Goal: Task Accomplishment & Management: Manage account settings

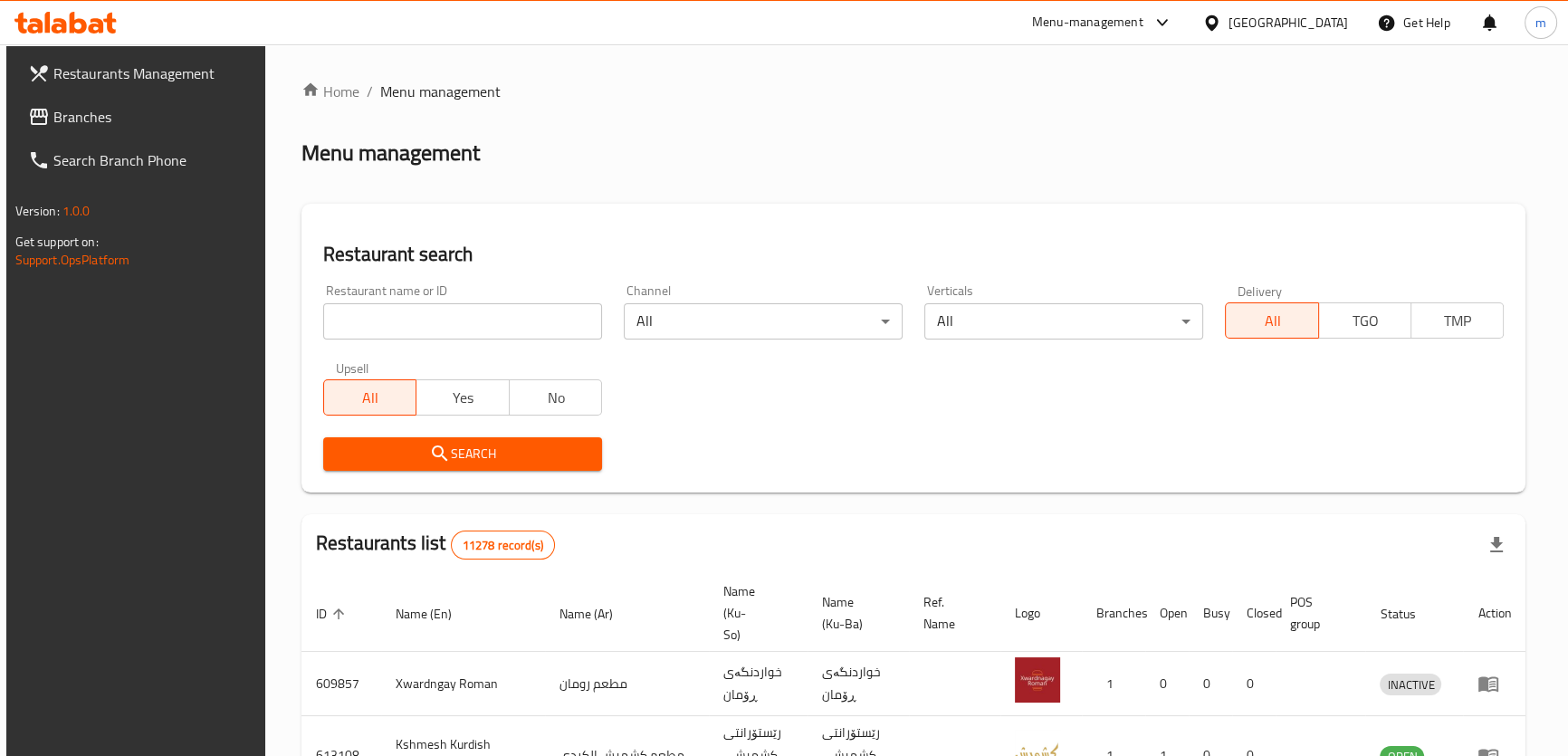
click at [416, 317] on input "search" at bounding box center [462, 321] width 278 height 36
paste input "664984"
type input "664984"
click button "Search" at bounding box center [462, 455] width 278 height 34
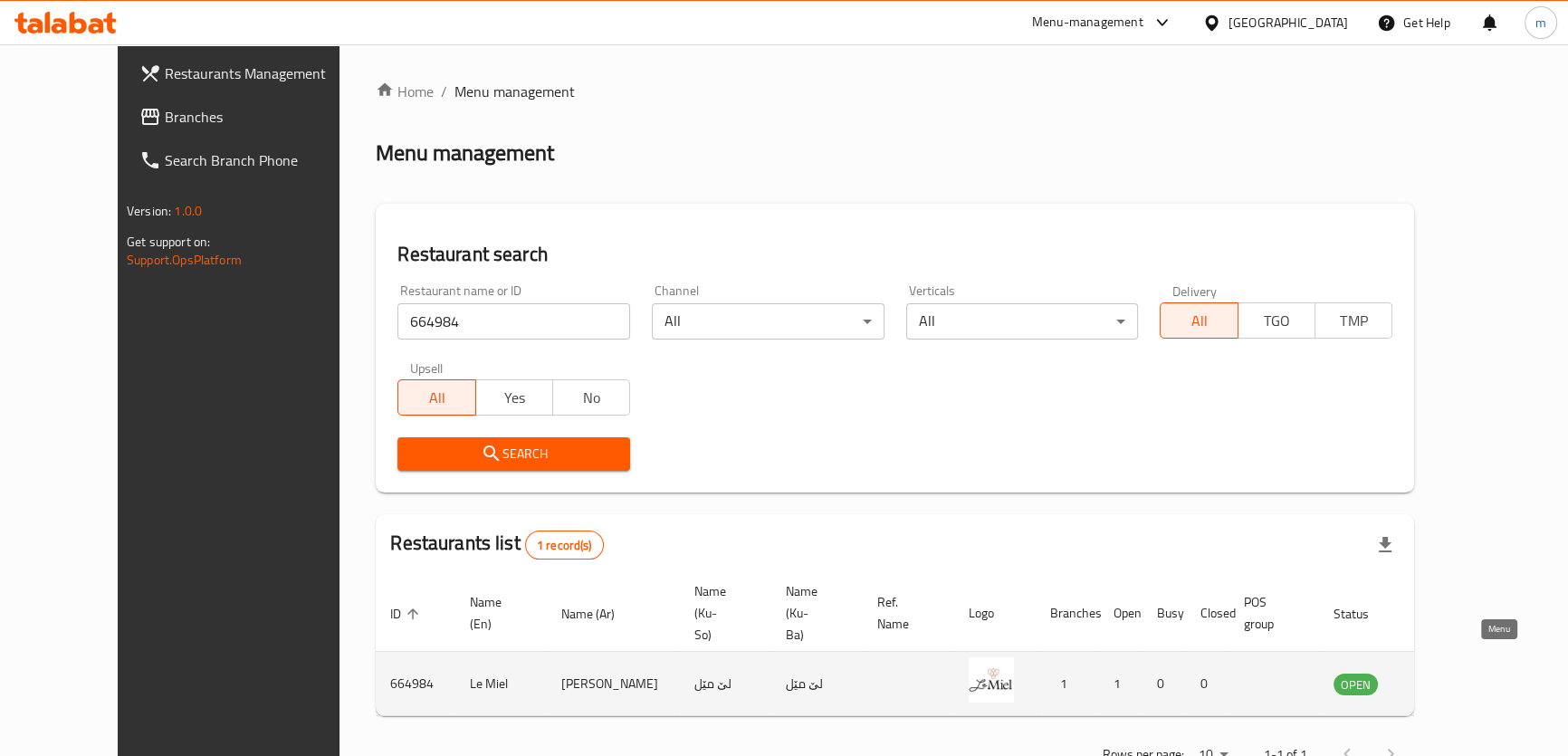
click at [1447, 680] on icon "enhanced table" at bounding box center [1443, 683] width 6 height 7
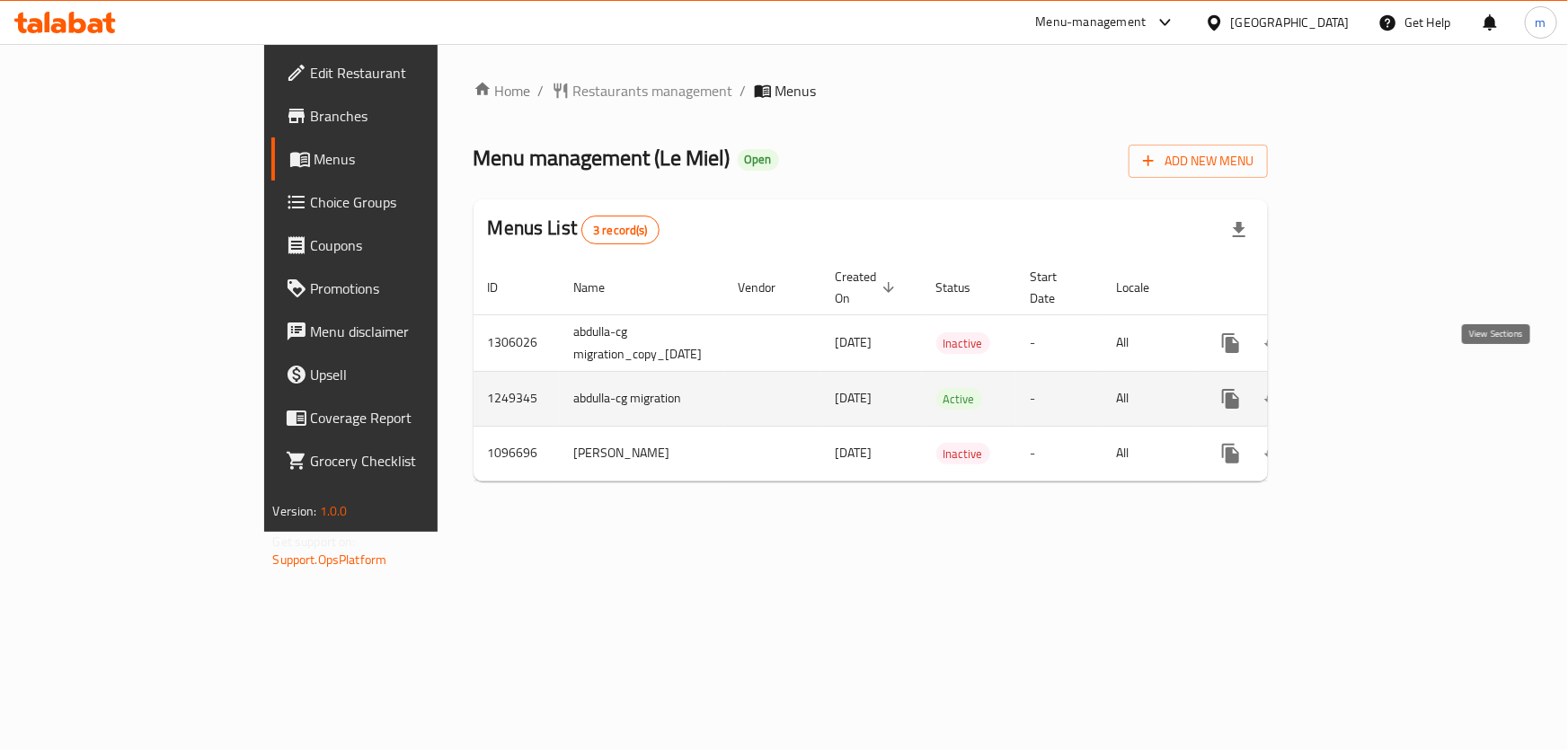
click at [1372, 388] on icon "enhanced table" at bounding box center [1361, 399] width 22 height 22
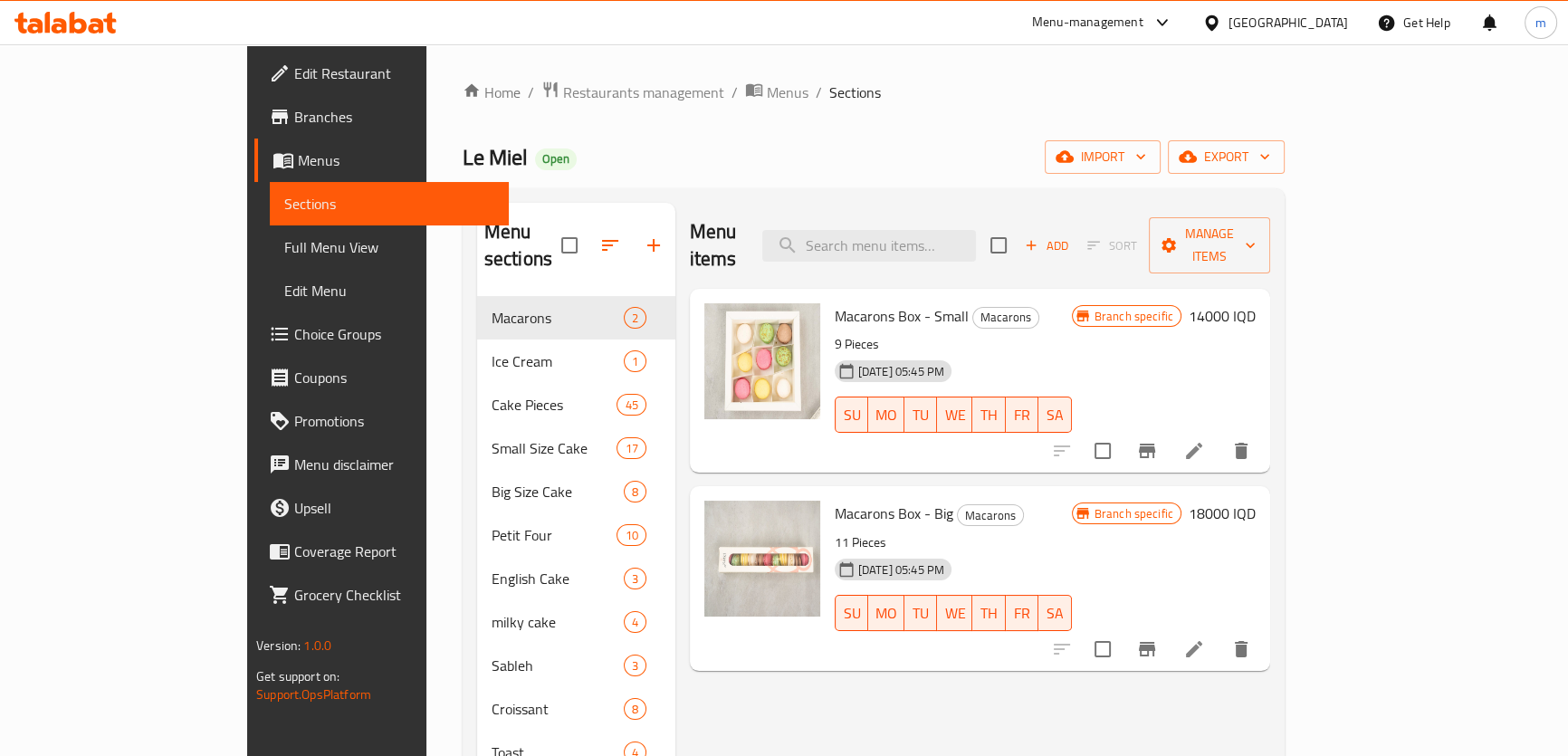
click at [284, 245] on span "Full Menu View" at bounding box center [389, 248] width 210 height 22
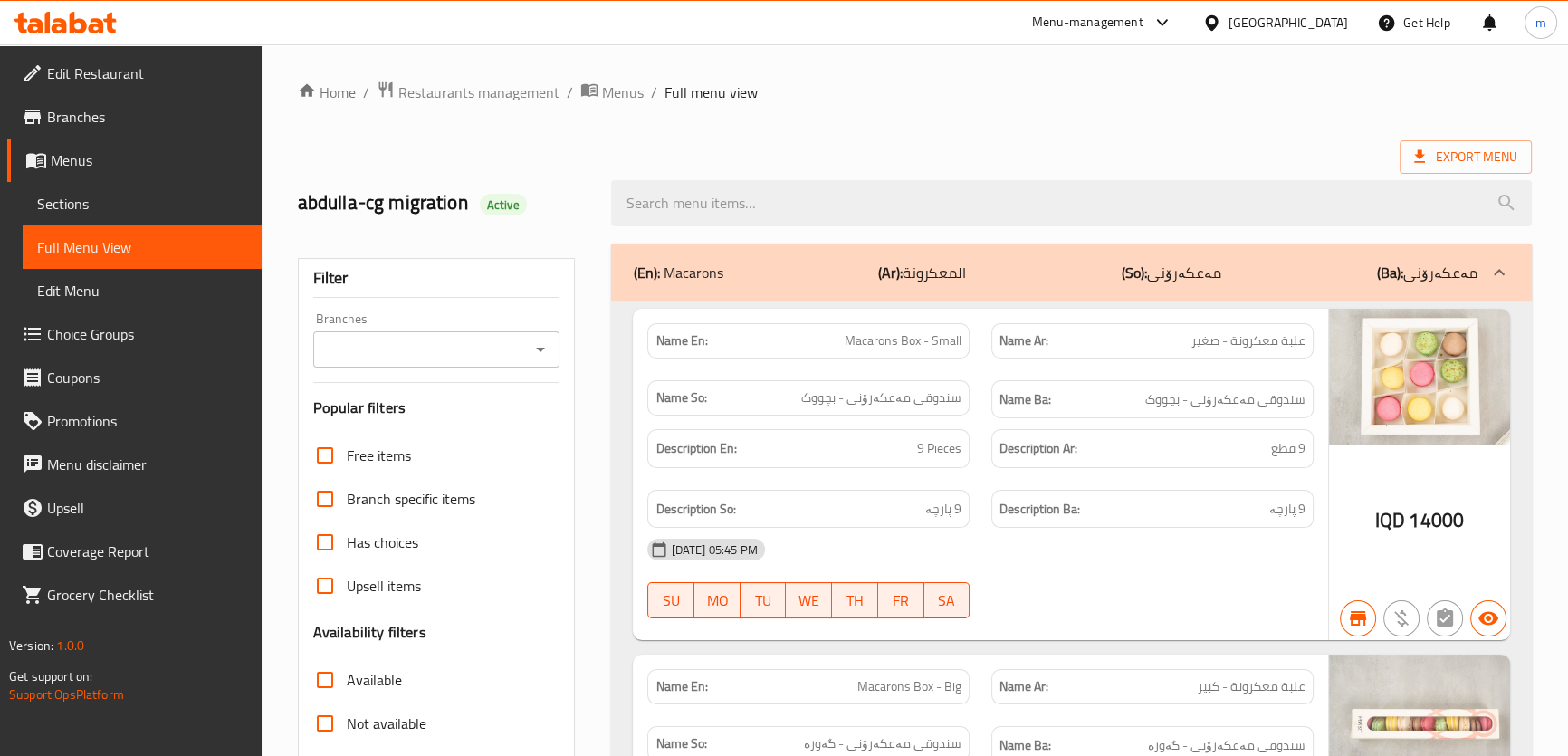
click at [411, 349] on input "Branches" at bounding box center [422, 349] width 207 height 25
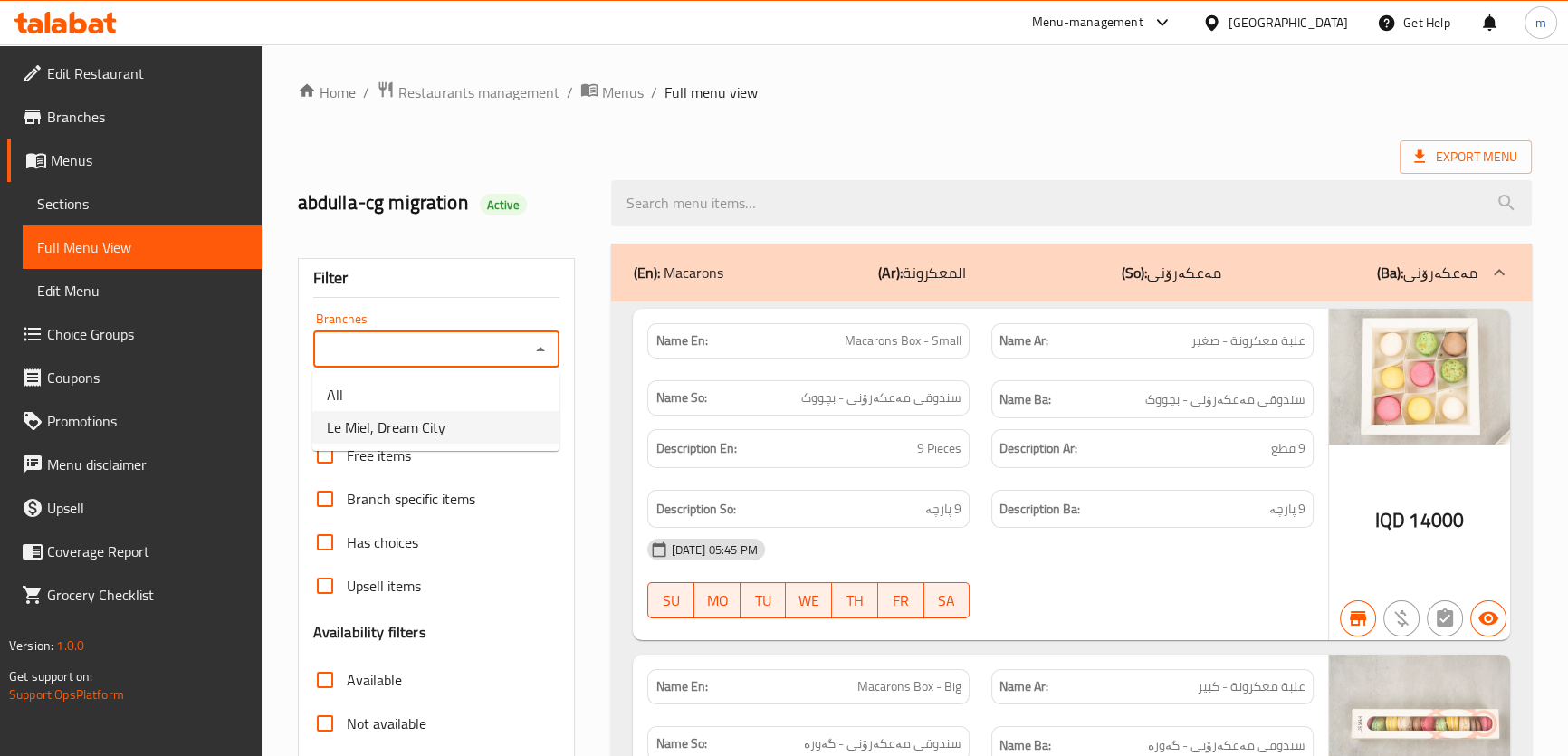
click at [397, 436] on span "Le Miel, Dream City" at bounding box center [386, 428] width 118 height 22
type input "Le Miel, Dream City"
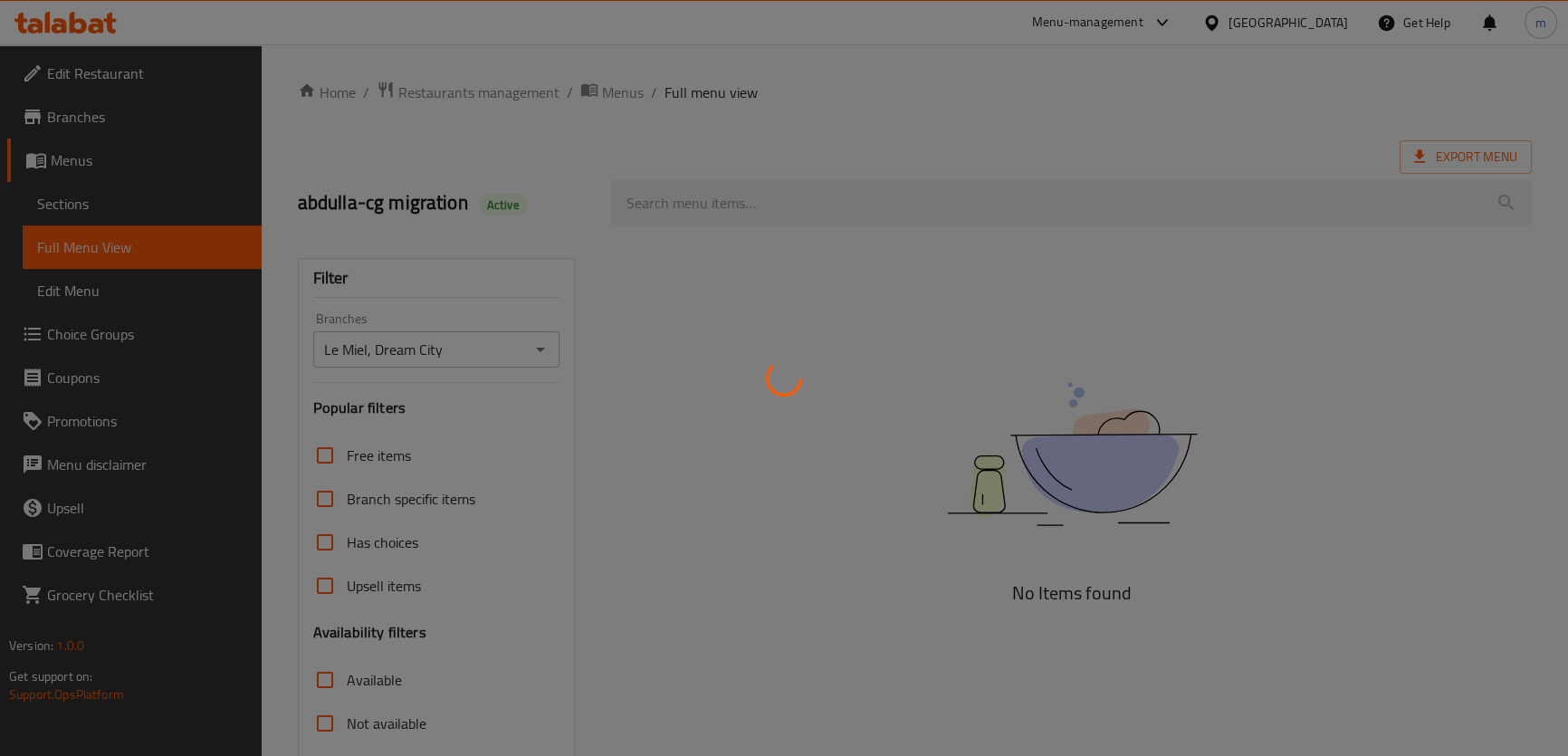
click at [479, 302] on div at bounding box center [784, 378] width 1568 height 756
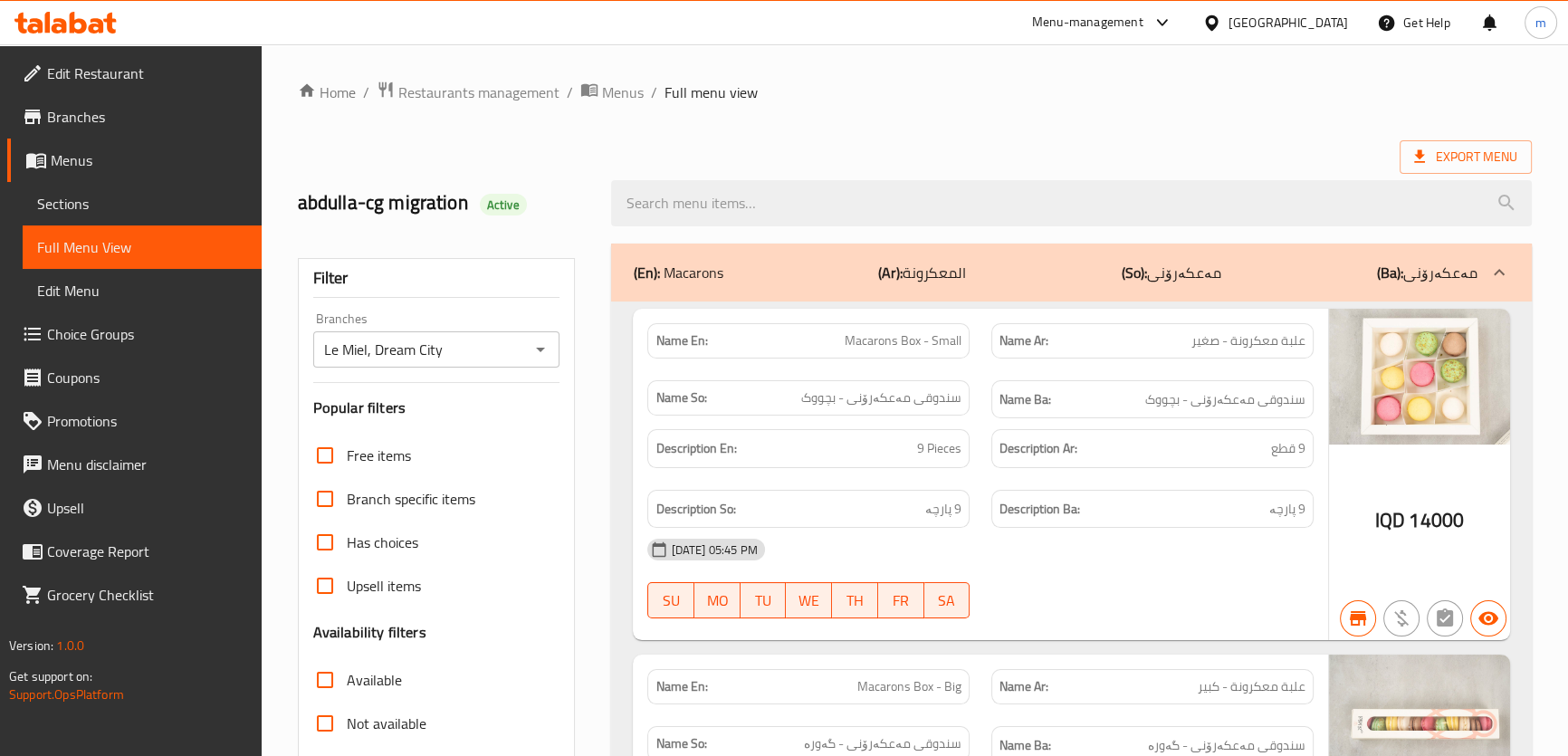
click at [1104, 81] on ol "Home / Restaurants management / Menus / Full menu view" at bounding box center [914, 93] width 1234 height 24
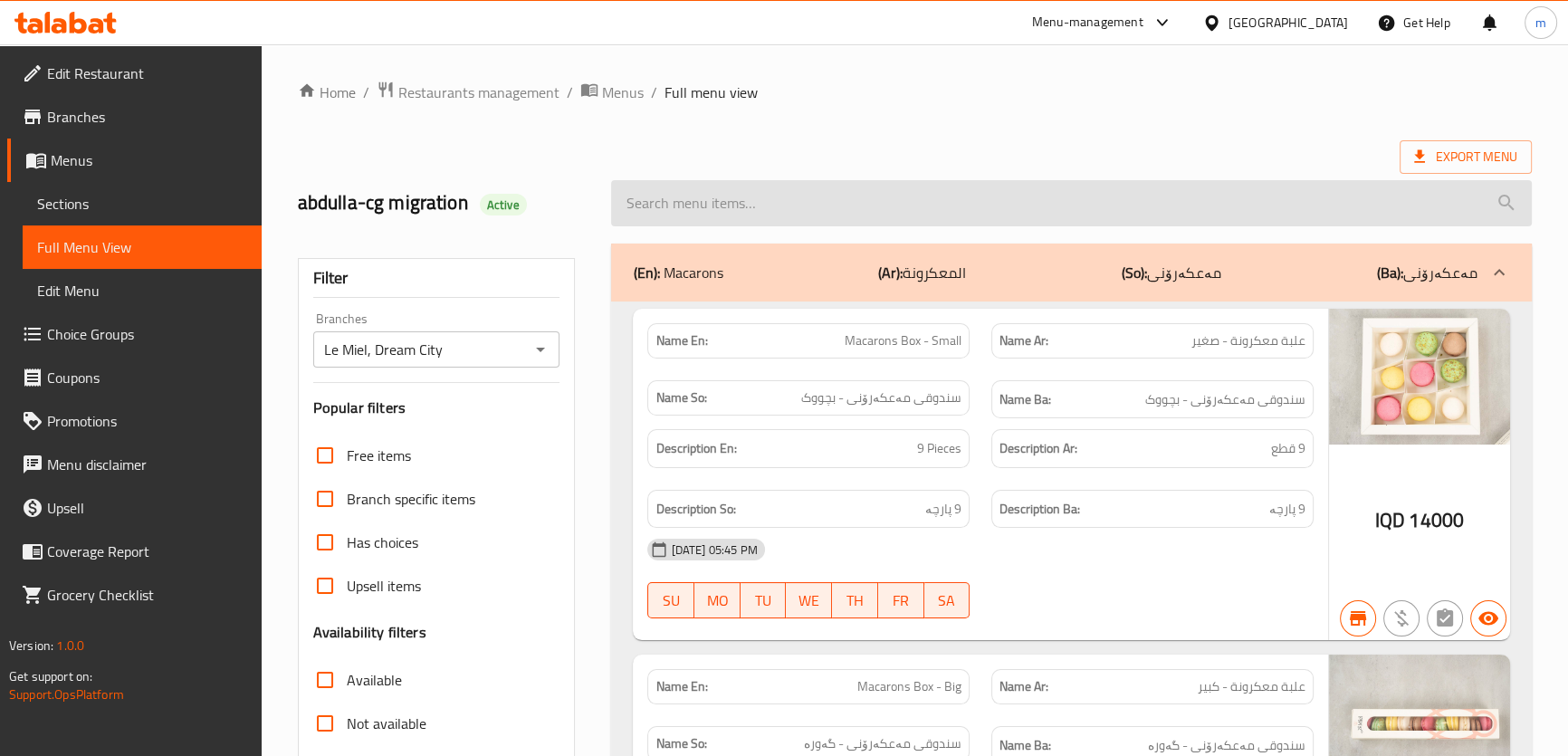
click at [935, 208] on input "search" at bounding box center [1070, 203] width 920 height 46
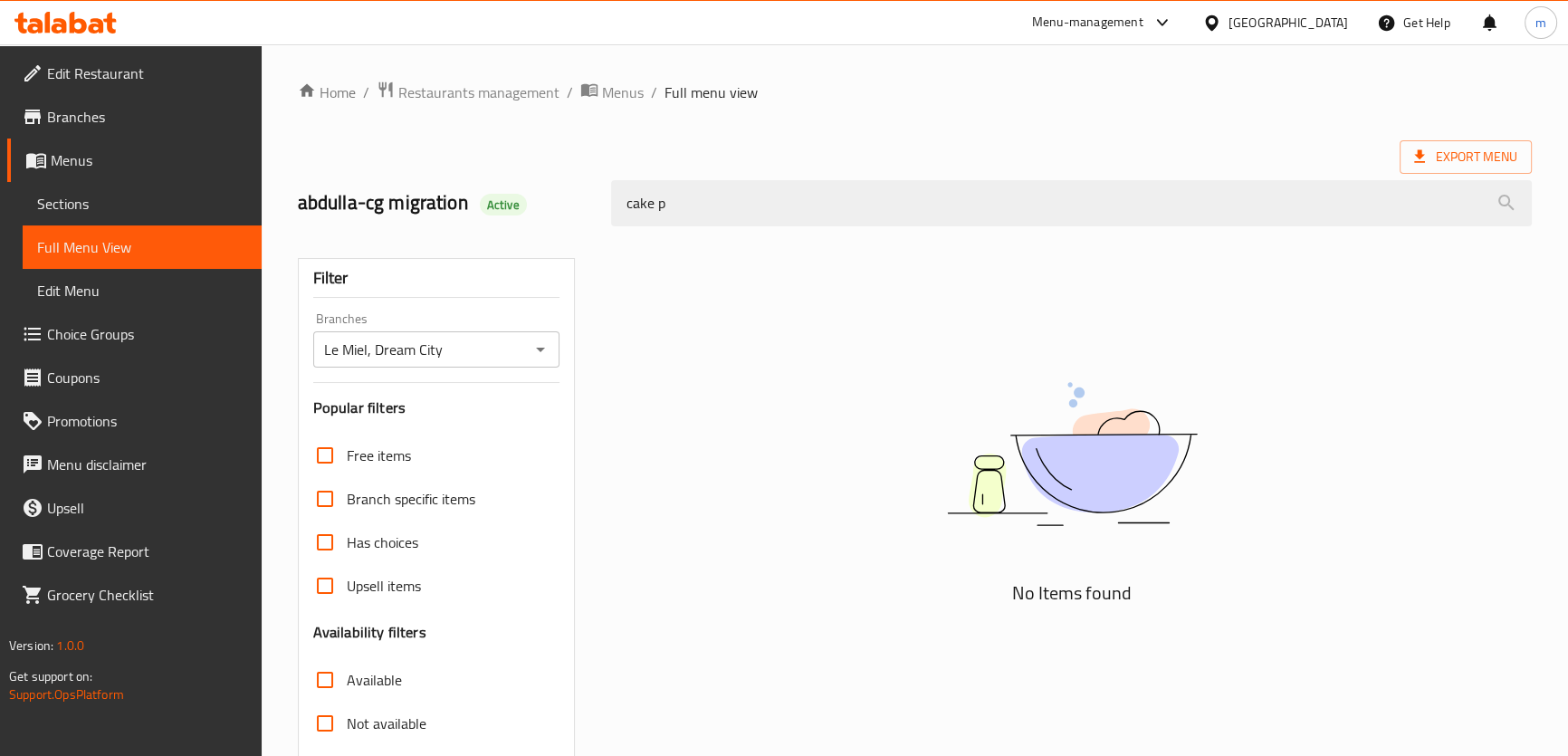
drag, startPoint x: 791, startPoint y: 208, endPoint x: 572, endPoint y: 207, distance: 219.0
click at [572, 207] on div "abdulla-cg migration Active cake p" at bounding box center [915, 203] width 1255 height 81
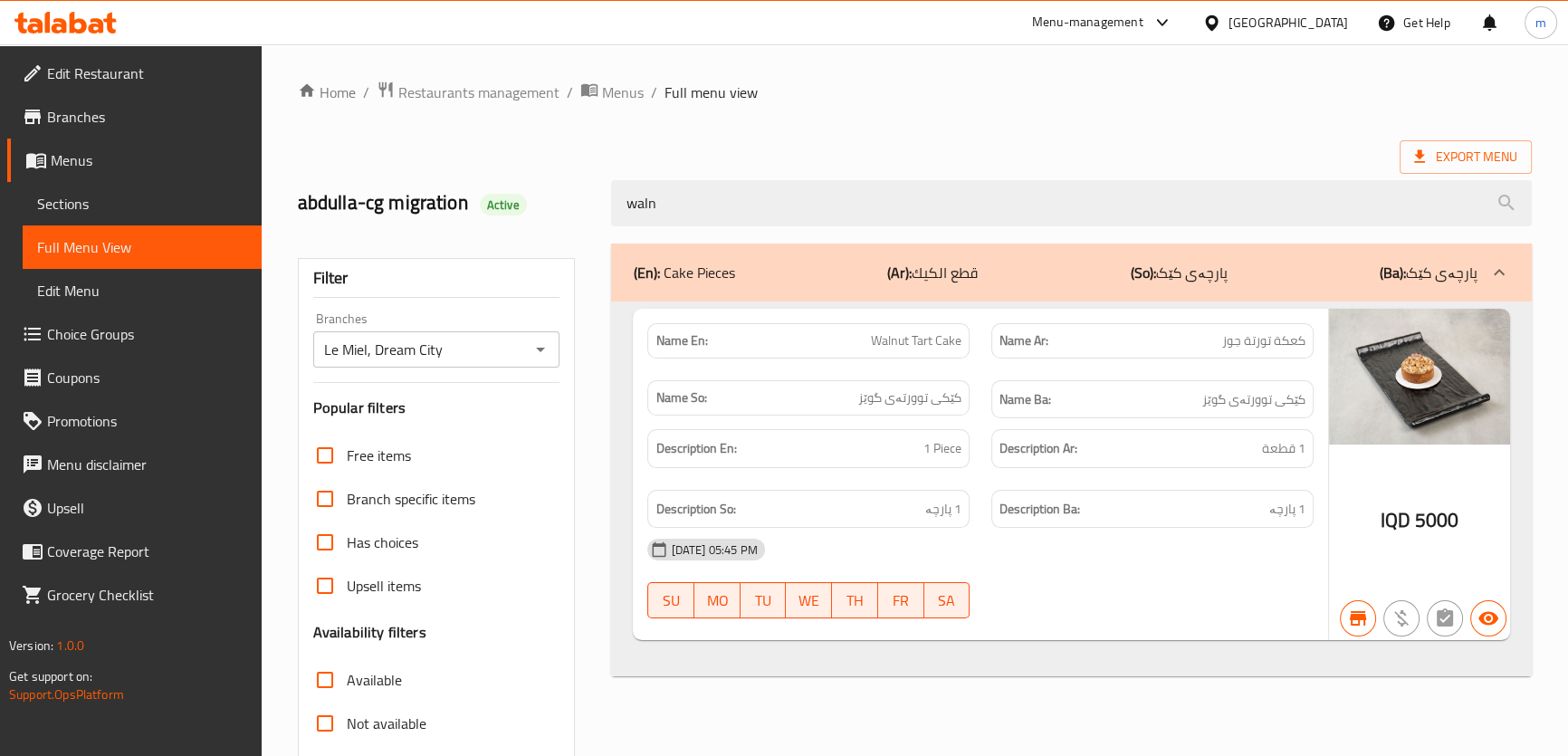
drag, startPoint x: 718, startPoint y: 211, endPoint x: 585, endPoint y: 214, distance: 133.0
click at [600, 214] on div "waln" at bounding box center [1070, 203] width 942 height 68
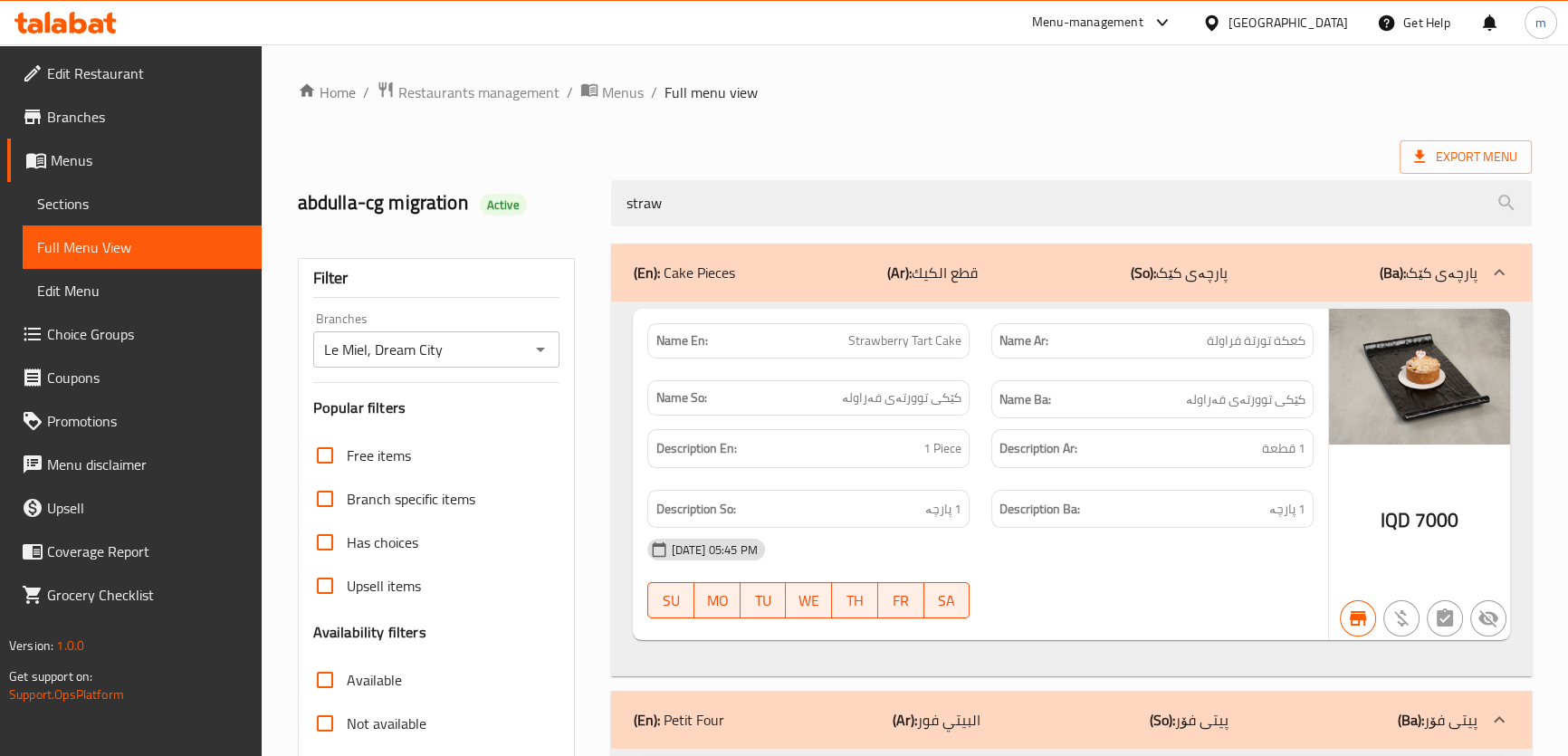
drag, startPoint x: 660, startPoint y: 218, endPoint x: 579, endPoint y: 213, distance: 81.2
click at [580, 213] on div "abdulla-cg migration Active straw" at bounding box center [915, 203] width 1255 height 81
type input "a"
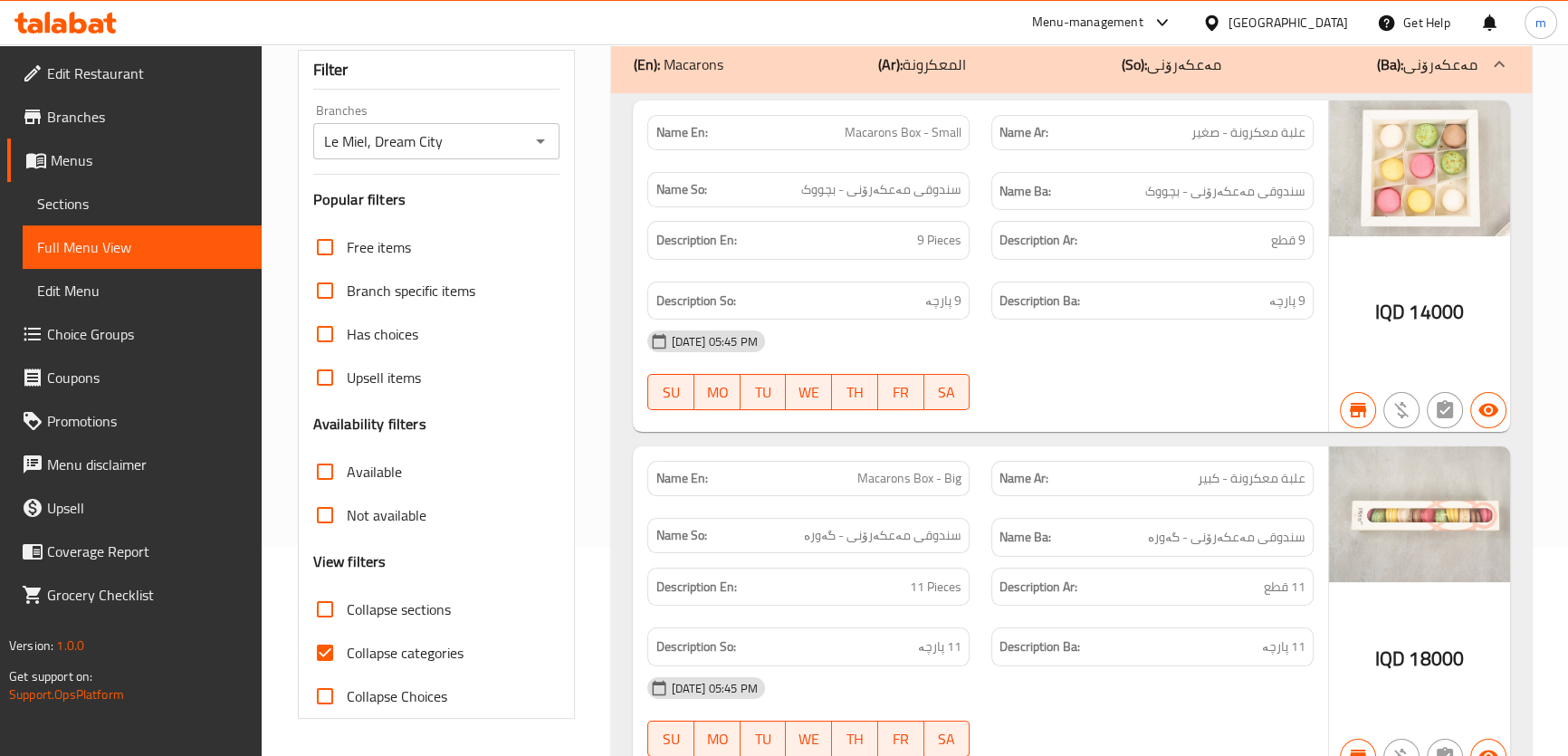
scroll to position [384, 0]
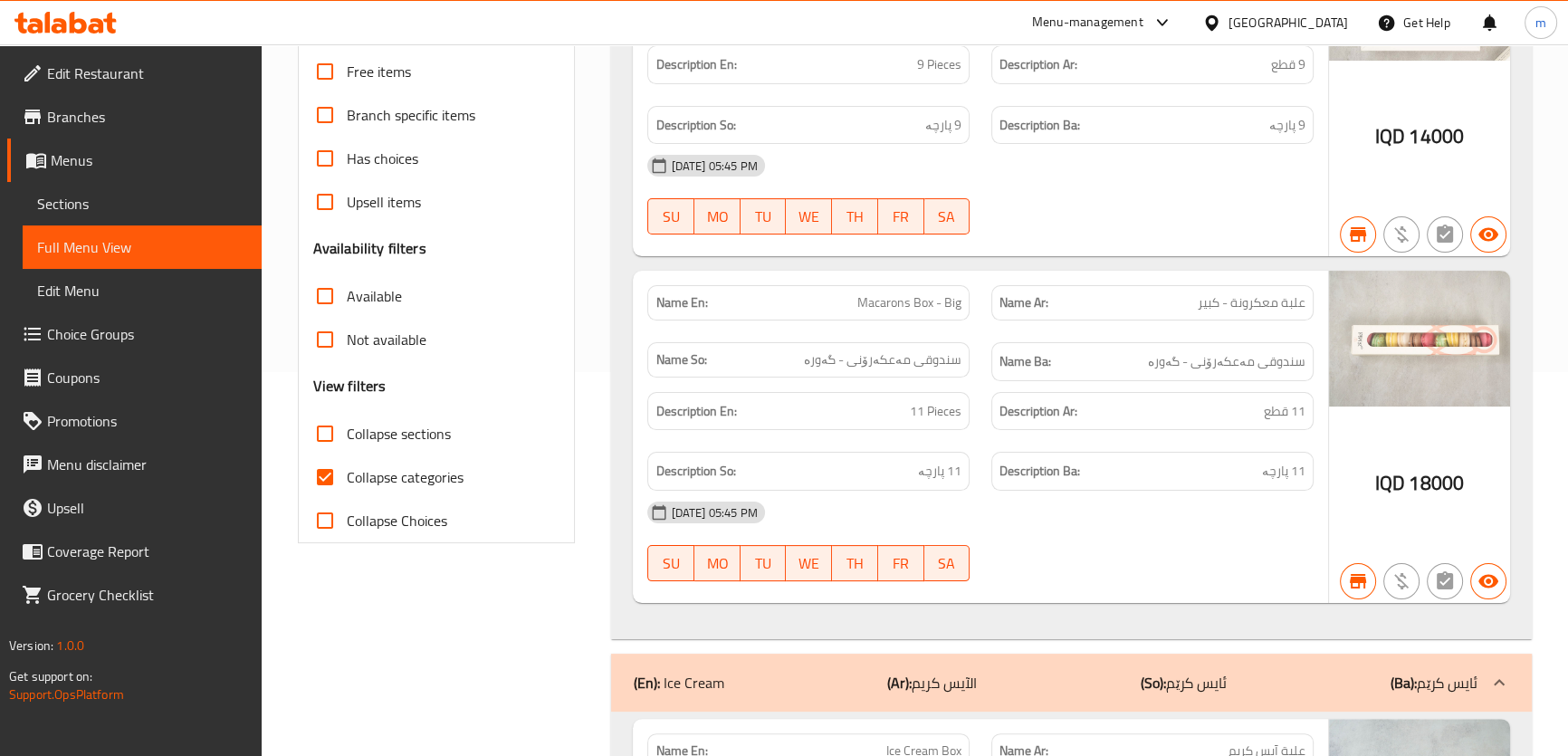
click at [429, 476] on span "Collapse categories" at bounding box center [405, 477] width 116 height 22
click at [347, 476] on input "Collapse categories" at bounding box center [325, 477] width 44 height 44
checkbox input "false"
click at [389, 435] on span "Collapse sections" at bounding box center [399, 434] width 104 height 22
click at [347, 435] on input "Collapse sections" at bounding box center [325, 434] width 44 height 44
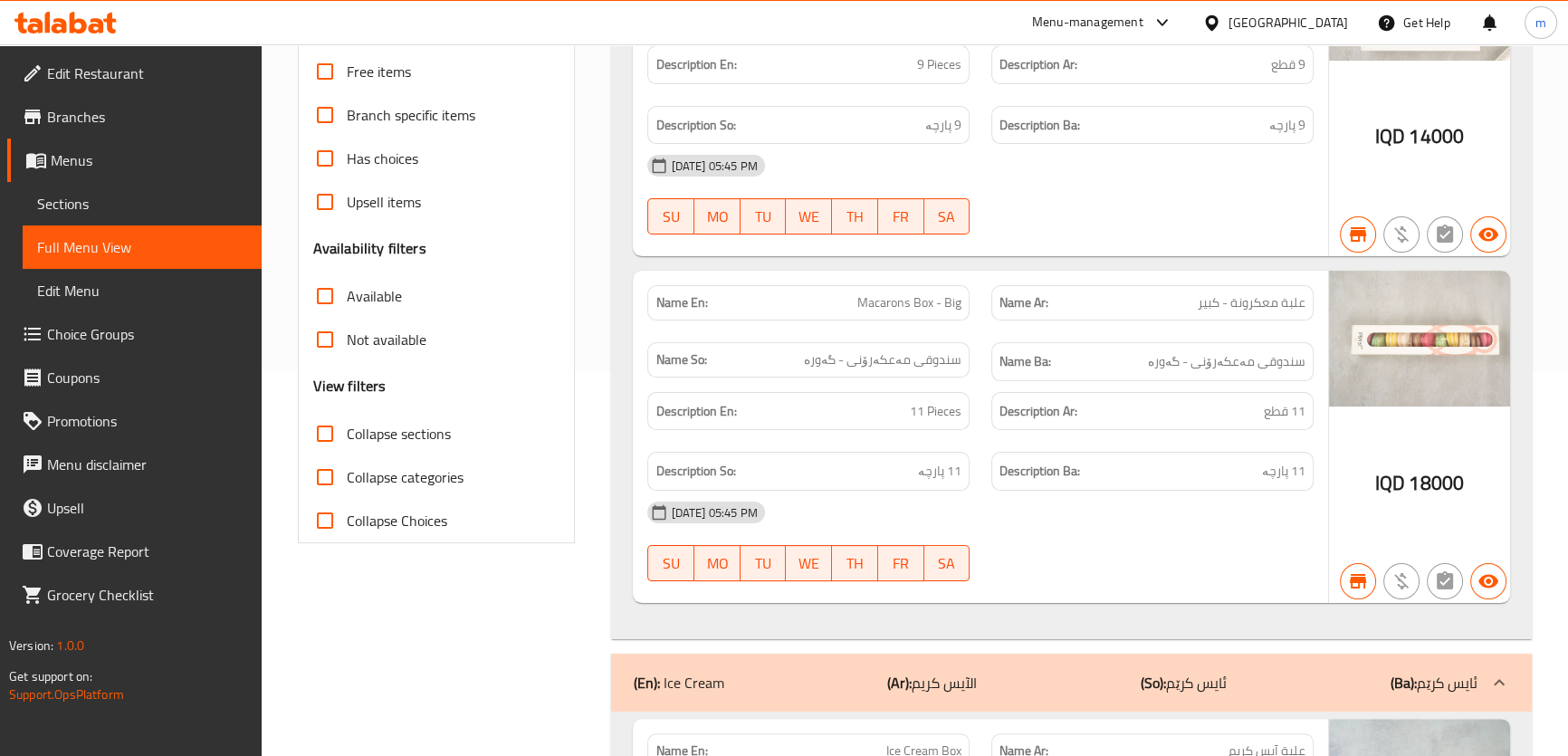
checkbox input "true"
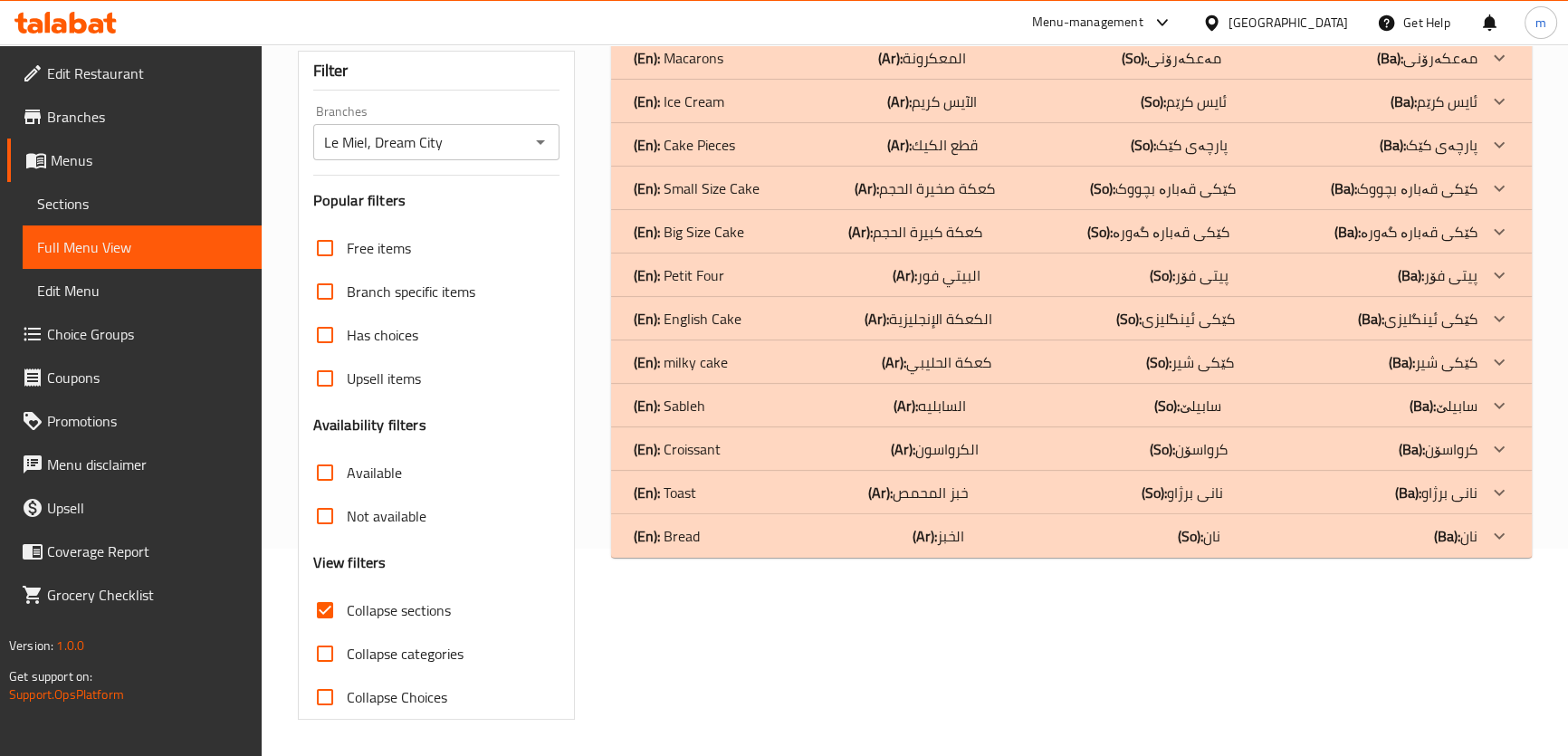
scroll to position [0, 0]
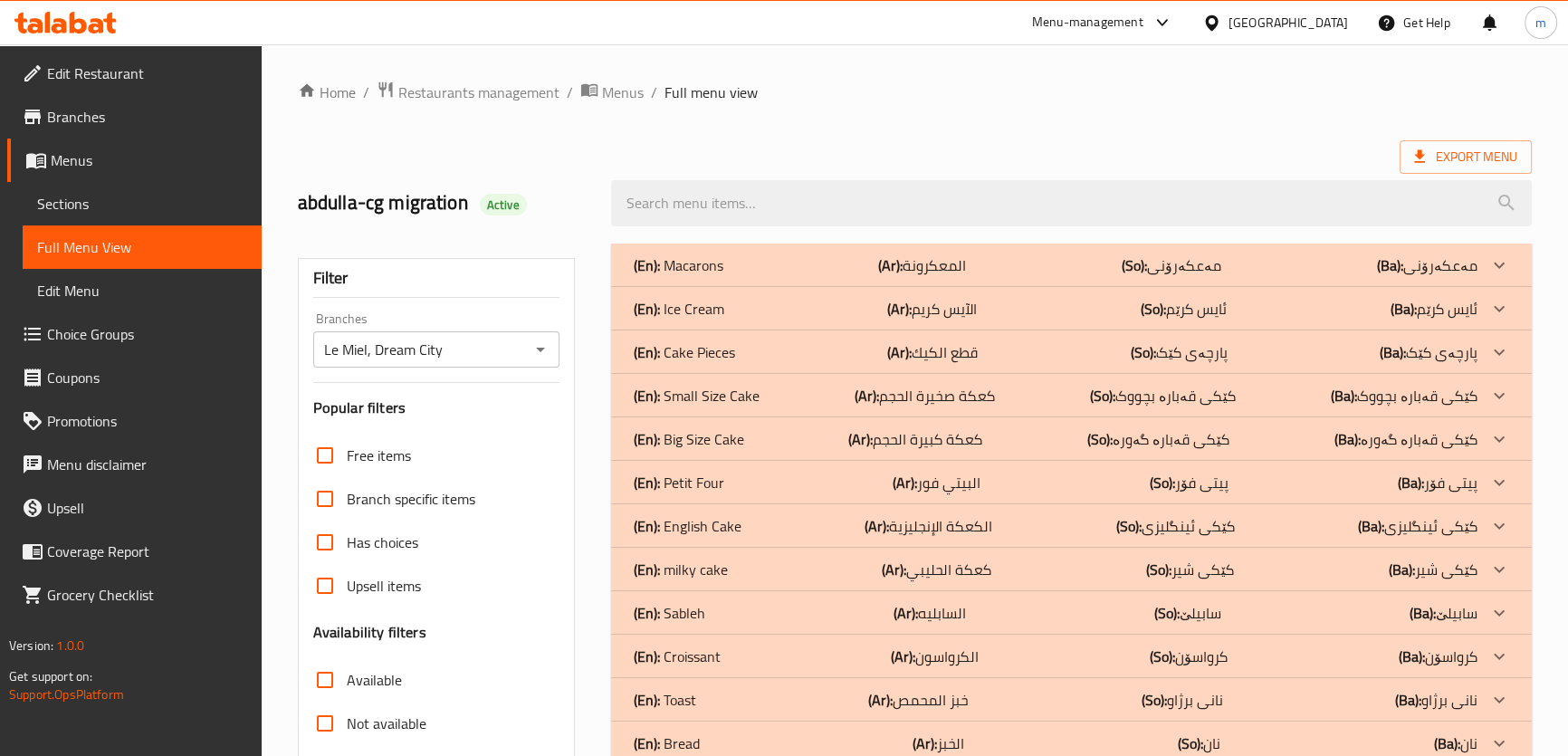
click at [722, 277] on p "(En): Cake Pieces" at bounding box center [677, 266] width 89 height 22
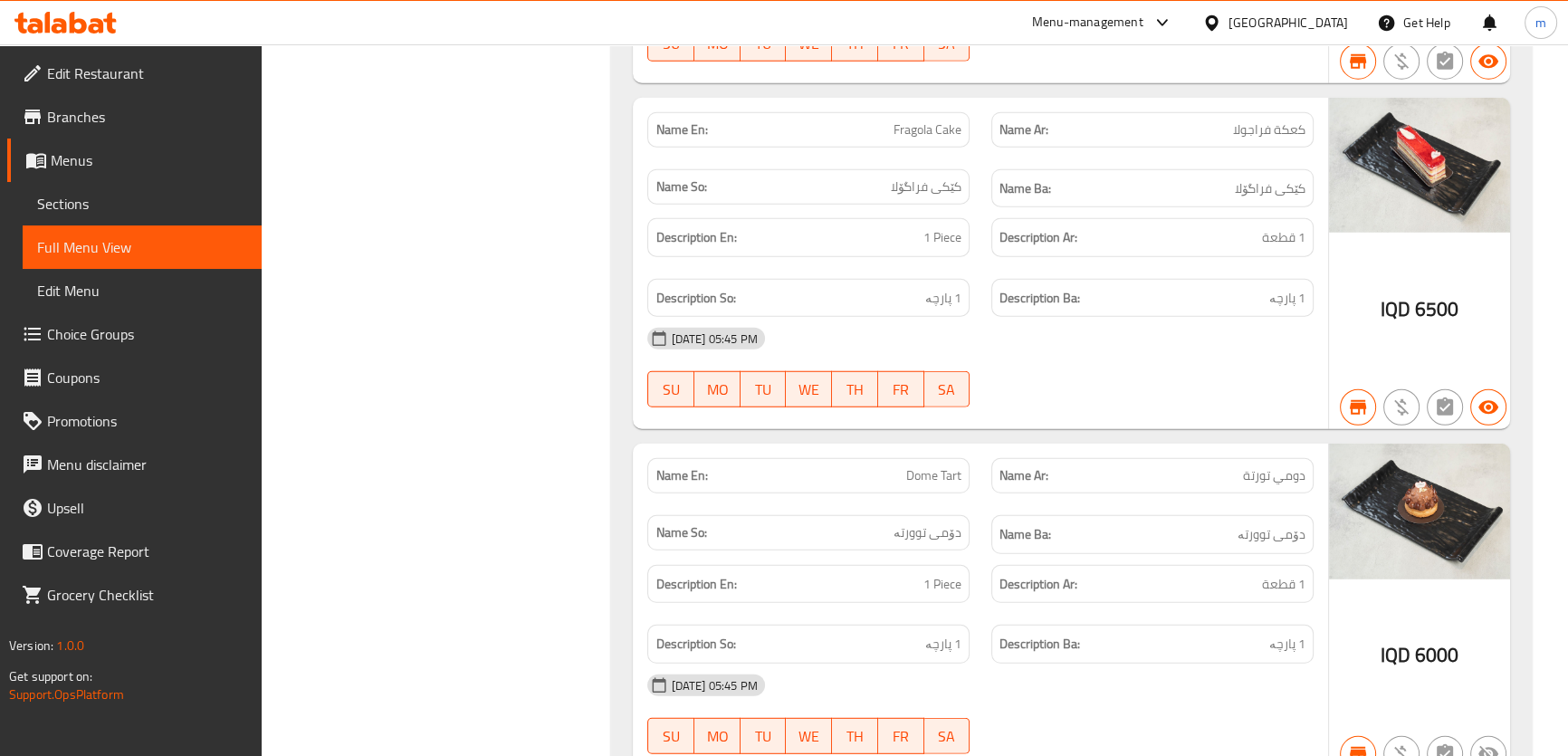
scroll to position [14145, 0]
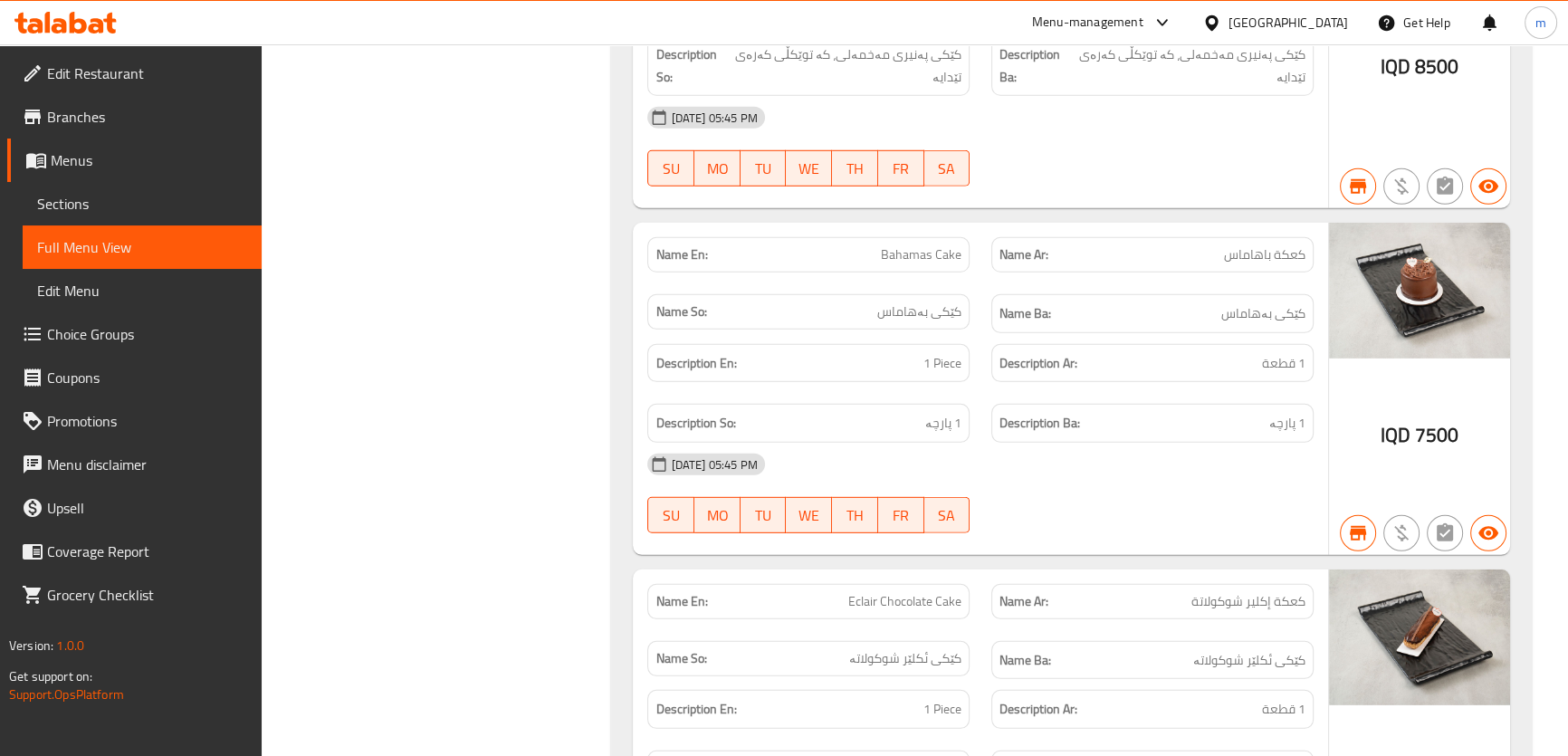
scroll to position [0, 0]
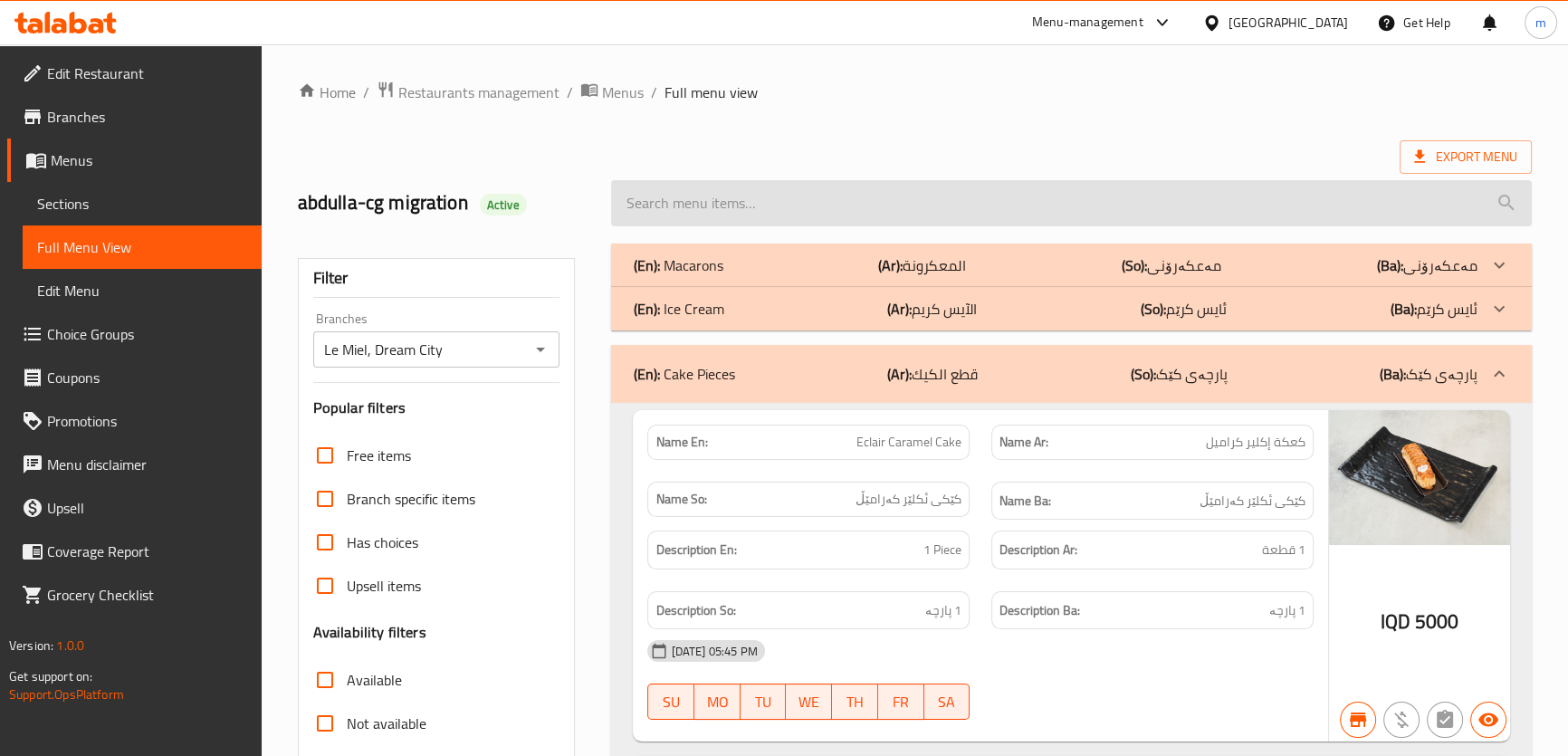
click at [1137, 219] on input "search" at bounding box center [1070, 203] width 920 height 46
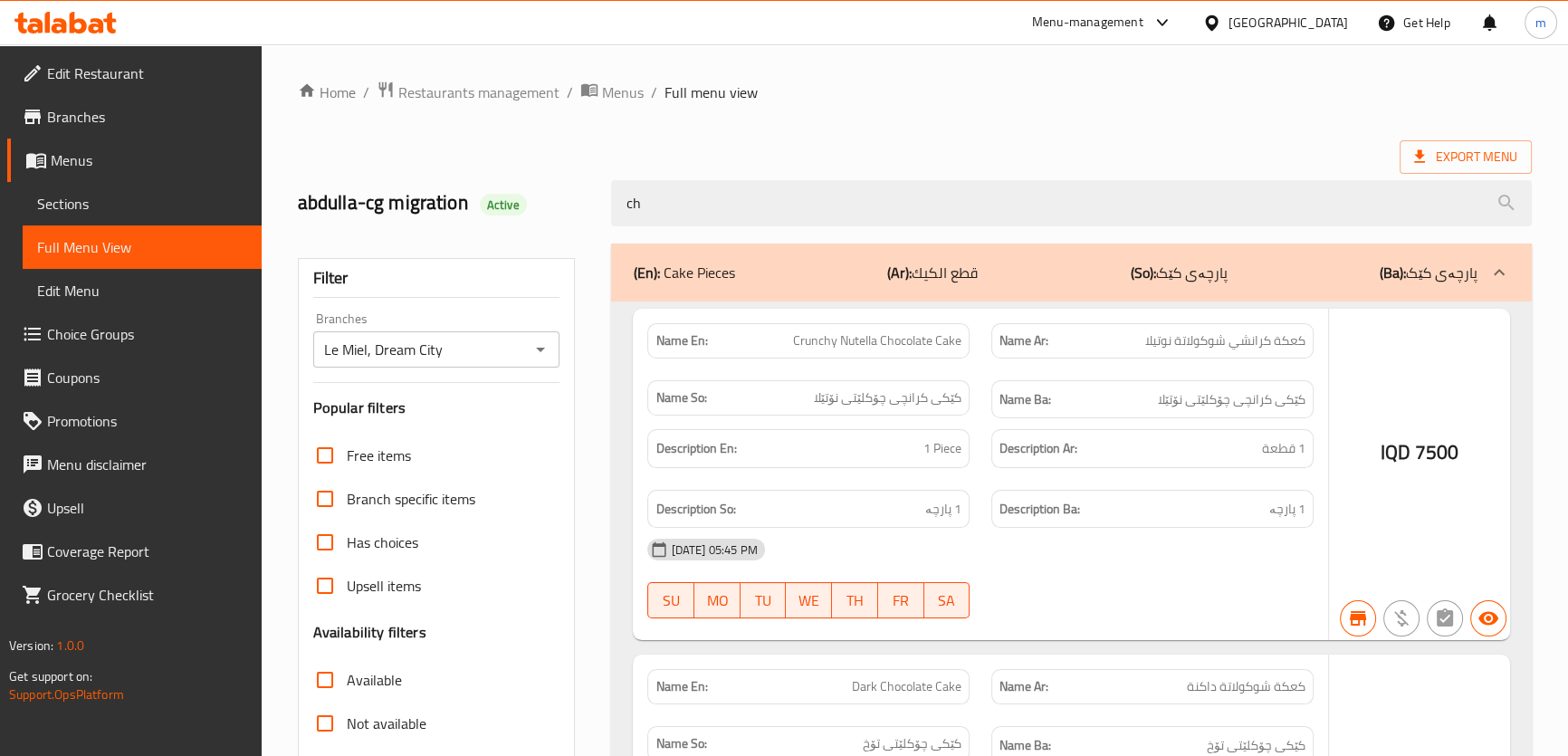
type input "c"
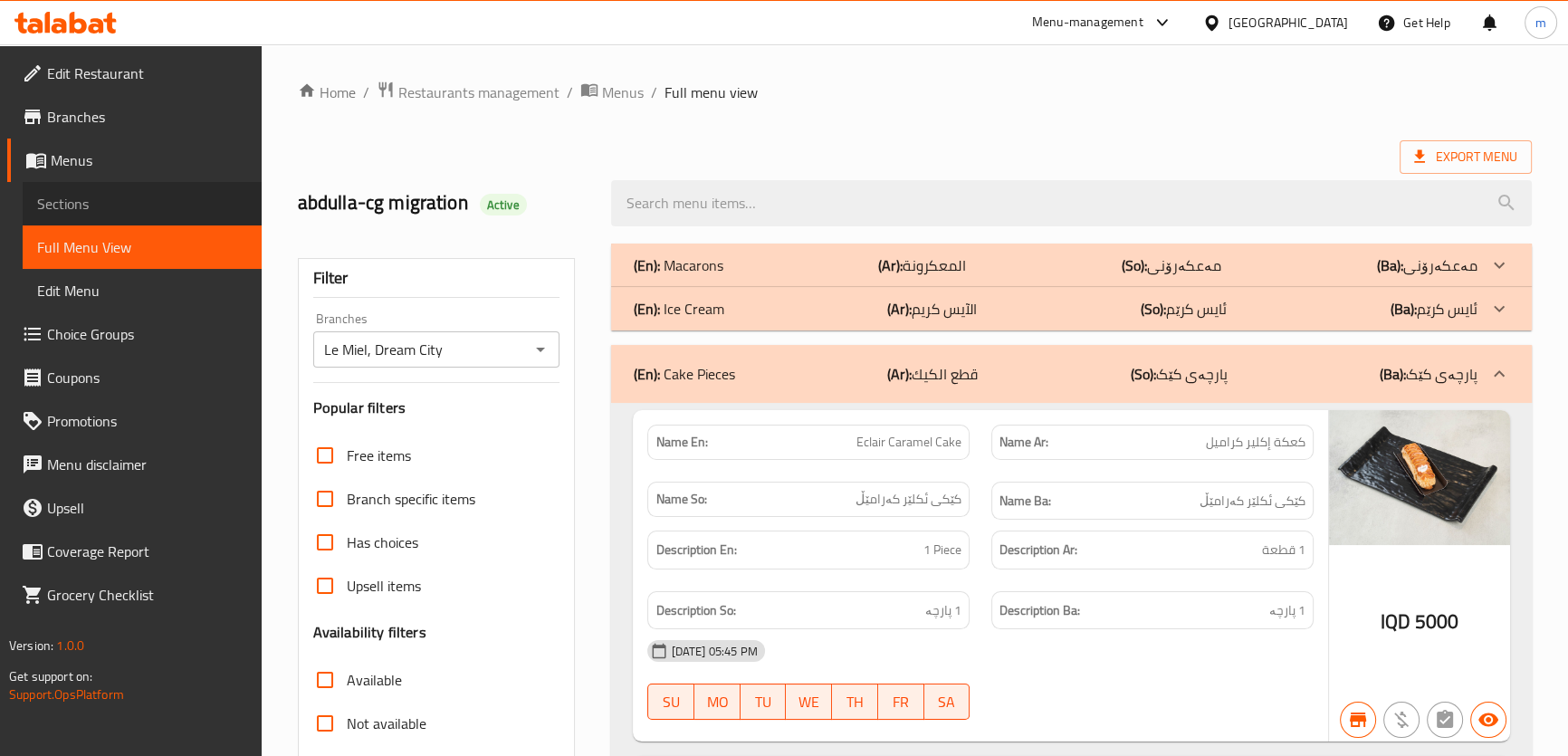
click at [69, 217] on link "Sections" at bounding box center [142, 204] width 239 height 44
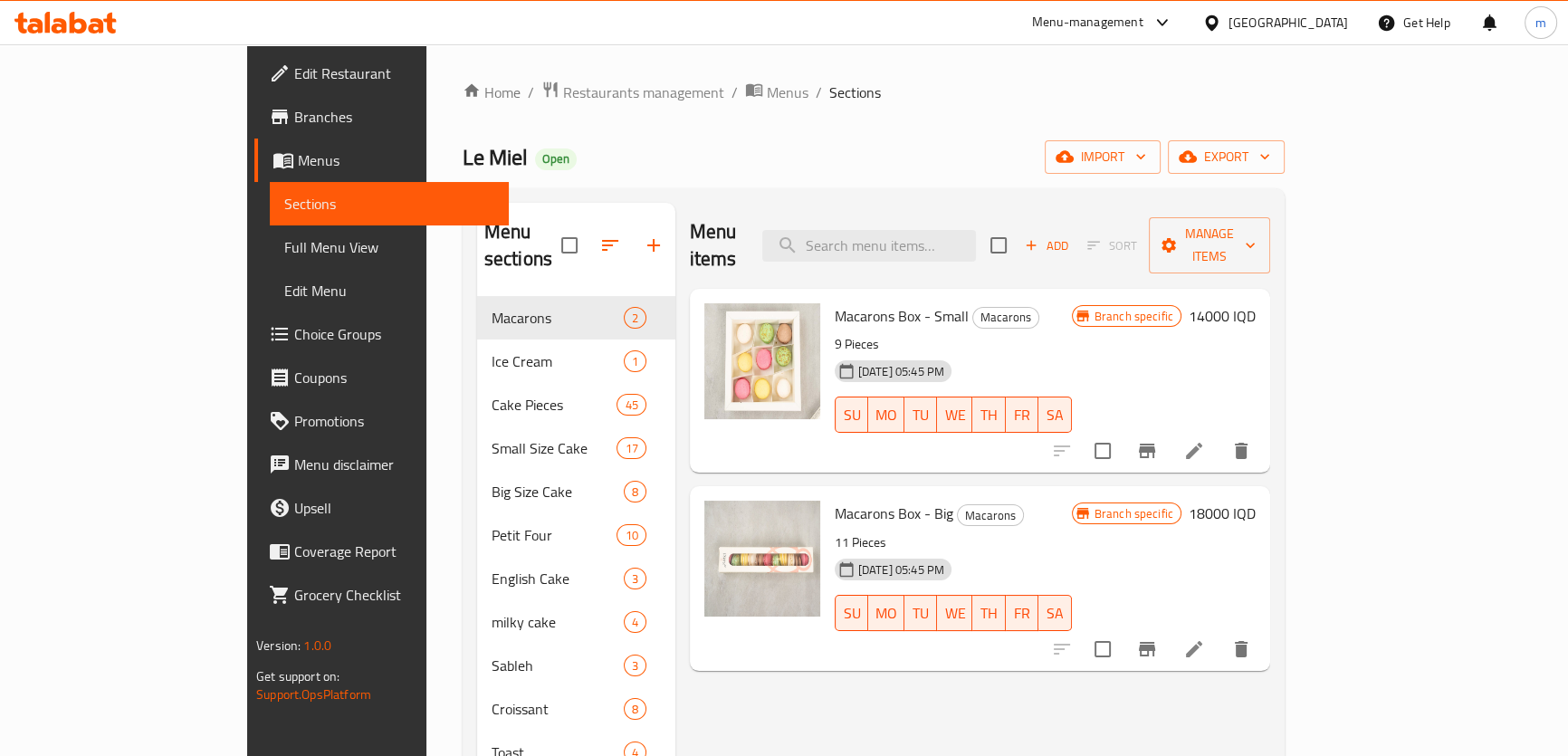
drag, startPoint x: 937, startPoint y: 228, endPoint x: 943, endPoint y: 216, distance: 13.4
click at [943, 230] on input "search" at bounding box center [868, 246] width 214 height 32
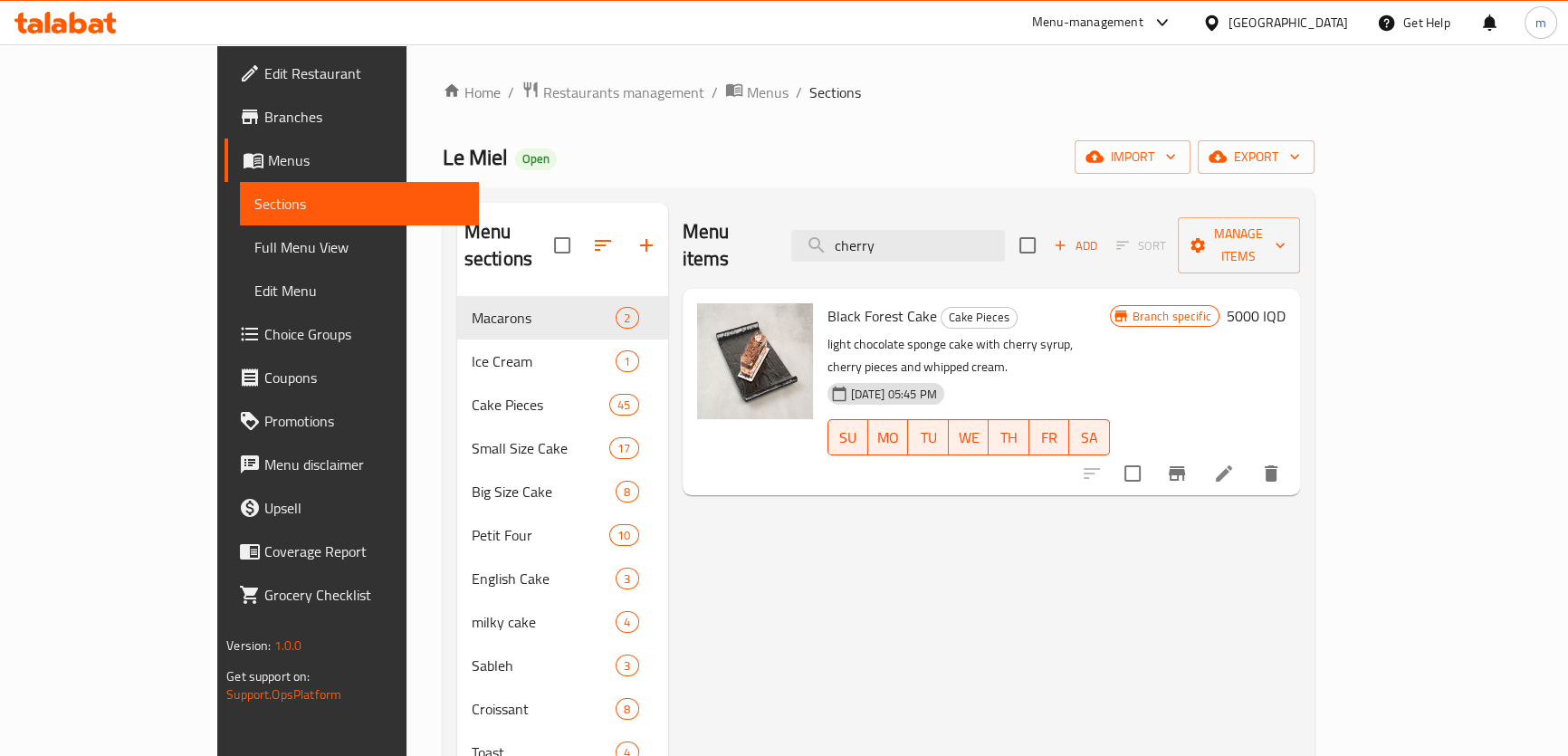
drag, startPoint x: 866, startPoint y: 237, endPoint x: 737, endPoint y: 230, distance: 129.2
click at [741, 232] on div "Menu items cherry Add Sort Manage items" at bounding box center [990, 246] width 617 height 86
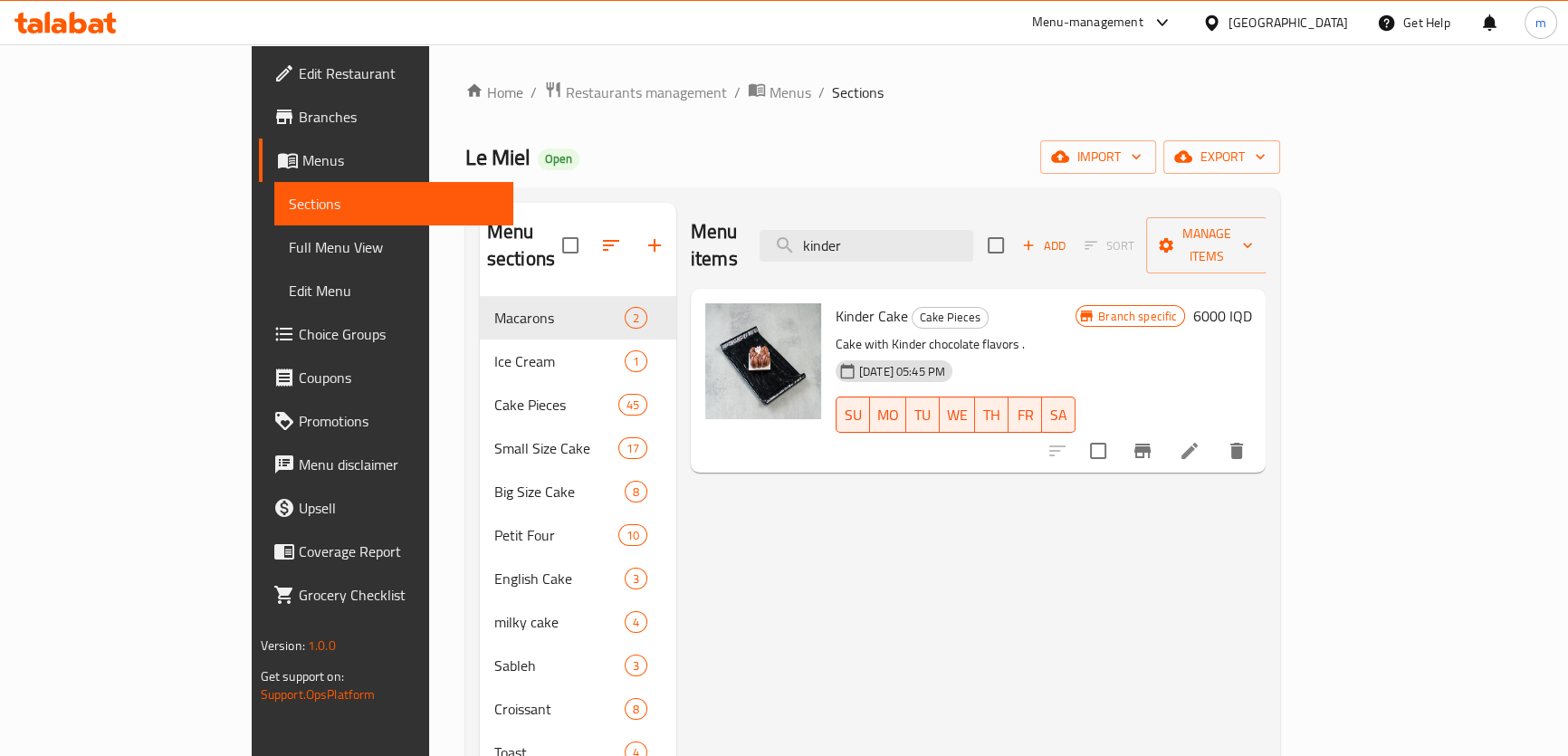
drag, startPoint x: 948, startPoint y: 238, endPoint x: 771, endPoint y: 233, distance: 177.1
click at [771, 233] on div "Menu items kinder Add Sort Manage items" at bounding box center [978, 246] width 576 height 86
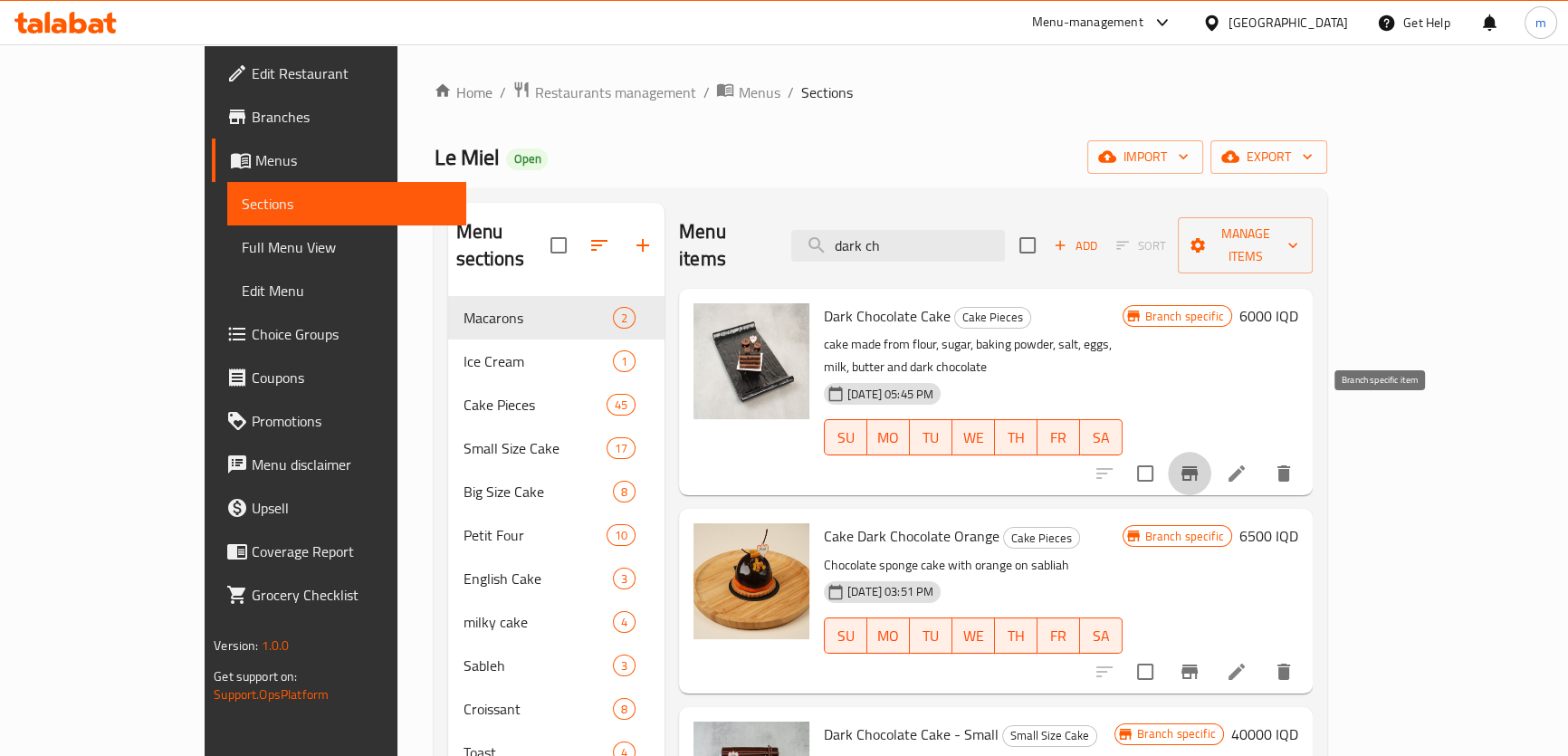
click at [1200, 463] on icon "Branch-specific-item" at bounding box center [1189, 473] width 22 height 22
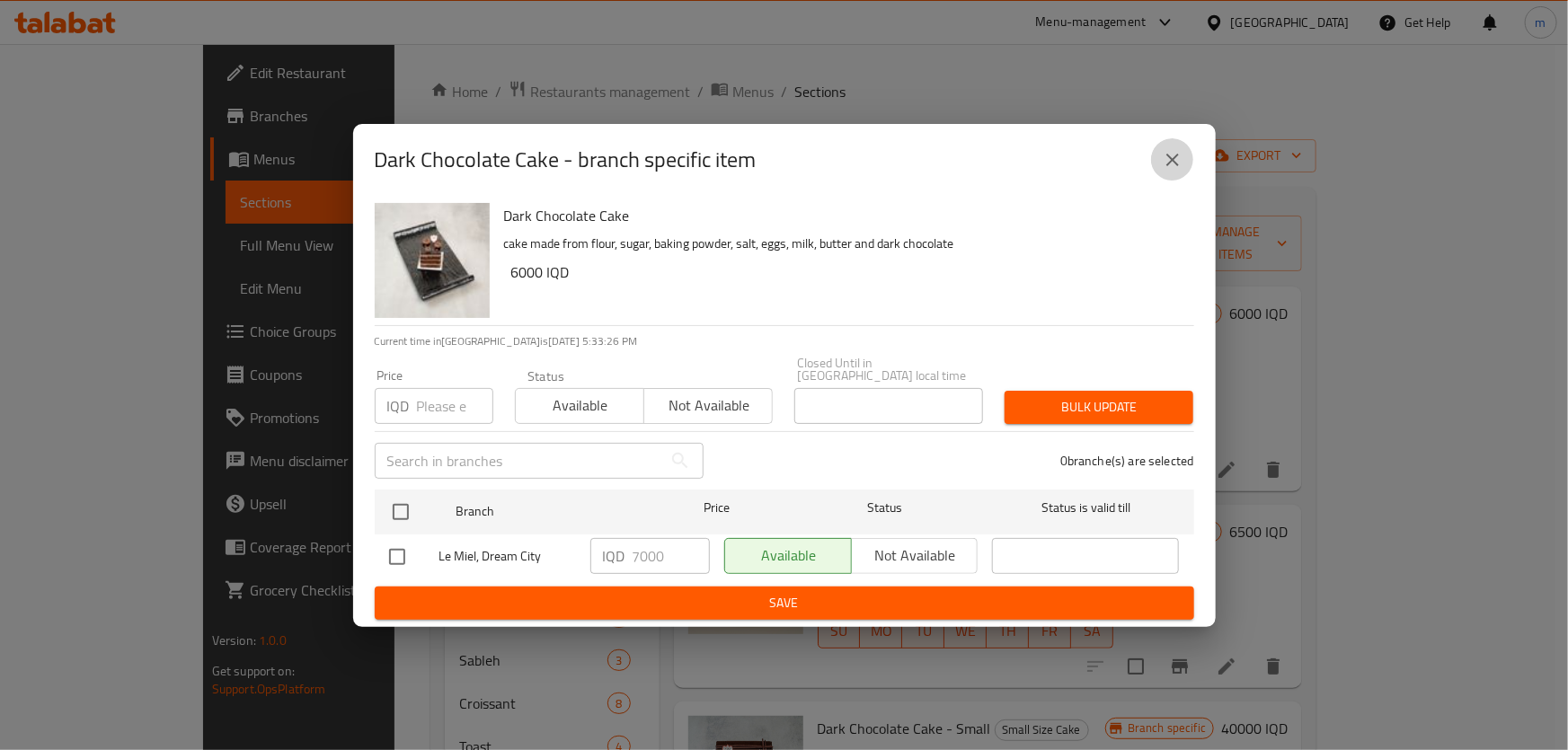
click at [1162, 171] on icon "close" at bounding box center [1173, 160] width 22 height 22
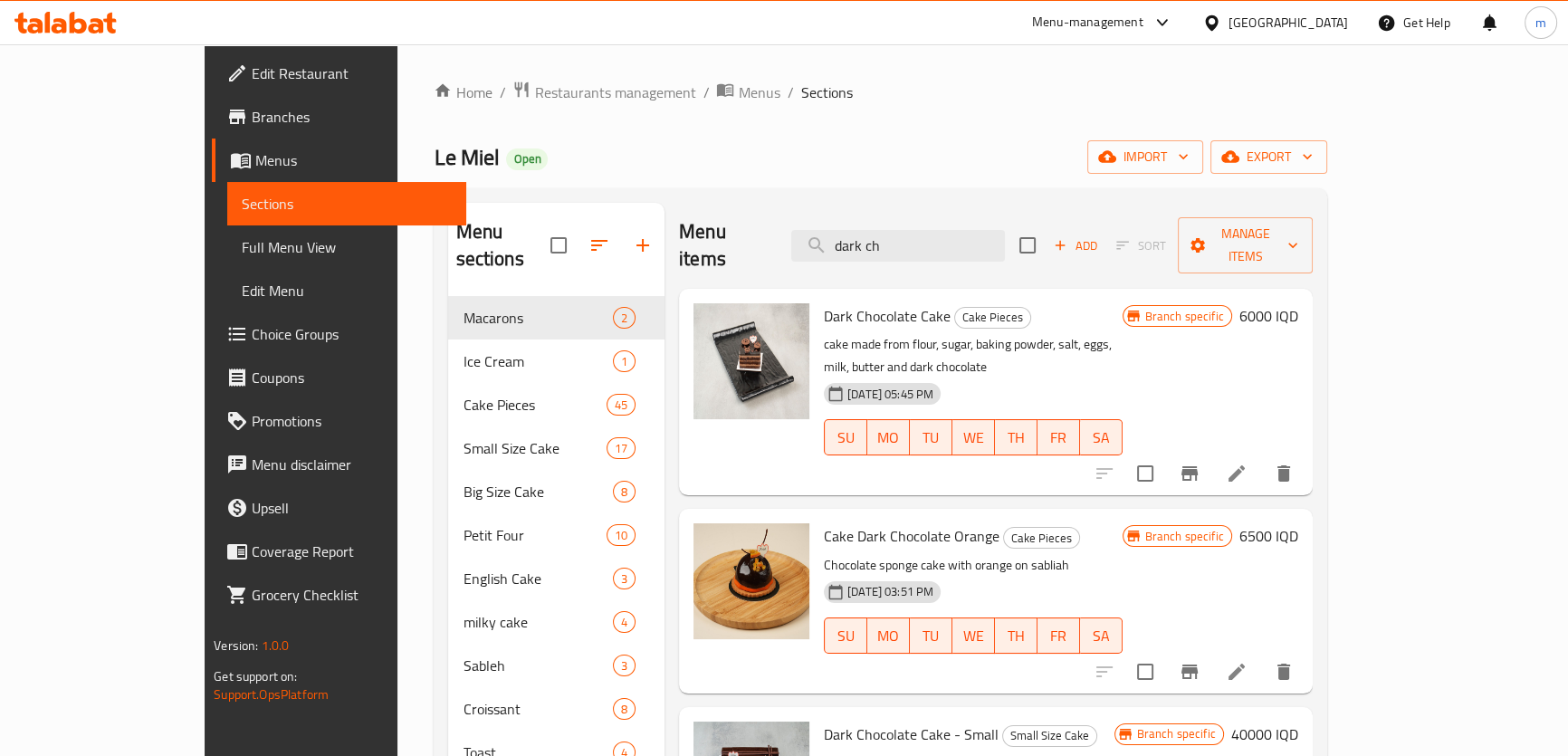
drag, startPoint x: 977, startPoint y: 227, endPoint x: 760, endPoint y: 217, distance: 217.2
click at [766, 225] on div "Menu items dark ch Add Sort Manage items" at bounding box center [995, 246] width 633 height 86
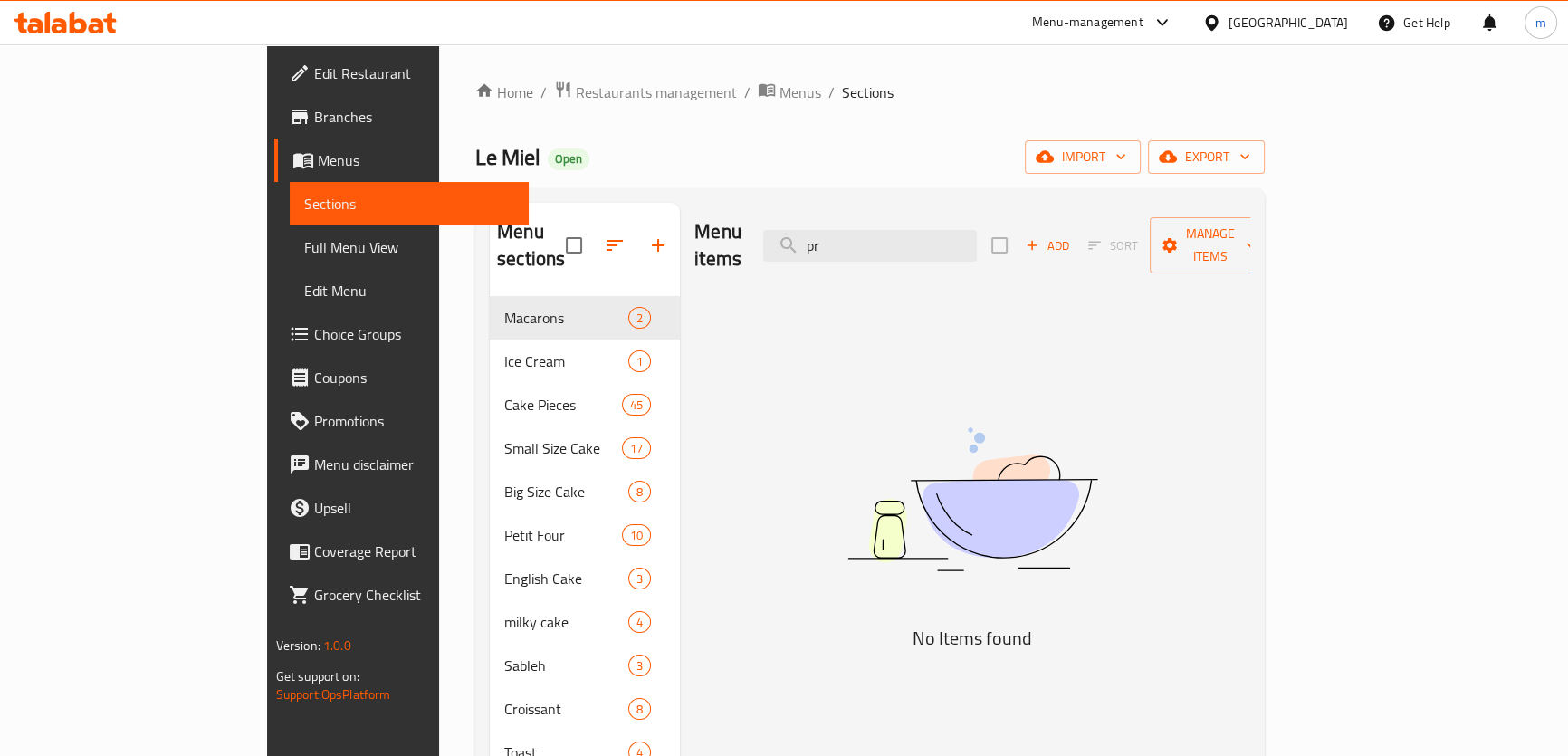
type input "p"
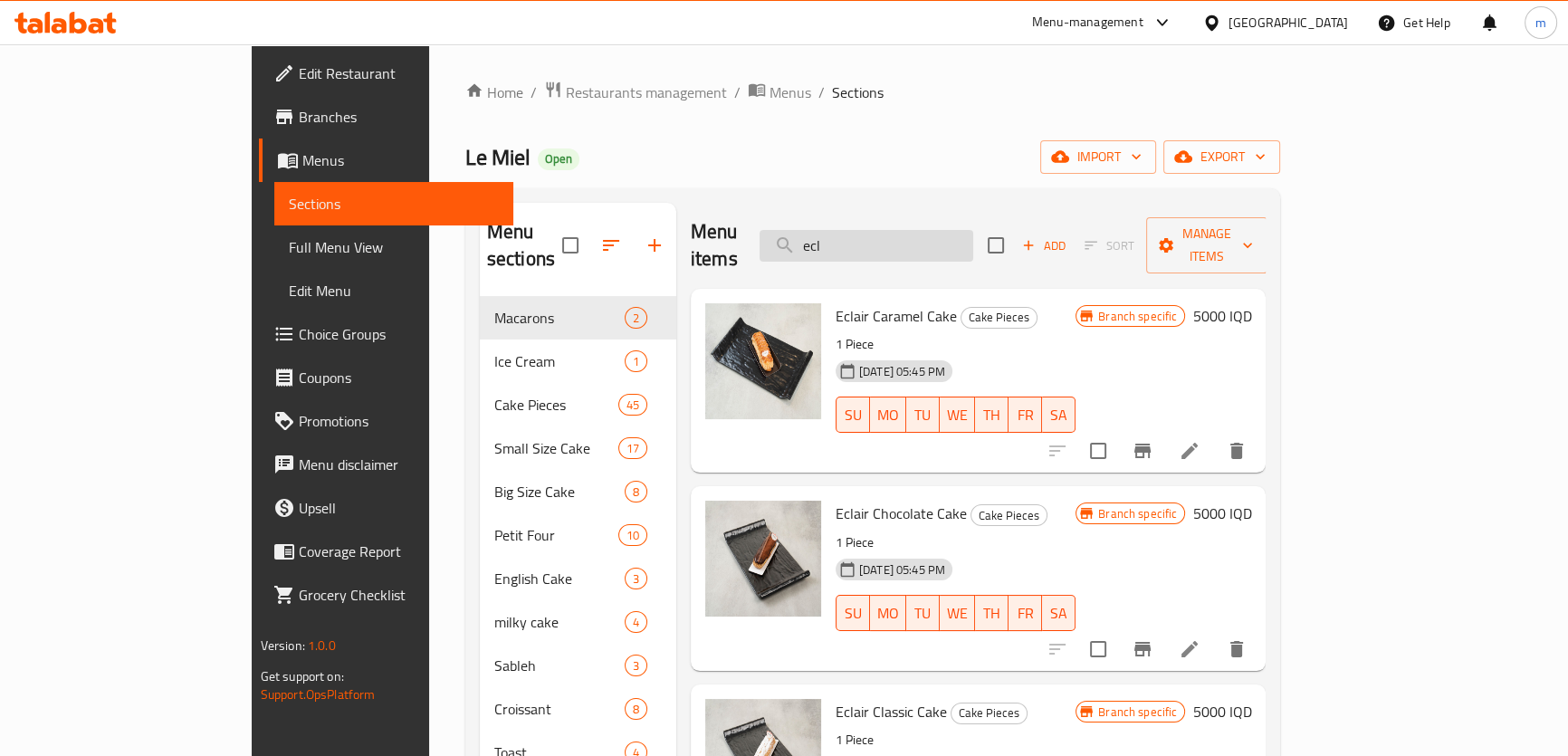
click at [857, 230] on input "ecl" at bounding box center [866, 246] width 214 height 32
click at [920, 230] on input "ecl" at bounding box center [866, 246] width 214 height 32
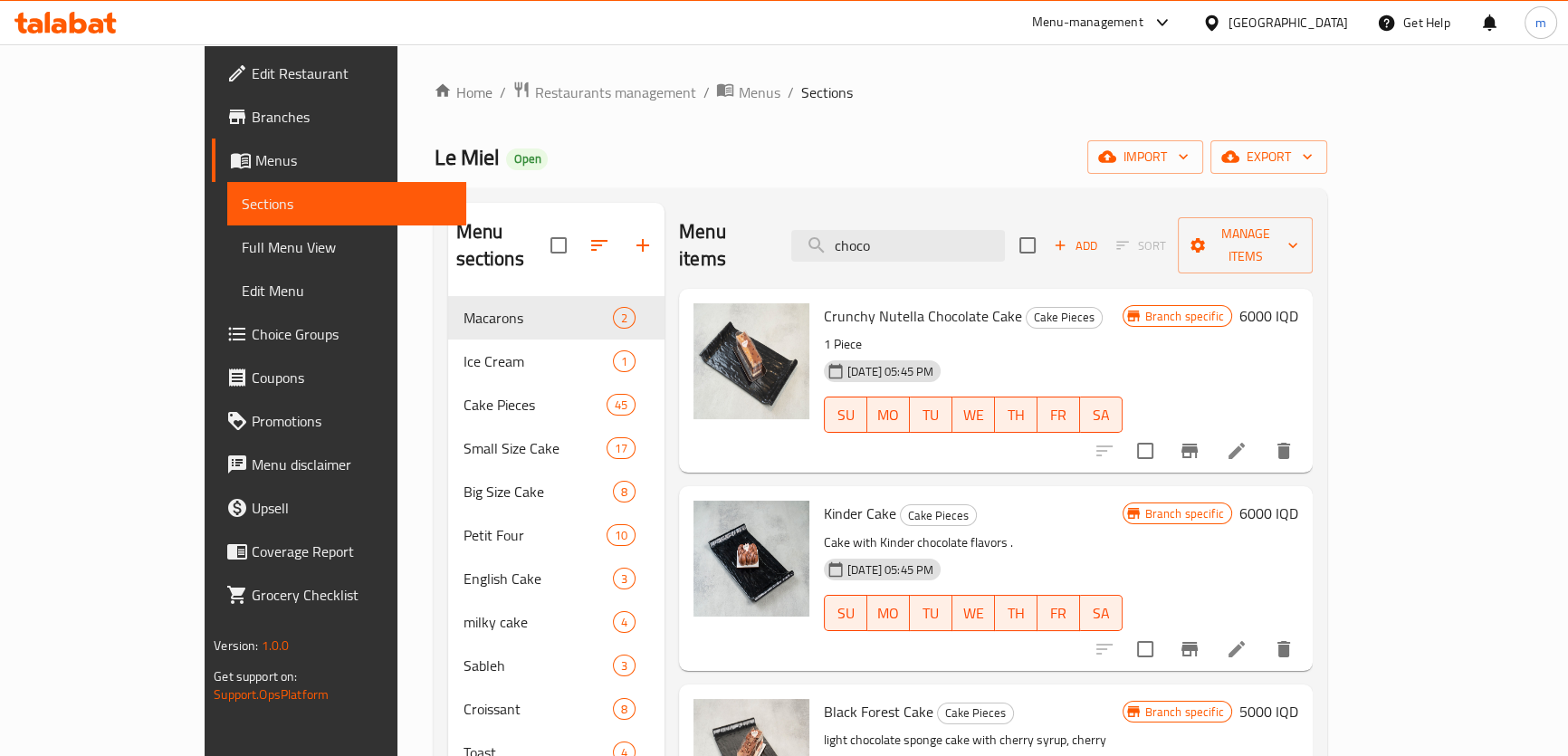
drag, startPoint x: 933, startPoint y: 242, endPoint x: 842, endPoint y: 242, distance: 91.0
click at [842, 242] on div "Menu items choco Add Sort Manage items" at bounding box center [995, 246] width 633 height 86
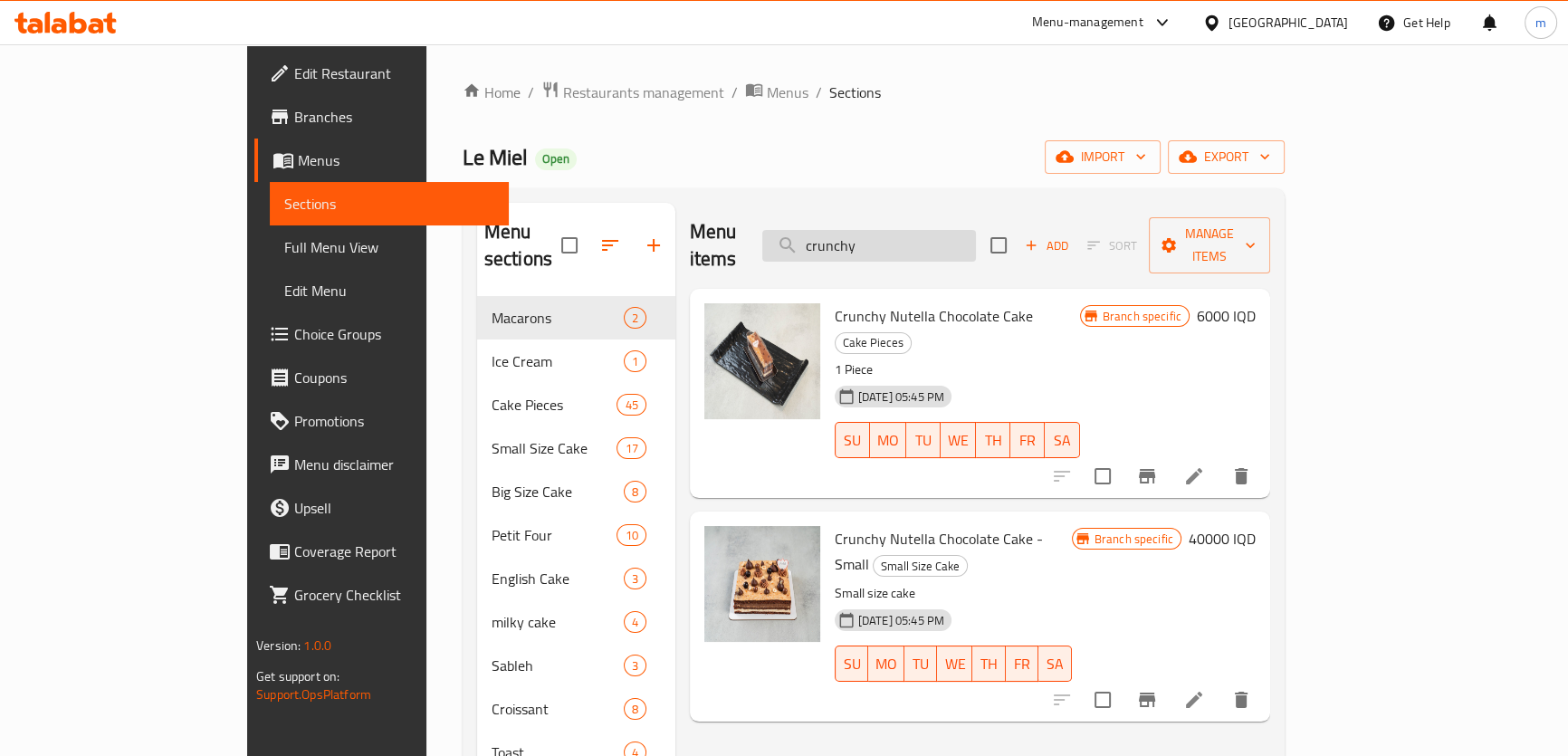
drag, startPoint x: 961, startPoint y: 217, endPoint x: 871, endPoint y: 246, distance: 94.6
click at [872, 246] on input "crunchy" at bounding box center [868, 246] width 214 height 32
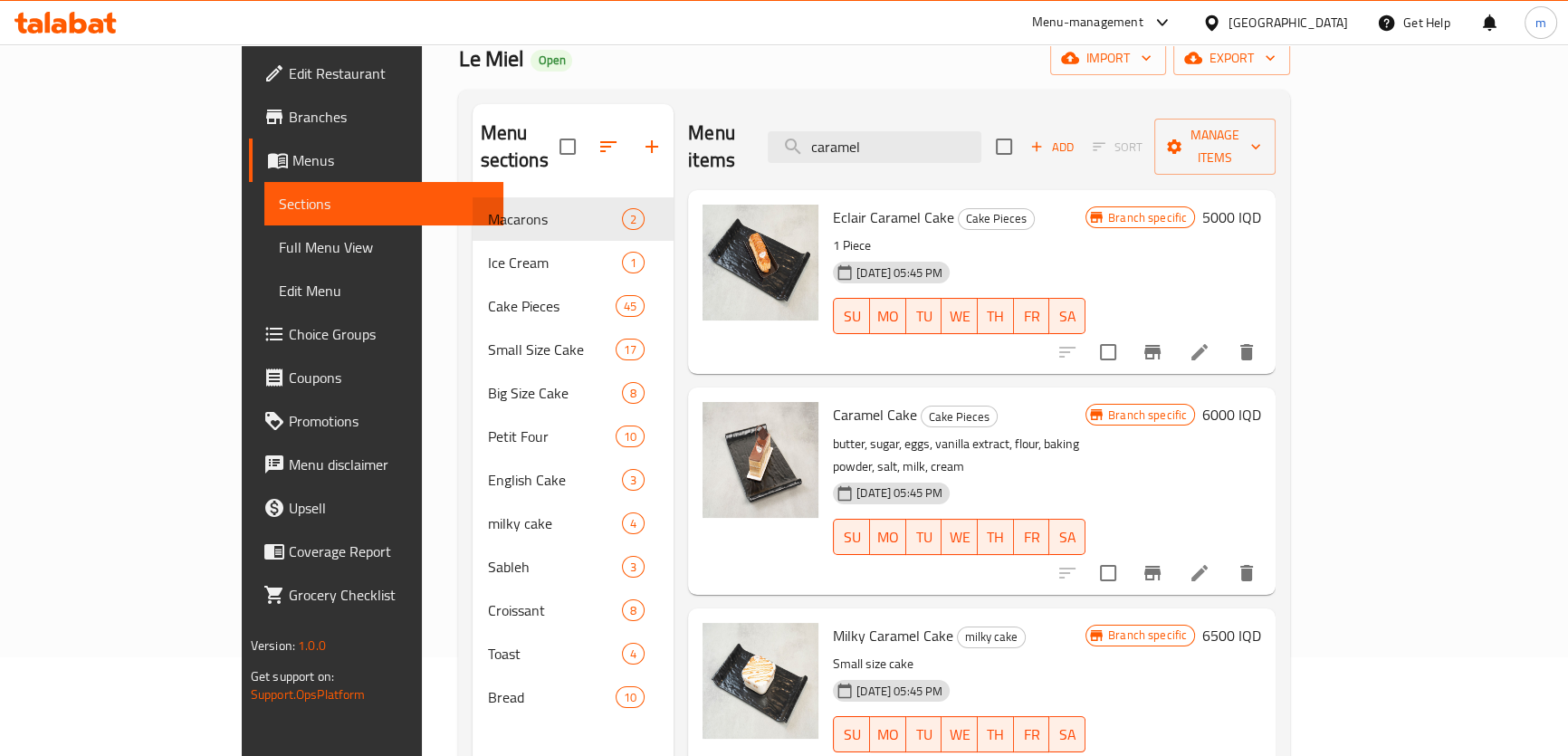
scroll to position [63, 0]
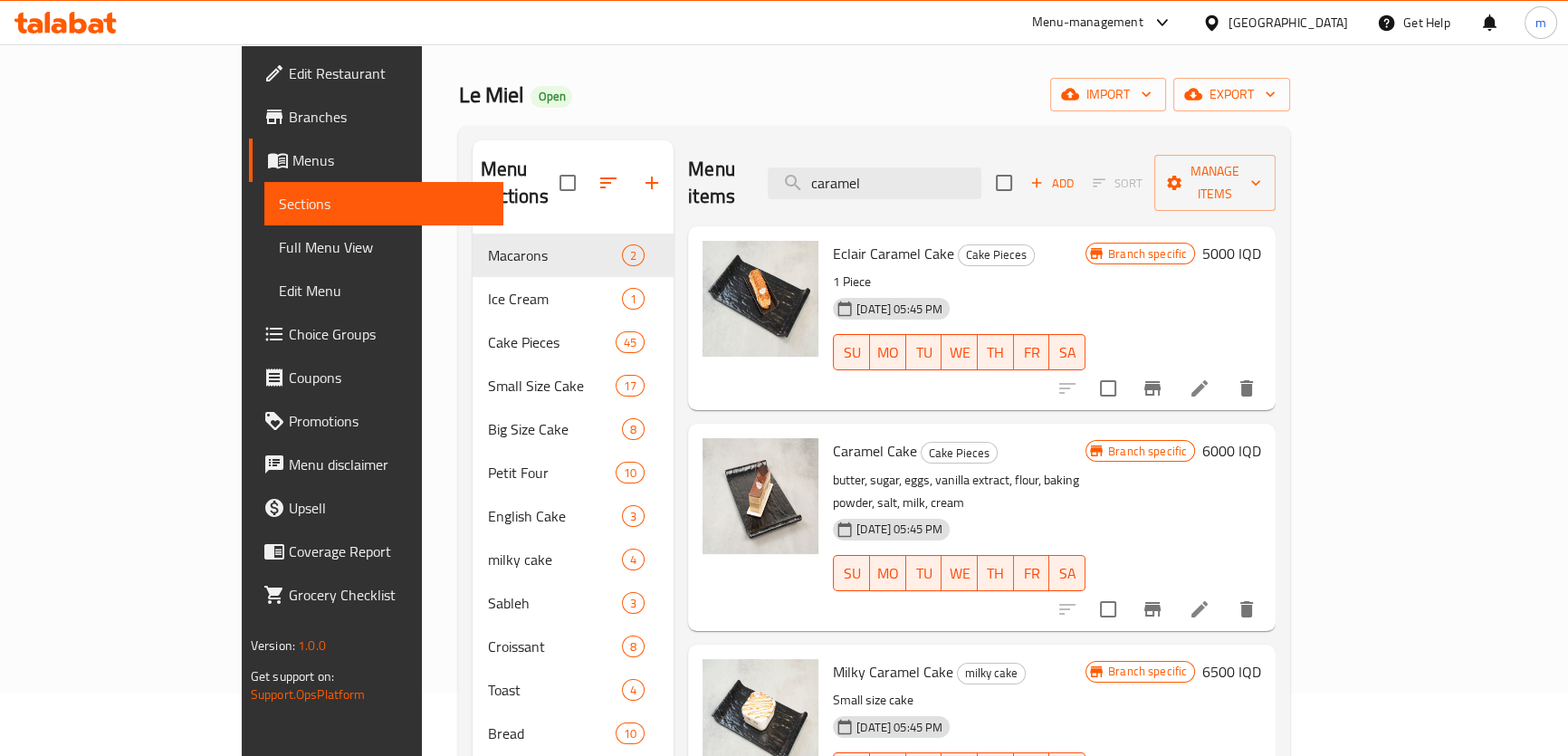
type input "caramel"
click at [1160, 602] on icon "Branch-specific-item" at bounding box center [1152, 609] width 16 height 15
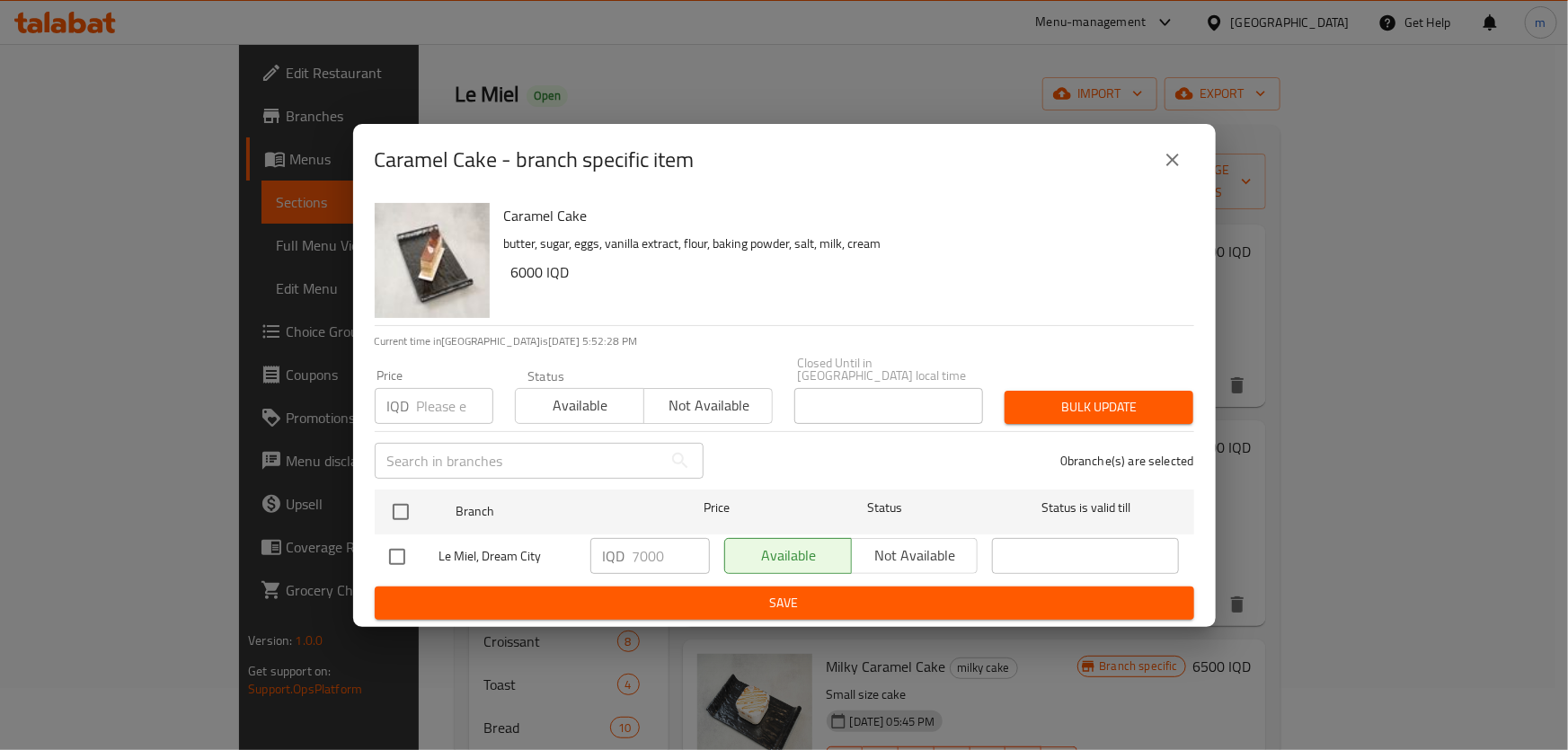
click at [1166, 171] on icon "close" at bounding box center [1173, 160] width 22 height 22
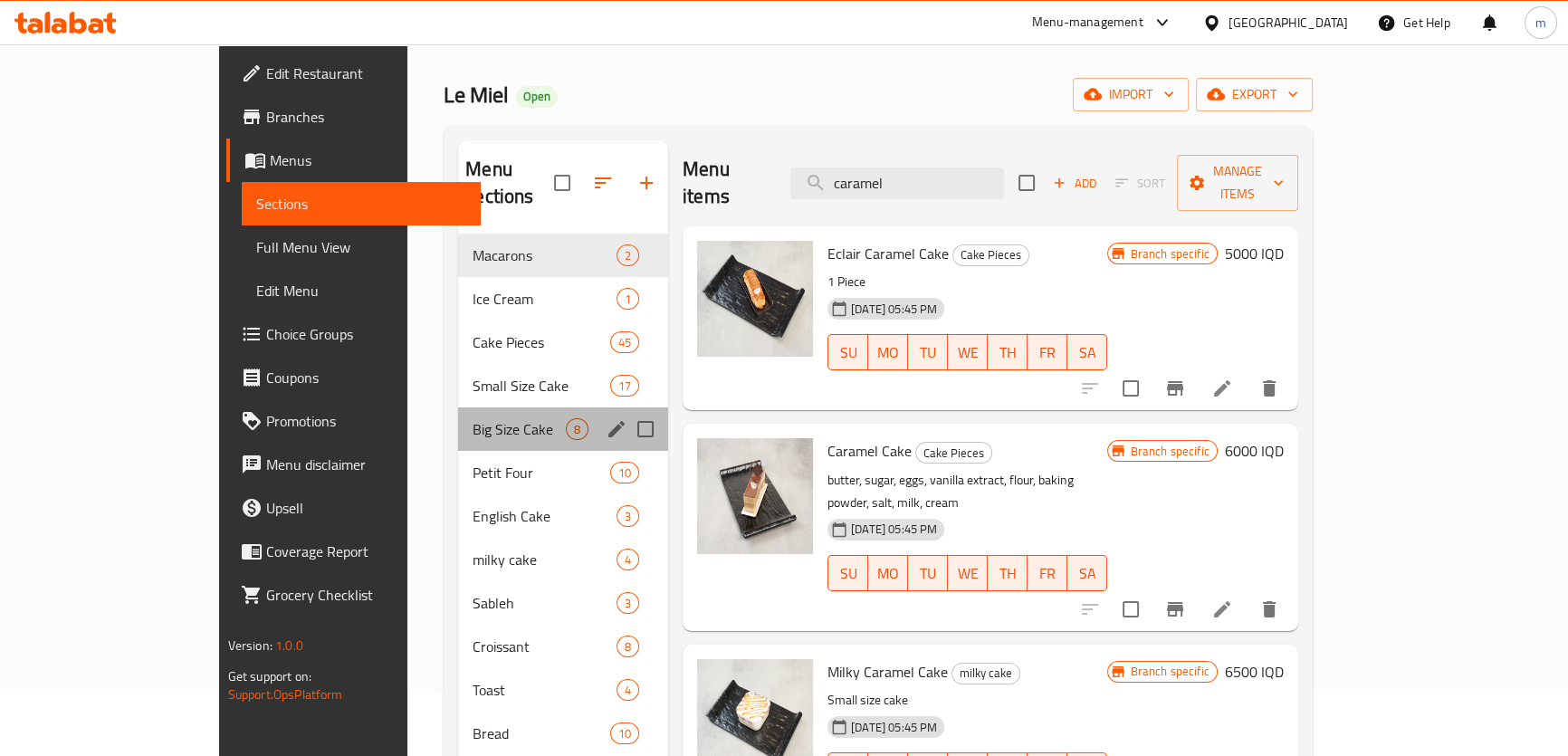
click at [458, 408] on div "Big Size Cake 8" at bounding box center [563, 430] width 210 height 44
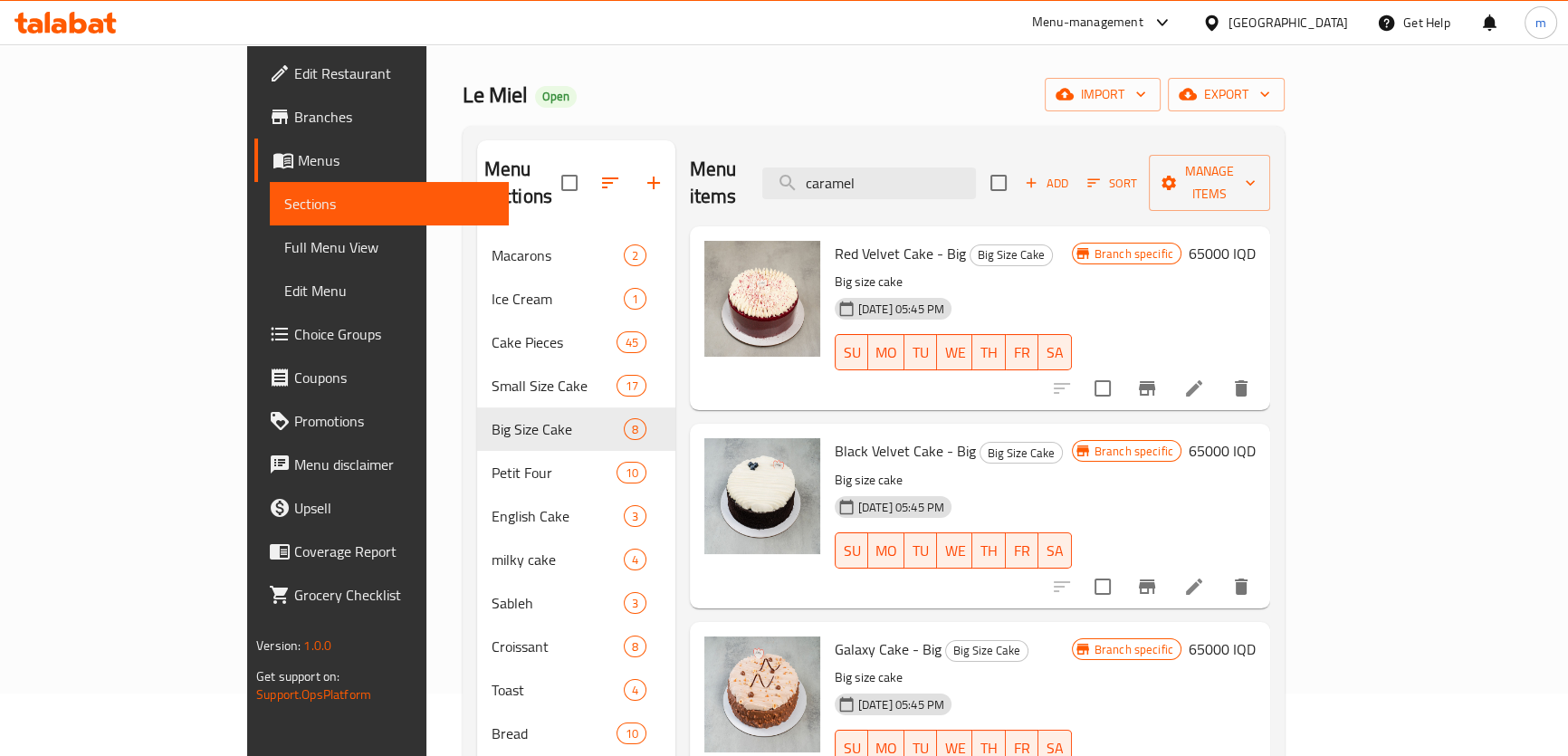
scroll to position [72, 0]
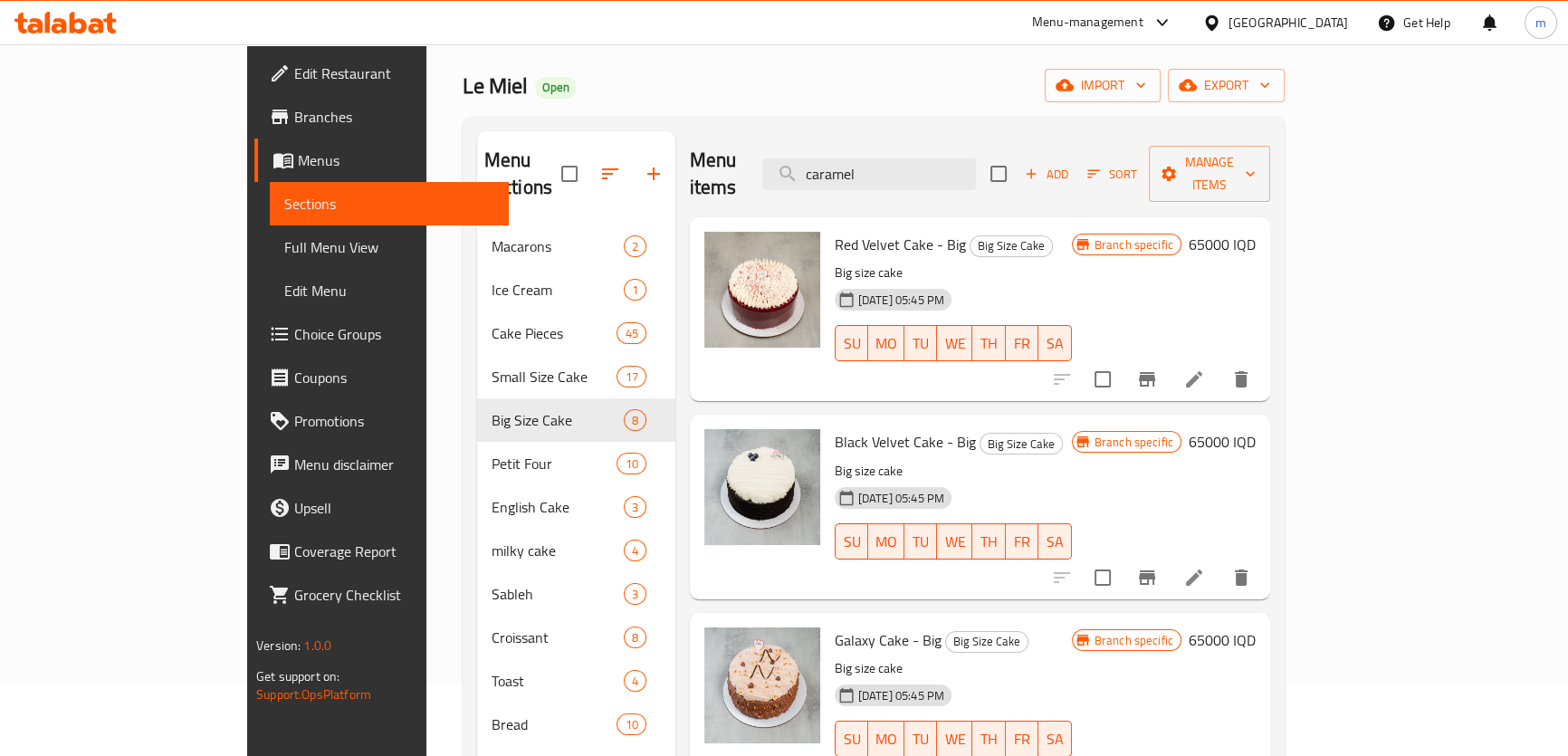
click at [284, 249] on span "Full Menu View" at bounding box center [389, 248] width 210 height 22
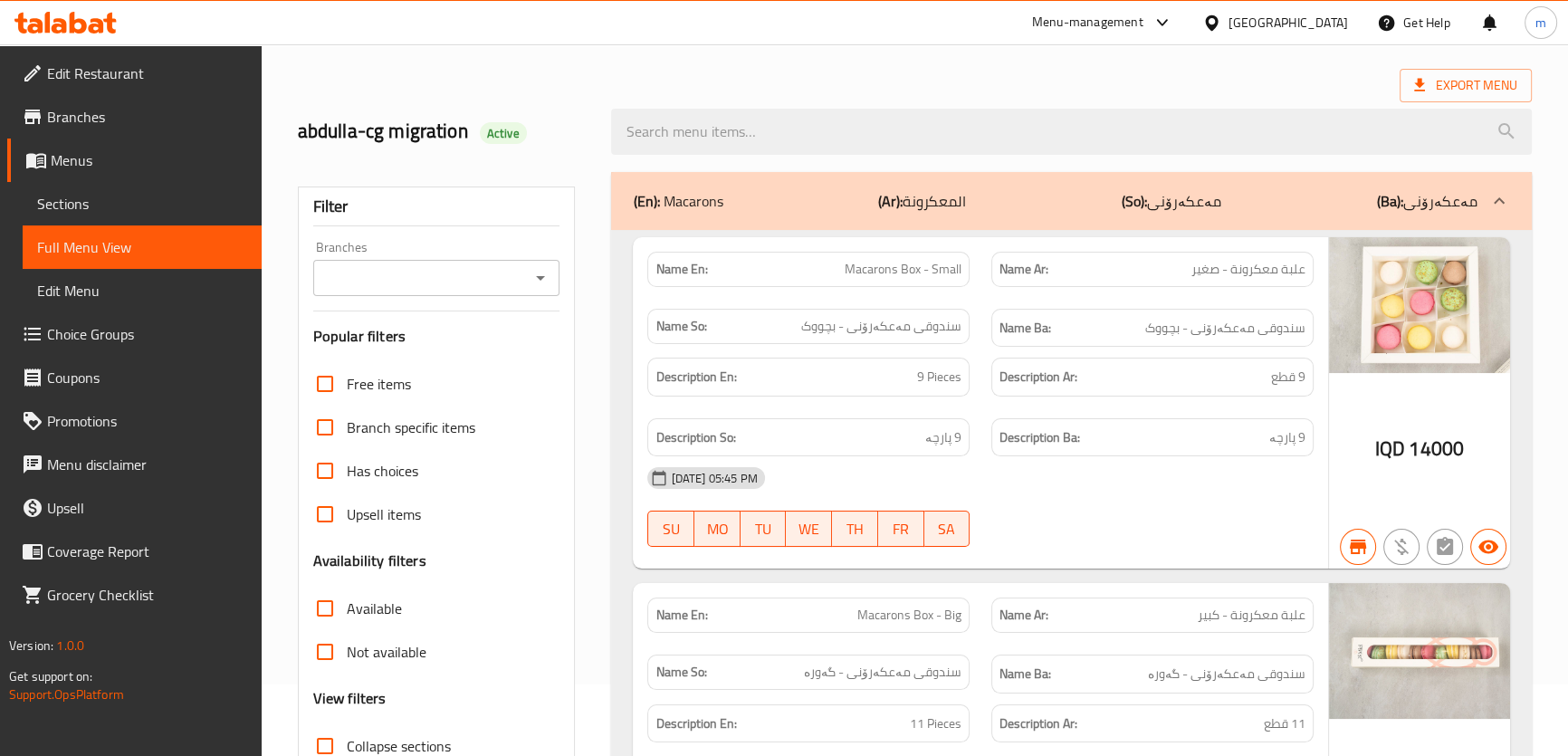
click at [535, 272] on icon "Open" at bounding box center [540, 279] width 22 height 22
click at [540, 284] on icon "Close" at bounding box center [540, 279] width 22 height 22
click at [542, 283] on icon "Open" at bounding box center [540, 279] width 22 height 22
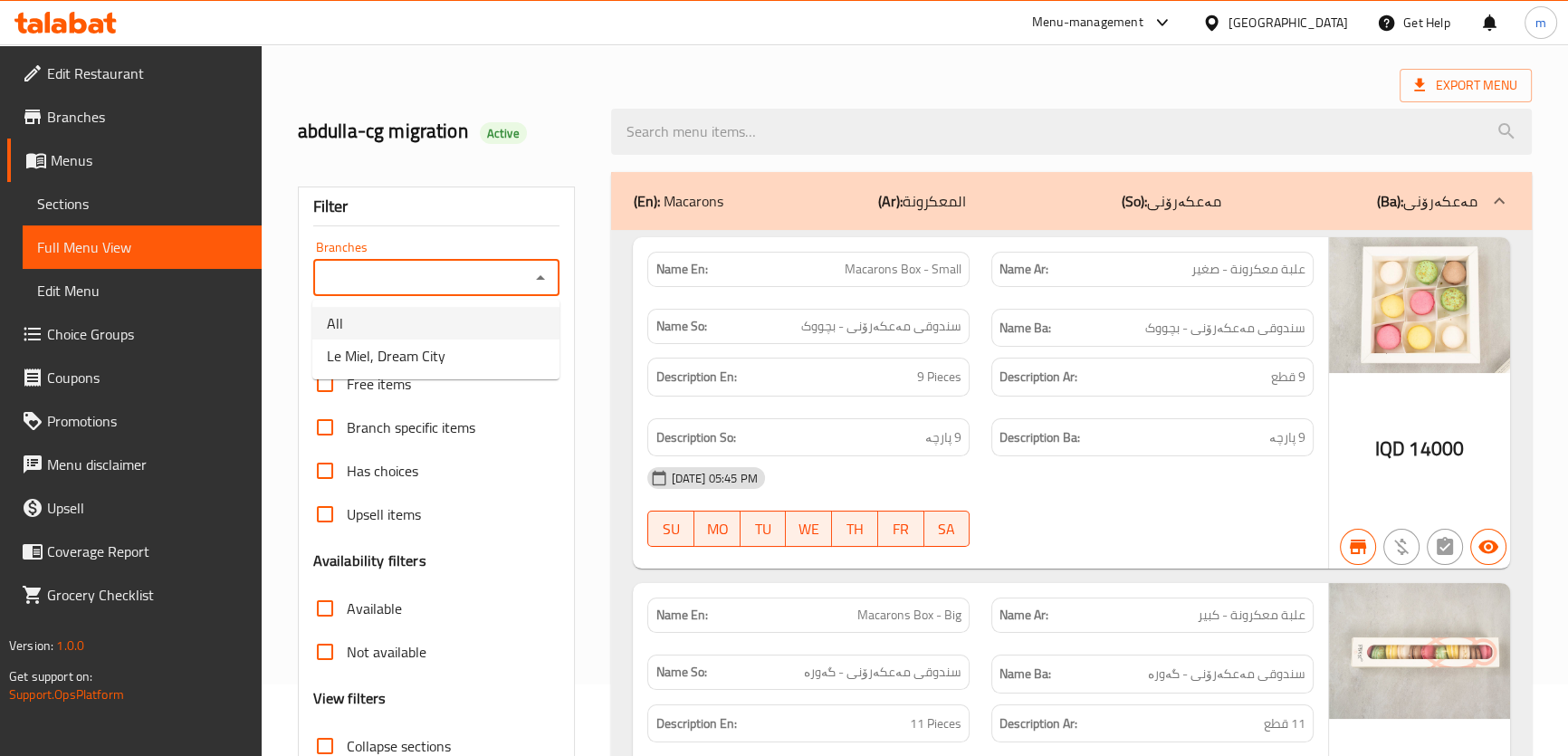
click at [447, 210] on div "Filter" at bounding box center [436, 206] width 247 height 39
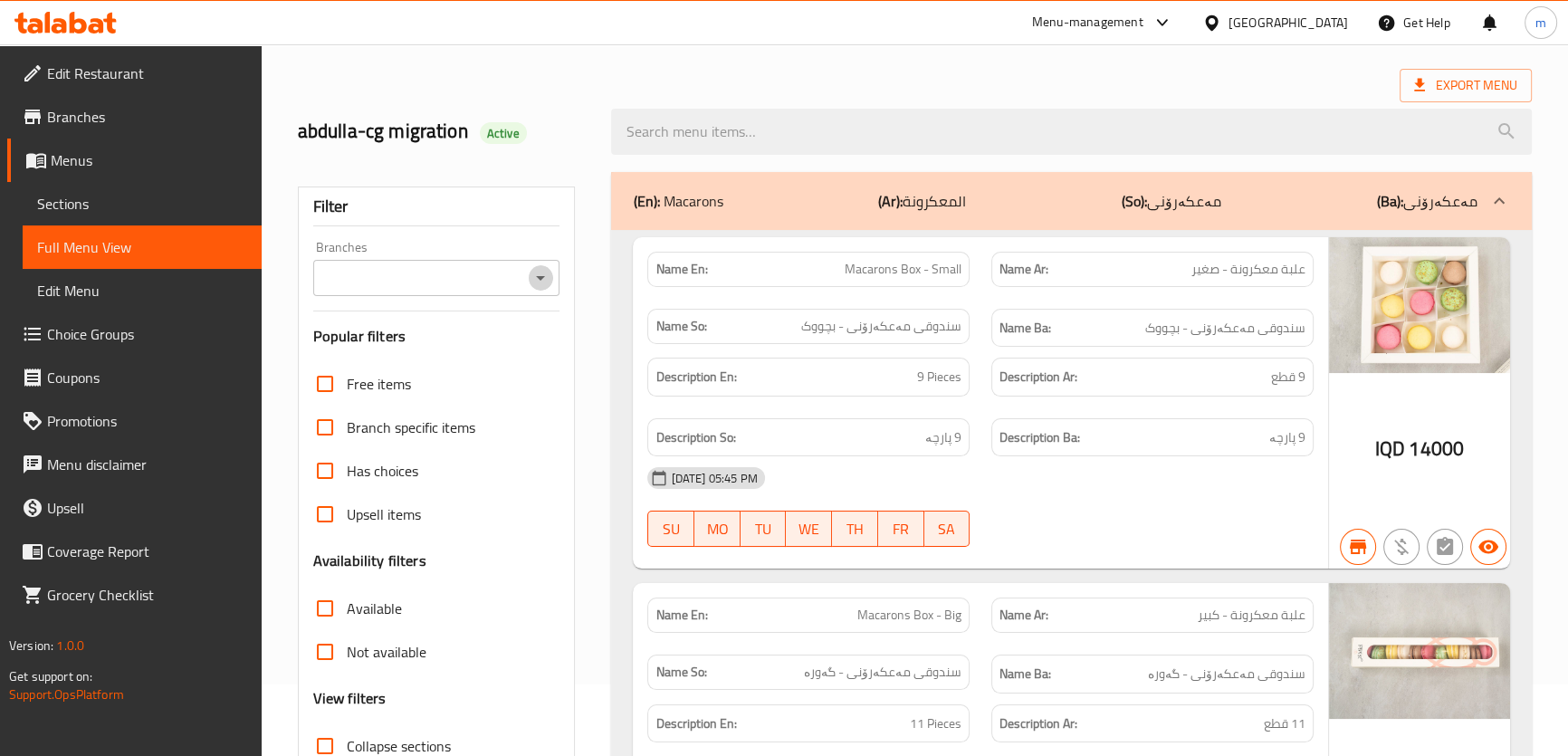
click at [541, 286] on icon "Open" at bounding box center [540, 279] width 22 height 22
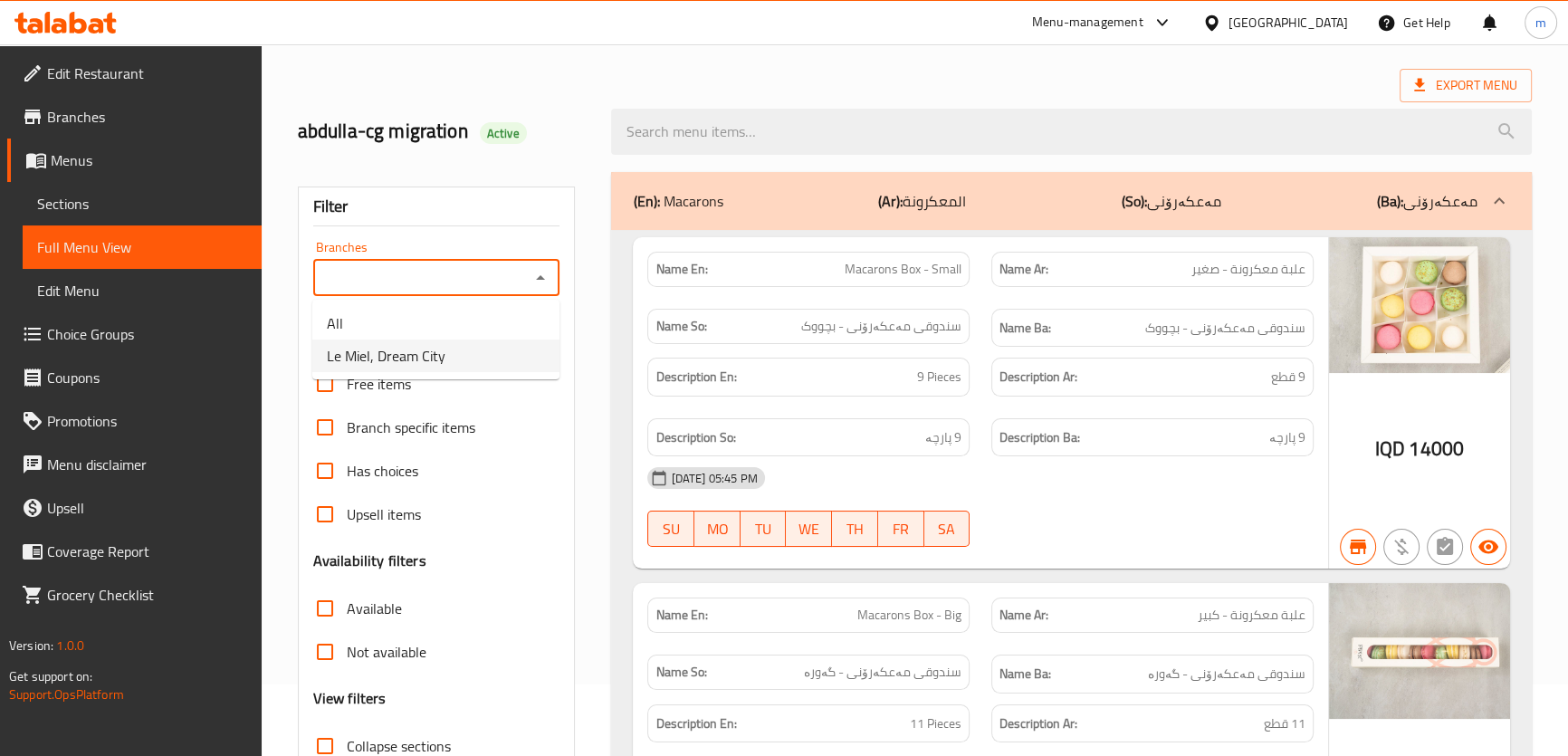
click at [388, 358] on span "Le Miel, Dream City" at bounding box center [386, 356] width 118 height 22
type input "Le Miel, Dream City"
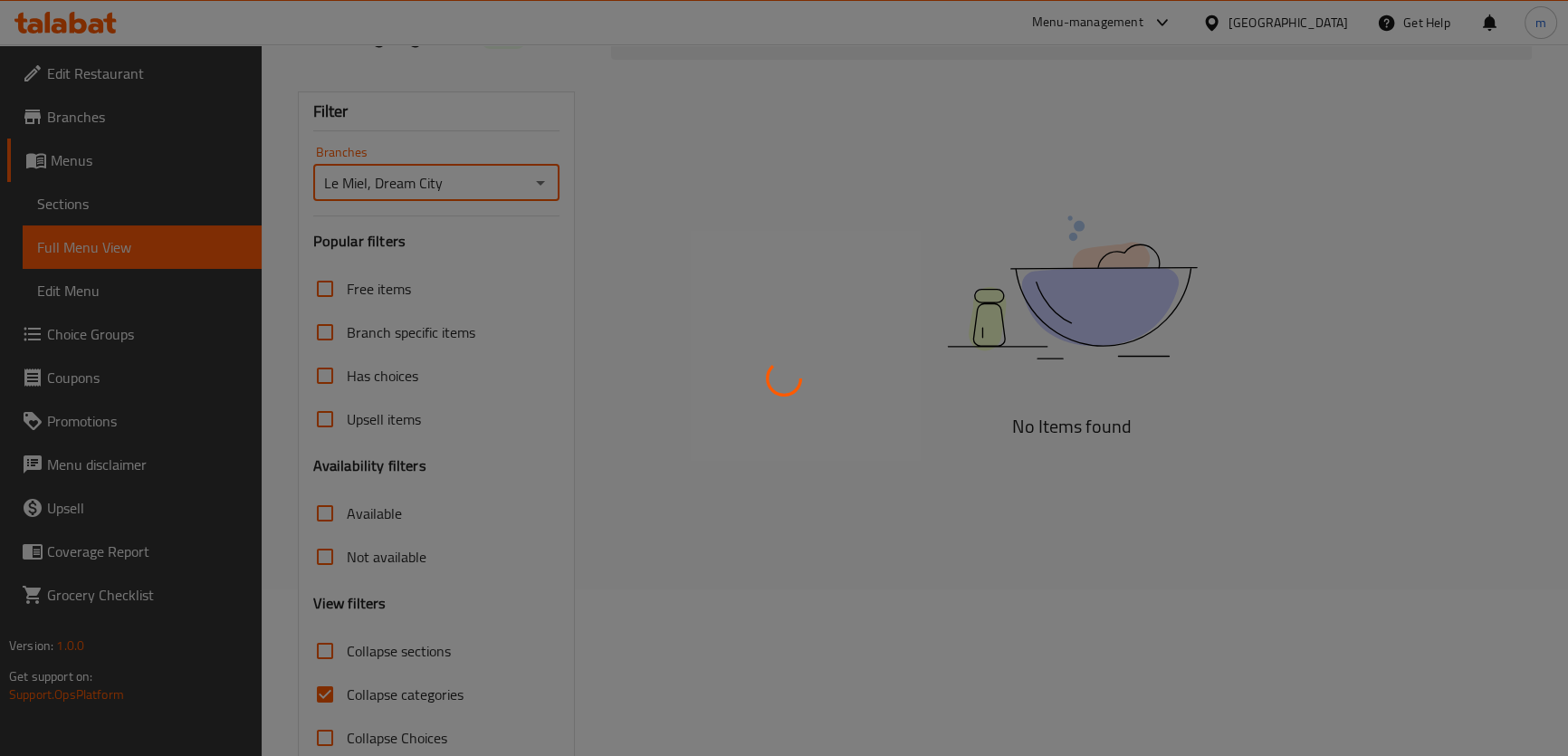
scroll to position [207, 0]
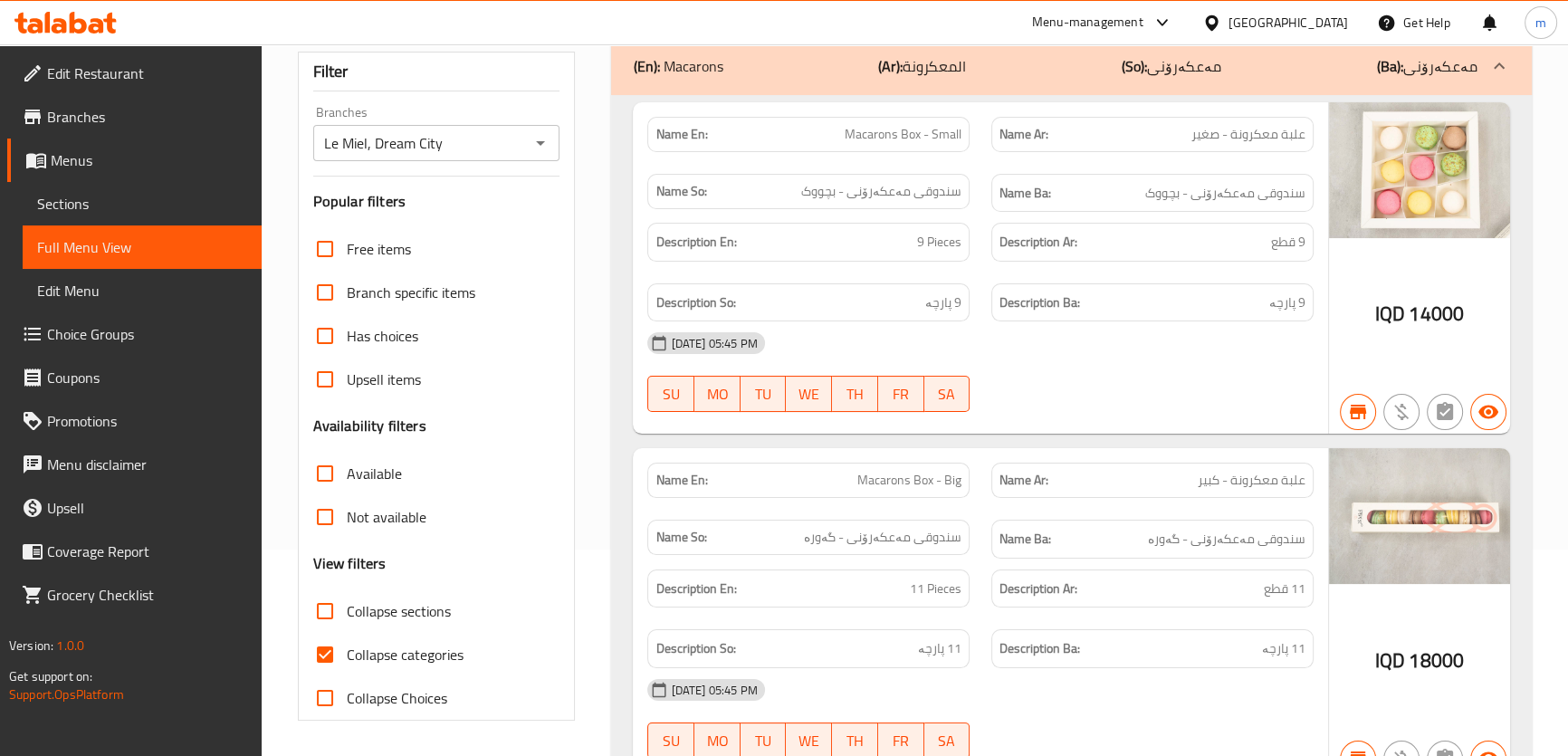
click at [348, 658] on span "Collapse categories" at bounding box center [405, 655] width 116 height 22
click at [347, 658] on input "Collapse categories" at bounding box center [325, 655] width 44 height 44
checkbox input "false"
click at [358, 608] on span "Collapse sections" at bounding box center [399, 611] width 104 height 22
click at [347, 608] on input "Collapse sections" at bounding box center [325, 612] width 44 height 44
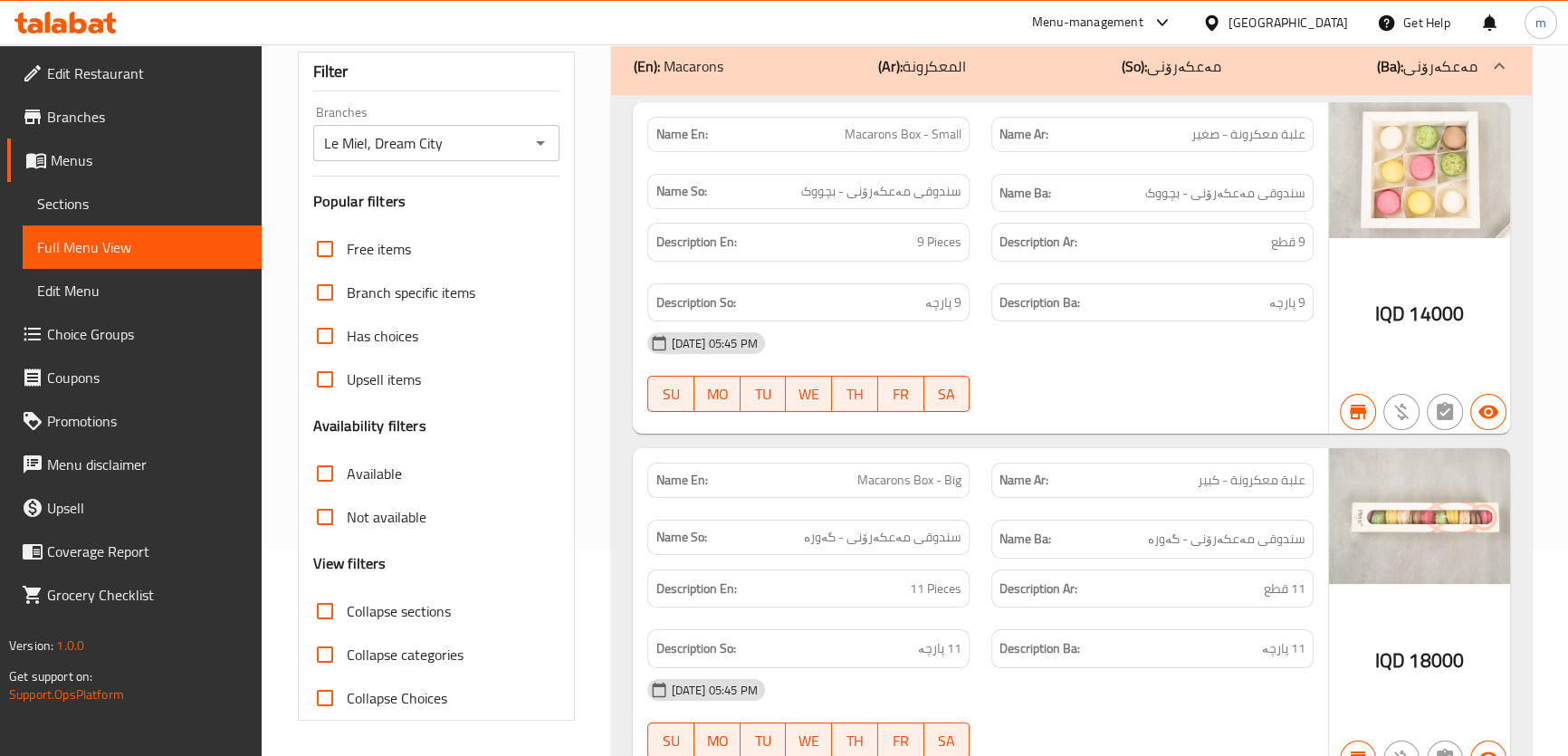
checkbox input "true"
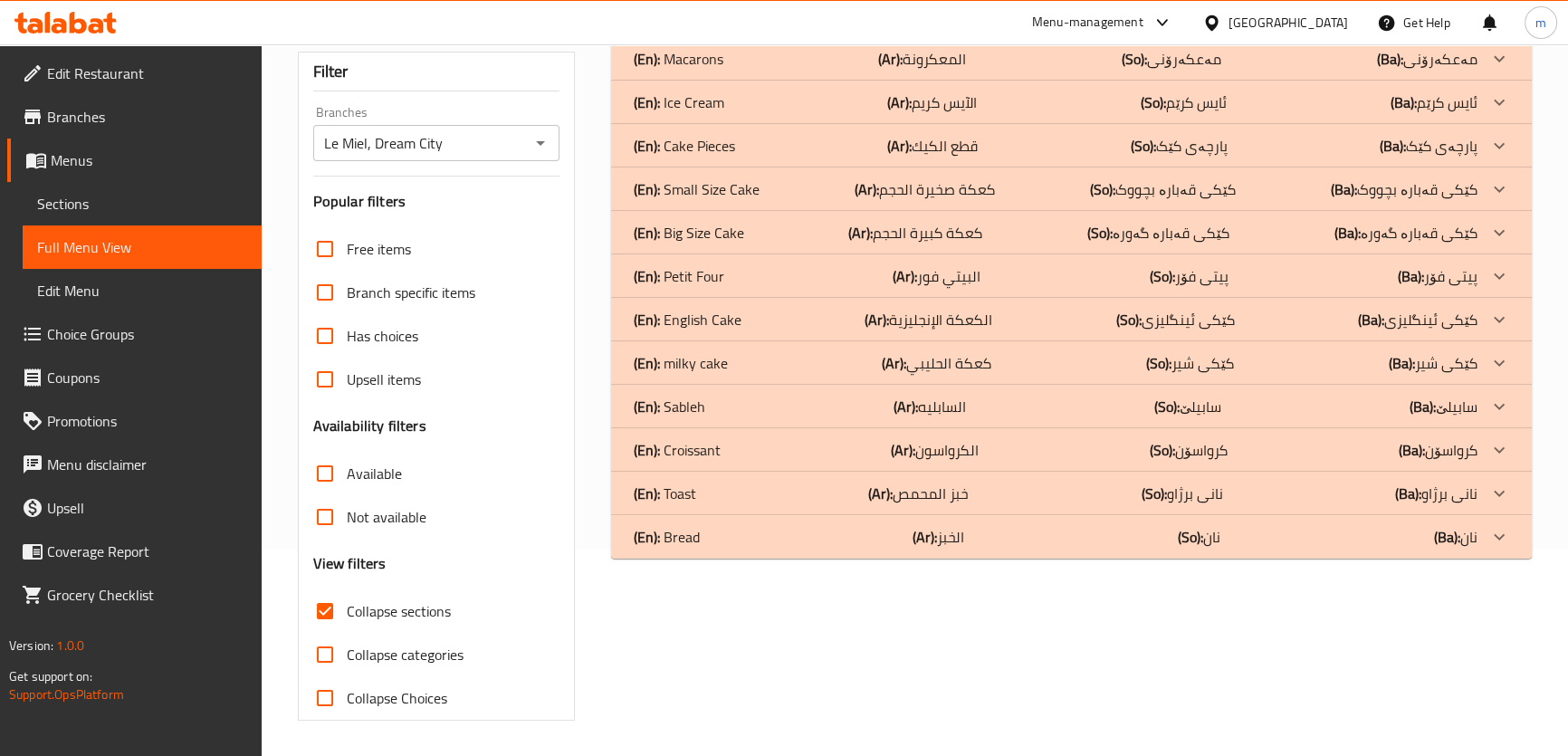
click at [647, 73] on b "(En):" at bounding box center [645, 59] width 26 height 27
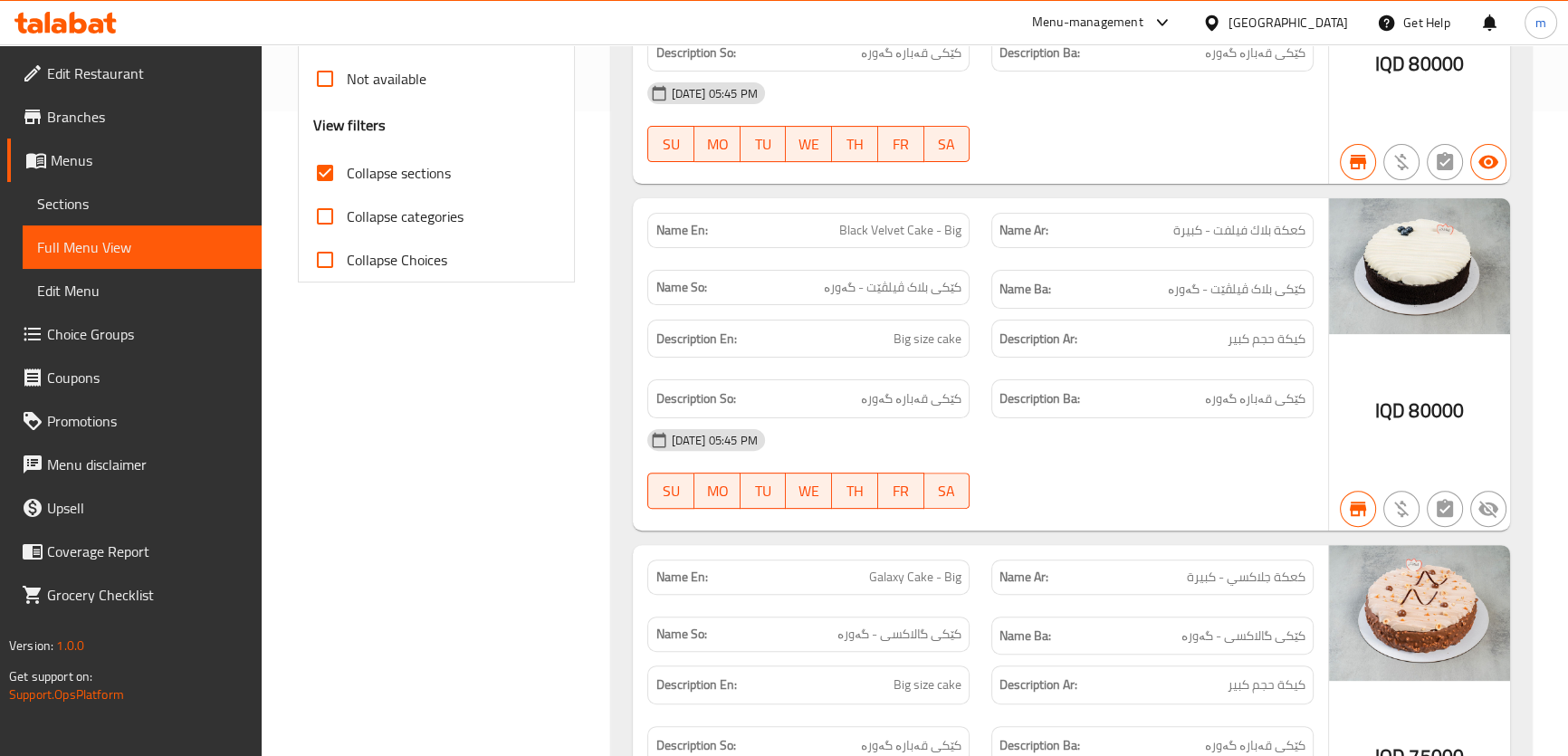
scroll to position [782, 0]
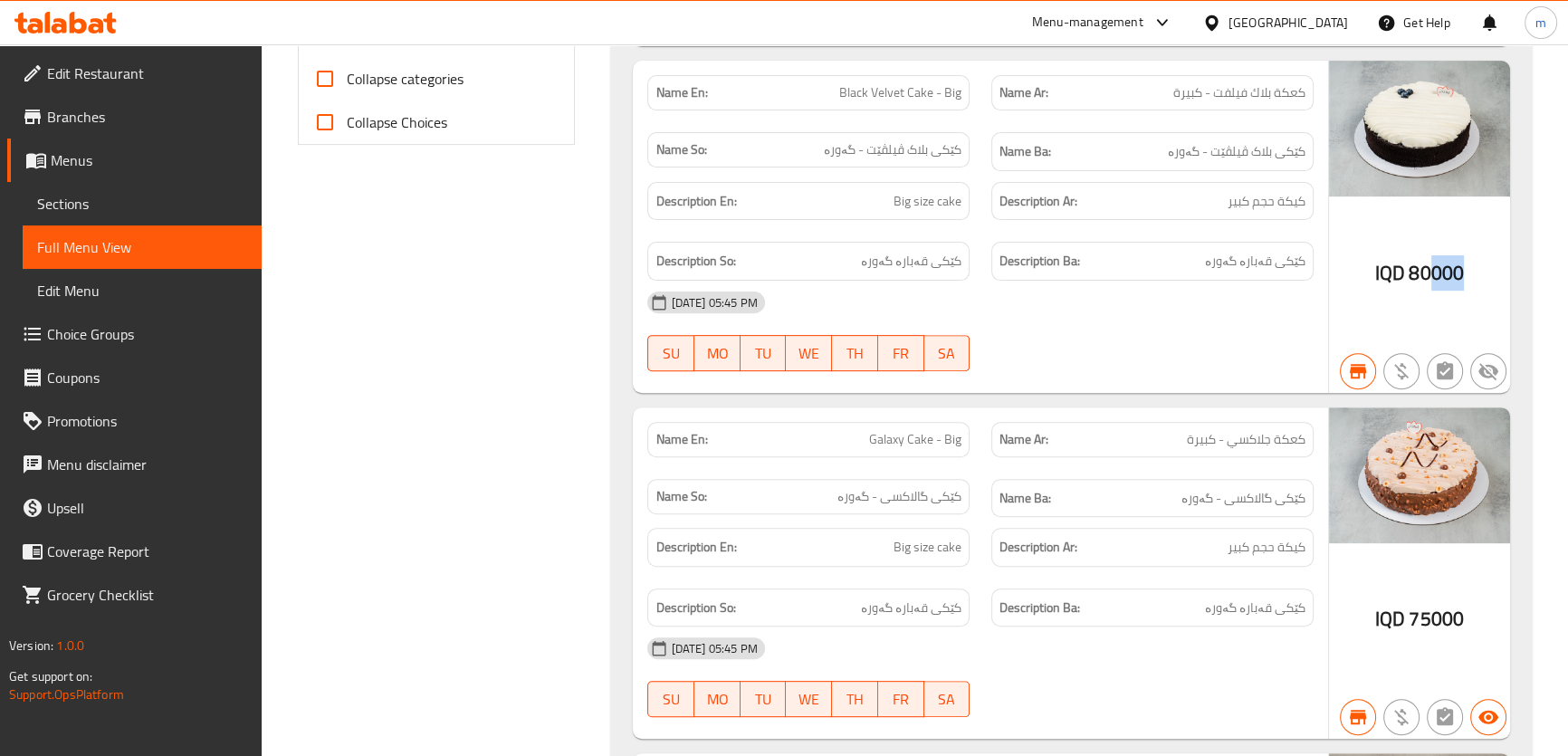
drag, startPoint x: 1430, startPoint y: 272, endPoint x: 1497, endPoint y: 263, distance: 67.6
click at [1496, 264] on div "IQD 80000" at bounding box center [1419, 227] width 181 height 332
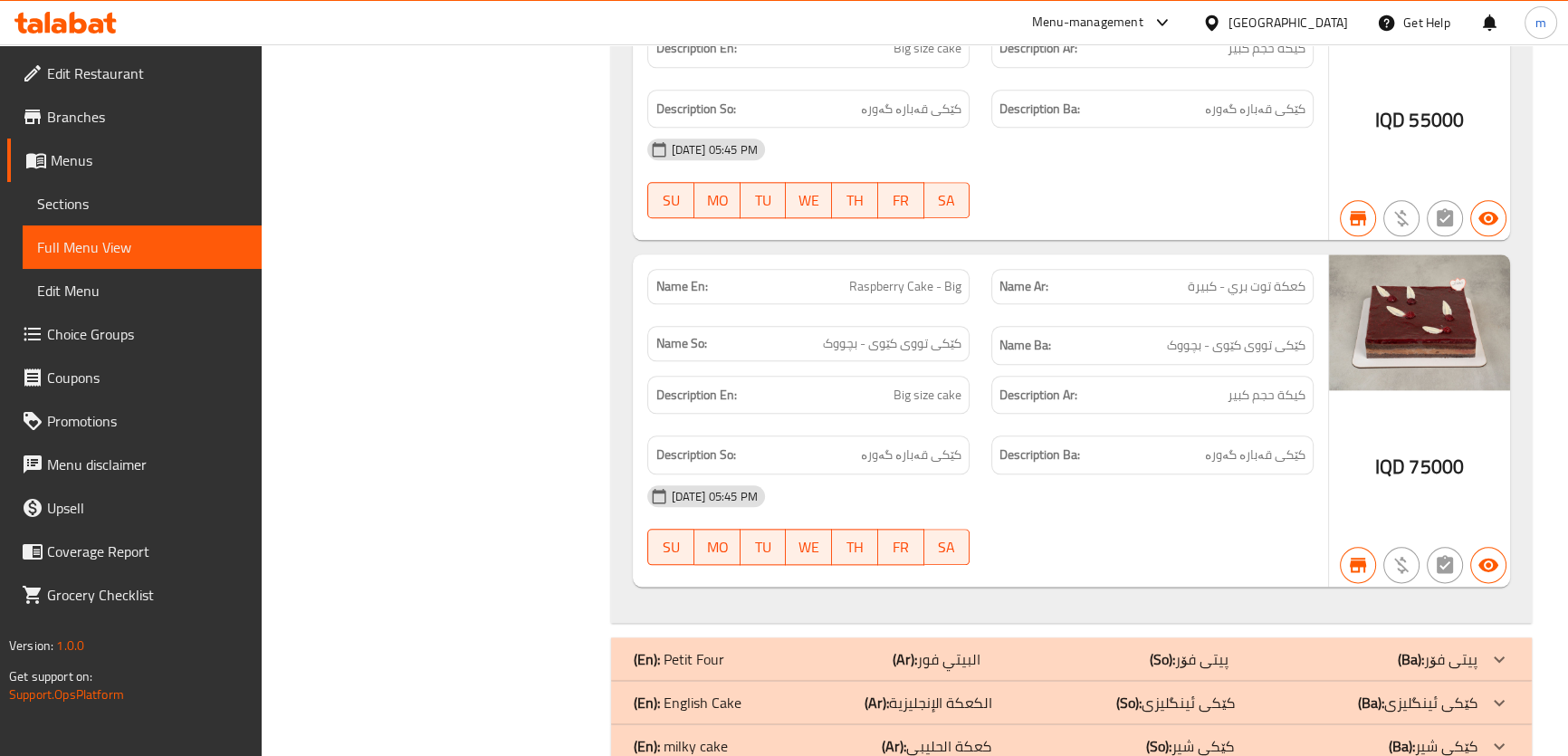
scroll to position [2703, 0]
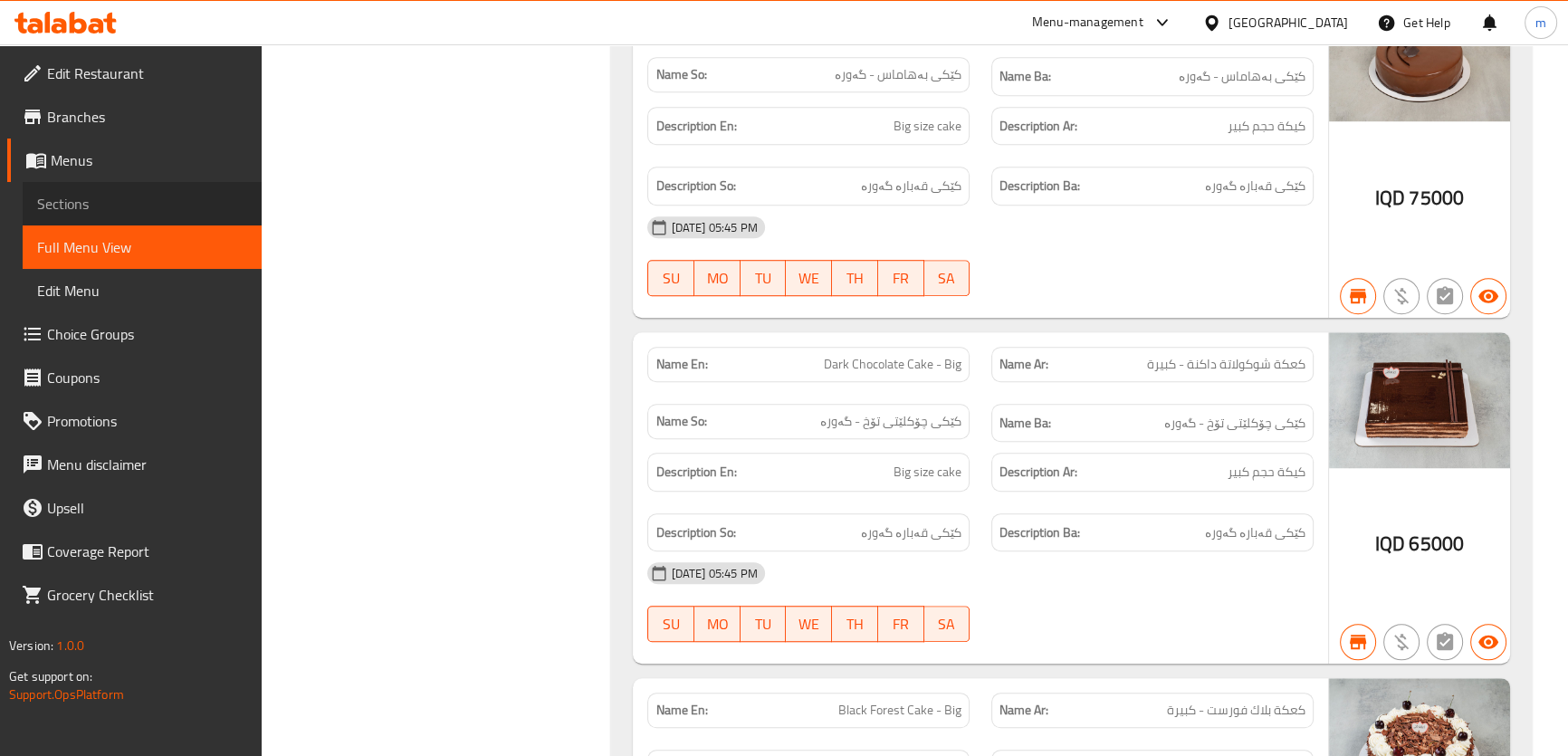
click at [47, 212] on span "Sections" at bounding box center [141, 204] width 210 height 22
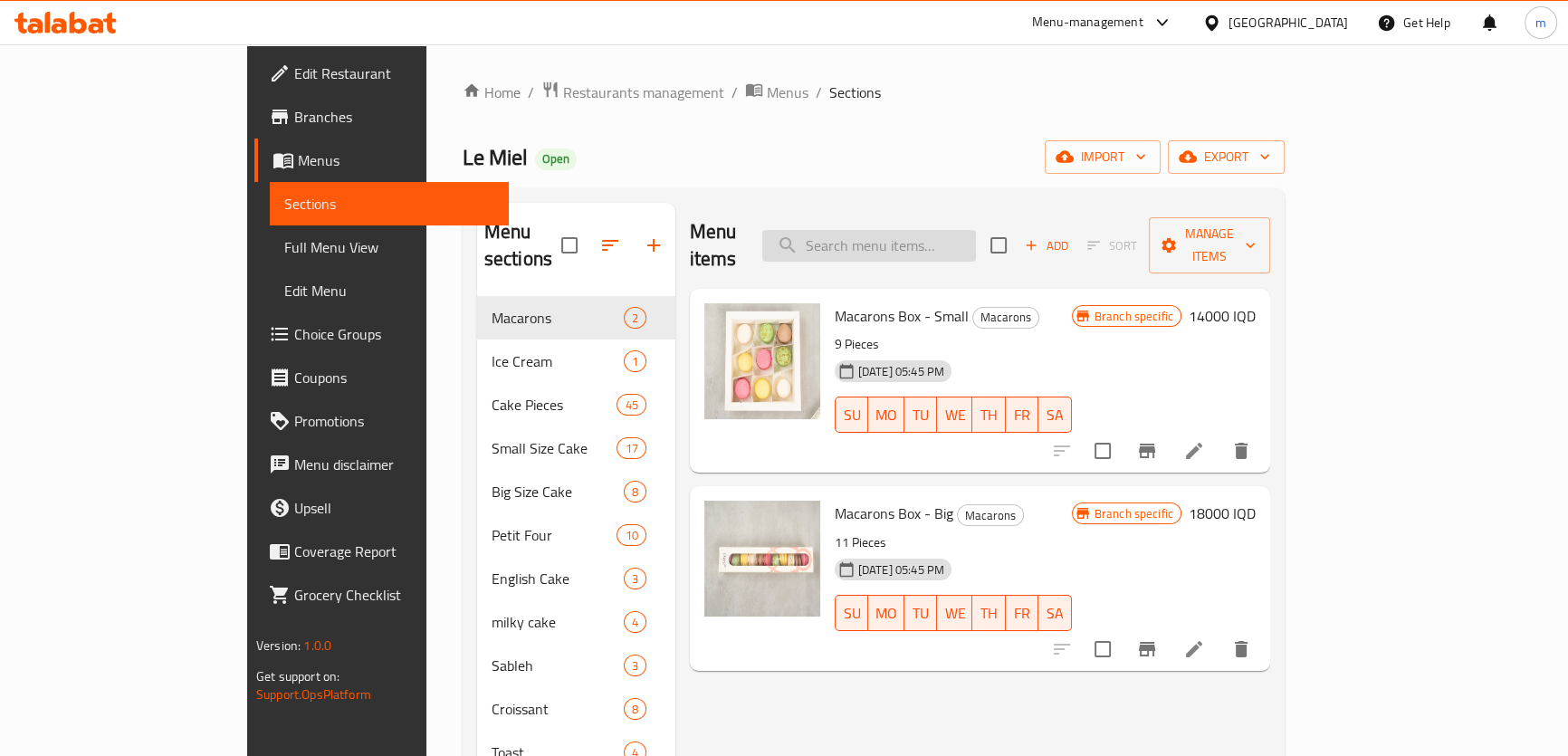
click at [902, 230] on input "search" at bounding box center [868, 246] width 214 height 32
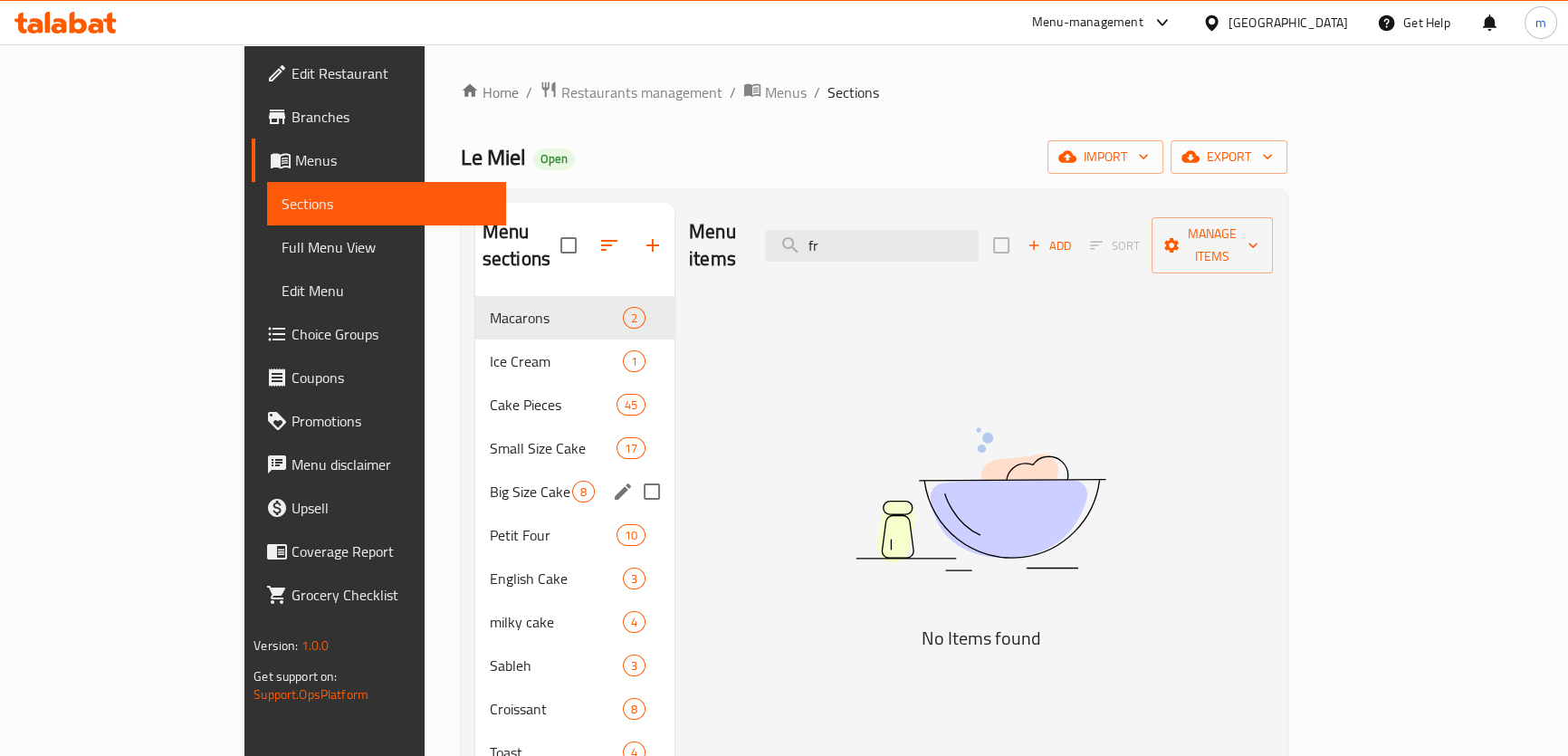
type input "f"
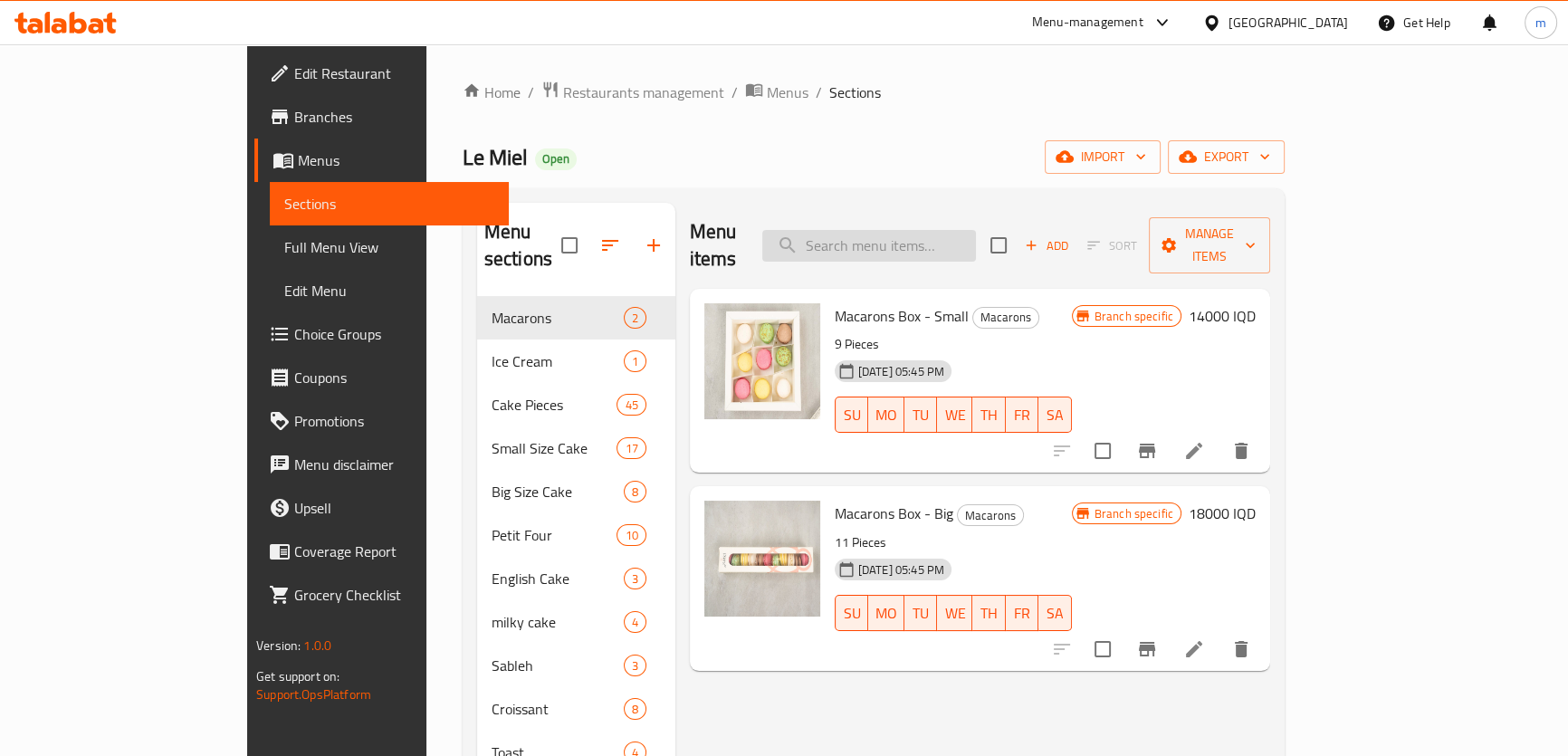
click at [921, 230] on input "search" at bounding box center [868, 246] width 214 height 32
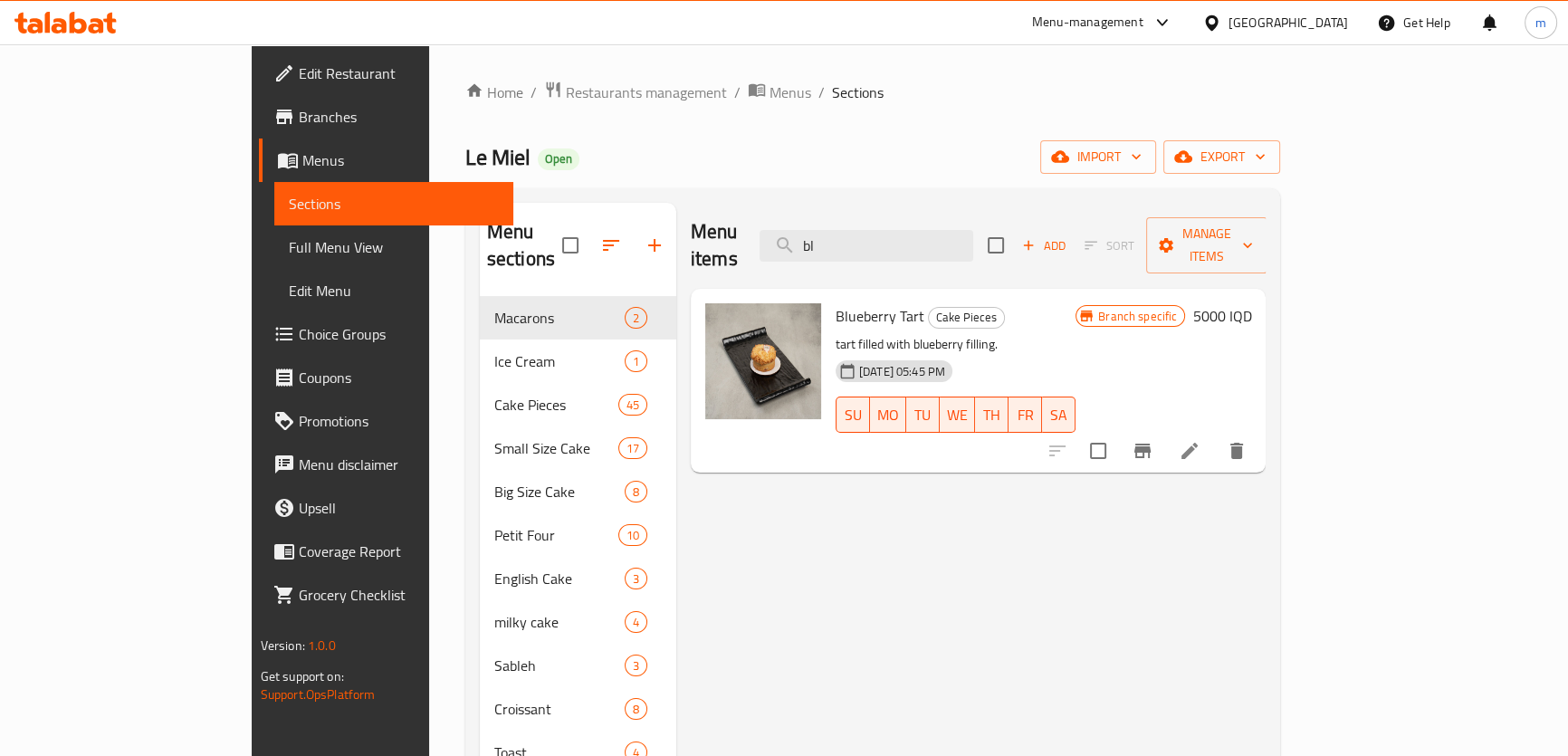
type input "b"
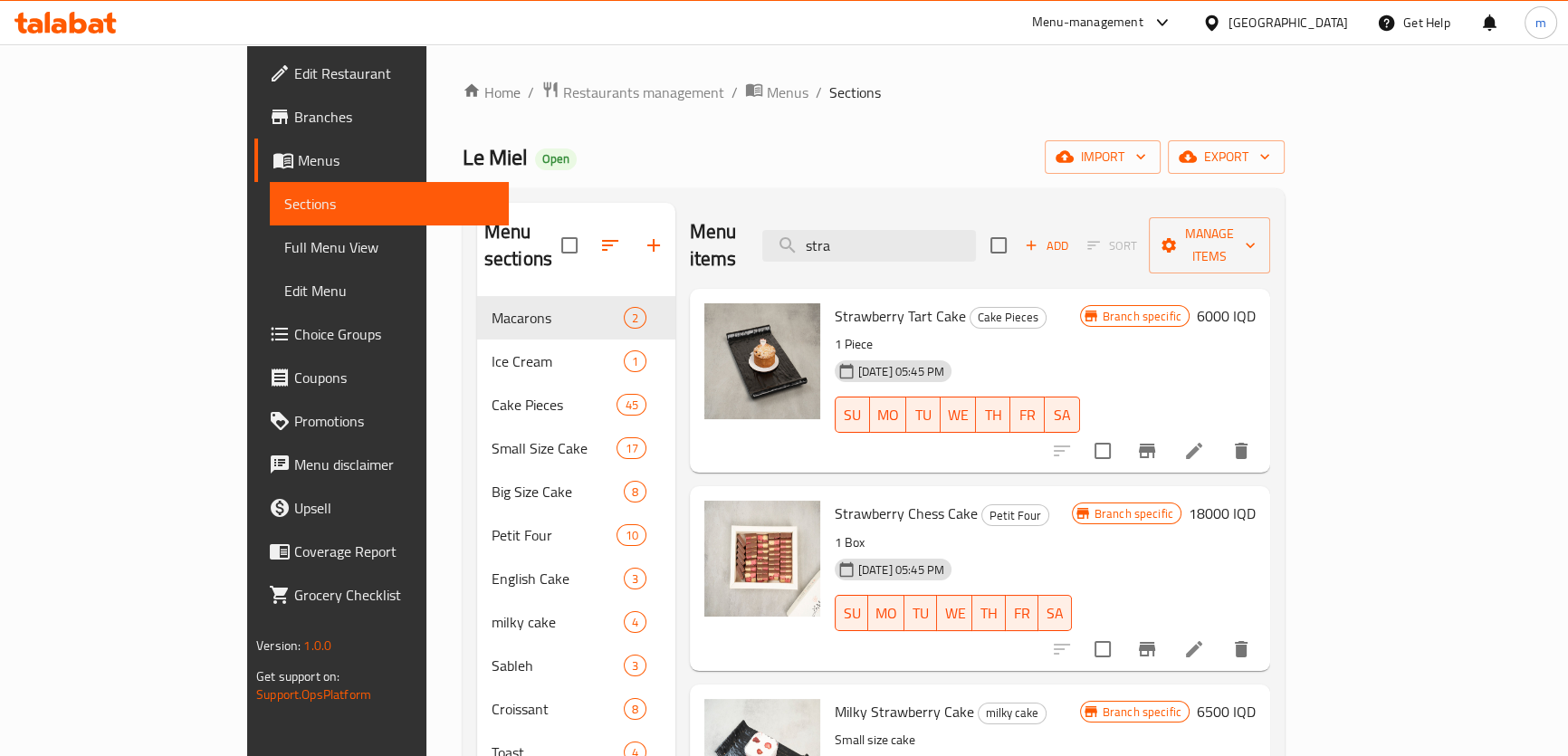
type input "stra"
drag, startPoint x: 68, startPoint y: 250, endPoint x: 57, endPoint y: 73, distance: 177.3
click at [284, 250] on span "Full Menu View" at bounding box center [389, 248] width 210 height 22
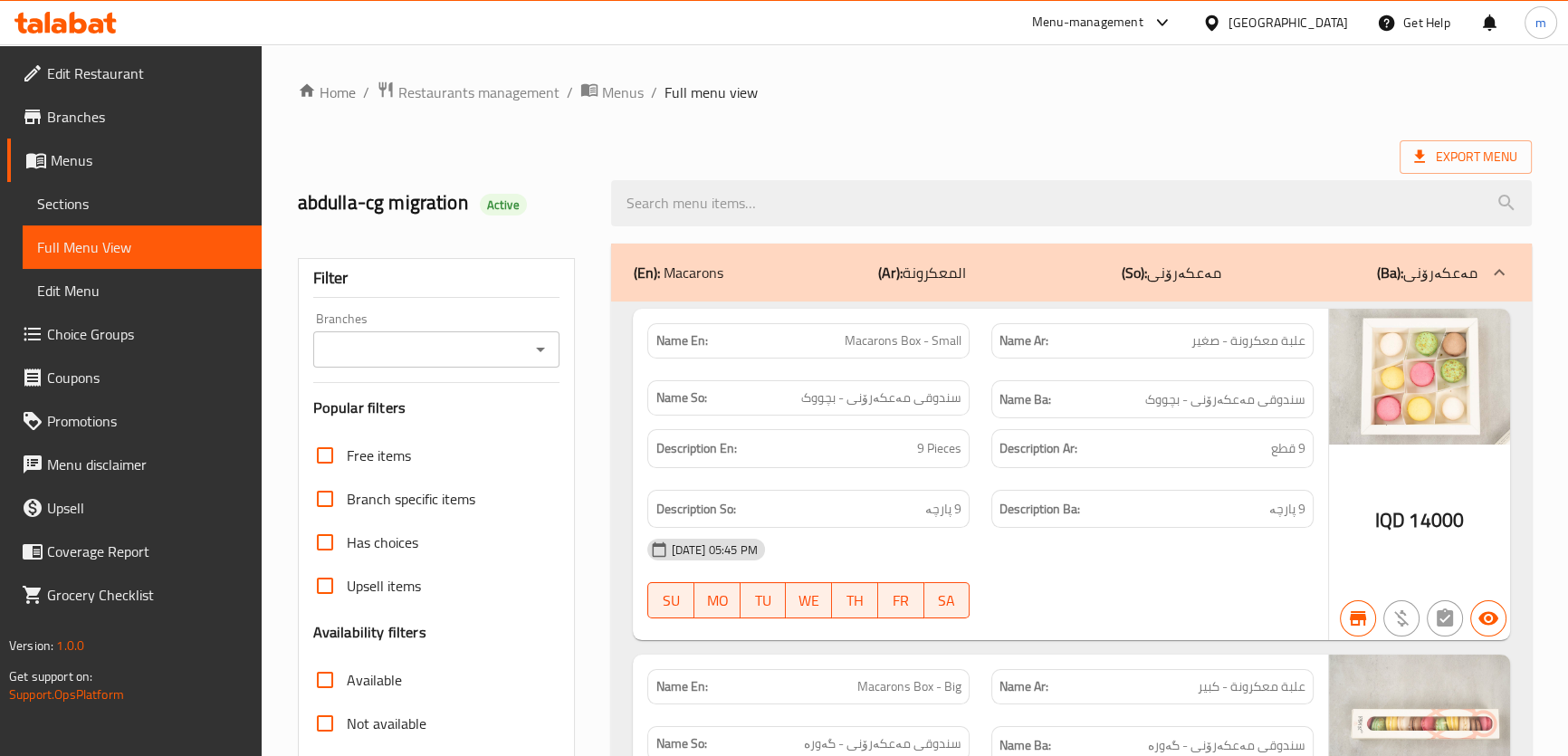
click at [532, 353] on icon "Open" at bounding box center [540, 349] width 22 height 22
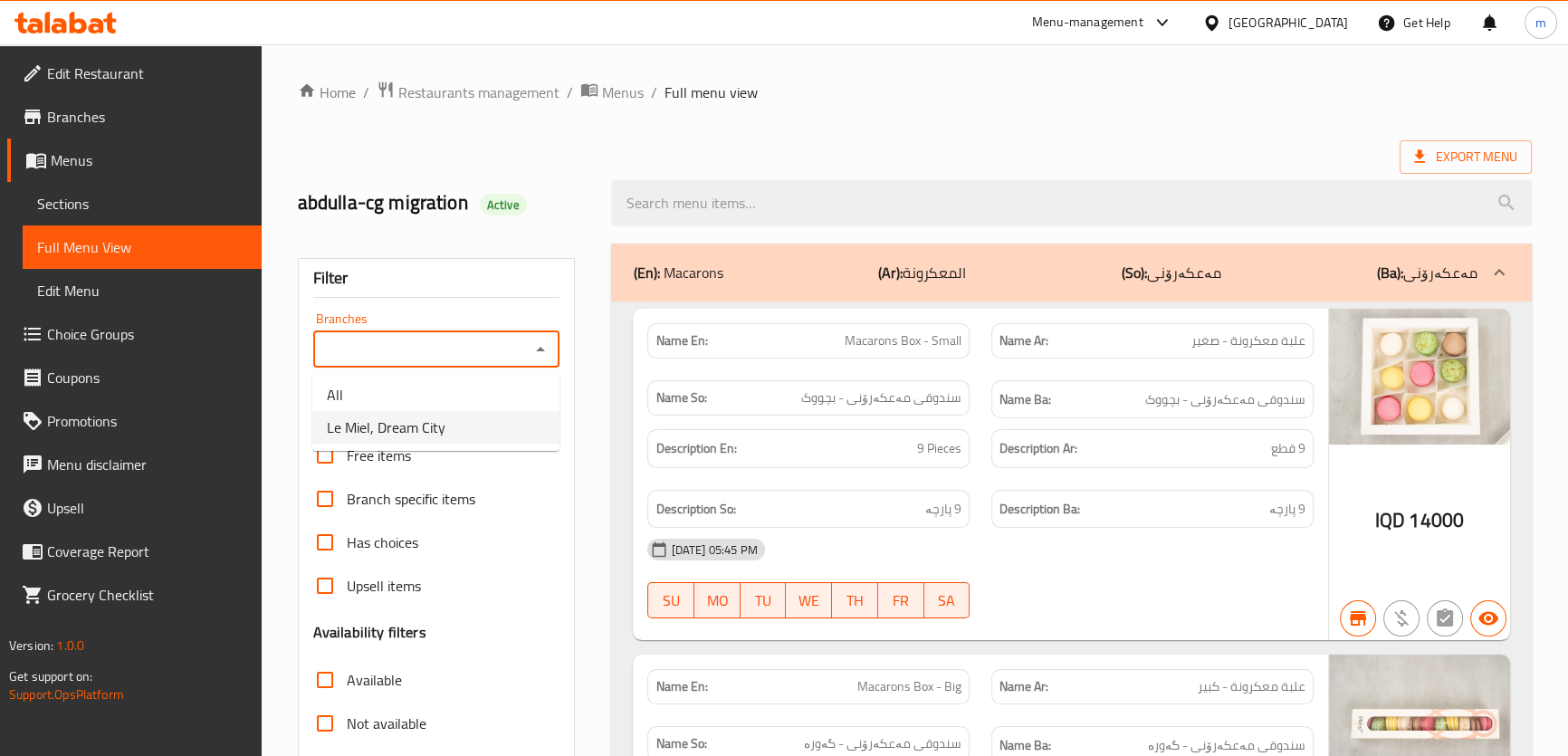
click at [419, 417] on span "Le Miel, Dream City" at bounding box center [386, 428] width 118 height 22
type input "Le Miel, Dream City"
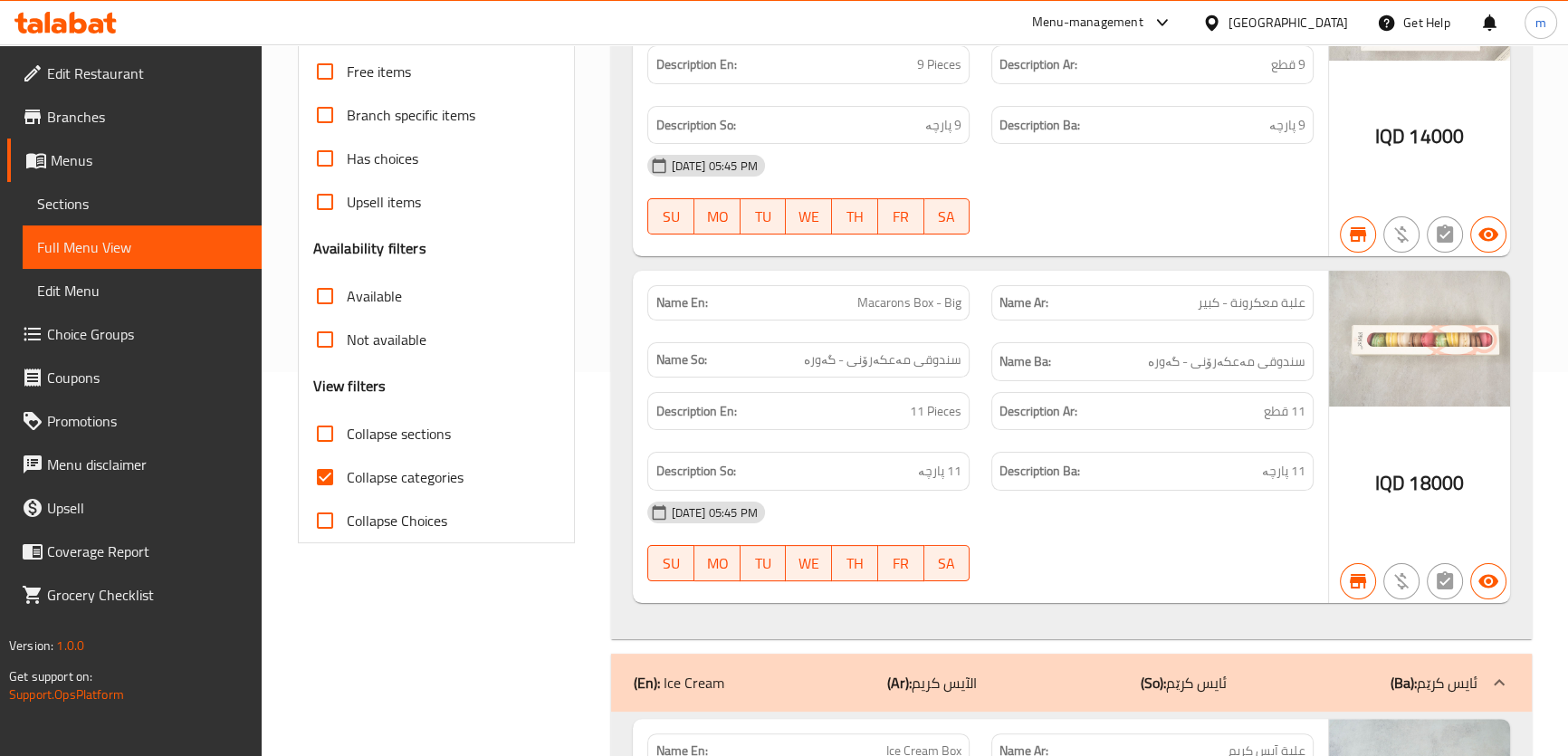
click at [419, 489] on label "Collapse categories" at bounding box center [383, 477] width 160 height 44
click at [347, 489] on input "Collapse categories" at bounding box center [325, 477] width 44 height 44
checkbox input "false"
click at [397, 429] on span "Collapse sections" at bounding box center [399, 434] width 104 height 22
click at [347, 429] on input "Collapse sections" at bounding box center [325, 434] width 44 height 44
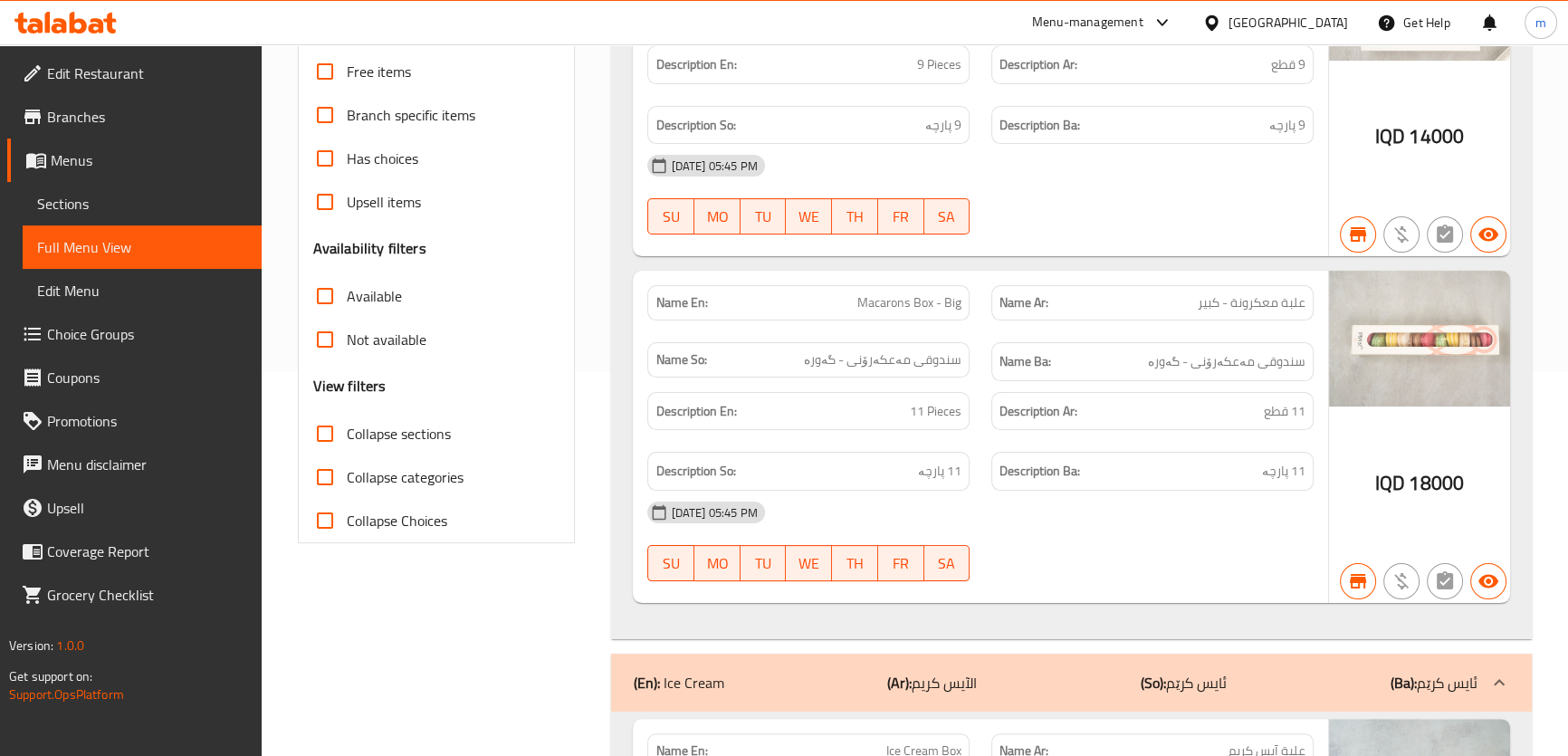
checkbox input "true"
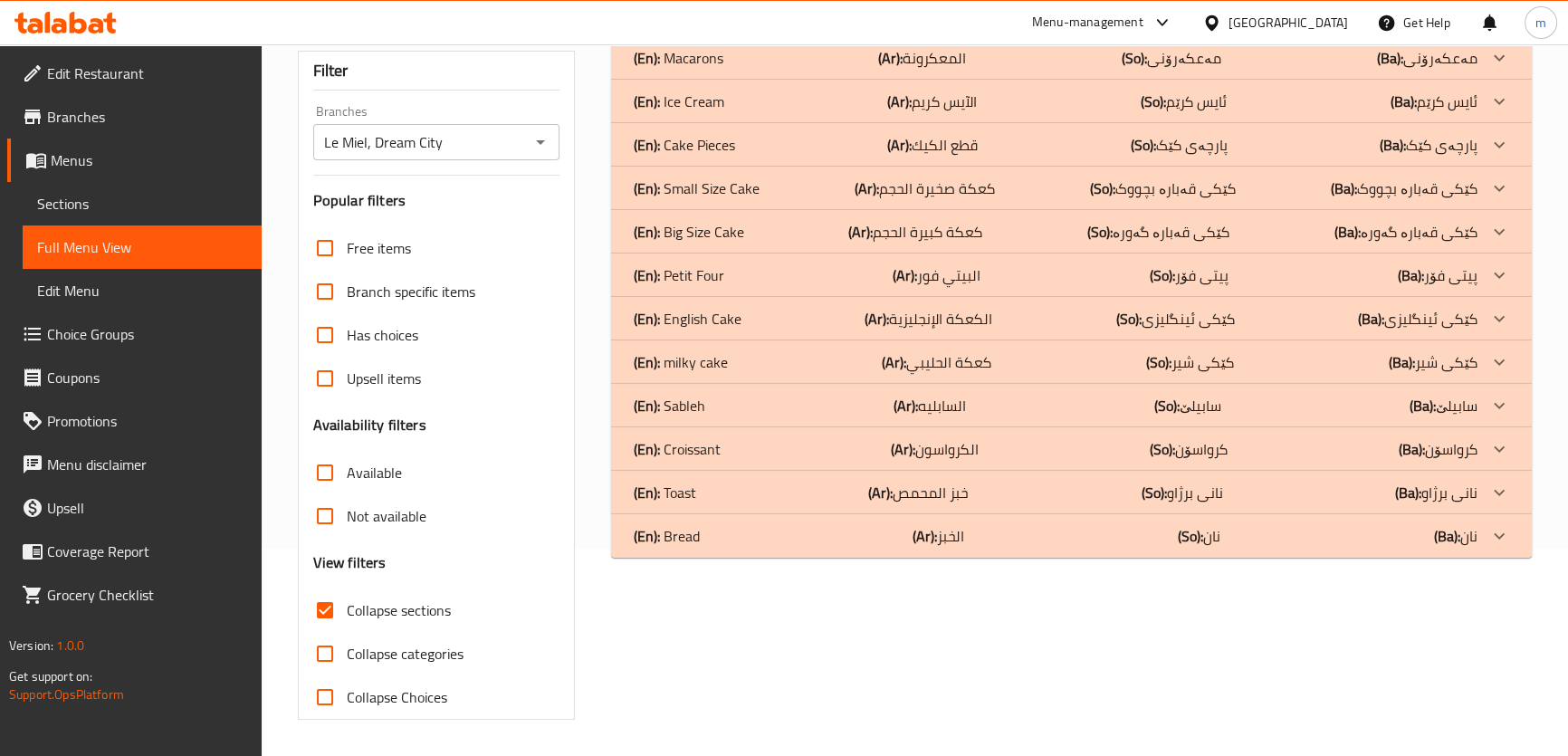
scroll to position [207, 0]
click at [722, 70] on p "(En): Small Size Cake" at bounding box center [677, 59] width 89 height 22
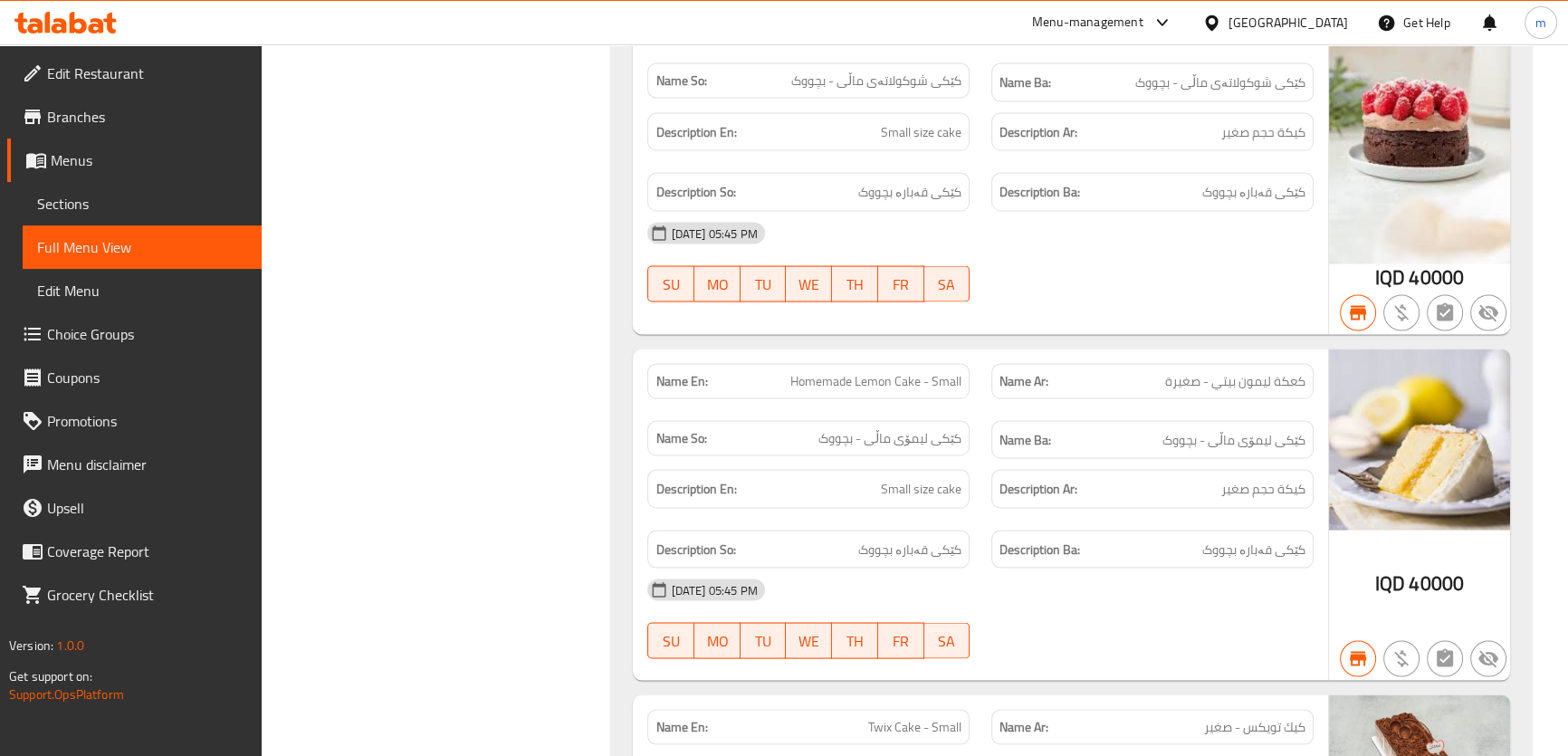
scroll to position [4331, 0]
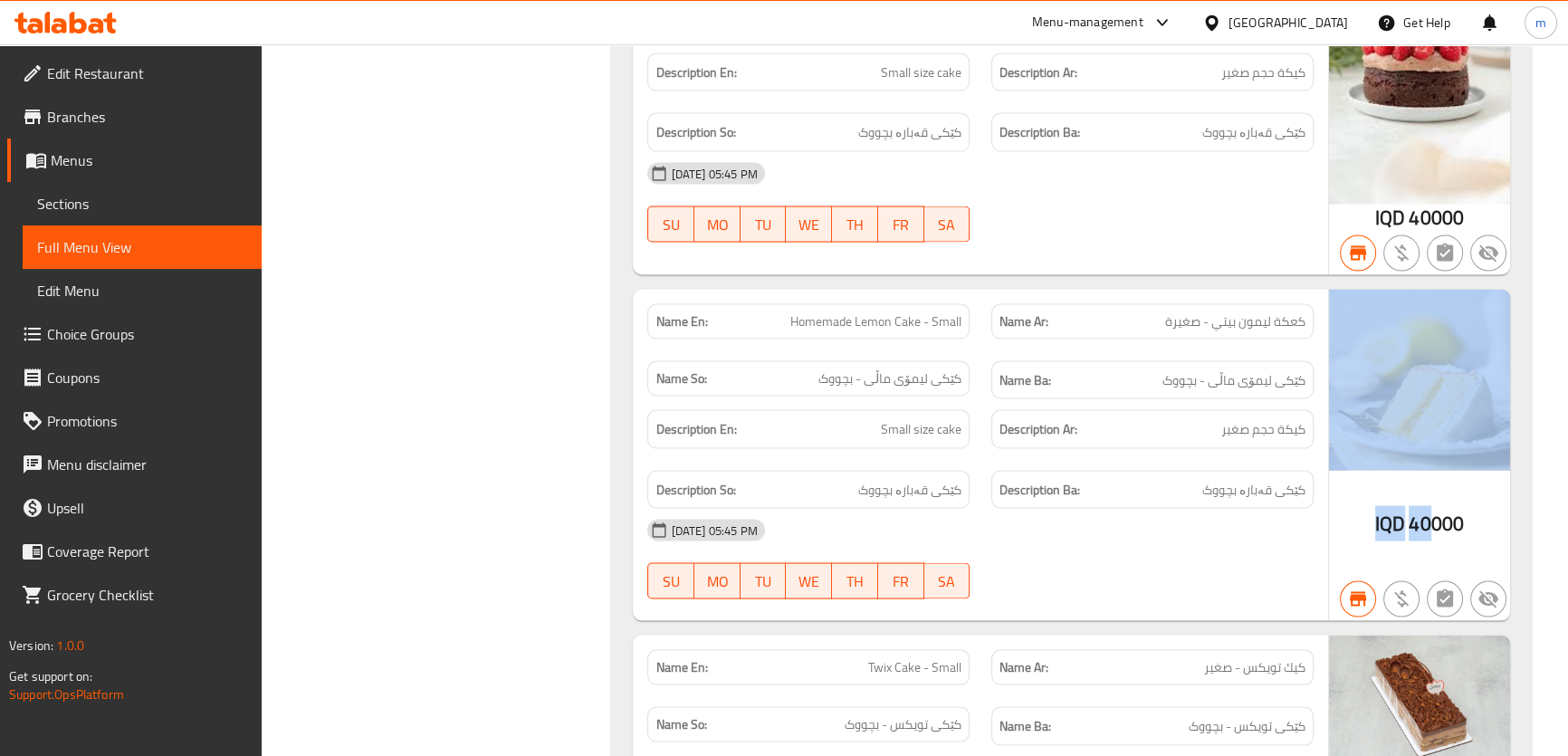
drag, startPoint x: 1433, startPoint y: 507, endPoint x: 1536, endPoint y: 438, distance: 124.0
click at [1378, 471] on div "IQD 40000" at bounding box center [1419, 456] width 181 height 332
click at [1365, 506] on div "IQD 40000" at bounding box center [1419, 456] width 181 height 332
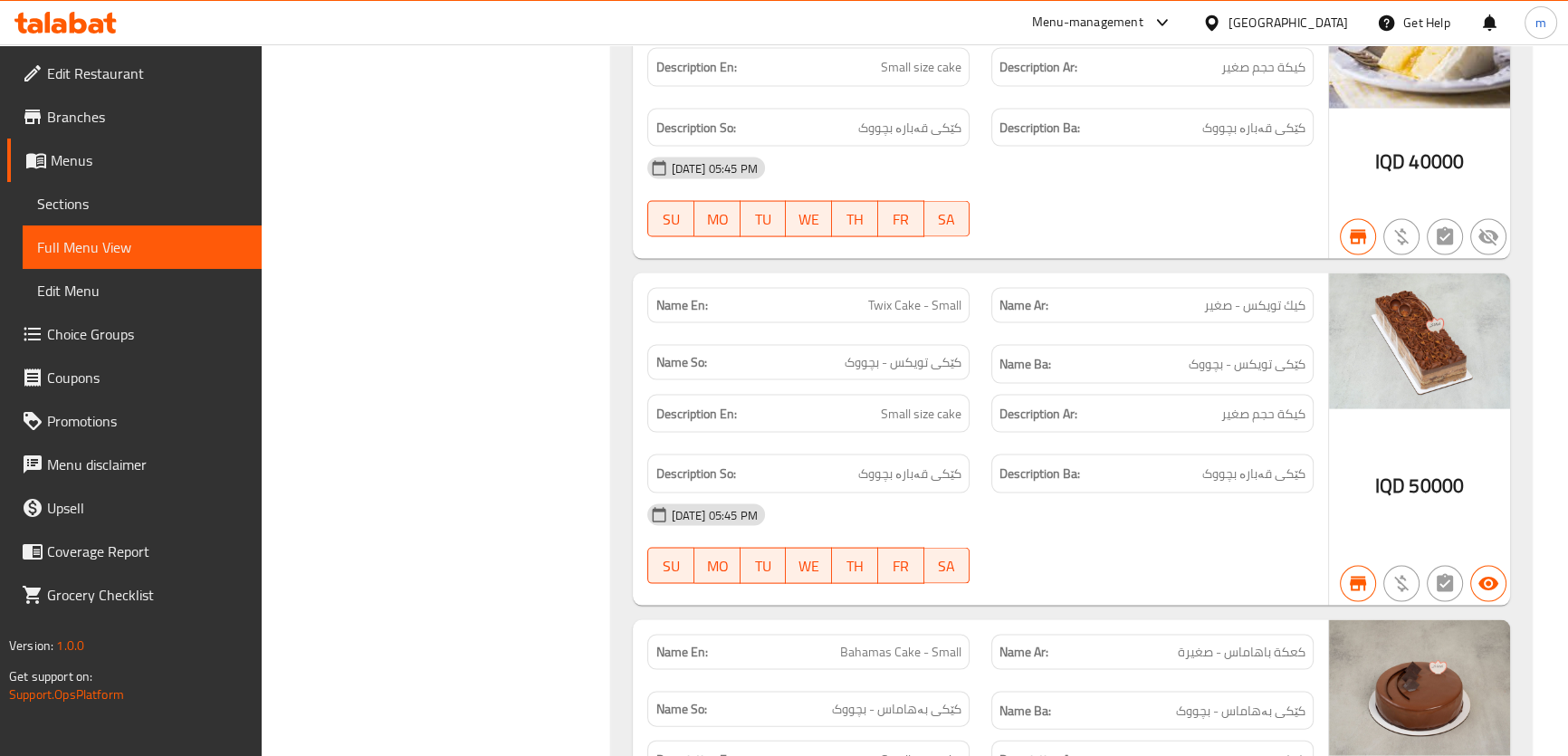
scroll to position [4730, 0]
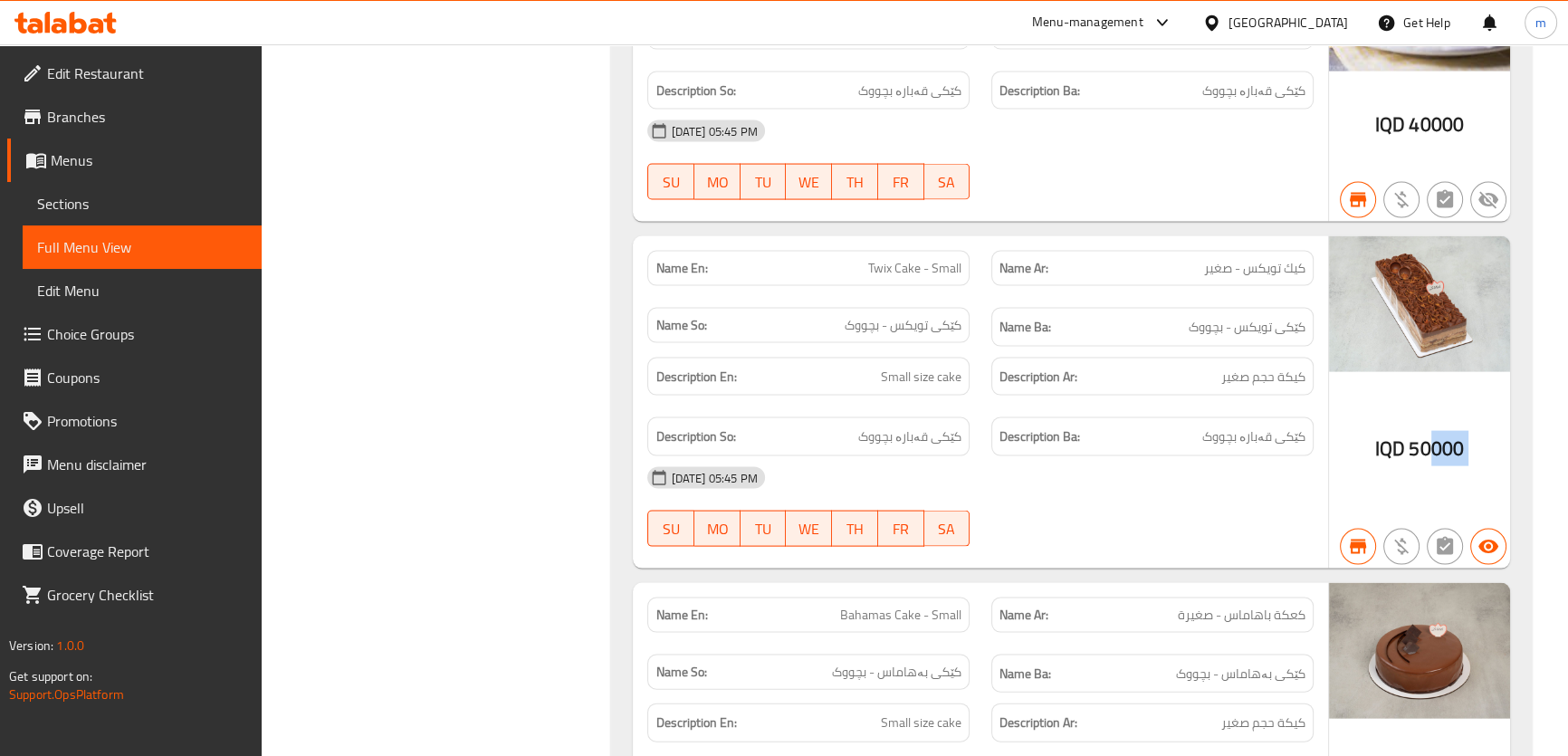
drag, startPoint x: 1431, startPoint y: 443, endPoint x: 1555, endPoint y: 446, distance: 124.0
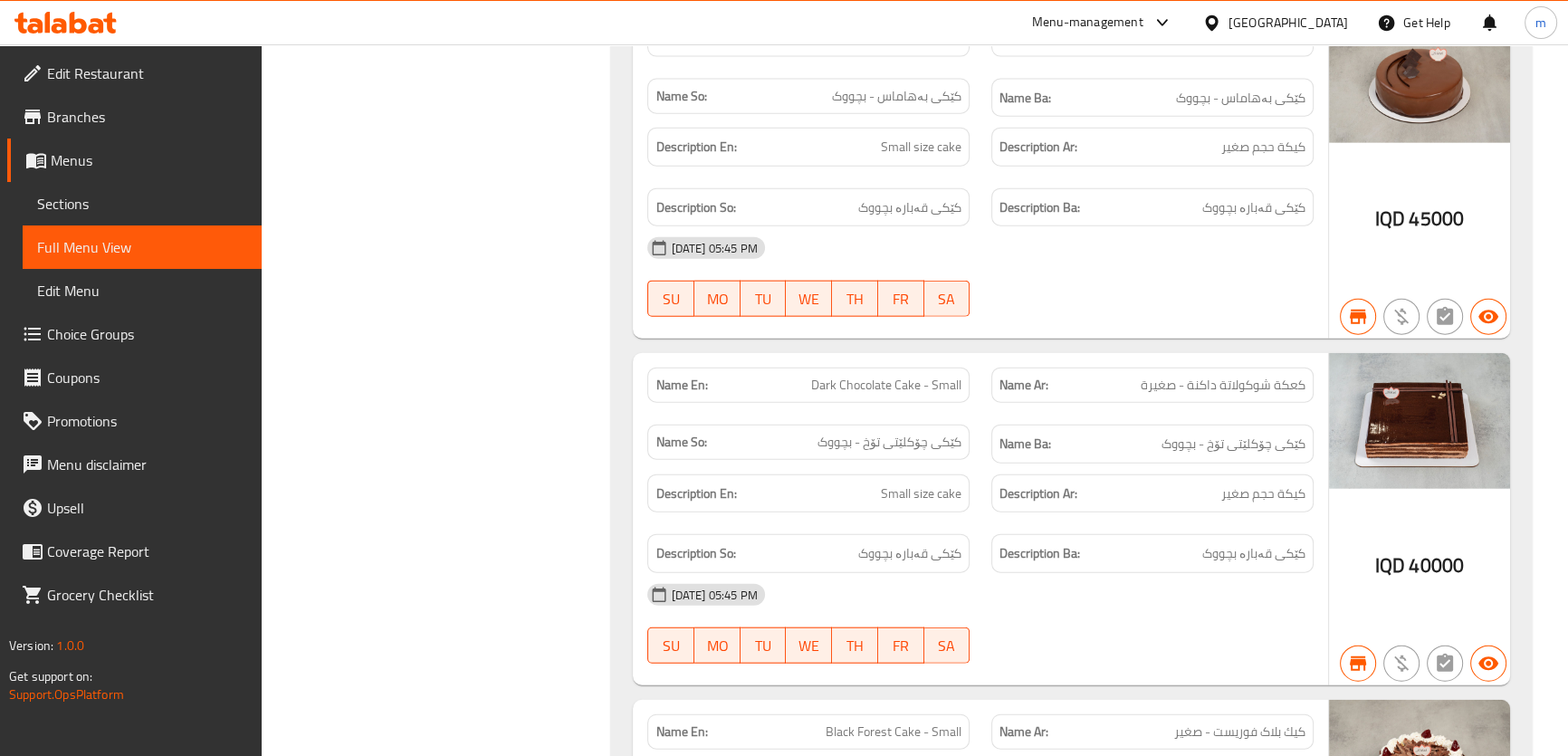
scroll to position [481, 0]
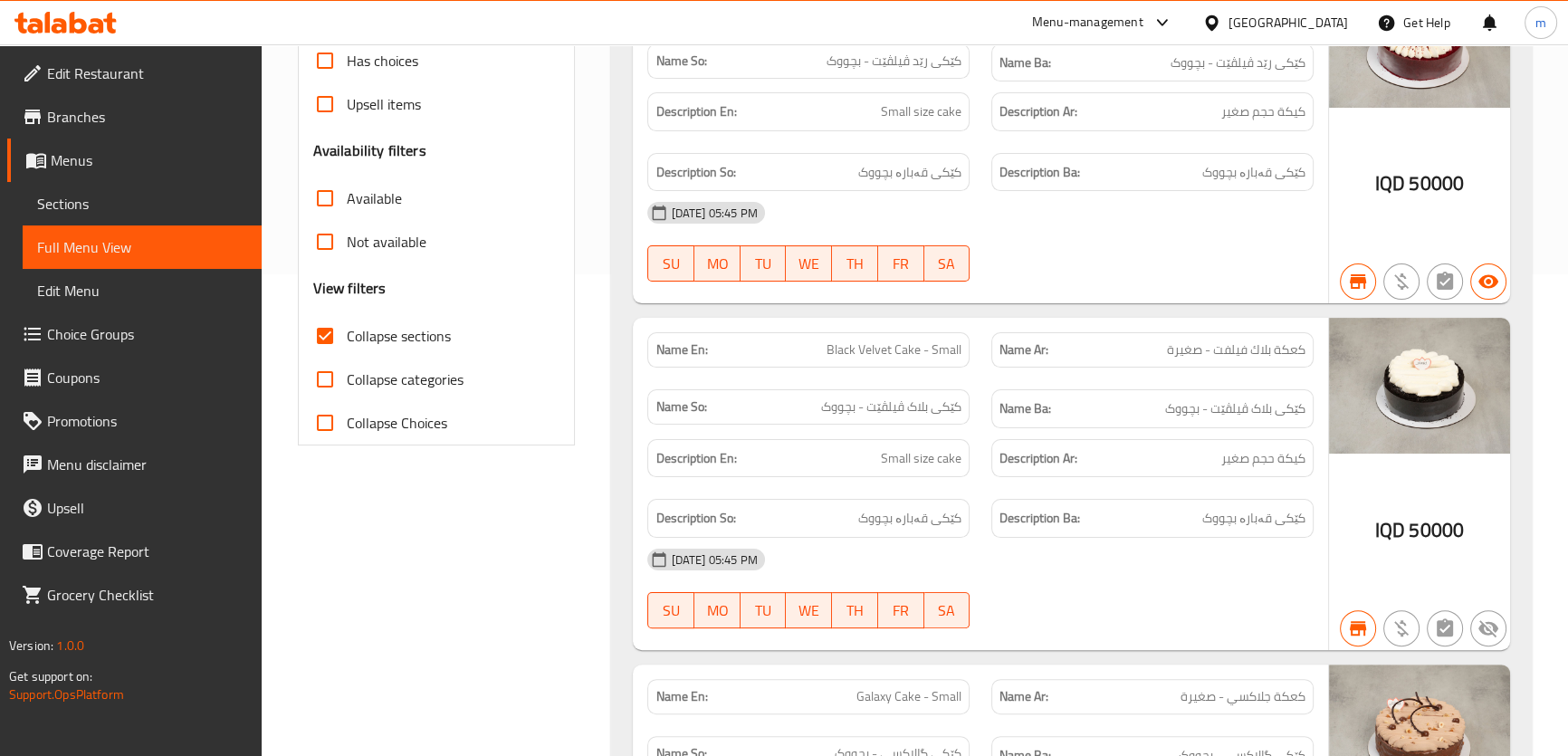
click at [64, 205] on span "Sections" at bounding box center [141, 204] width 210 height 22
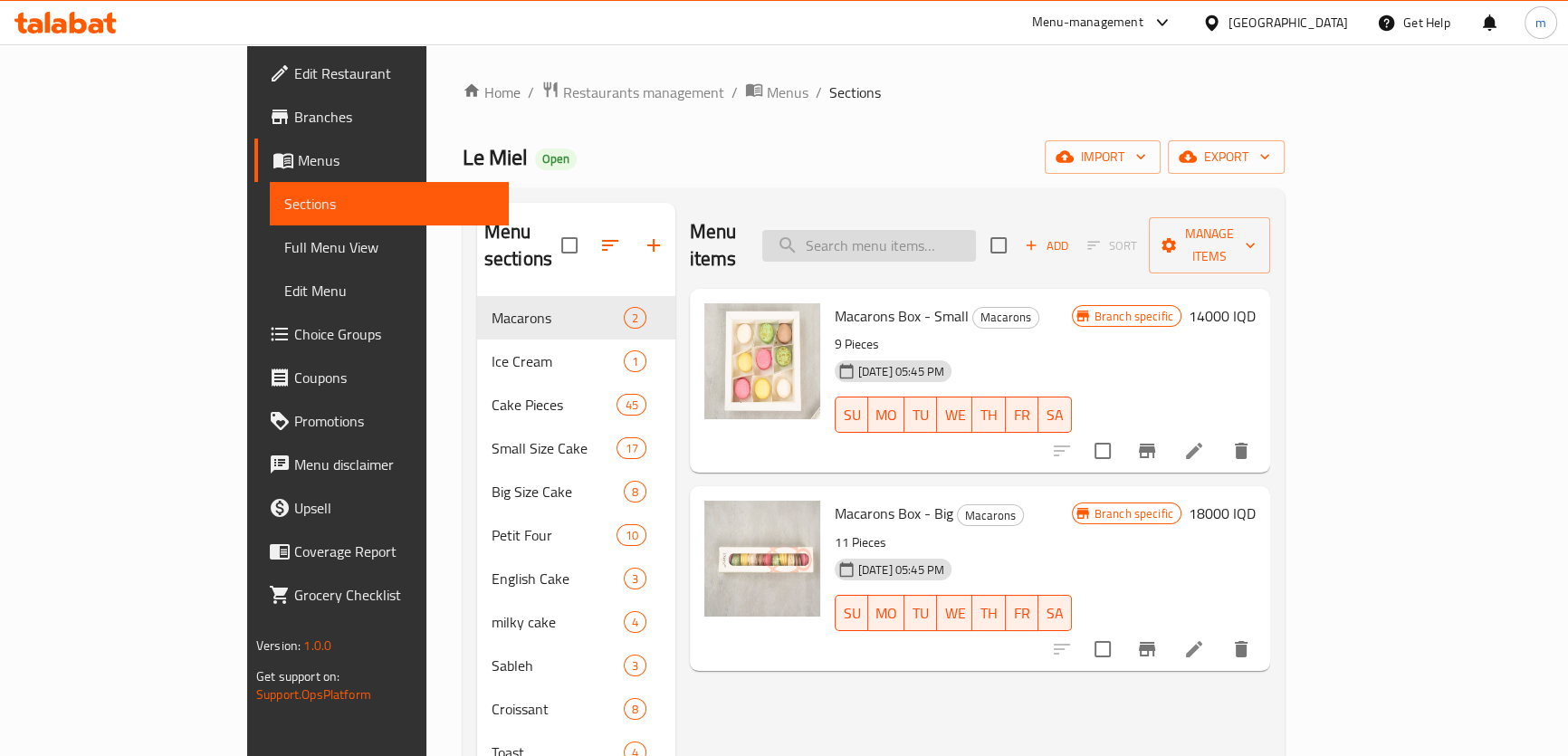
click at [933, 230] on input "search" at bounding box center [868, 246] width 214 height 32
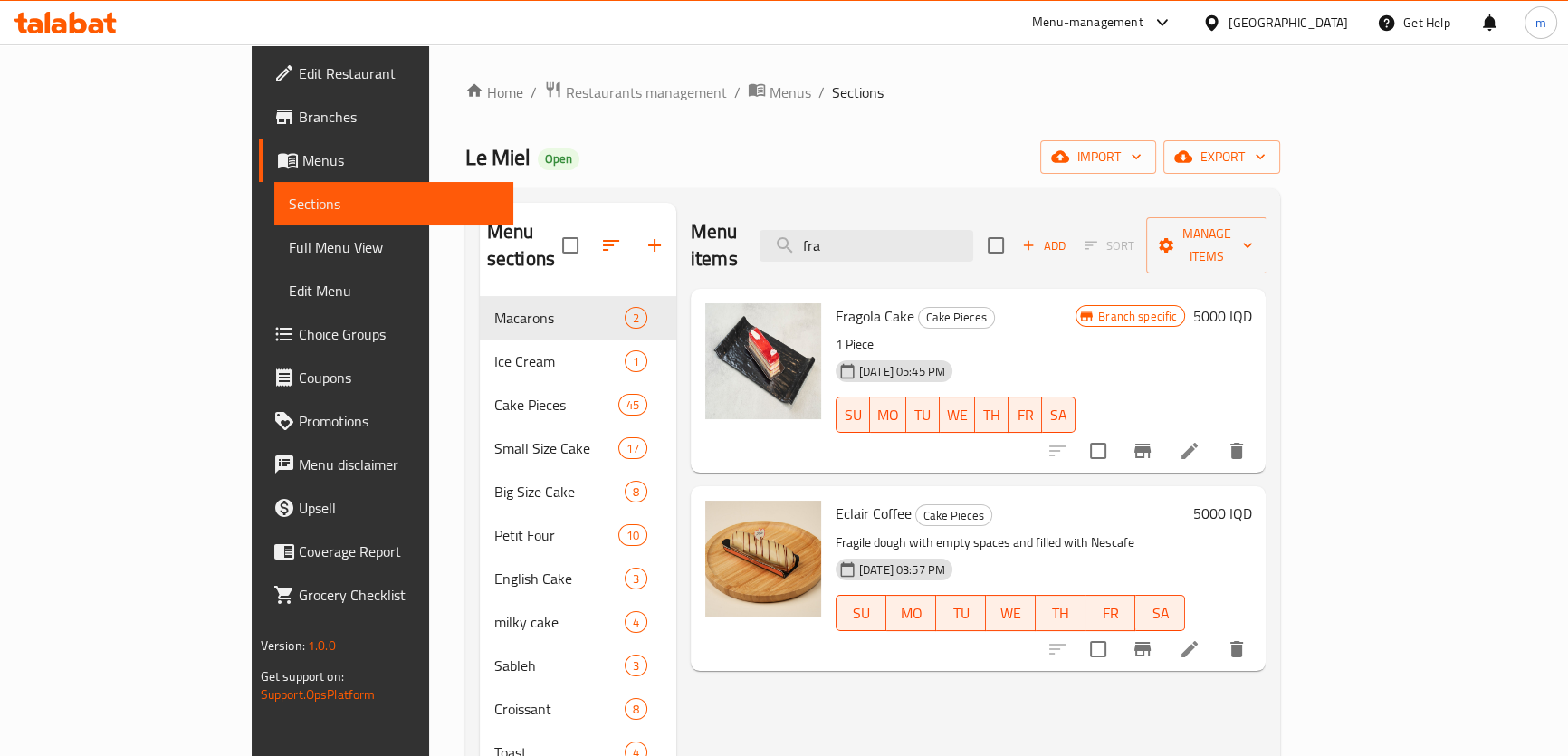
drag, startPoint x: 924, startPoint y: 236, endPoint x: 850, endPoint y: 224, distance: 75.0
click at [852, 226] on div "Menu items fra Add Sort Manage items" at bounding box center [978, 246] width 576 height 86
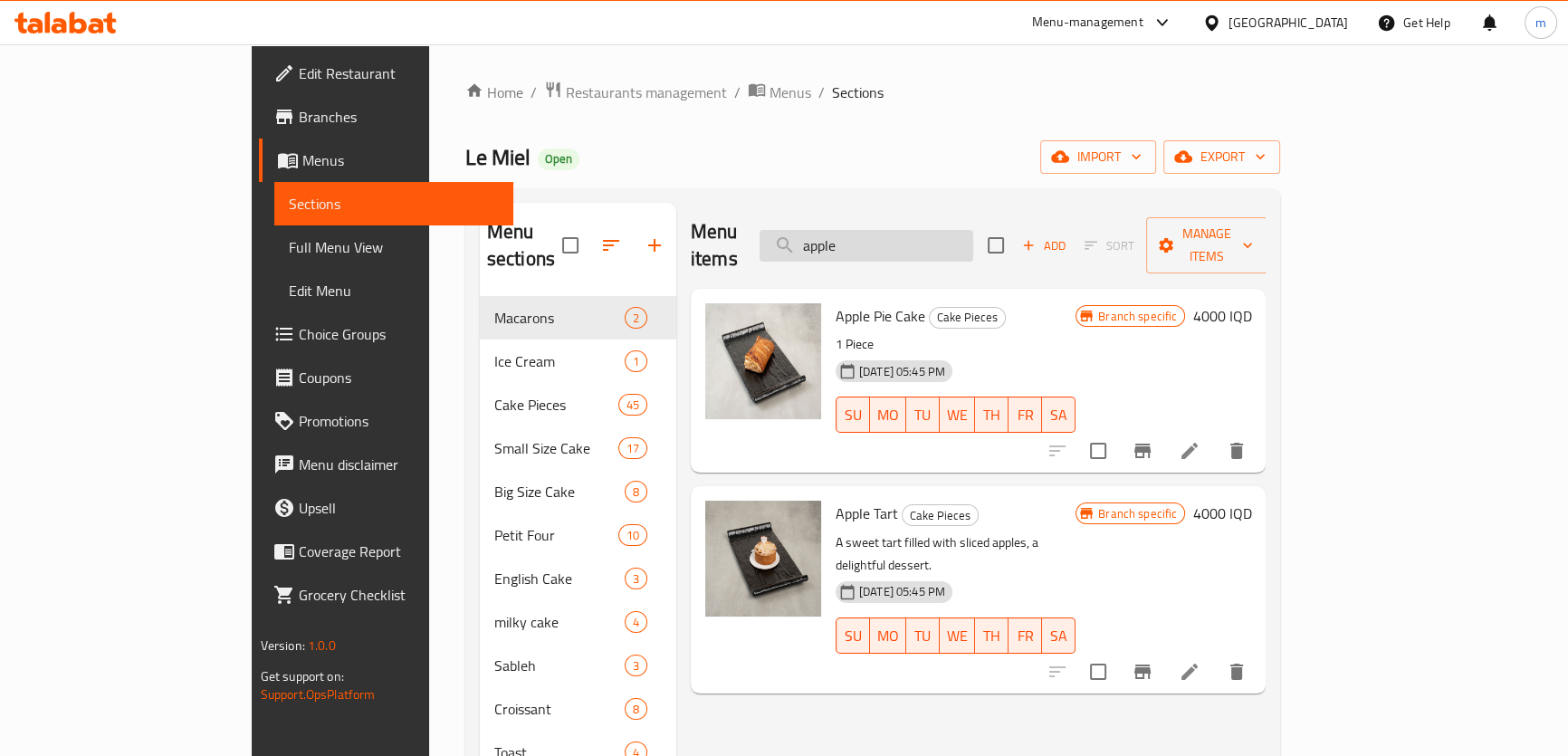
click at [927, 230] on input "apple" at bounding box center [866, 246] width 214 height 32
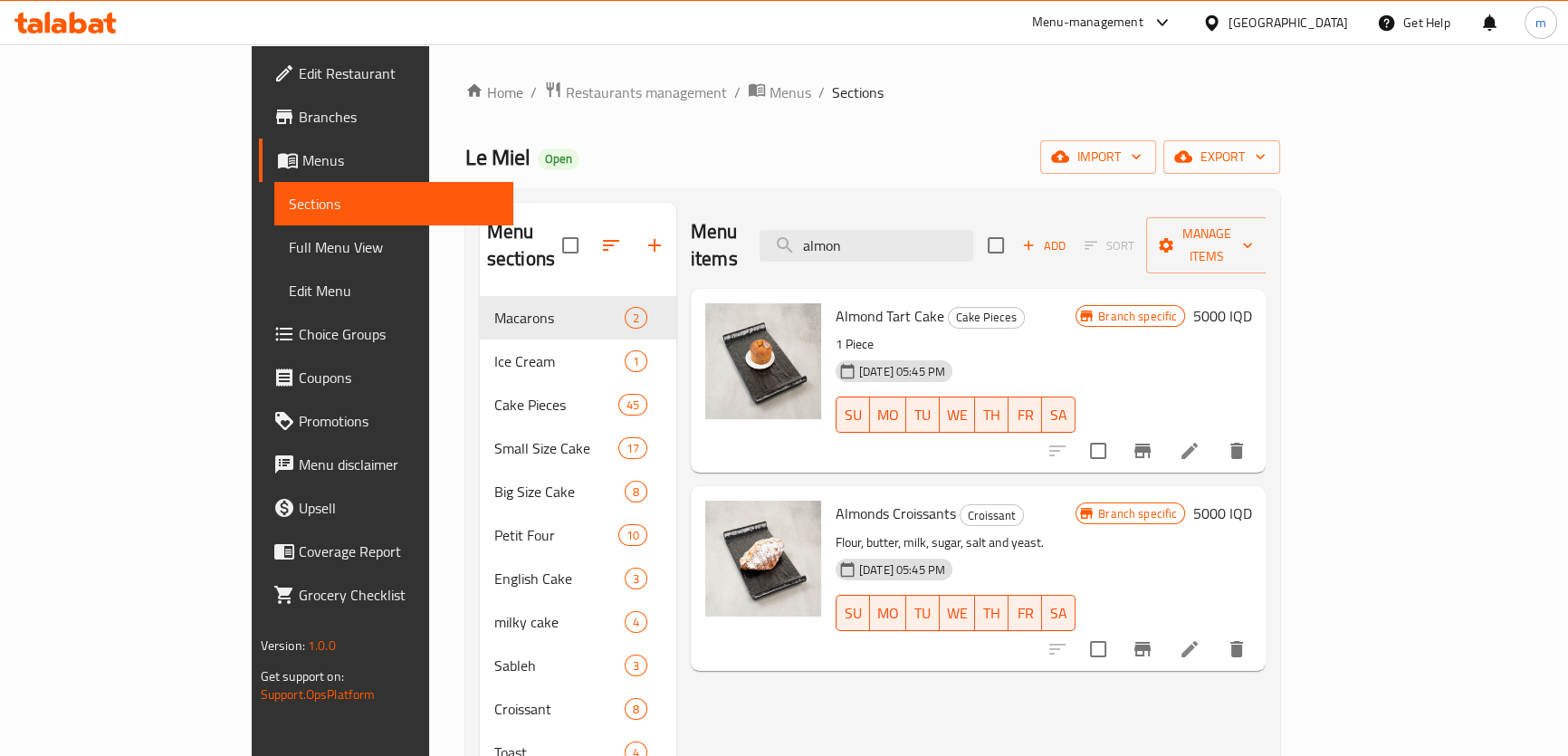
drag, startPoint x: 833, startPoint y: 236, endPoint x: 816, endPoint y: 231, distance: 17.7
click at [822, 233] on div "Menu items almon Add Sort Manage items" at bounding box center [978, 246] width 576 height 86
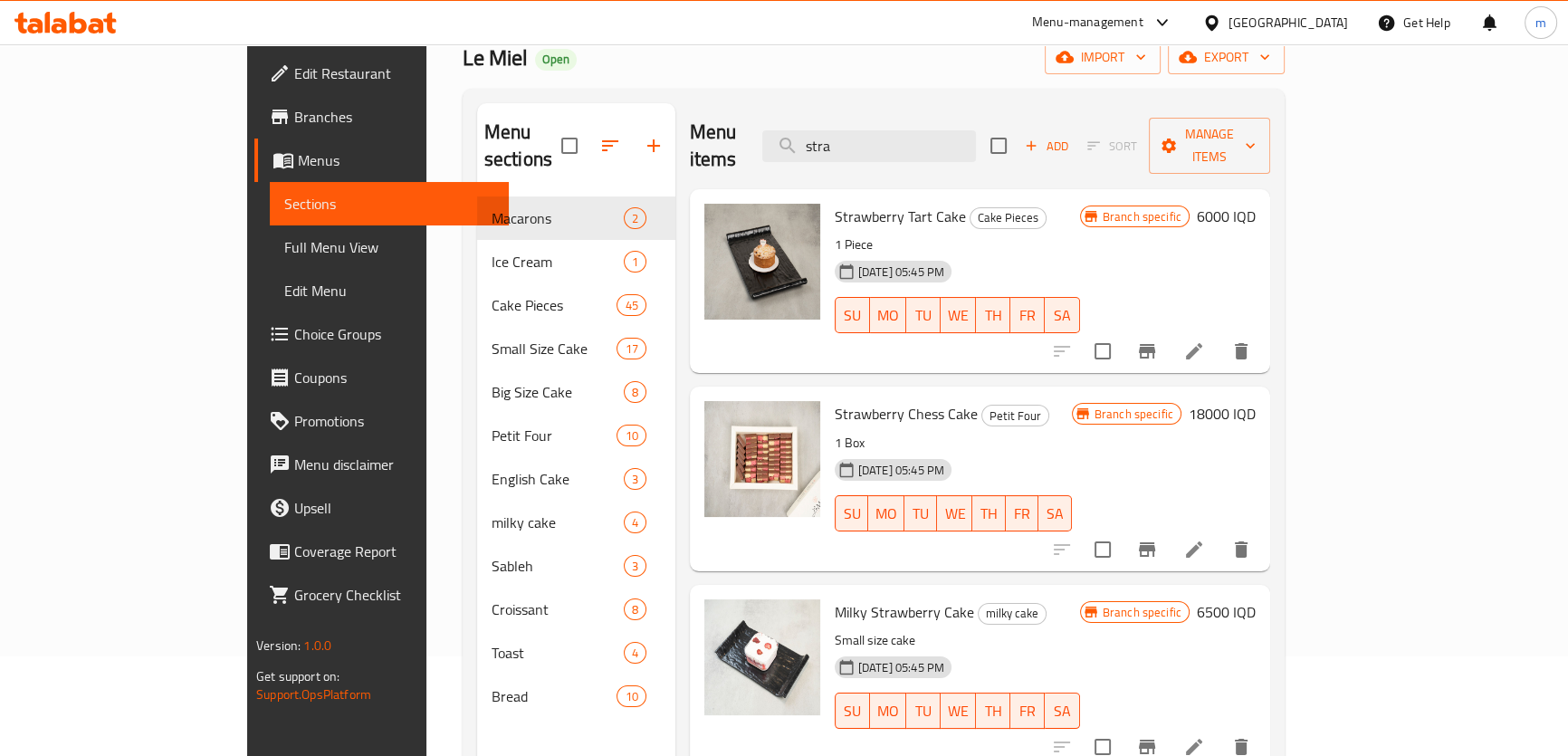
scroll to position [63, 0]
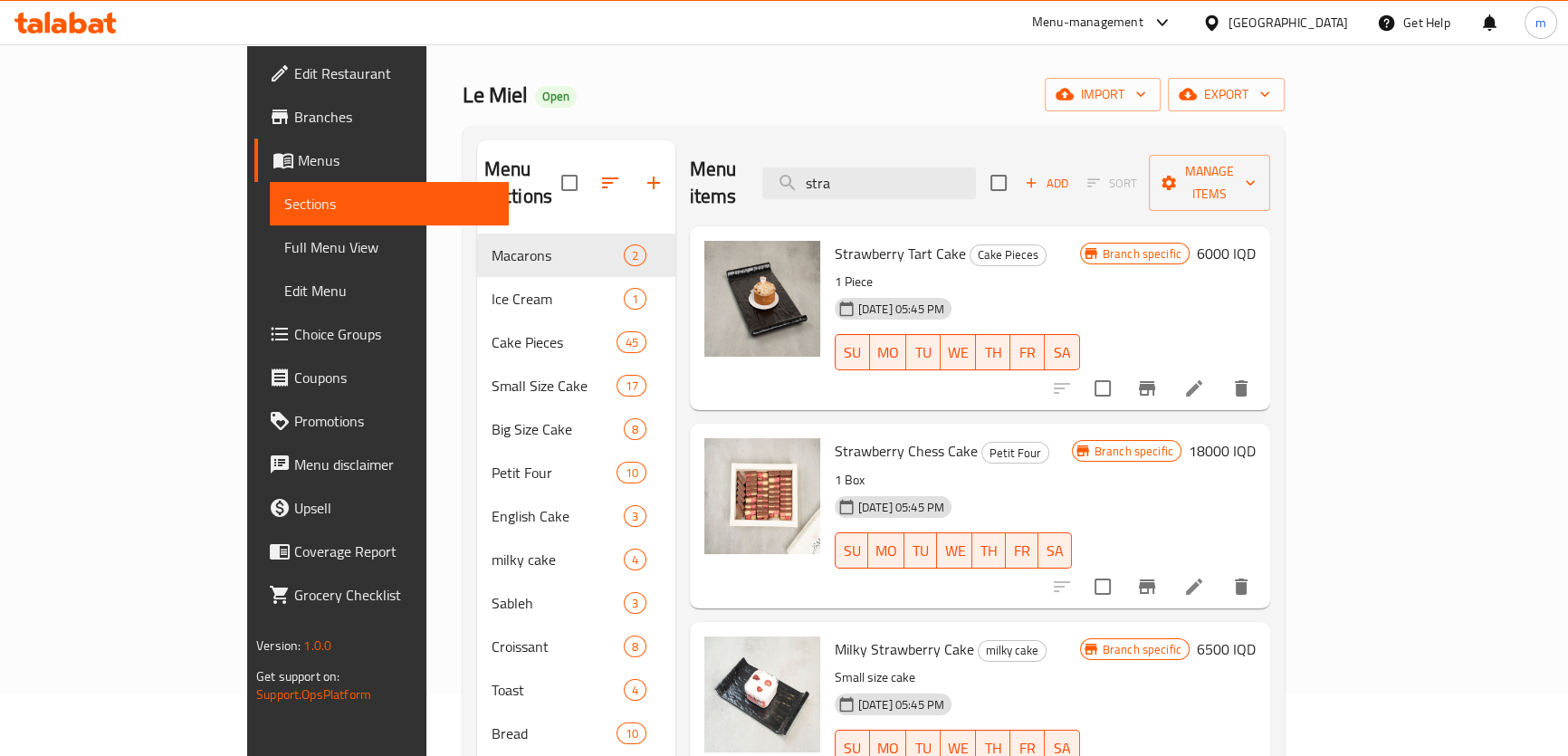
drag, startPoint x: 933, startPoint y: 156, endPoint x: 848, endPoint y: 183, distance: 89.2
click at [848, 183] on div "Menu items stra Add Sort Manage items" at bounding box center [979, 183] width 580 height 86
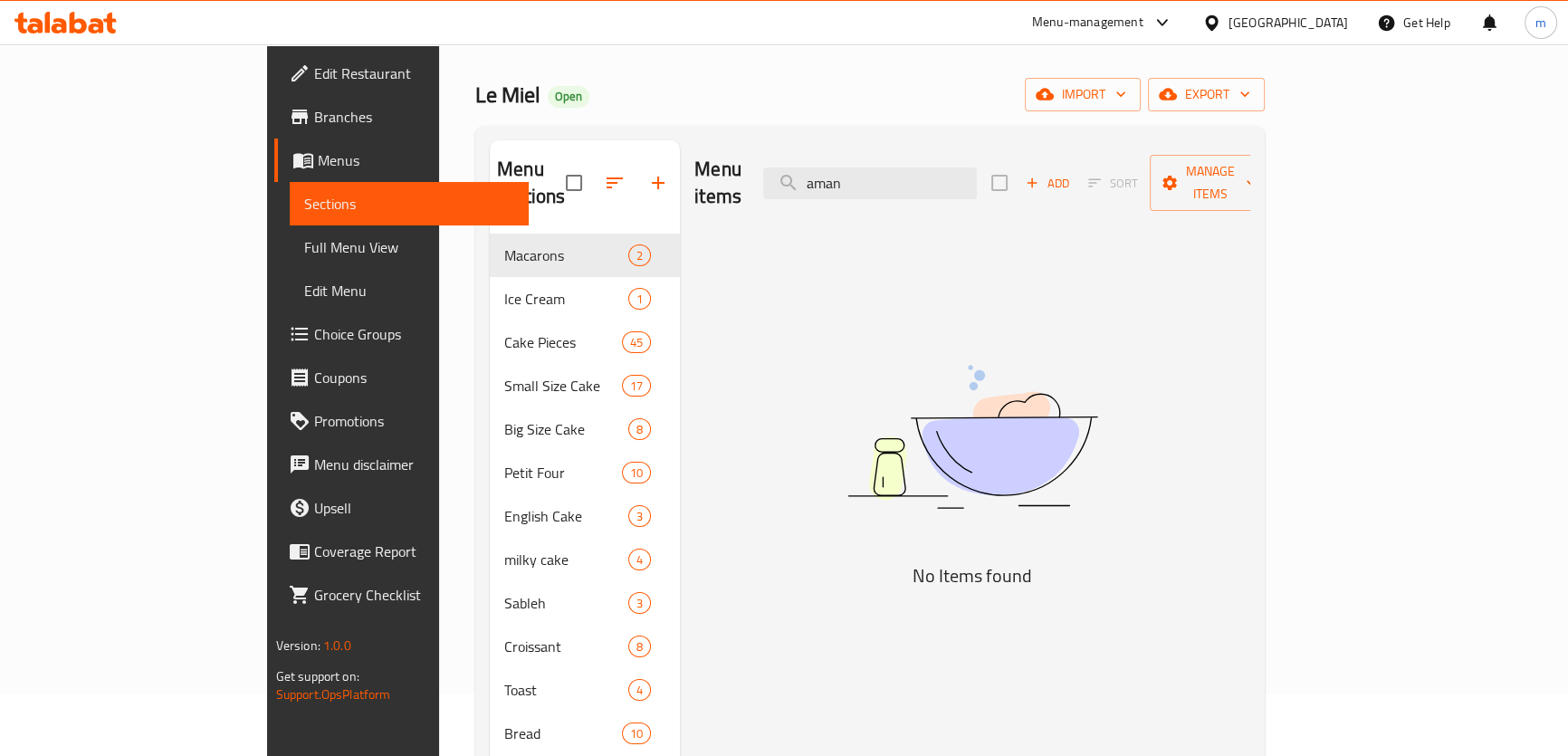
drag, startPoint x: 943, startPoint y: 173, endPoint x: 827, endPoint y: 159, distance: 116.8
click at [832, 159] on div "Menu items aman Add Sort Manage items" at bounding box center [971, 183] width 556 height 86
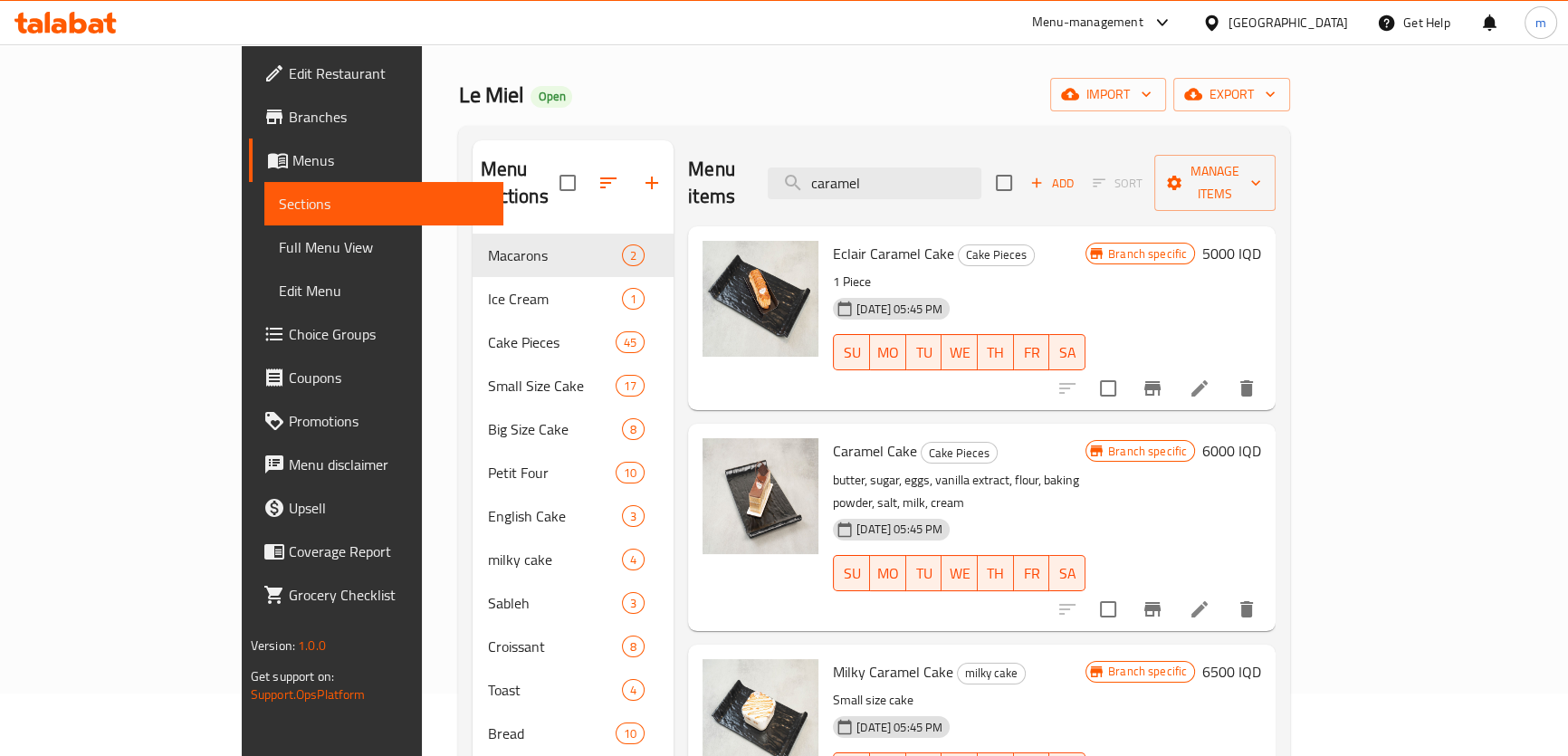
type input "caramel"
click at [278, 245] on span "Full Menu View" at bounding box center [383, 248] width 210 height 22
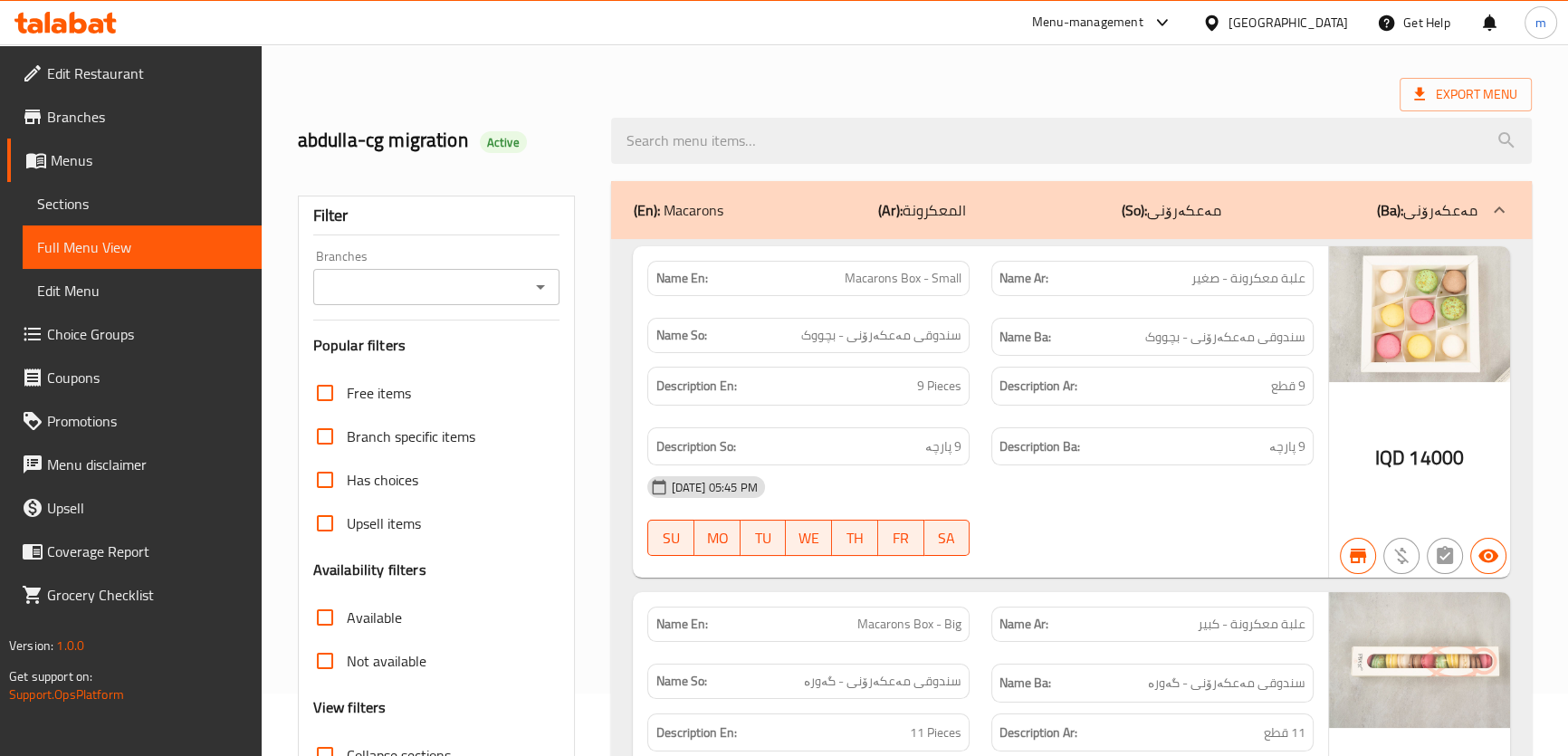
click at [467, 269] on div "Branches" at bounding box center [436, 286] width 247 height 36
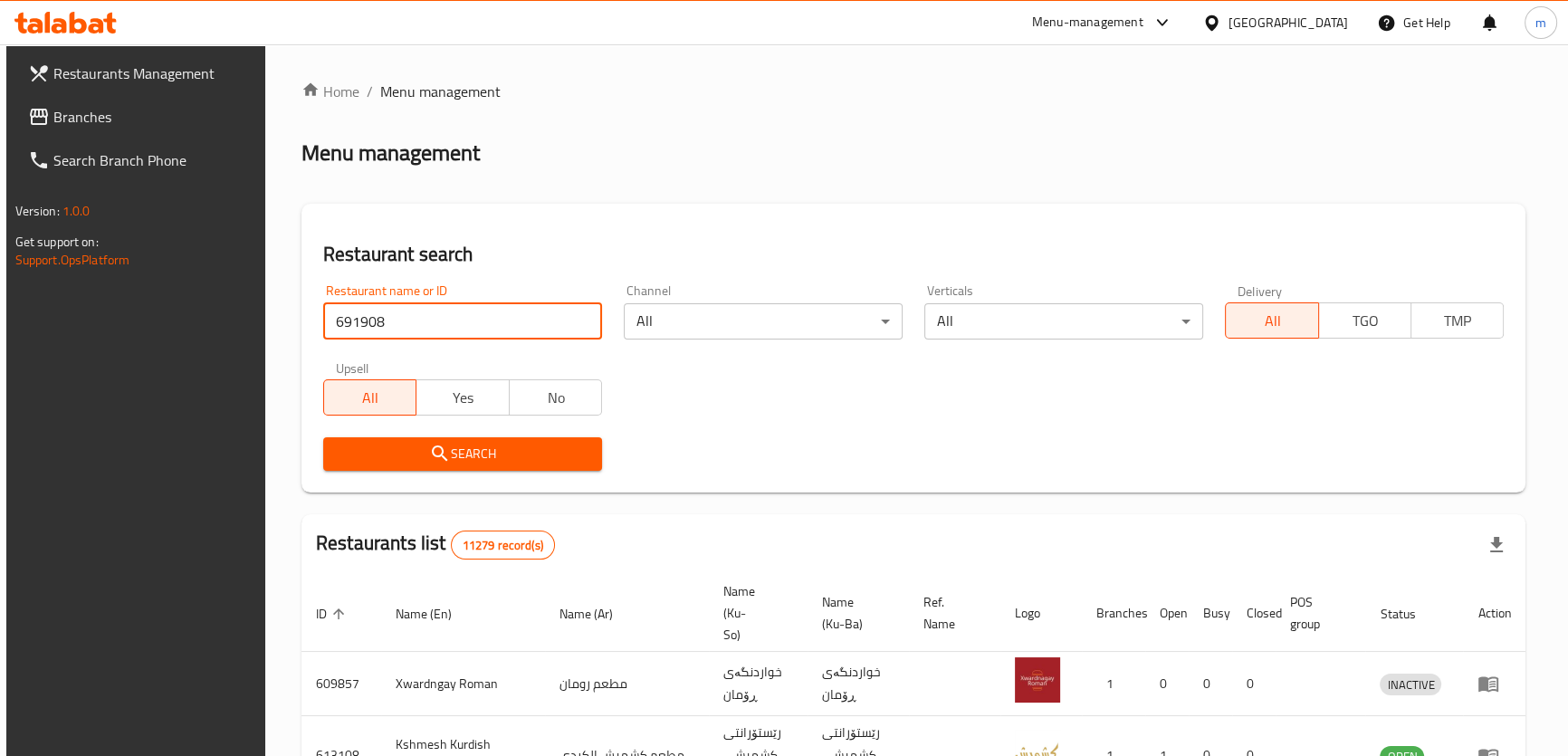
type input "691908"
click button "Search" at bounding box center [462, 455] width 278 height 34
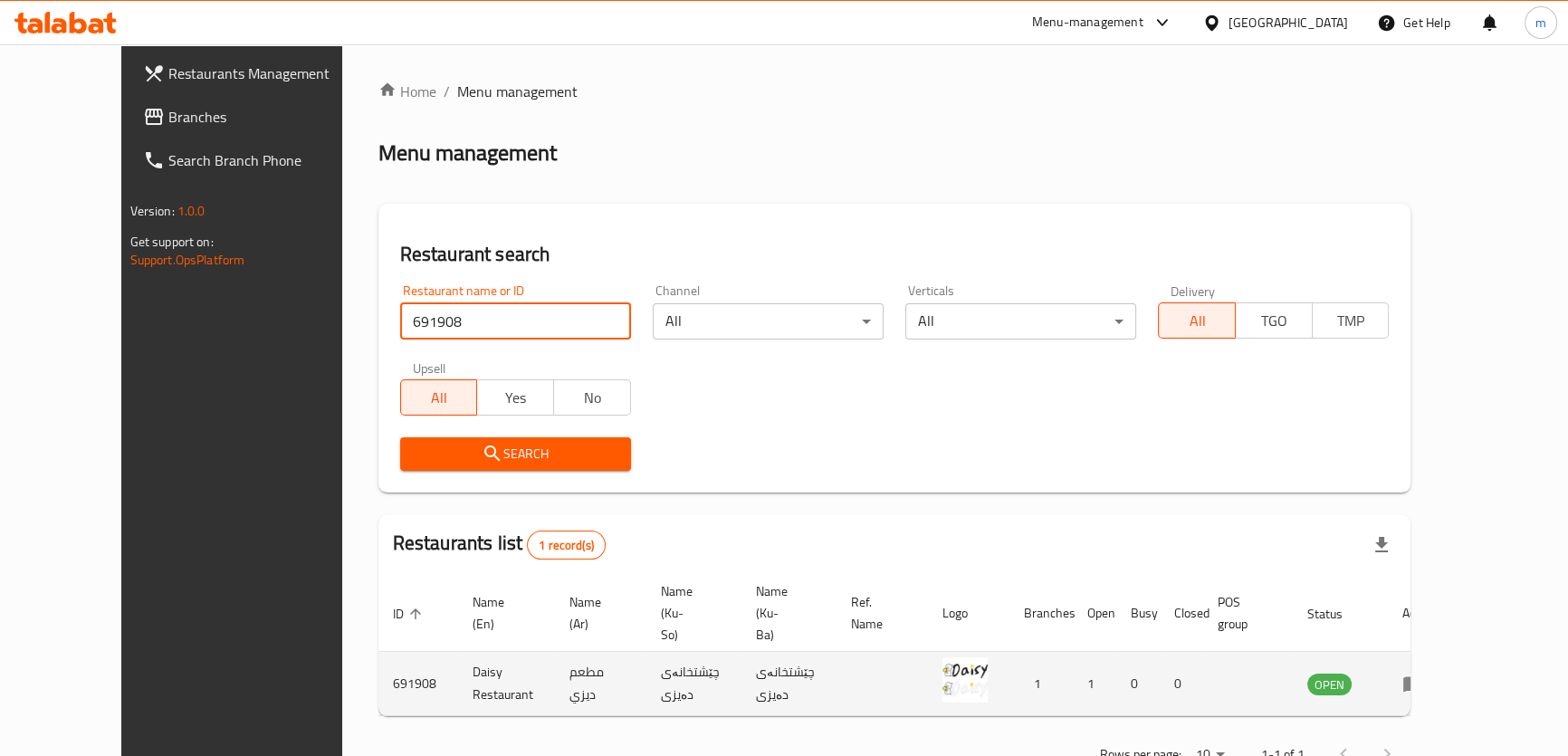
click at [1450, 652] on td "enhanced table" at bounding box center [1418, 683] width 63 height 65
click at [1423, 677] on icon "enhanced table" at bounding box center [1413, 684] width 20 height 15
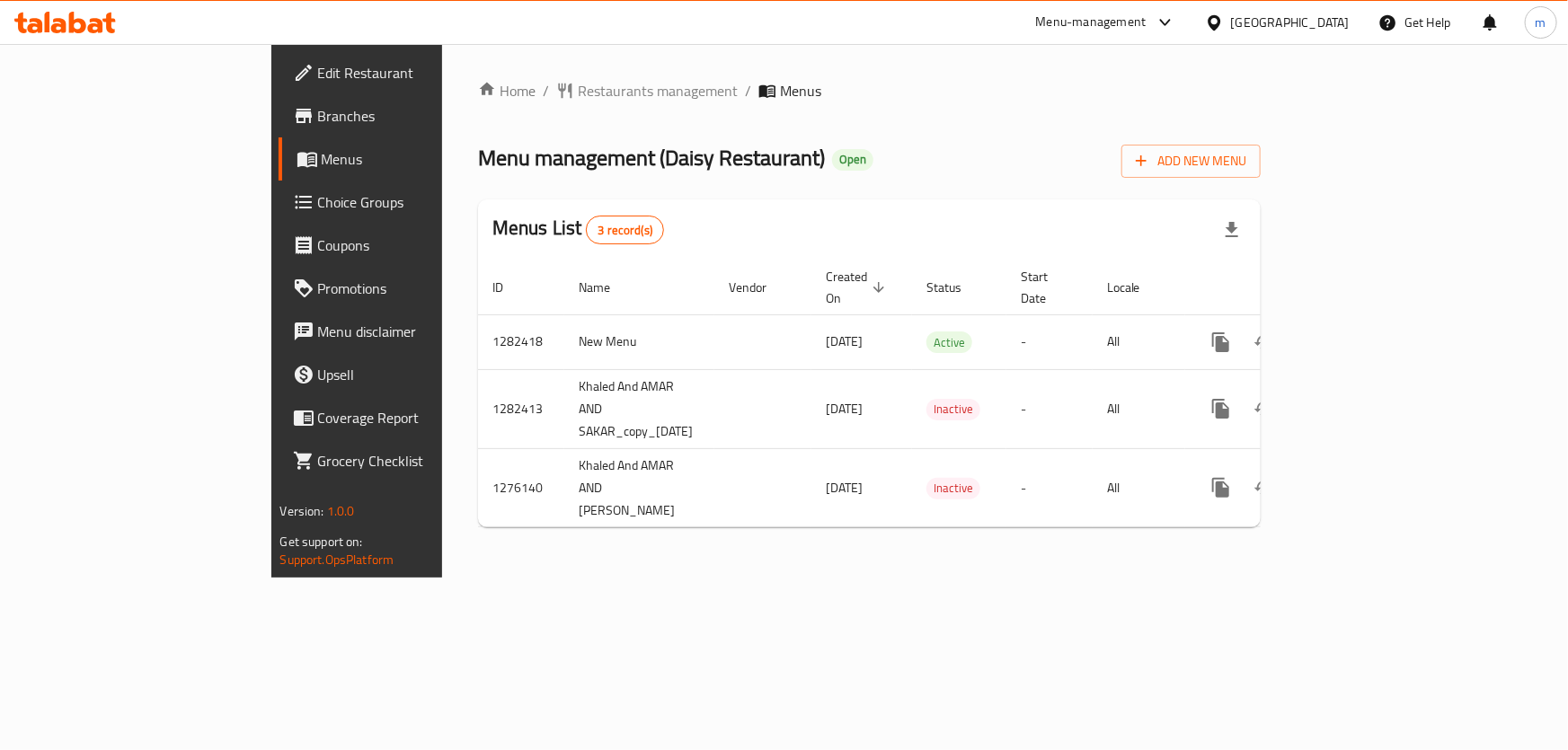
click at [278, 135] on link "Branches" at bounding box center [406, 116] width 255 height 43
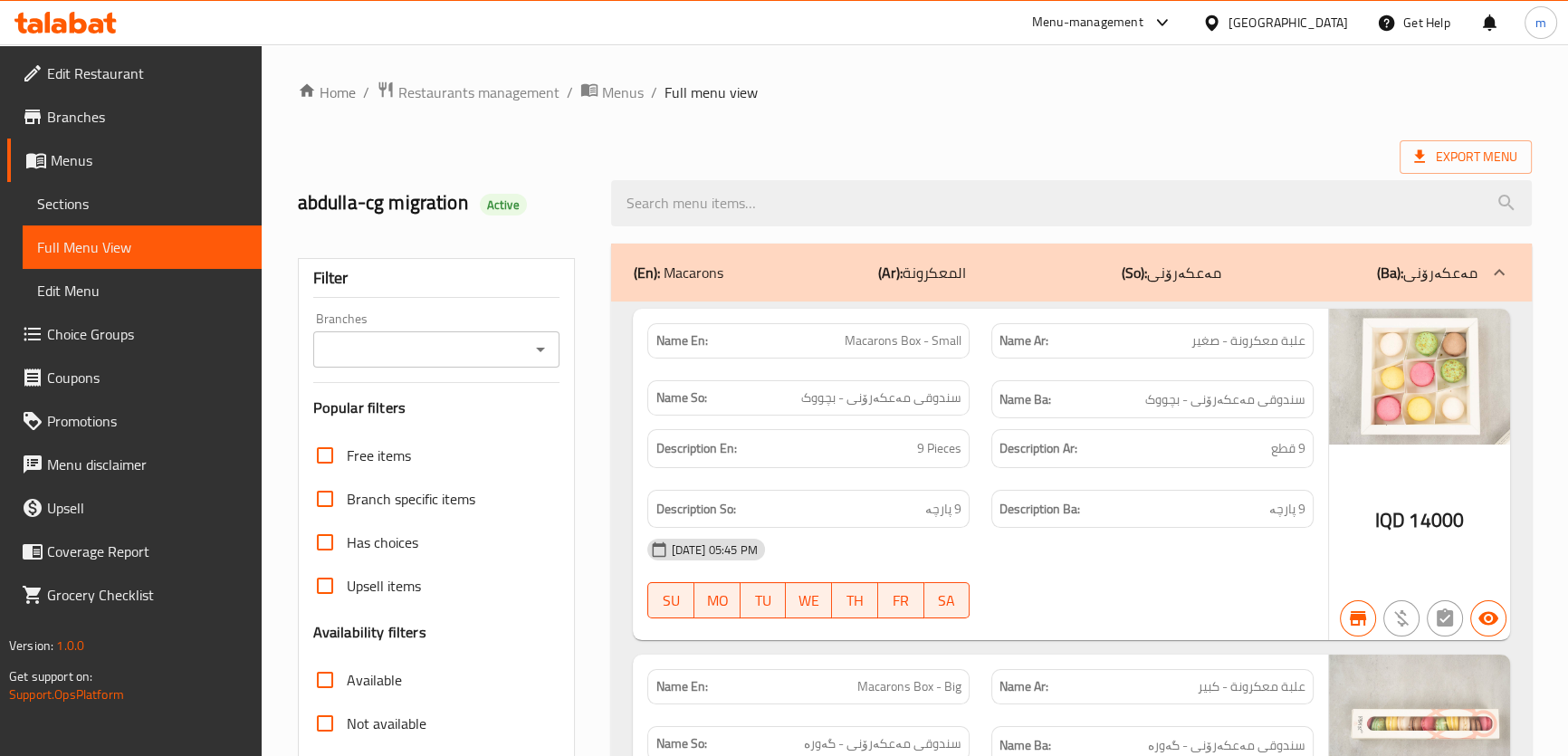
click at [116, 25] on icon at bounding box center [66, 23] width 102 height 22
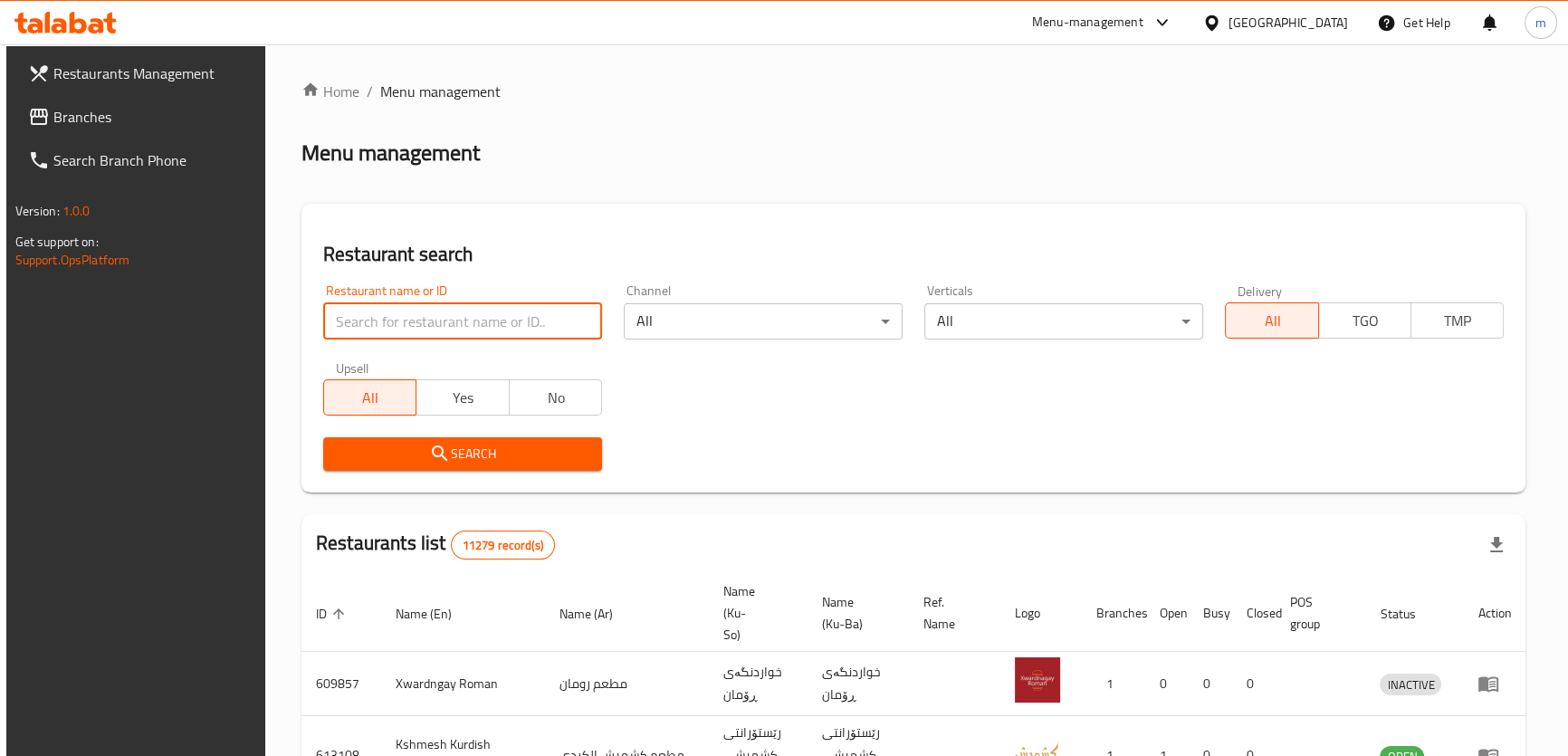
click at [499, 307] on input "search" at bounding box center [462, 321] width 278 height 36
paste input "670901"
type input "670901"
click button "Search" at bounding box center [462, 455] width 278 height 34
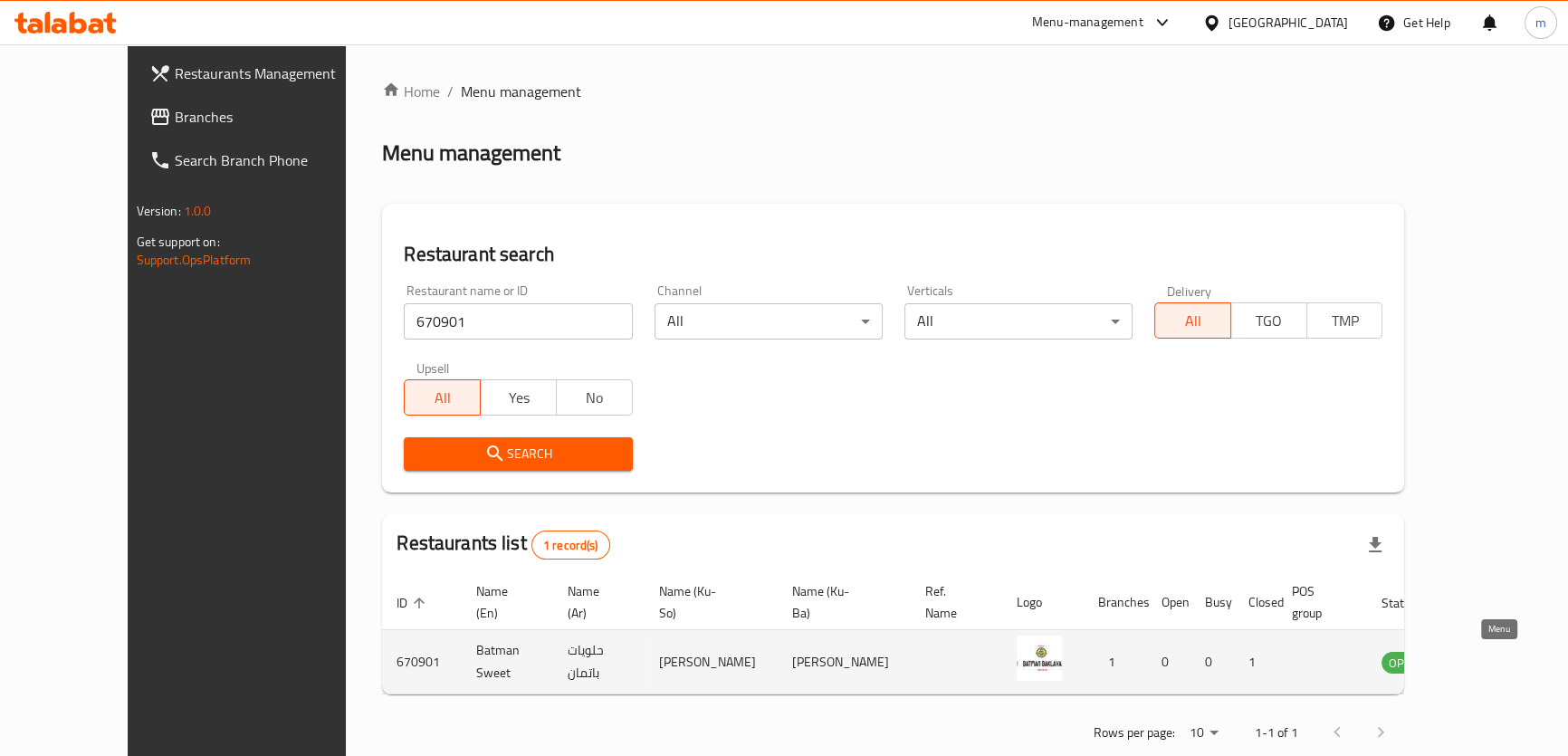
click at [1490, 669] on icon "enhanced table" at bounding box center [1486, 662] width 20 height 15
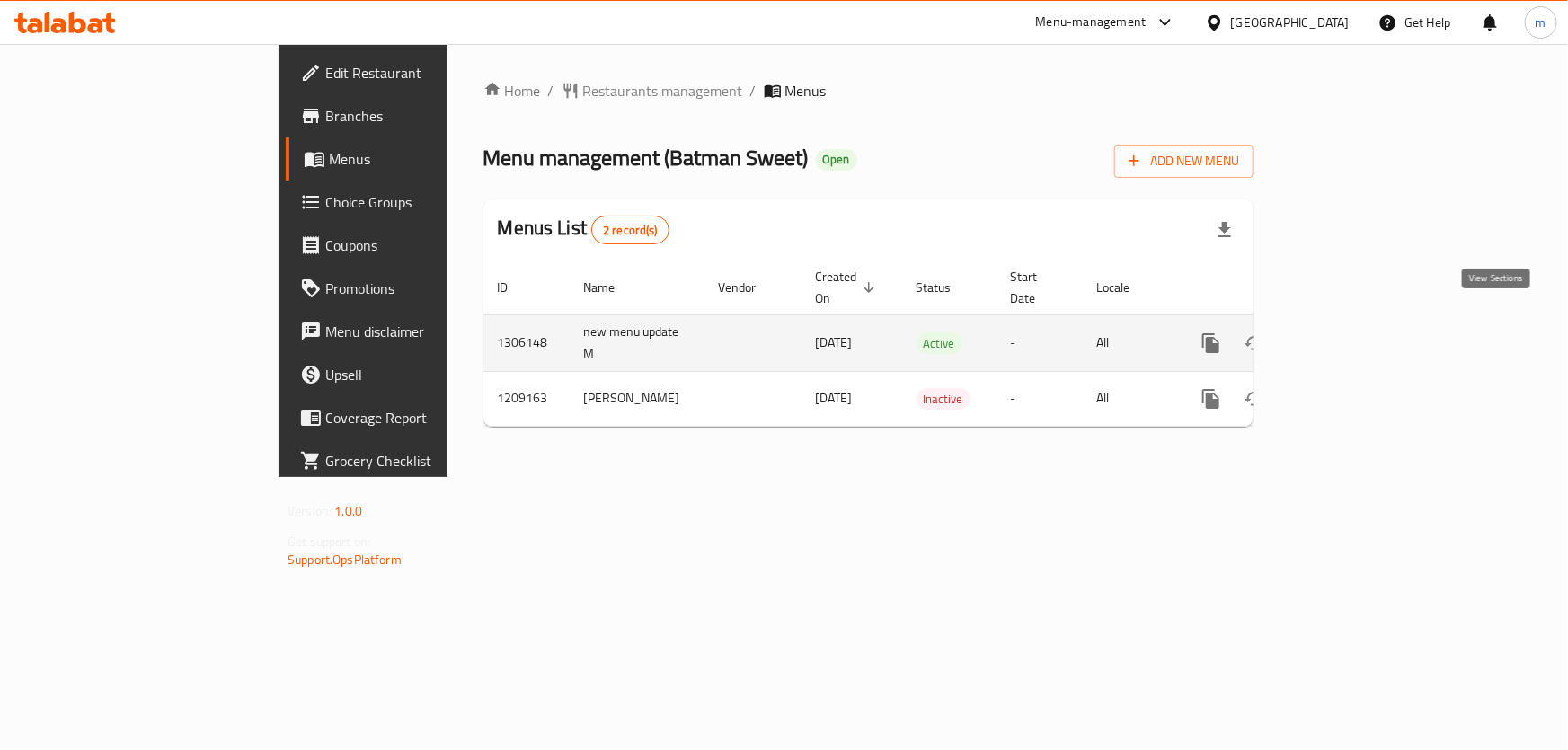
click at [1352, 333] on icon "enhanced table" at bounding box center [1341, 343] width 22 height 22
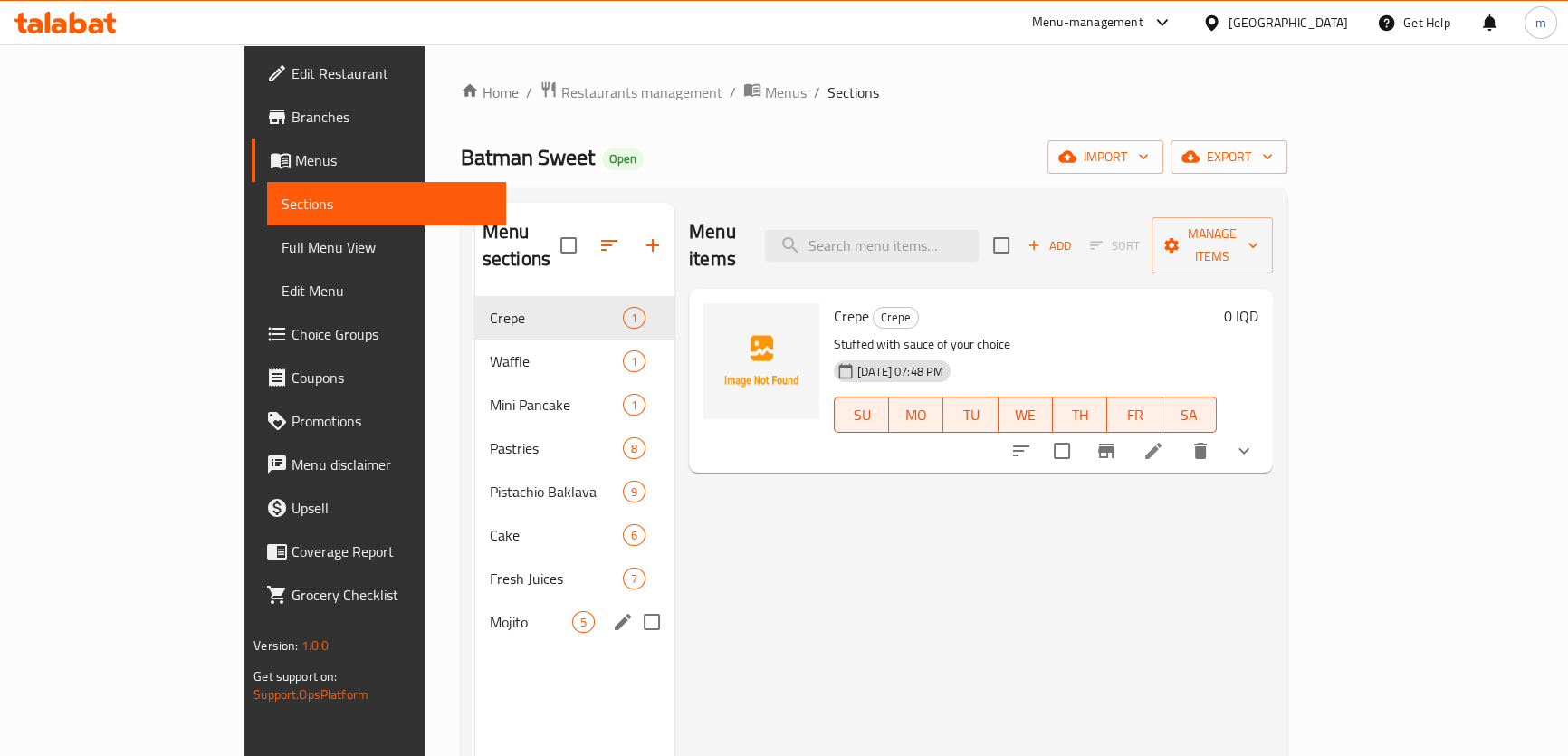
click at [489, 611] on span "Mojito" at bounding box center [530, 622] width 83 height 22
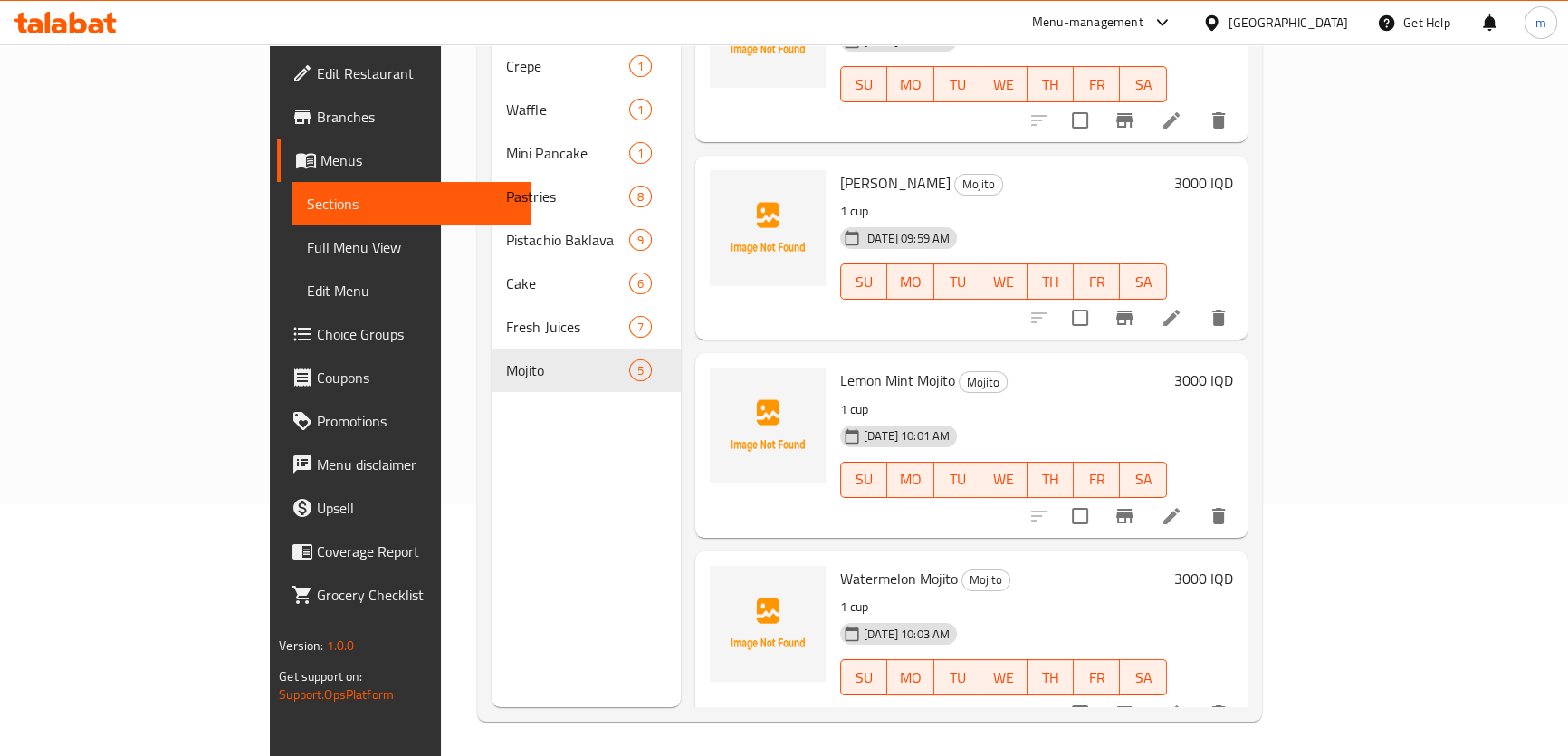
scroll to position [254, 0]
click at [1182, 701] on icon at bounding box center [1171, 712] width 22 height 22
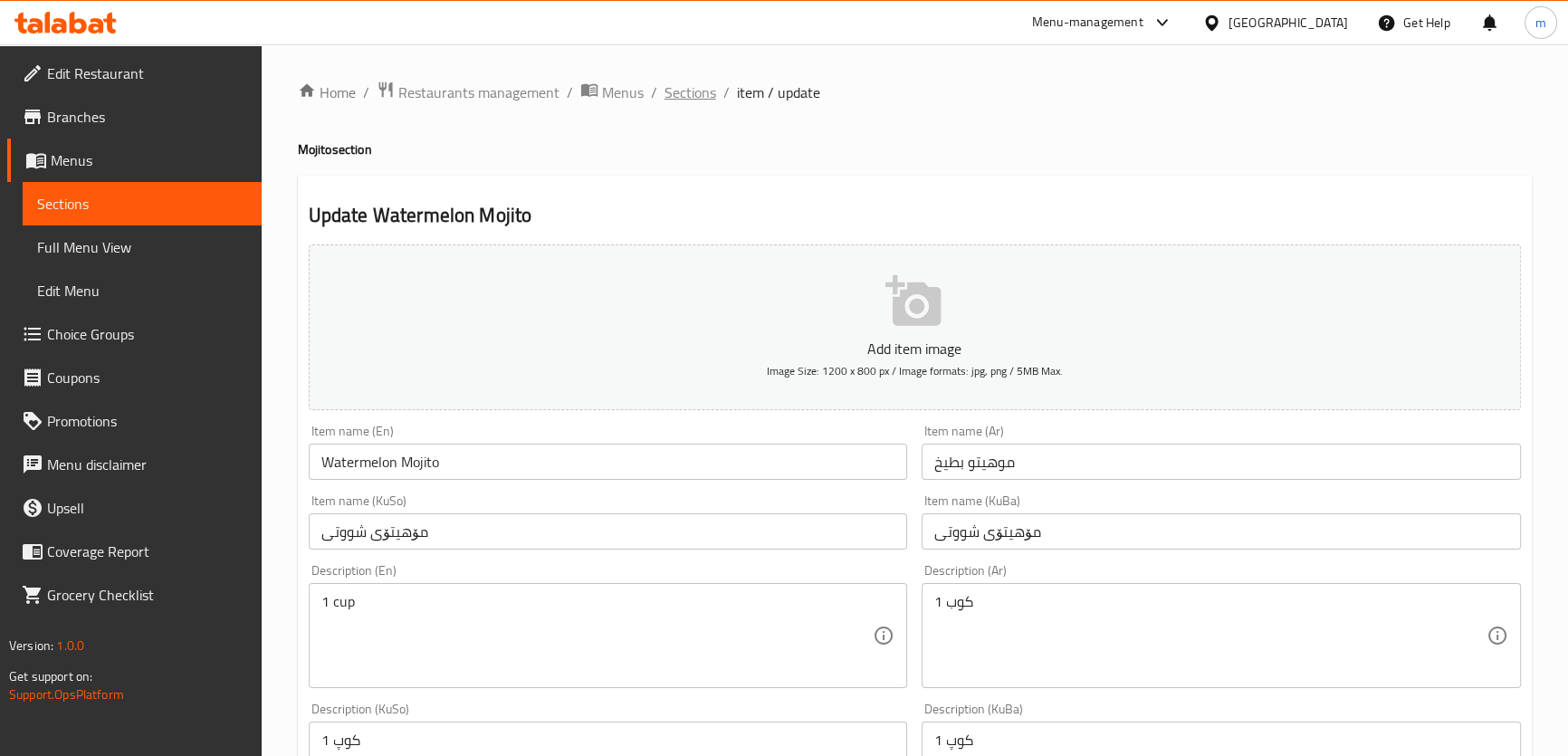
click at [691, 85] on span "Sections" at bounding box center [690, 93] width 52 height 22
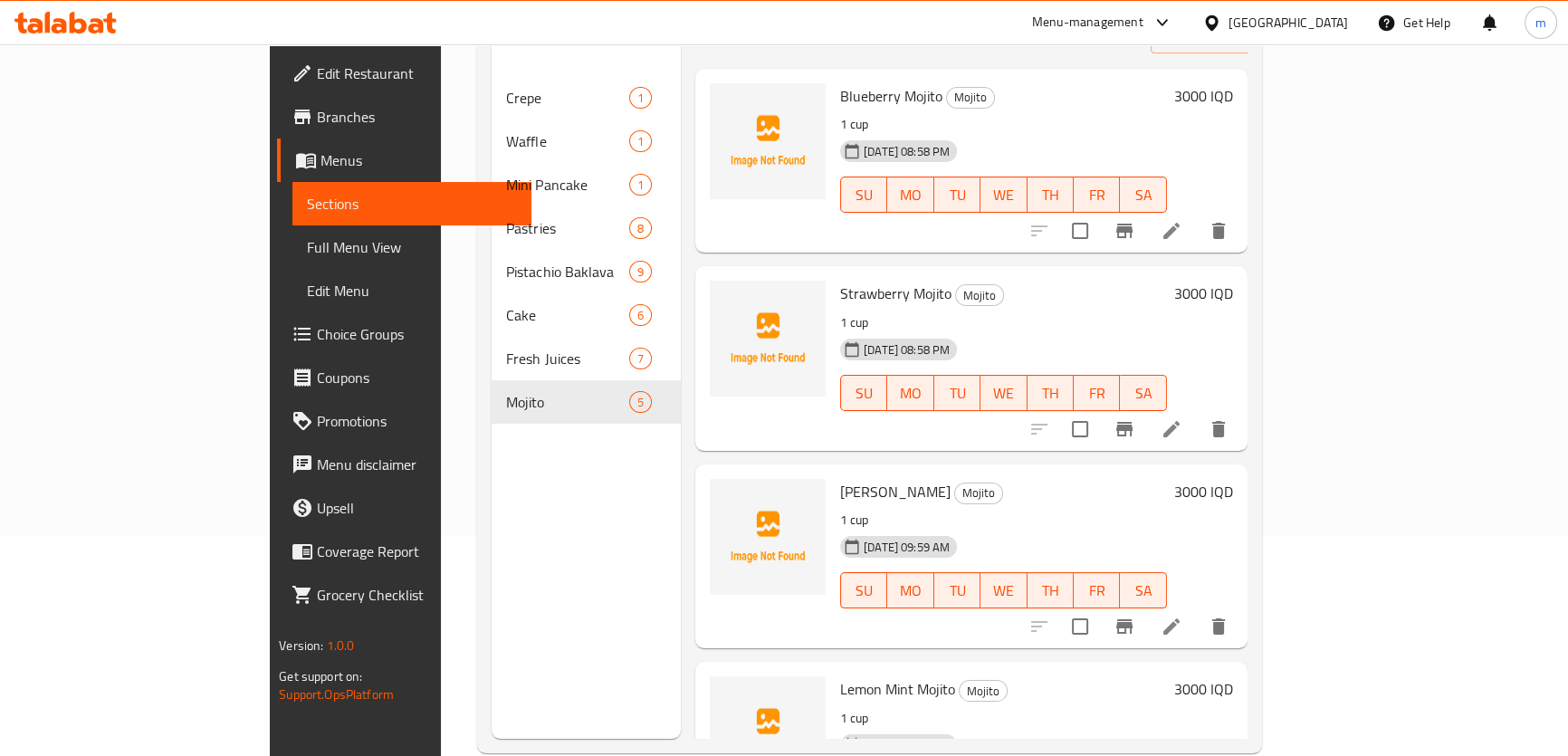
scroll to position [223, 0]
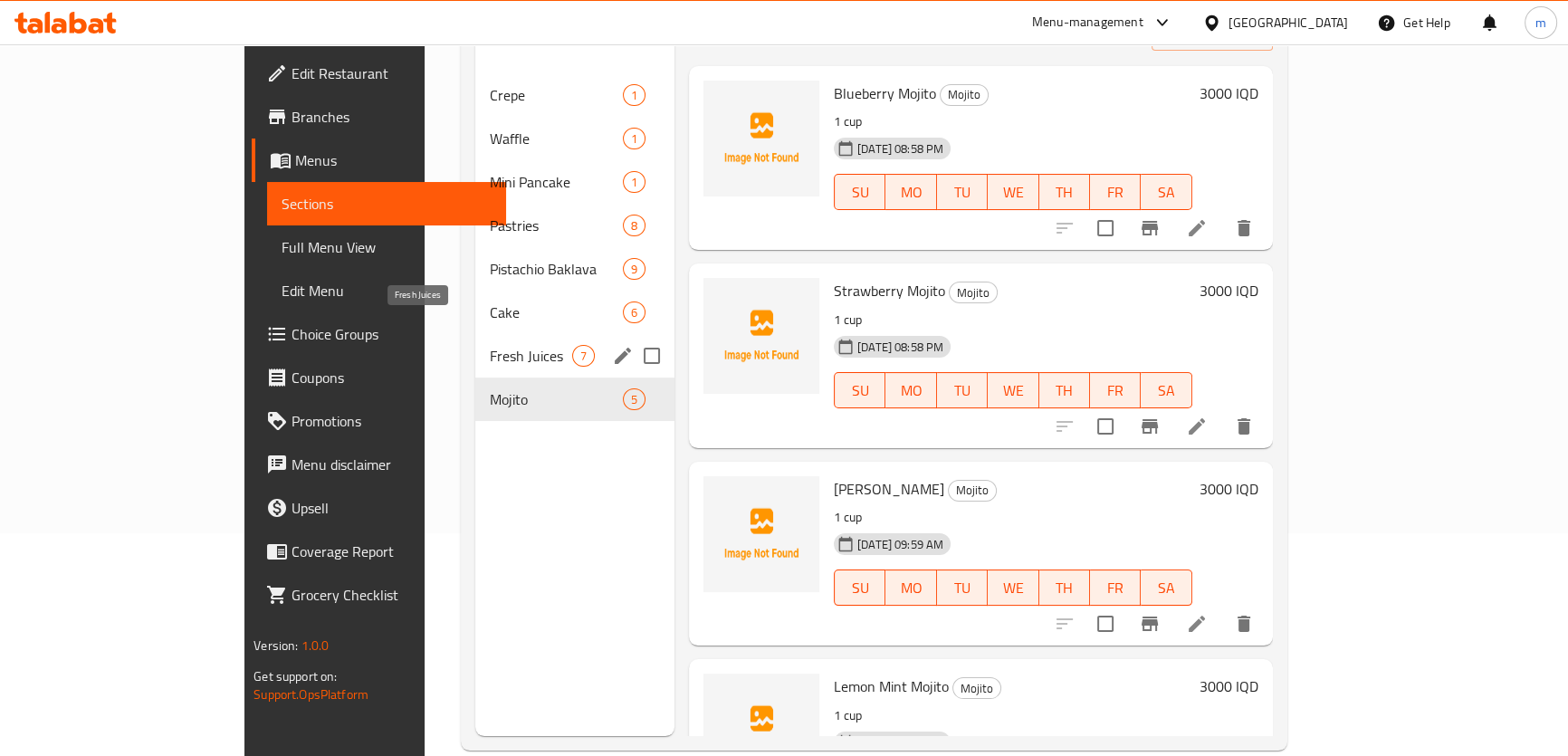
click at [489, 345] on span "Fresh Juices" at bounding box center [530, 356] width 83 height 22
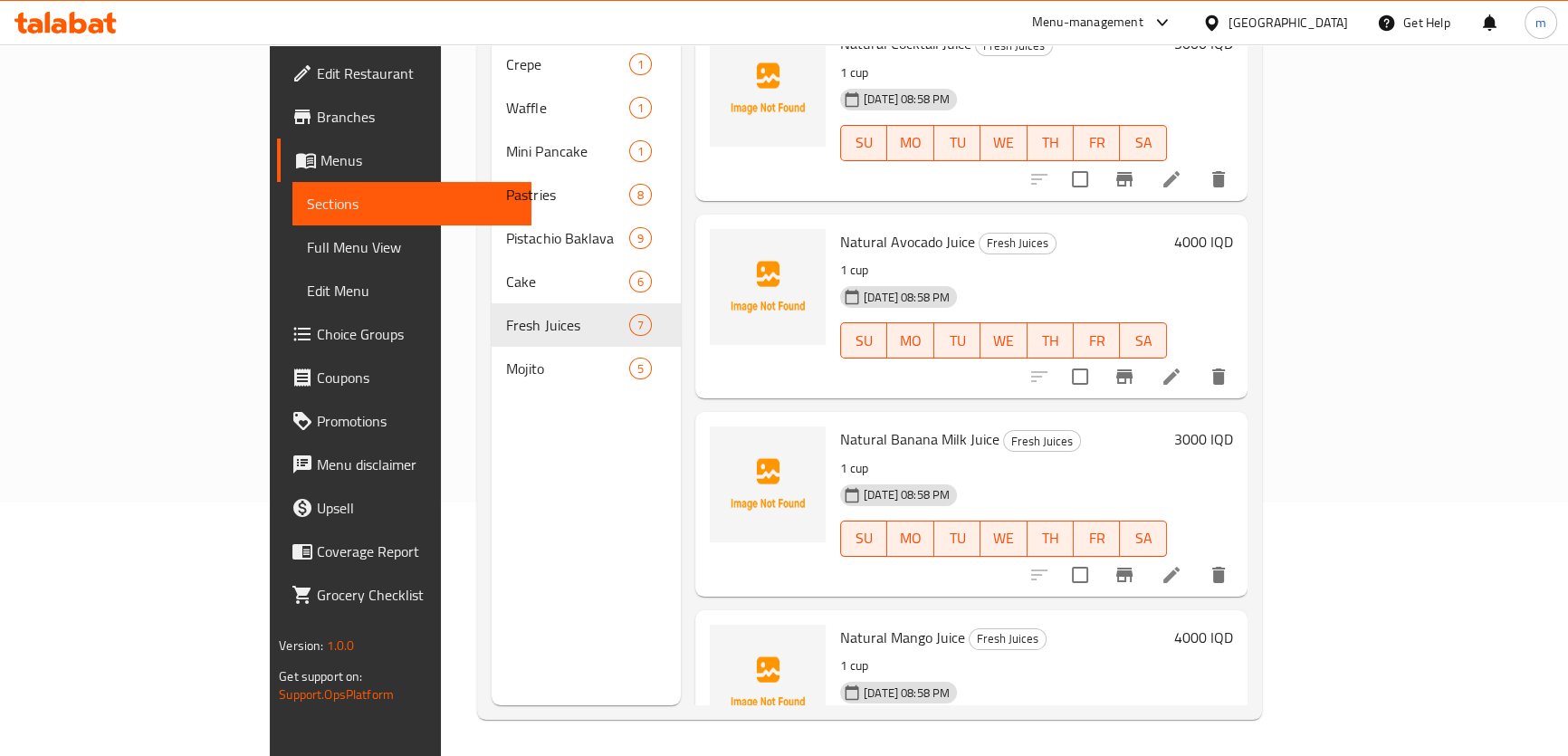
scroll to position [63, 0]
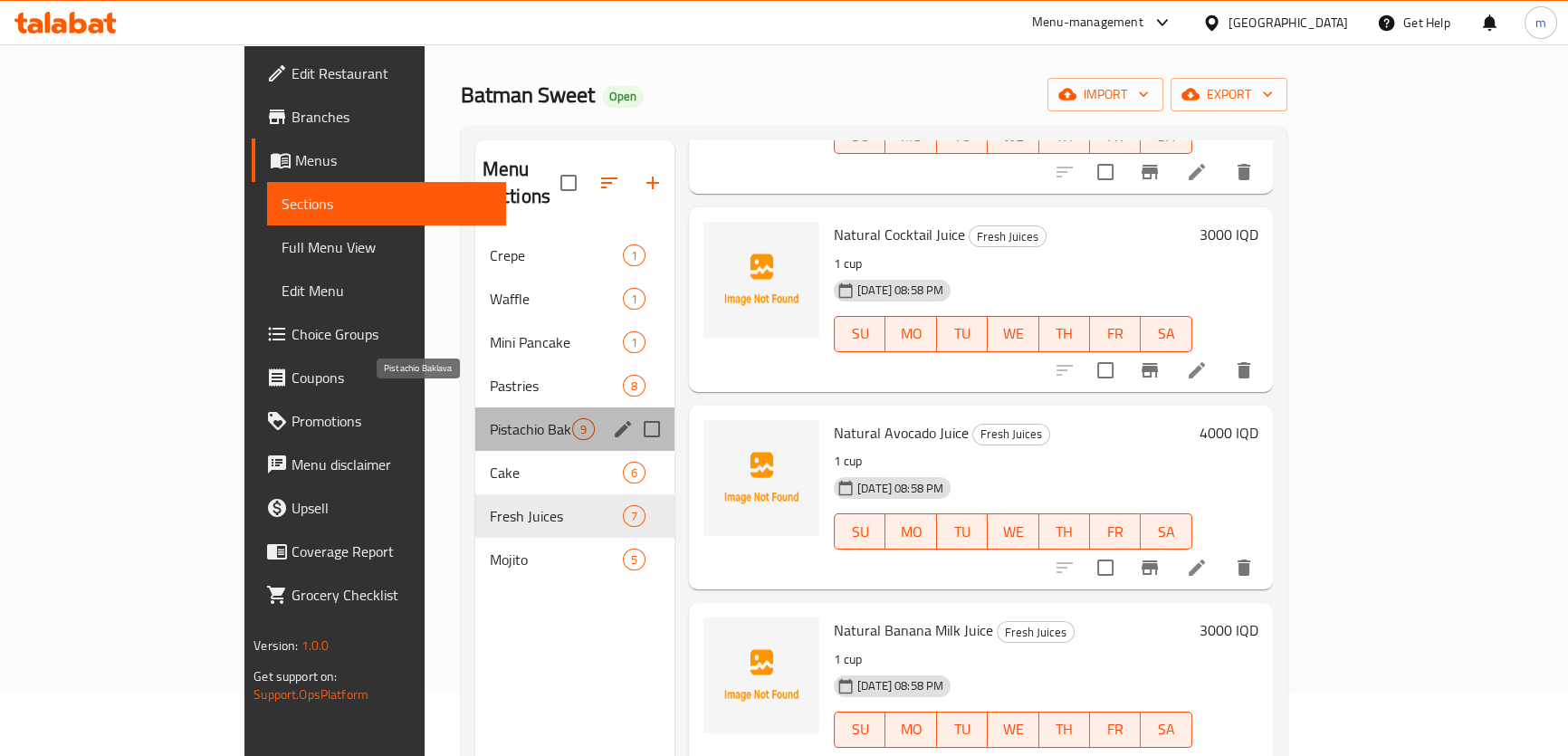
click at [489, 419] on span "Pistachio Baklava" at bounding box center [530, 430] width 83 height 22
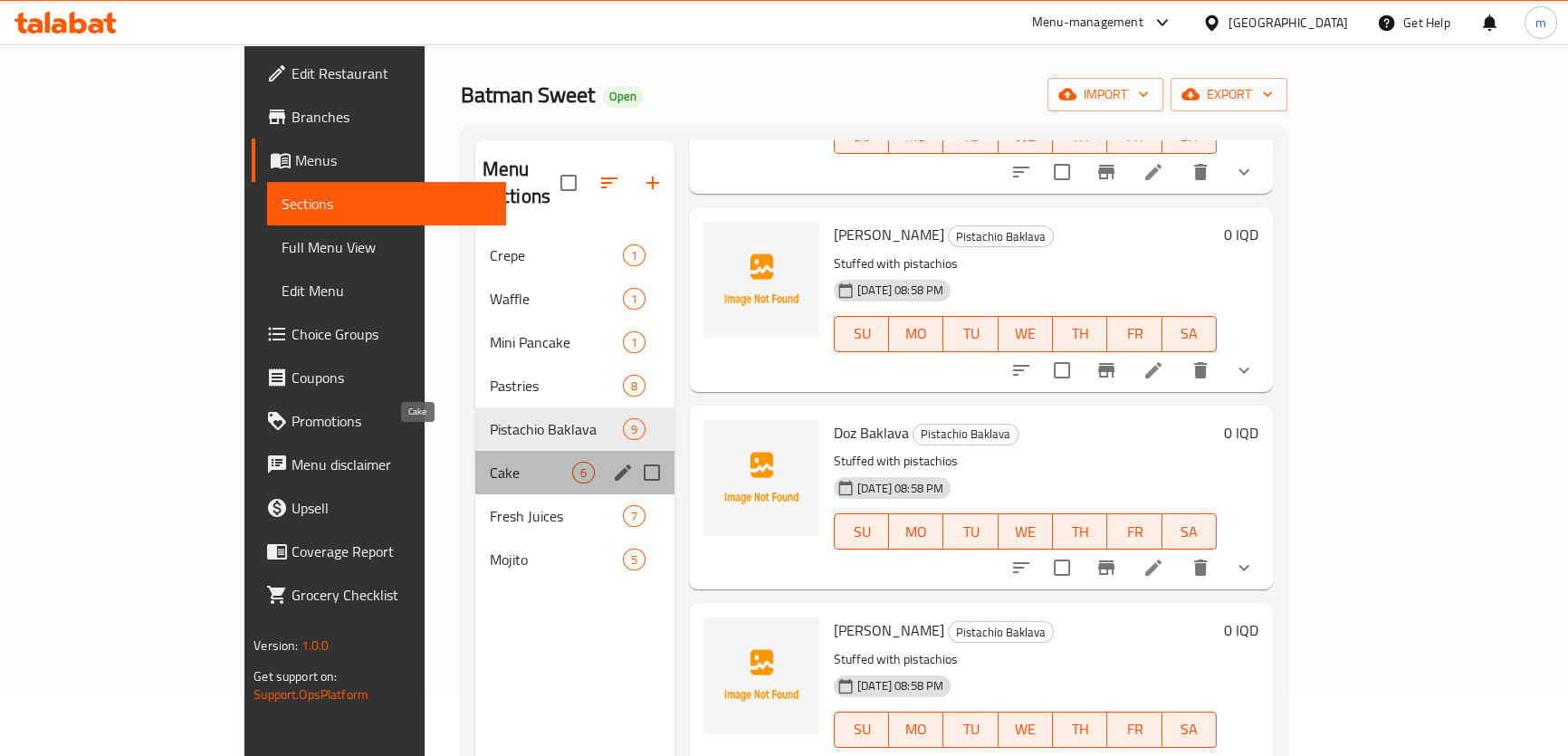
click at [489, 462] on span "Cake" at bounding box center [530, 472] width 83 height 22
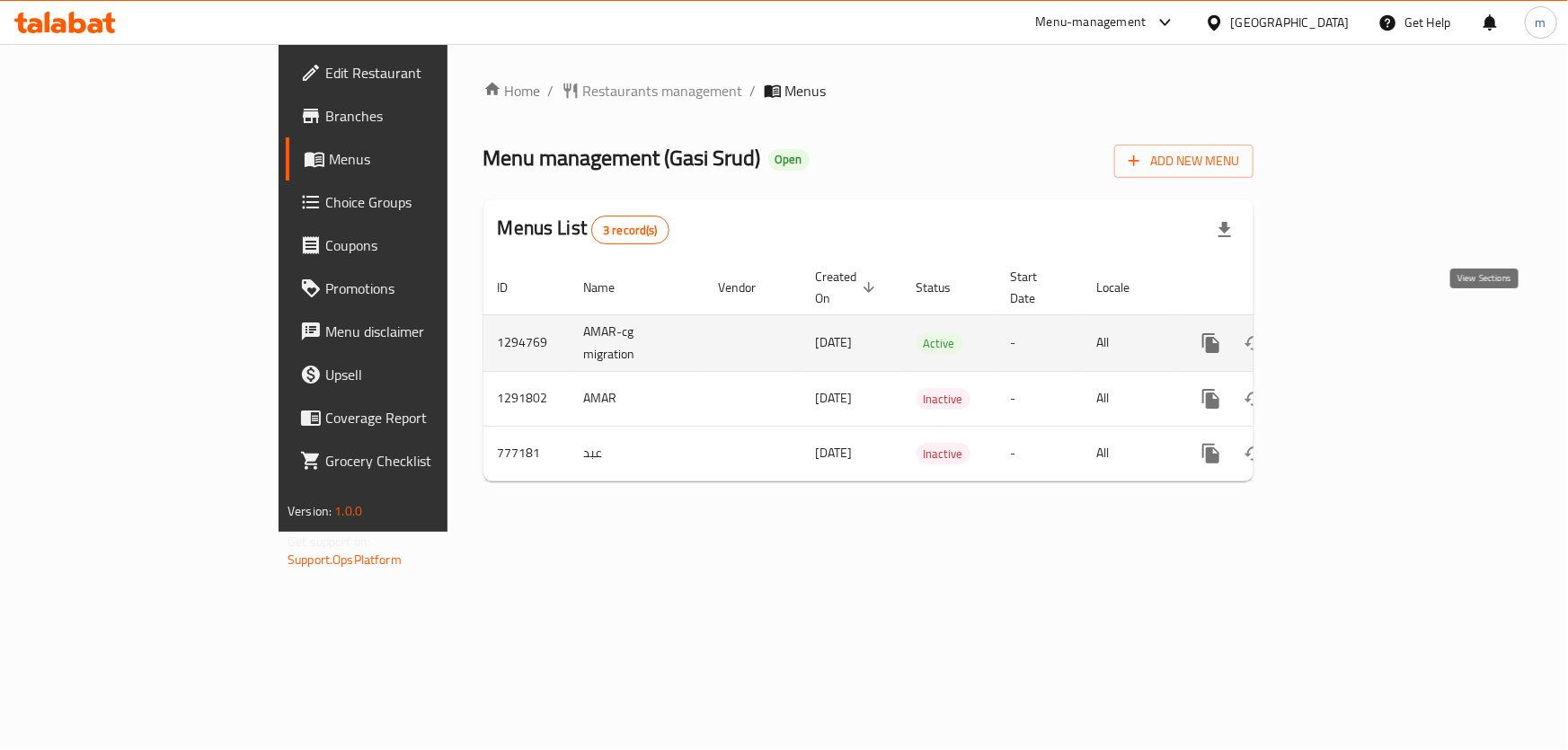
click at [1363, 322] on link "enhanced table" at bounding box center [1341, 343] width 43 height 43
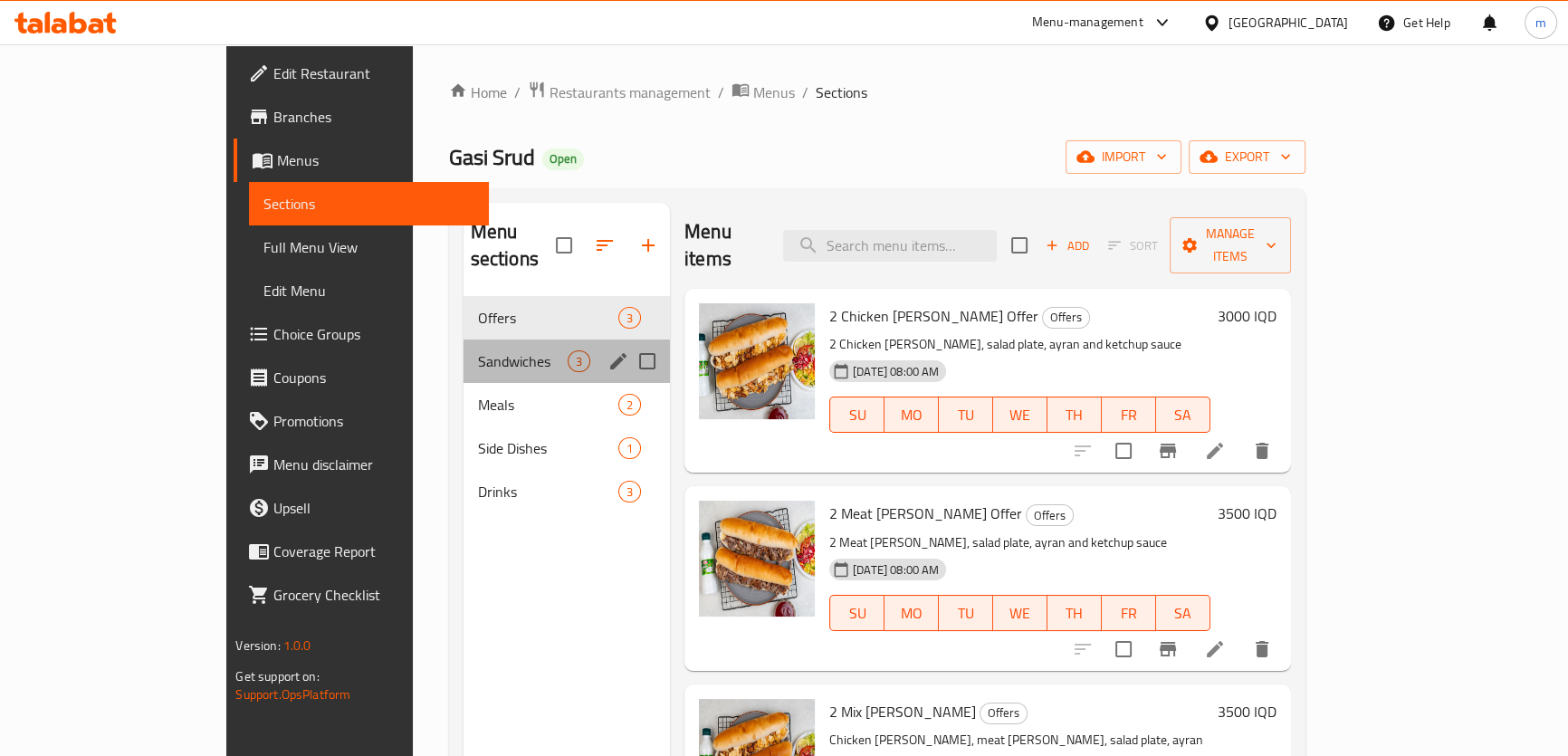
click at [463, 339] on div "Sandwiches 3" at bounding box center [567, 361] width 207 height 44
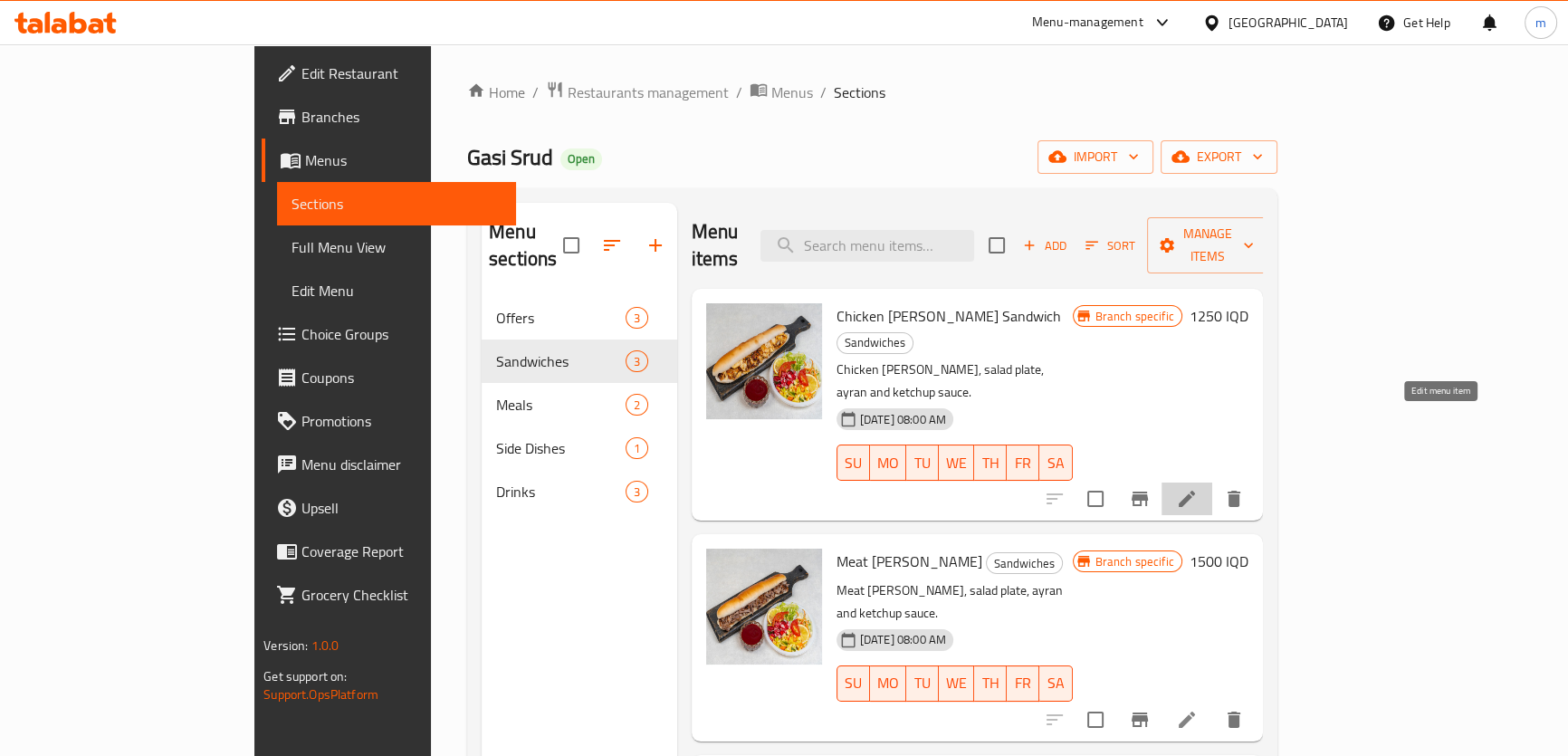
click at [1197, 488] on icon at bounding box center [1186, 499] width 22 height 22
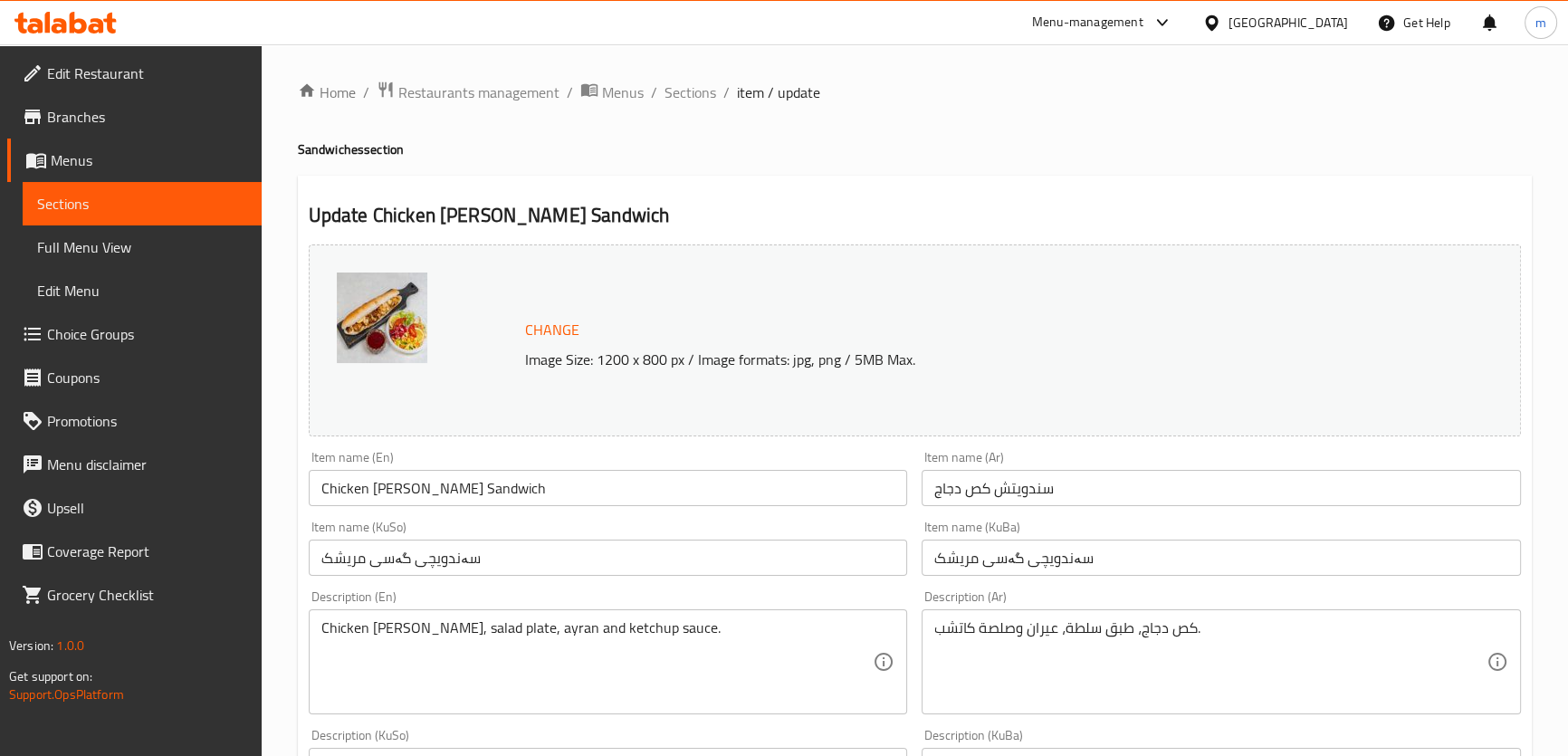
click at [490, 635] on textarea "Chicken gus, salad plate, ayran and ketchup sauce." at bounding box center [597, 662] width 552 height 86
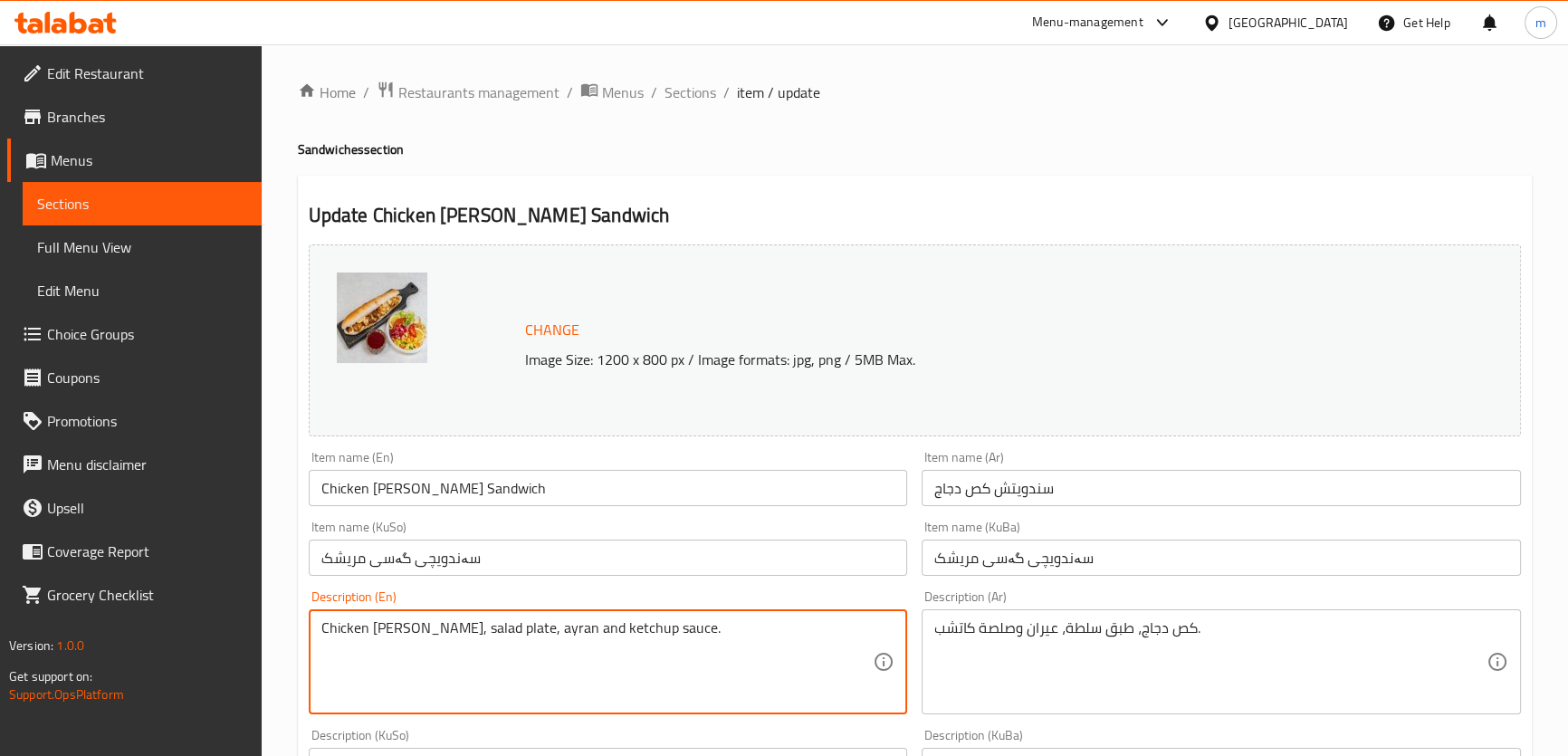
click at [490, 635] on textarea "Chicken gus, salad plate, ayran and ketchup sauce." at bounding box center [597, 662] width 552 height 86
click at [483, 631] on textarea "Chicken gus, salad plate, ayran and ketchup sauce." at bounding box center [597, 662] width 552 height 86
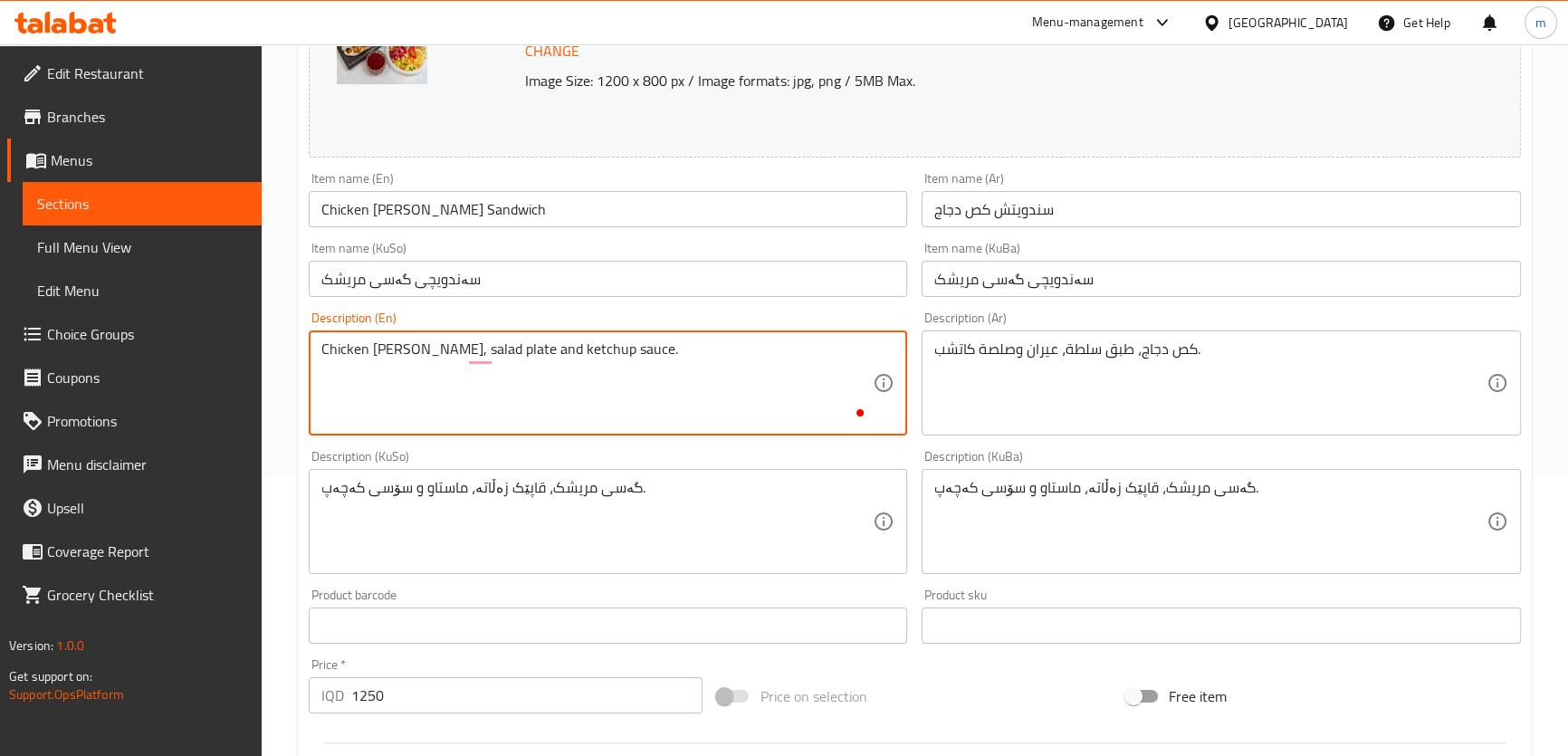
scroll to position [284, 0]
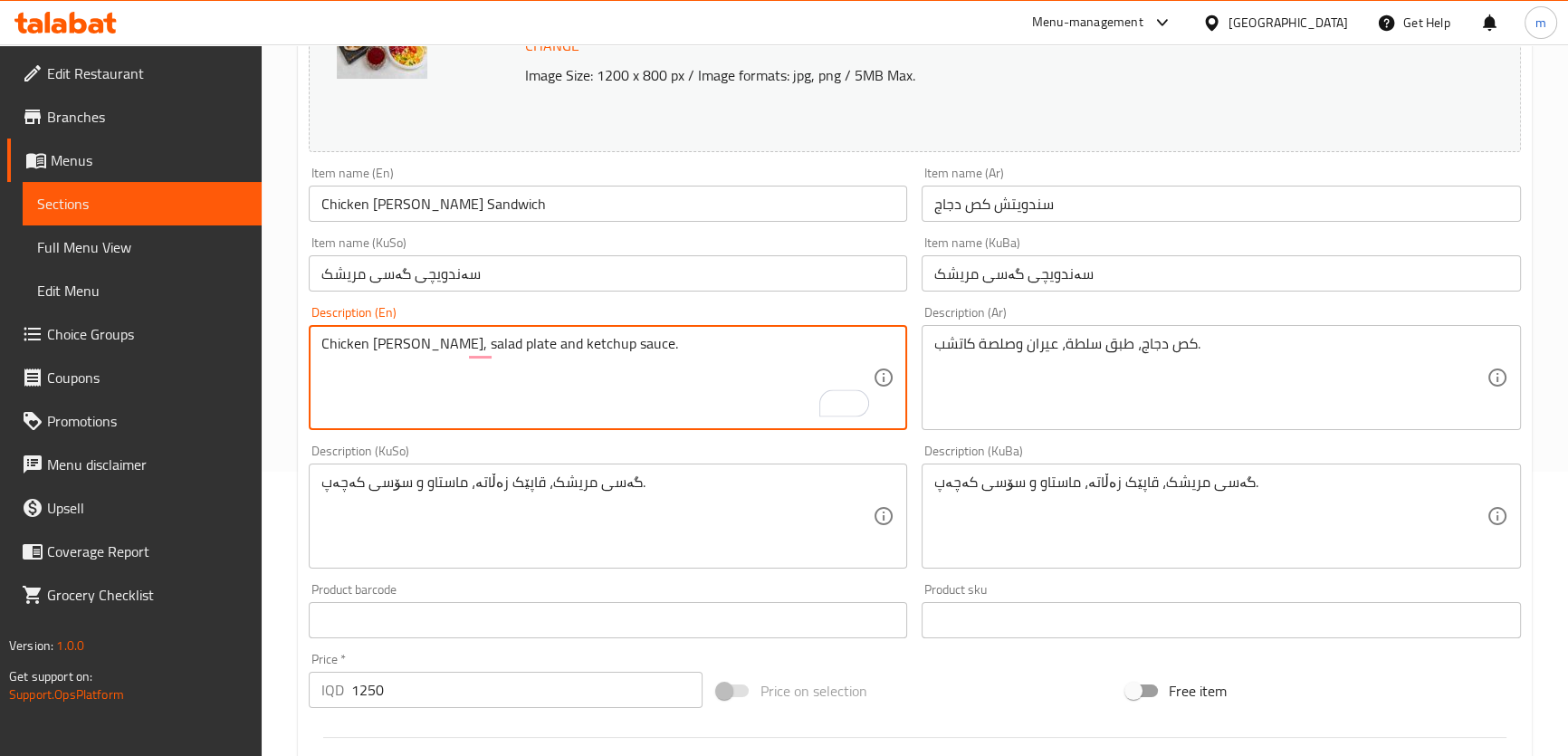
type textarea "Chicken gus, salad plate and ketchup sauce."
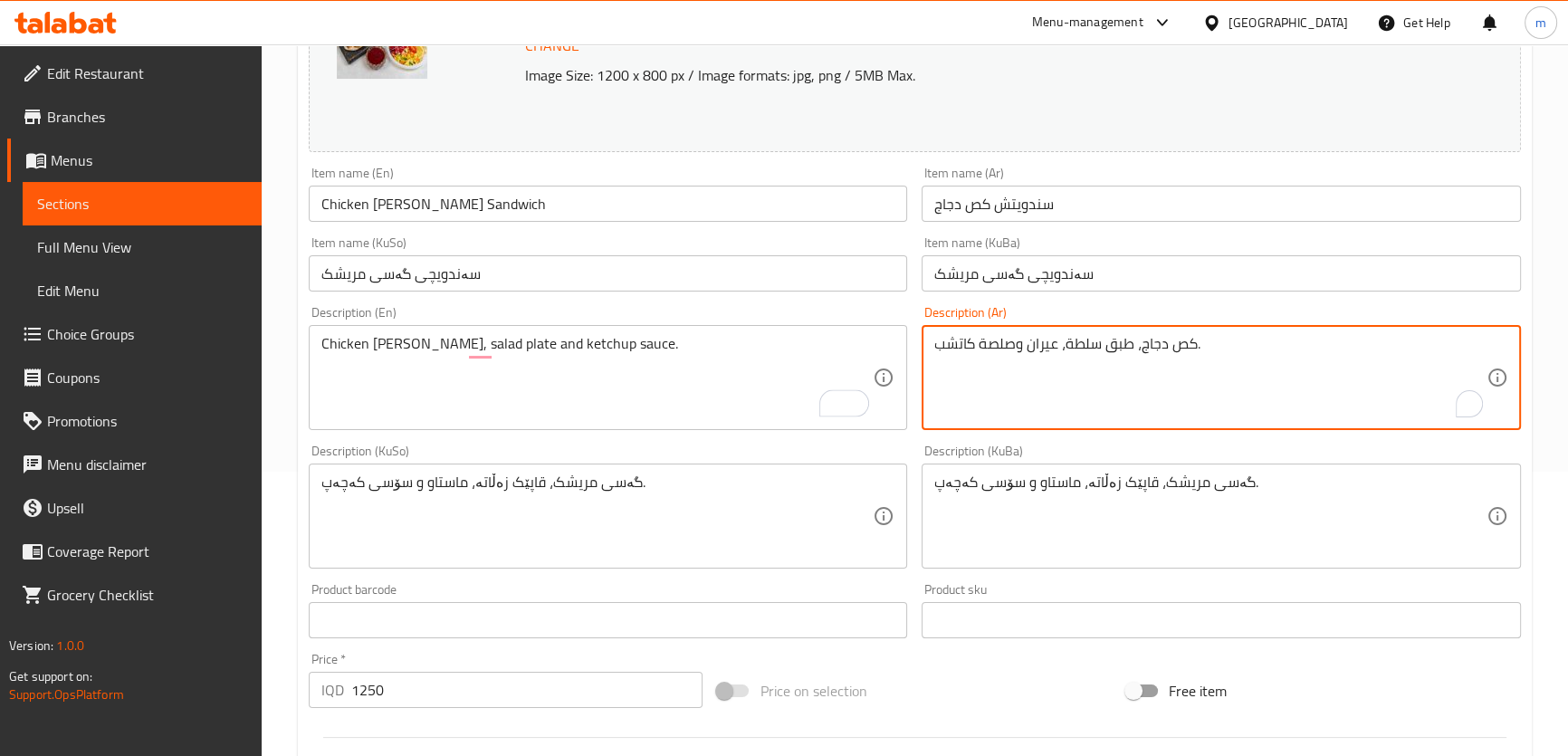
click at [1229, 375] on textarea "كص دجاج، طبق سلطة، عيران وصلصة كاتشب." at bounding box center [1209, 378] width 552 height 86
click at [1325, 344] on textarea "كص دجاج، طبق سلطة، عيران وصلصة كاتشب." at bounding box center [1209, 378] width 552 height 86
type textarea "كص دجاج، طبق سلطة وصلصة كاتشب."
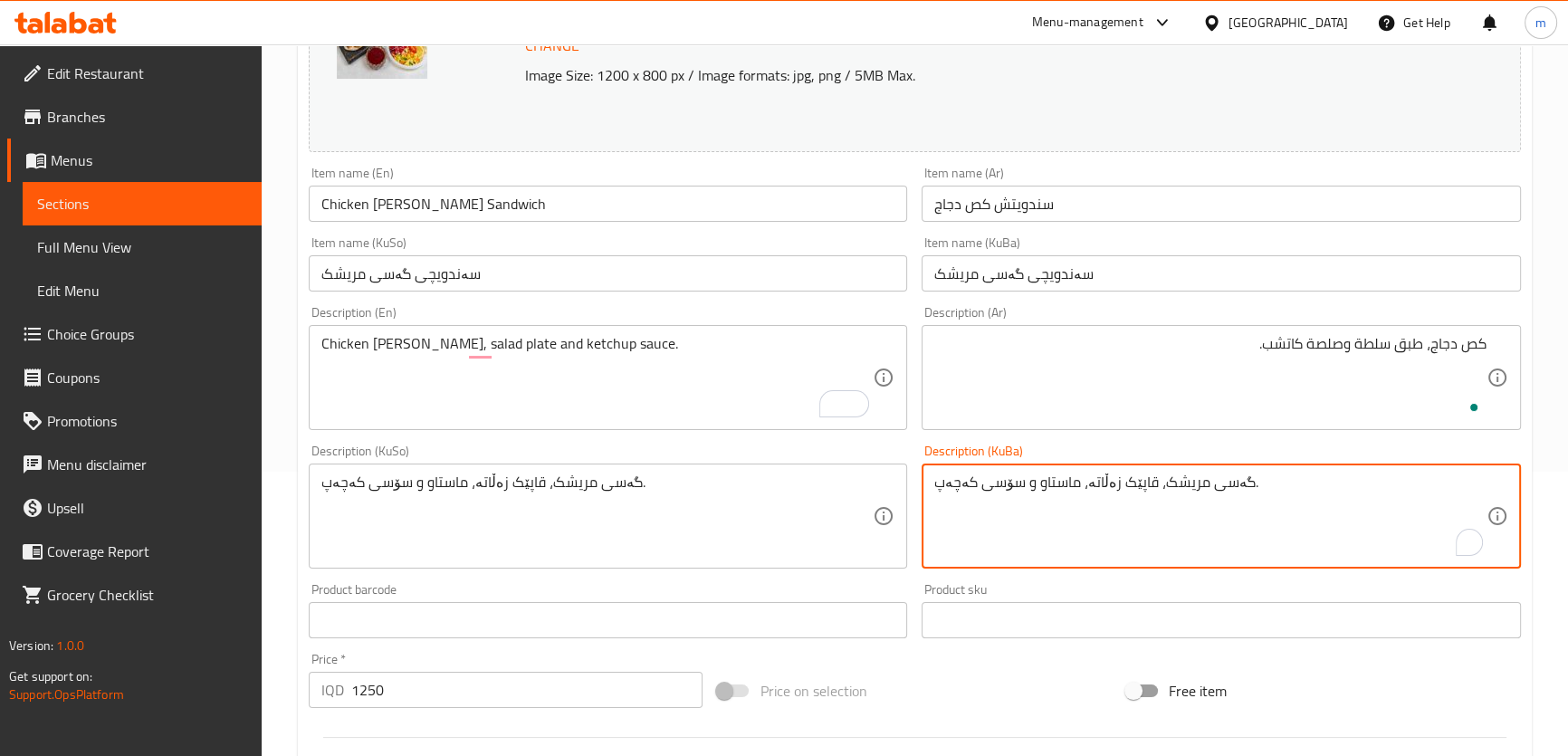
click at [1238, 478] on textarea "گەسی مریشک، قاپێک زەڵاتە، ماستاو و سۆسی کەچەپ." at bounding box center [1209, 516] width 552 height 86
click at [1312, 483] on textarea "گەسی مریشک، قاپێک زەڵاتە، ماستاو و سۆسی کەچەپ." at bounding box center [1209, 516] width 552 height 86
click at [1308, 485] on textarea "گەسی مریشک، قاپێک زەڵاتە و سۆسی کەچەپ." at bounding box center [1209, 516] width 552 height 86
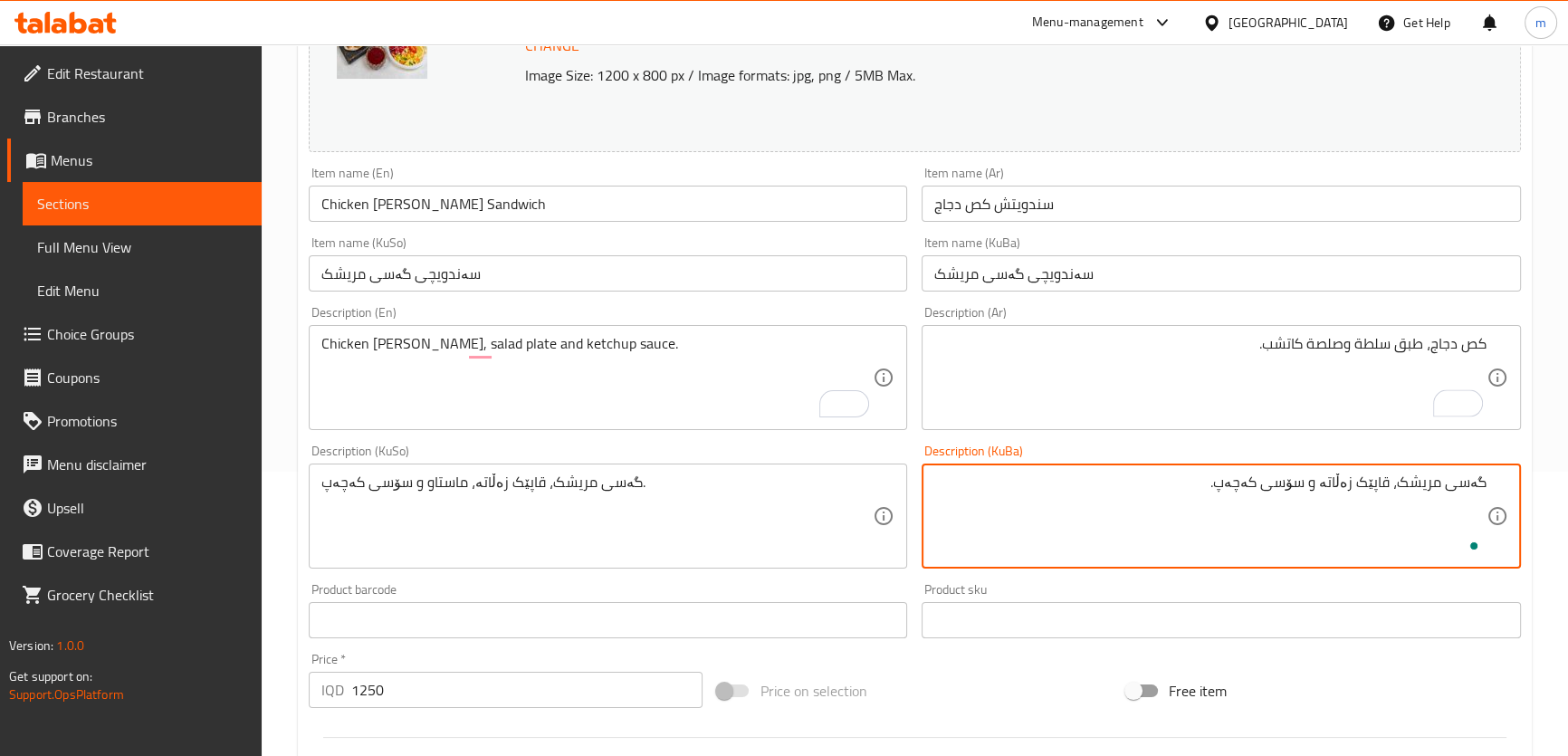
click at [1308, 485] on textarea "گەسی مریشک، قاپێک زەڵاتە و سۆسی کەچەپ." at bounding box center [1209, 516] width 552 height 86
type textarea "گەسی مریشک، قاپێک زەڵاتە و سۆسی کەچەپ."
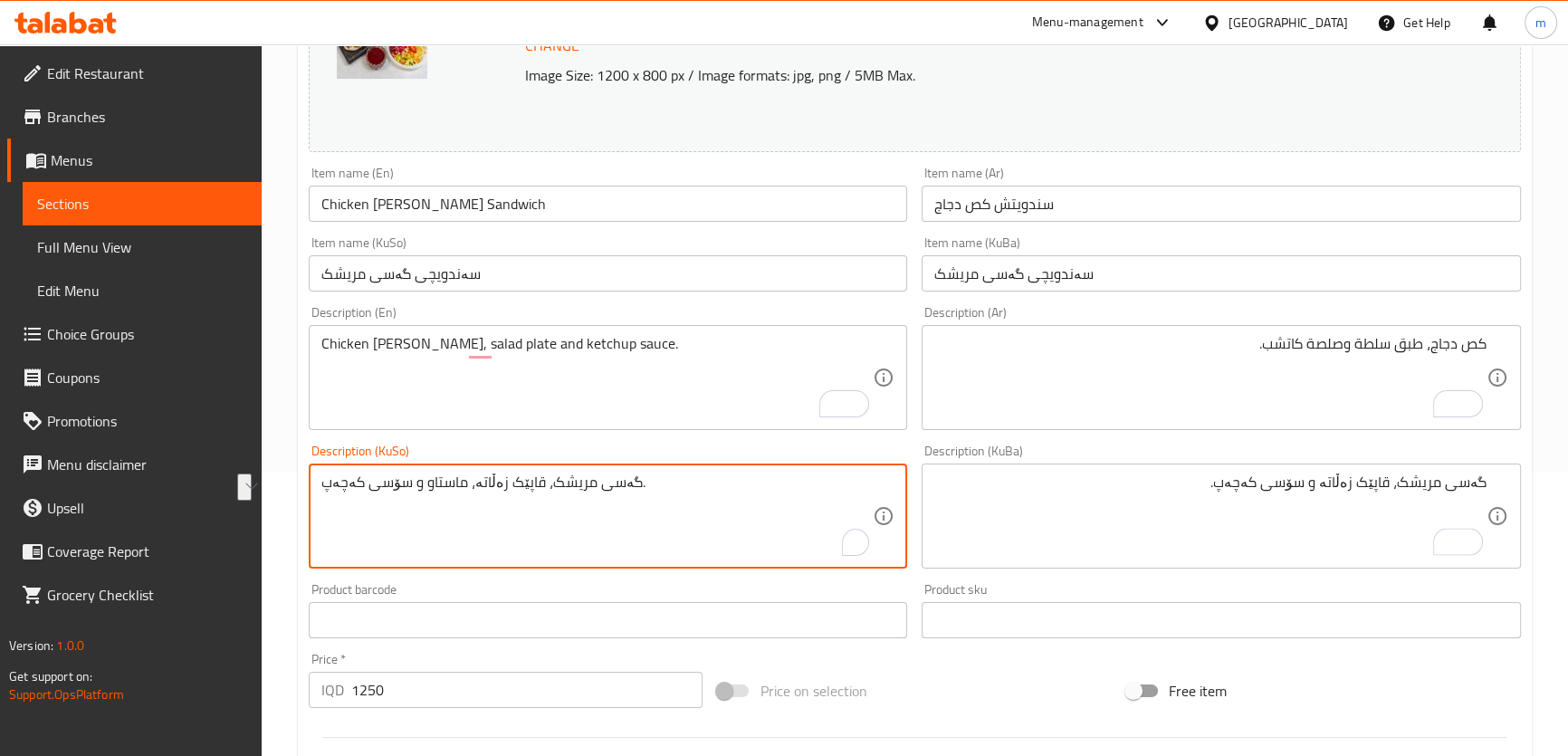
click at [544, 479] on textarea "گەسی مریشک، قاپێک زەڵاتە، ماستاو و سۆسی کەچەپ." at bounding box center [597, 516] width 552 height 86
paste textarea "To enrich screen reader interactions, please activate Accessibility in Grammarl…"
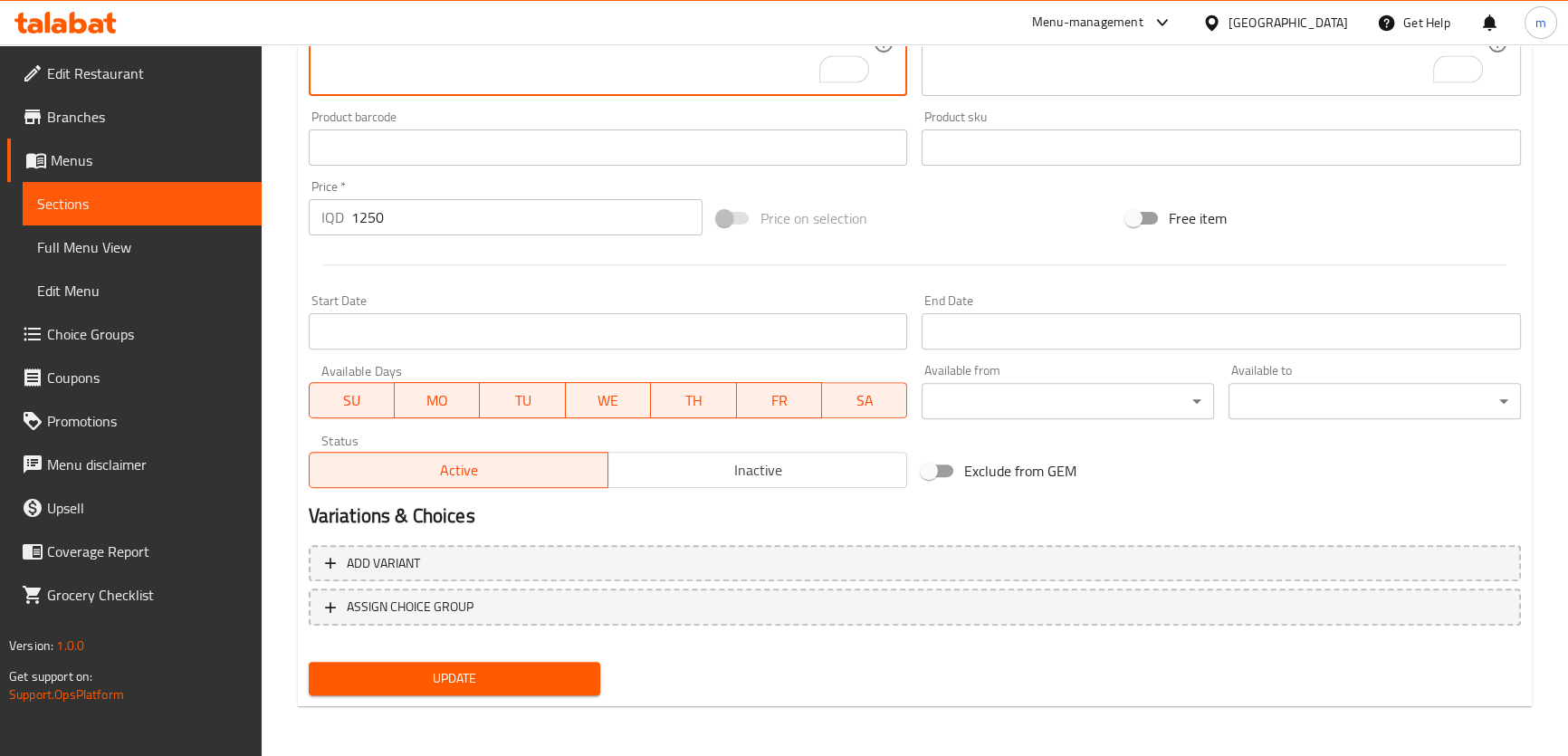
type textarea "گەسی مریشک، قاپێک زەڵاتە و سۆسی کەچەپ."
click at [384, 675] on span "Update" at bounding box center [454, 678] width 263 height 23
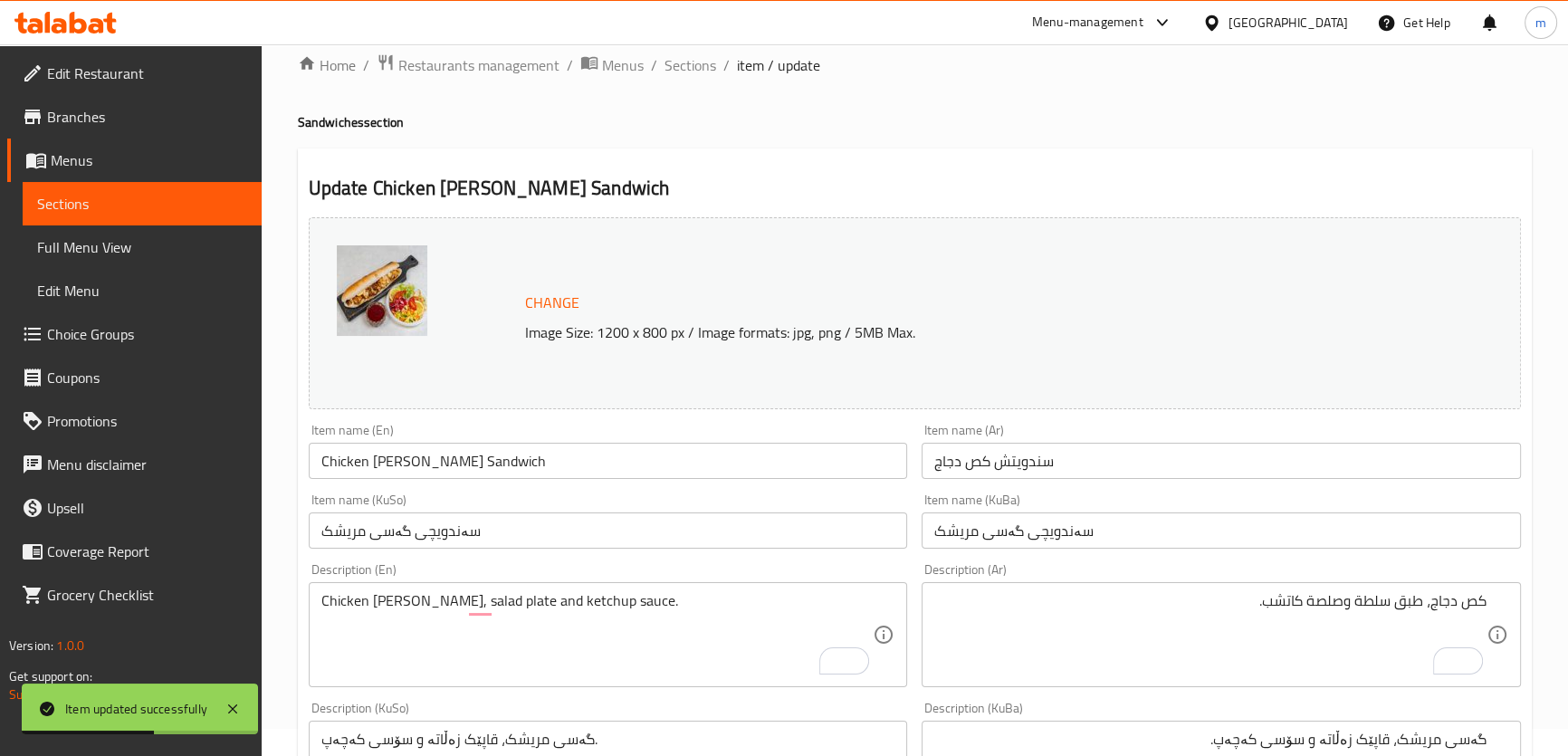
scroll to position [0, 0]
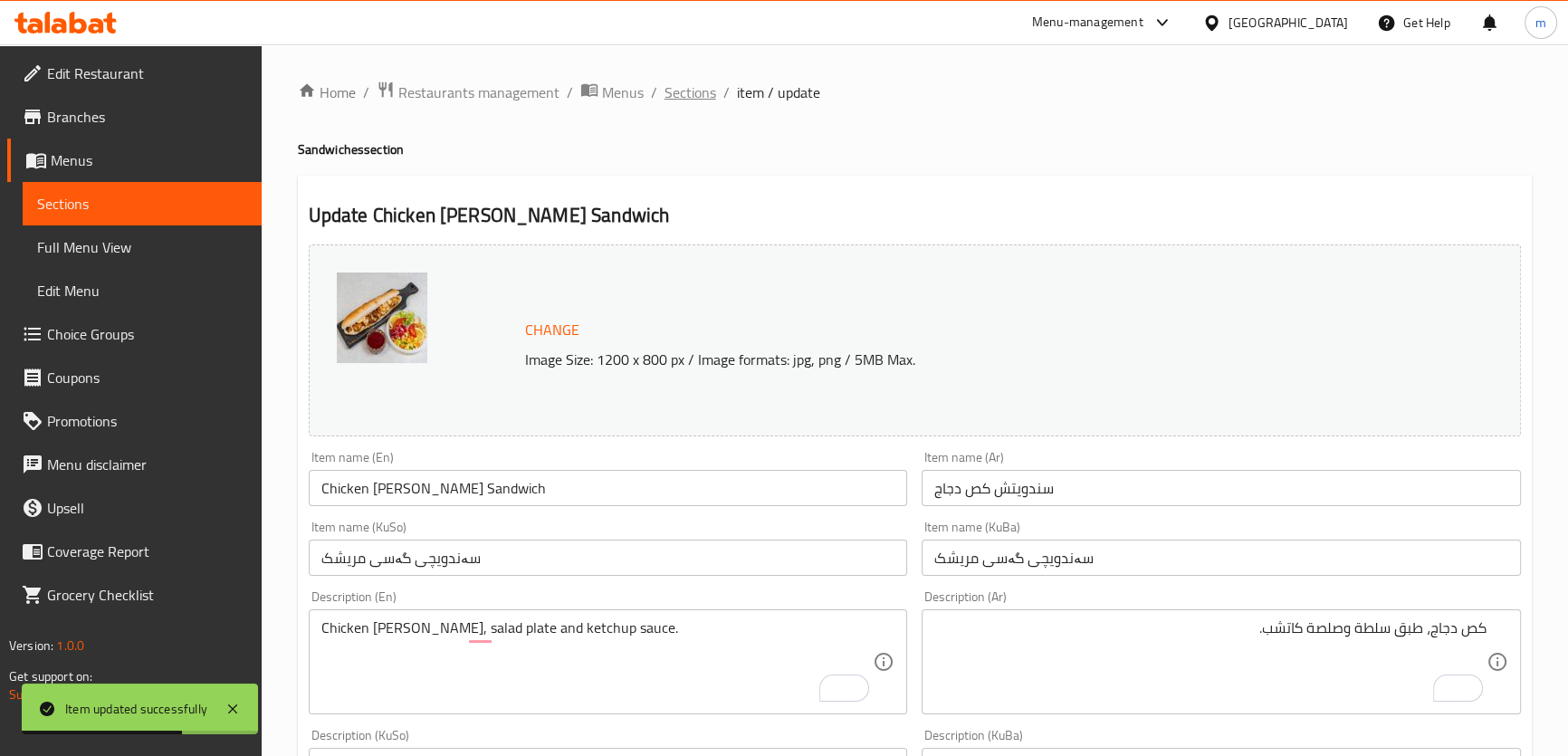
click at [699, 91] on span "Sections" at bounding box center [690, 93] width 52 height 22
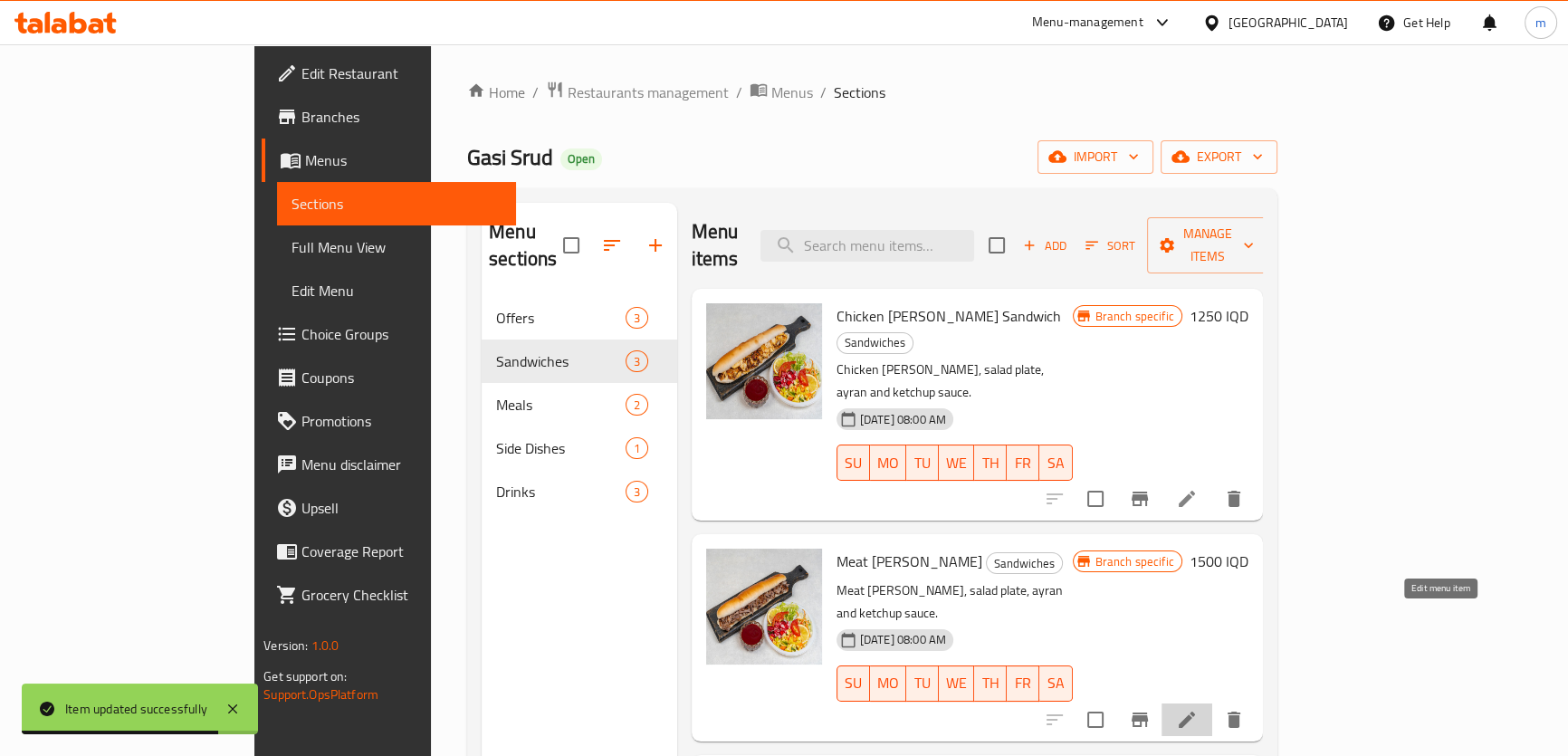
click at [1197, 709] on icon at bounding box center [1186, 720] width 22 height 22
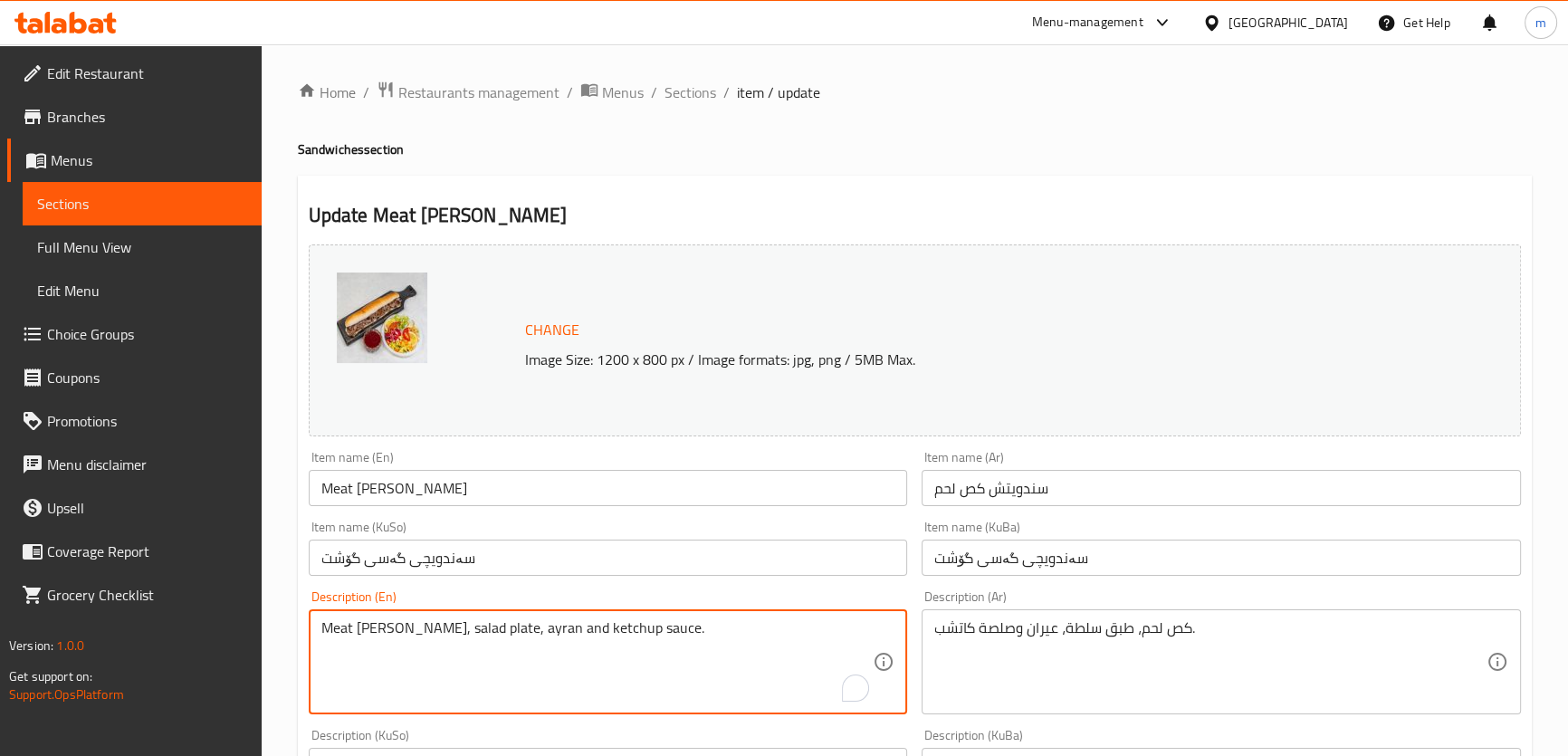
click at [465, 634] on textarea "Meat gus, salad plate, ayran and ketchup sauce." at bounding box center [597, 662] width 552 height 86
type textarea "Meat gus, salad plate and ketchup sauce."
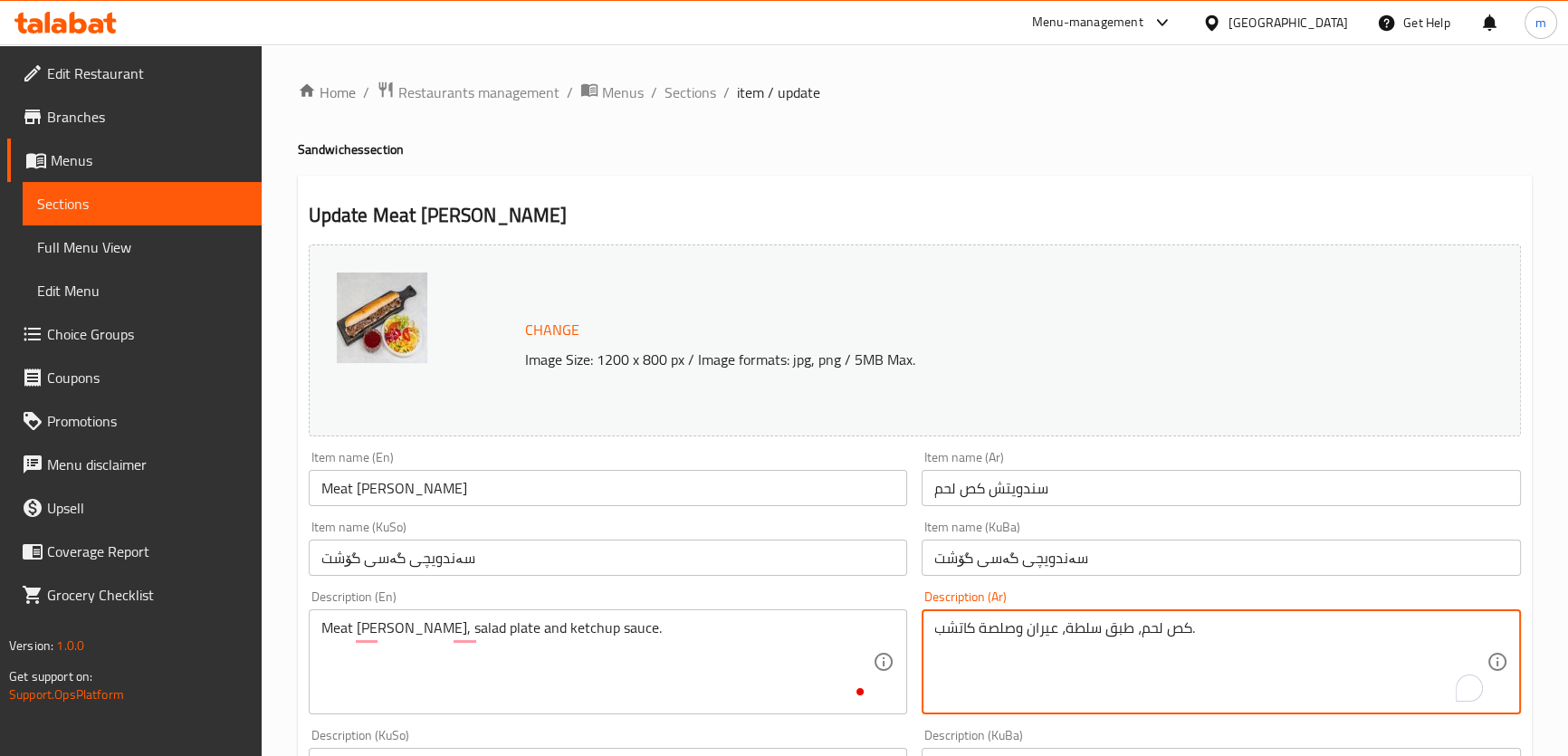
click at [983, 676] on textarea "كص لحم، طبق سلطة، عيران وصلصة كاتشب." at bounding box center [1209, 662] width 552 height 86
click at [1338, 620] on textarea "كص لحم، طبق سلطة، عيران وصلصة كاتشب." at bounding box center [1209, 662] width 552 height 86
click at [1335, 620] on textarea "كص لحم، طبق سلطة، عيران وصلصة كاتشب." at bounding box center [1209, 662] width 552 height 86
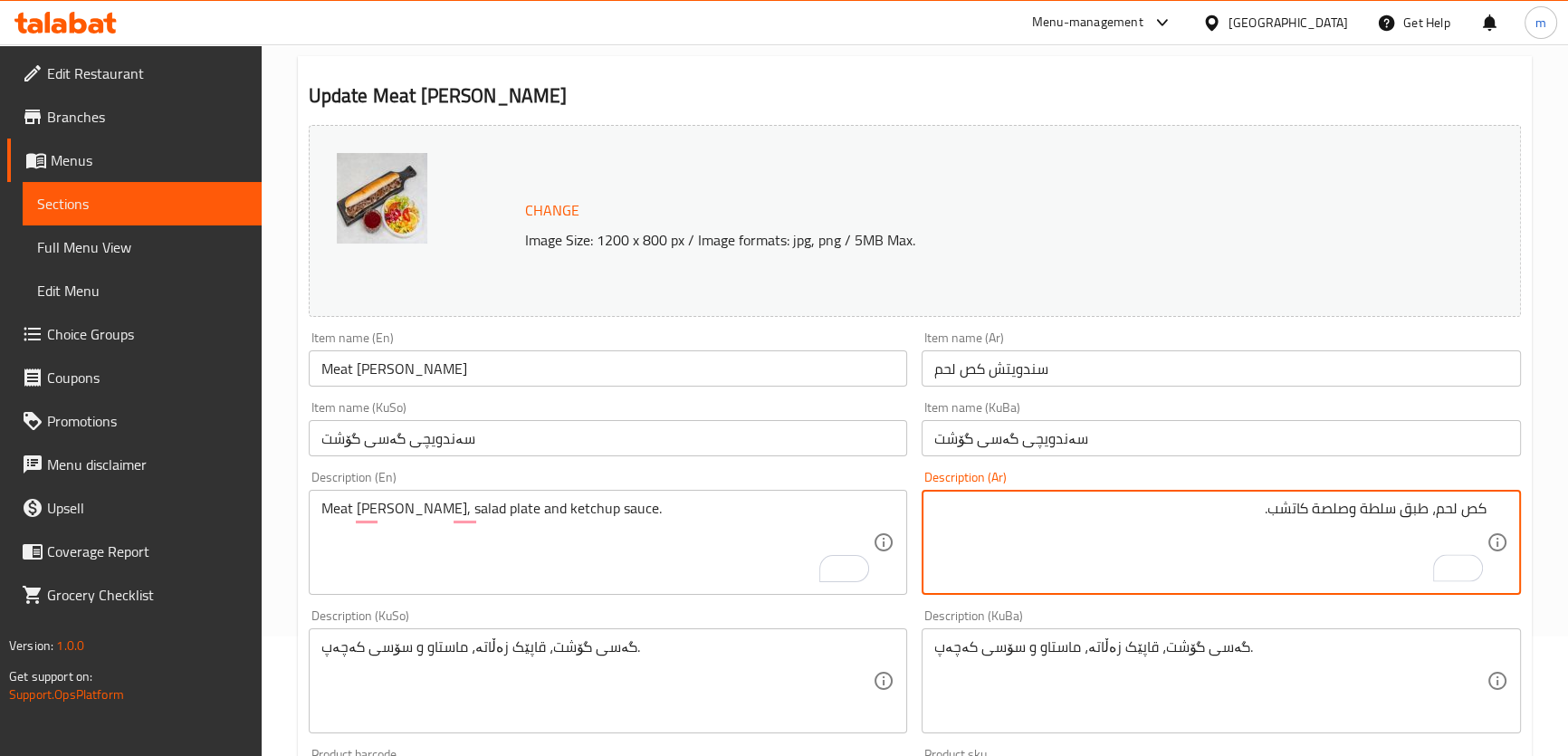
scroll to position [126, 0]
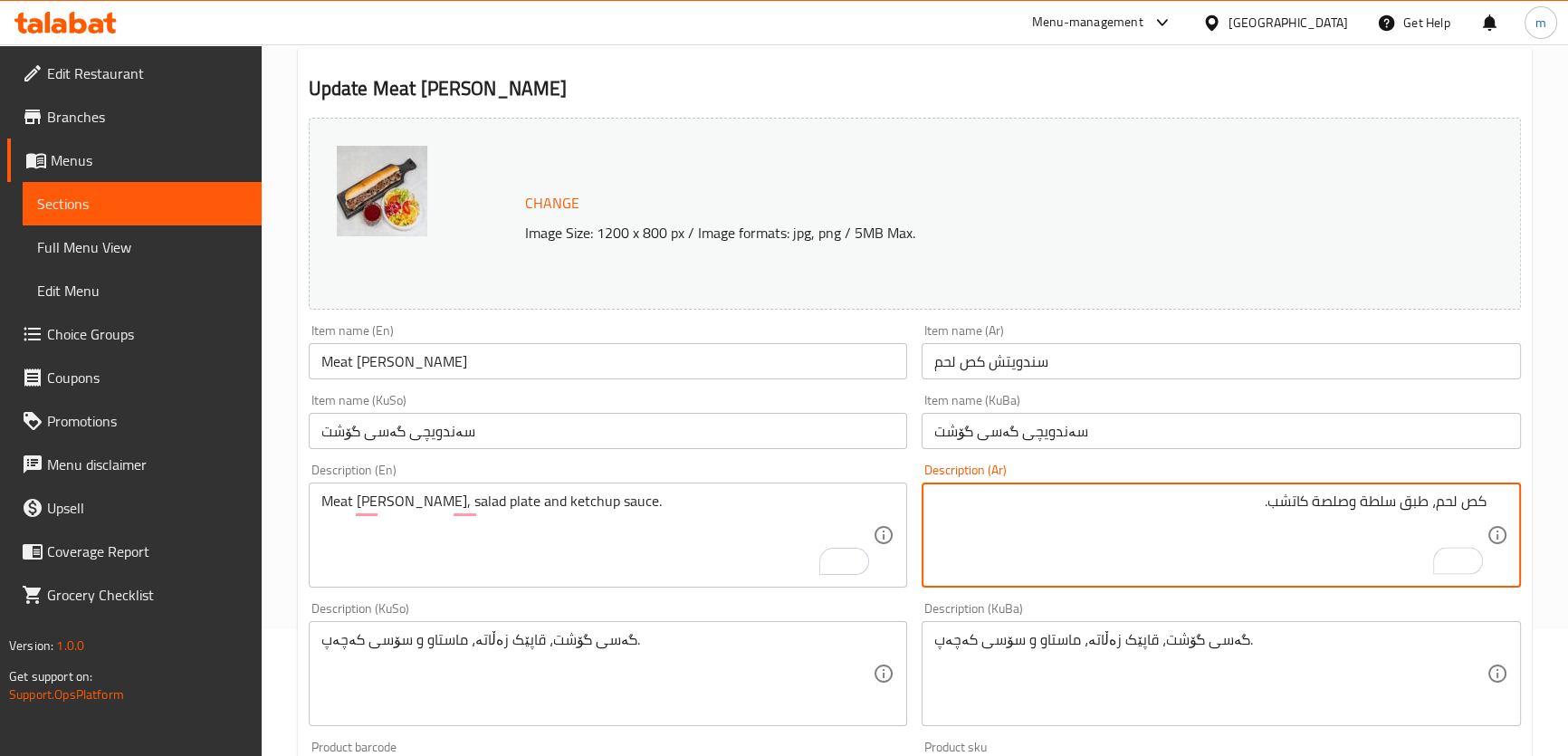
type textarea "كص لحم، طبق سلطة وصلصة كاتشب."
click at [618, 634] on textarea "گەسی گۆشت، قاپێک زەڵاتە، ماستاو و سۆسی کەچەپ." at bounding box center [597, 673] width 552 height 86
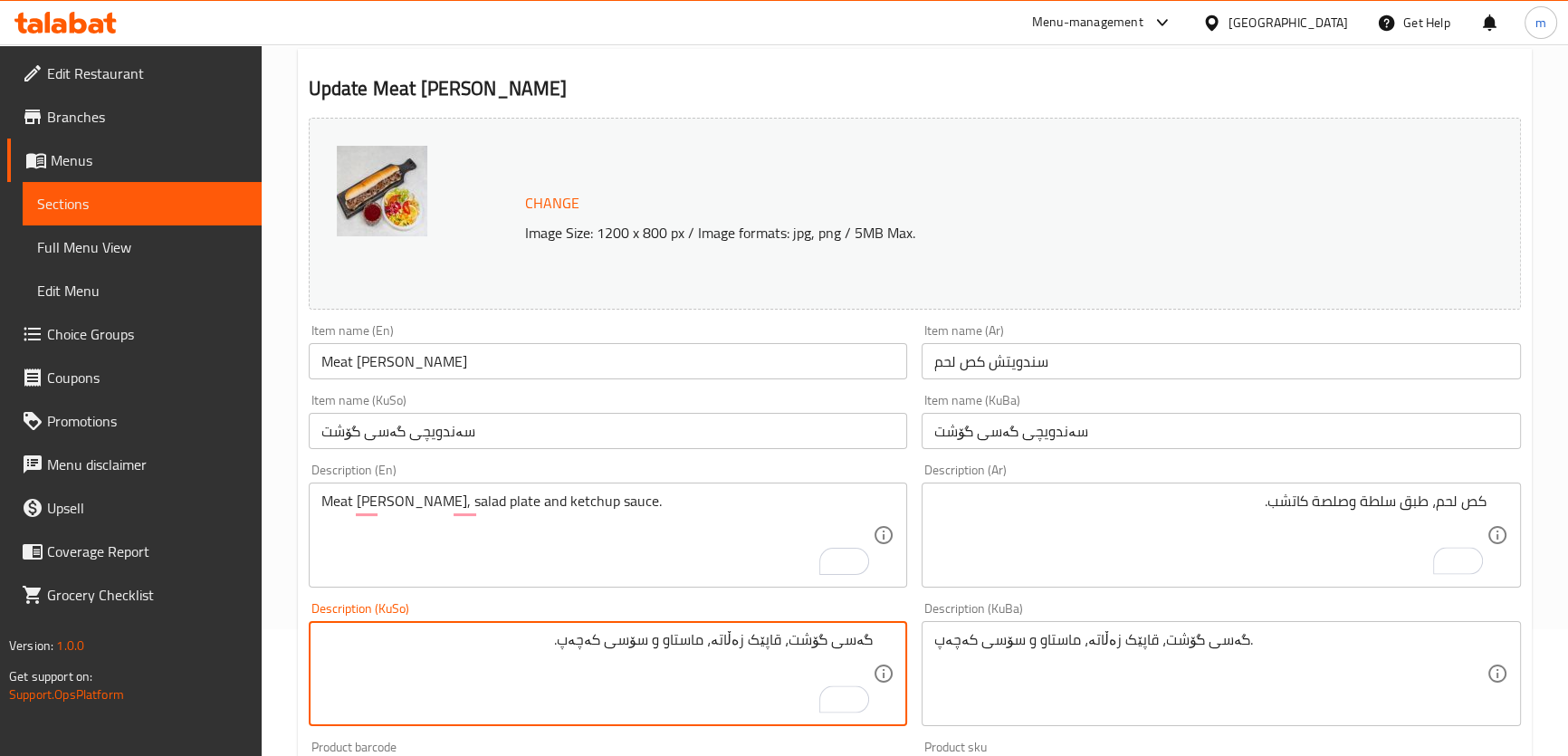
click at [691, 643] on textarea "گەسی گۆشت، قاپێک زەڵاتە، ماستاو و سۆسی کەچەپ." at bounding box center [597, 673] width 552 height 86
click at [691, 648] on textarea "گەسی گۆشت، قاپێک زەڵاتە، ماستاو و سۆسی کەچەپ." at bounding box center [597, 673] width 552 height 86
click at [690, 653] on textarea "گەسی گۆشت، قاپێک زەڵاتە، ماستاو و سۆسی کەچەپ." at bounding box center [597, 673] width 552 height 86
click at [701, 639] on textarea "گەسی گۆشت، قاپێک زەڵاتە، ماستاو و سۆسی کەچەپ." at bounding box center [597, 673] width 552 height 86
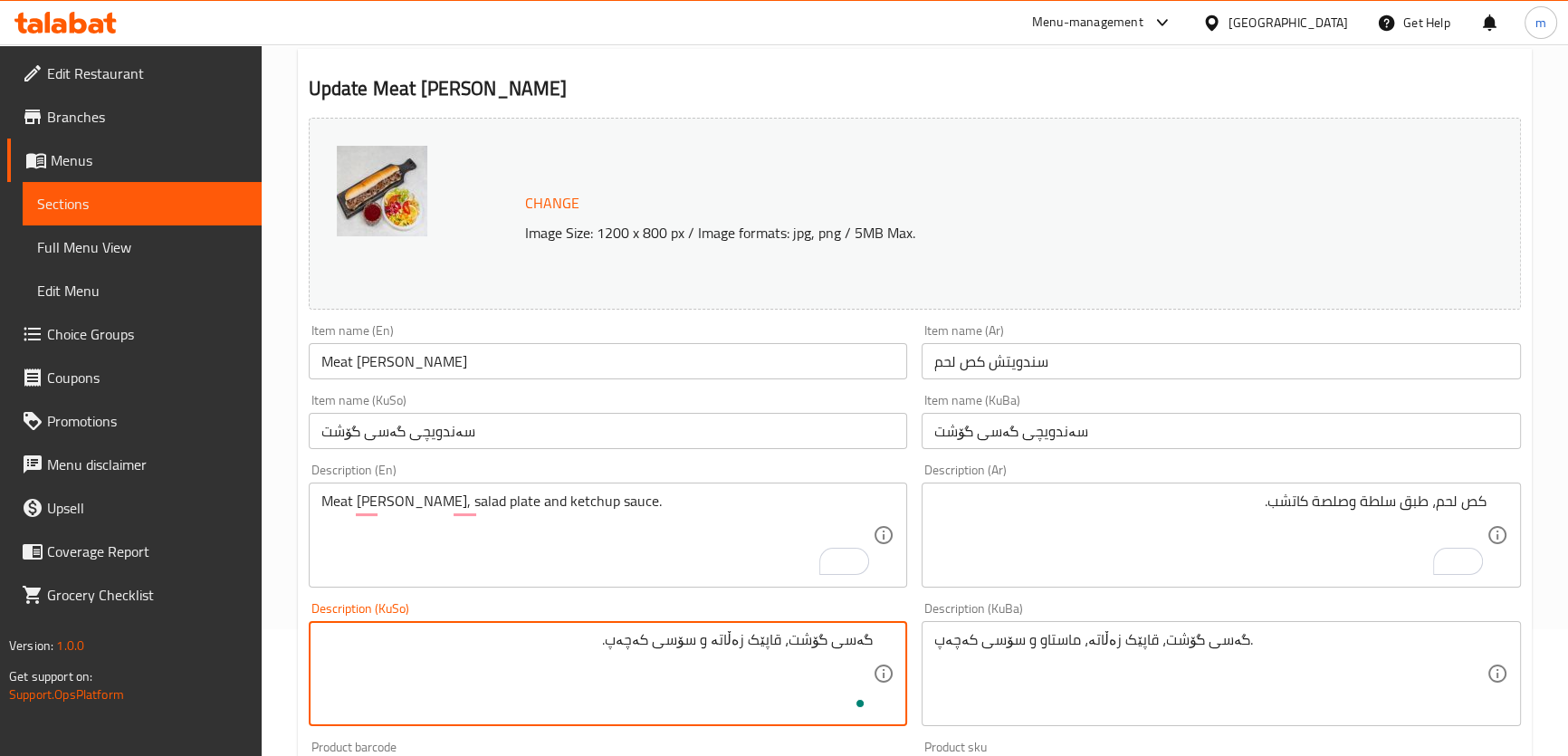
click at [710, 640] on textarea "گەسی گۆشت، قاپێک زەڵاتە و سۆسی کەچەپ." at bounding box center [597, 673] width 552 height 86
type textarea "گەسی گۆشت، قاپێک زەڵاتە و سۆسی کەچەپ."
click at [962, 649] on textarea "گەسی گۆشت، قاپێک زەڵاتە، ماستاو و سۆسی کەچەپ." at bounding box center [1209, 673] width 552 height 86
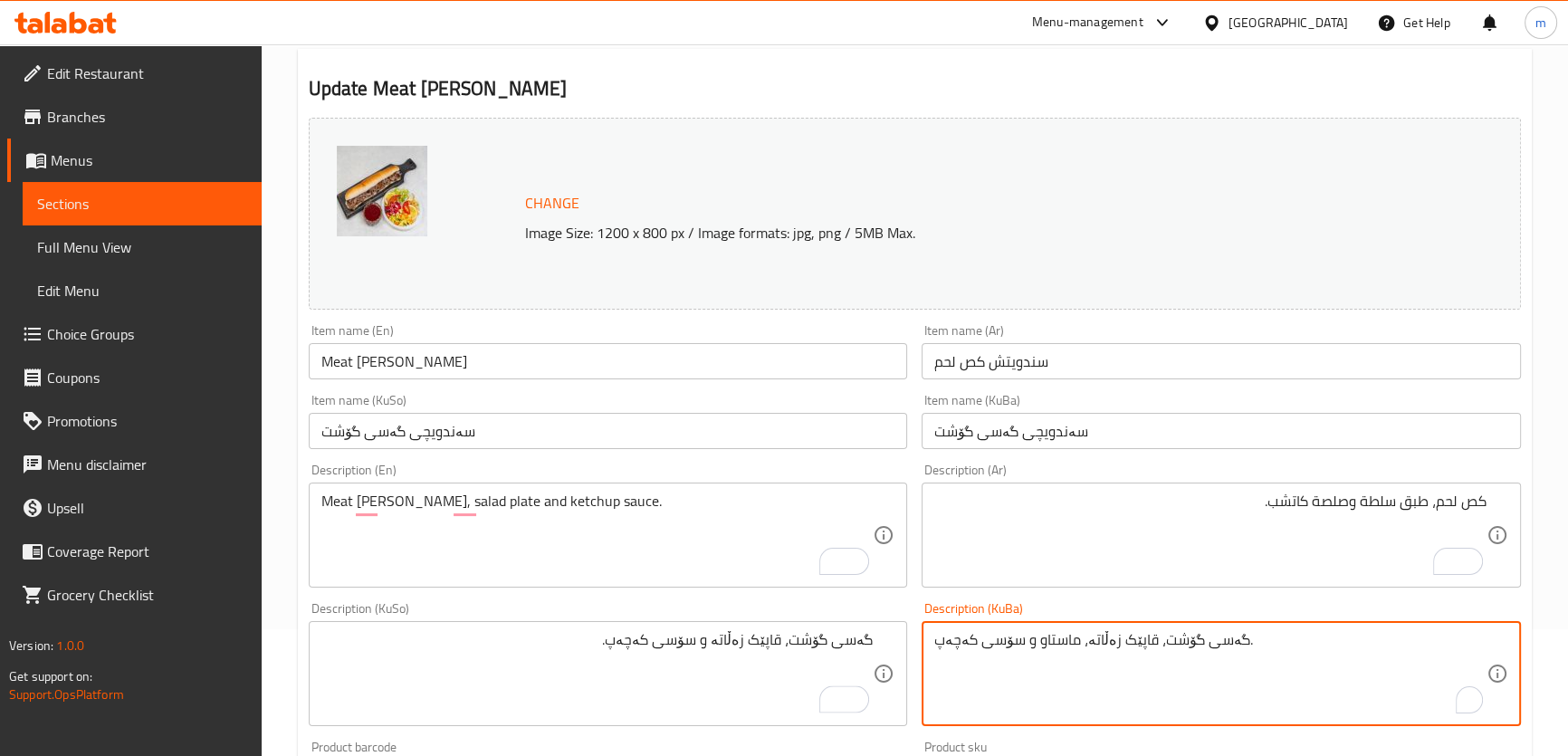
click at [962, 649] on textarea "گەسی گۆشت، قاپێک زەڵاتە، ماستاو و سۆسی کەچەپ." at bounding box center [1209, 673] width 552 height 86
paste textarea "To enrich screen reader interactions, please activate Accessibility in Grammarl…"
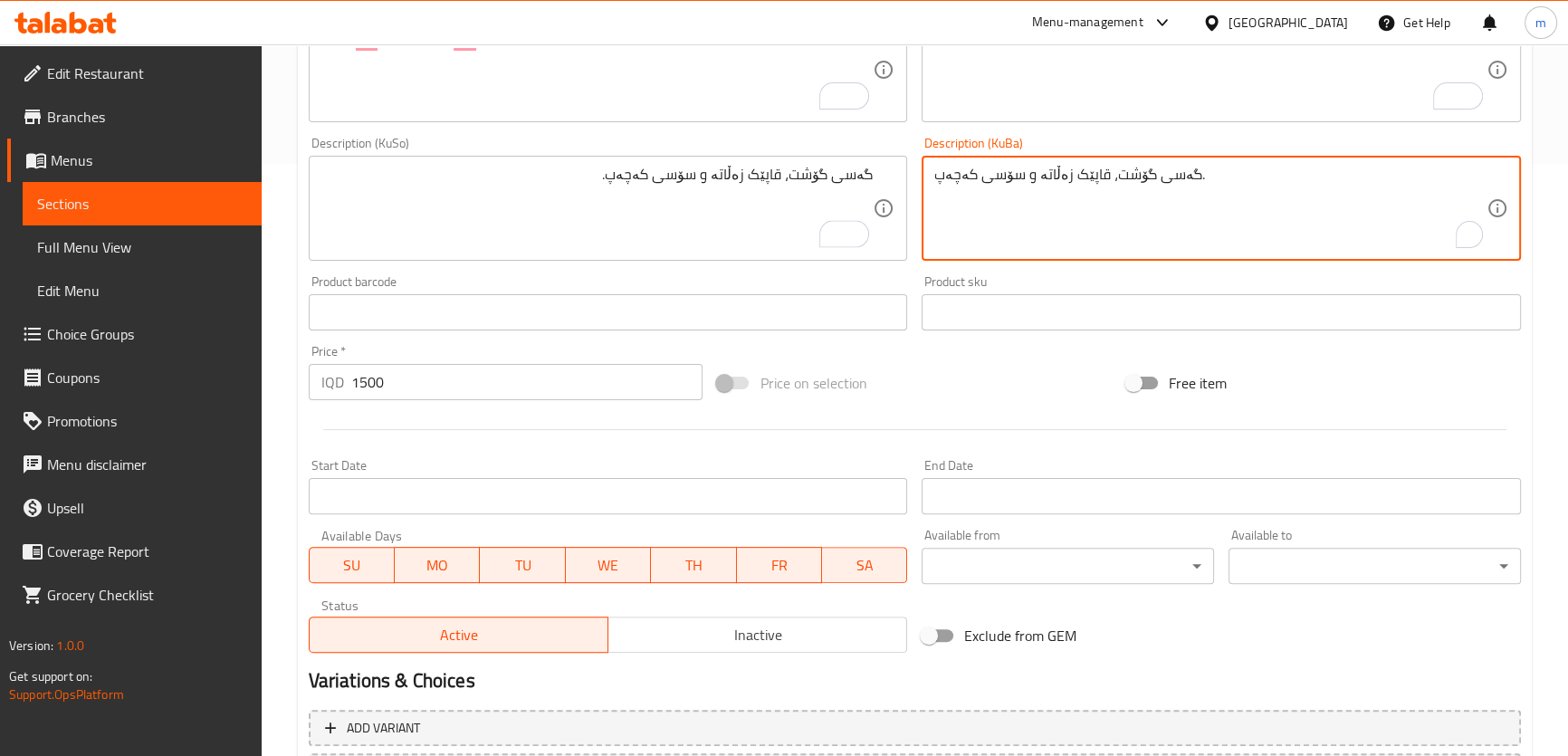
scroll to position [757, 0]
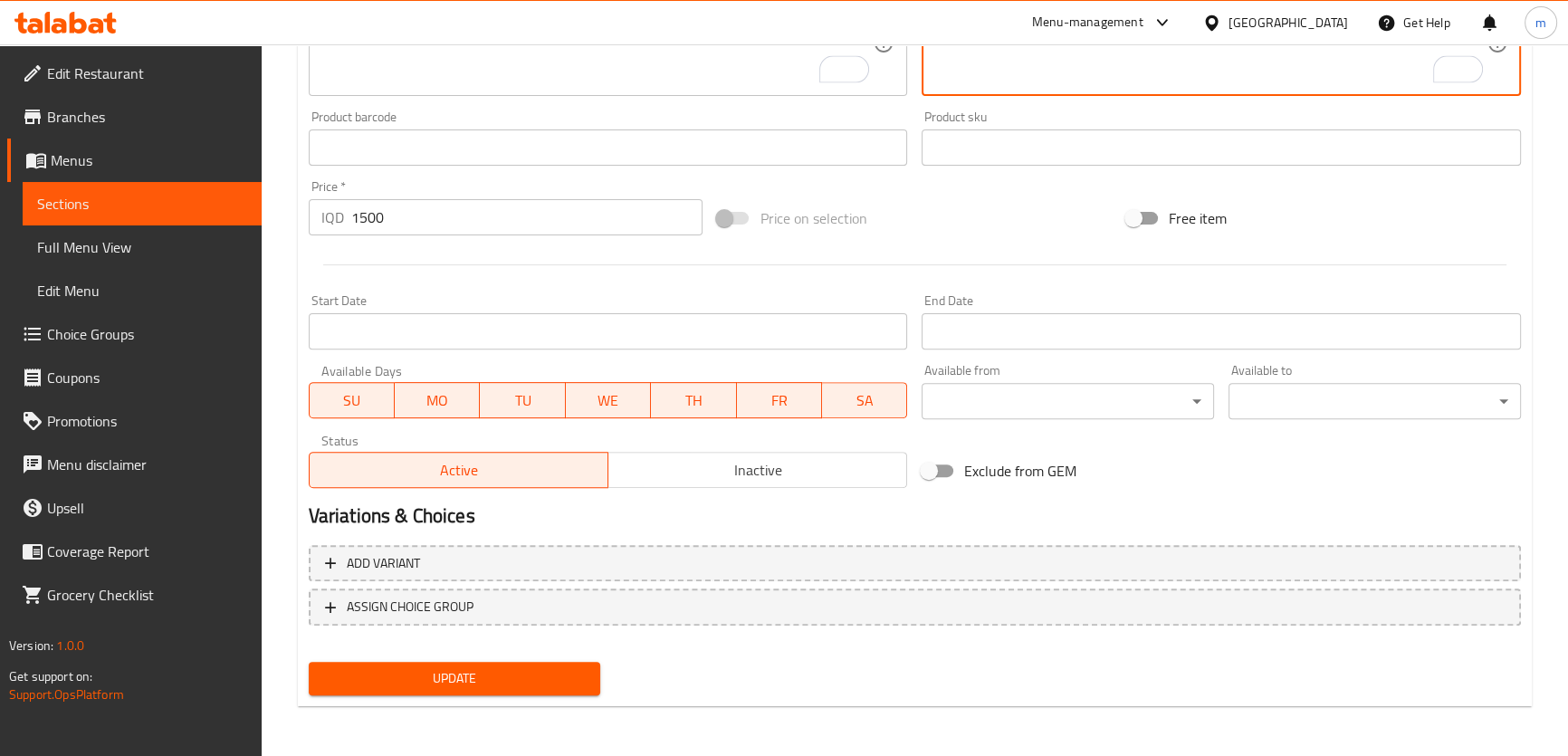
type textarea "گەسی گۆشت، قاپێک زەڵاتە و سۆسی کەچەپ."
click at [503, 675] on span "Update" at bounding box center [454, 678] width 263 height 23
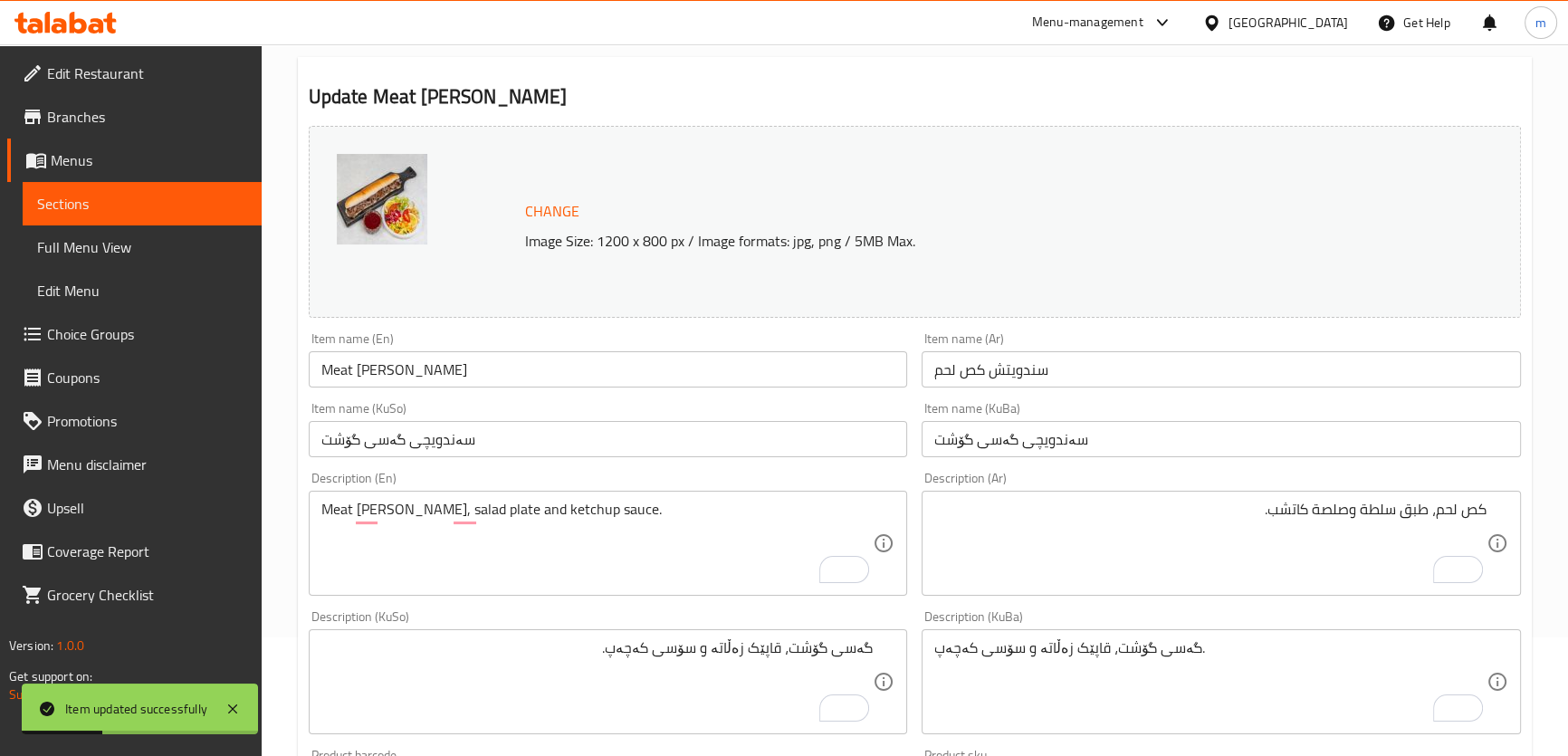
scroll to position [0, 0]
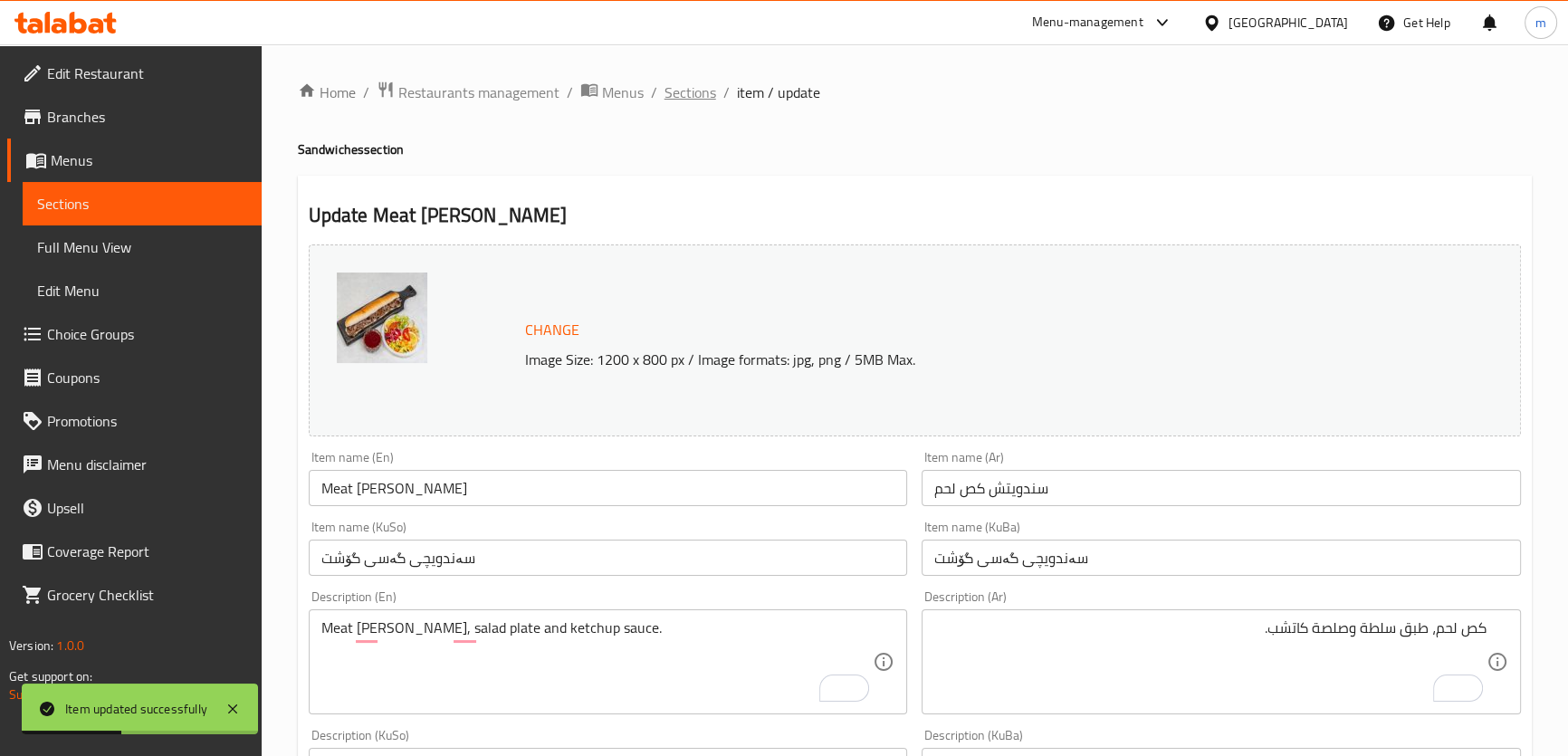
click at [673, 88] on span "Sections" at bounding box center [690, 93] width 52 height 22
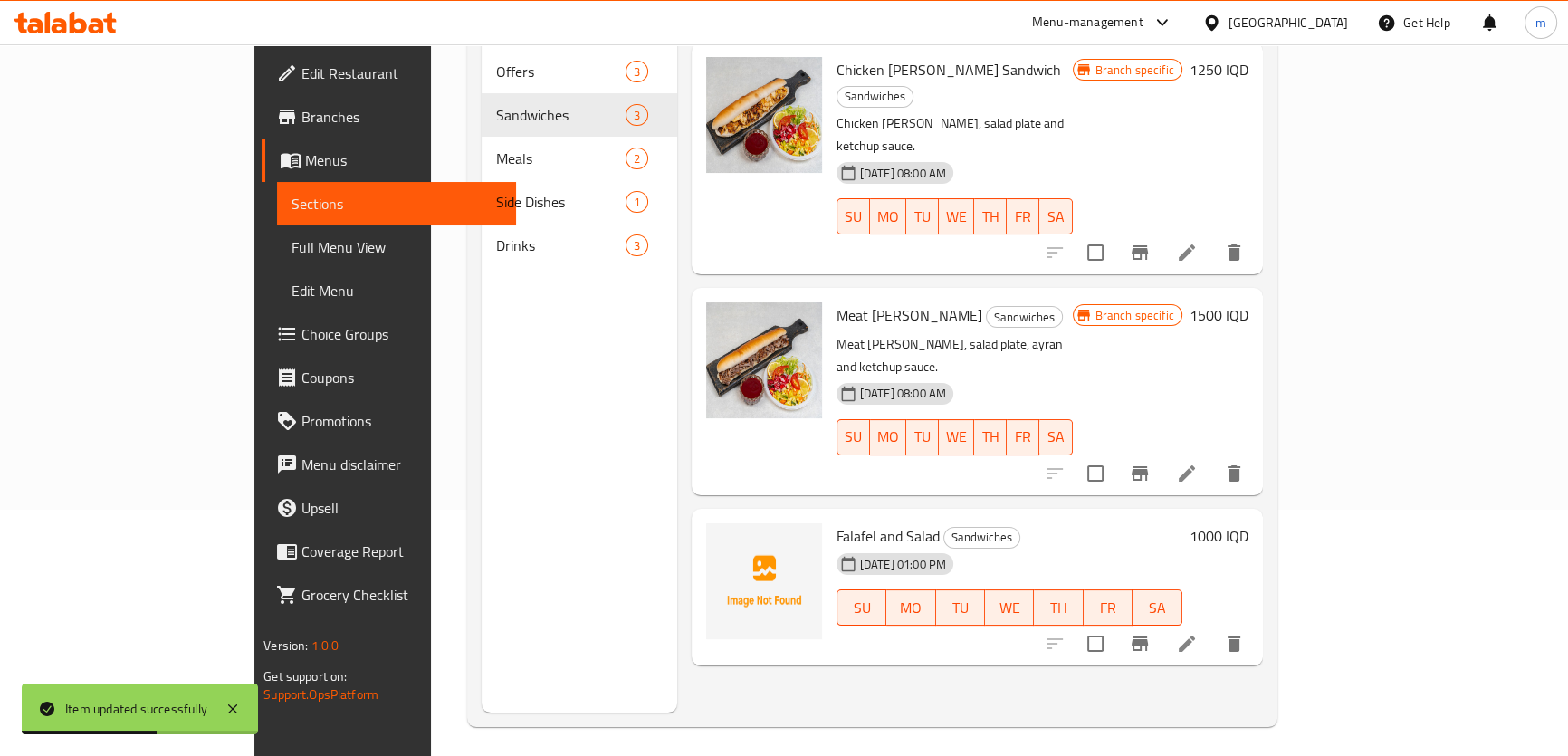
scroll to position [254, 0]
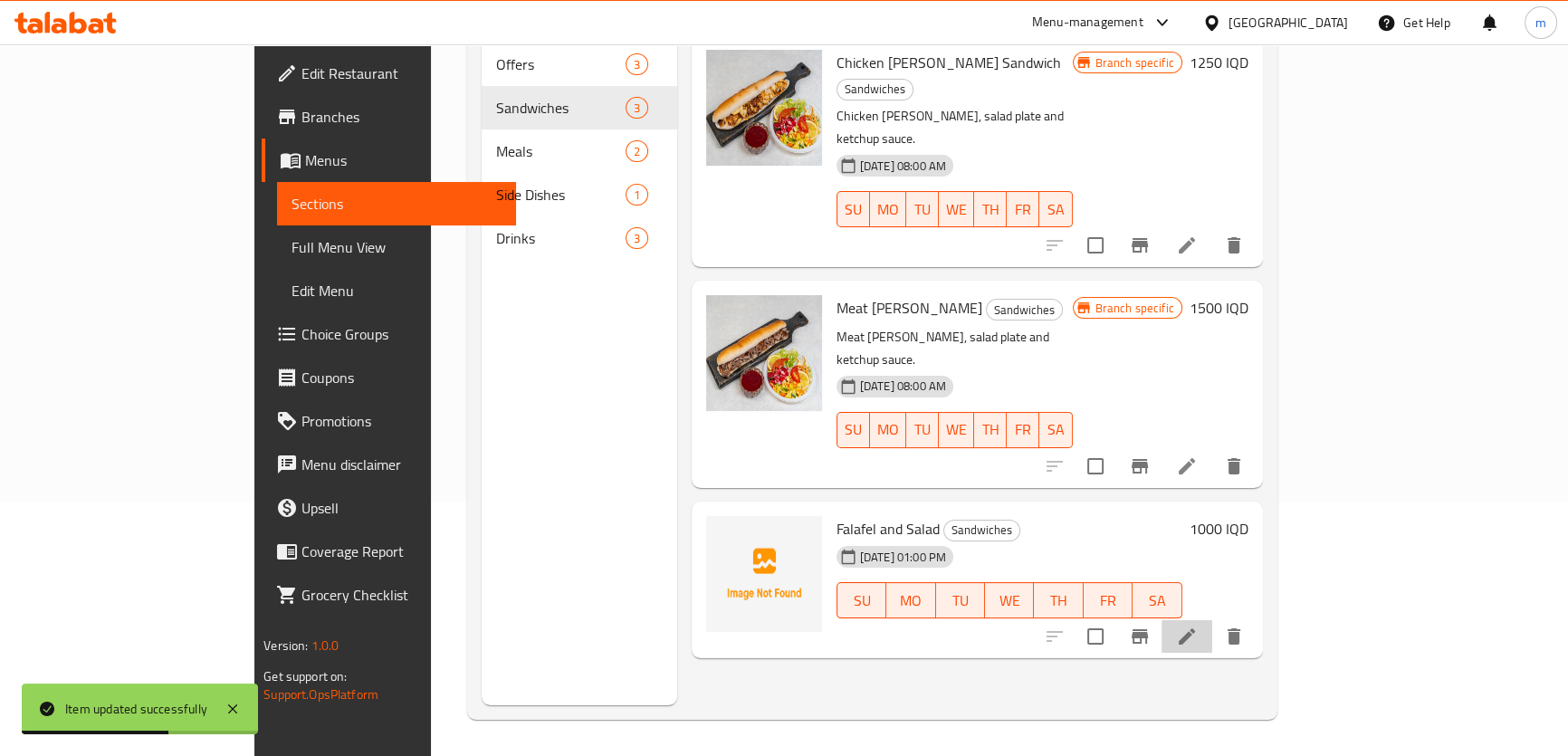
click at [1212, 621] on li at bounding box center [1186, 637] width 51 height 33
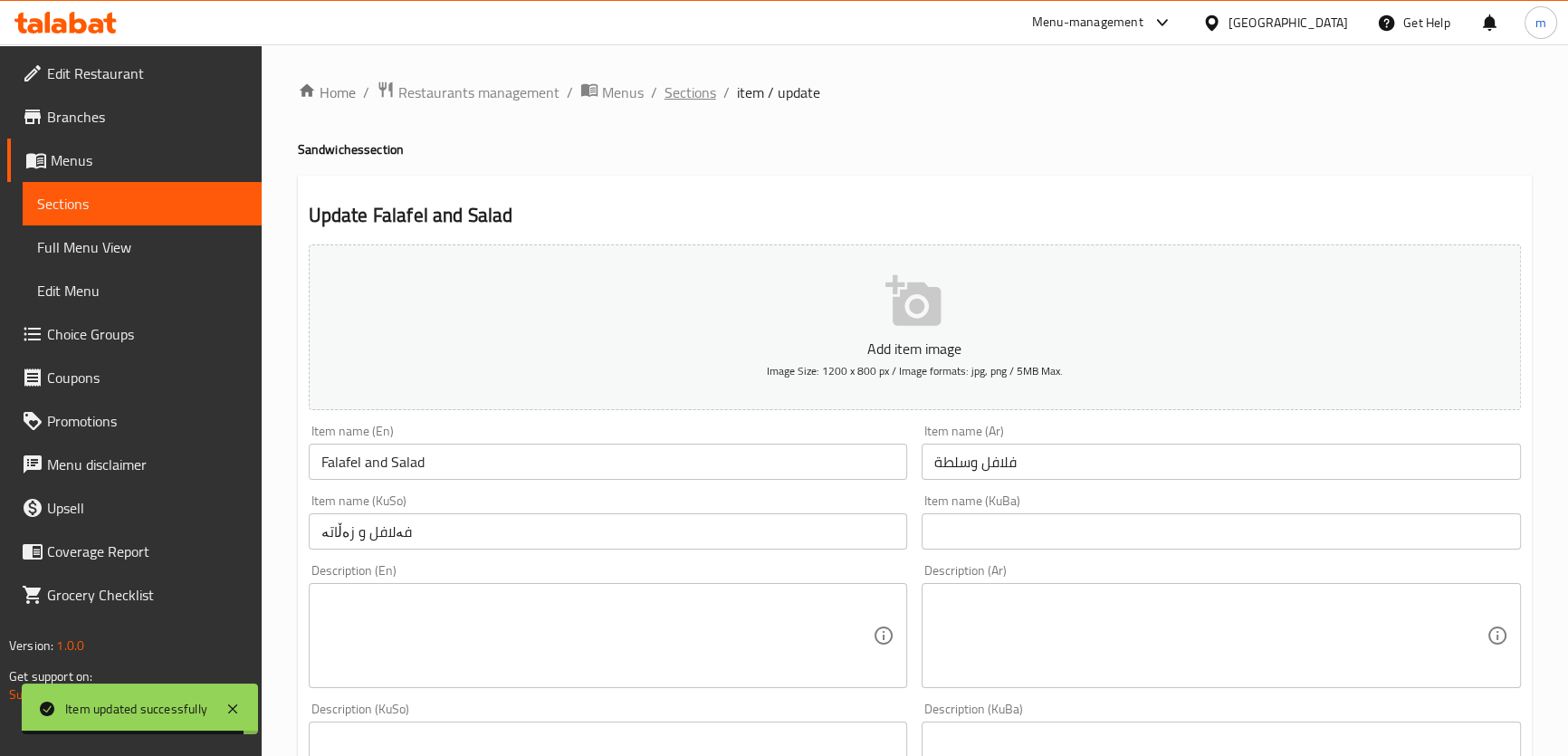
click at [671, 94] on span "Sections" at bounding box center [690, 93] width 52 height 22
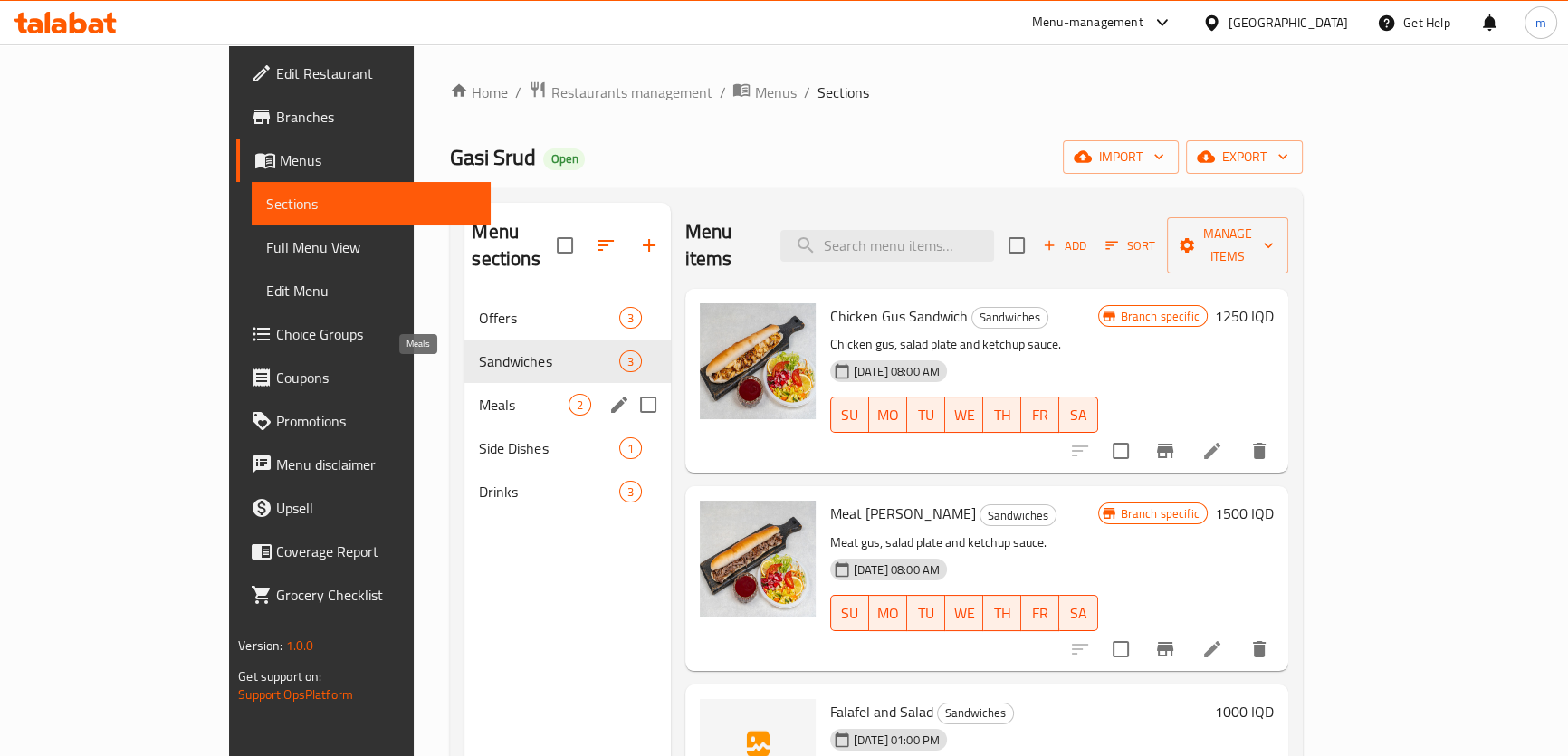
click at [479, 394] on span "Meals" at bounding box center [523, 405] width 88 height 22
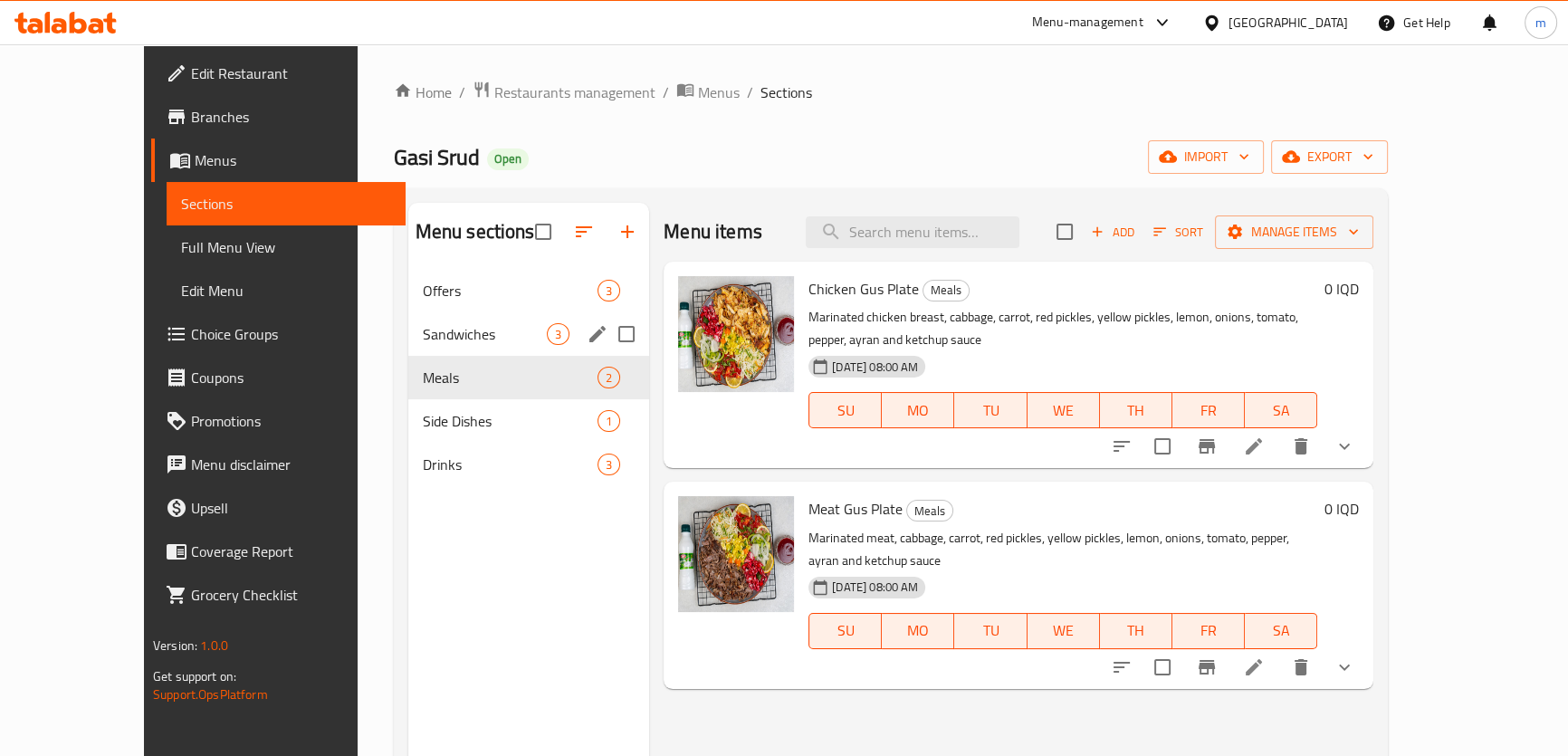
click at [409, 353] on div "Sandwiches 3" at bounding box center [529, 334] width 242 height 44
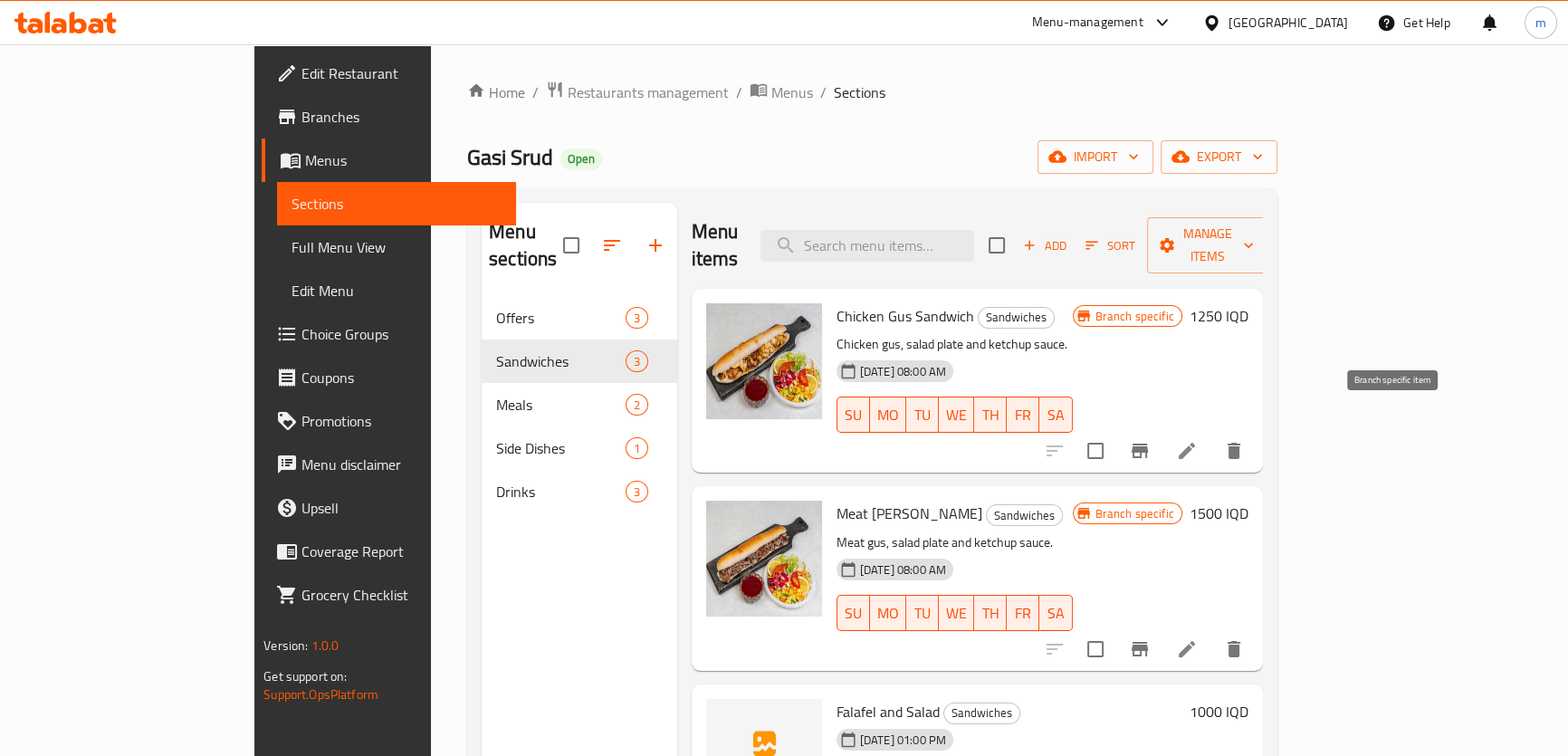
click at [1161, 429] on button "Branch-specific-item" at bounding box center [1139, 451] width 44 height 44
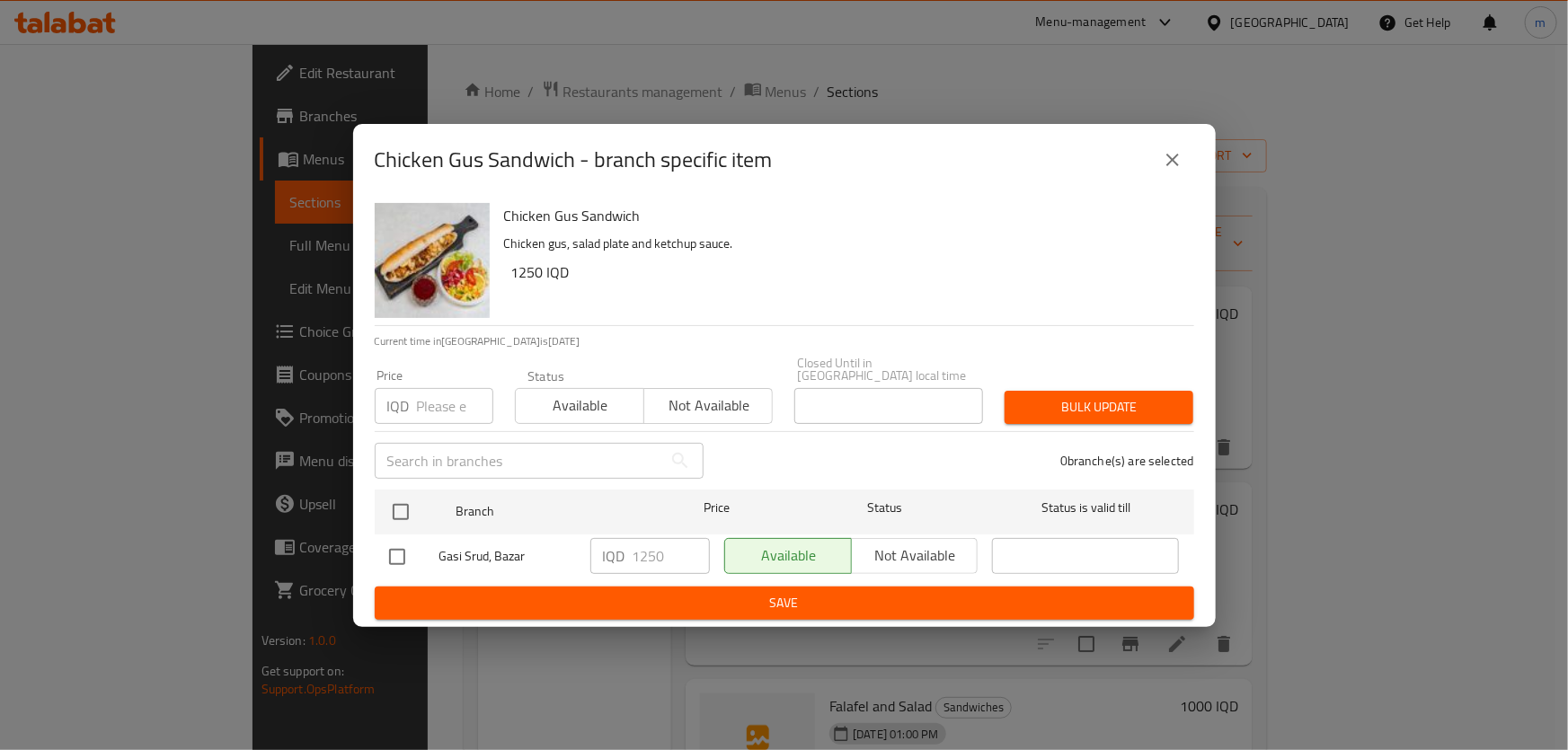
click at [389, 543] on input "checkbox" at bounding box center [397, 557] width 38 height 38
checkbox input "true"
click at [659, 551] on input "1250" at bounding box center [671, 556] width 77 height 36
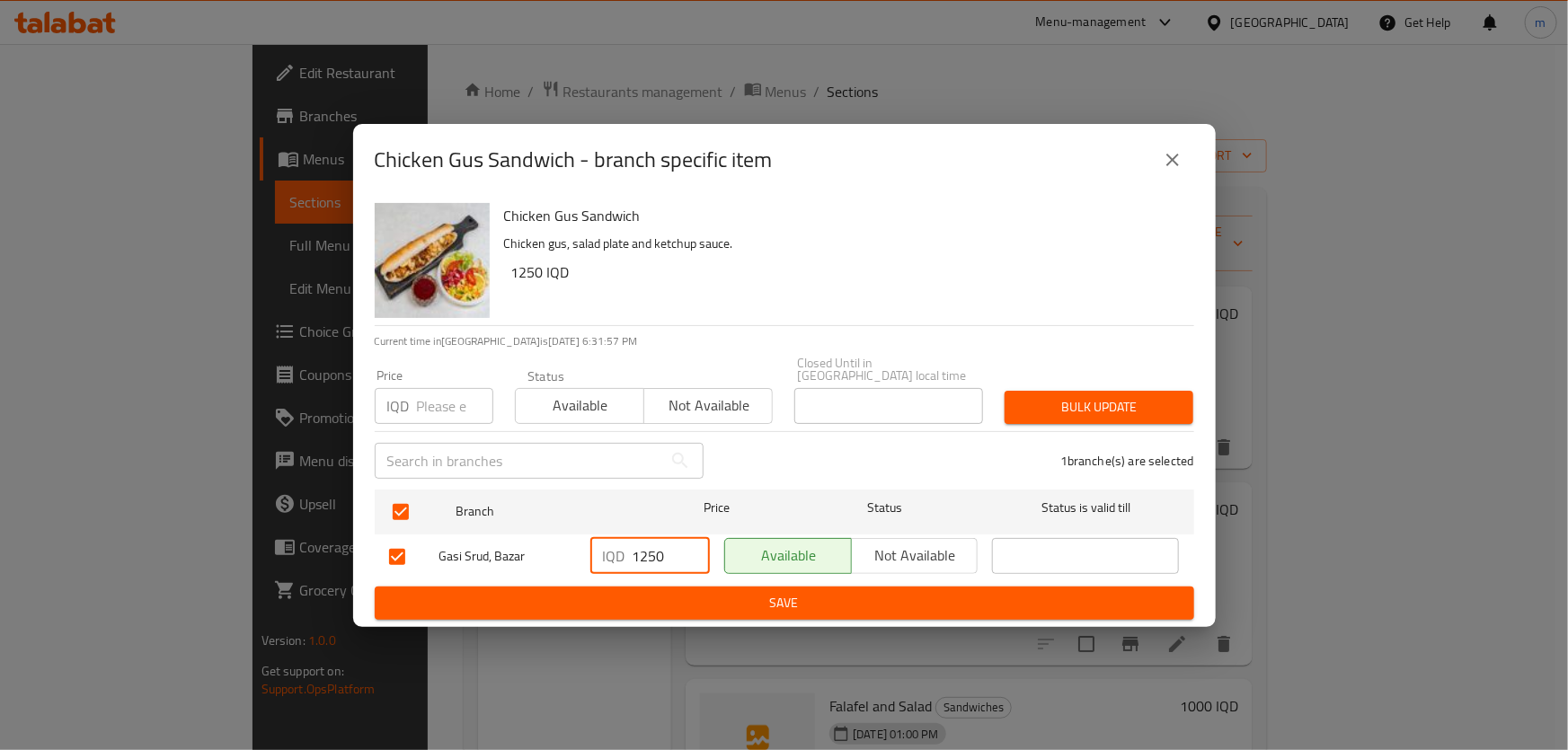
click at [655, 552] on input "1250" at bounding box center [671, 556] width 77 height 36
click at [652, 549] on input "1250" at bounding box center [671, 556] width 77 height 36
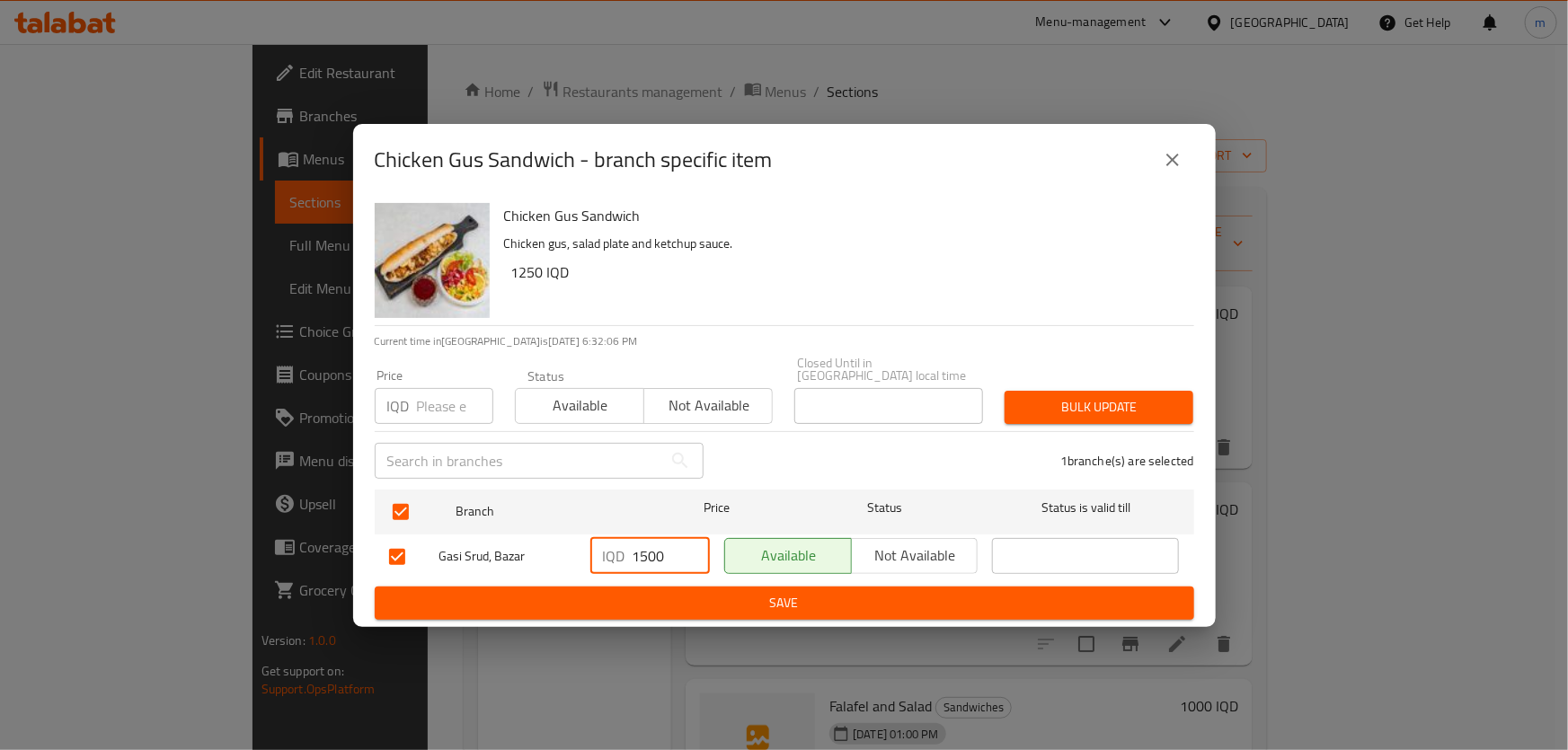
type input "1500"
click at [640, 592] on span "Save" at bounding box center [784, 603] width 791 height 23
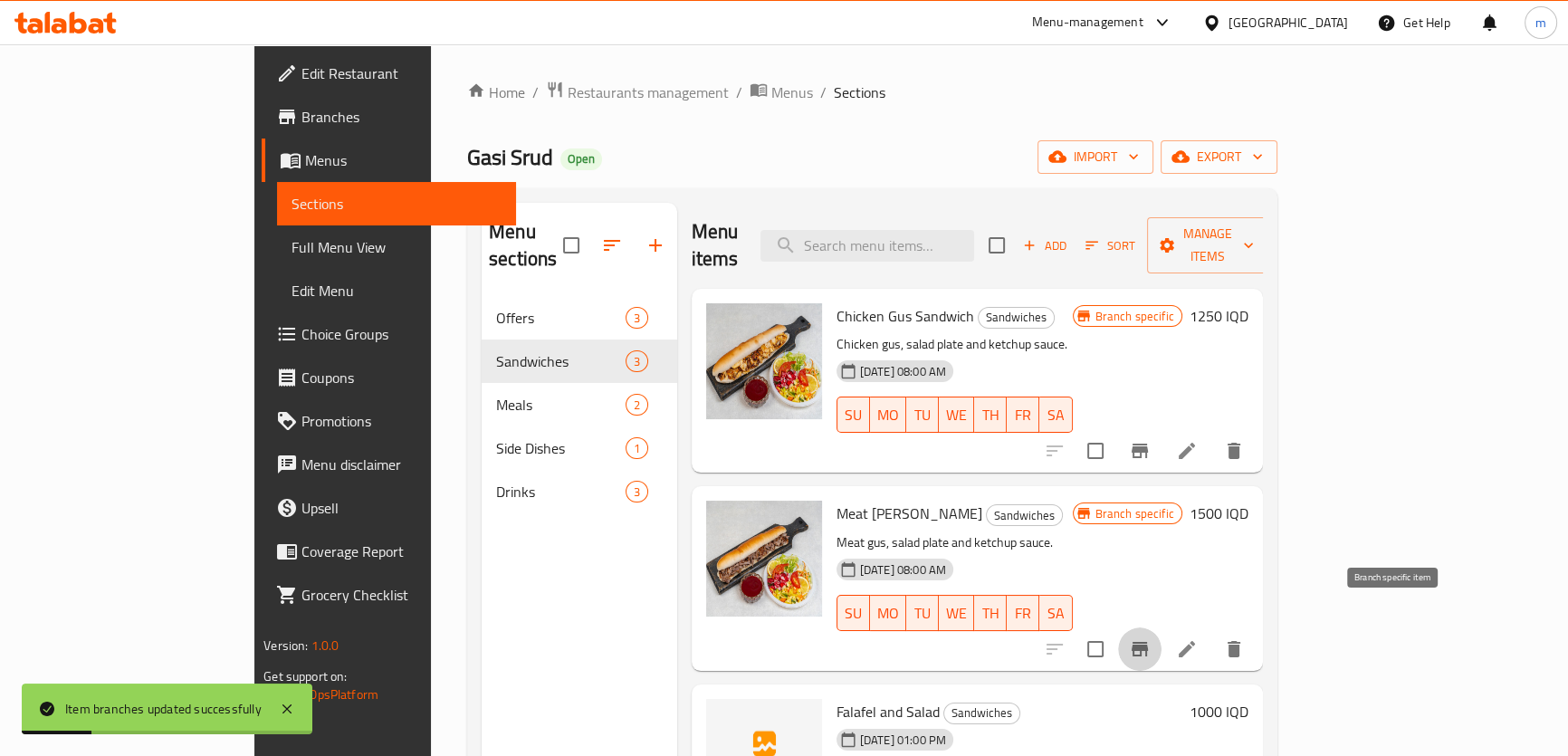
click at [1150, 639] on icon "Branch-specific-item" at bounding box center [1139, 650] width 22 height 22
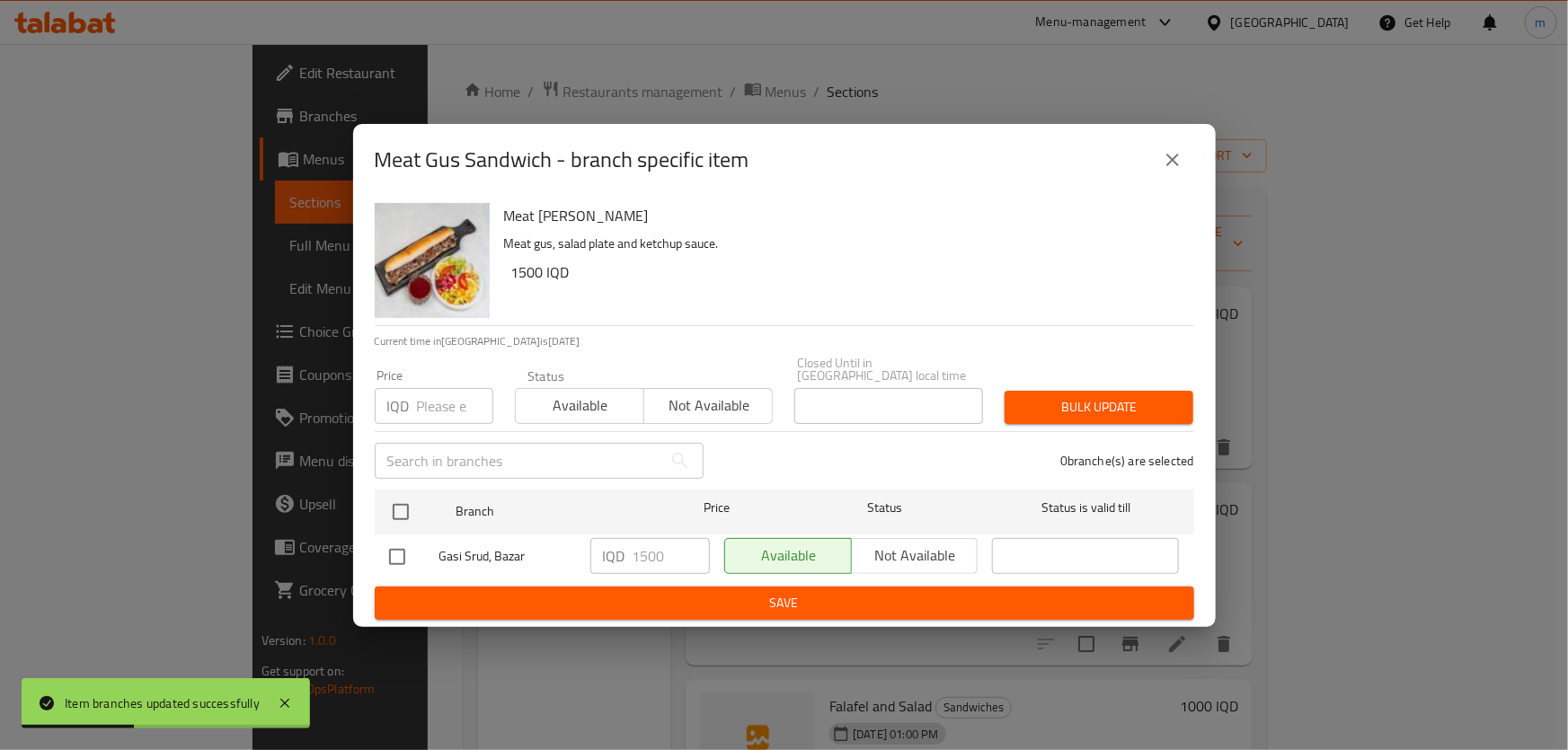
click at [393, 556] on input "checkbox" at bounding box center [397, 557] width 38 height 38
checkbox input "true"
click at [656, 548] on input "1500" at bounding box center [671, 556] width 77 height 36
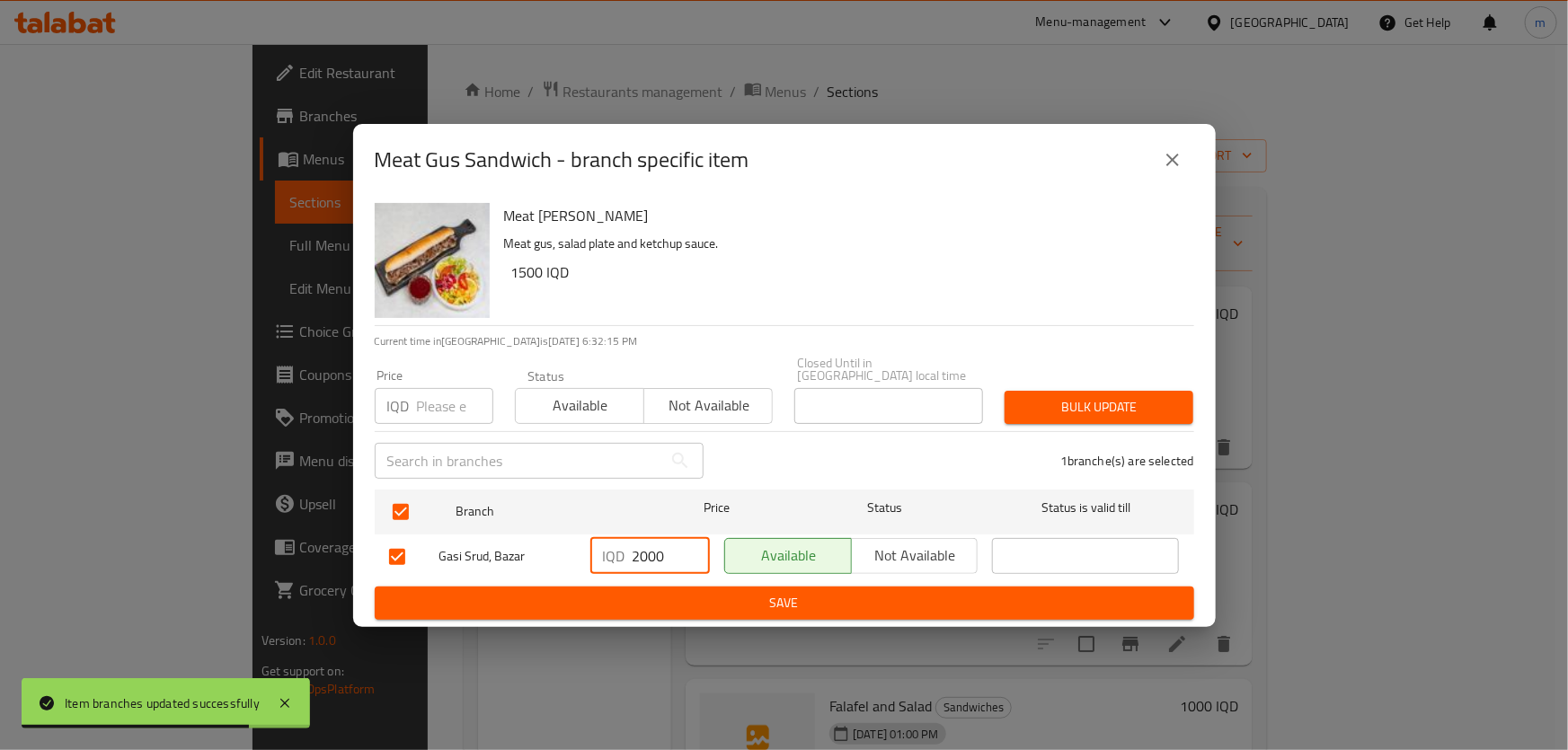
type input "2000"
click at [596, 595] on span "Save" at bounding box center [784, 603] width 791 height 23
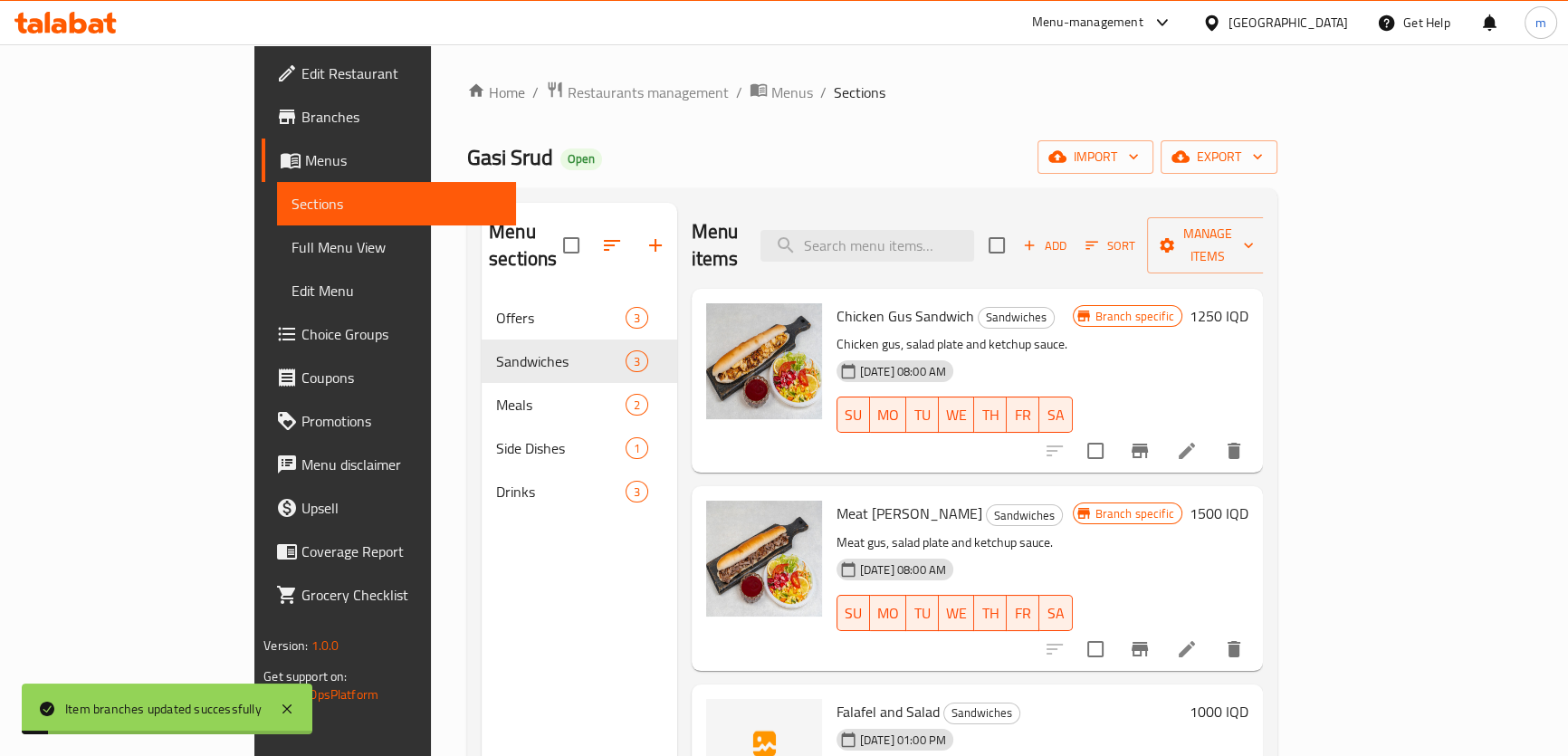
click at [1248, 500] on h6 "1500 IQD" at bounding box center [1218, 512] width 59 height 25
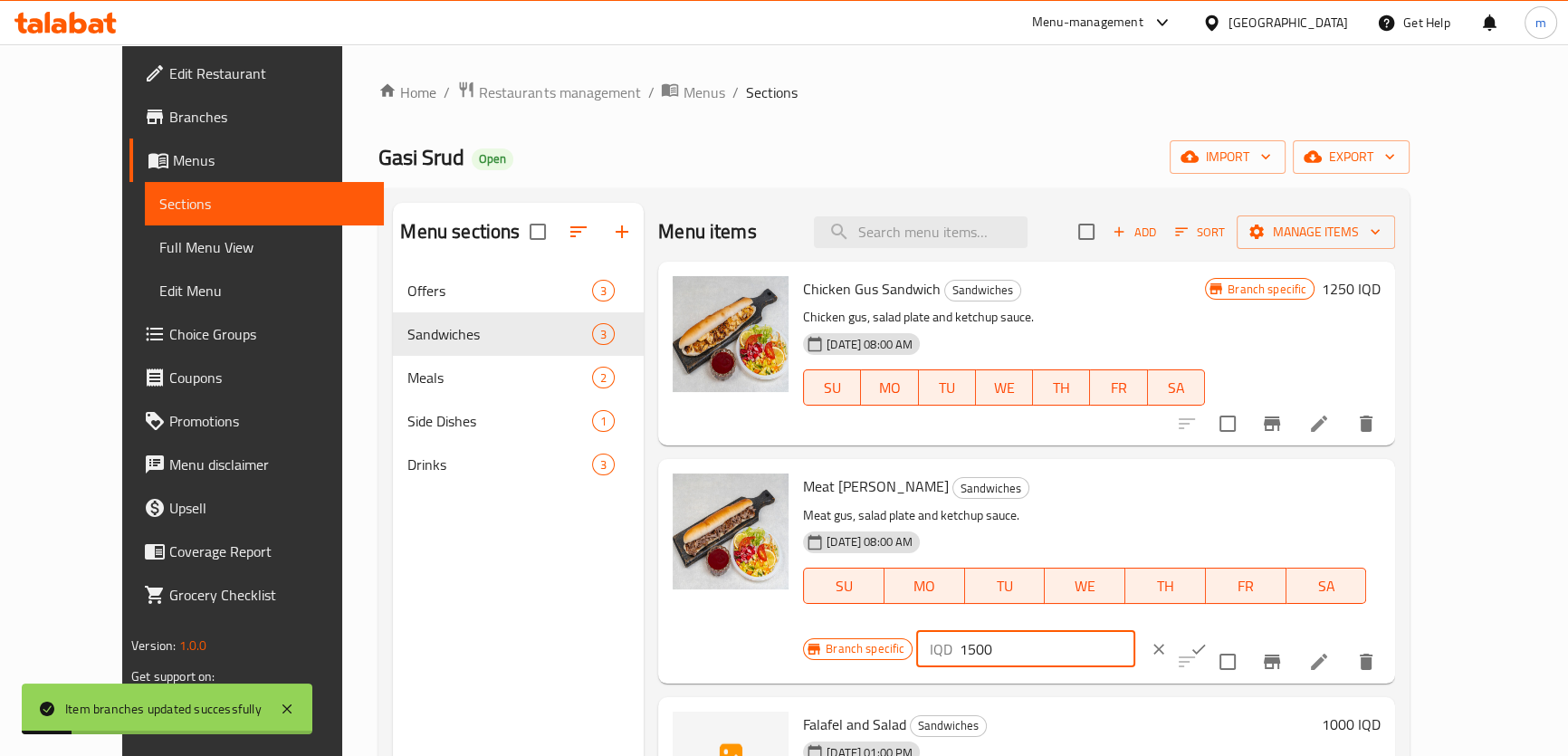
drag, startPoint x: 1274, startPoint y: 495, endPoint x: 1134, endPoint y: 489, distance: 140.1
click at [1161, 630] on div "Branch specific IQD 1500 ​" at bounding box center [1022, 650] width 440 height 40
type input "2000"
click at [1218, 630] on button "ok" at bounding box center [1198, 650] width 40 height 40
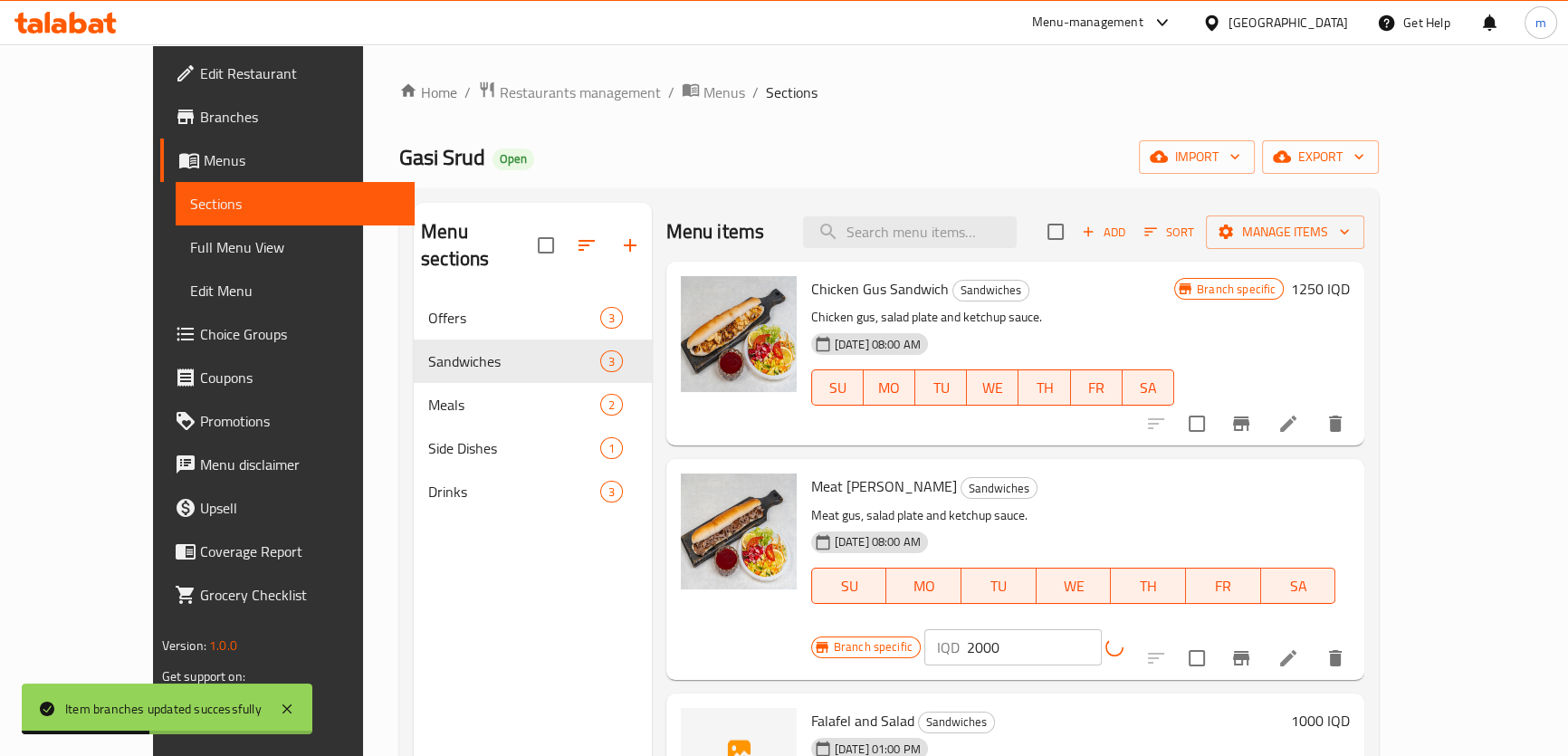
click at [1349, 285] on h6 "1250 IQD" at bounding box center [1319, 288] width 59 height 25
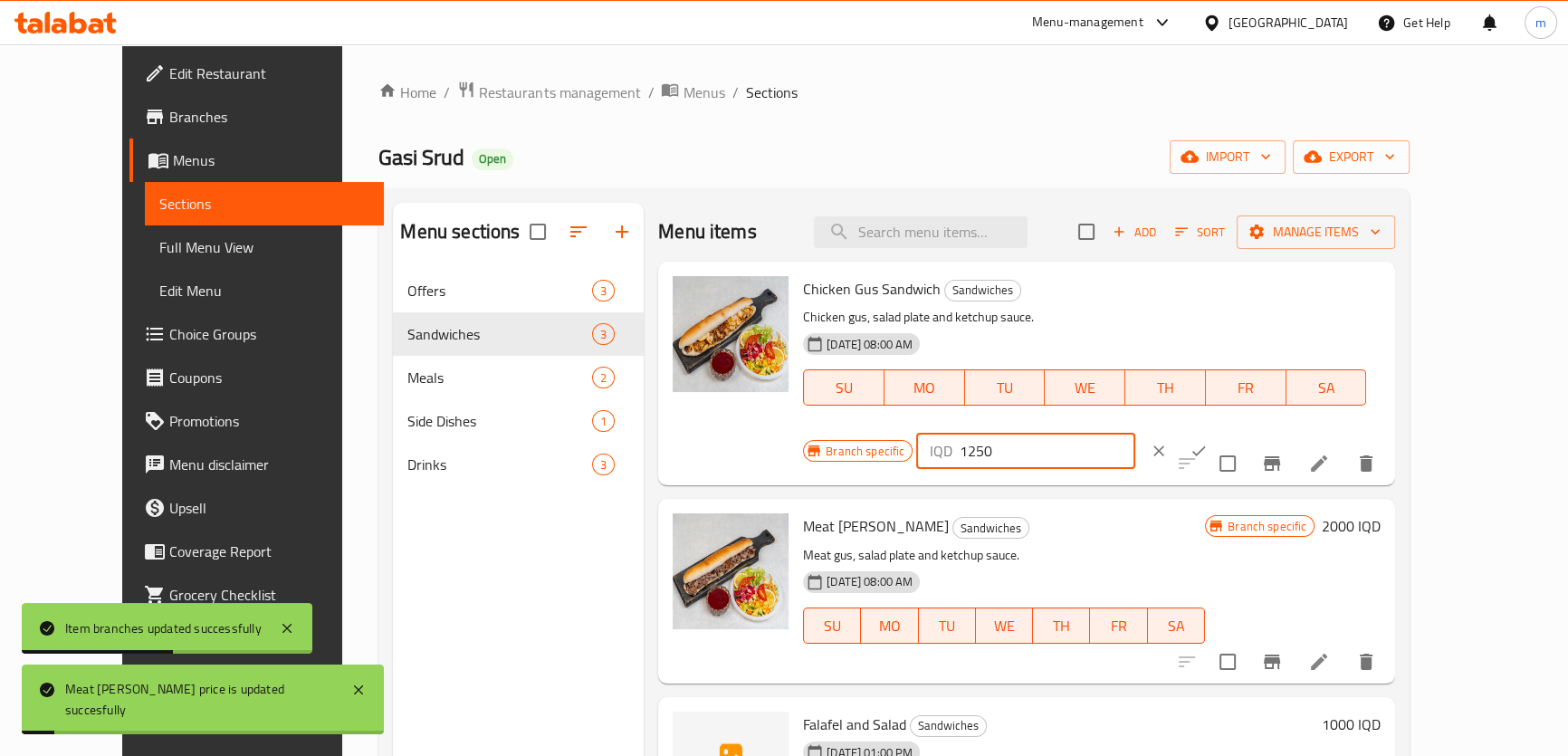
drag, startPoint x: 1313, startPoint y: 302, endPoint x: 1226, endPoint y: 296, distance: 87.2
click at [1134, 433] on div "IQD 1250 ​" at bounding box center [1024, 451] width 218 height 36
type input "1500"
click at [1207, 442] on icon "ok" at bounding box center [1198, 451] width 18 height 18
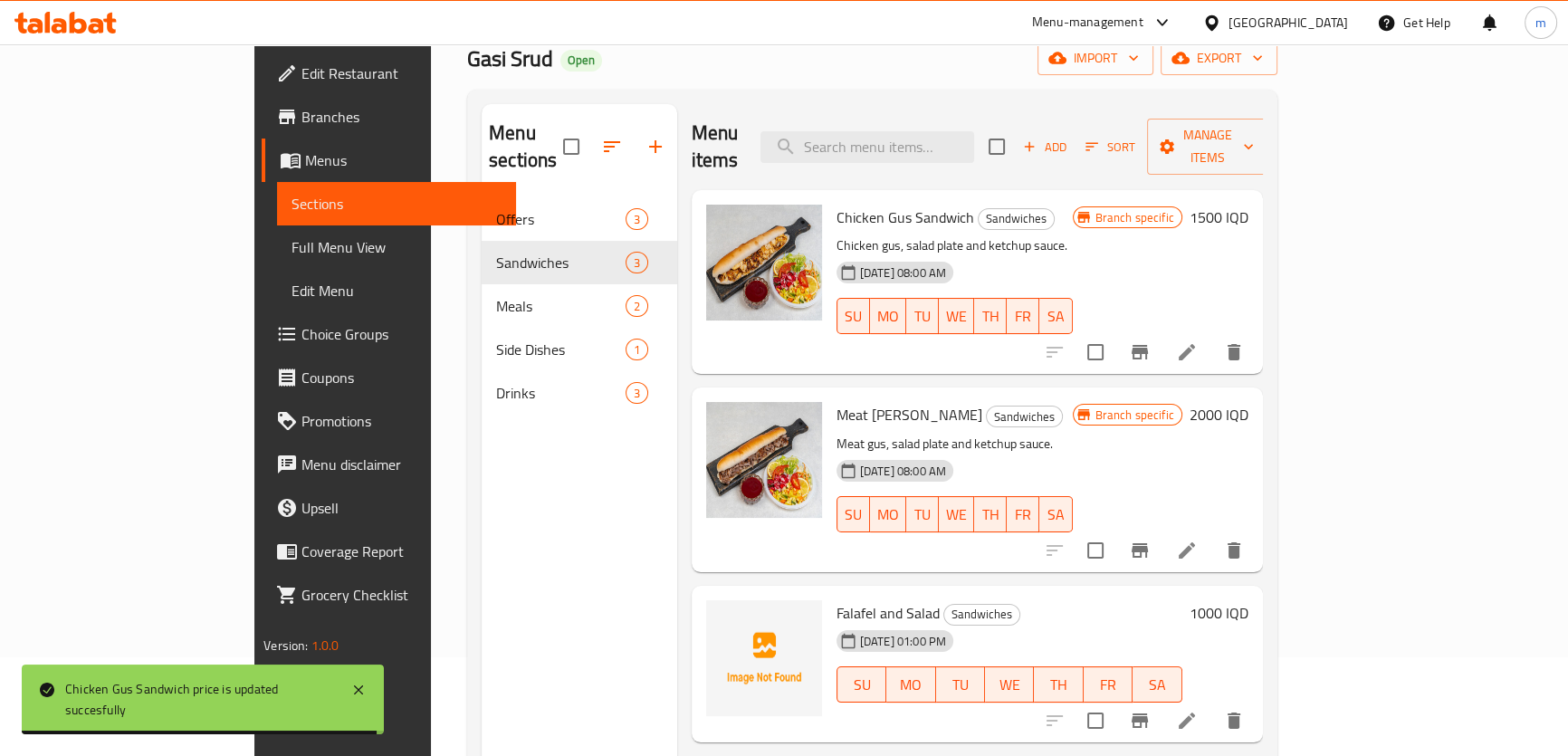
scroll to position [63, 0]
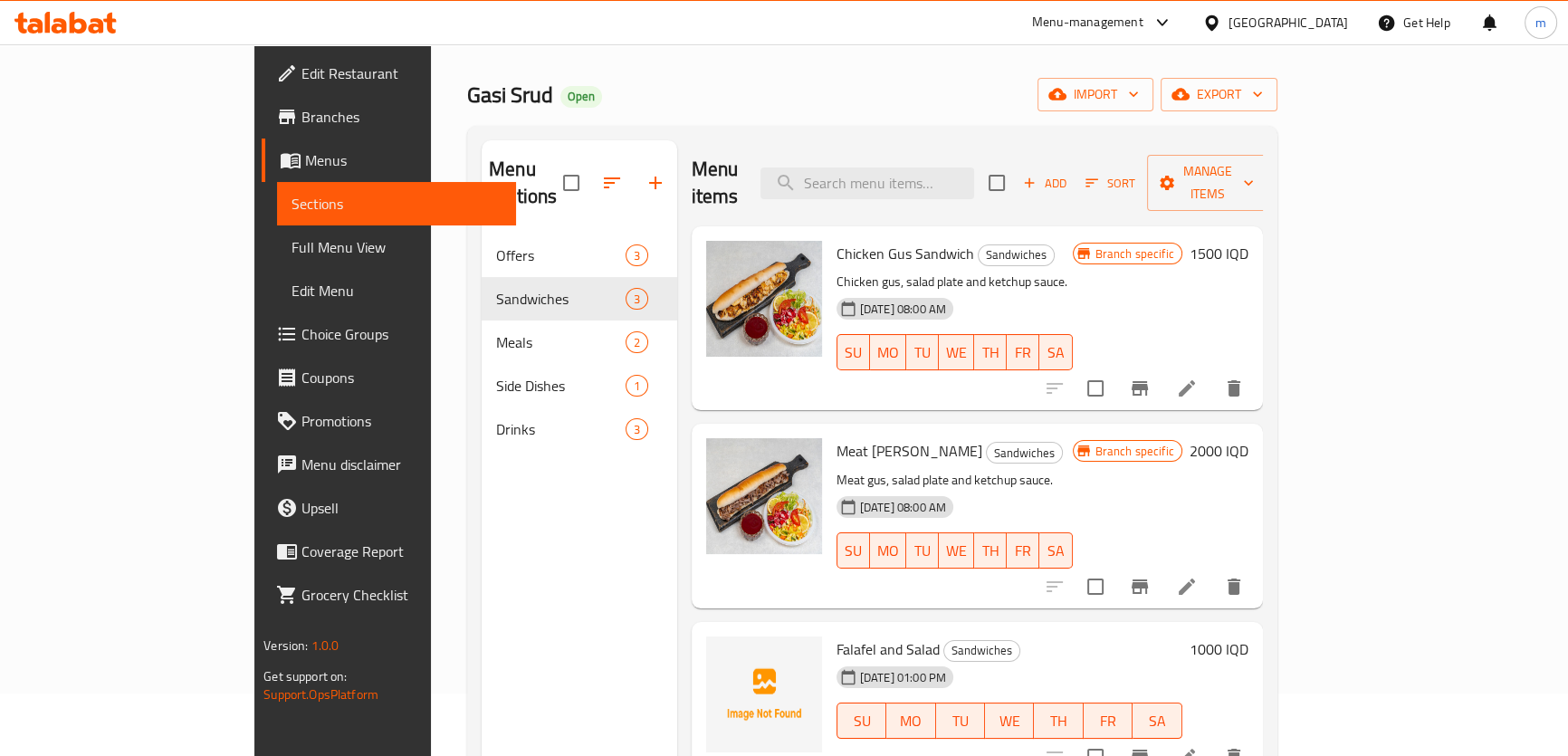
click at [291, 248] on span "Full Menu View" at bounding box center [396, 248] width 210 height 22
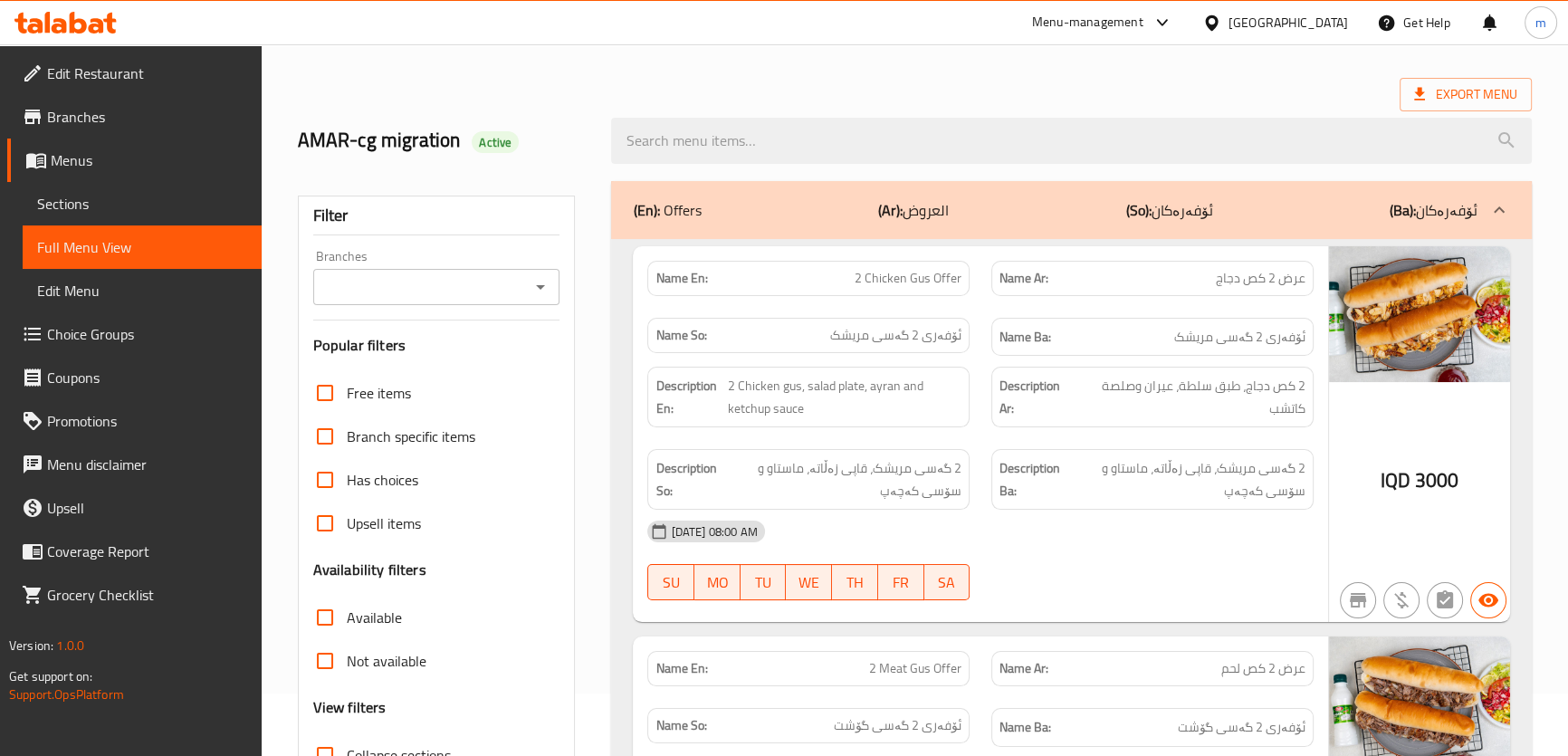
click at [354, 291] on input "Branches" at bounding box center [422, 286] width 207 height 25
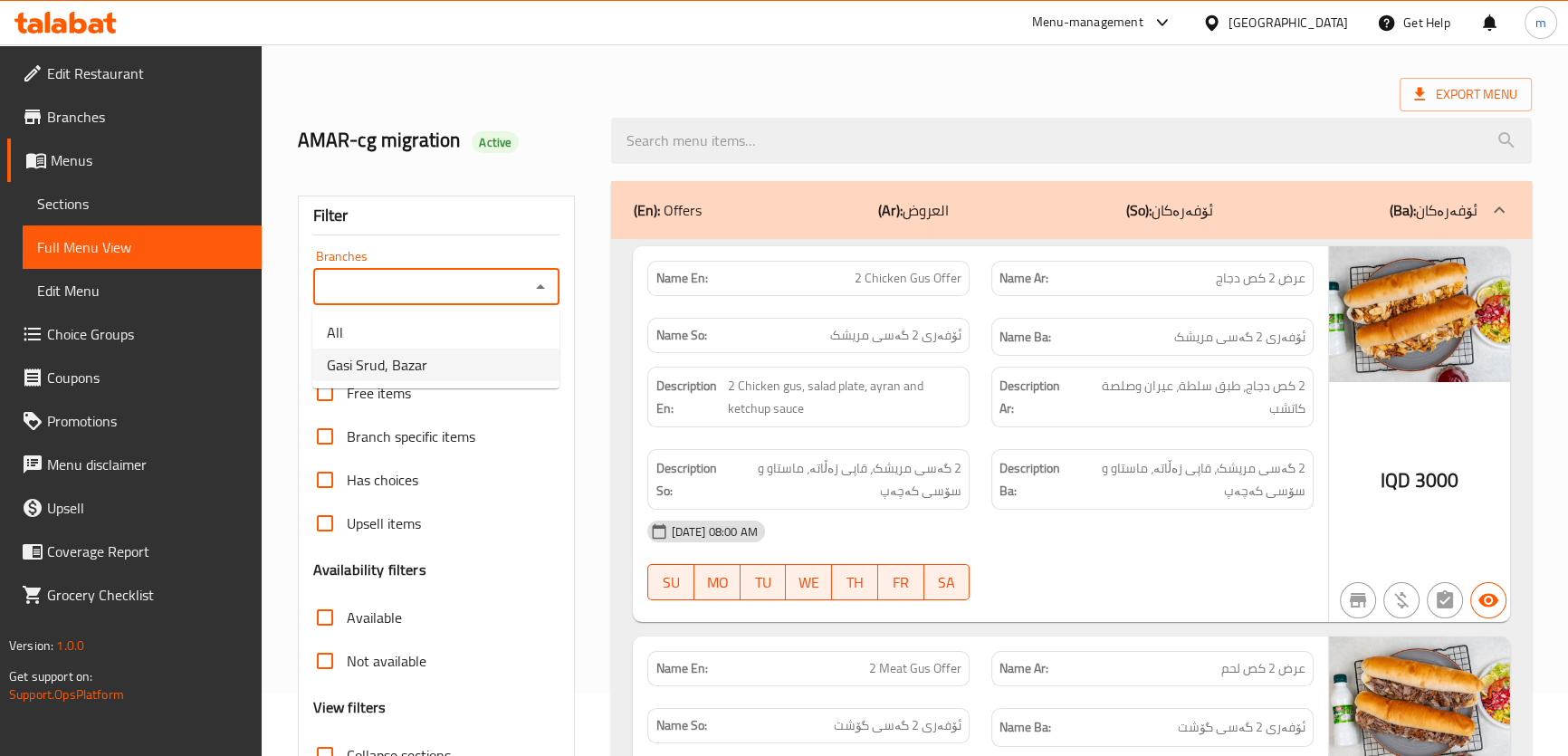
click at [365, 371] on span "Gasi Srud, Bazar" at bounding box center [377, 365] width 100 height 22
type input "Gasi Srud, Bazar"
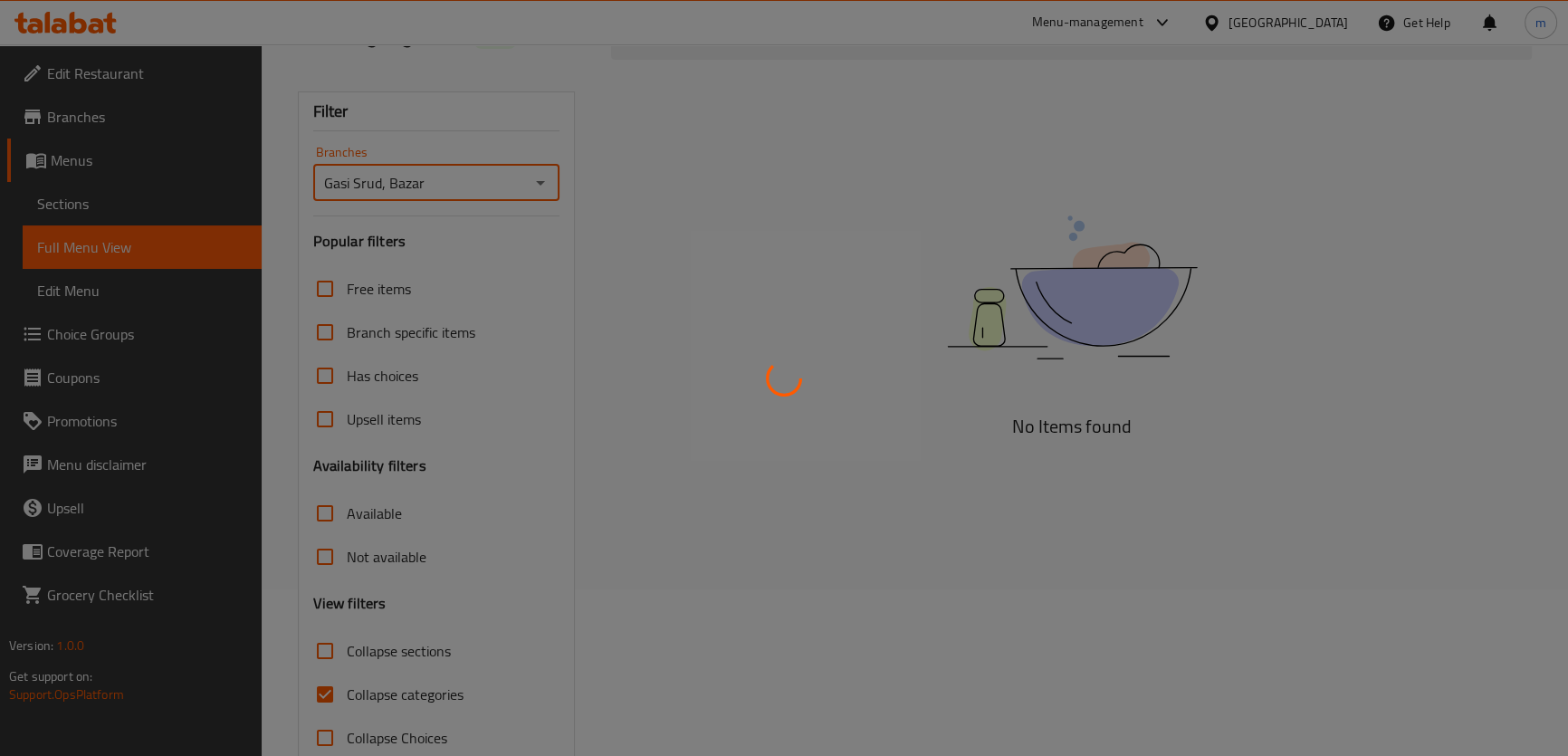
scroll to position [207, 0]
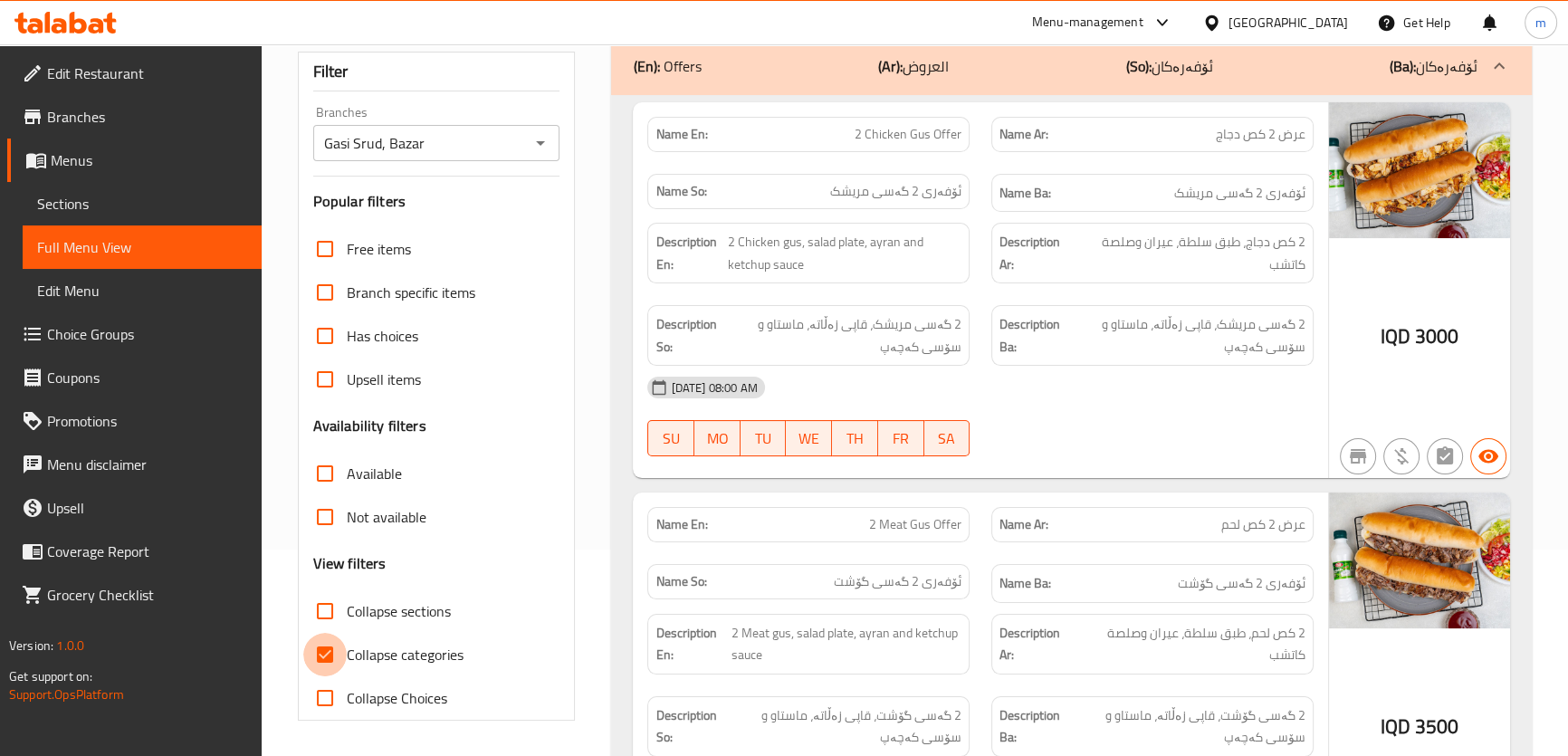
click at [334, 658] on input "Collapse categories" at bounding box center [325, 655] width 44 height 44
checkbox input "false"
click at [362, 600] on span "Collapse sections" at bounding box center [399, 611] width 104 height 22
click at [347, 600] on input "Collapse sections" at bounding box center [325, 612] width 44 height 44
checkbox input "true"
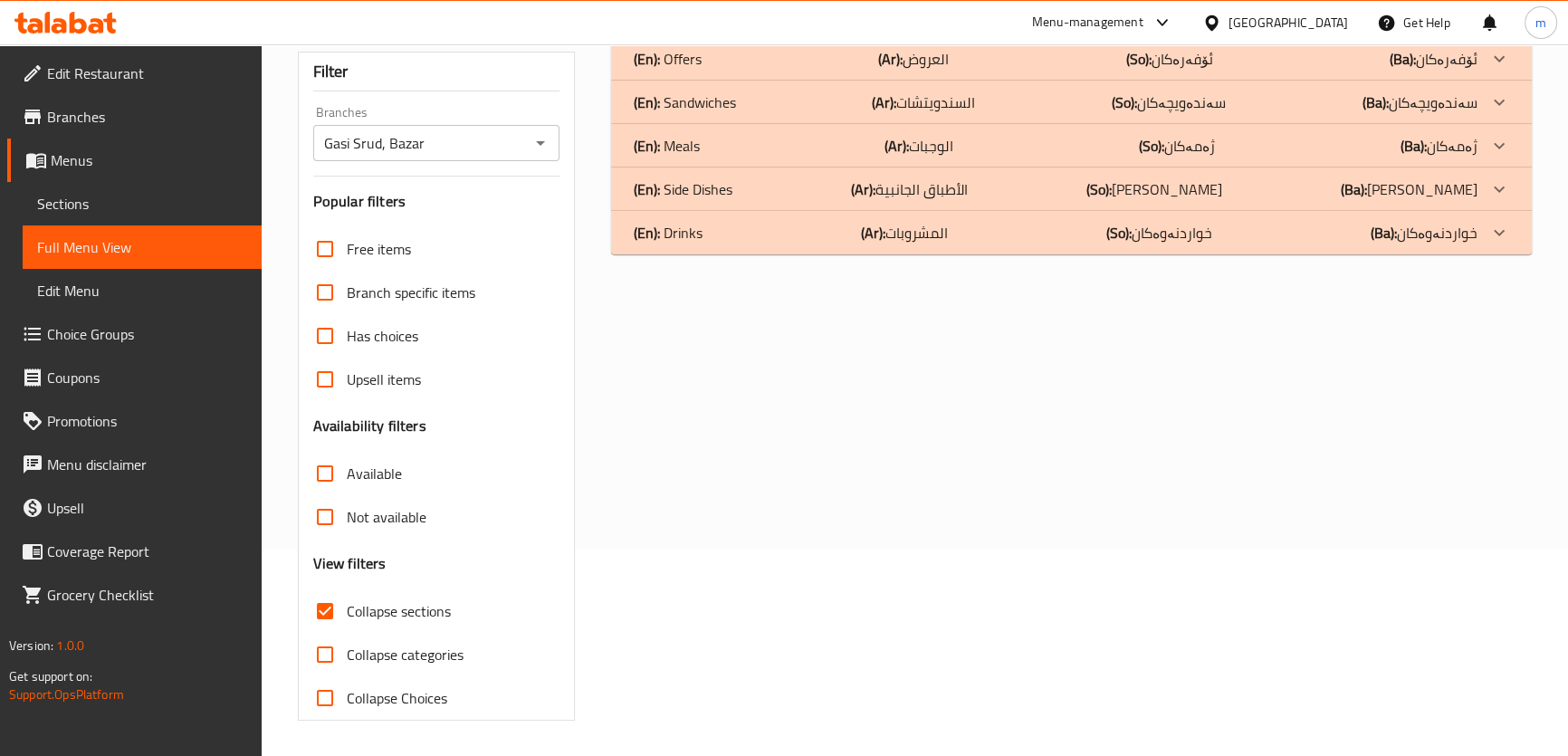
click at [701, 70] on p "(En): Sandwiches" at bounding box center [666, 59] width 68 height 22
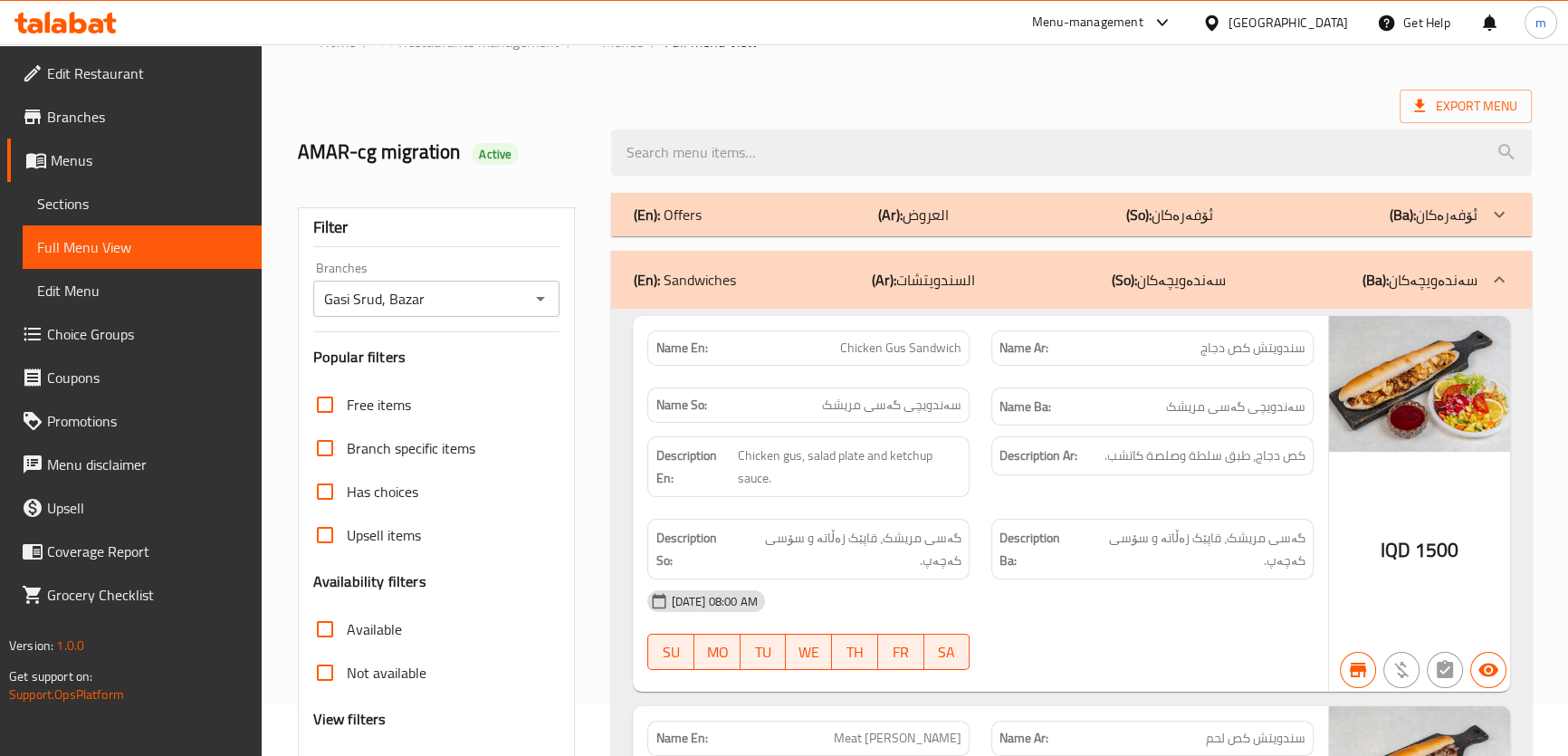
scroll to position [15, 0]
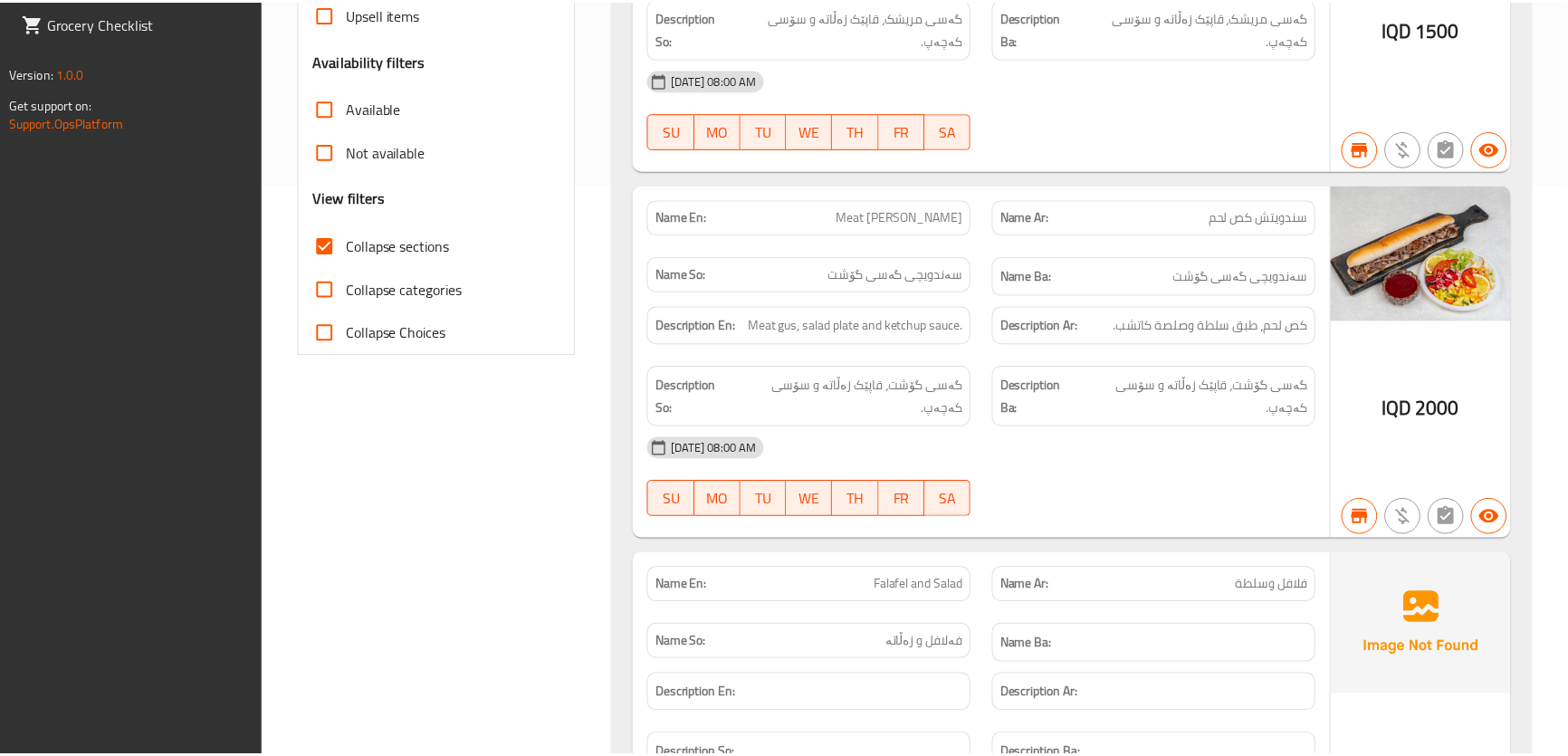
scroll to position [872, 0]
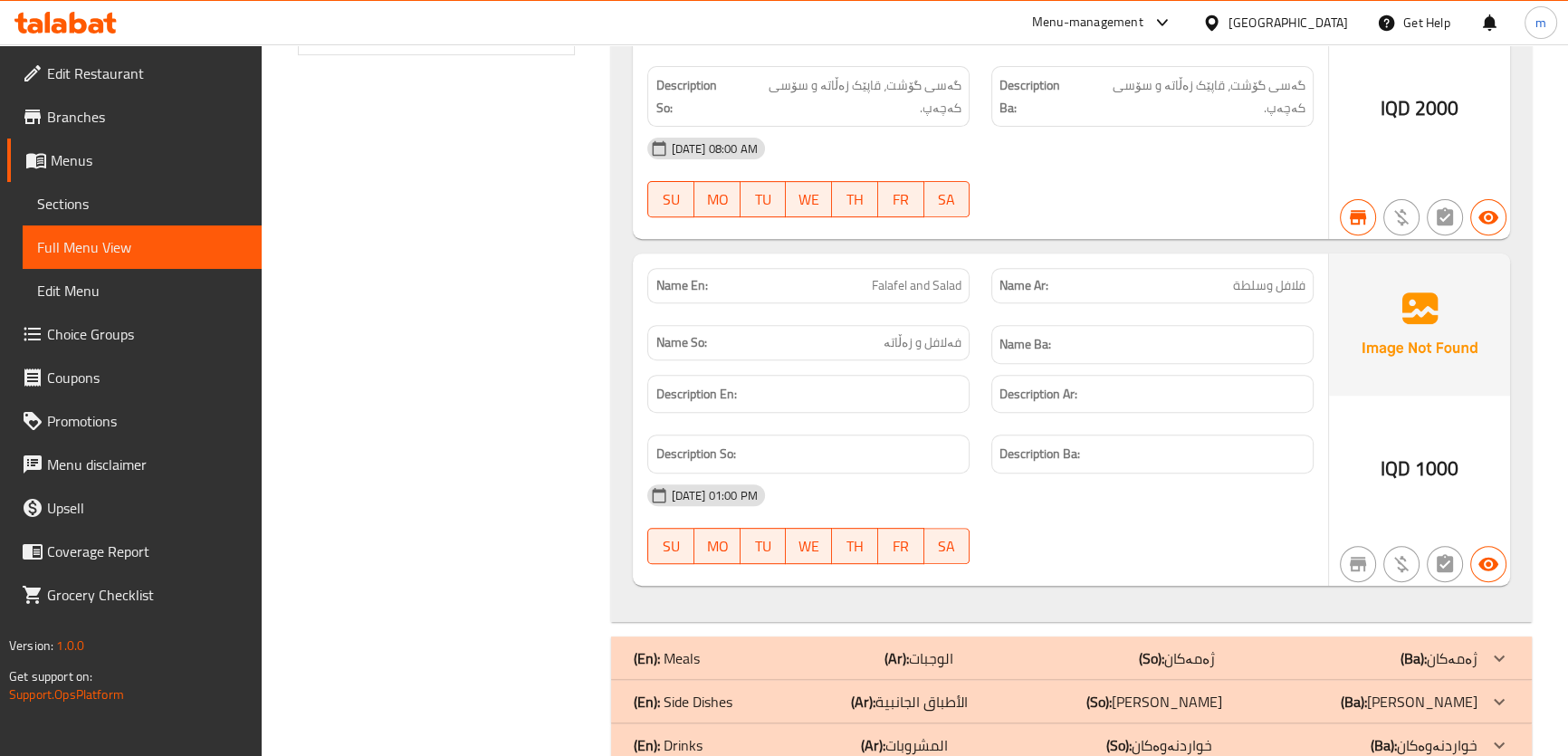
click at [1429, 94] on span "2000" at bounding box center [1436, 107] width 45 height 35
click at [1430, 94] on span "2000" at bounding box center [1436, 107] width 45 height 35
drag, startPoint x: 1429, startPoint y: 95, endPoint x: 1562, endPoint y: 75, distance: 134.5
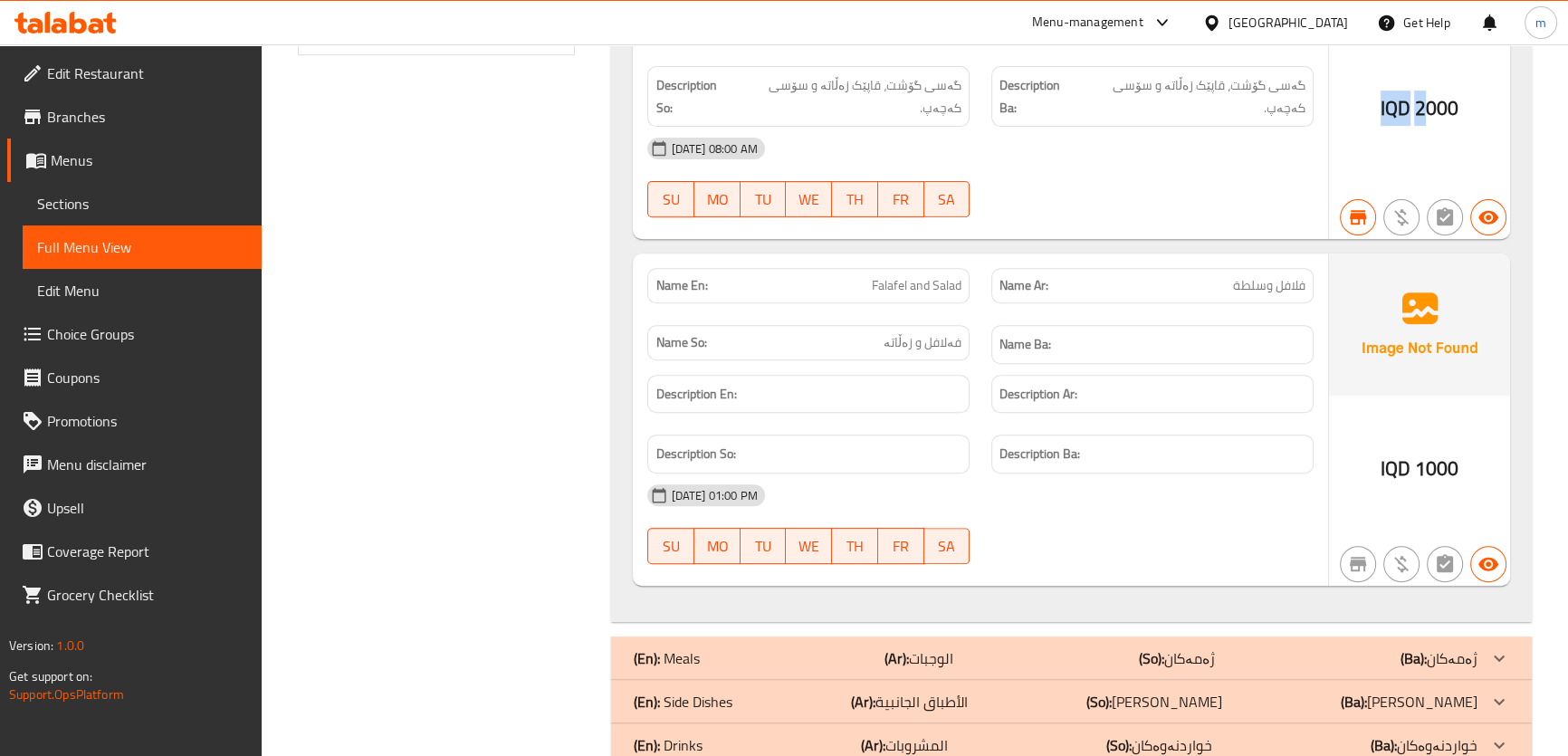
click at [87, 20] on icon at bounding box center [66, 23] width 102 height 22
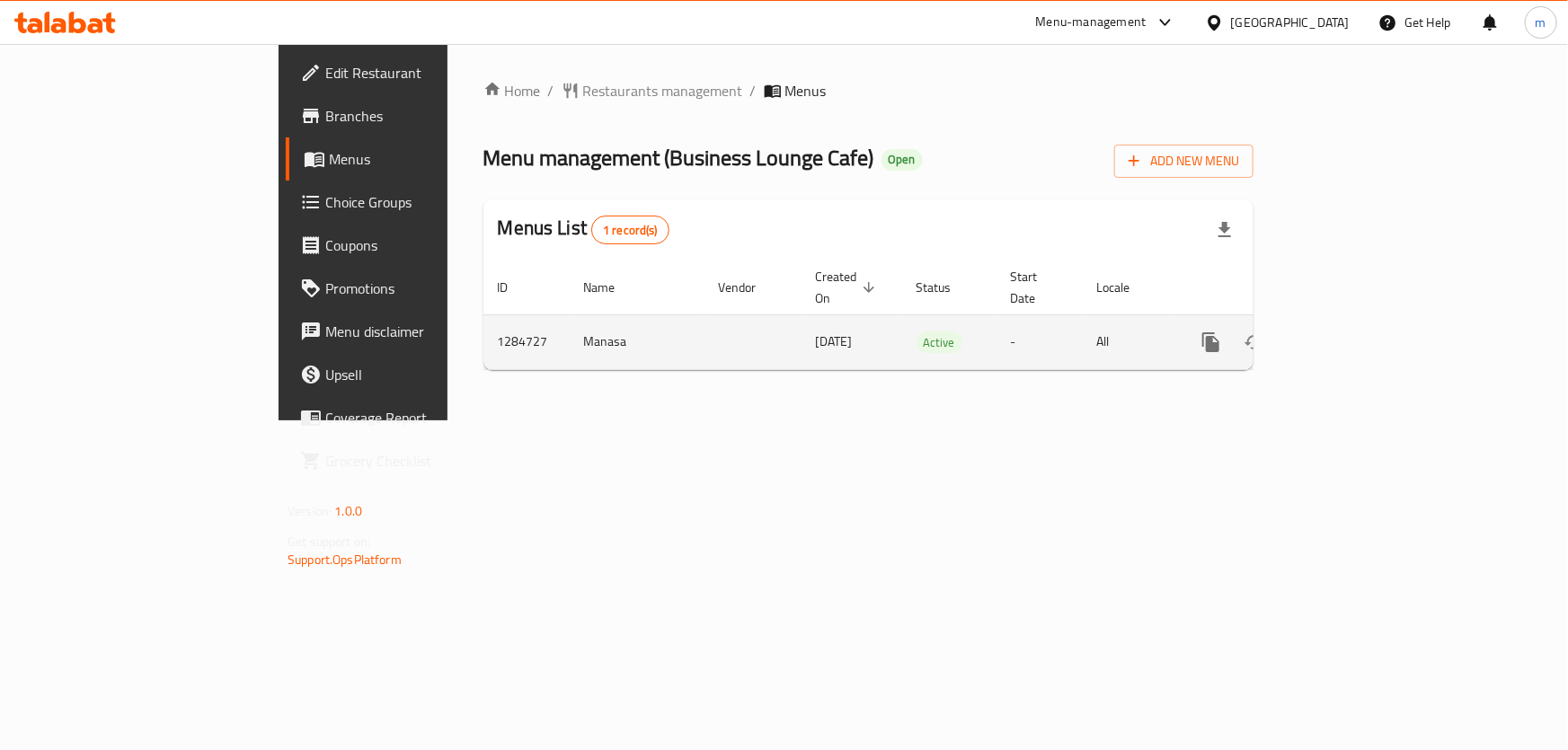
click at [1349, 335] on icon "enhanced table" at bounding box center [1341, 342] width 16 height 16
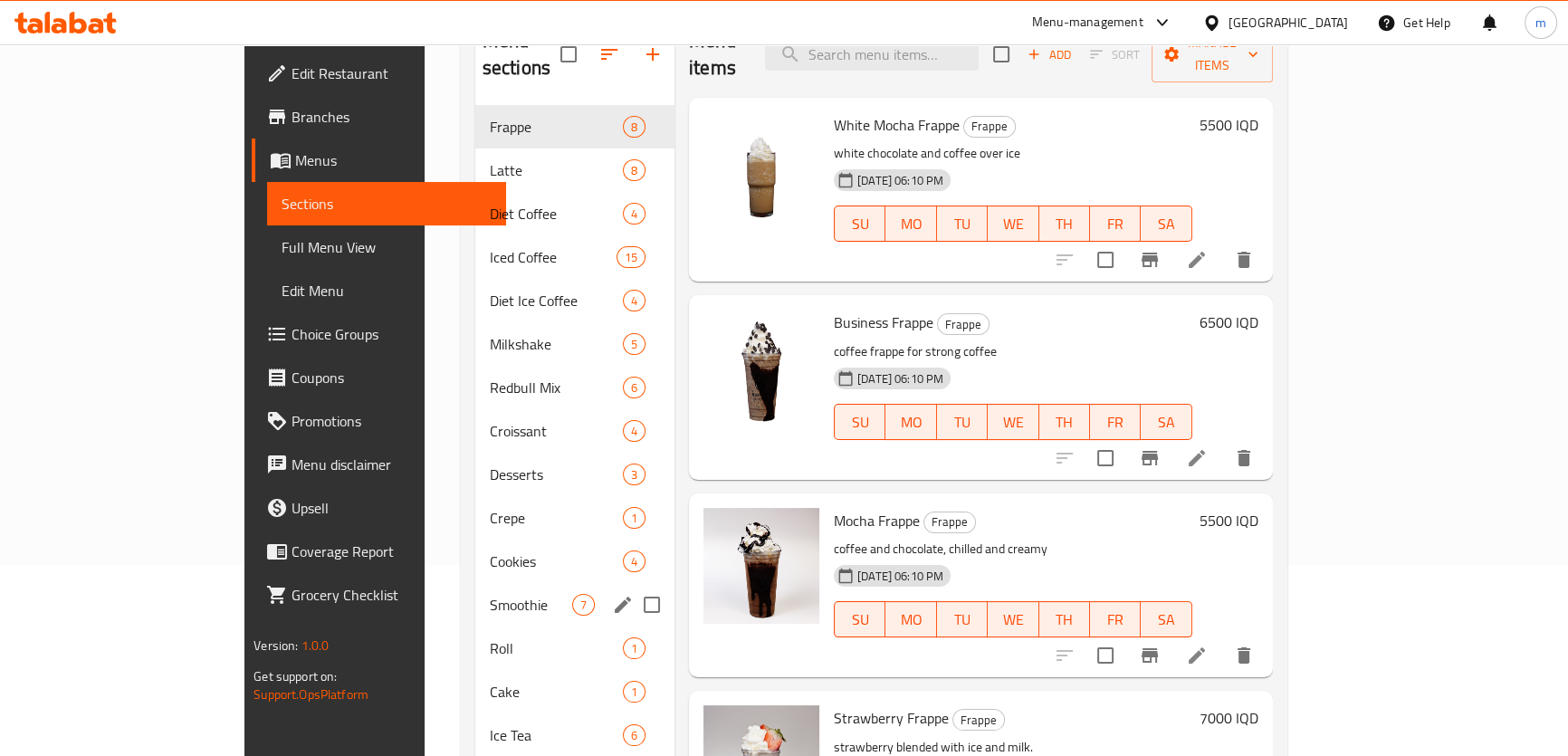
scroll to position [384, 0]
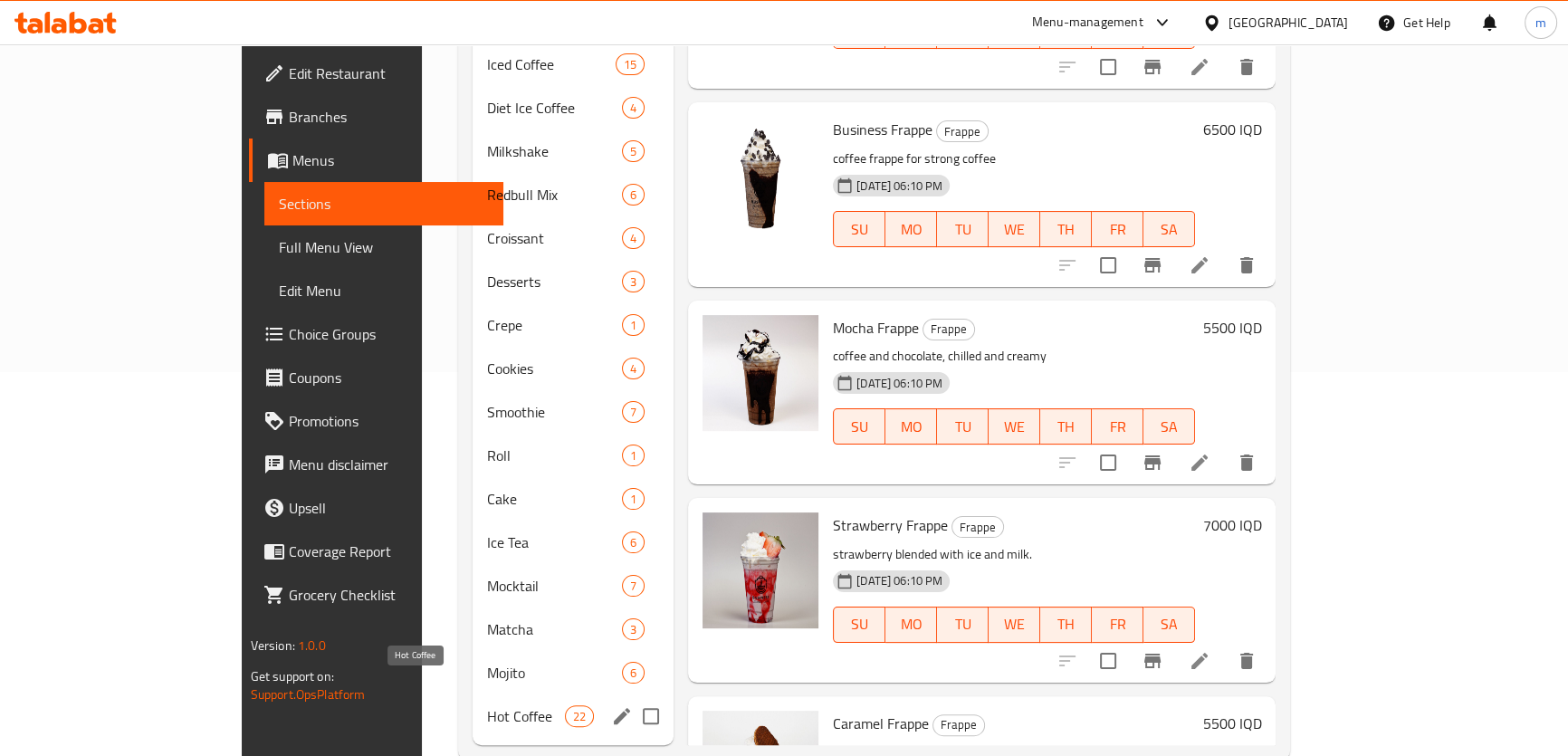
click at [487, 705] on span "Hot Coffee" at bounding box center [525, 716] width 77 height 22
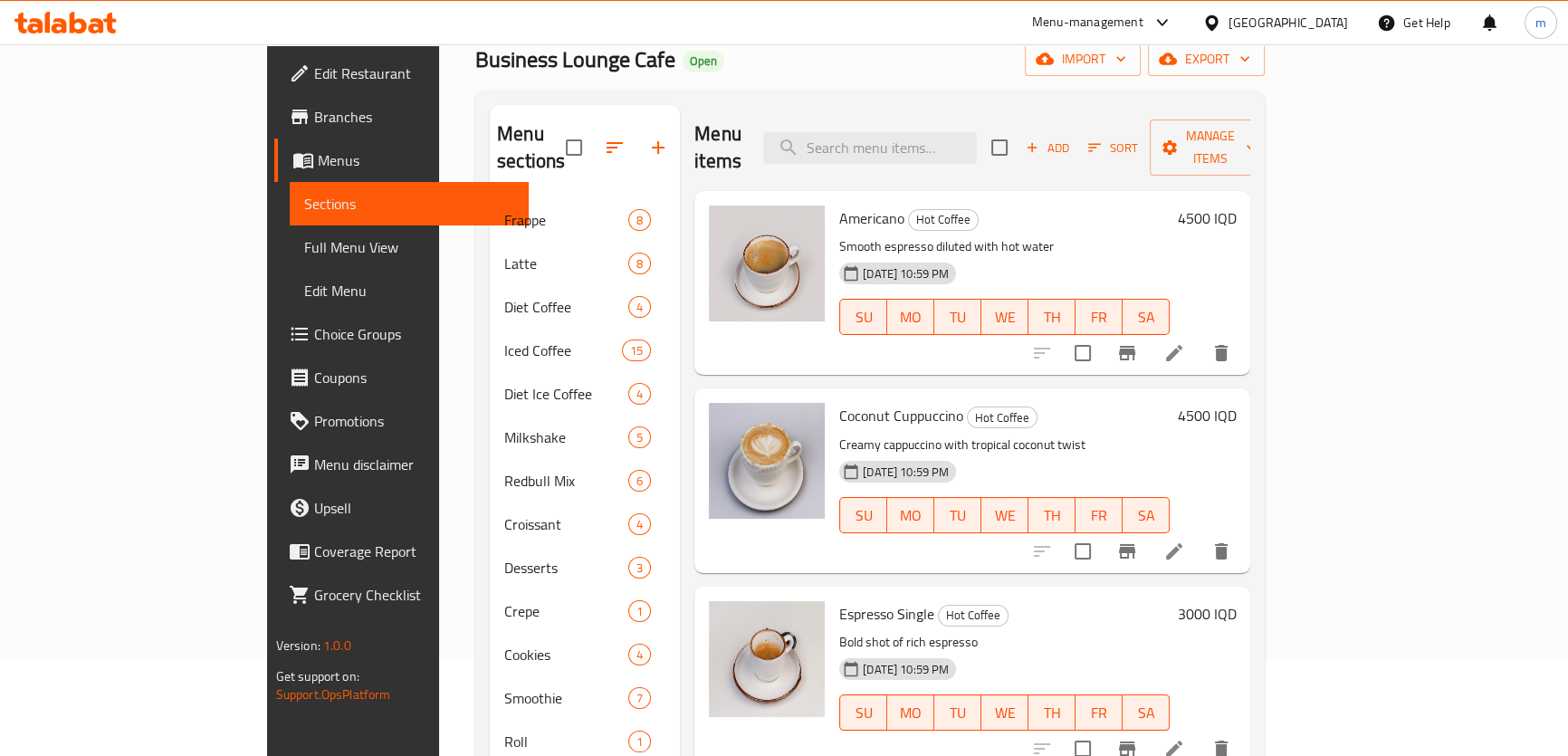
scroll to position [90, 0]
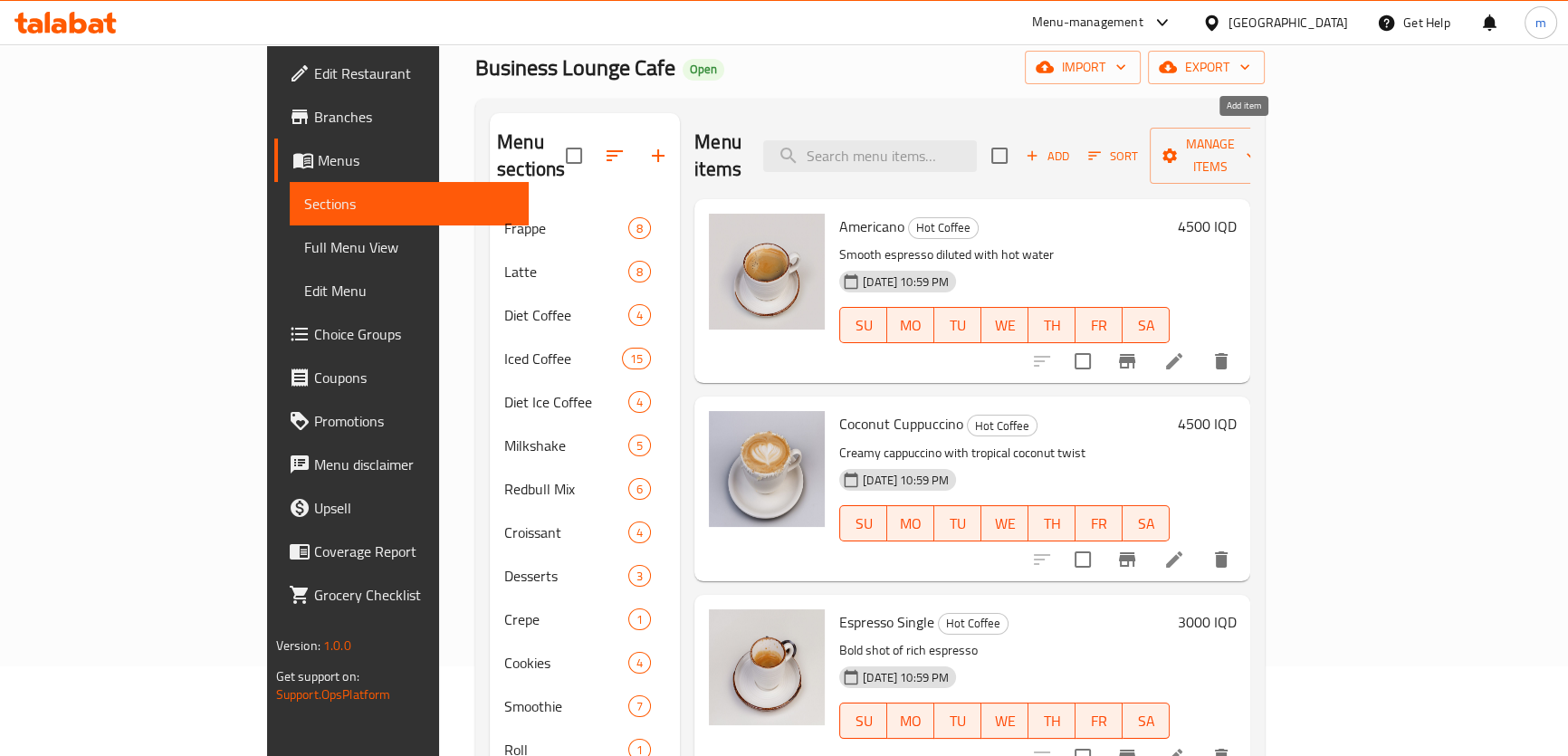
click at [1072, 146] on span "Add" at bounding box center [1047, 156] width 49 height 21
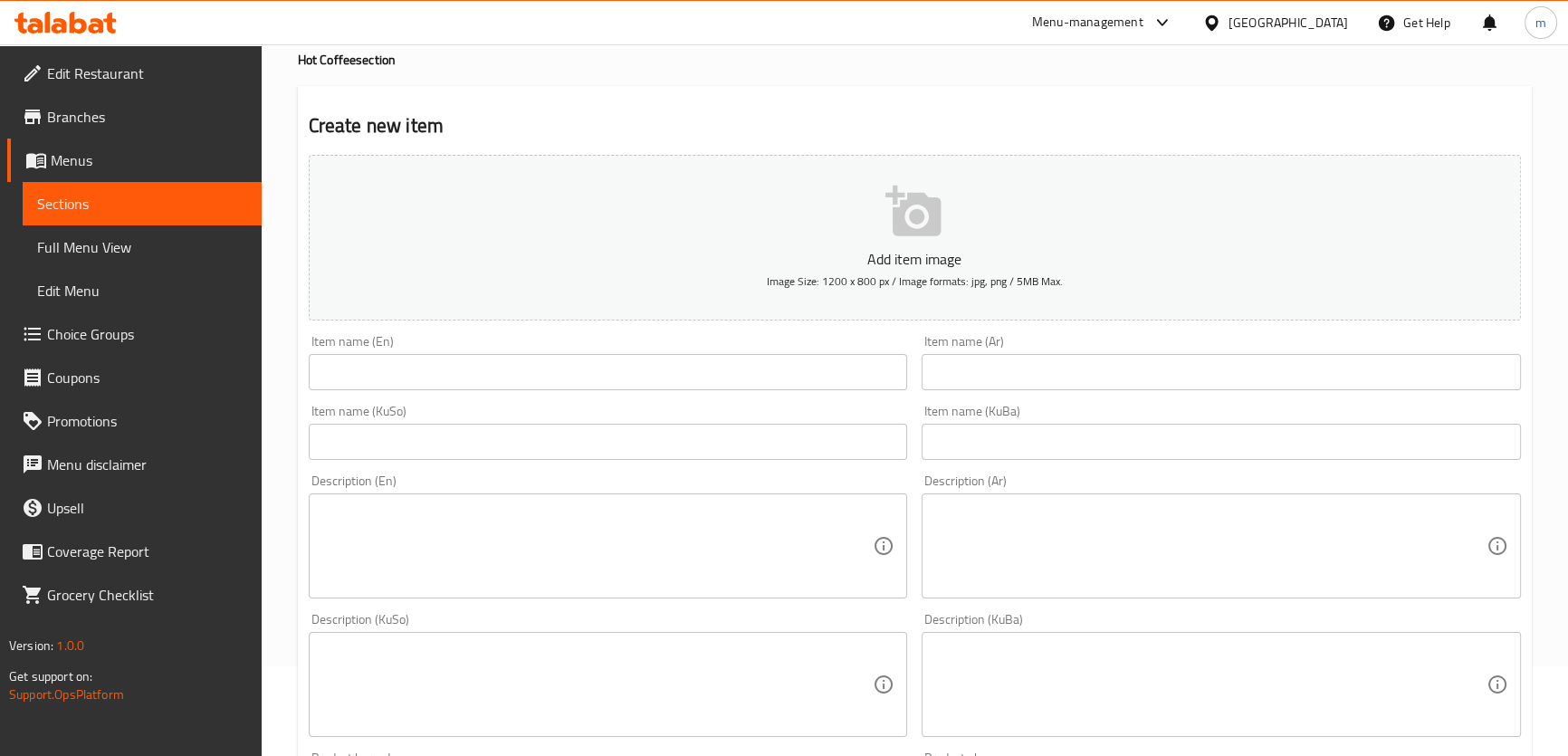
click at [389, 371] on input "text" at bounding box center [608, 372] width 600 height 36
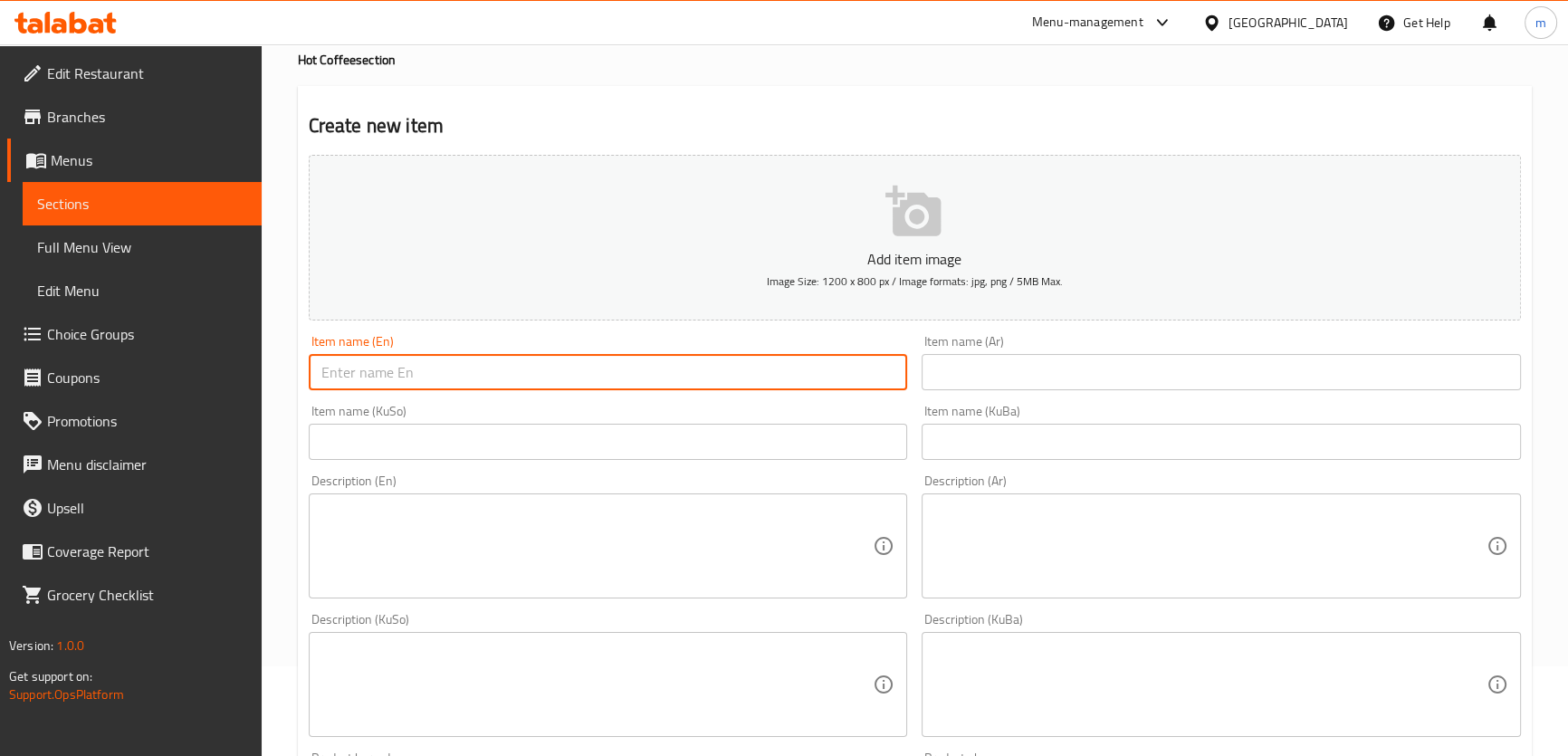
paste input "Espresso Martini"
type input "Espresso Martini"
click at [435, 336] on div "Item name (En) Espresso Martini Item name (En)" at bounding box center [608, 363] width 600 height 56
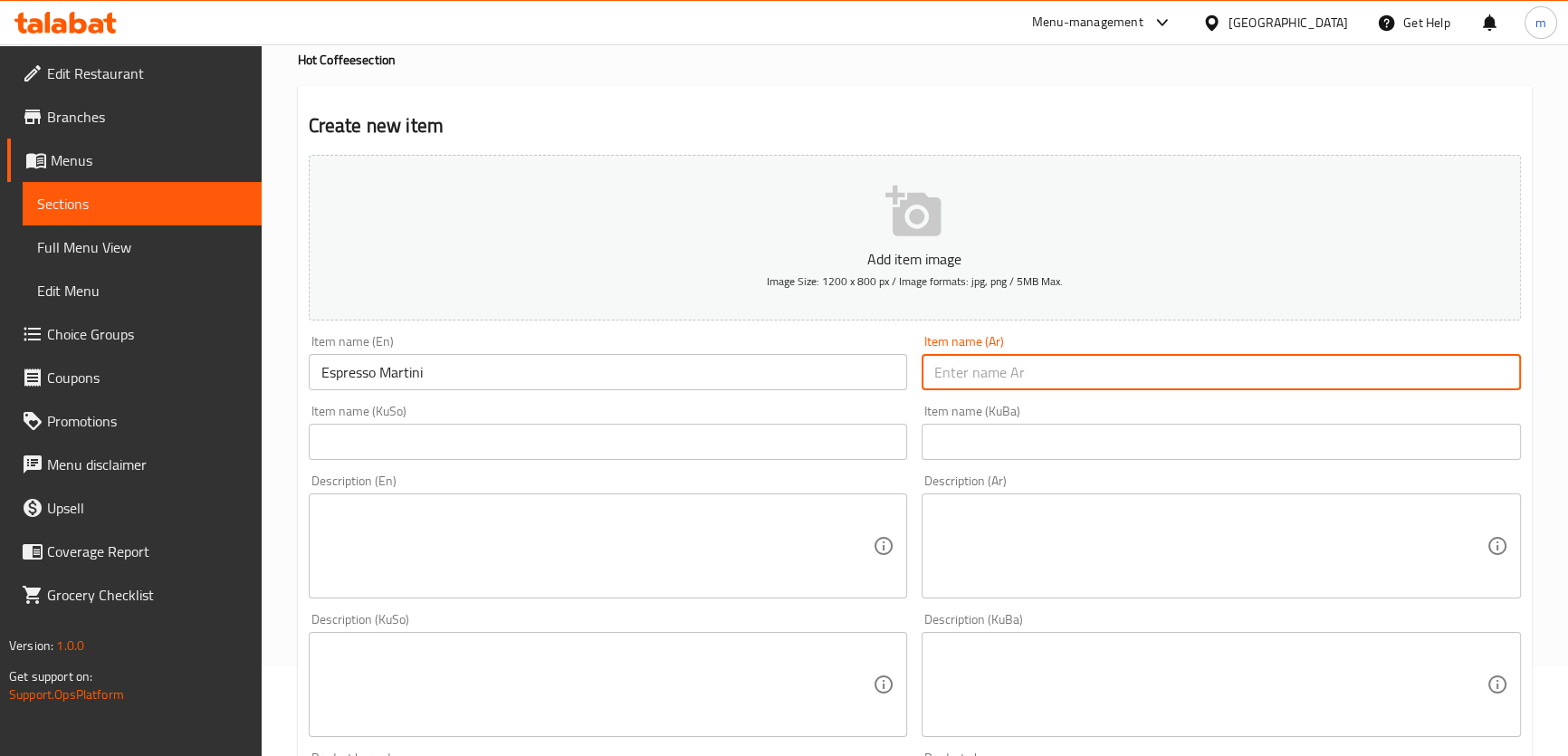
click at [1020, 375] on input "text" at bounding box center [1221, 372] width 600 height 36
click at [1015, 378] on input "text" at bounding box center [1221, 372] width 600 height 36
paste input "[PERSON_NAME]"
type input "[PERSON_NAME]"
click at [516, 419] on div "Item name (KuSo) Item name (KuSo)" at bounding box center [608, 433] width 600 height 56
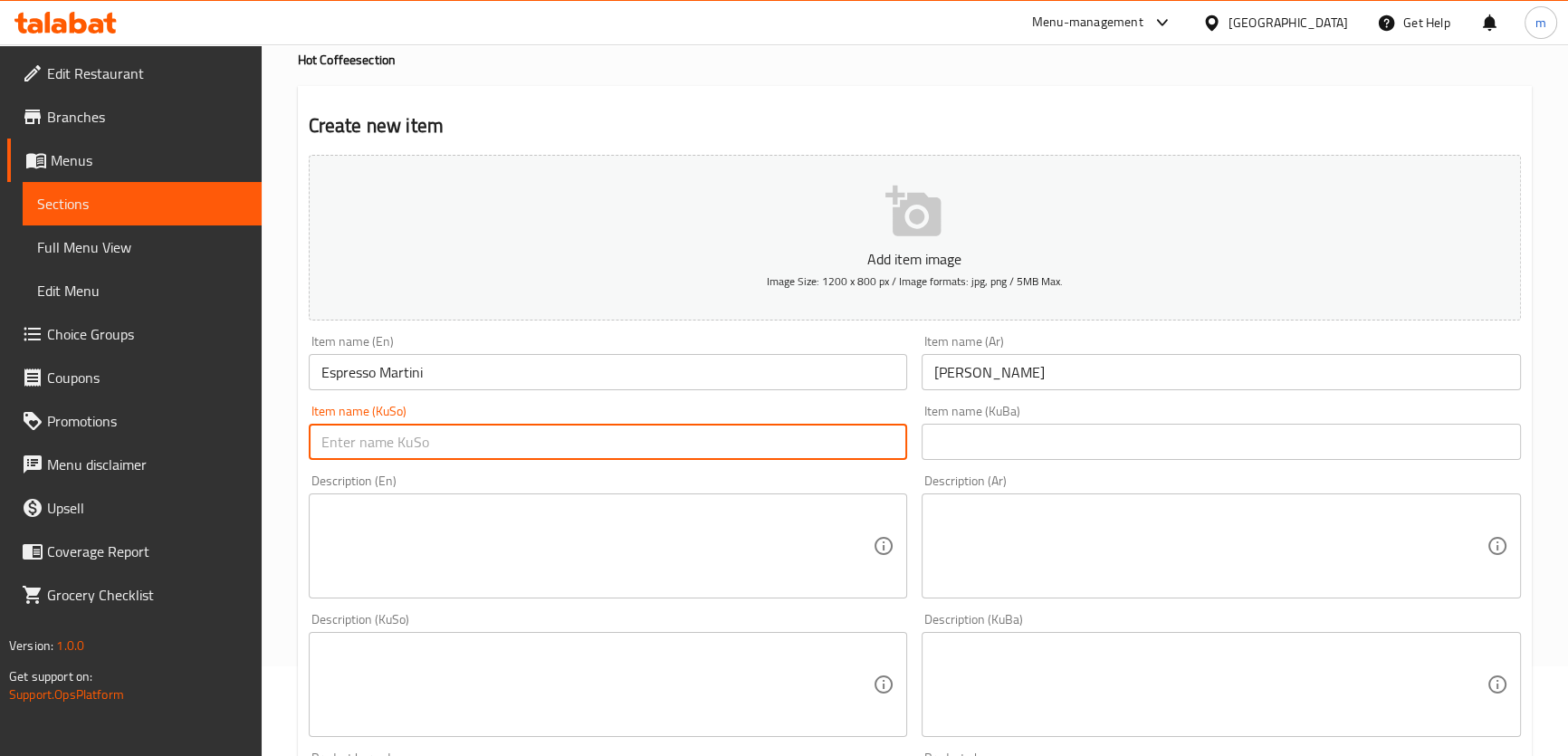
click at [521, 430] on input "text" at bounding box center [608, 442] width 600 height 36
paste input "ئیسپرێسۆ مارتینی"
type input "ئیسپرێسۆ مارتینی"
click at [361, 525] on textarea at bounding box center [597, 546] width 552 height 86
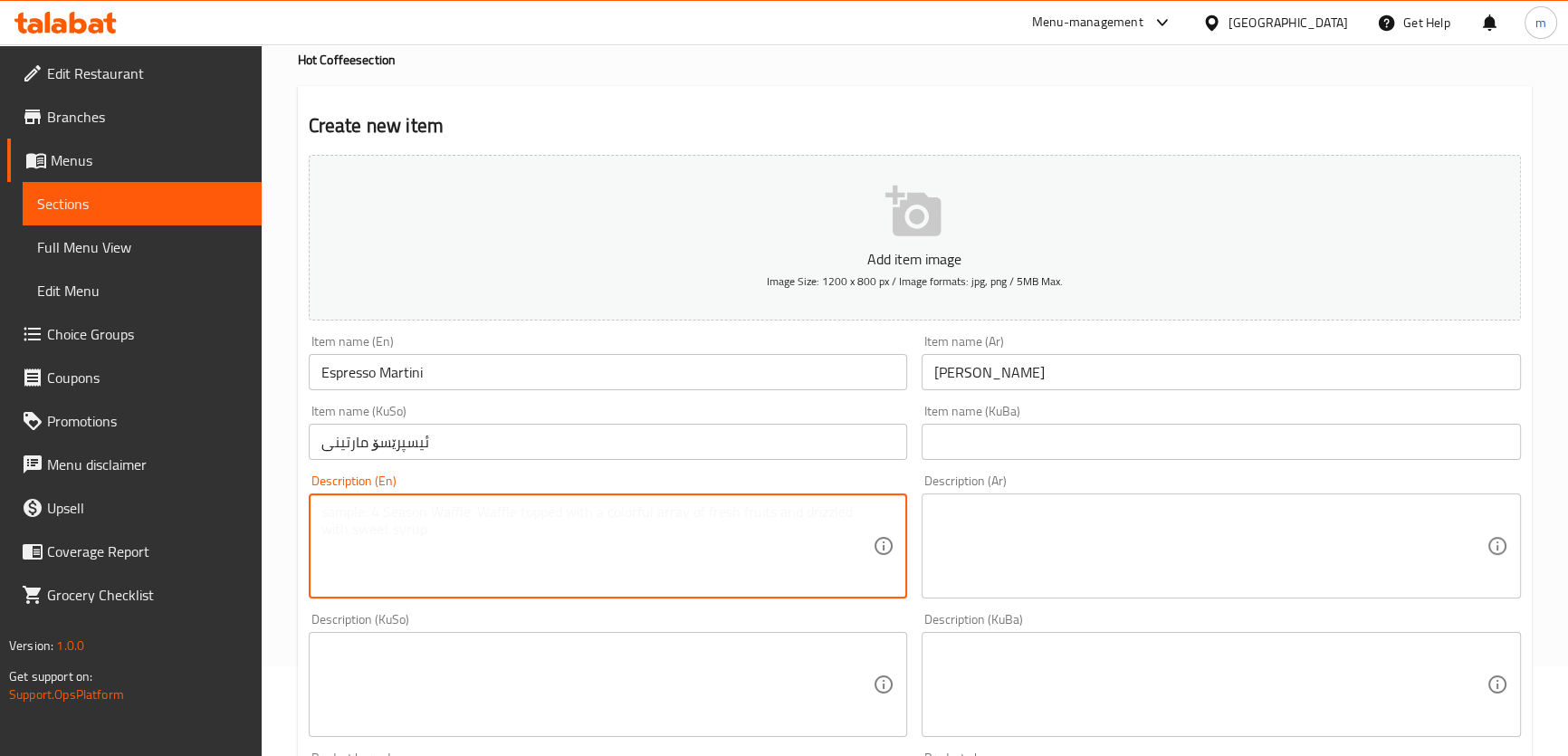
paste textarea "Blend of espresso and coffee creates an elegant cocktail"
paste textarea "Blend of espresso and coffee creates a cocktail"
click at [515, 510] on textarea "Blend of espresso and coffee creates an elegant cocktailBlend of espresso and c…" at bounding box center [597, 546] width 552 height 86
click at [513, 510] on textarea "Blend of espresso and coffee creates an elegant cocktailBlend of espresso and c…" at bounding box center [597, 546] width 552 height 86
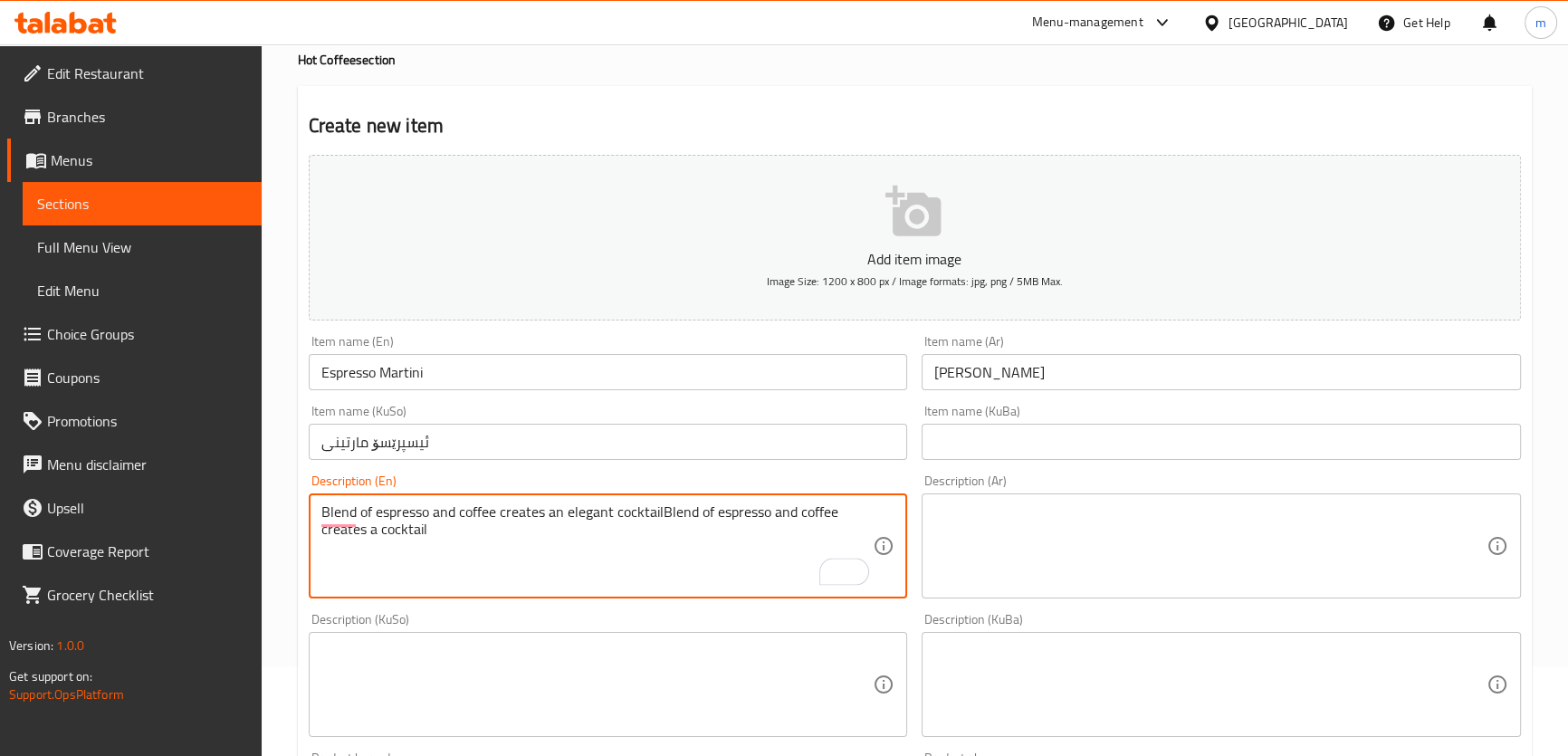
click at [513, 511] on textarea "Blend of espresso and coffee creates an elegant cocktailBlend of espresso and c…" at bounding box center [597, 546] width 552 height 86
paste textarea "To enrich screen reader interactions, please activate Accessibility in Grammarl…"
type textarea "Blend of espresso and coffee creates a cocktail"
click at [1119, 561] on textarea at bounding box center [1209, 546] width 552 height 86
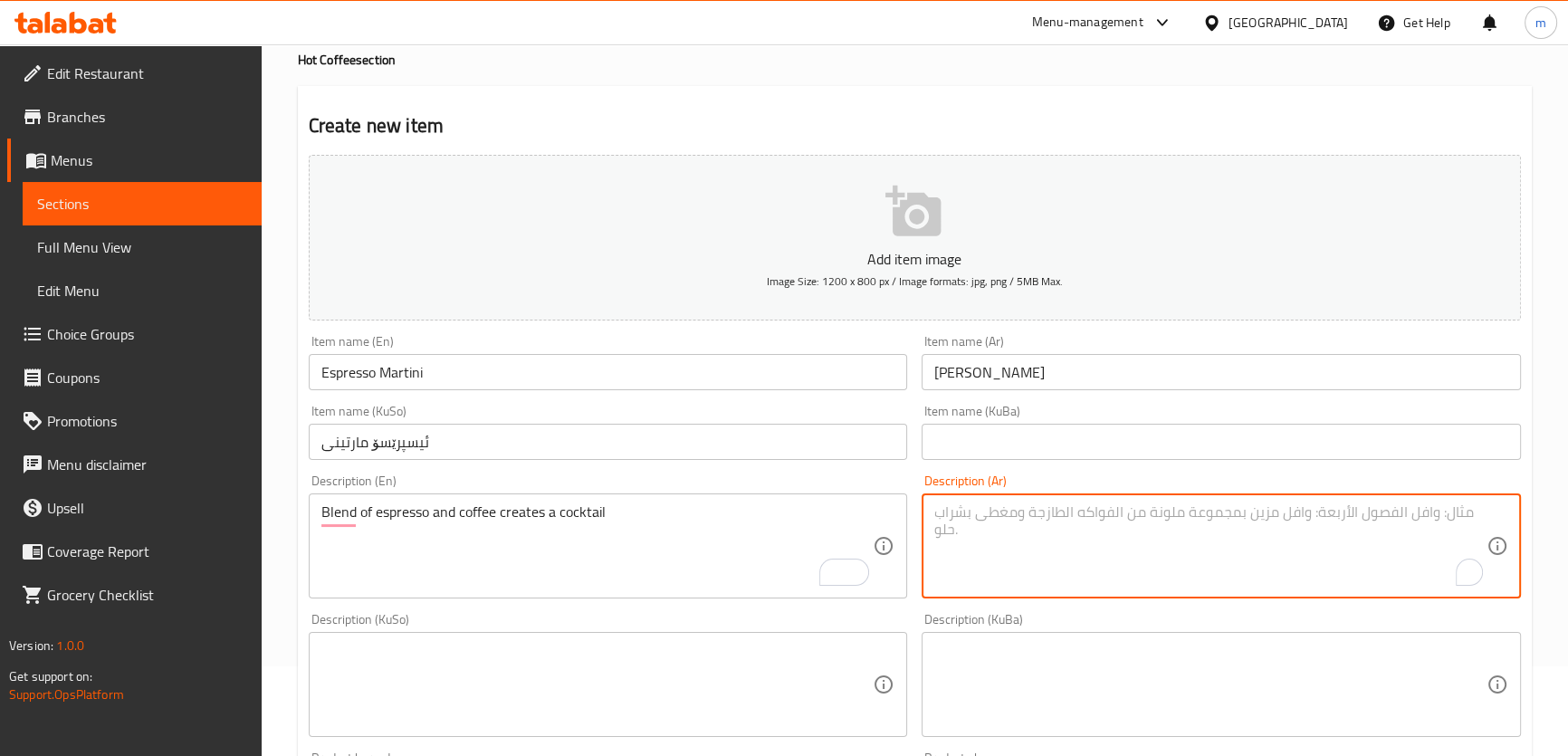
paste textarea "مزيج من إسبريسو وقهوة يصنع كوكتيل"
type textarea "مزيج من إسبريسو وقهوة يصنع كوكتيل"
click at [657, 663] on textarea at bounding box center [597, 684] width 552 height 86
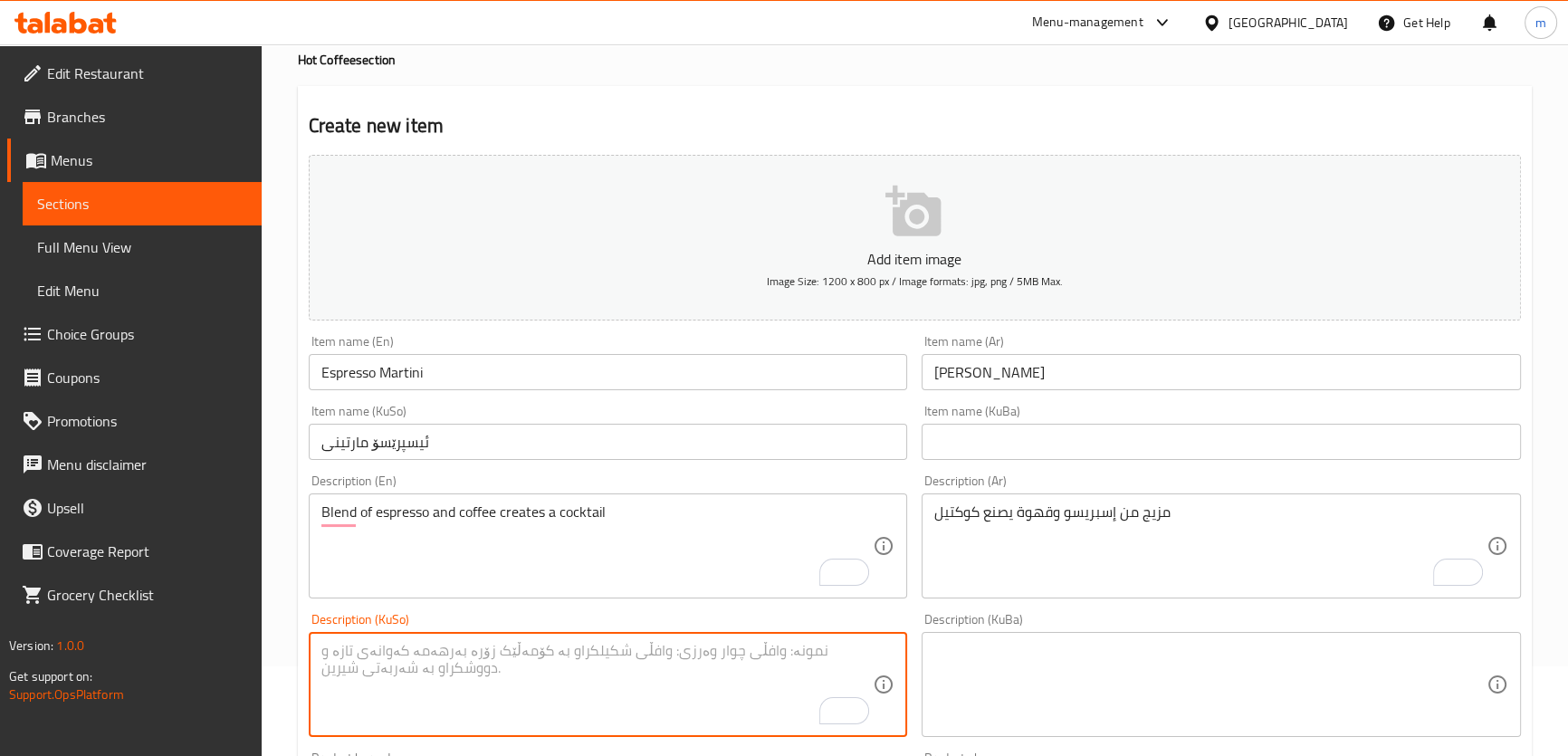
click at [757, 658] on textarea "To enrich screen reader interactions, please activate Accessibility in Grammarl…" at bounding box center [597, 684] width 552 height 86
paste textarea "تێکەڵەیەک لە ئیسپرێسۆ و قاوە کۆکتێلێک دروست دەکات."
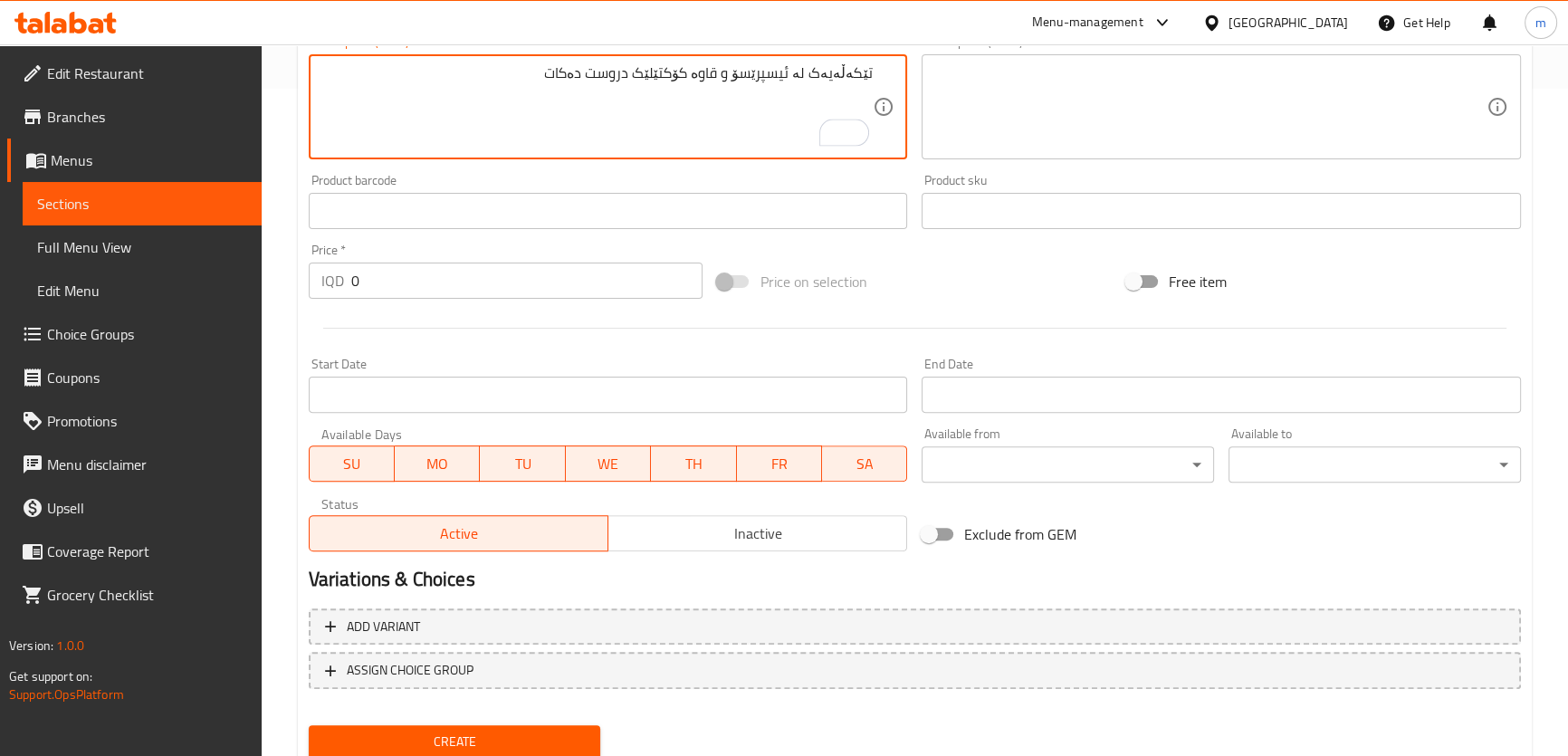
scroll to position [730, 0]
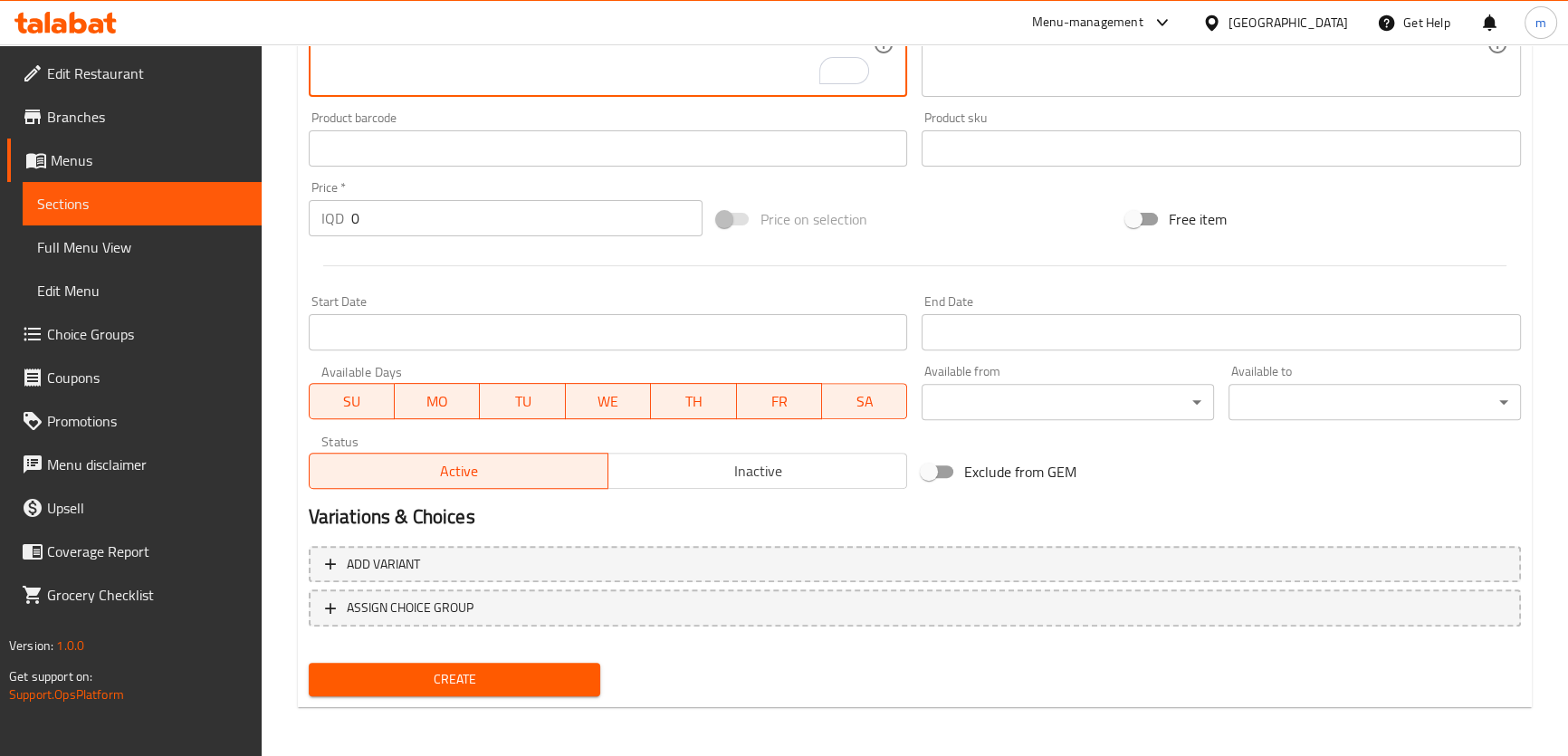
type textarea "تێکەڵەیەک لە ئیسپرێسۆ و قاوە کۆکتێلێک دروست دەکات"
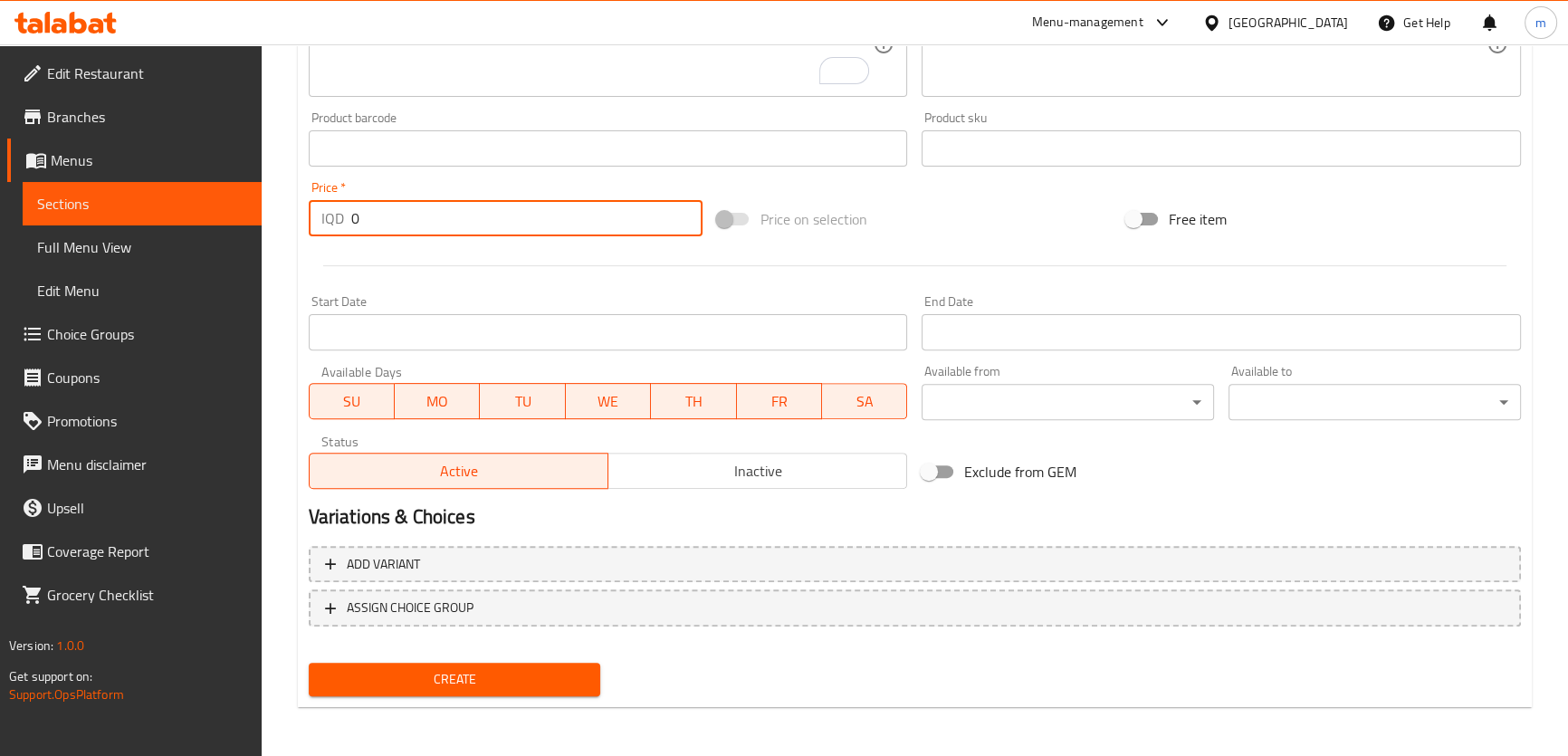
drag, startPoint x: 295, startPoint y: 202, endPoint x: 248, endPoint y: 213, distance: 48.3
click at [271, 202] on div "Home / Restaurants management / Menus / Sections / item / create Hot Coffee sec…" at bounding box center [914, 36] width 1306 height 1443
click at [359, 218] on input "5000" at bounding box center [527, 218] width 352 height 36
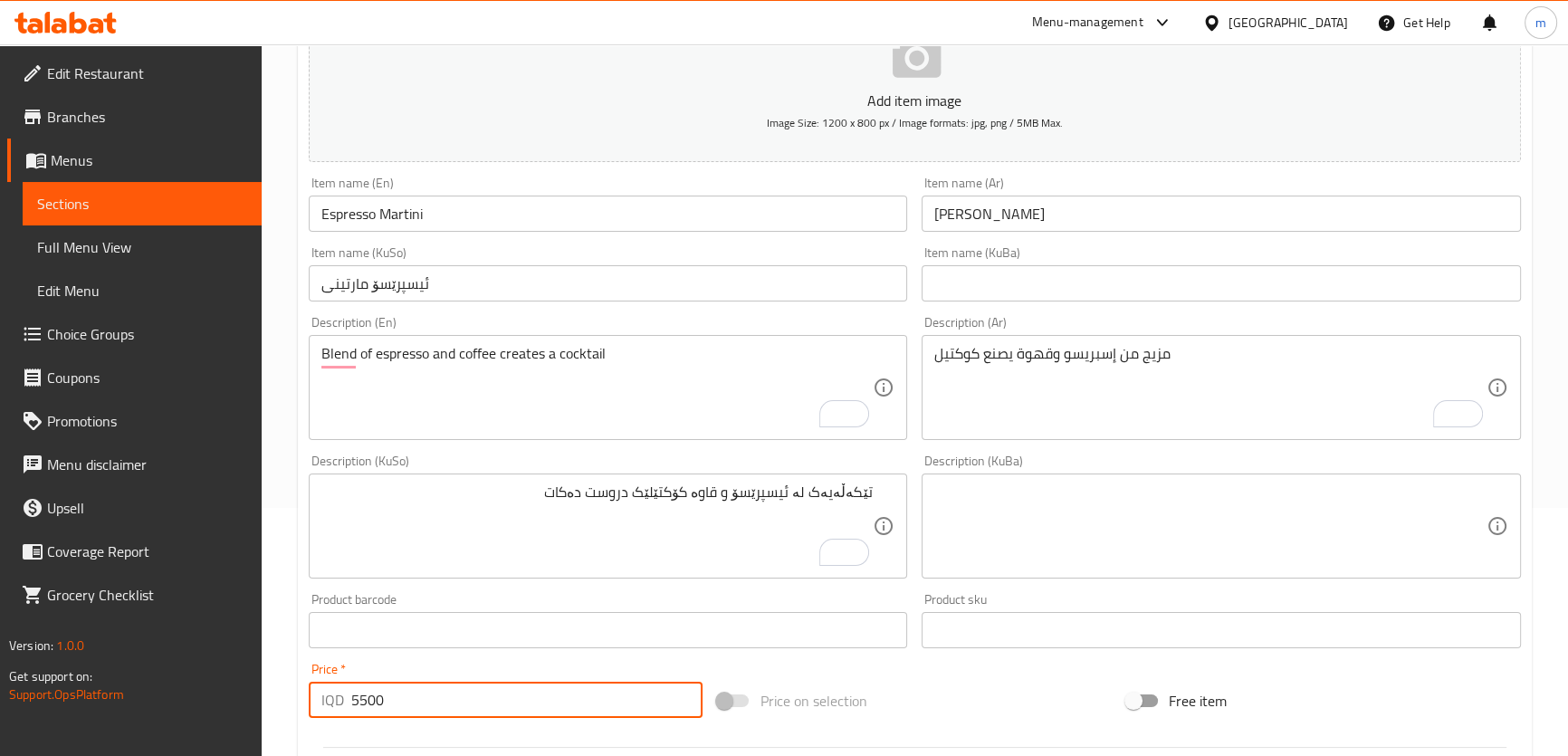
scroll to position [104, 0]
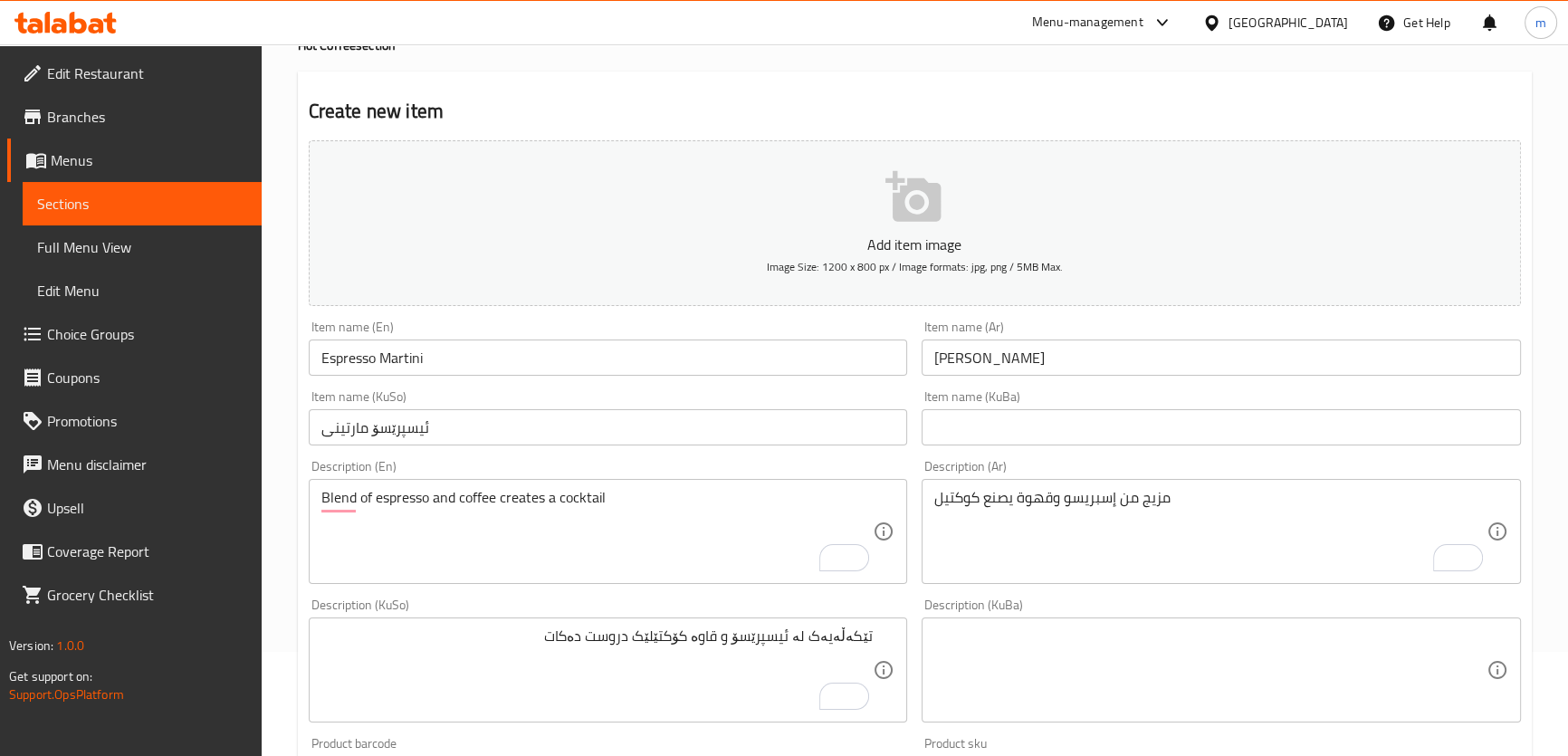
type input "5500"
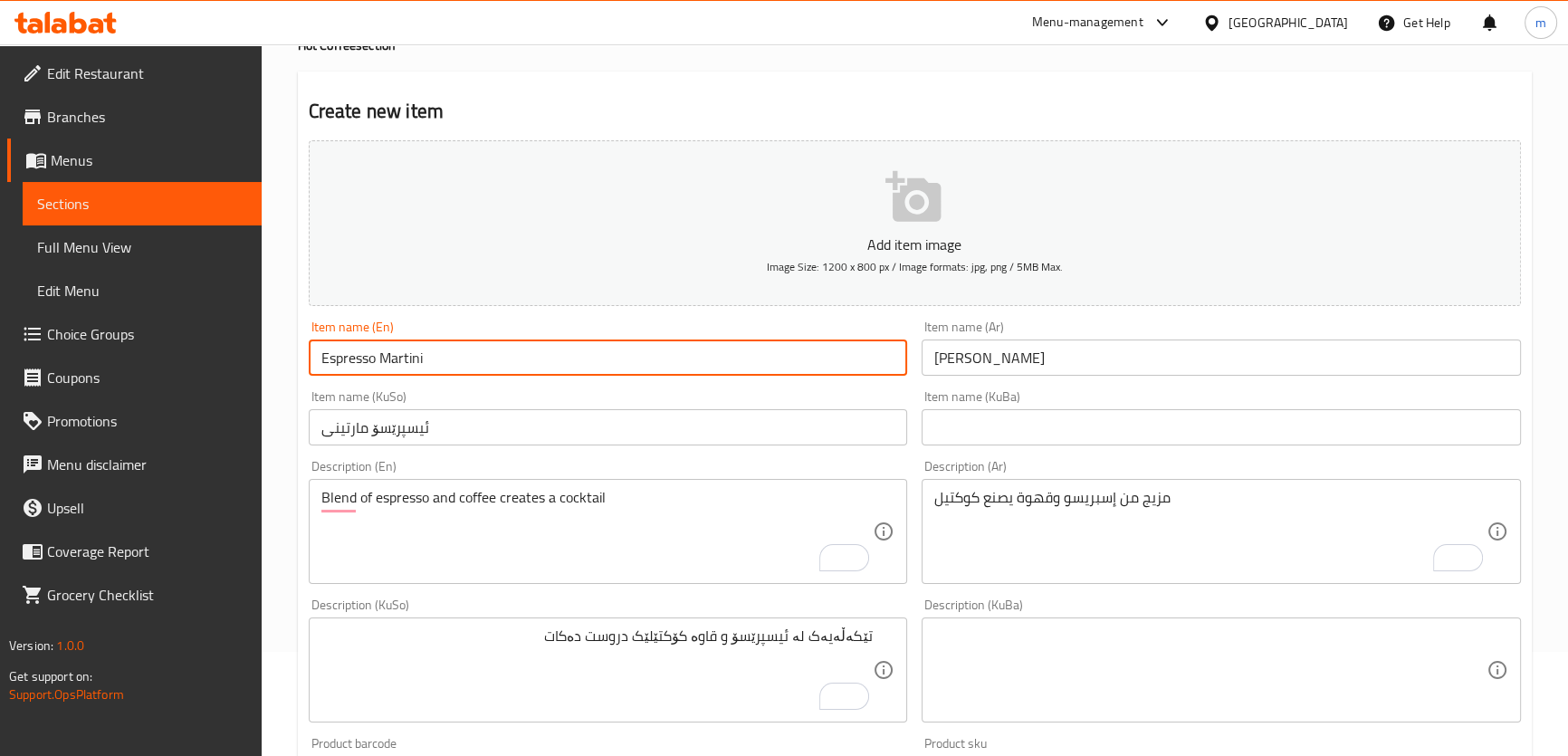
click at [439, 340] on input "Espresso Martini" at bounding box center [608, 357] width 600 height 36
click at [439, 355] on input "Espresso Martini" at bounding box center [608, 357] width 600 height 36
click at [438, 355] on input "Espresso Martini" at bounding box center [608, 357] width 600 height 36
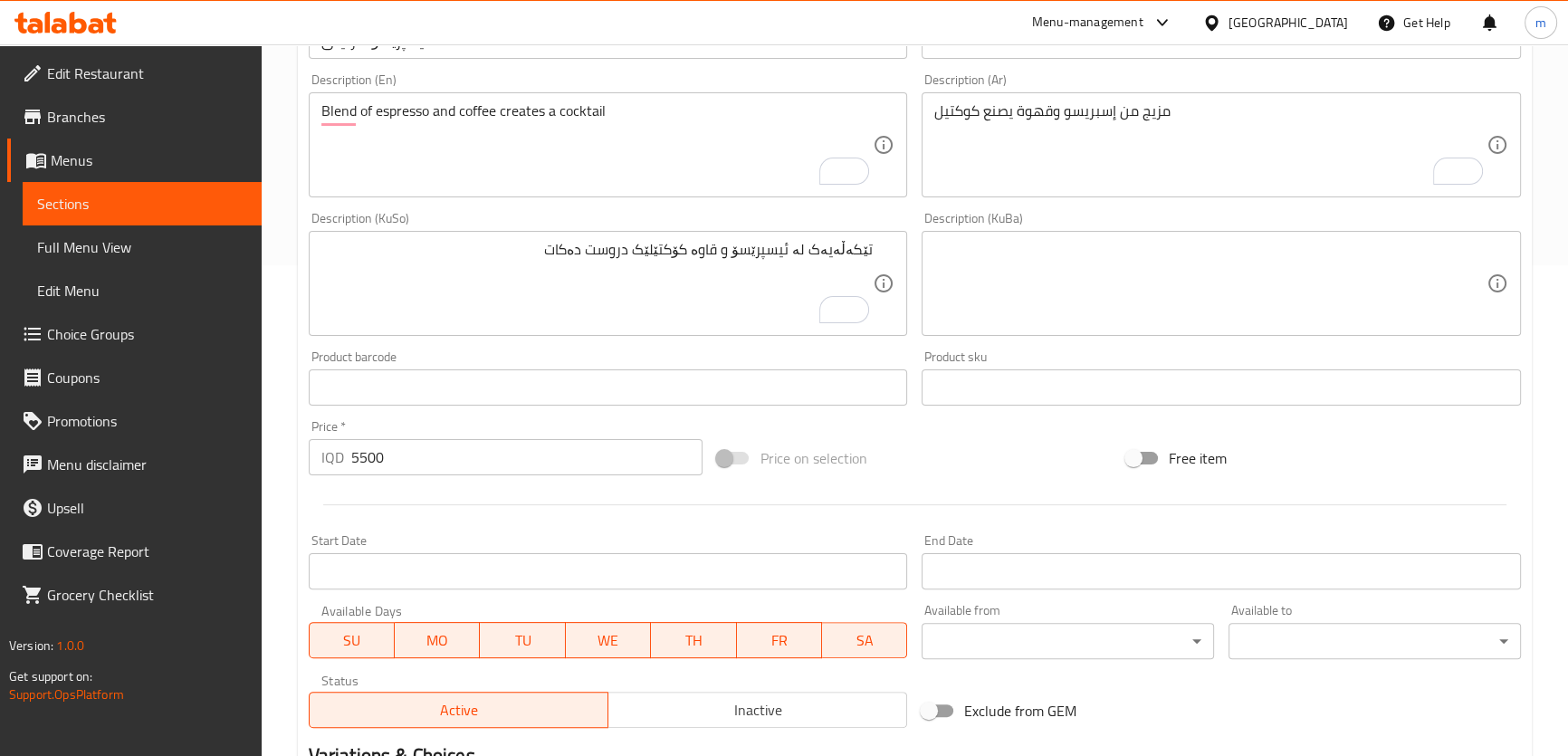
scroll to position [730, 0]
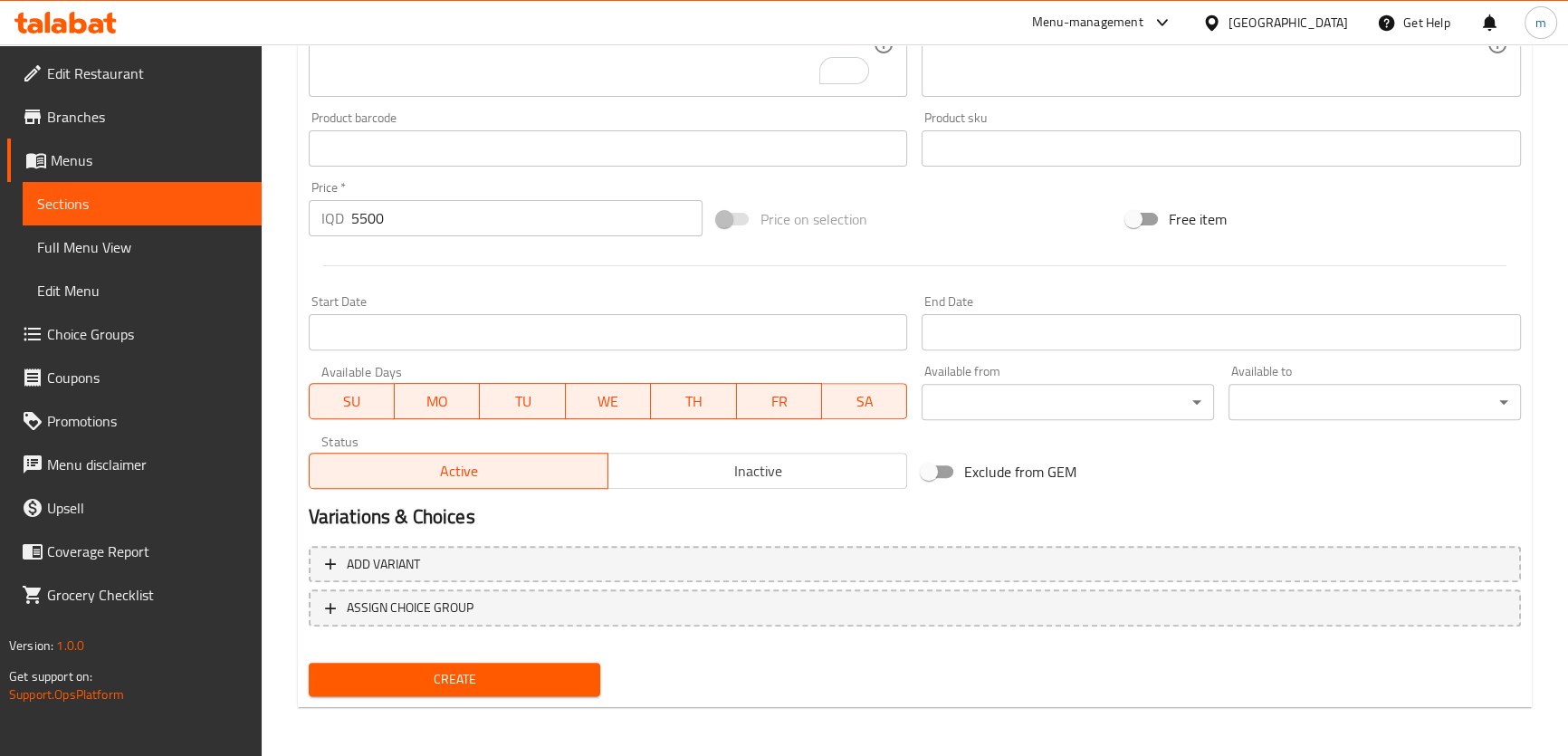
click at [446, 679] on span "Create" at bounding box center [454, 679] width 263 height 23
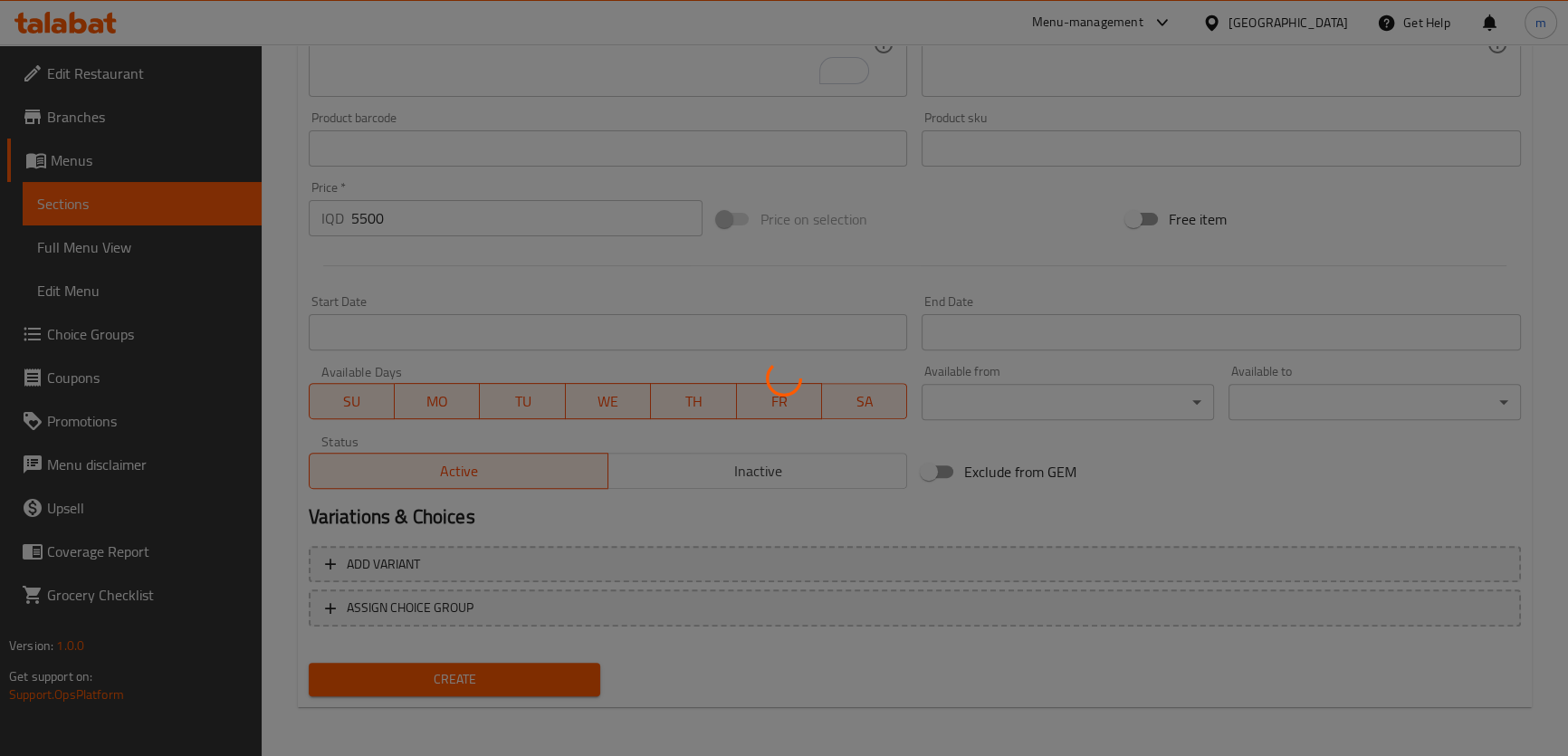
type input "0"
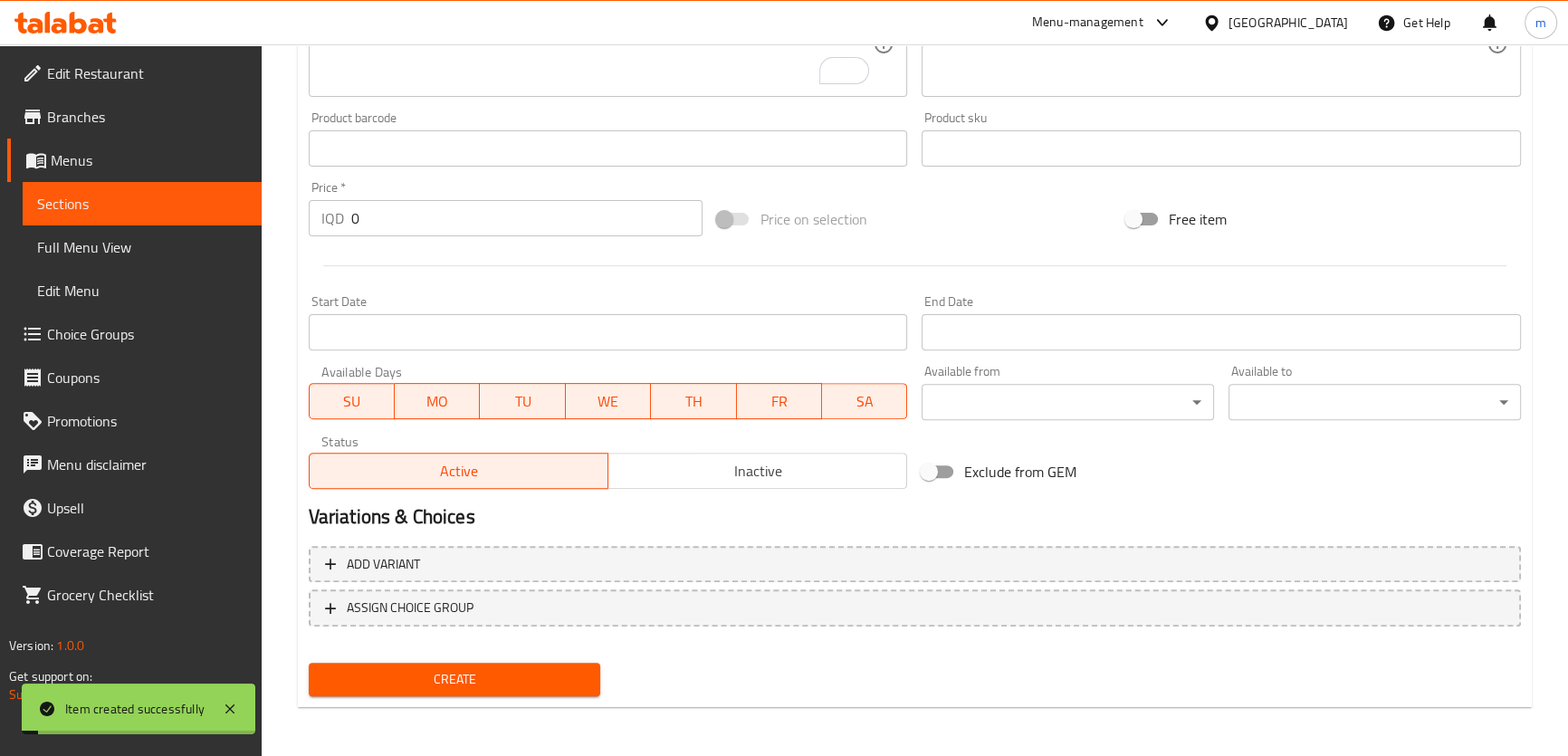
click at [74, 237] on span "Full Menu View" at bounding box center [141, 248] width 210 height 22
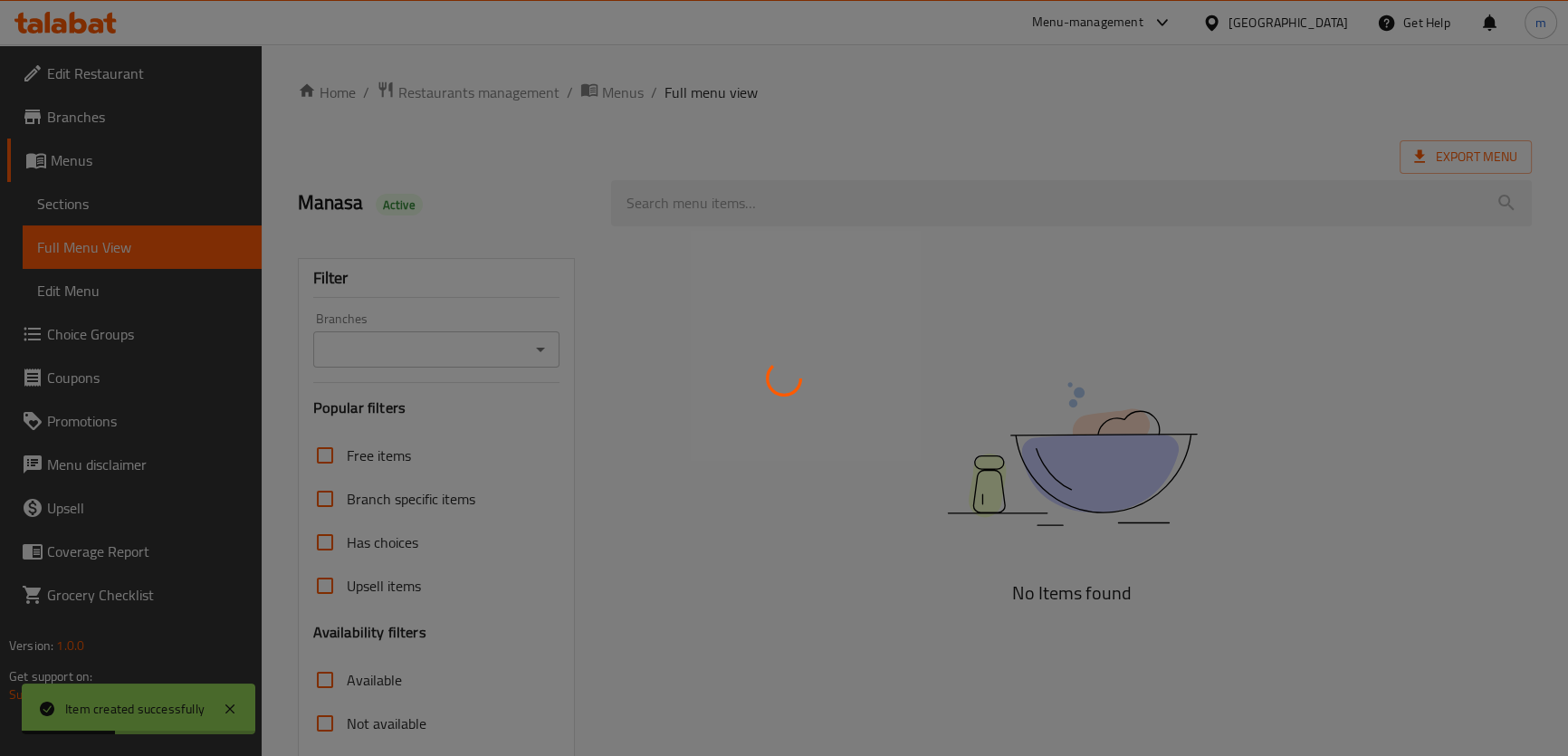
click at [543, 354] on div at bounding box center [784, 378] width 1568 height 756
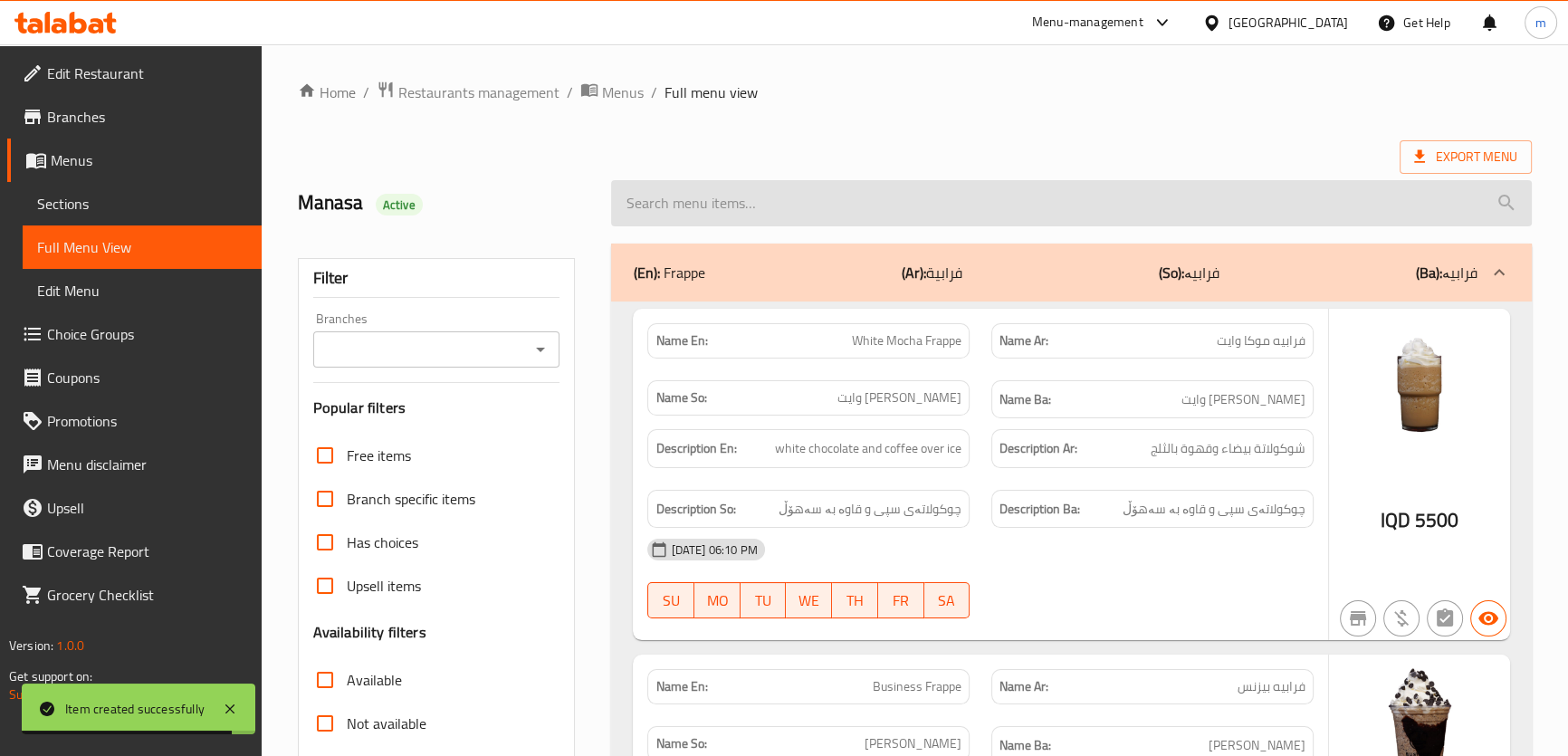
click at [679, 217] on input "search" at bounding box center [1070, 203] width 920 height 46
paste input "Espresso Martini"
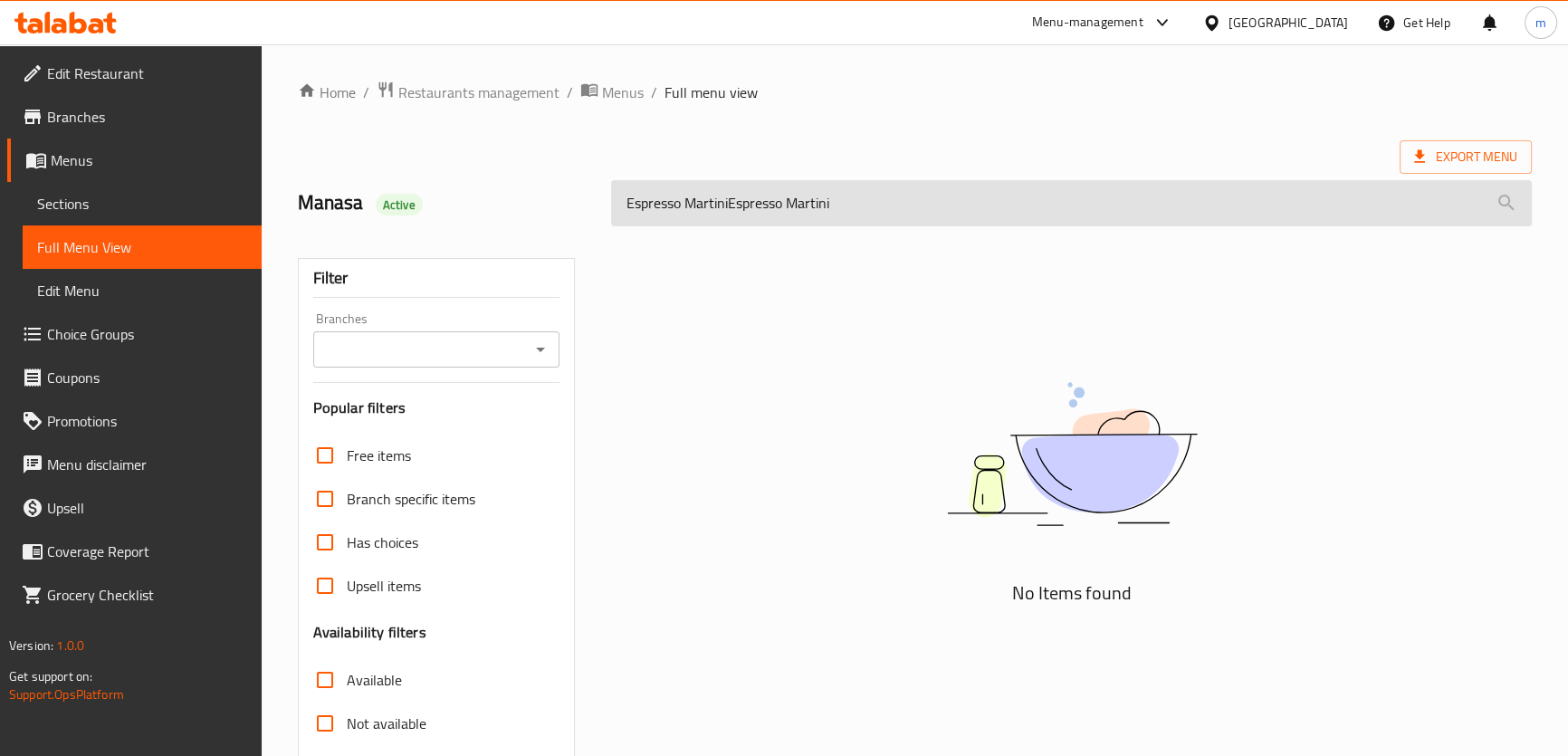
click at [739, 210] on input "Espresso MartiniEspresso Martini" at bounding box center [1070, 203] width 920 height 46
click at [737, 205] on input "Espresso MartiniEspresso Martini" at bounding box center [1070, 203] width 920 height 46
paste input "search"
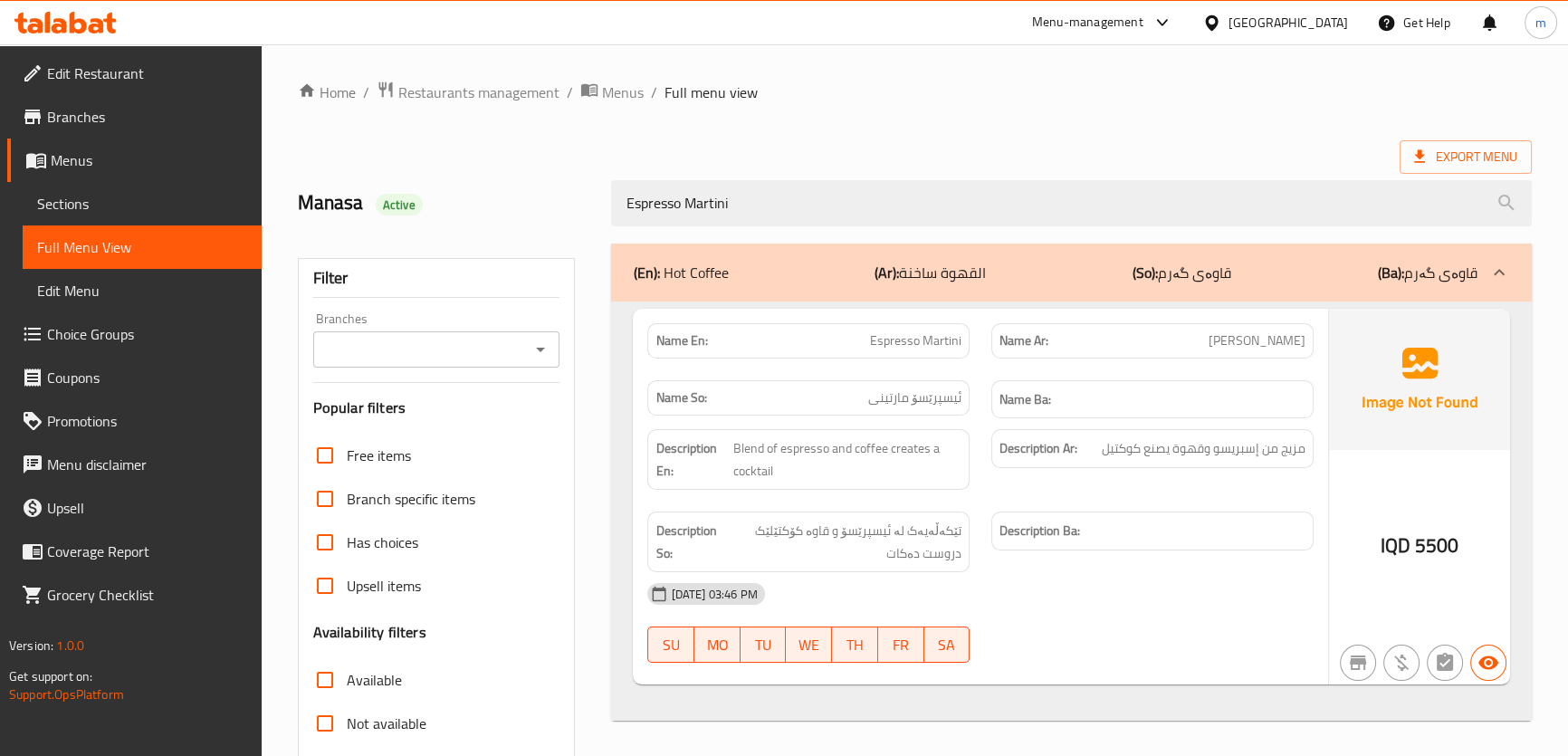
click at [543, 349] on icon "Open" at bounding box center [540, 350] width 9 height 5
type input "Espresso Martini"
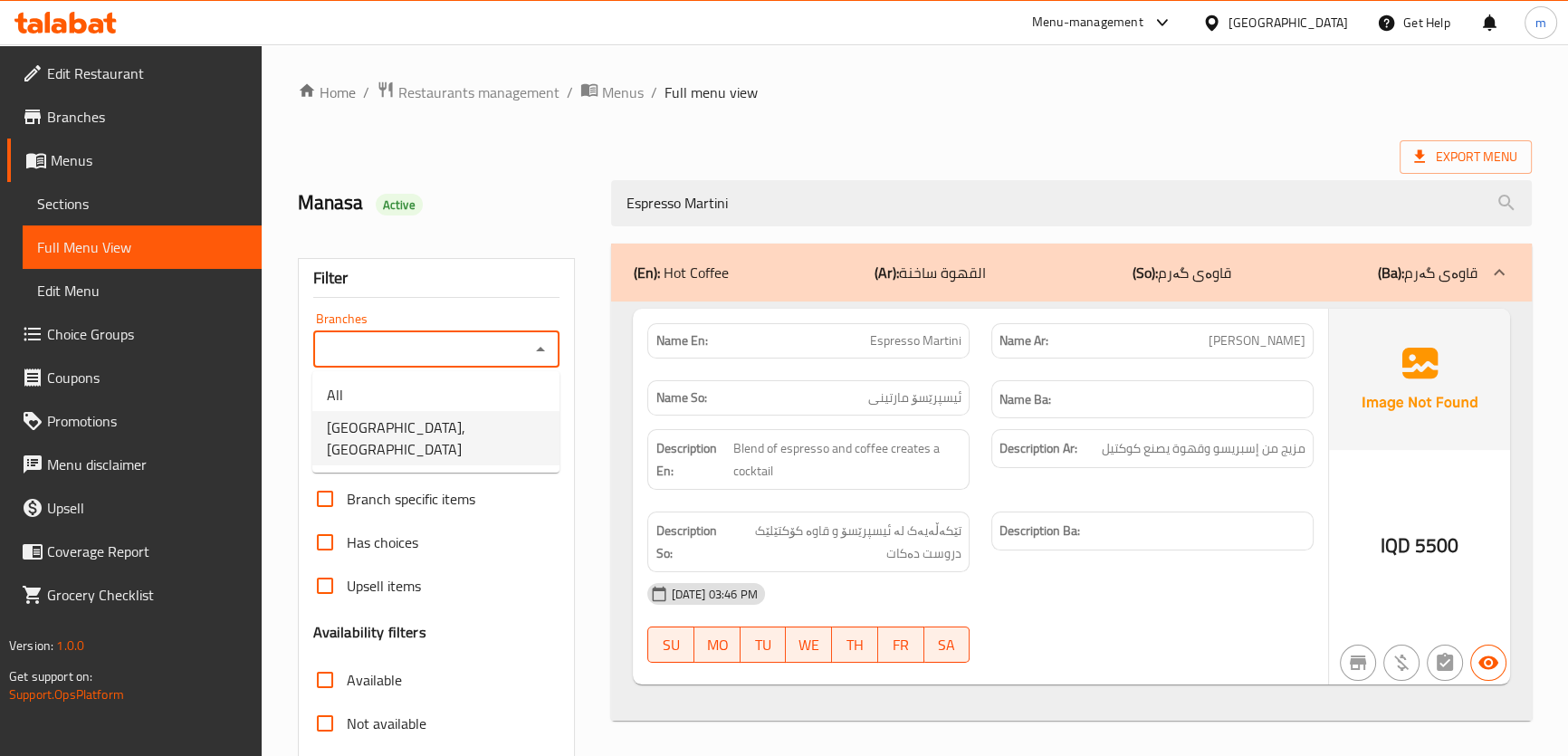
click at [462, 422] on span "Business Lounge Cafe, Malta Street" at bounding box center [436, 439] width 218 height 44
type input "Business Lounge Cafe, Malta Street"
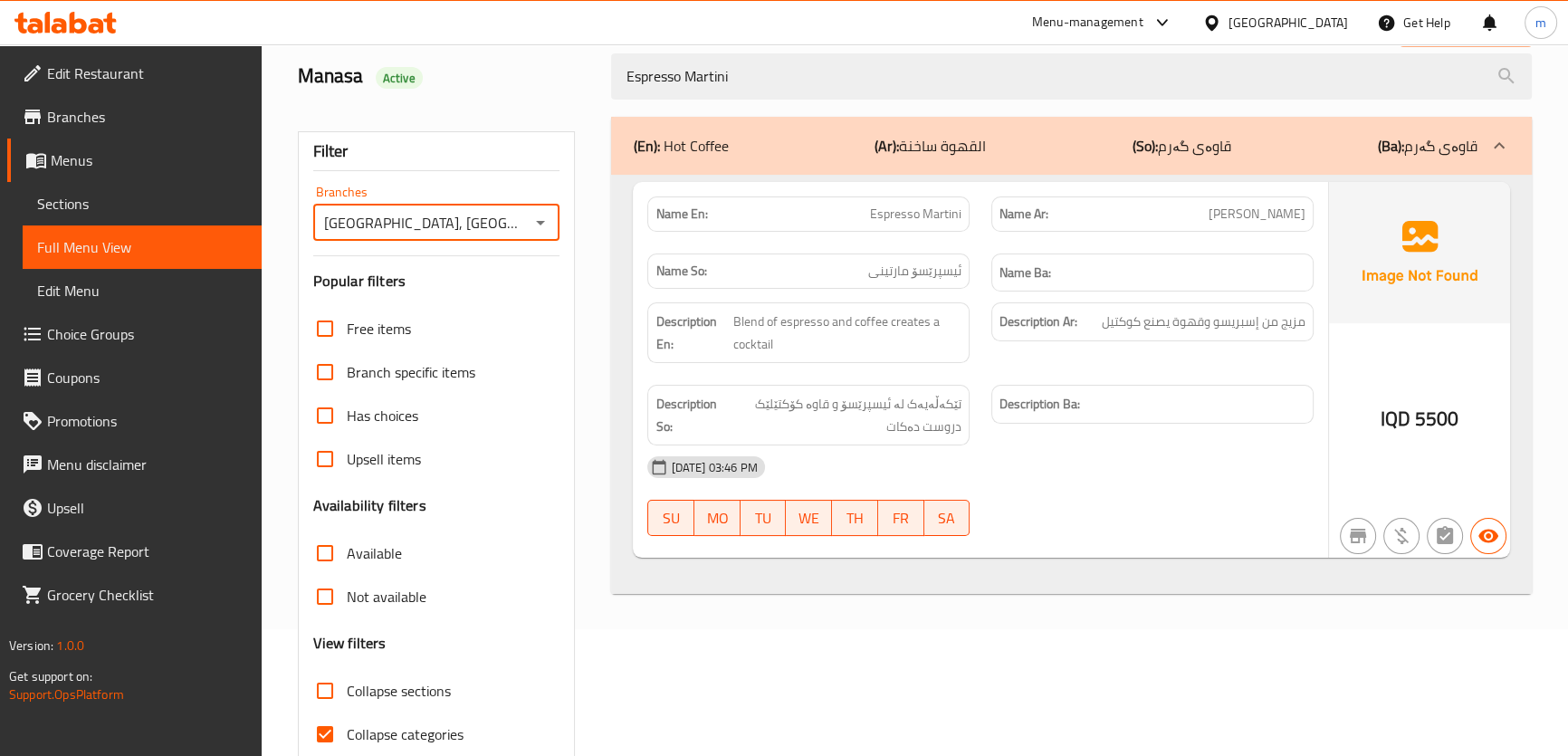
scroll to position [207, 0]
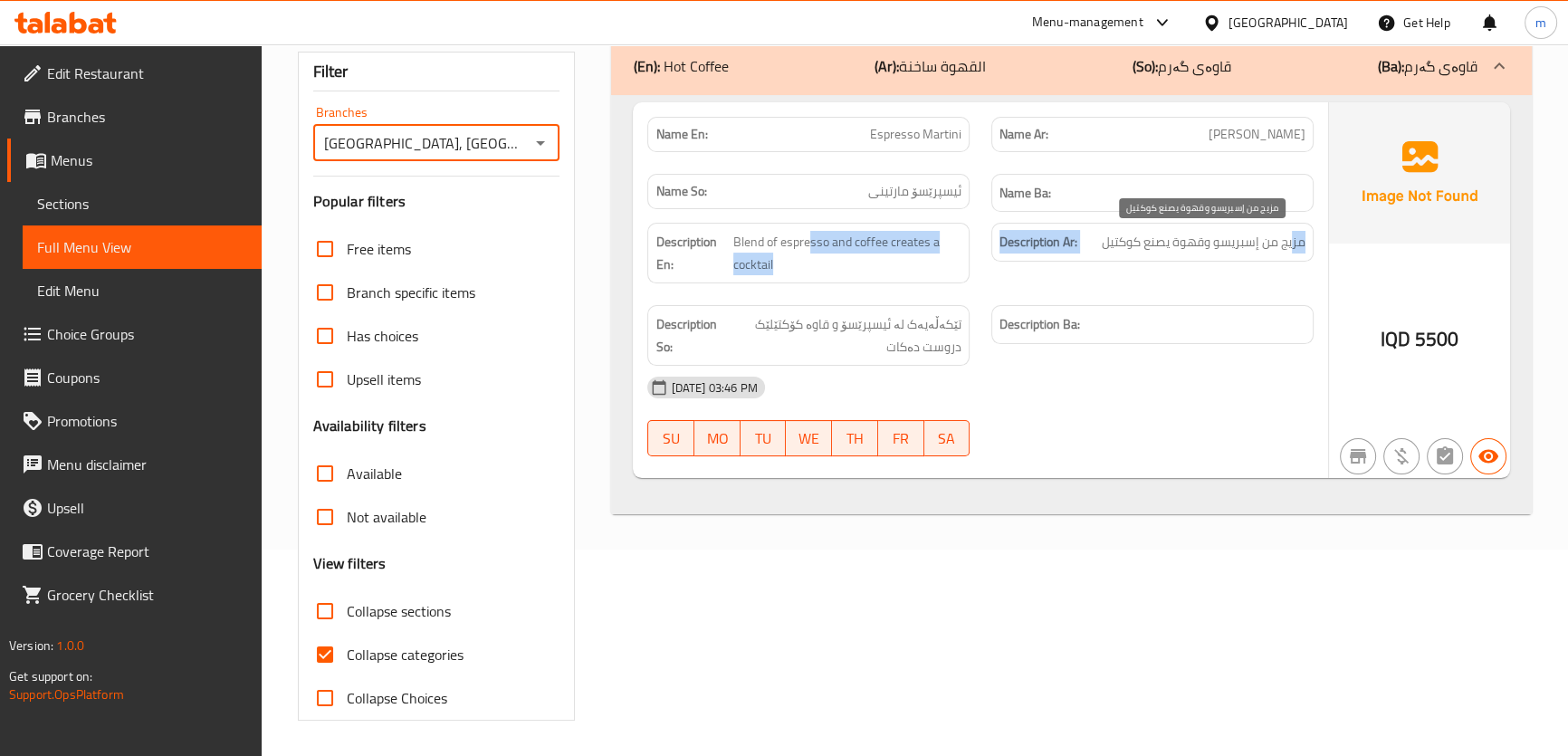
drag, startPoint x: 1290, startPoint y: 252, endPoint x: 791, endPoint y: 251, distance: 499.0
click at [793, 251] on div "Description En: Blend of espresso and coffee creates a cocktail Description Ar:…" at bounding box center [979, 294] width 687 height 165
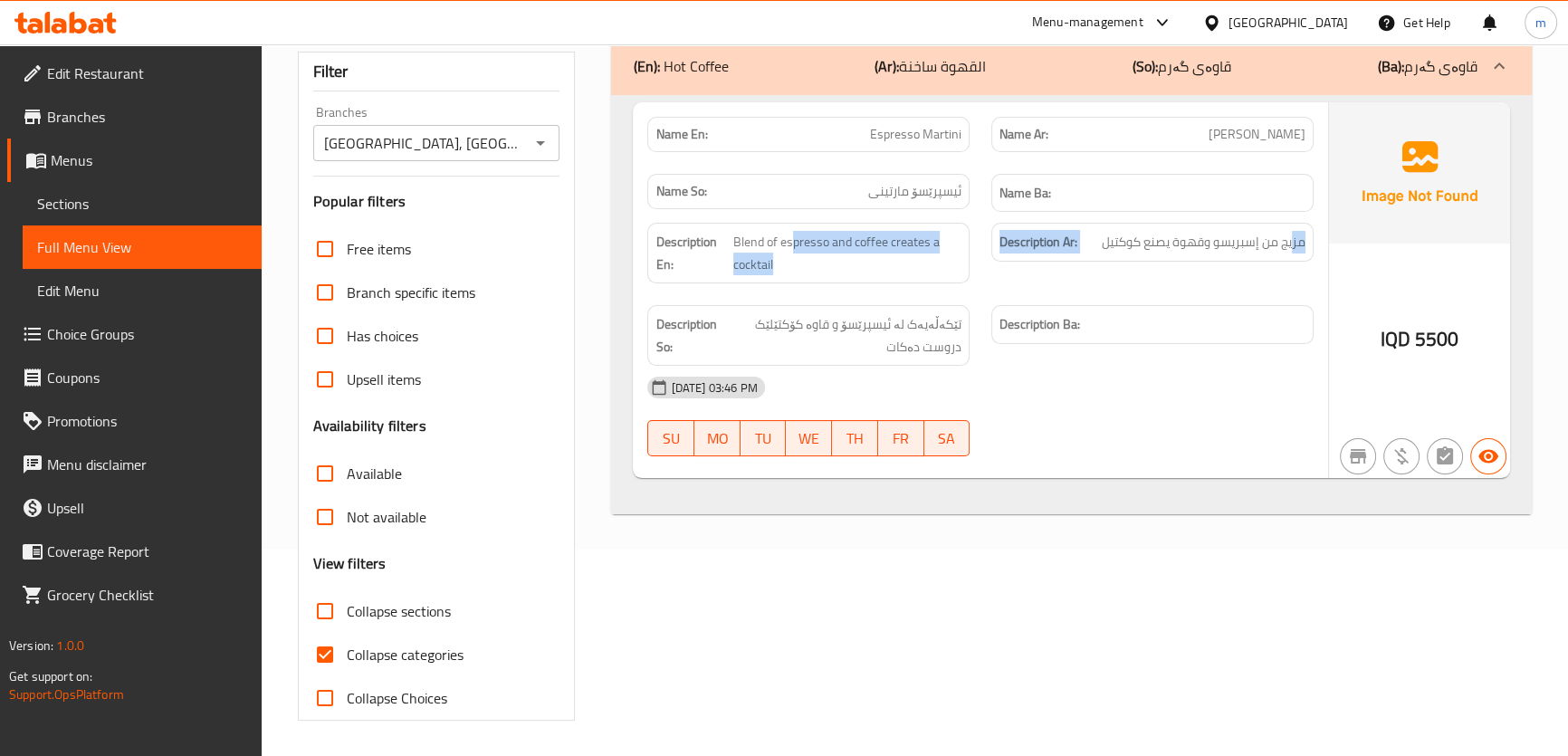
click at [994, 261] on div "Description Ar: مزيج من إسبريسو وقهوة يصنع كوكتيل" at bounding box center [1152, 253] width 344 height 83
click at [1101, 263] on div "Description Ar: مزيج من إسبريسو وقهوة يصنع كوكتيل" at bounding box center [1152, 253] width 344 height 83
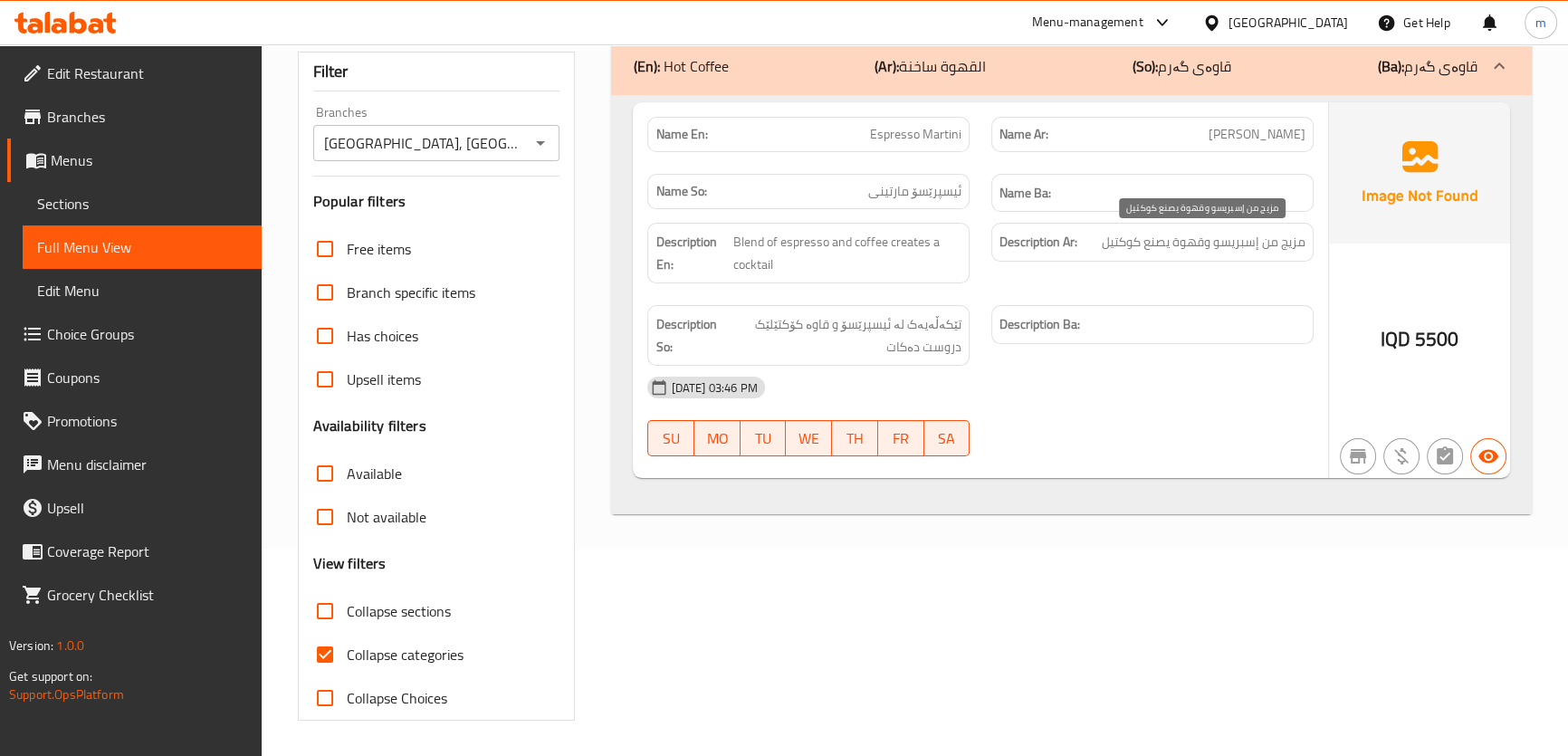
click at [1109, 239] on span "مزيج من إسبريسو وقهوة يصنع كوكتيل" at bounding box center [1203, 242] width 204 height 23
click at [1106, 247] on span "مزيج من إسبريسو وقهوة يصنع كوكتيل" at bounding box center [1203, 242] width 204 height 23
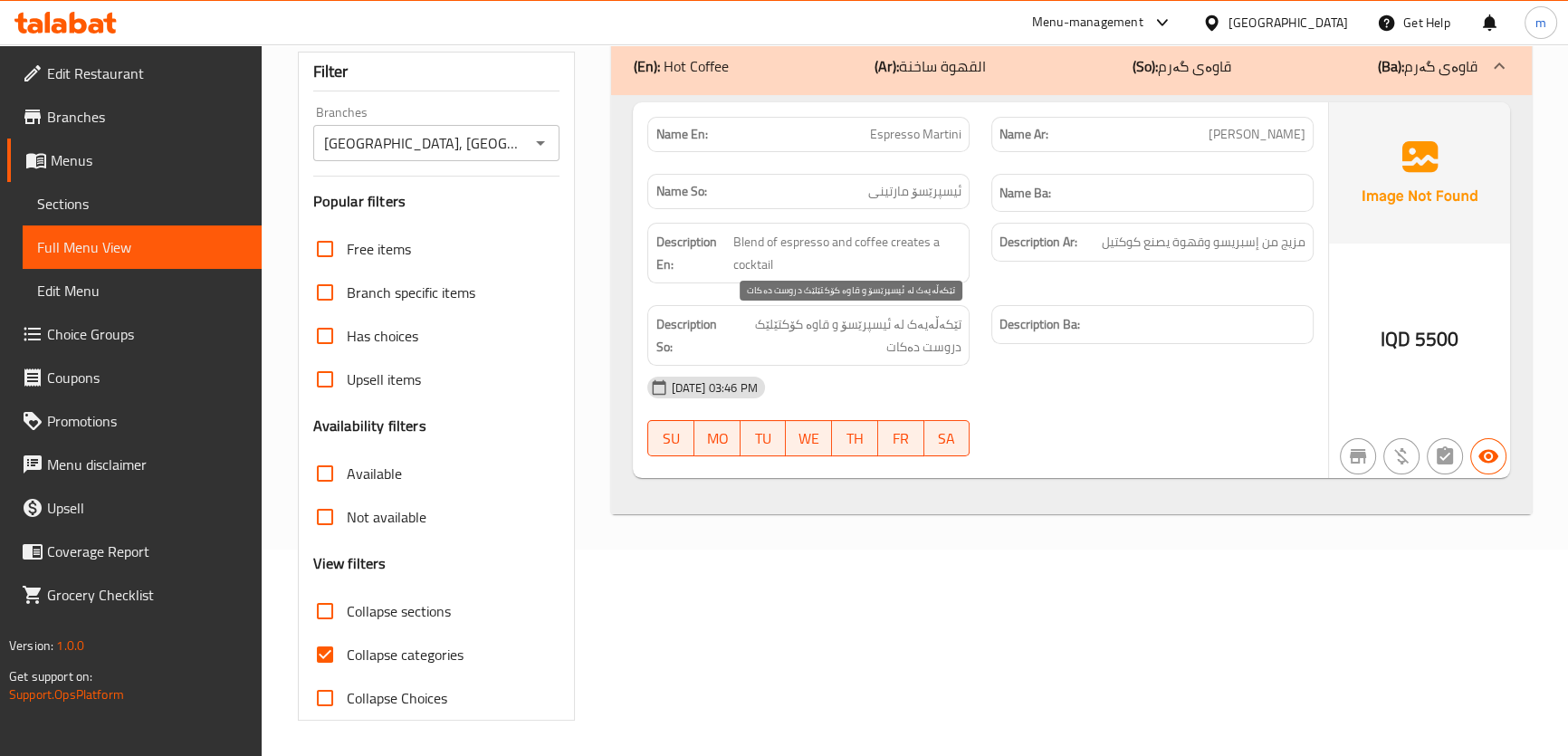
click at [816, 335] on span "تێکەڵەیەک لە ئیسپرێسۆ و قاوە کۆکتێلێک دروست دەکات" at bounding box center [844, 335] width 237 height 45
click at [815, 335] on span "تێکەڵەیەک لە ئیسپرێسۆ و قاوە کۆکتێلێک دروست دەکات" at bounding box center [844, 335] width 237 height 45
click at [813, 335] on span "تێکەڵەیەک لە ئیسپرێسۆ و قاوە کۆکتێلێک دروست دەکات" at bounding box center [844, 335] width 237 height 45
click at [811, 334] on span "تێکەڵەیەک لە ئیسپرێسۆ و قاوە کۆکتێلێک دروست دەکات" at bounding box center [844, 335] width 237 height 45
click at [1095, 278] on div "Description Ar: مزيج من إسبريسو وقهوة يصنع كوكتيل" at bounding box center [1152, 253] width 344 height 83
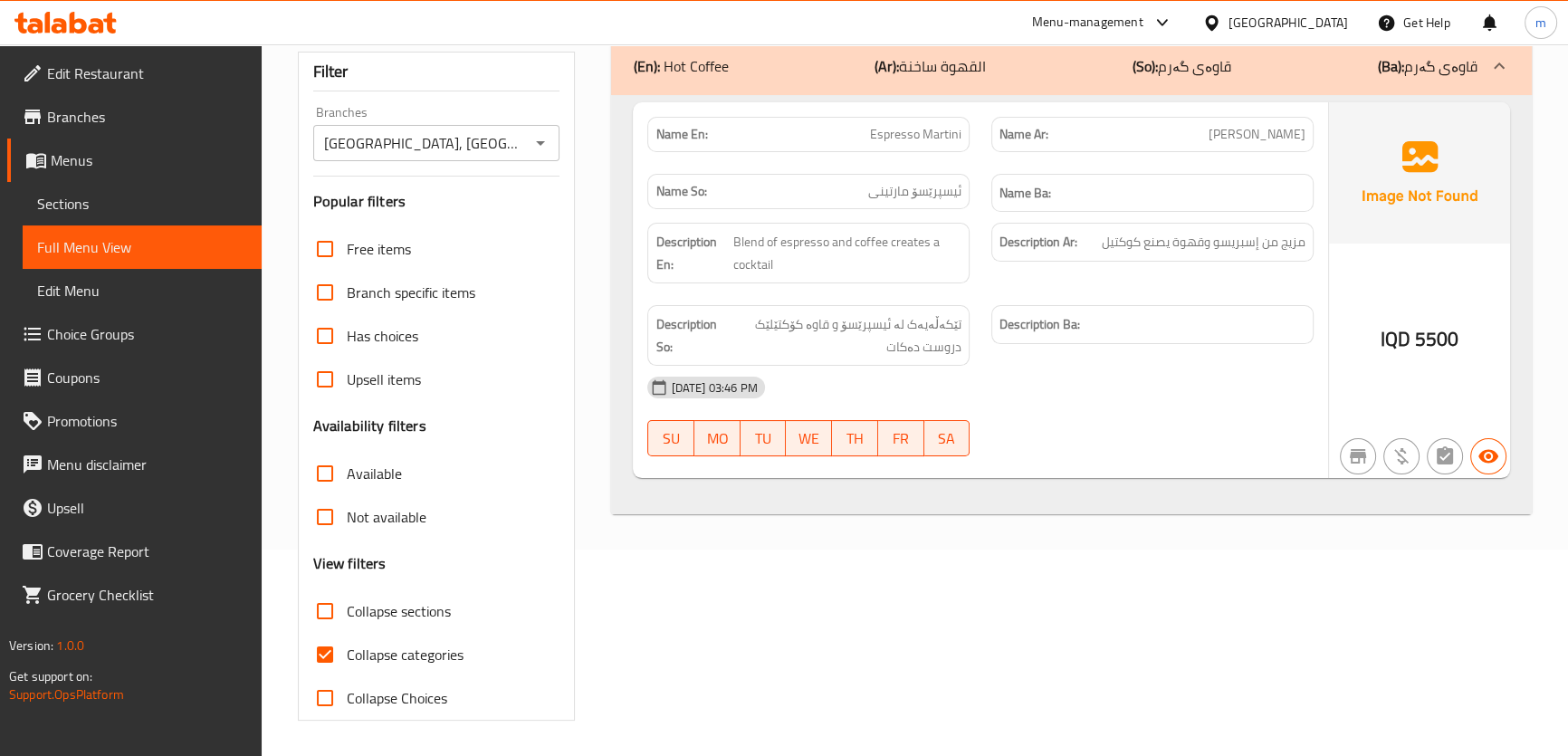
click at [109, 16] on icon at bounding box center [109, 23] width 13 height 21
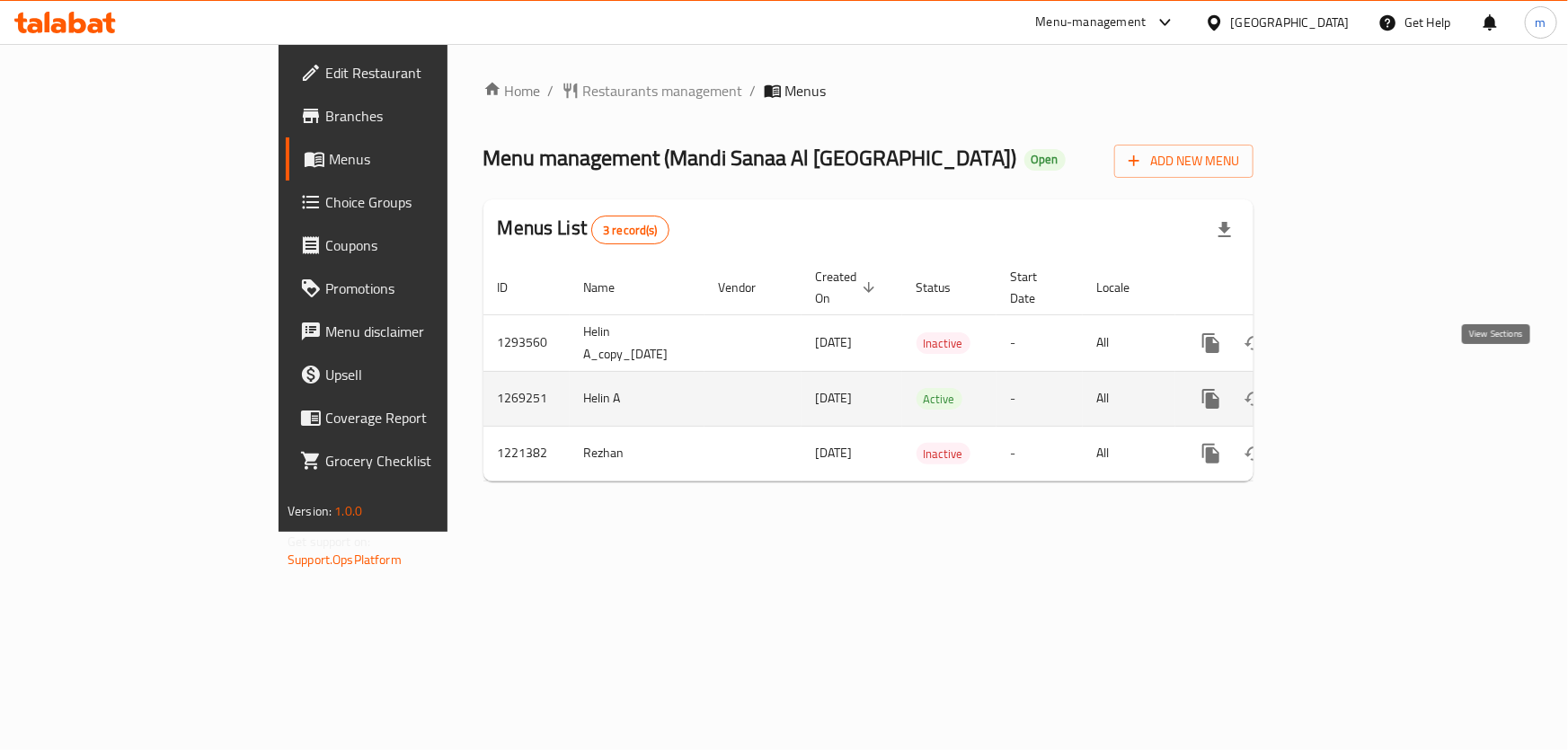
click at [1352, 388] on icon "enhanced table" at bounding box center [1341, 399] width 22 height 22
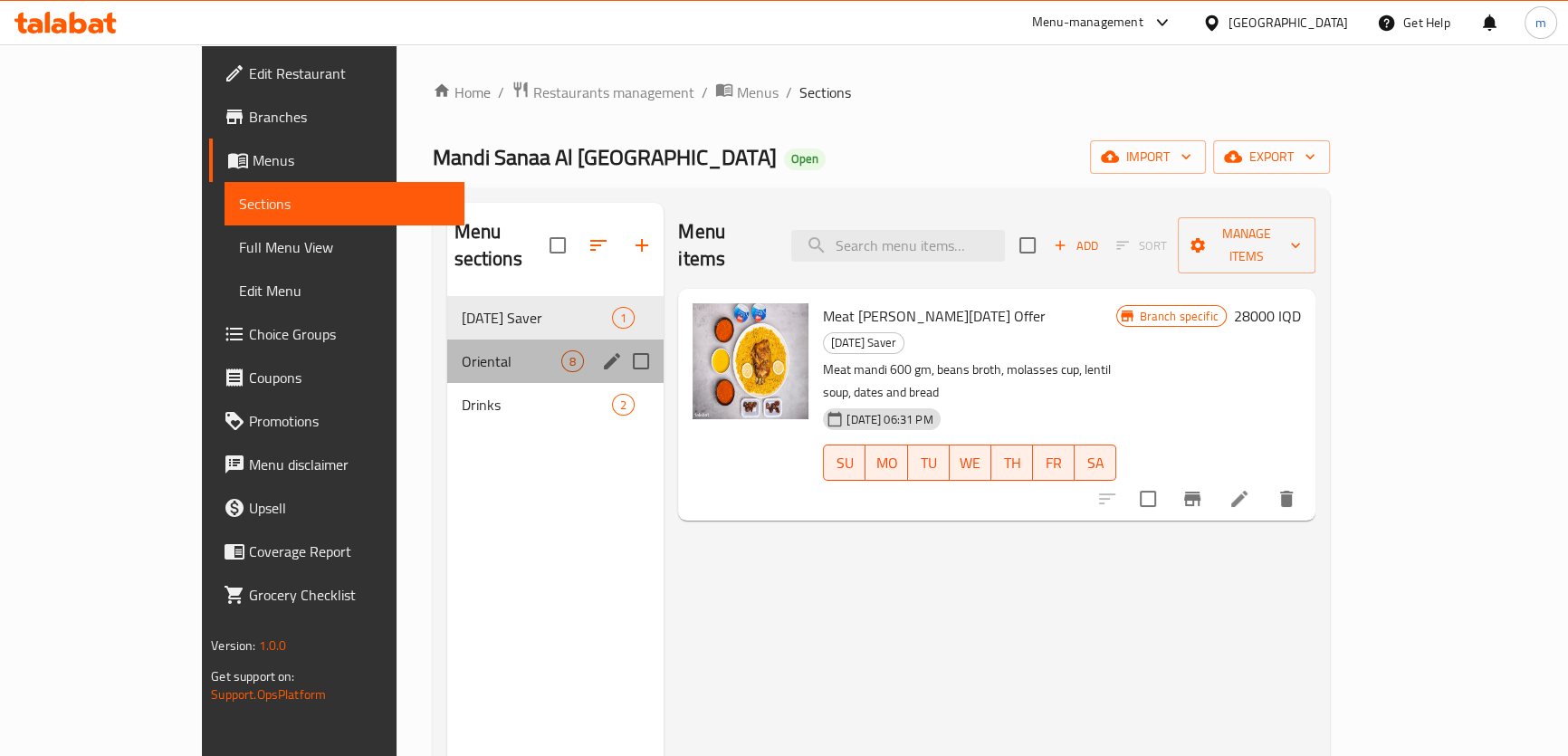
click at [447, 339] on div "Oriental 8" at bounding box center [556, 361] width 217 height 44
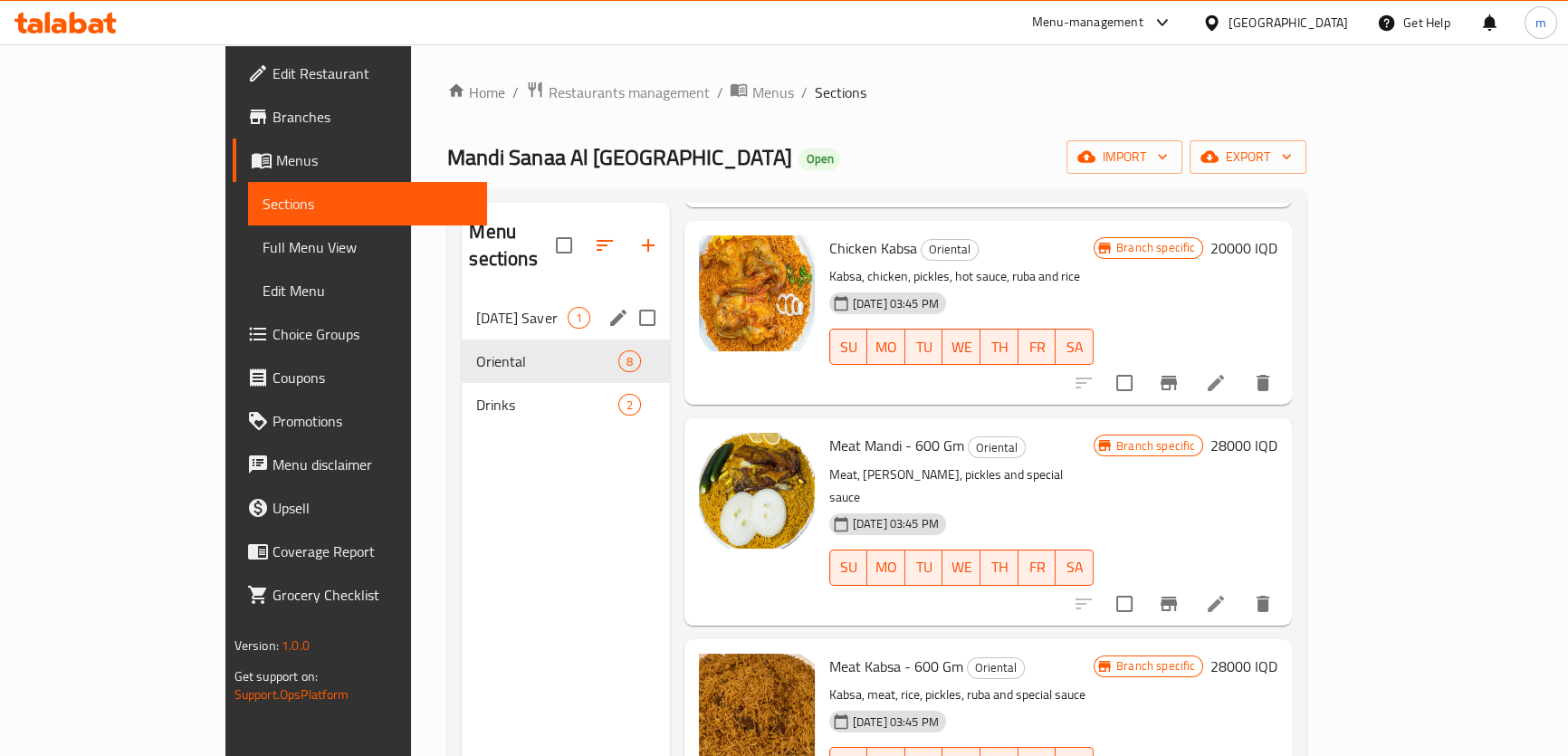
click at [476, 307] on span "[DATE] Saver" at bounding box center [521, 318] width 90 height 22
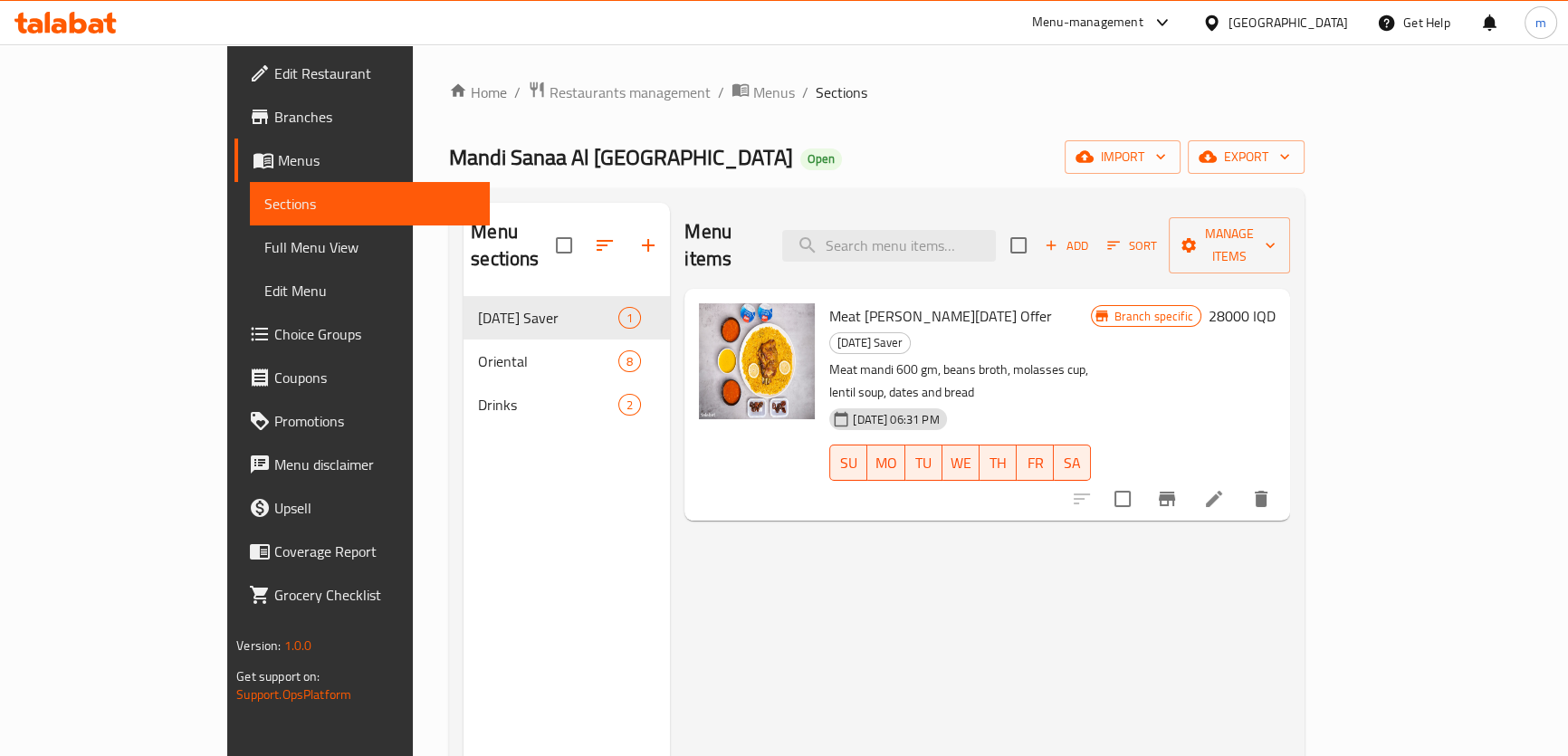
click at [90, 7] on div at bounding box center [66, 23] width 131 height 36
click at [86, 18] on icon at bounding box center [66, 23] width 102 height 22
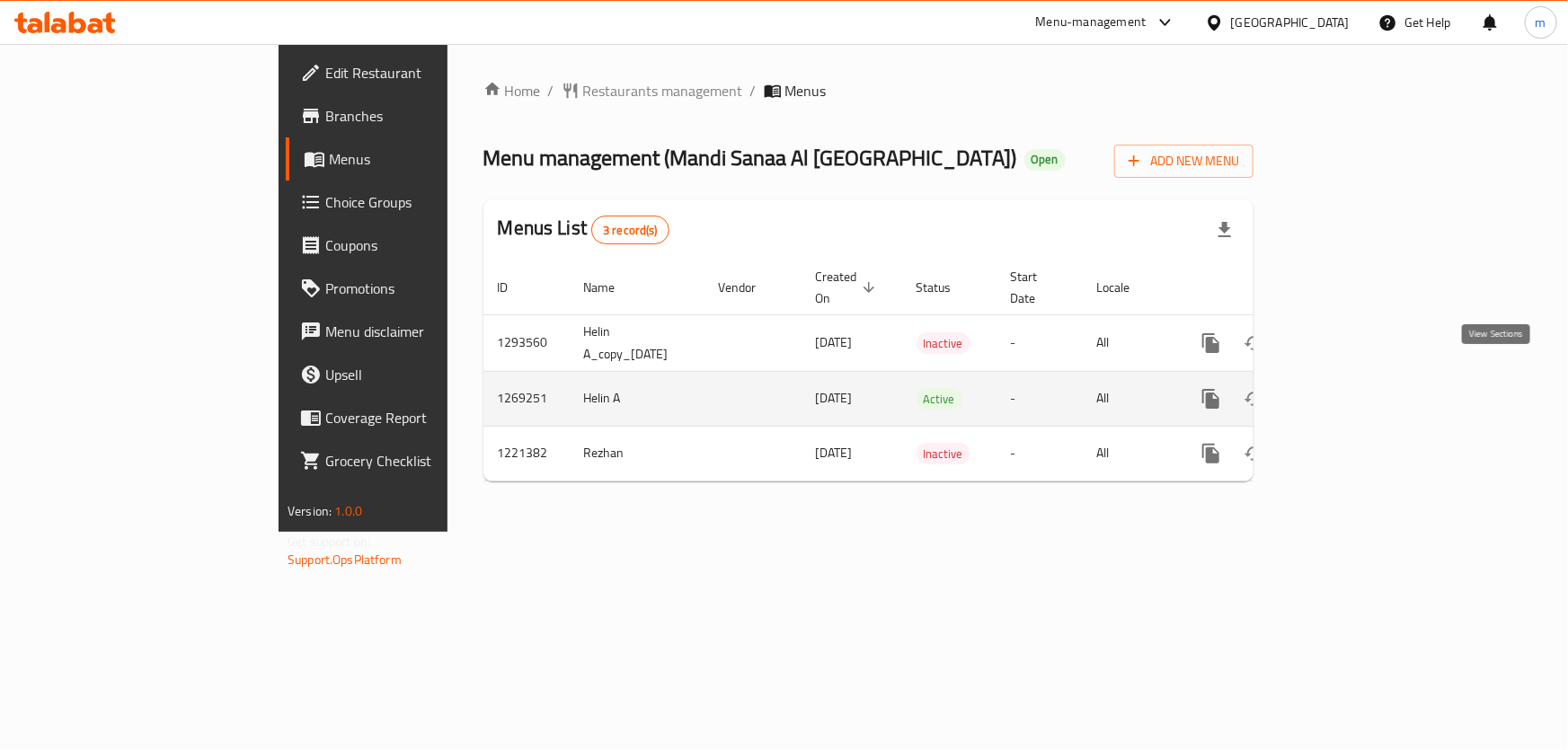
click at [1349, 391] on icon "enhanced table" at bounding box center [1341, 399] width 16 height 16
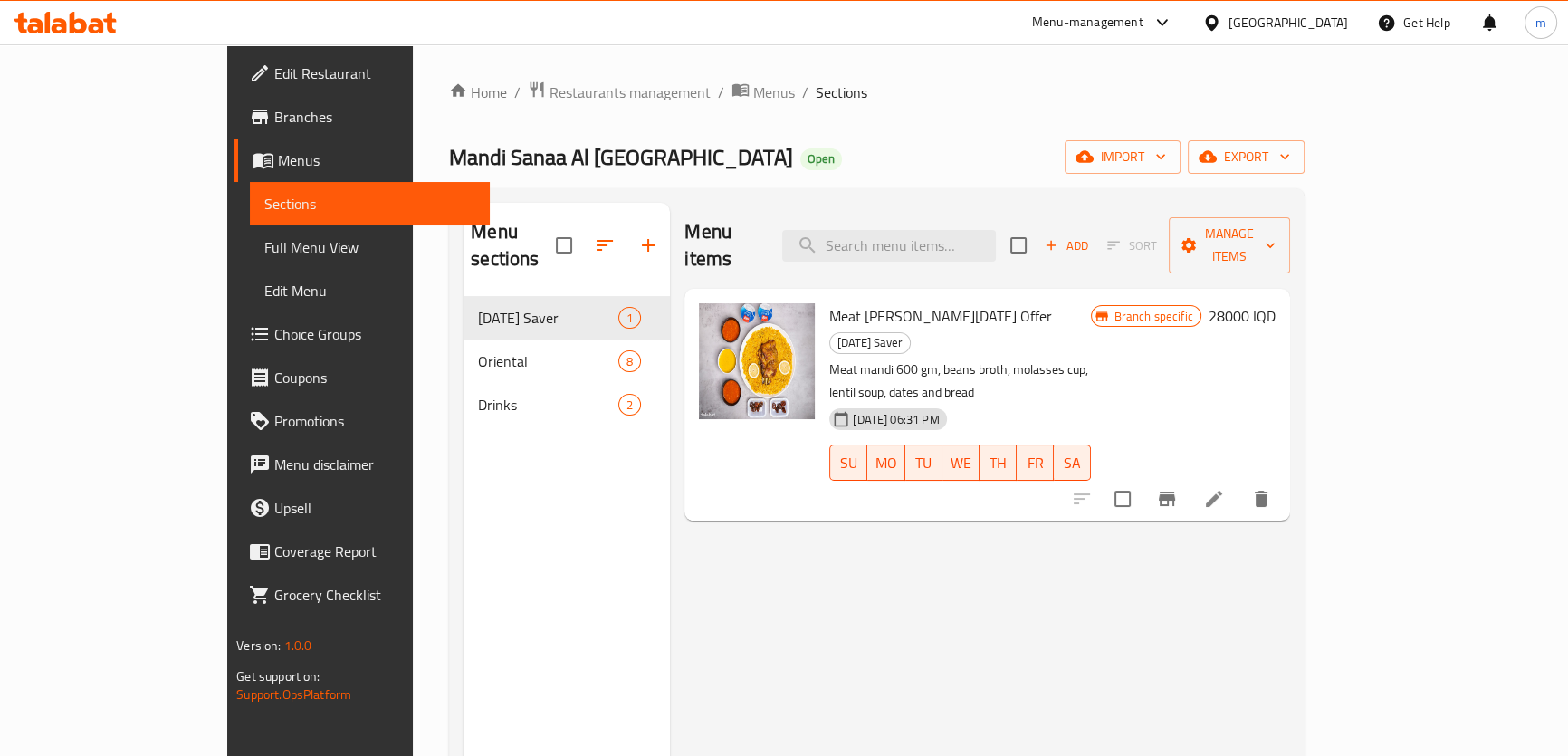
click at [900, 256] on div "Menu items Add Sort Manage items" at bounding box center [986, 246] width 605 height 86
click at [903, 245] on input "search" at bounding box center [888, 246] width 214 height 32
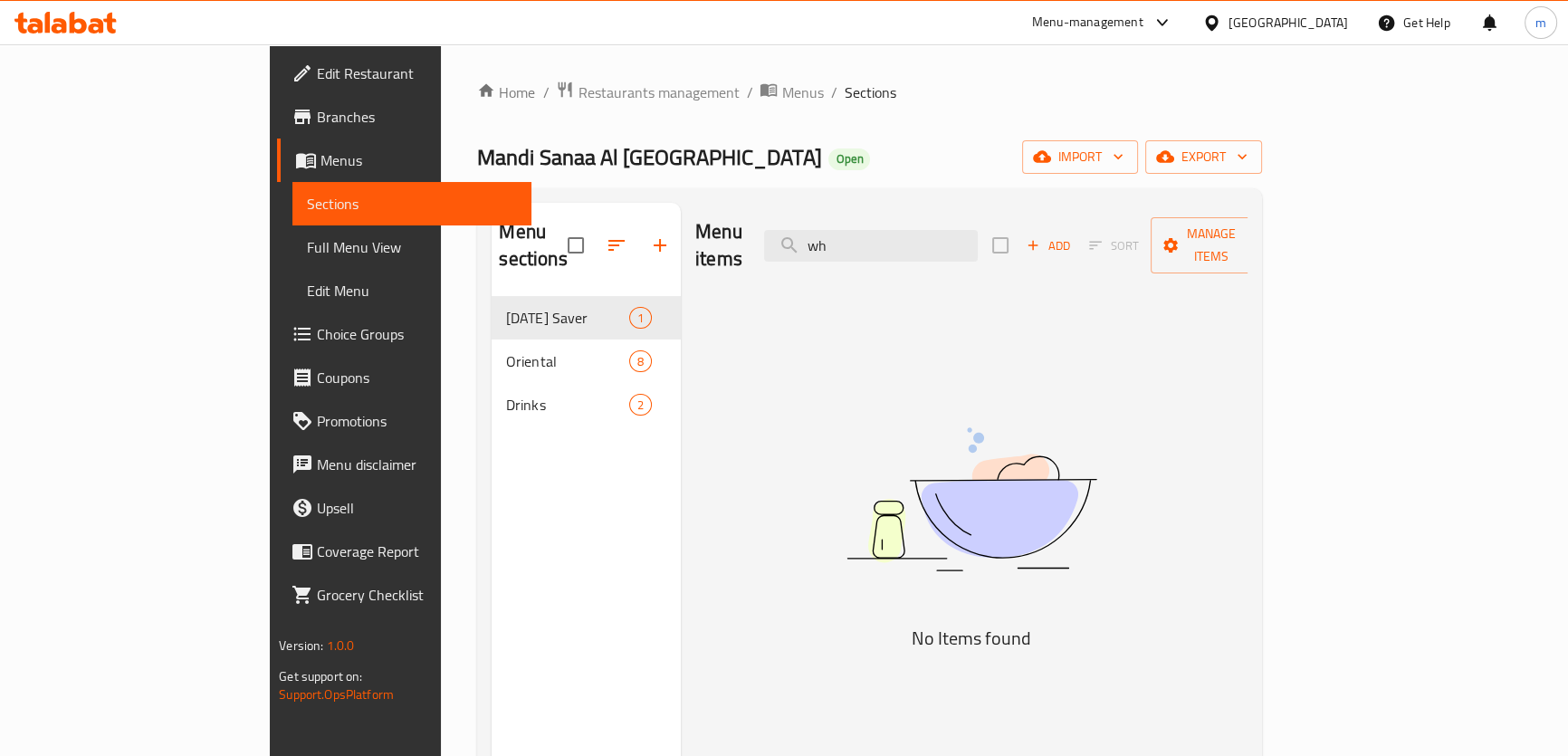
type input "w"
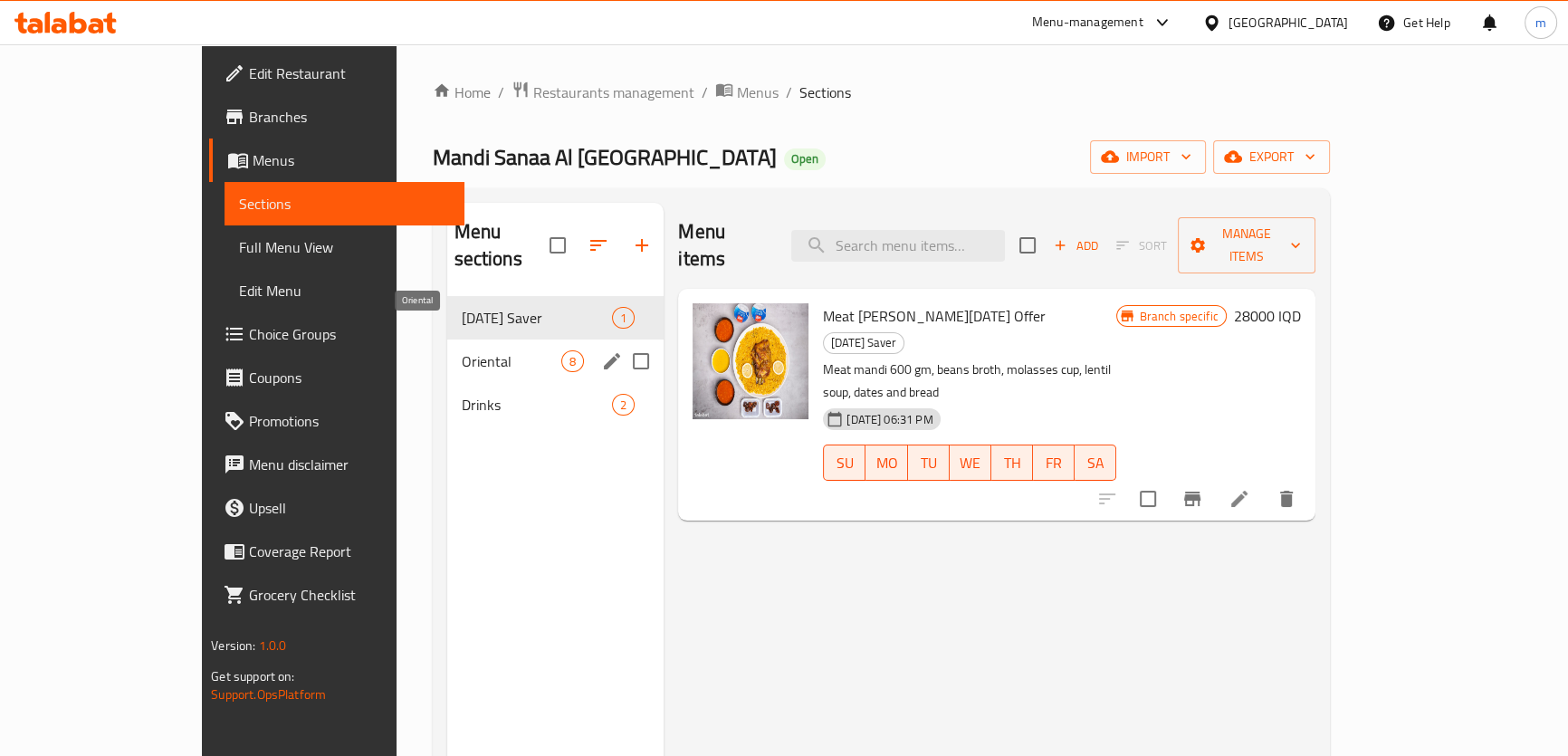
click at [461, 350] on span "Oriental" at bounding box center [511, 361] width 100 height 22
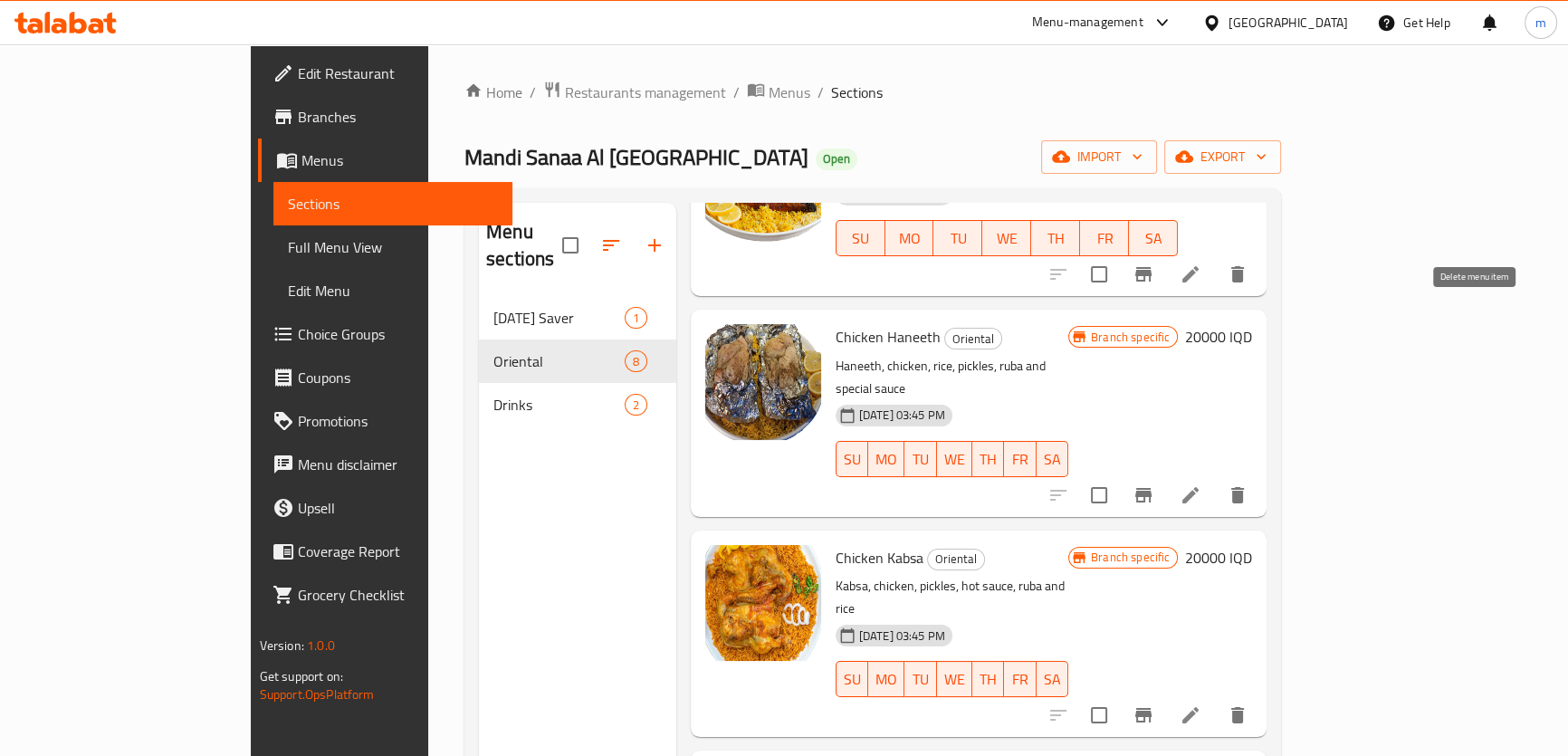
scroll to position [384, 0]
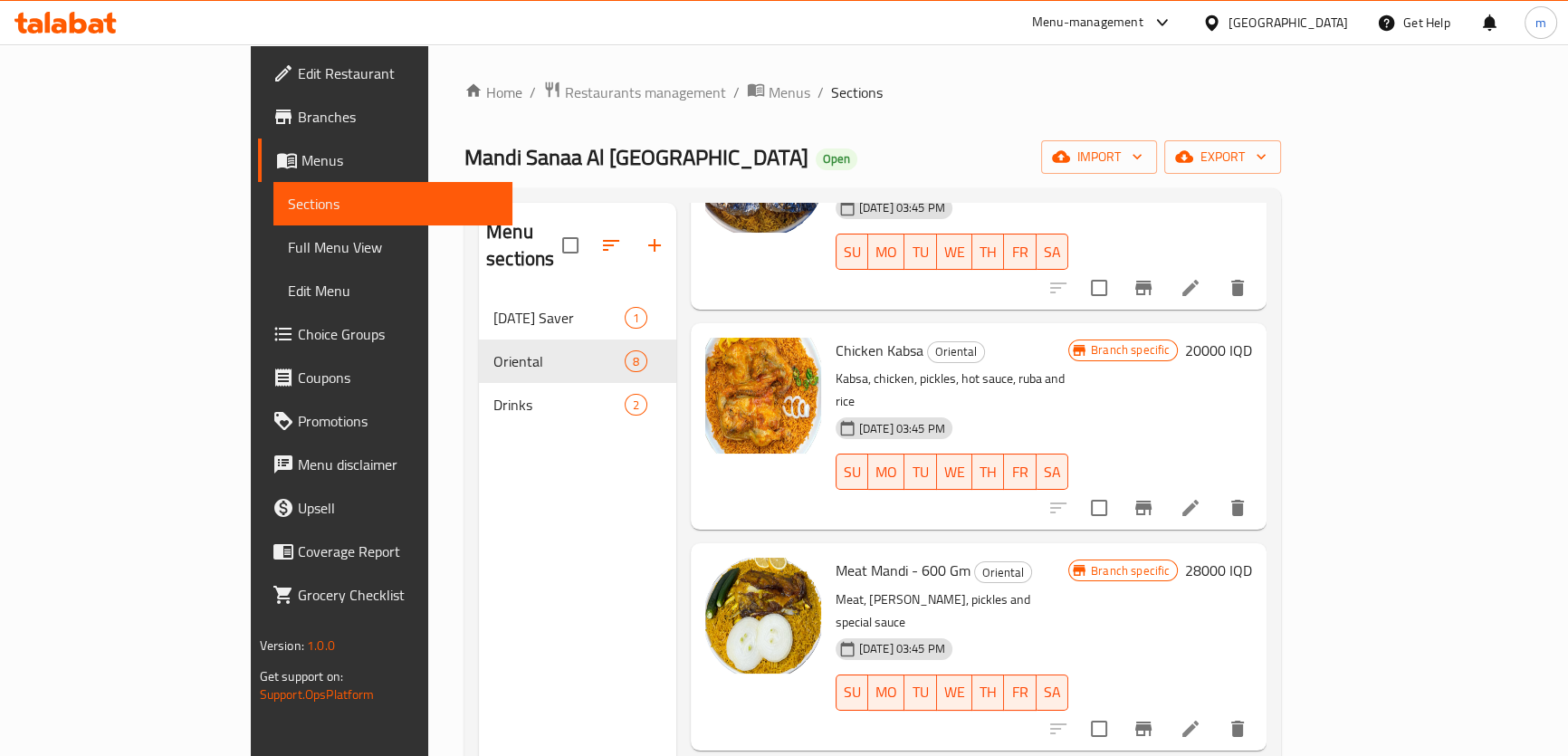
click at [287, 247] on span "Full Menu View" at bounding box center [392, 248] width 210 height 22
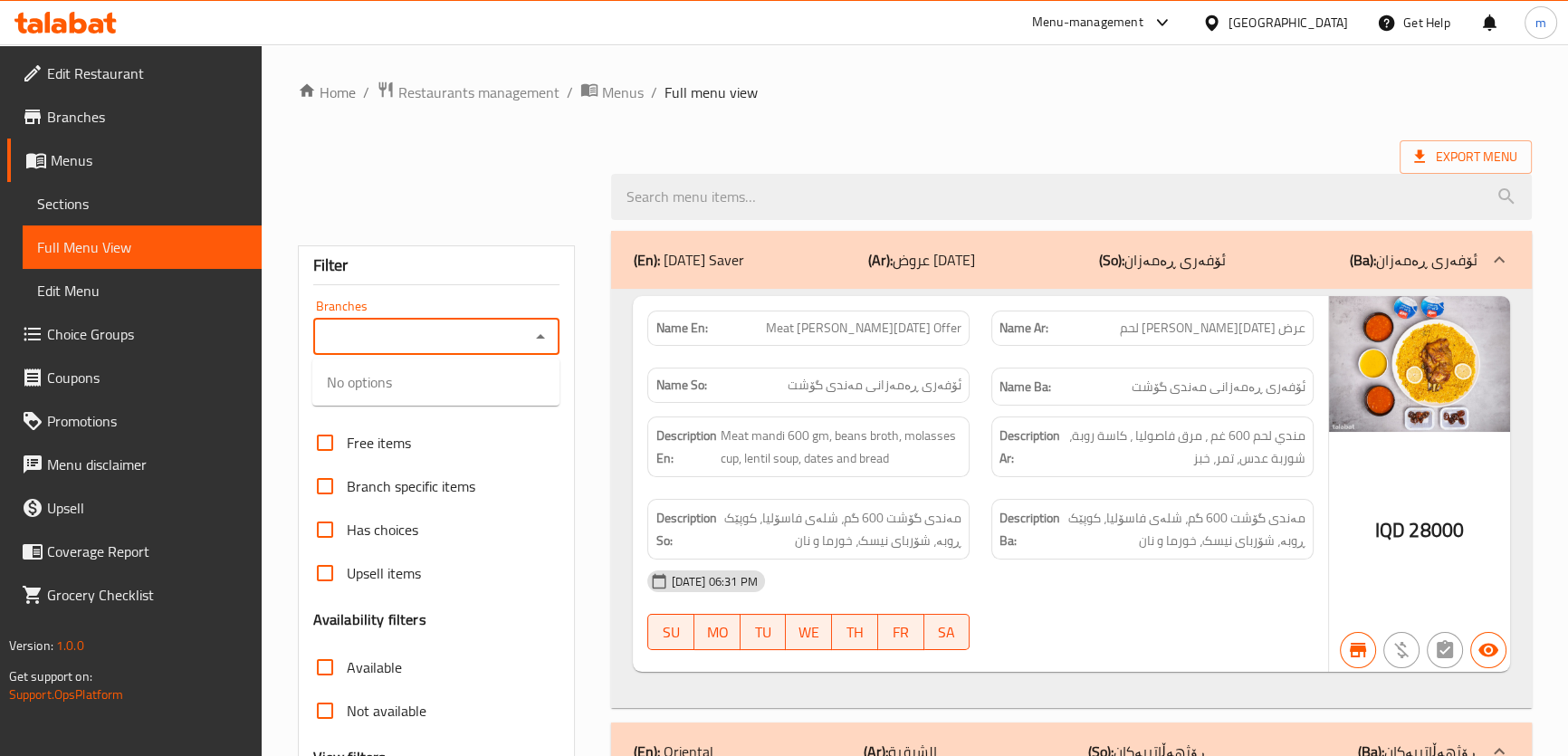
click at [445, 346] on input "Branches" at bounding box center [422, 336] width 207 height 25
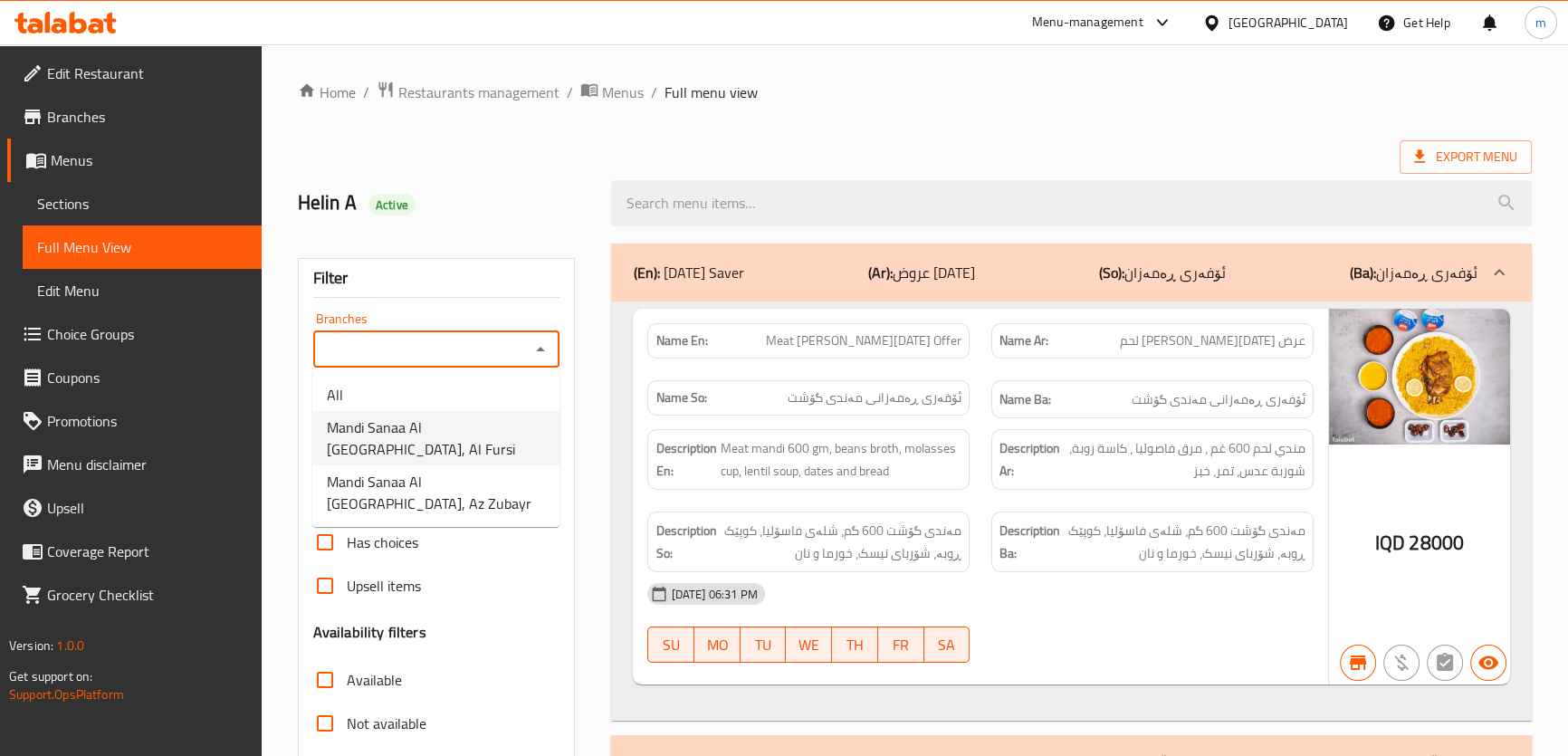
click at [414, 433] on span "Mandi Sanaa Al [GEOGRAPHIC_DATA], Al Fursi" at bounding box center [436, 439] width 218 height 44
type input "Mandi Sanaa Al [GEOGRAPHIC_DATA], Al Fursi"
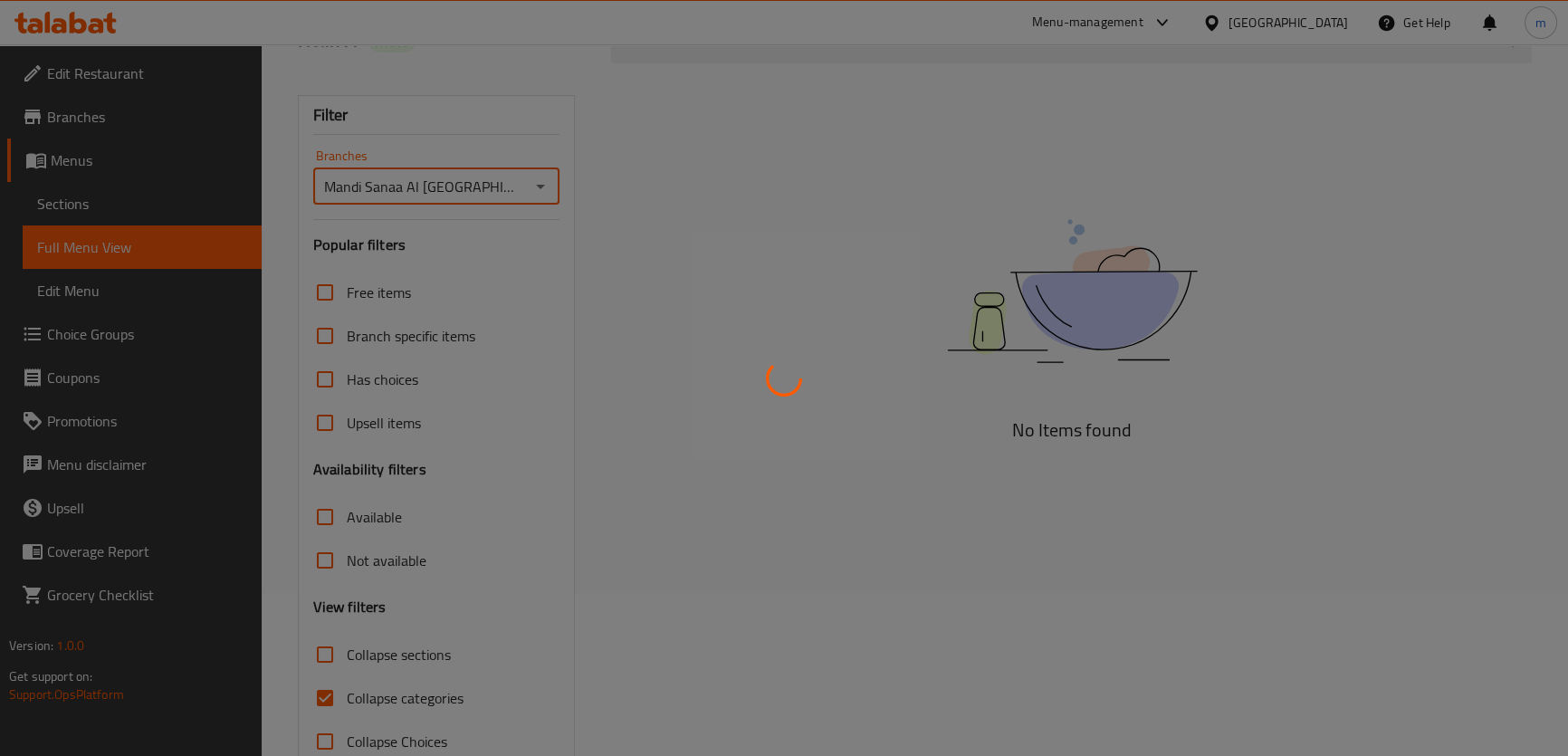
scroll to position [207, 0]
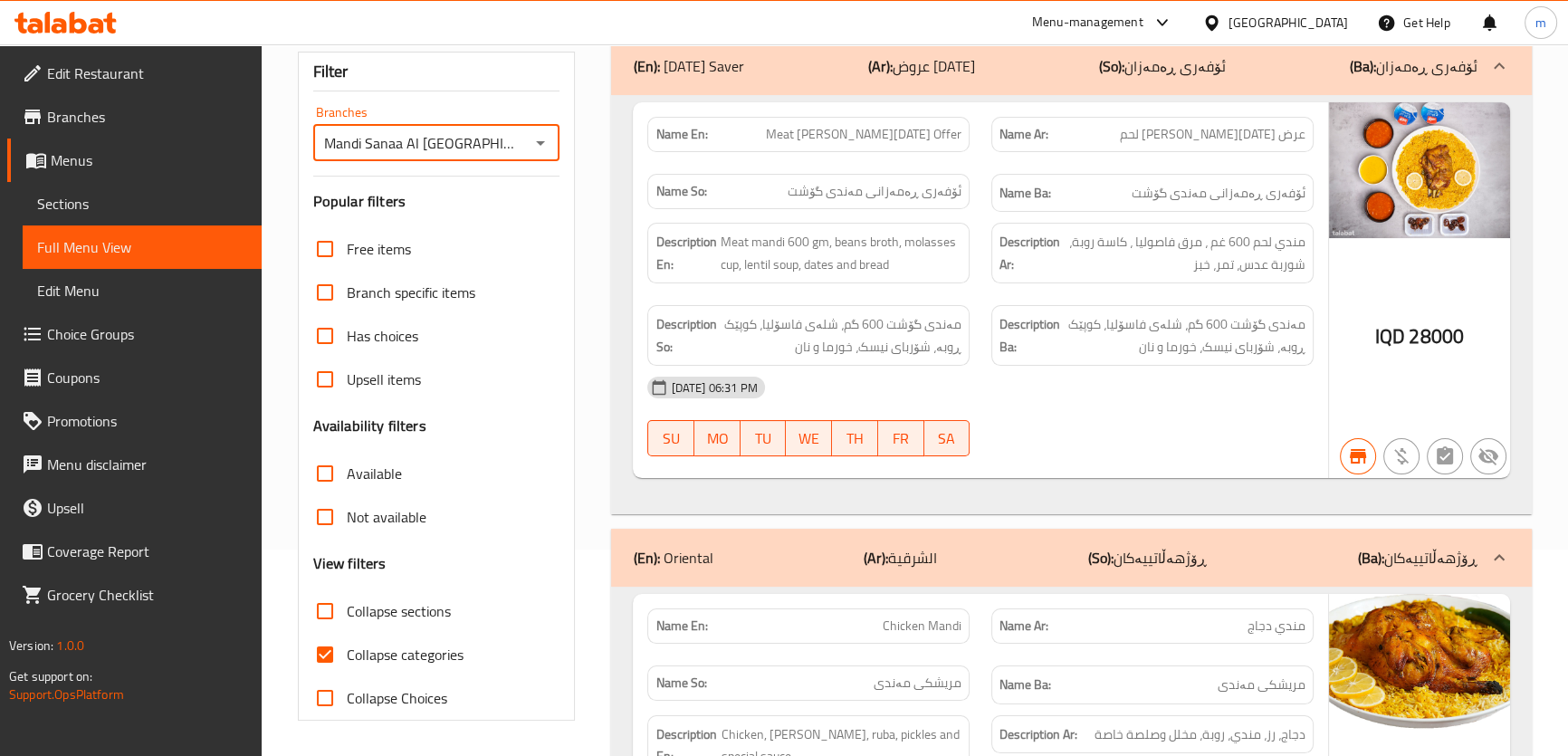
click at [330, 646] on input "Collapse categories" at bounding box center [325, 655] width 44 height 44
checkbox input "false"
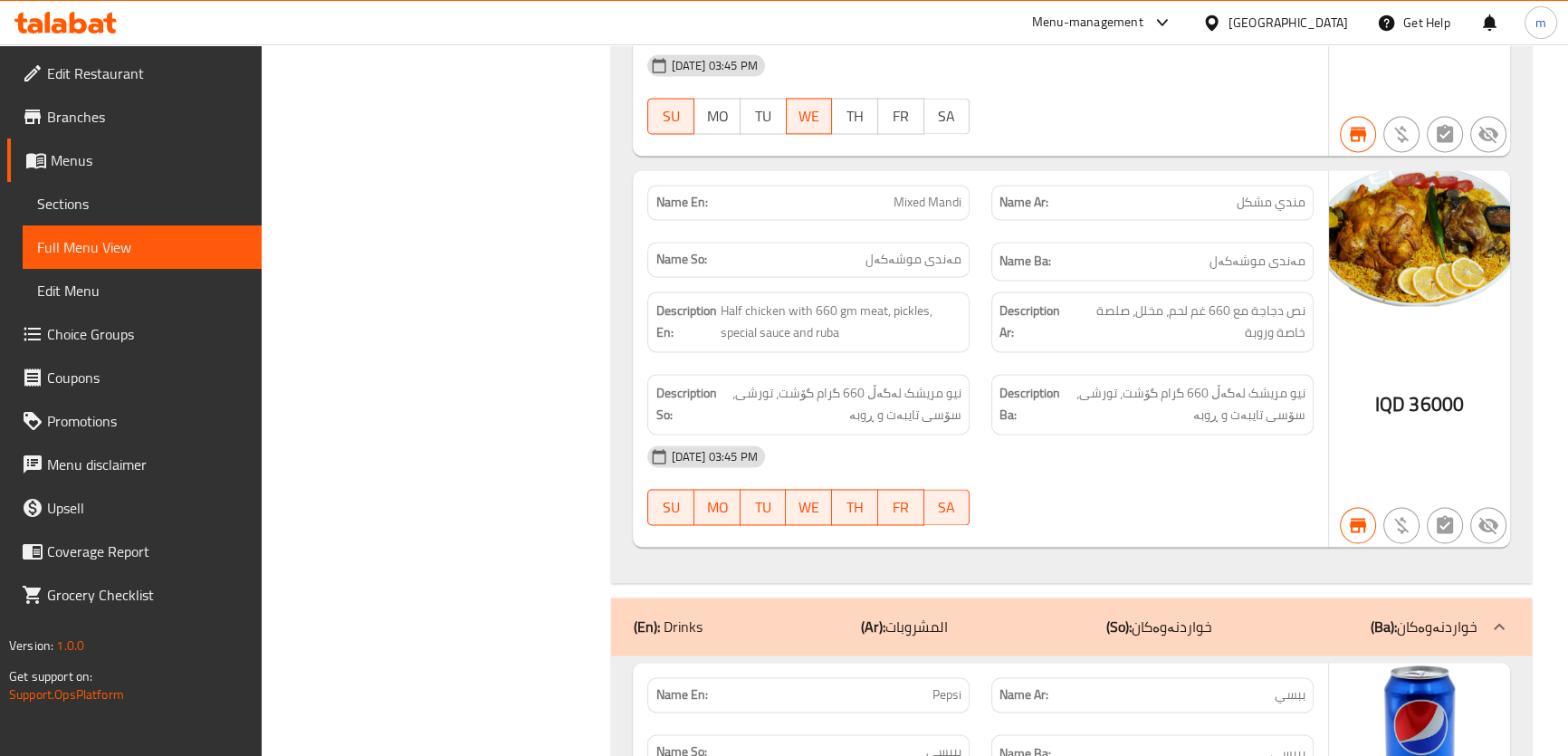
scroll to position [3245, 0]
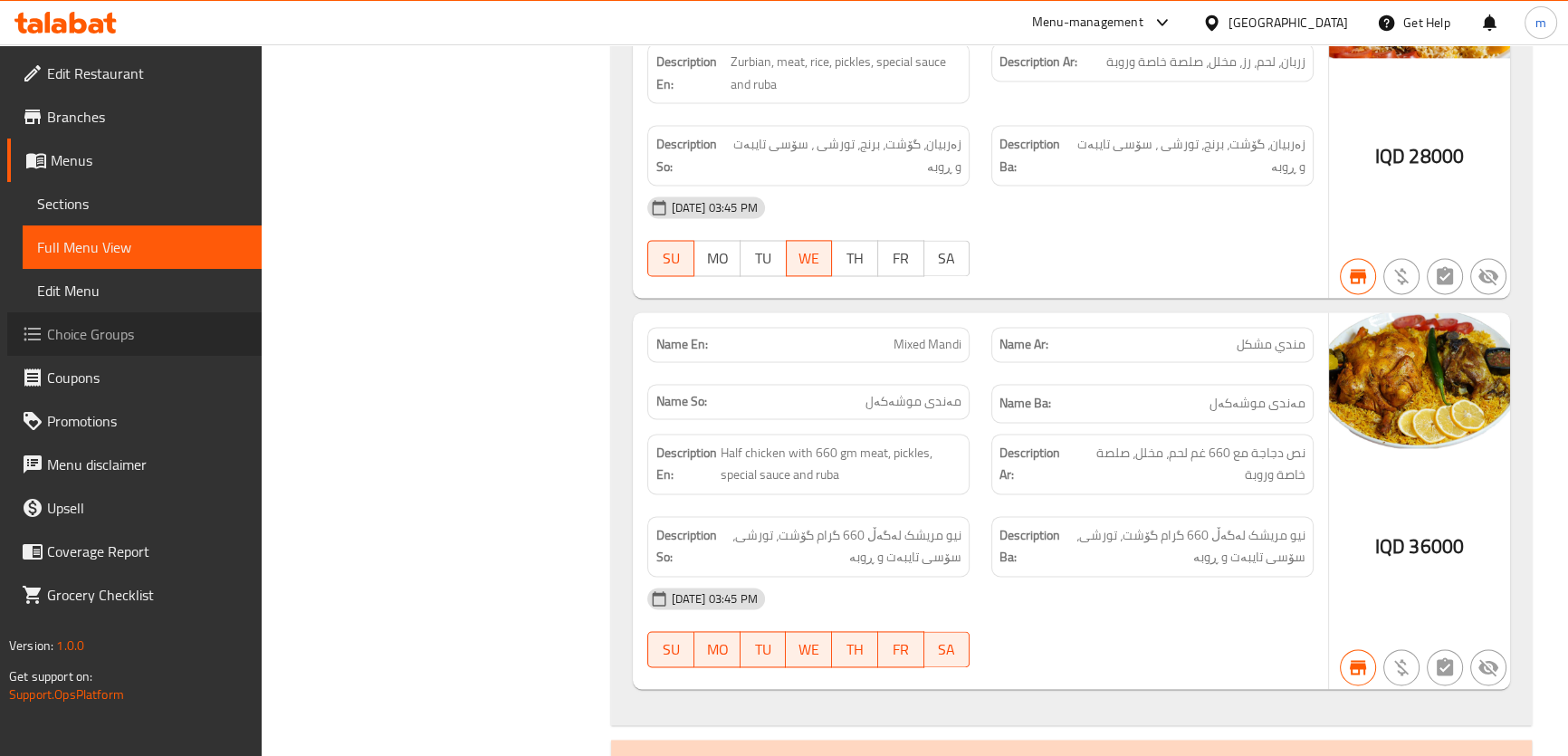
click at [107, 330] on span "Choice Groups" at bounding box center [146, 334] width 200 height 22
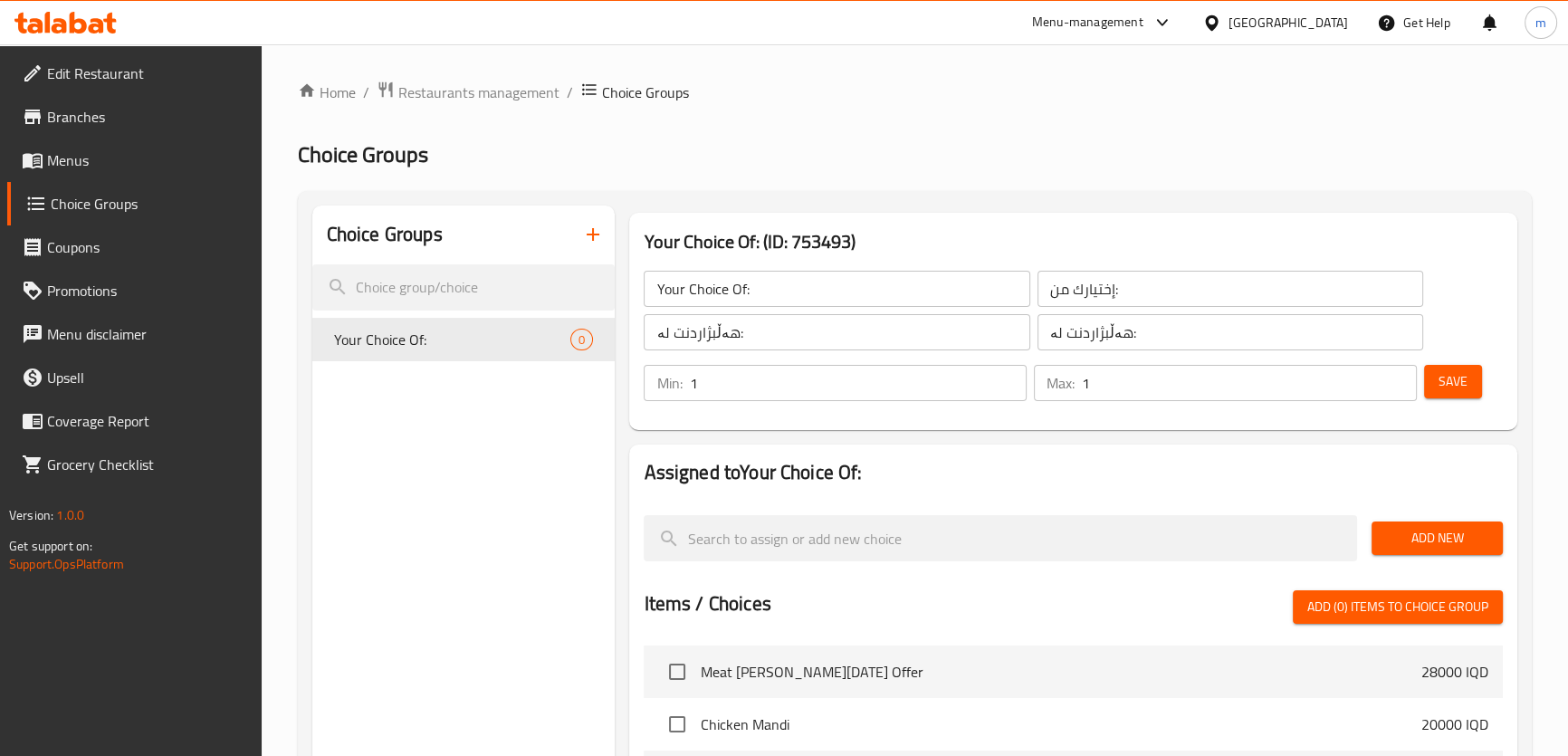
click at [87, 29] on icon at bounding box center [66, 23] width 102 height 22
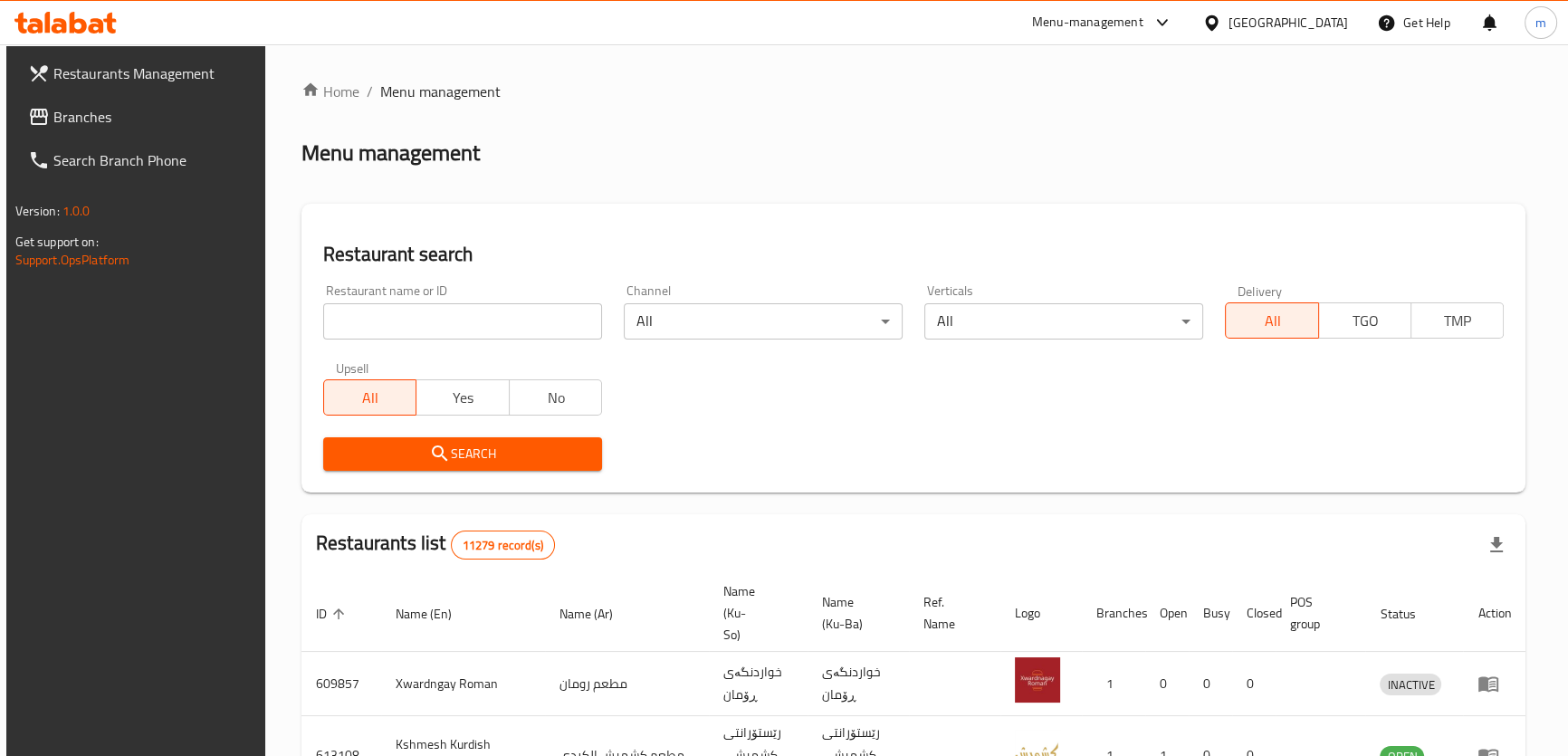
click at [425, 309] on input "search" at bounding box center [462, 321] width 278 height 36
paste input "671867"
type input "671867"
click button "Search" at bounding box center [462, 455] width 278 height 34
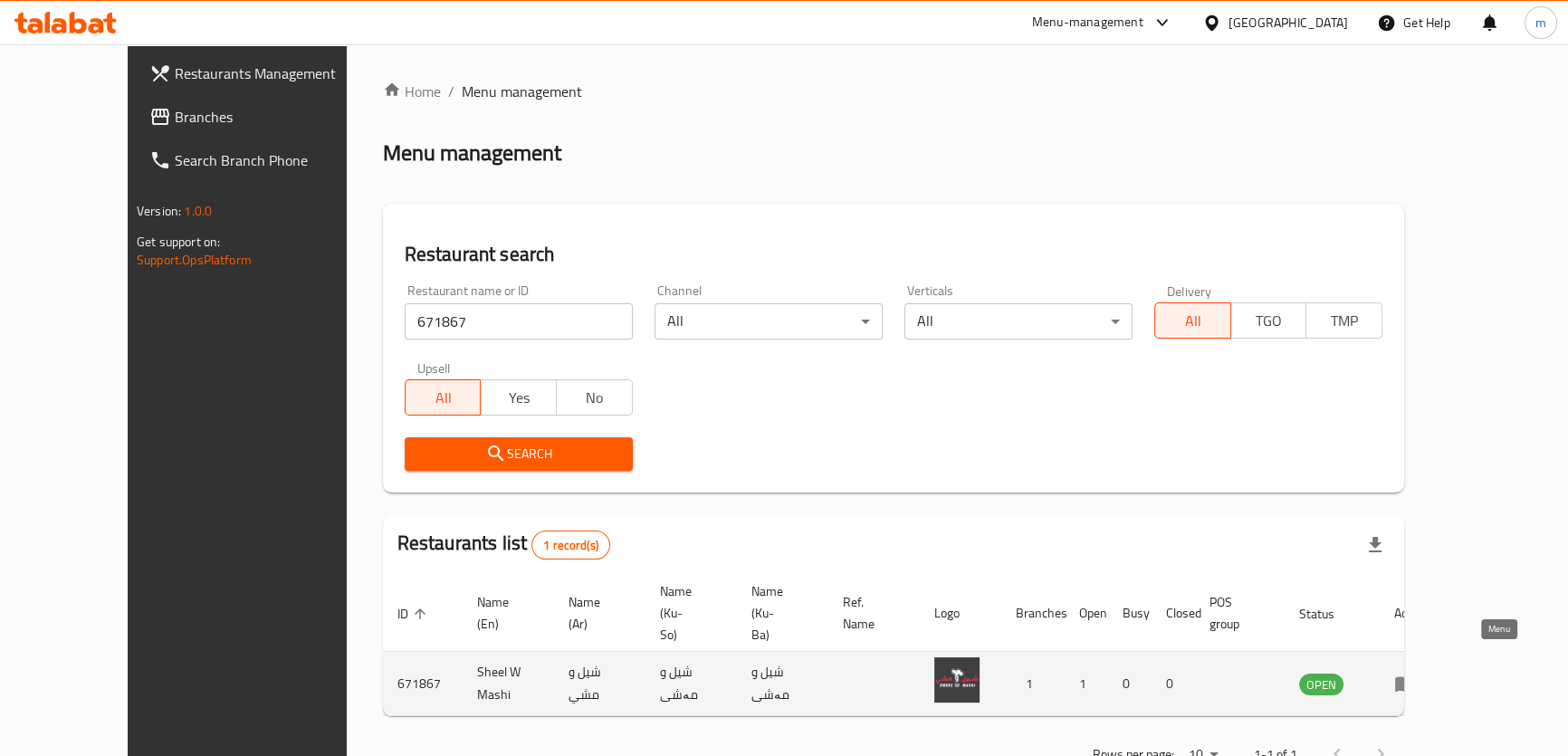
click at [1416, 672] on icon "enhanced table" at bounding box center [1405, 683] width 22 height 22
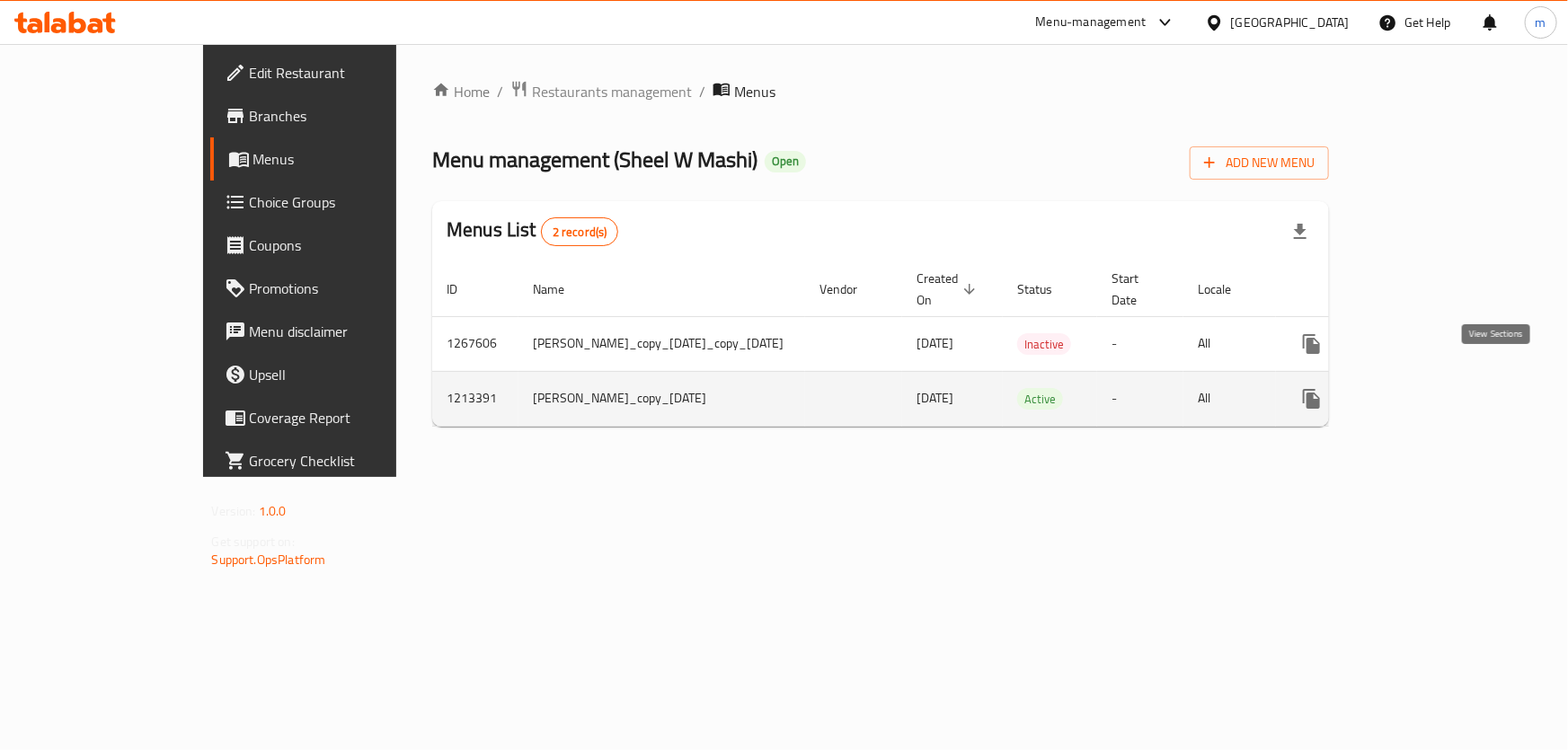
click at [1452, 388] on icon "enhanced table" at bounding box center [1442, 399] width 22 height 22
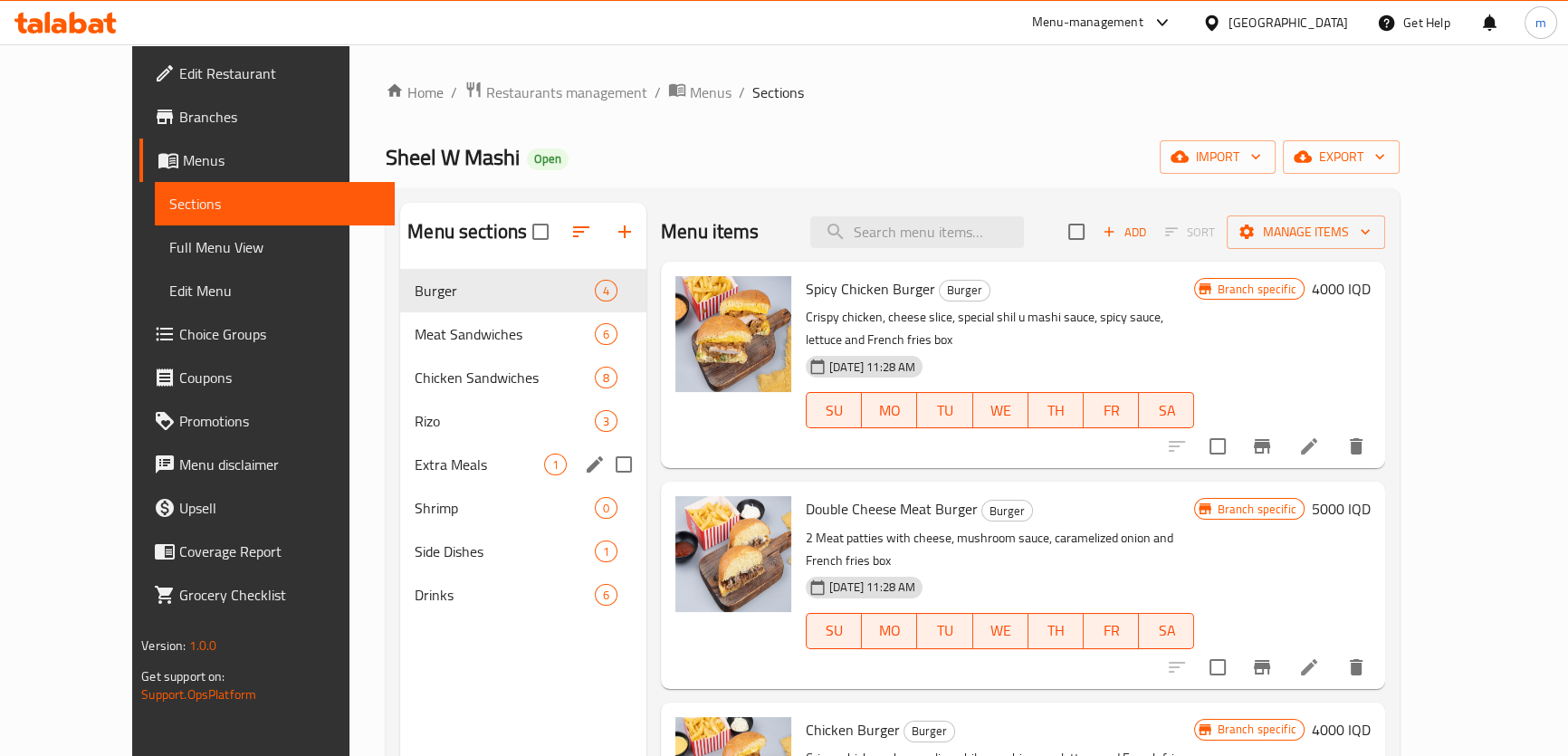
click at [415, 457] on span "Extra Meals" at bounding box center [479, 465] width 129 height 22
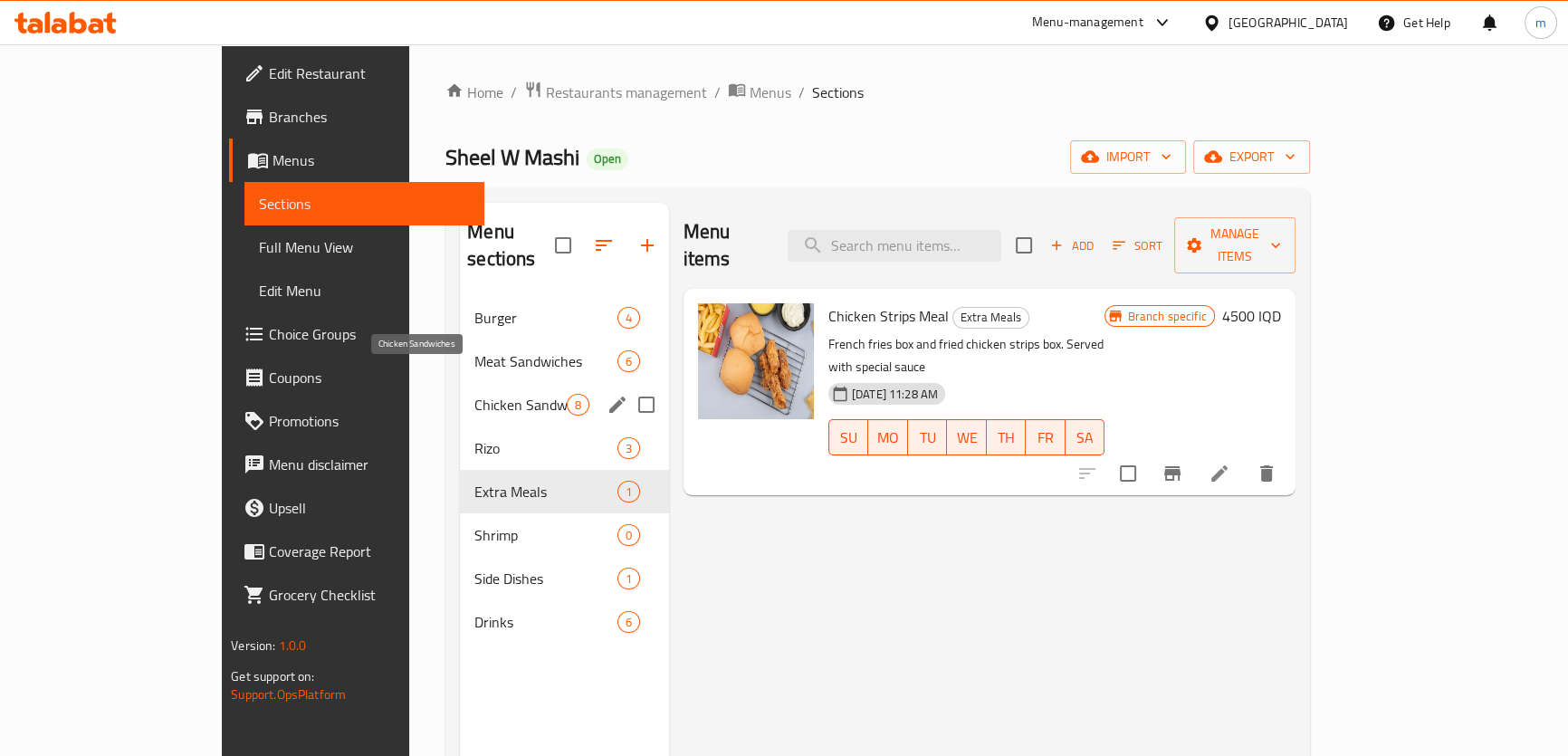
click at [474, 394] on span "Chicken Sandwiches" at bounding box center [520, 405] width 91 height 22
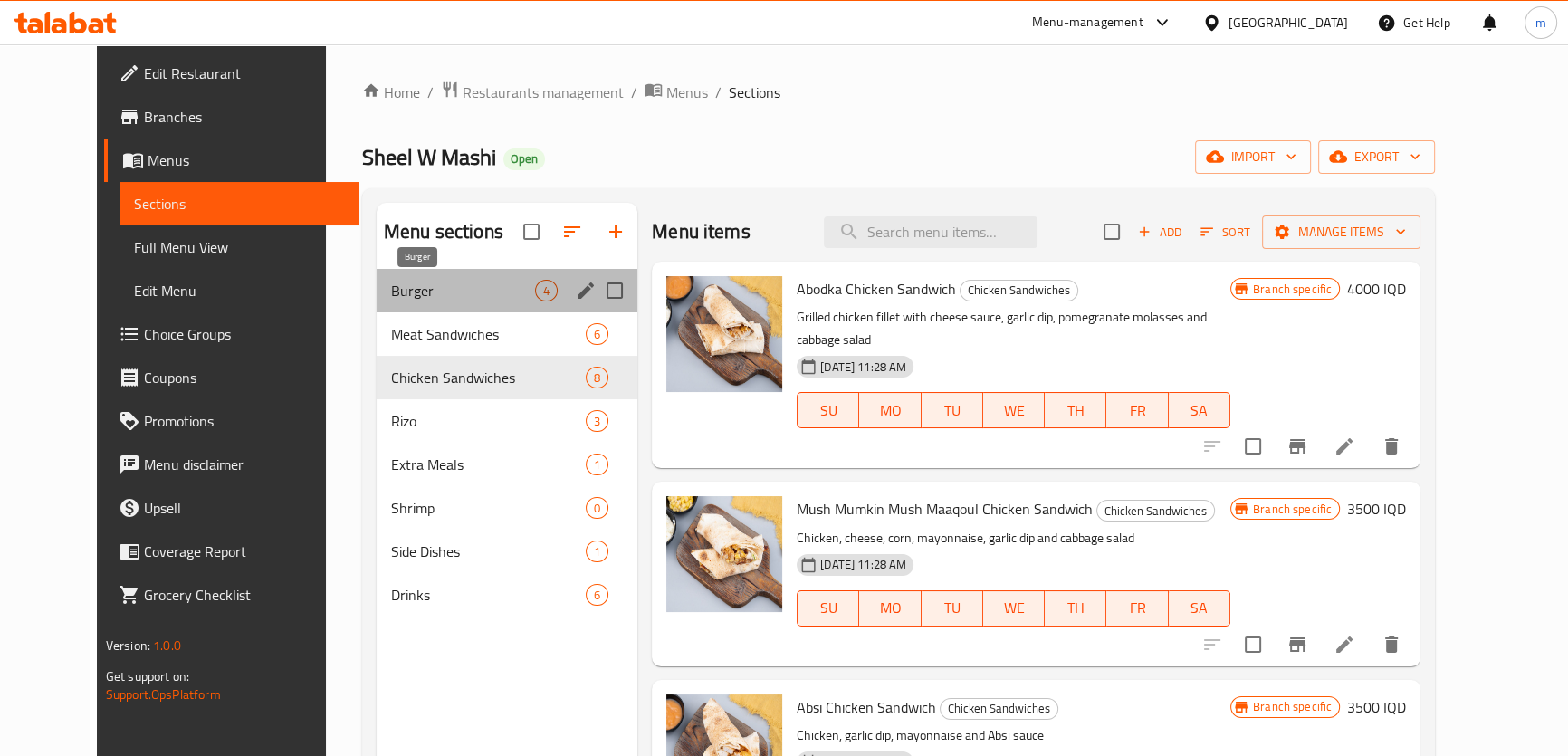
click at [395, 289] on span "Burger" at bounding box center [462, 290] width 144 height 22
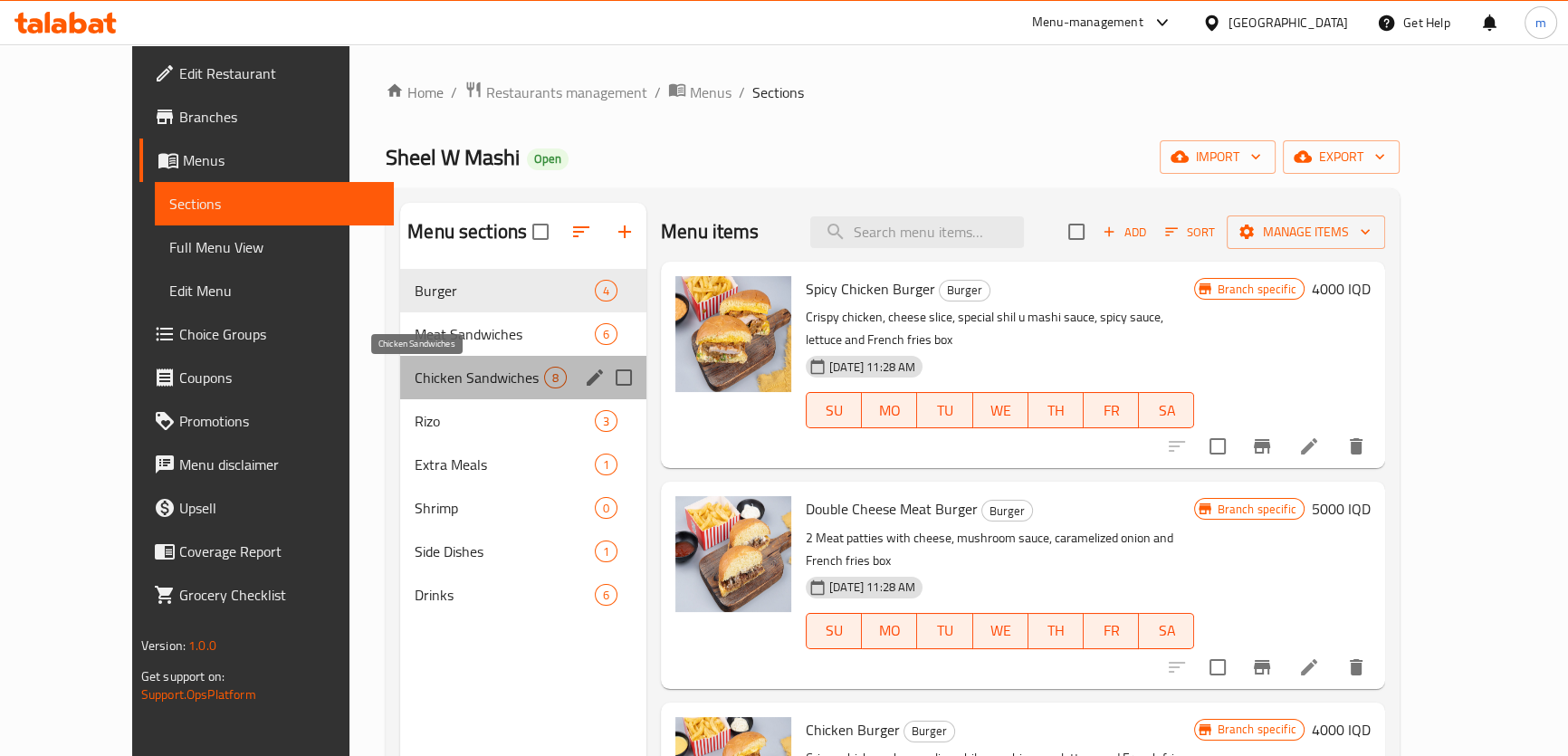
click at [415, 370] on span "Chicken Sandwiches" at bounding box center [479, 378] width 129 height 22
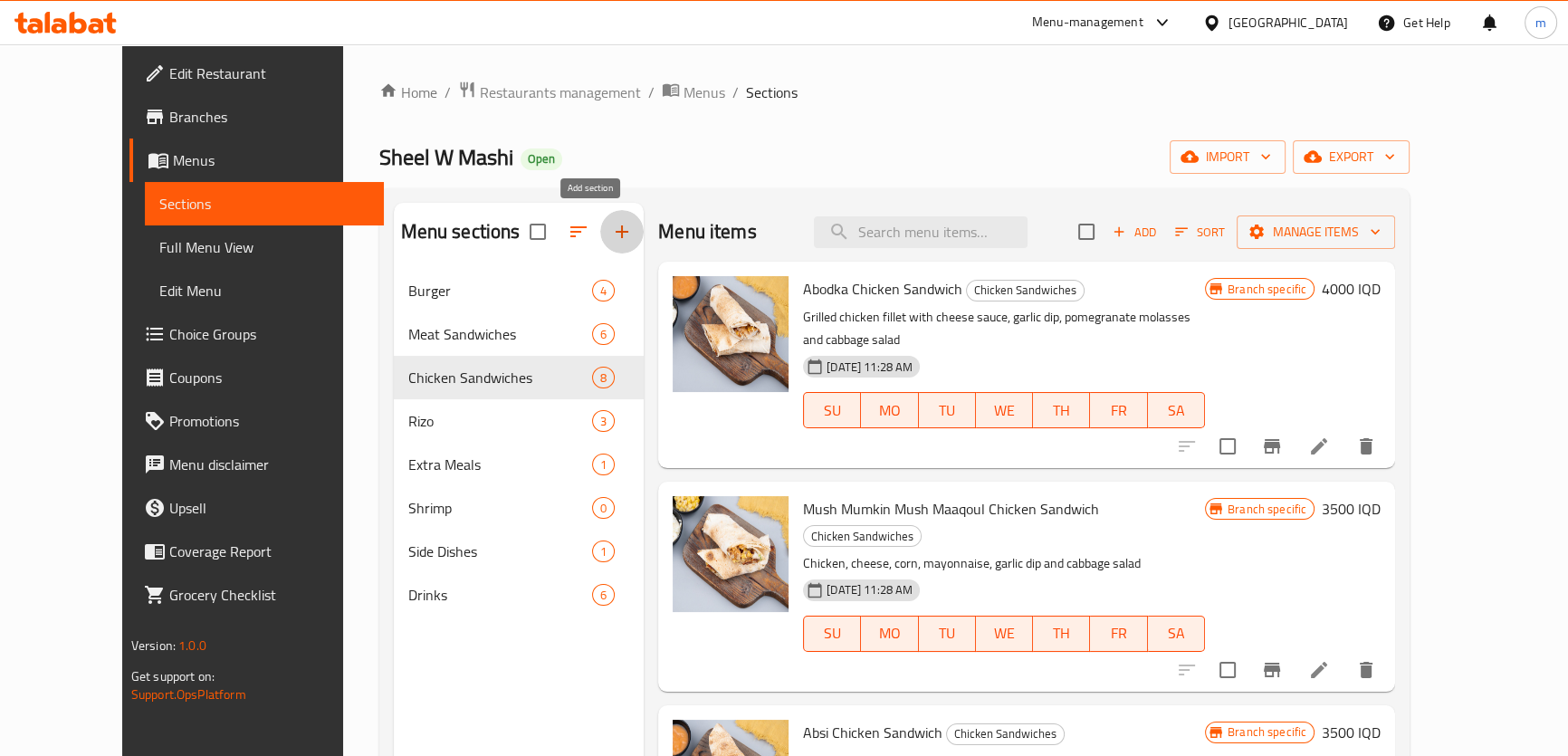
click at [610, 235] on icon "button" at bounding box center [621, 232] width 22 height 22
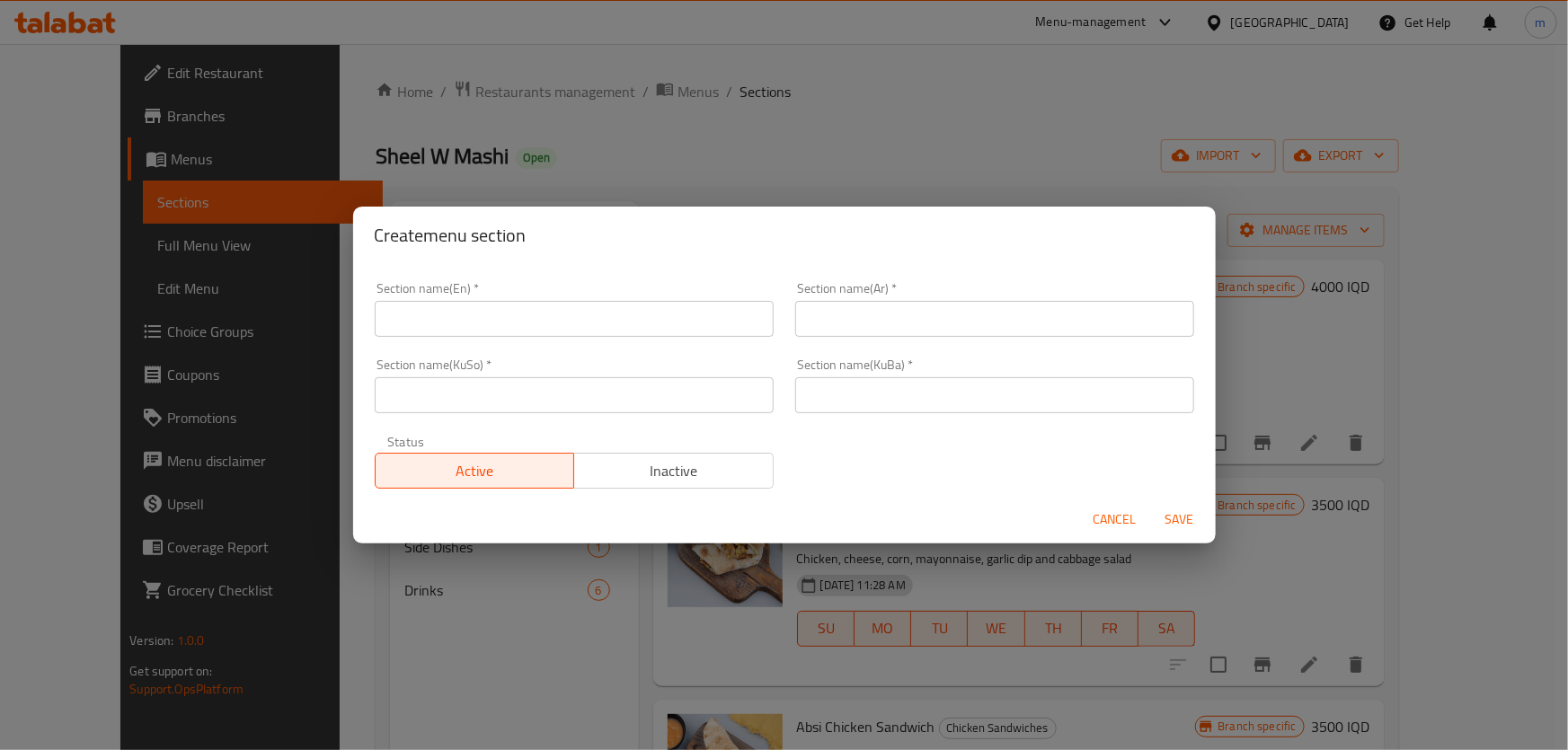
click at [685, 334] on input "text" at bounding box center [575, 319] width 399 height 36
type input "Dishes"
click at [819, 307] on input "text" at bounding box center [995, 319] width 399 height 36
type input "الا"
drag, startPoint x: 675, startPoint y: 315, endPoint x: 270, endPoint y: 324, distance: 405.1
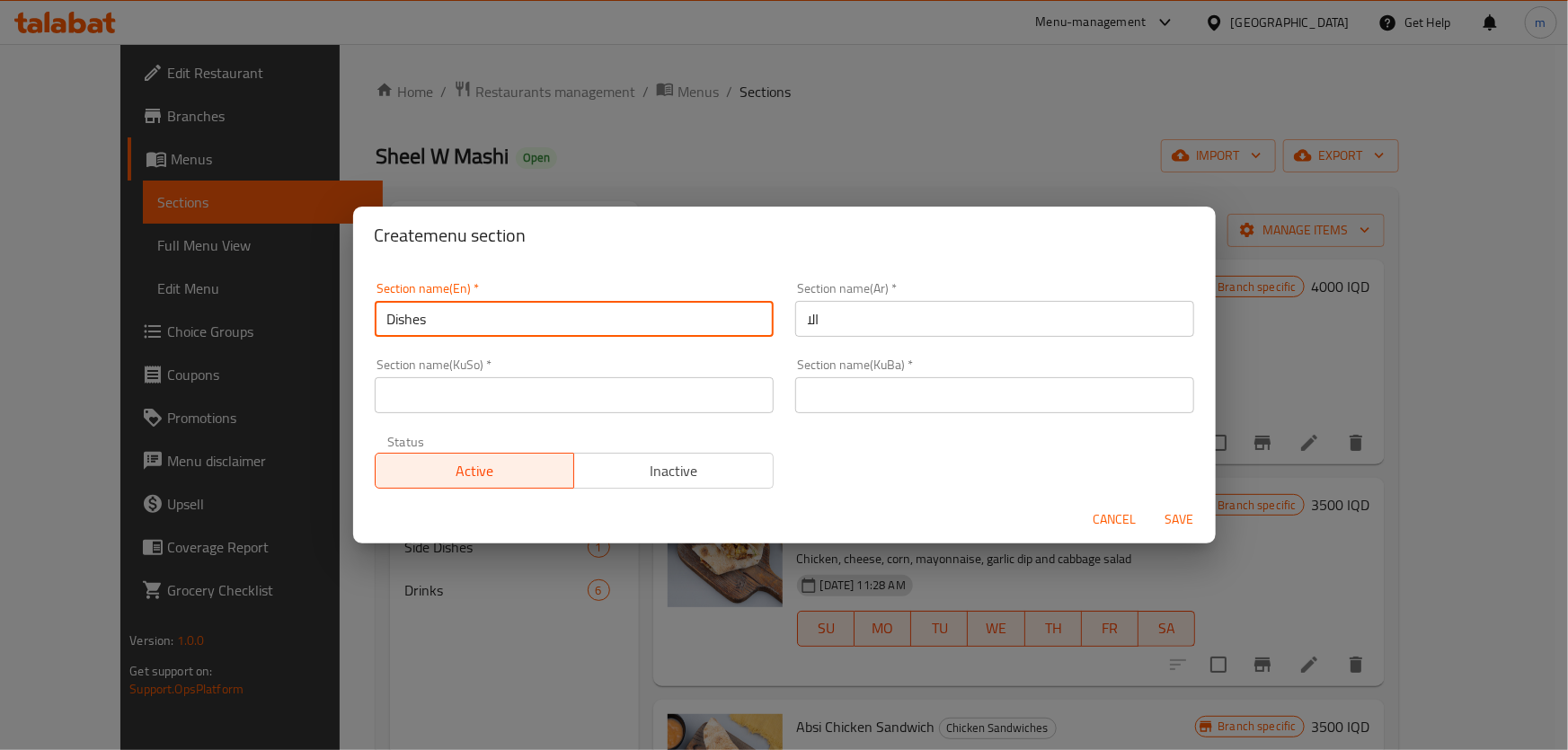
click at [273, 324] on div "Create menu section Section name(En)   * Dishes Section name(En) * Section name…" at bounding box center [784, 375] width 1568 height 750
drag, startPoint x: 826, startPoint y: 317, endPoint x: 772, endPoint y: 315, distance: 54.0
click at [785, 315] on div "Section name(Ar)   * الا Section name(Ar) *" at bounding box center [995, 309] width 421 height 76
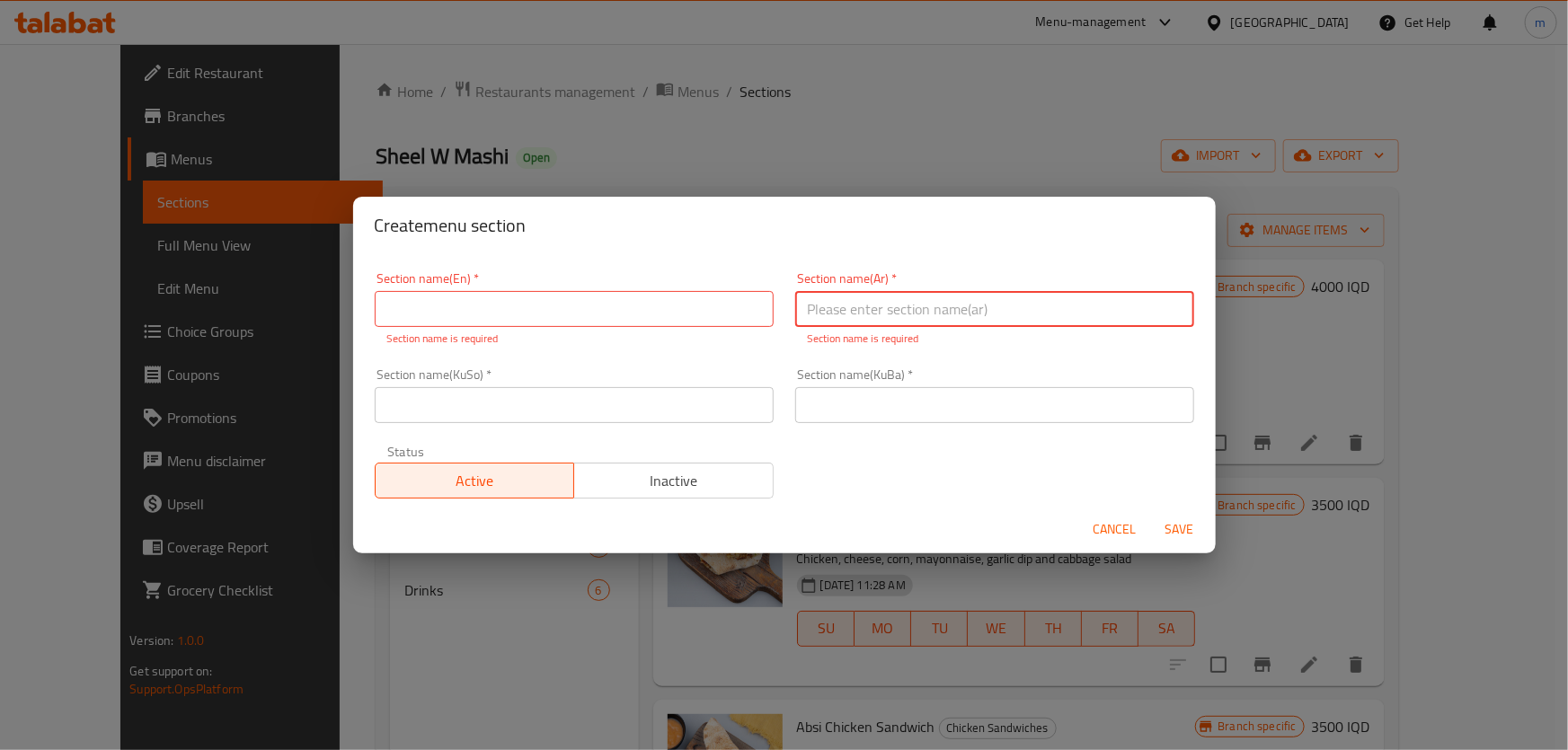
click at [1106, 528] on span "Cancel" at bounding box center [1116, 529] width 43 height 23
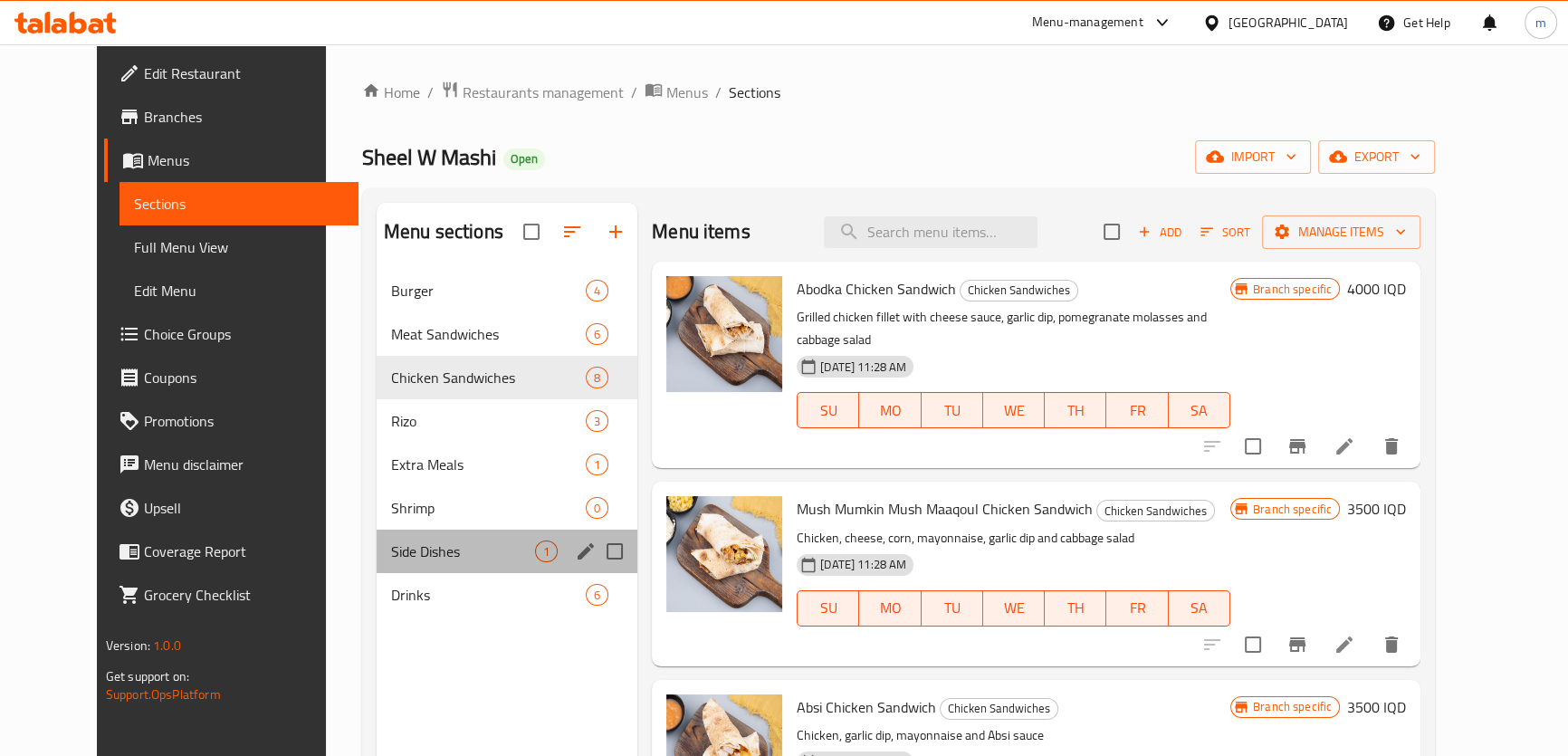
click at [417, 529] on div "Side Dishes 1" at bounding box center [507, 551] width 261 height 44
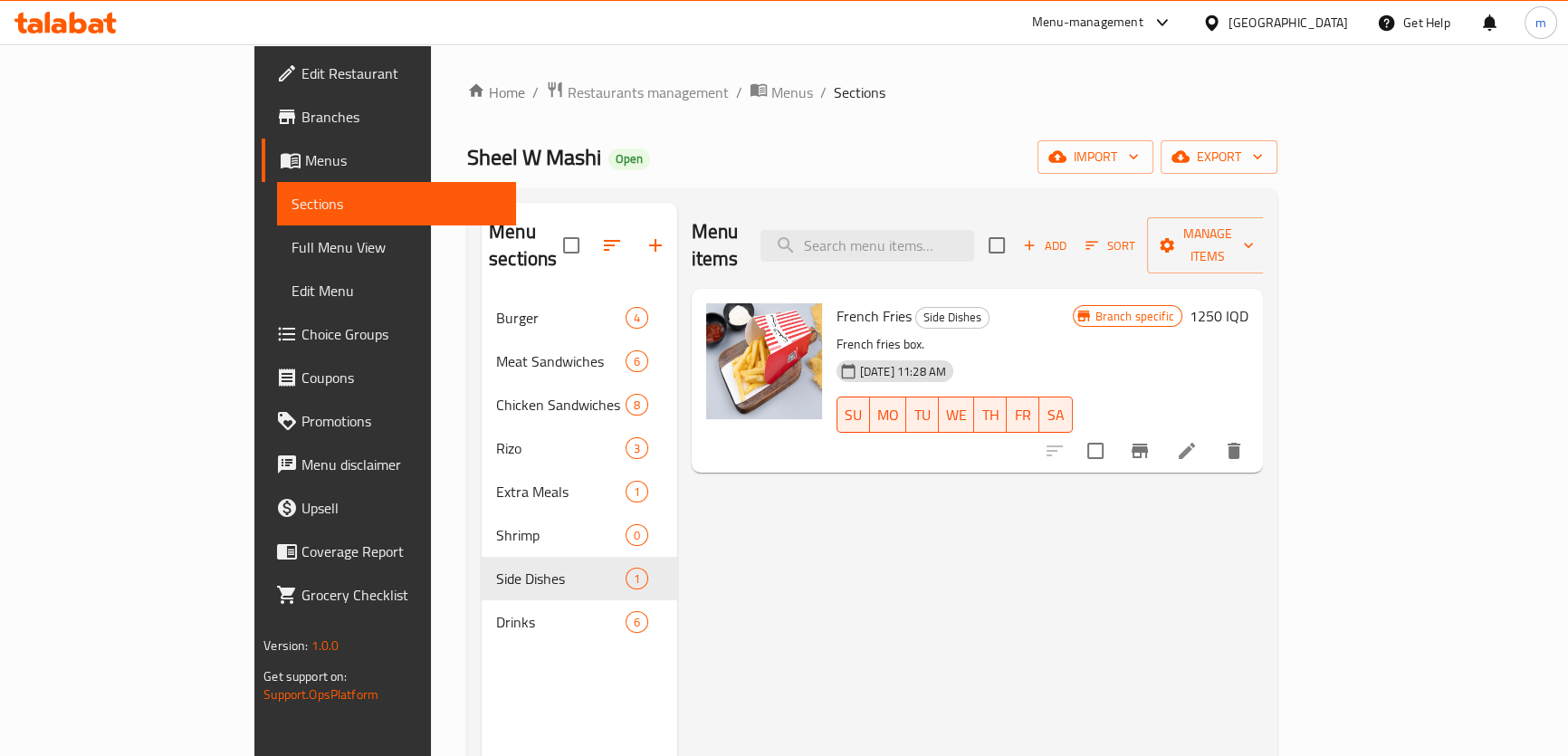
click at [1261, 217] on div "Add Sort Manage items" at bounding box center [1128, 245] width 279 height 56
click at [1069, 236] on span "Add" at bounding box center [1044, 246] width 49 height 21
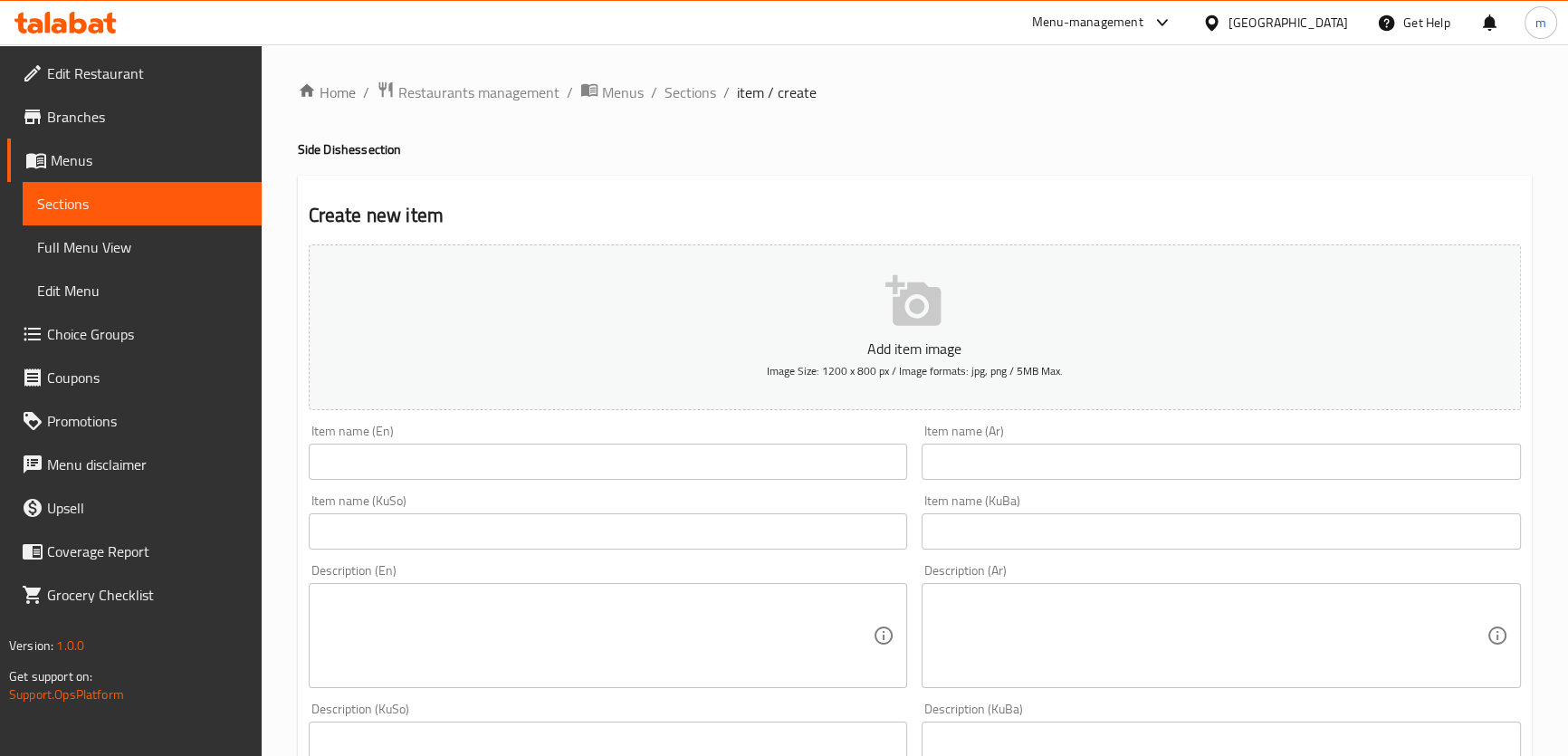
click at [539, 529] on input "text" at bounding box center [608, 531] width 600 height 36
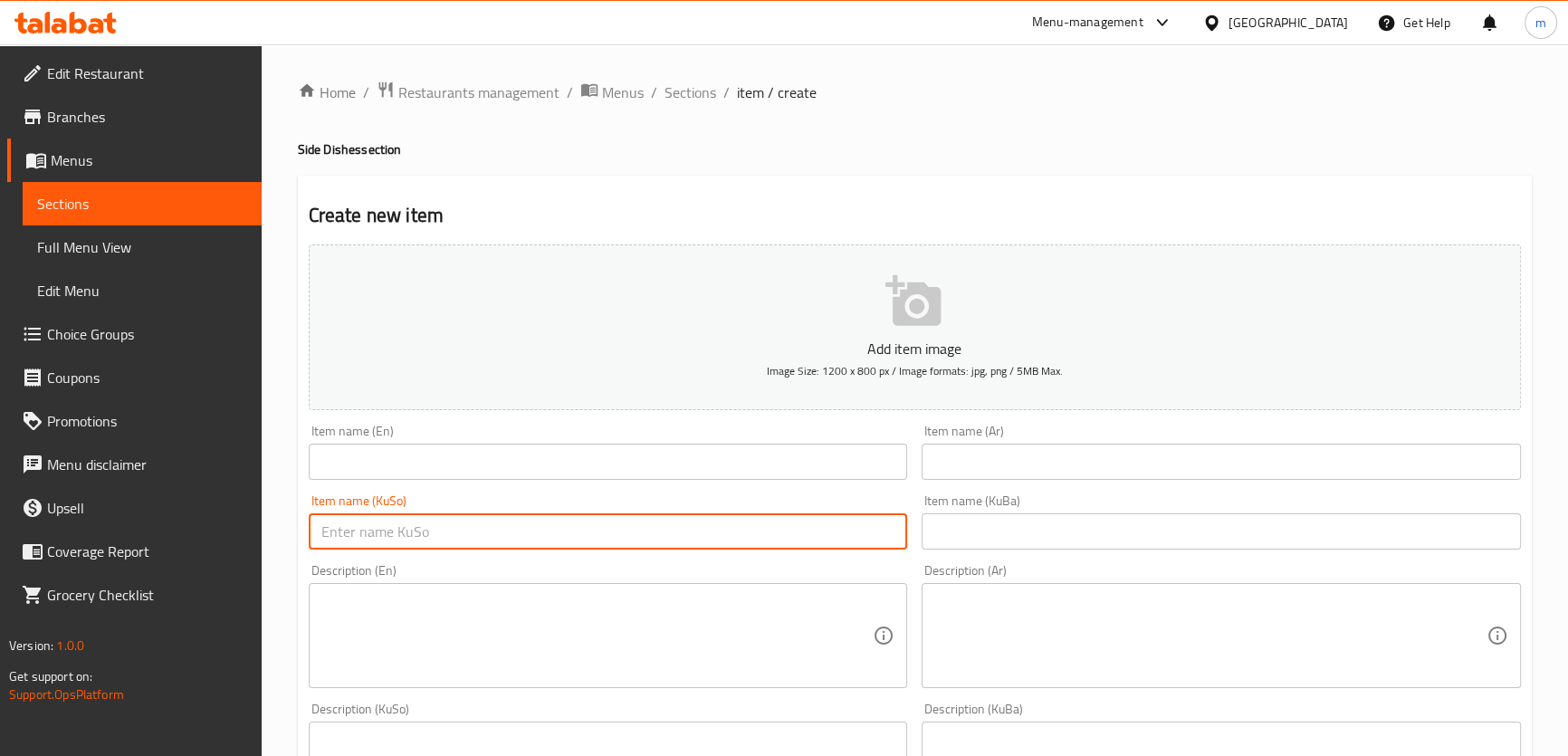
paste input "پەنیری فیلادلفیا"
click at [384, 539] on input "پەنیری فیلادلفیا" at bounding box center [608, 531] width 600 height 36
type input "فیلادلفیا"
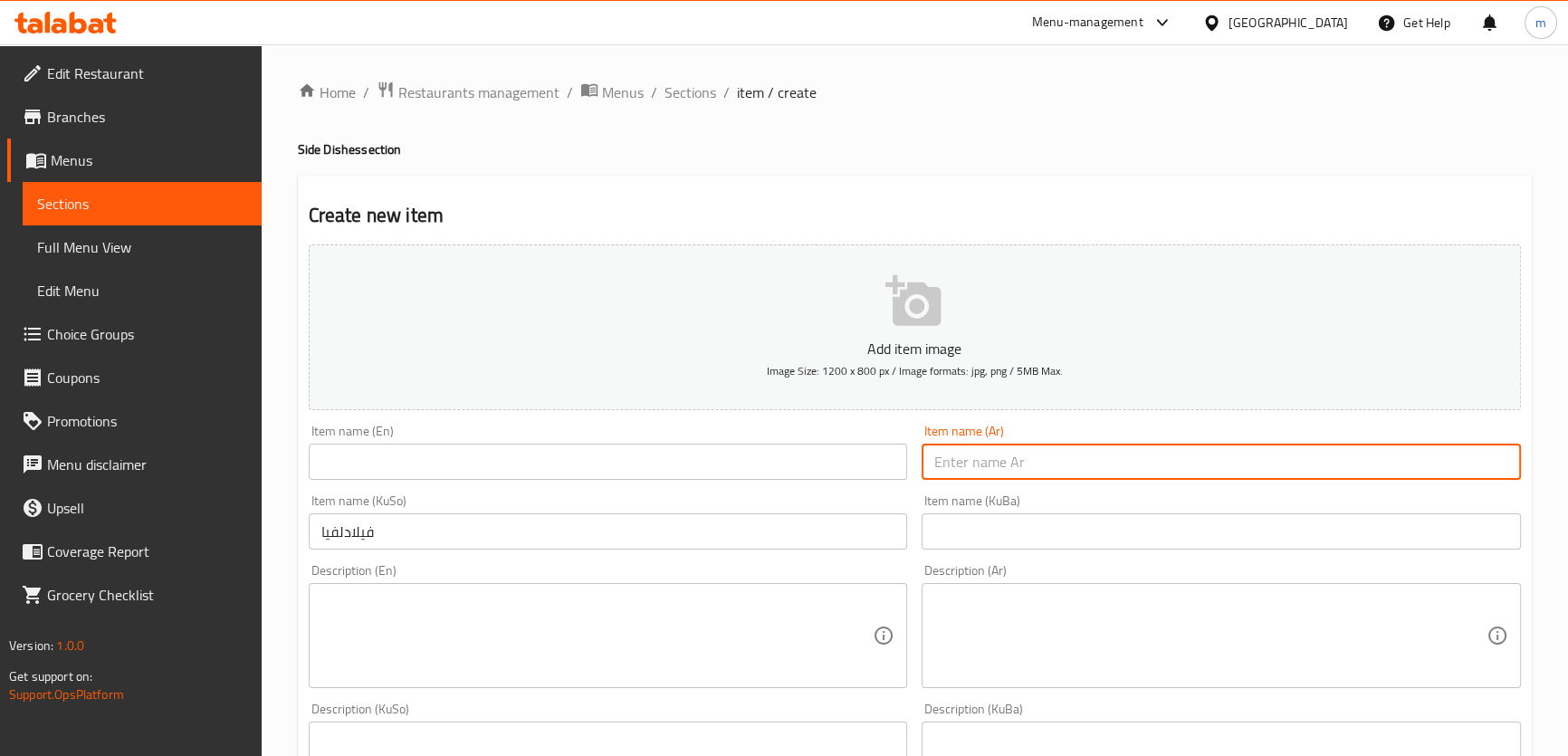
click at [944, 466] on input "text" at bounding box center [1221, 462] width 600 height 36
paste input "جبنة فيلادلفيا"
click at [1006, 461] on input "جبنة فيلادلفيا" at bounding box center [1221, 462] width 600 height 36
type input "فيلادلفيا"
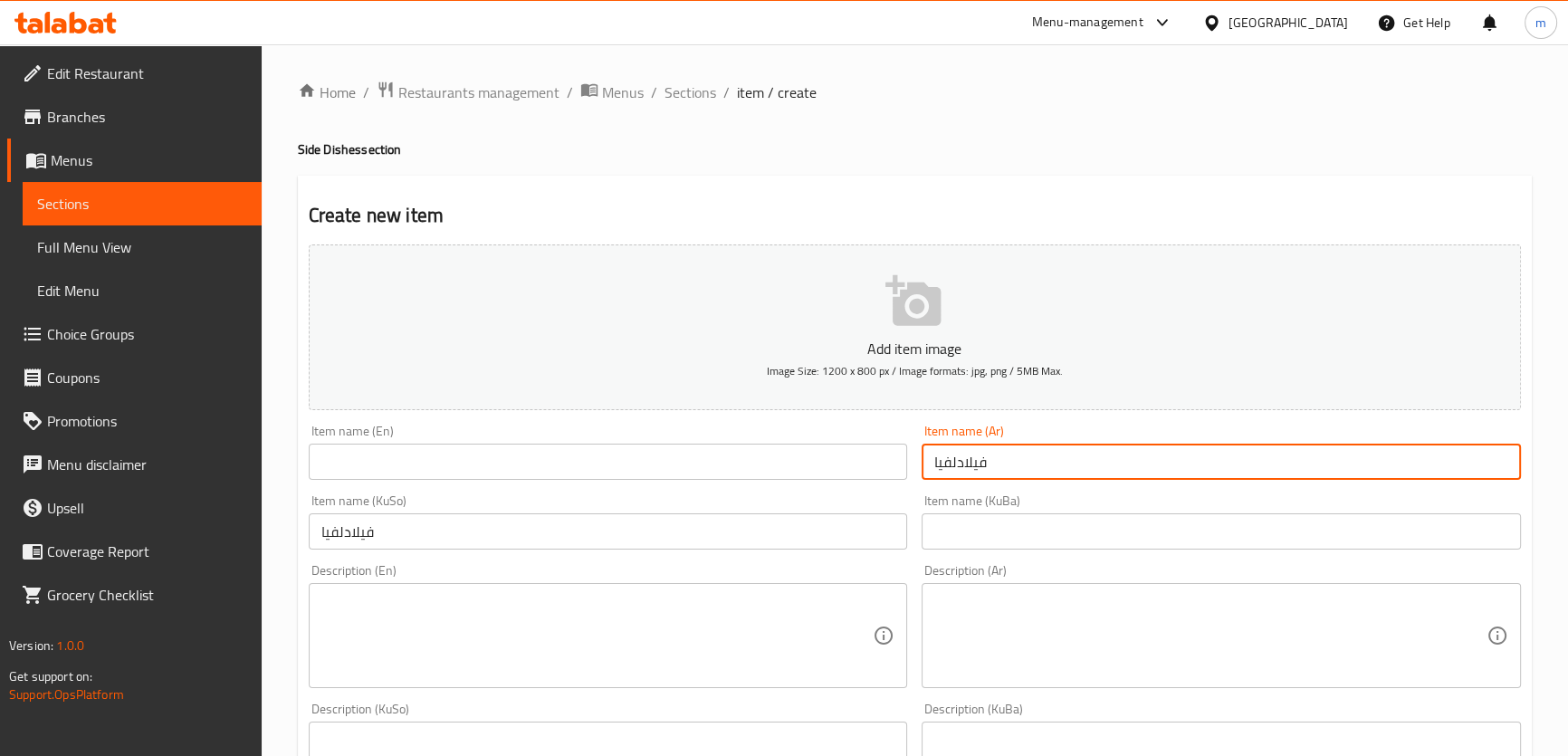
click at [703, 464] on input "text" at bounding box center [608, 462] width 600 height 36
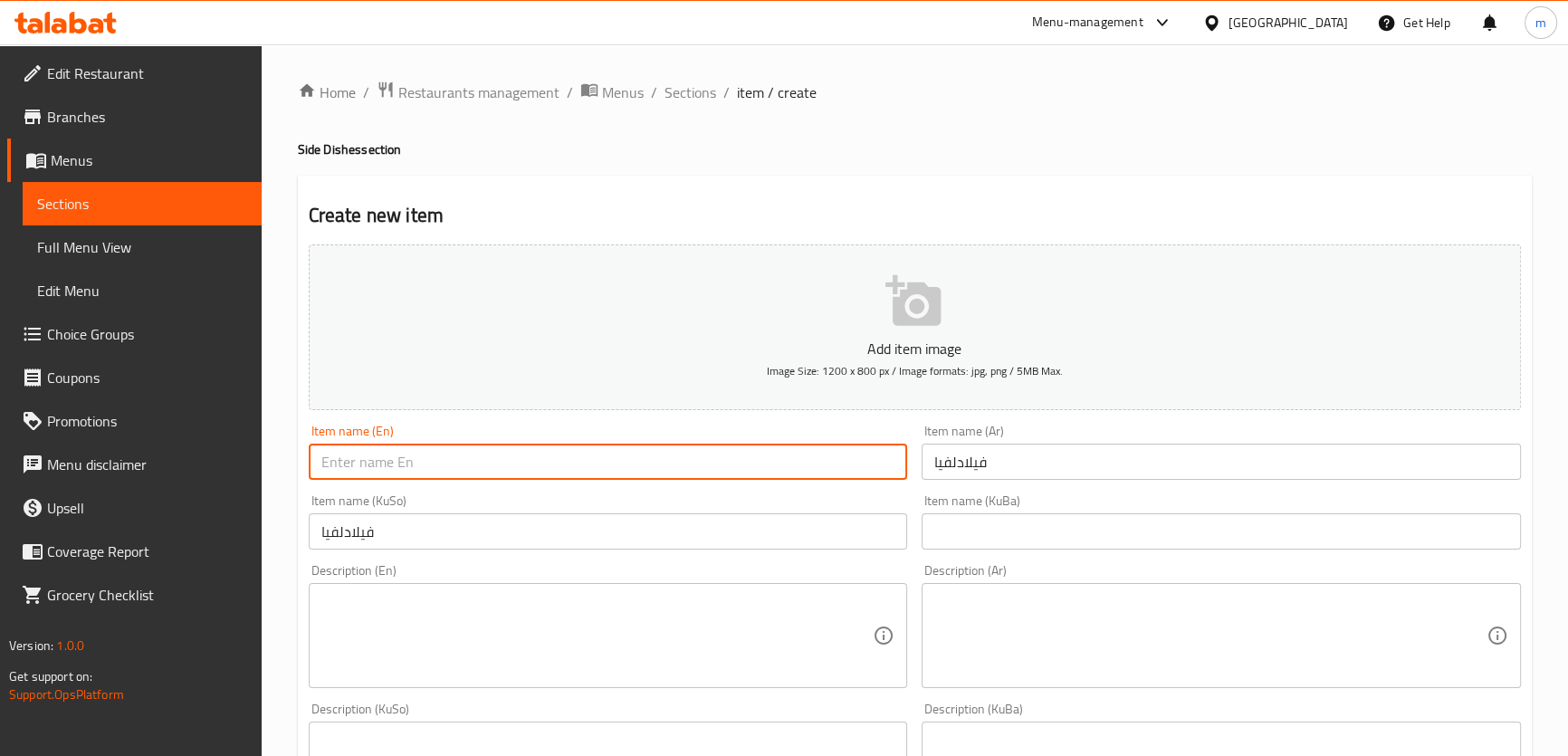
paste input "Philadelphia Cheese"
click at [415, 460] on input "Philadelphia Cheese" at bounding box center [608, 462] width 600 height 36
type input "[GEOGRAPHIC_DATA]"
click at [441, 429] on div "Item name (En) [GEOGRAPHIC_DATA] Item name (En)" at bounding box center [608, 453] width 600 height 56
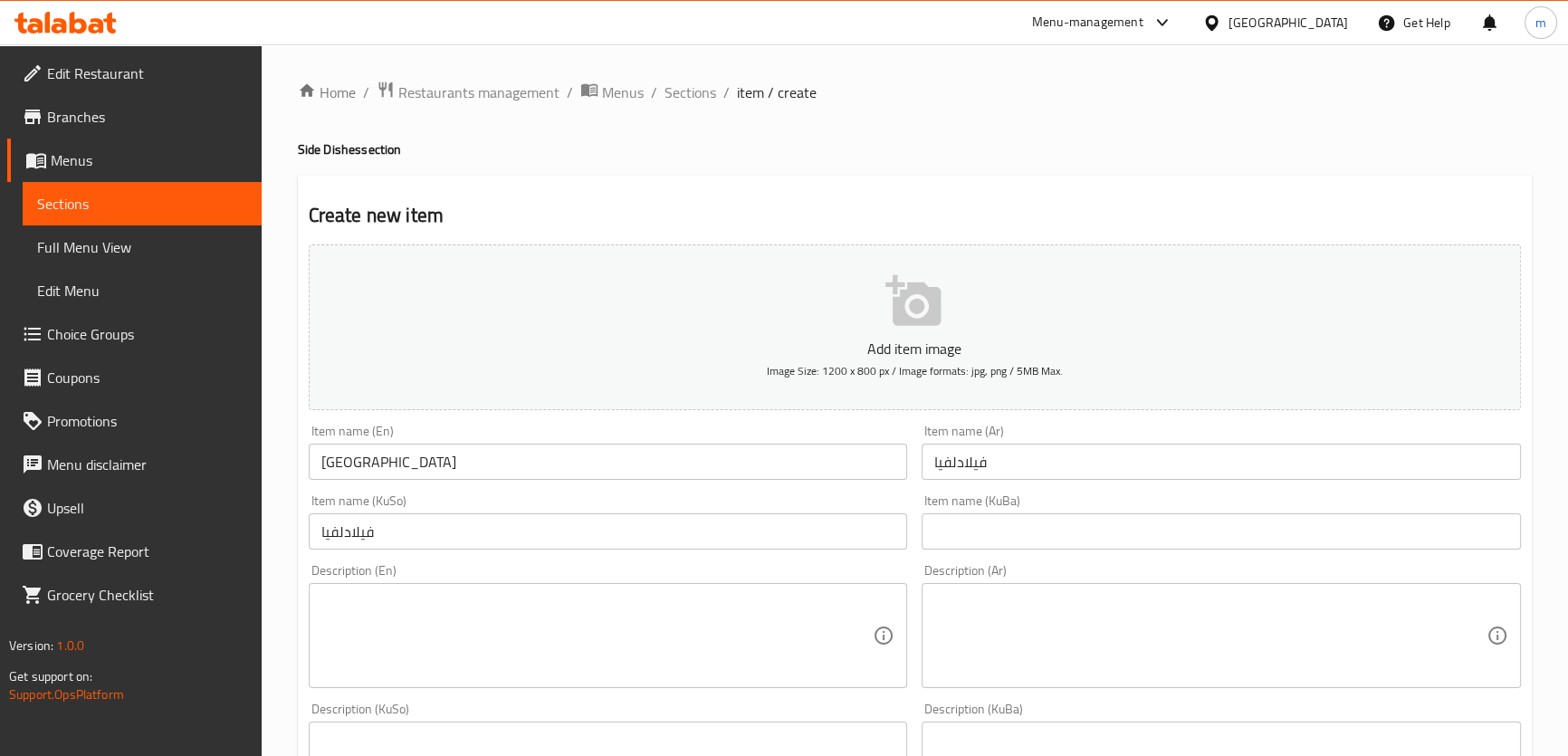
click at [441, 499] on div "Item name (KuSo) فیلادلفیا Item name (KuSo)" at bounding box center [608, 522] width 600 height 56
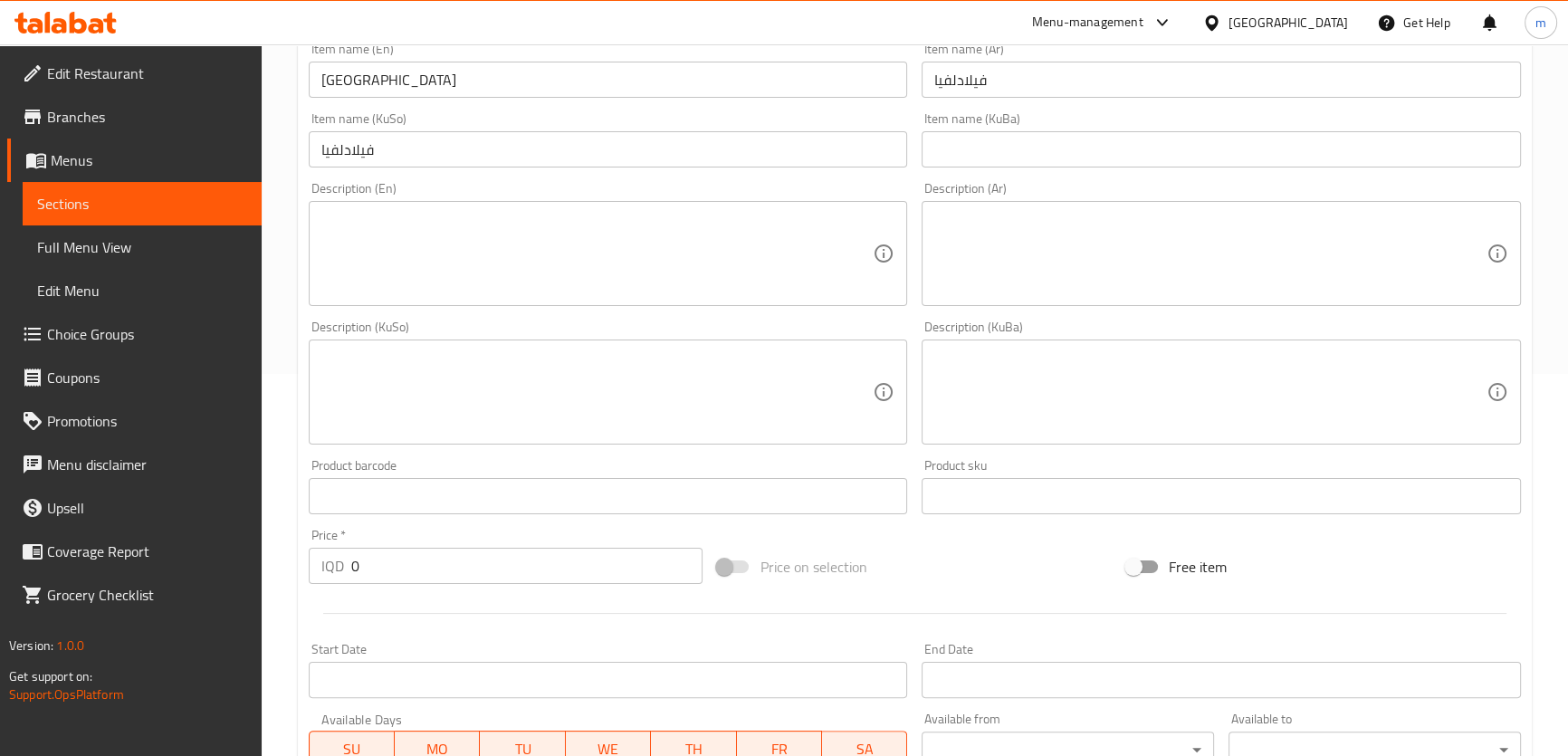
scroll to position [345, 0]
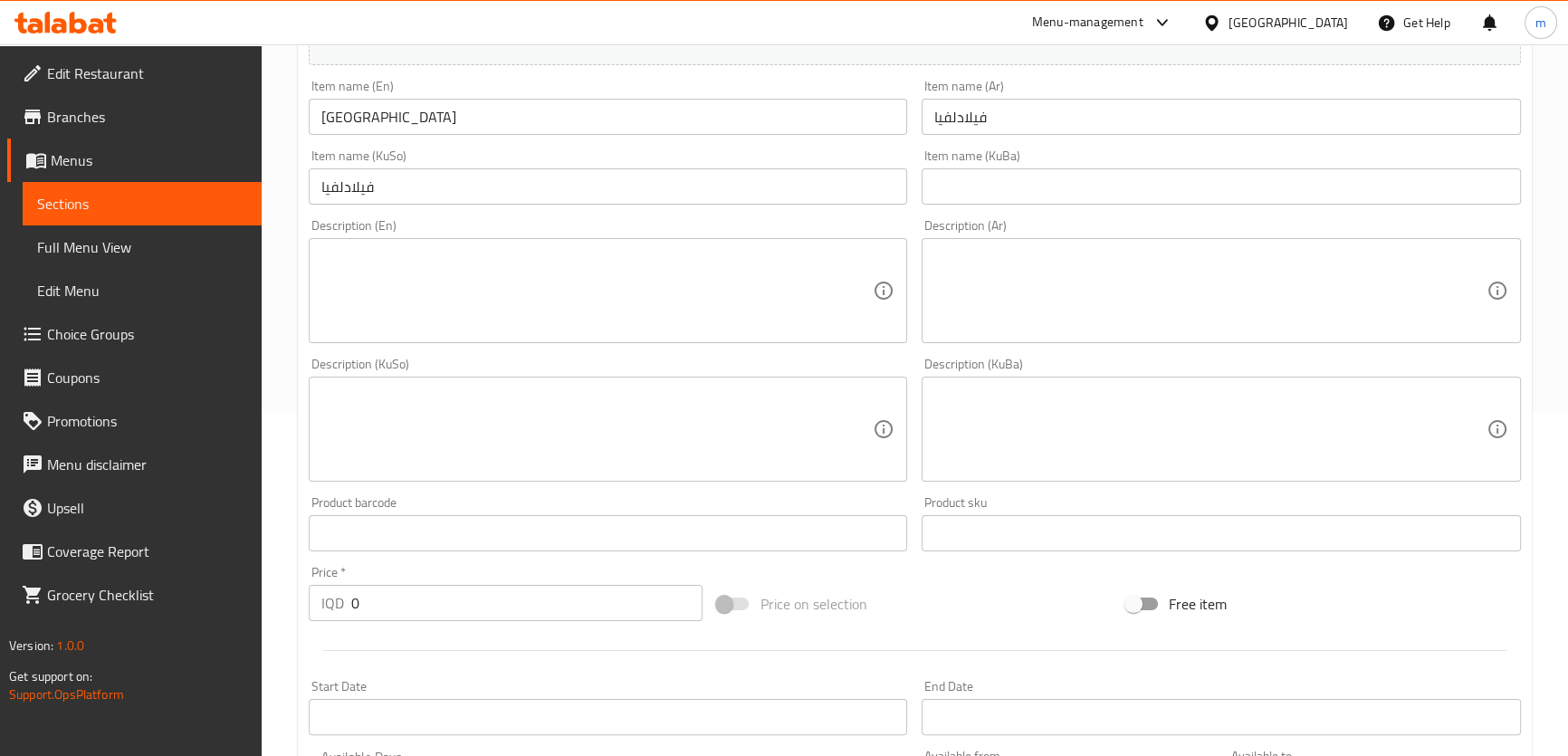
click at [1190, 269] on textarea at bounding box center [1209, 290] width 552 height 86
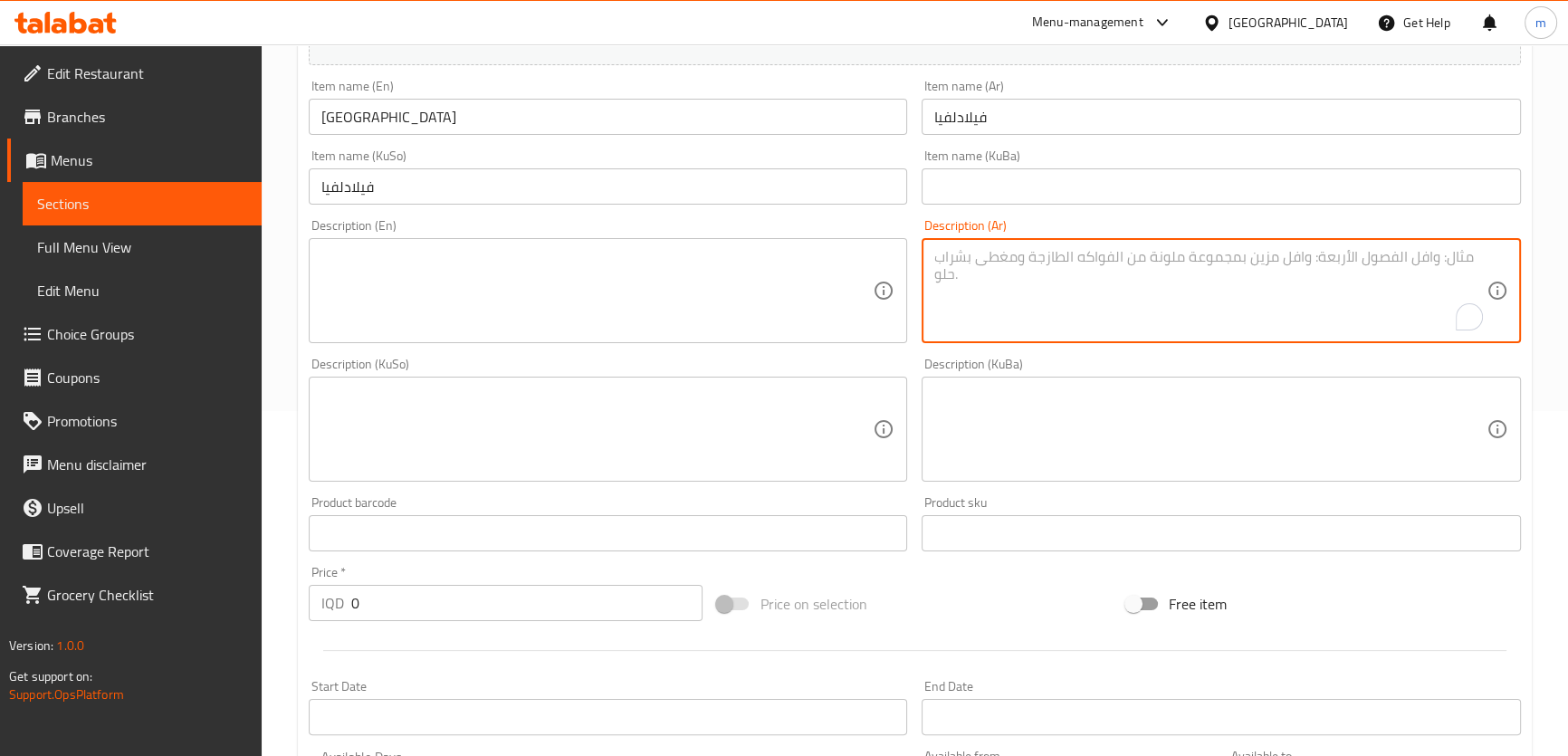
paste textarea "شرائح لحم، بصل، فليفلة خضرا، فطر وجبن"
type textarea "شرائح لحم، بصل، فليفلة خضرا، فطر وجبن"
click at [580, 285] on textarea at bounding box center [597, 290] width 552 height 86
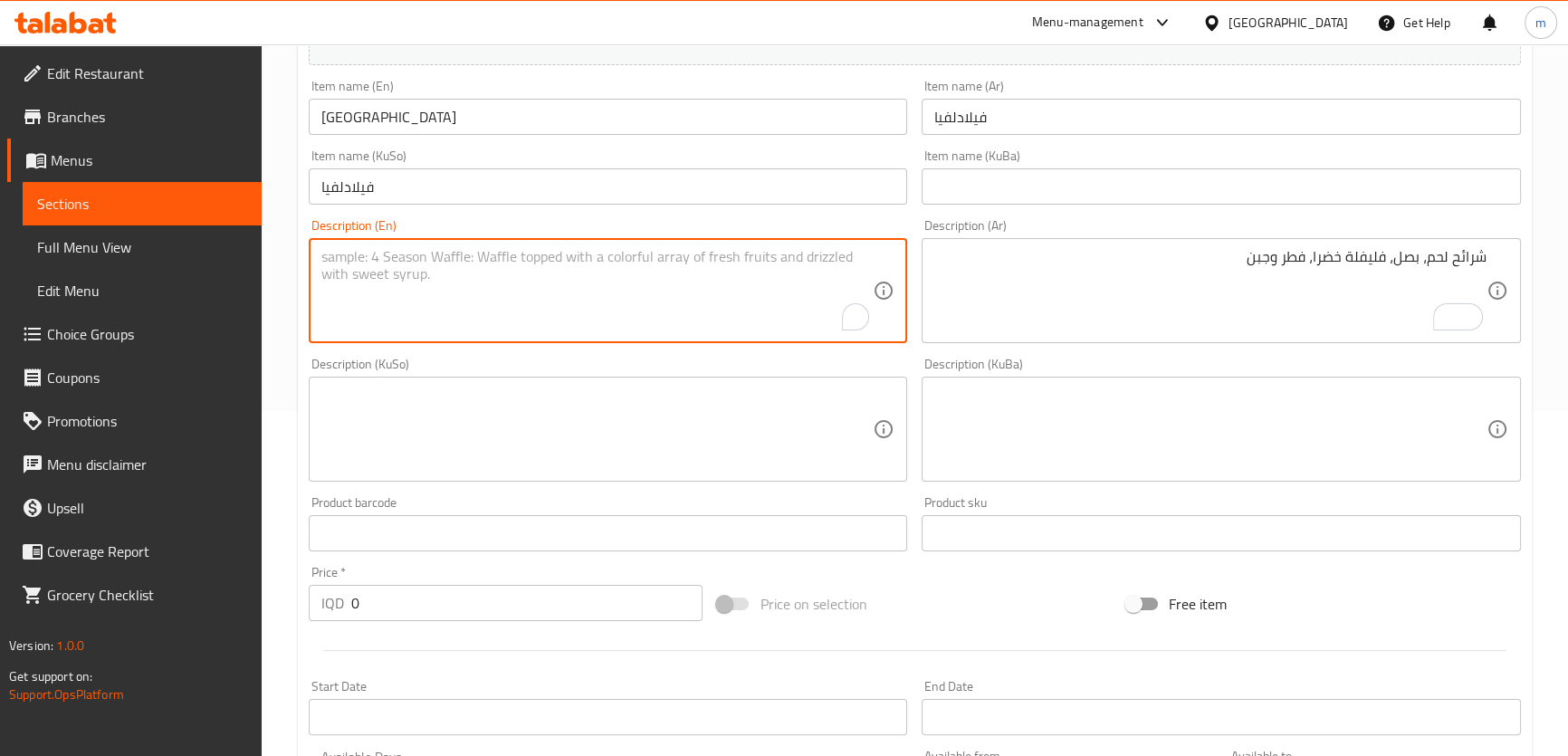
paste textarea "Meat pieces, onions, green peppers, mushrooms and cheese"
type textarea "Meat pieces, onions, green peppers, mushrooms and cheese"
click at [621, 402] on textarea at bounding box center [597, 430] width 552 height 86
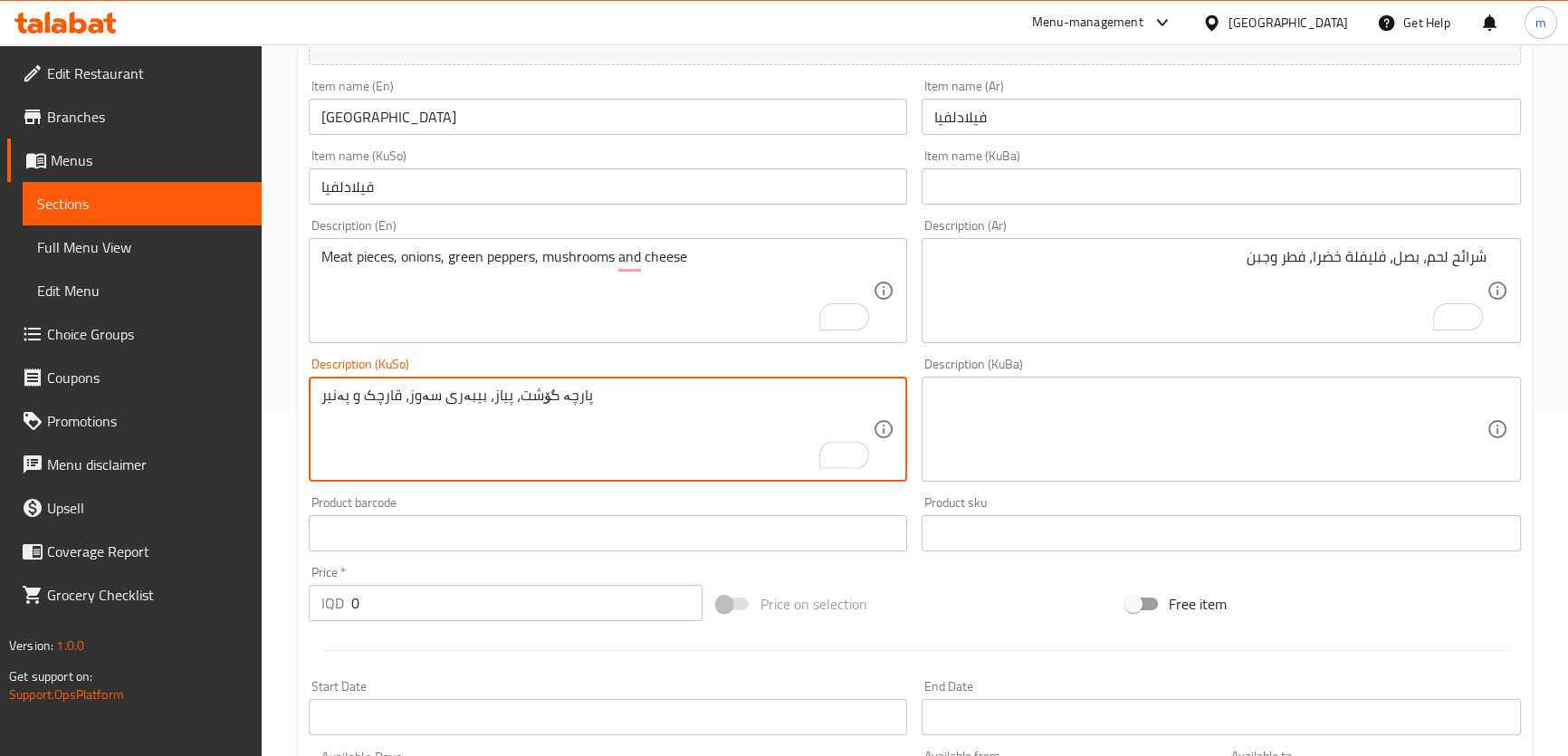
type textarea "پارچە گۆشت، پیاز، بیبەری سەوز، قارچک و پەنیر"
drag, startPoint x: 362, startPoint y: 600, endPoint x: 331, endPoint y: 607, distance: 31.8
click at [351, 606] on input "0" at bounding box center [527, 603] width 352 height 36
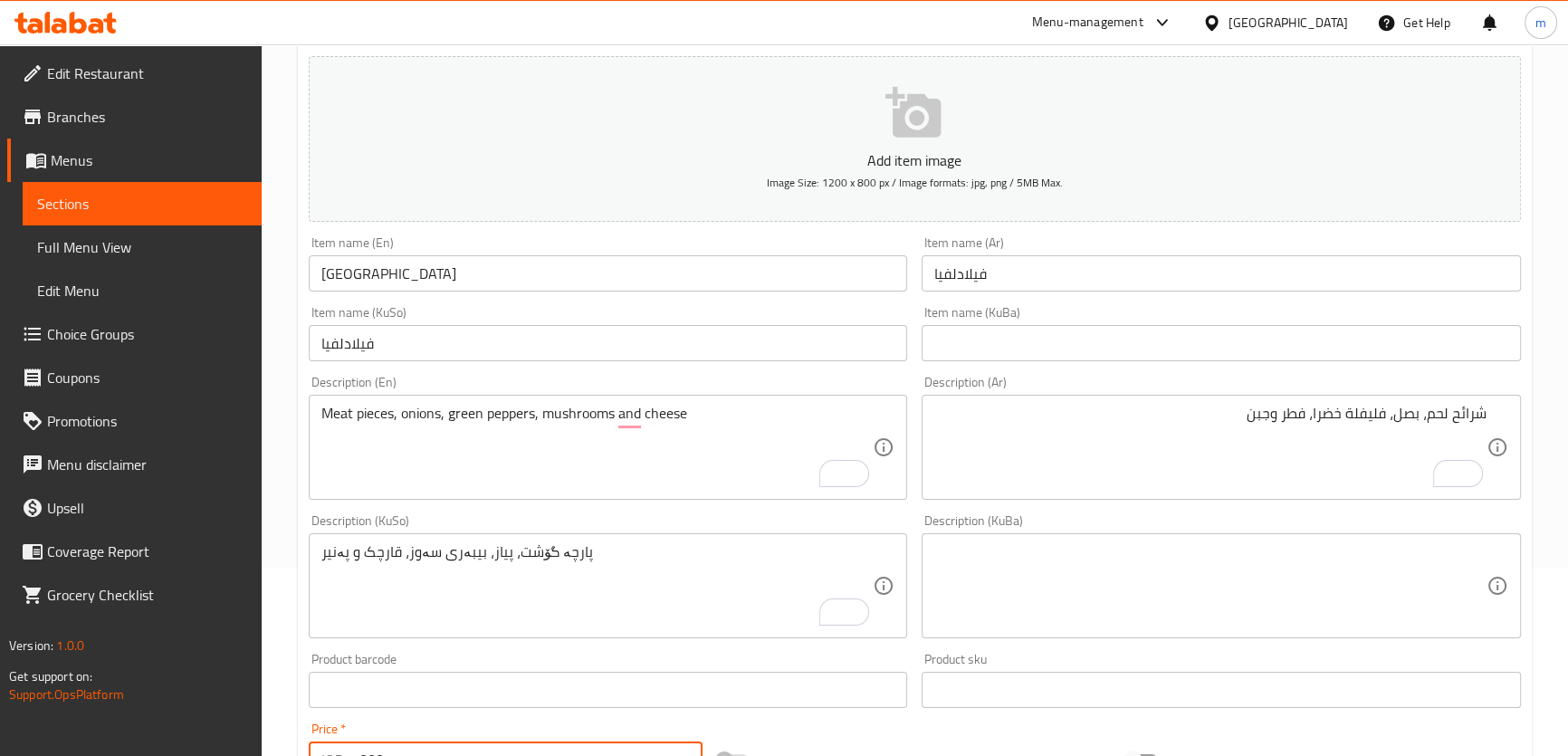
scroll to position [154, 0]
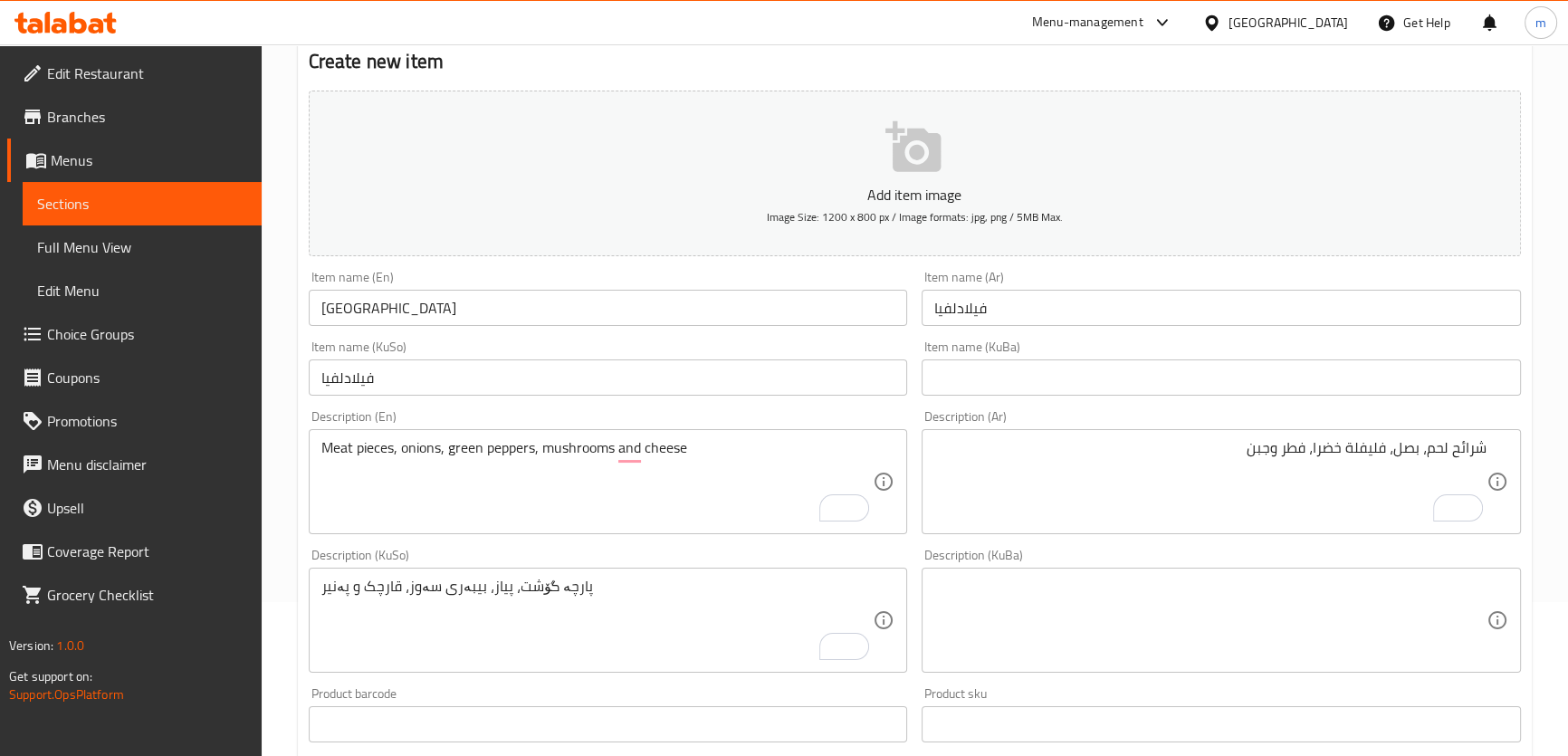
type input "7000"
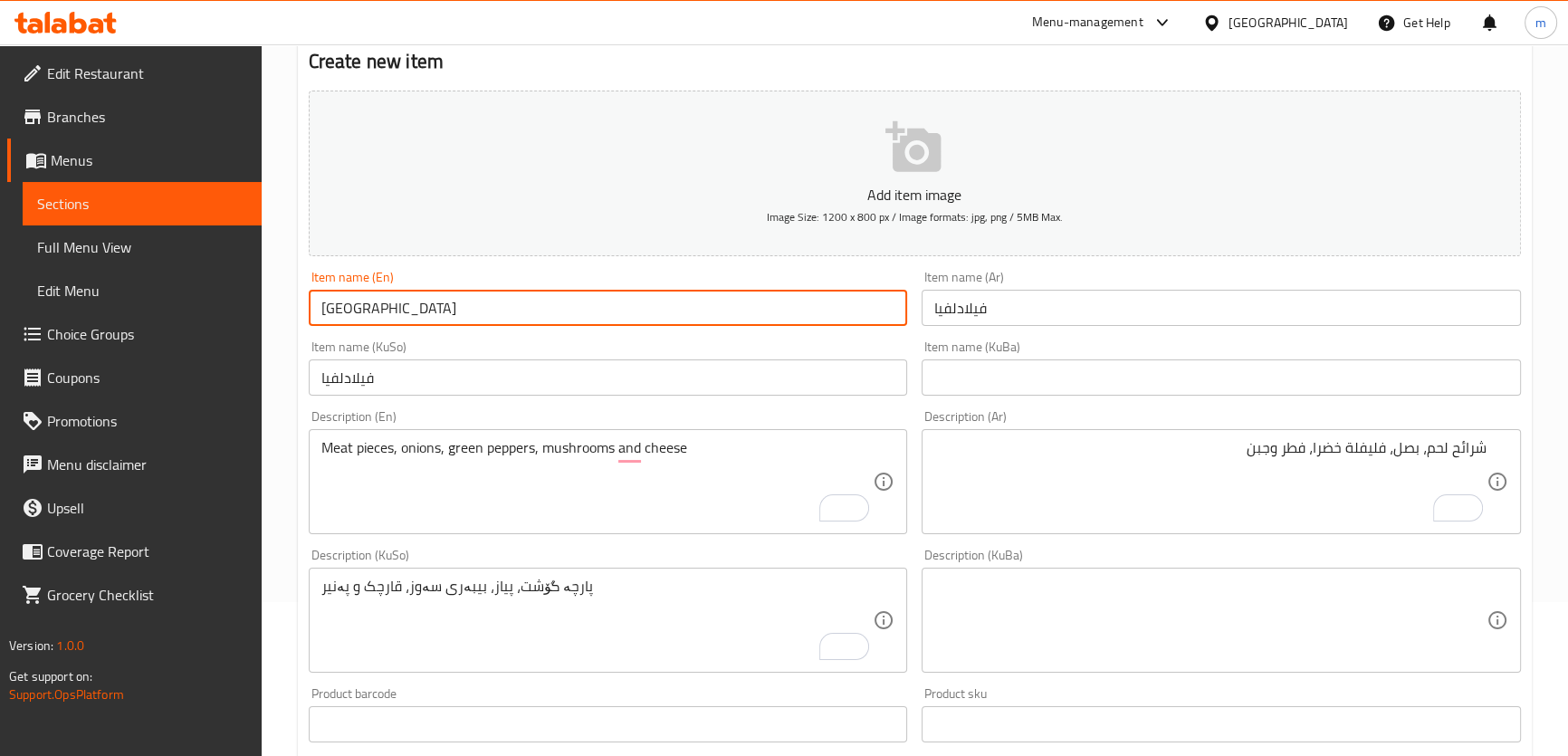
click at [384, 299] on input "[GEOGRAPHIC_DATA]" at bounding box center [608, 307] width 600 height 36
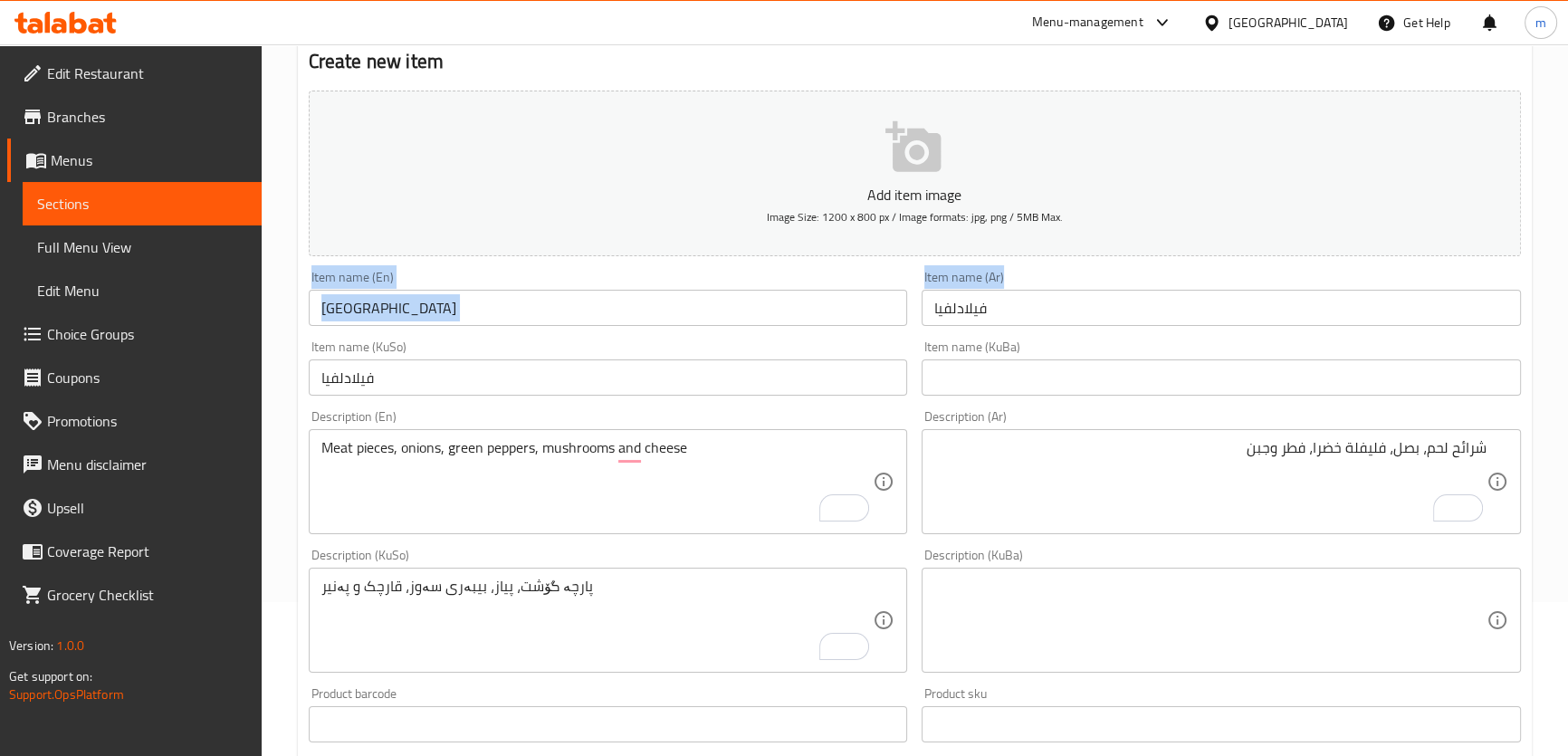
drag, startPoint x: 1546, startPoint y: 263, endPoint x: 1578, endPoint y: 319, distance: 64.5
click at [1566, 314] on div "Home / Restaurants management / Menus / Sections / item / create Side Dishes se…" at bounding box center [914, 612] width 1306 height 1443
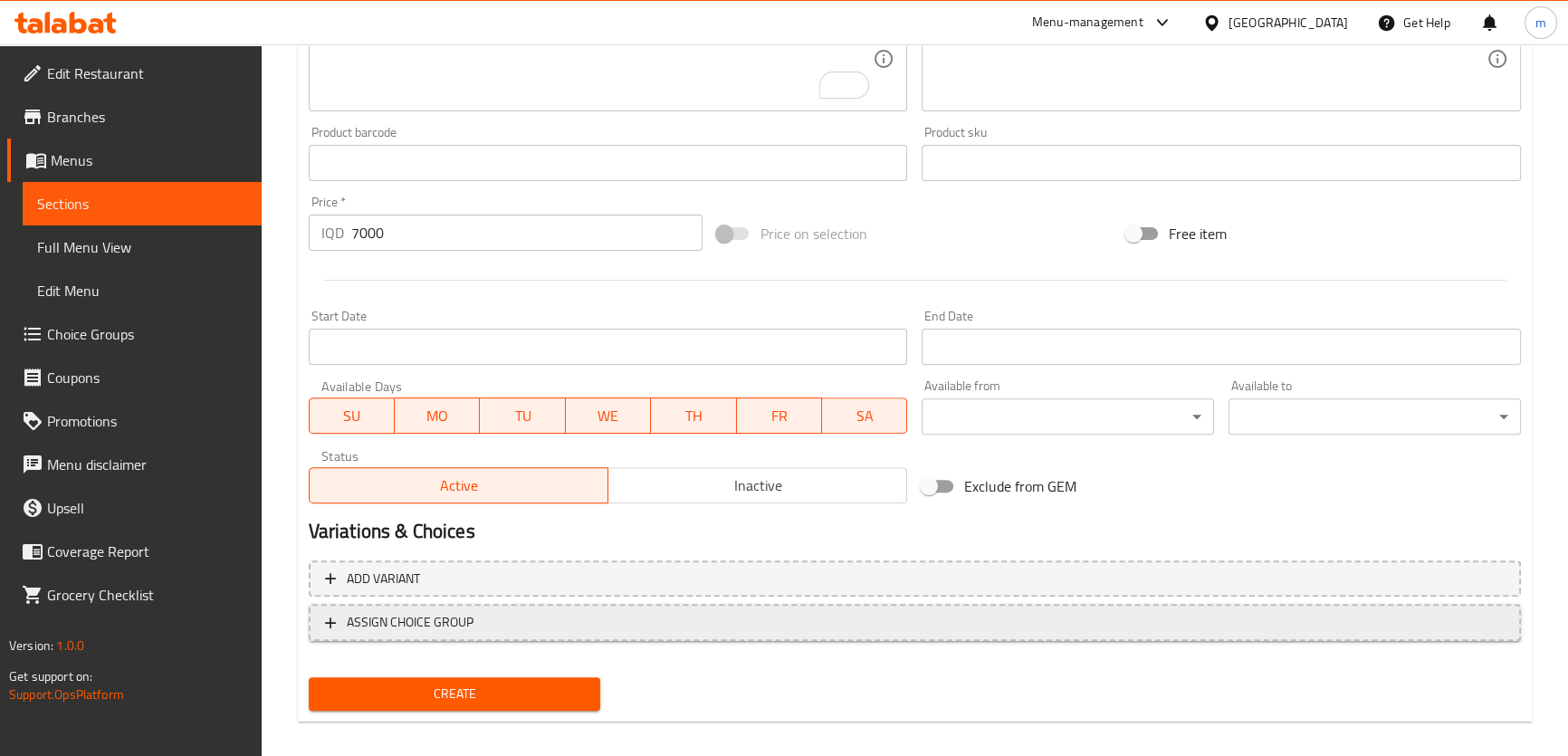
scroll to position [721, 0]
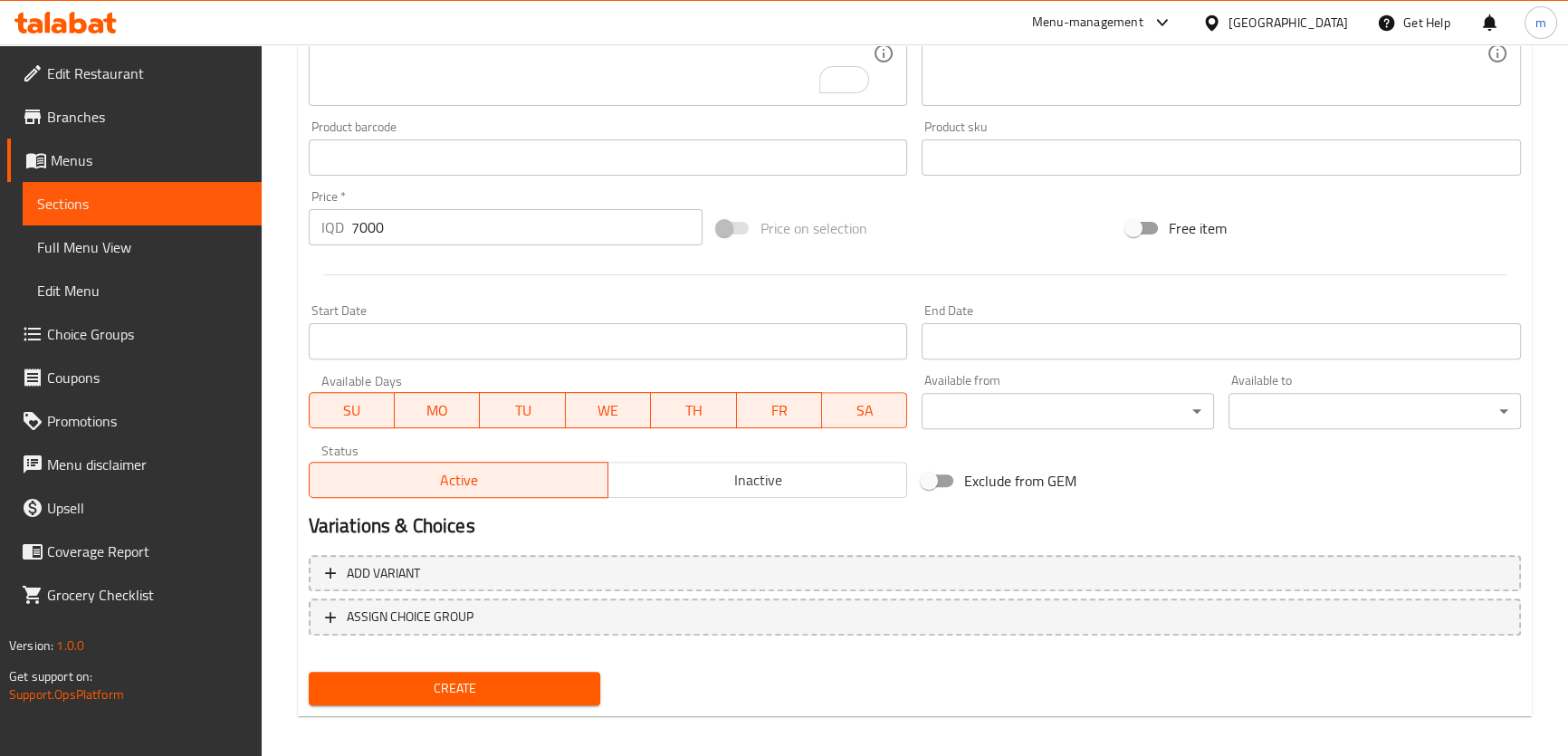
click at [512, 693] on span "Create" at bounding box center [454, 688] width 263 height 23
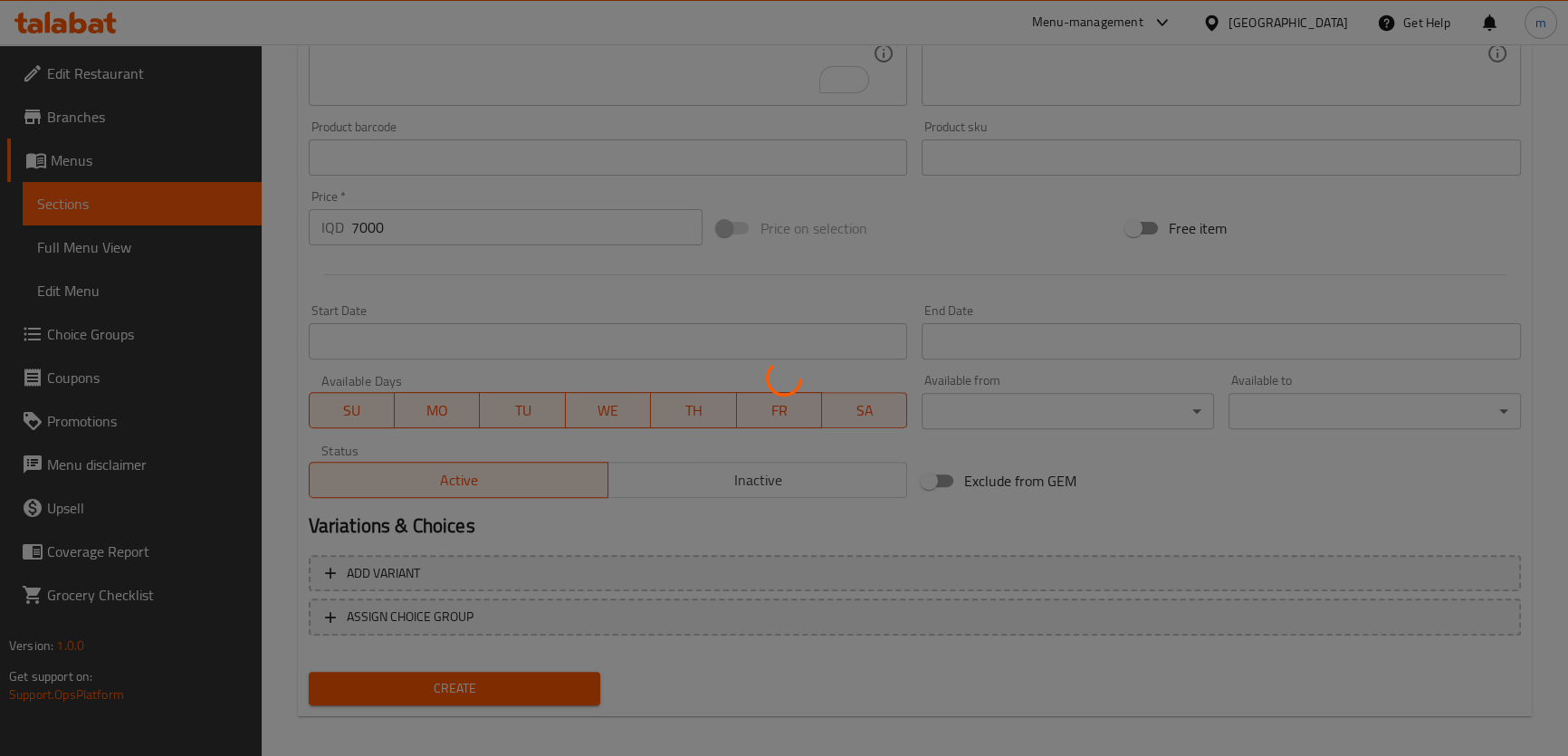
type input "0"
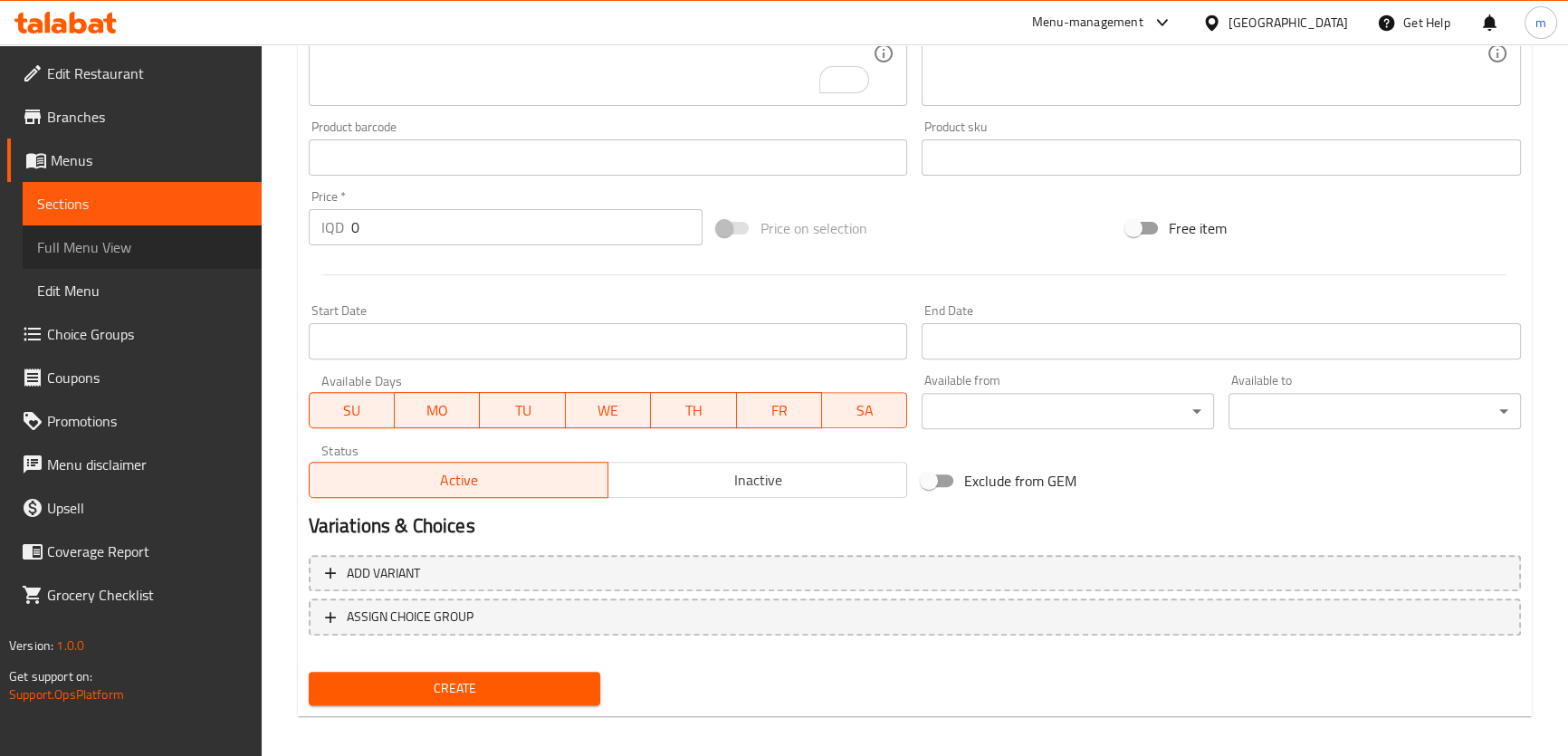
click at [144, 241] on span "Full Menu View" at bounding box center [141, 248] width 210 height 22
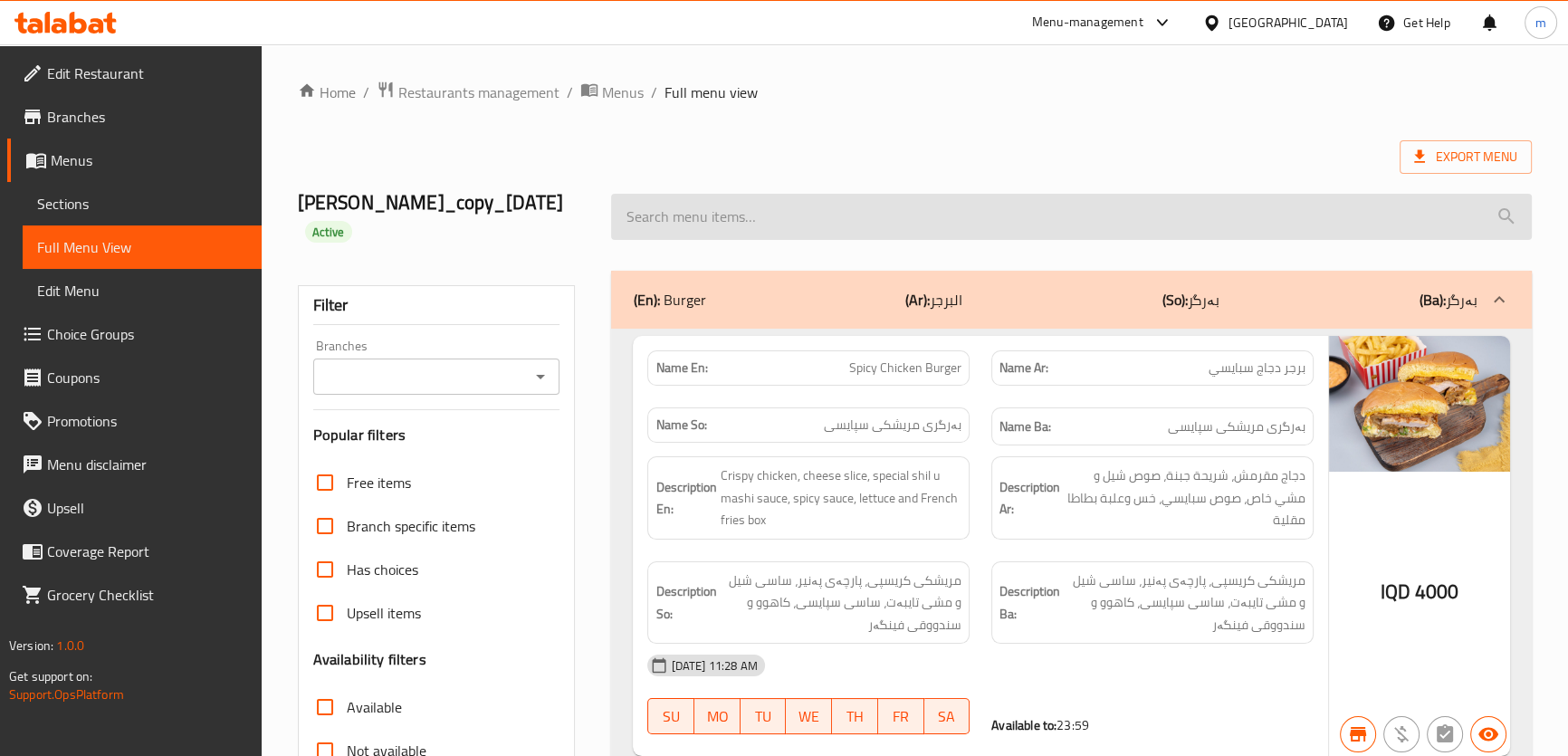
click at [946, 223] on input "search" at bounding box center [1070, 217] width 920 height 46
paste input "[GEOGRAPHIC_DATA]"
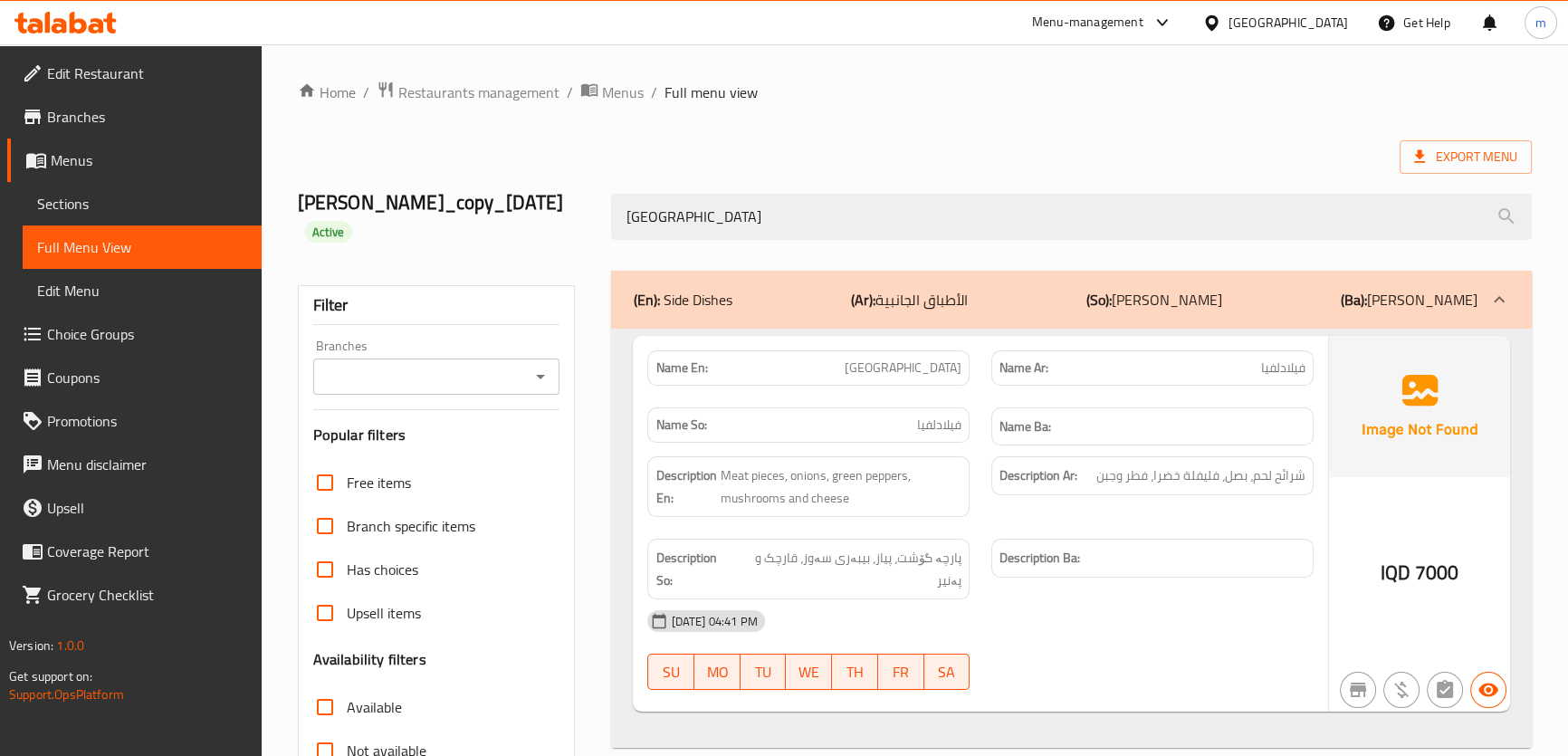
click at [539, 374] on icon "Open" at bounding box center [540, 377] width 22 height 22
type input "[GEOGRAPHIC_DATA]"
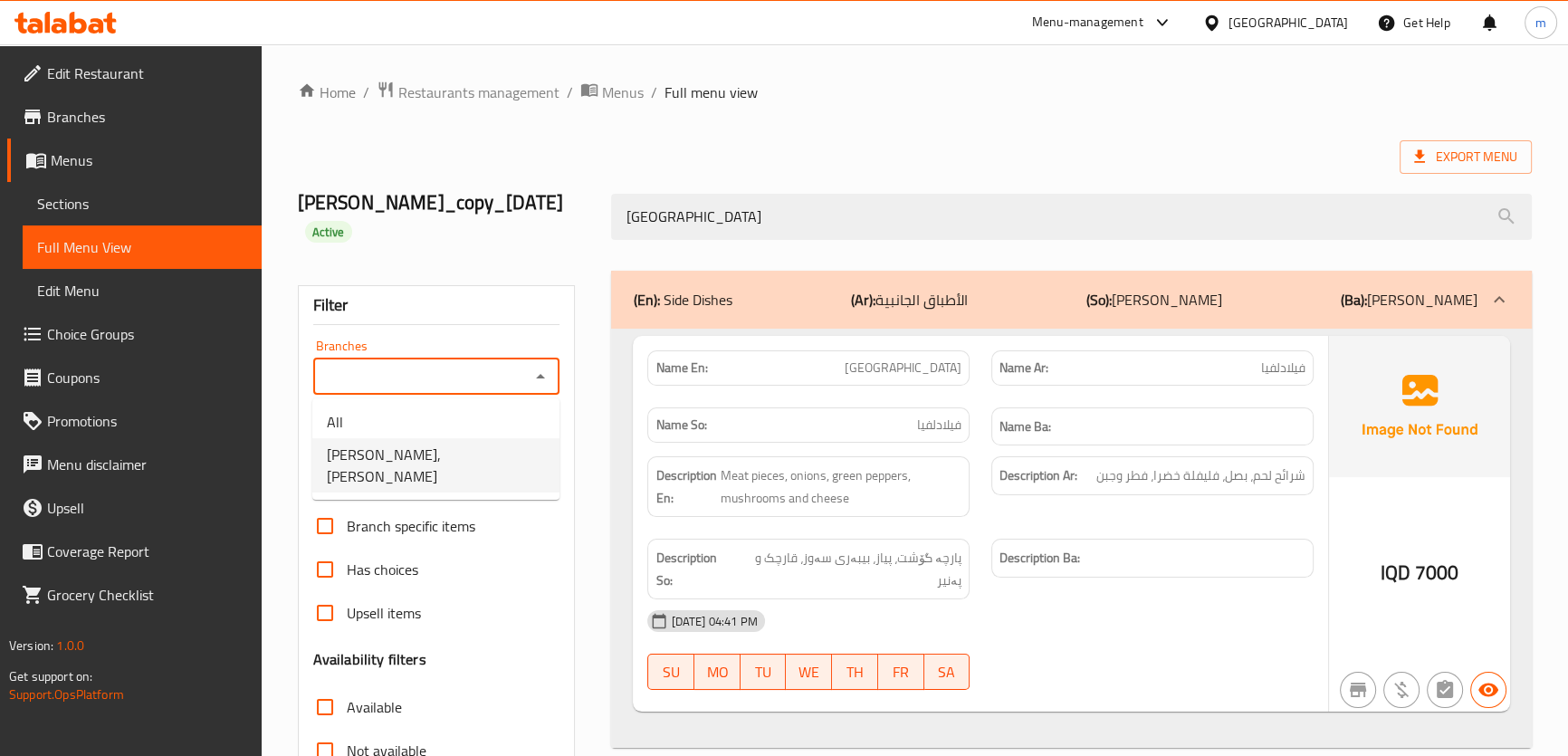
click at [420, 461] on span "[PERSON_NAME], [PERSON_NAME]" at bounding box center [436, 466] width 218 height 44
type input "[PERSON_NAME], [PERSON_NAME]"
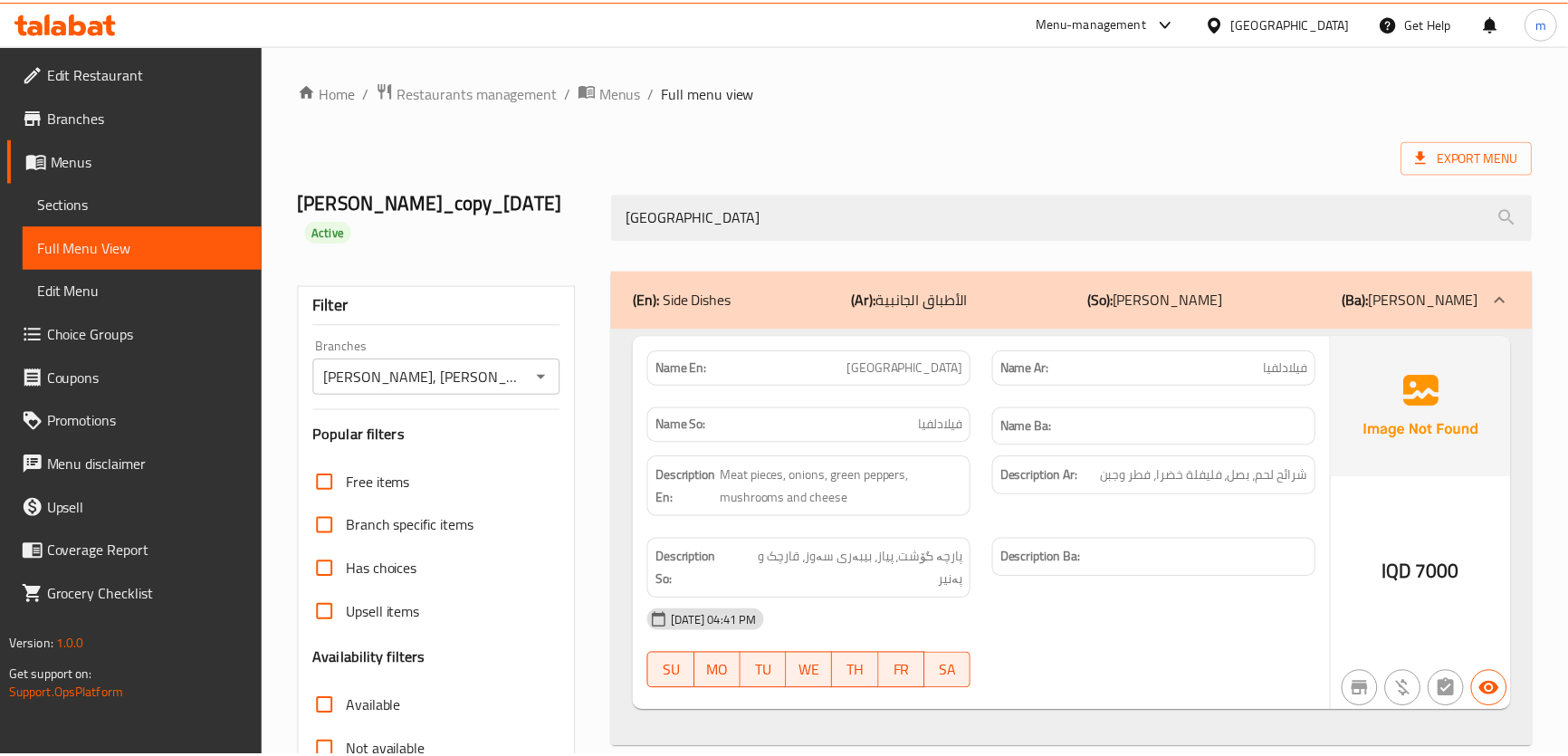
scroll to position [207, 0]
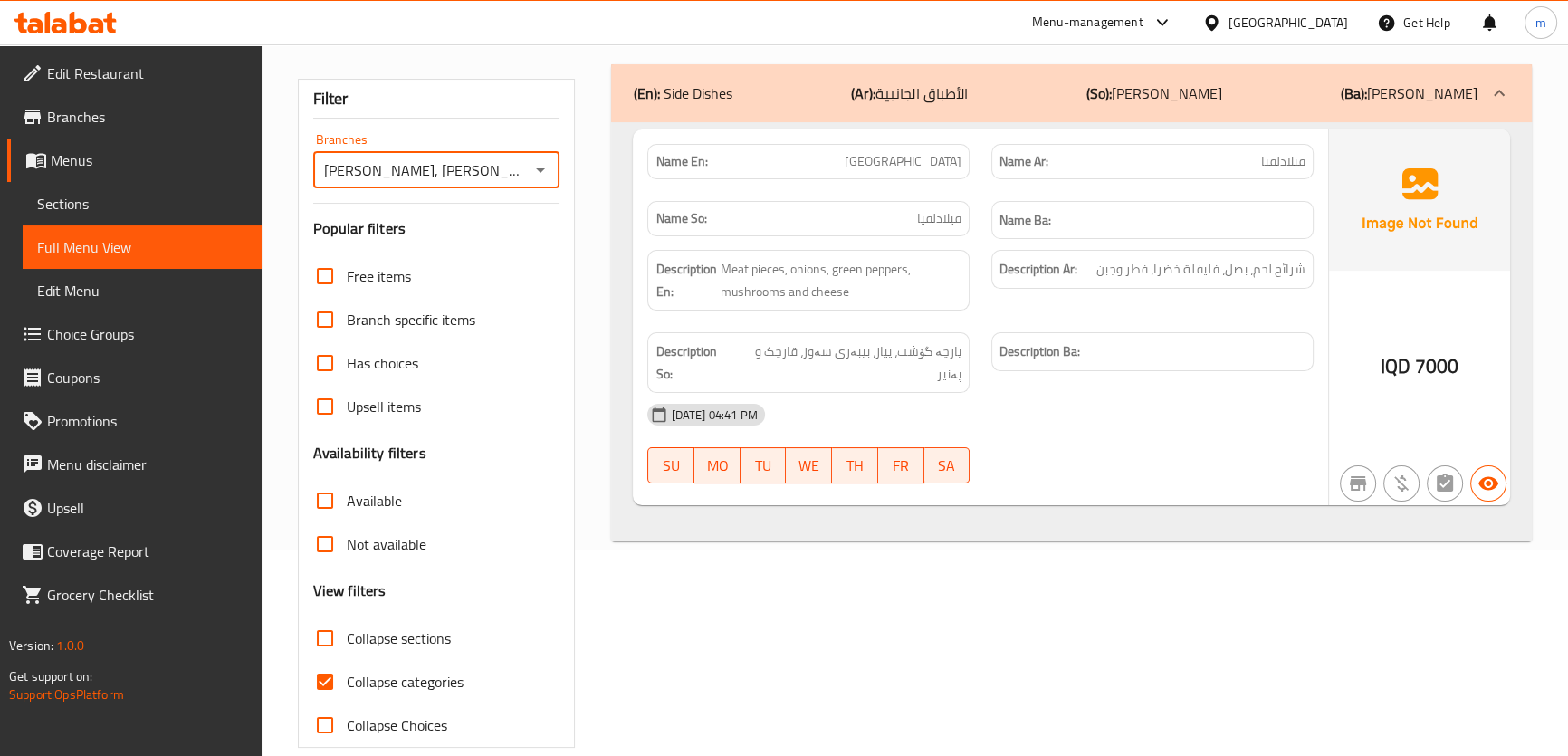
click at [107, 188] on link "Sections" at bounding box center [142, 204] width 239 height 44
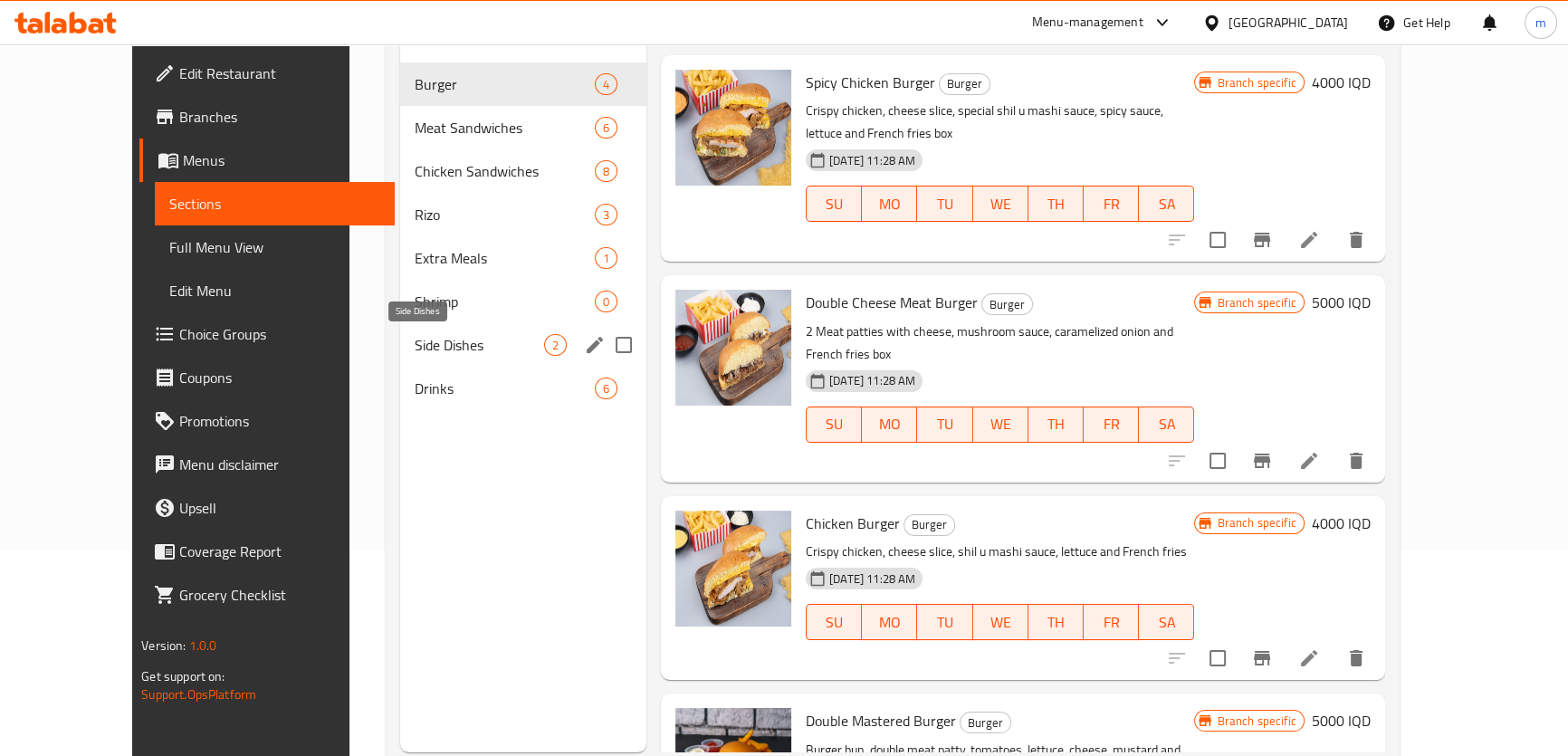
click at [416, 341] on span "Side Dishes" at bounding box center [479, 345] width 129 height 22
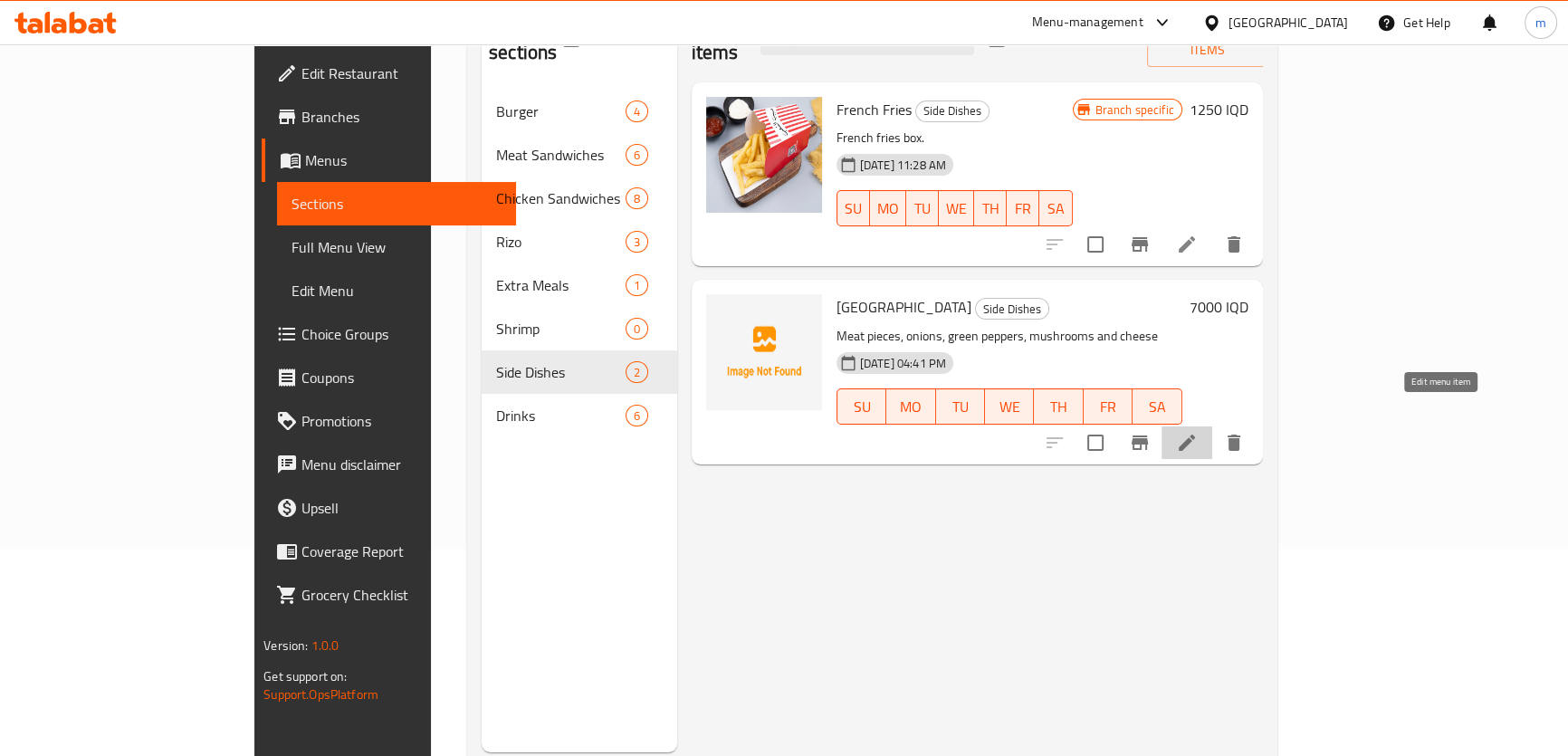
click at [1195, 435] on icon at bounding box center [1186, 443] width 16 height 16
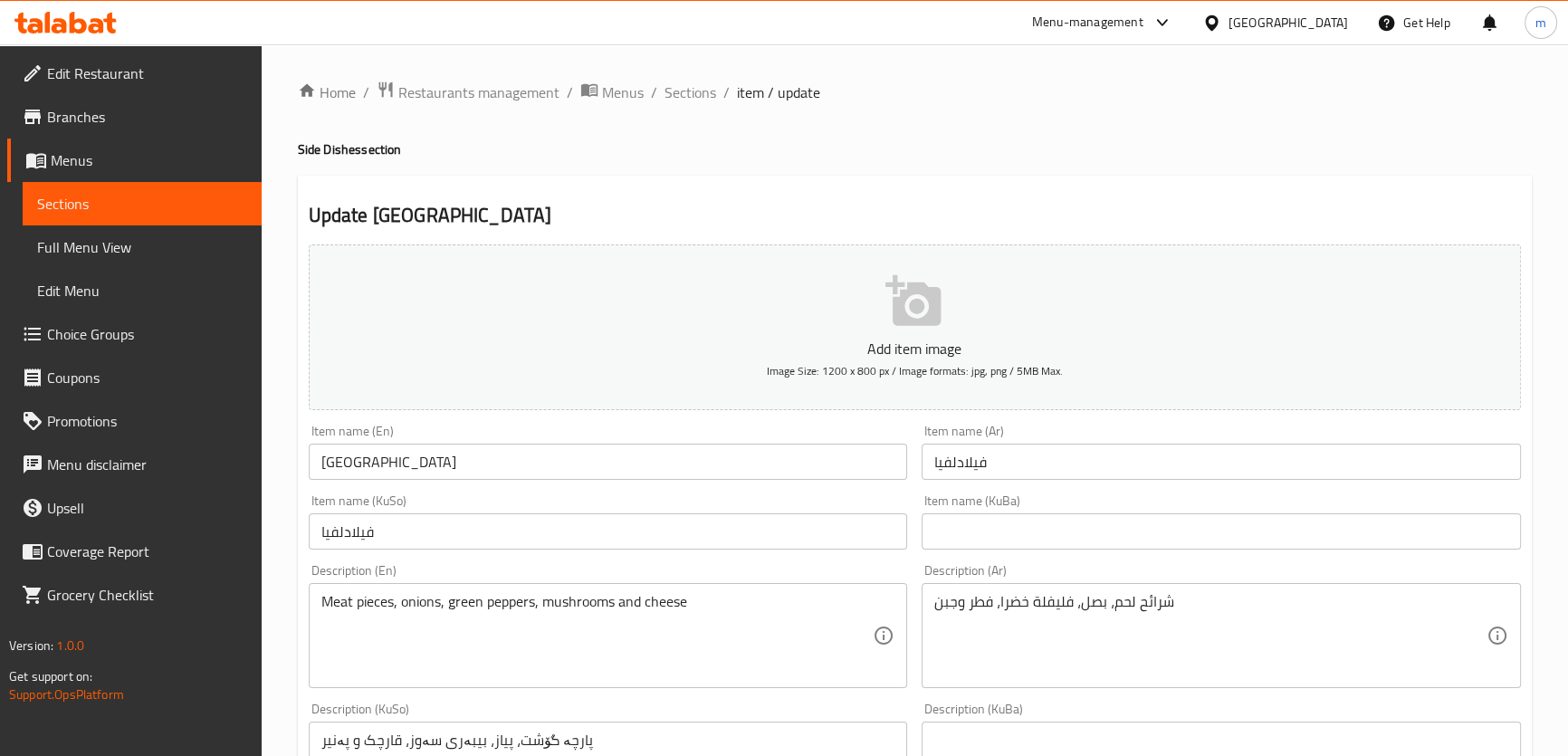
click at [999, 601] on textarea "شرائح لحم، بصل، فليفلة خضرا، فطر وجبن" at bounding box center [1209, 636] width 552 height 86
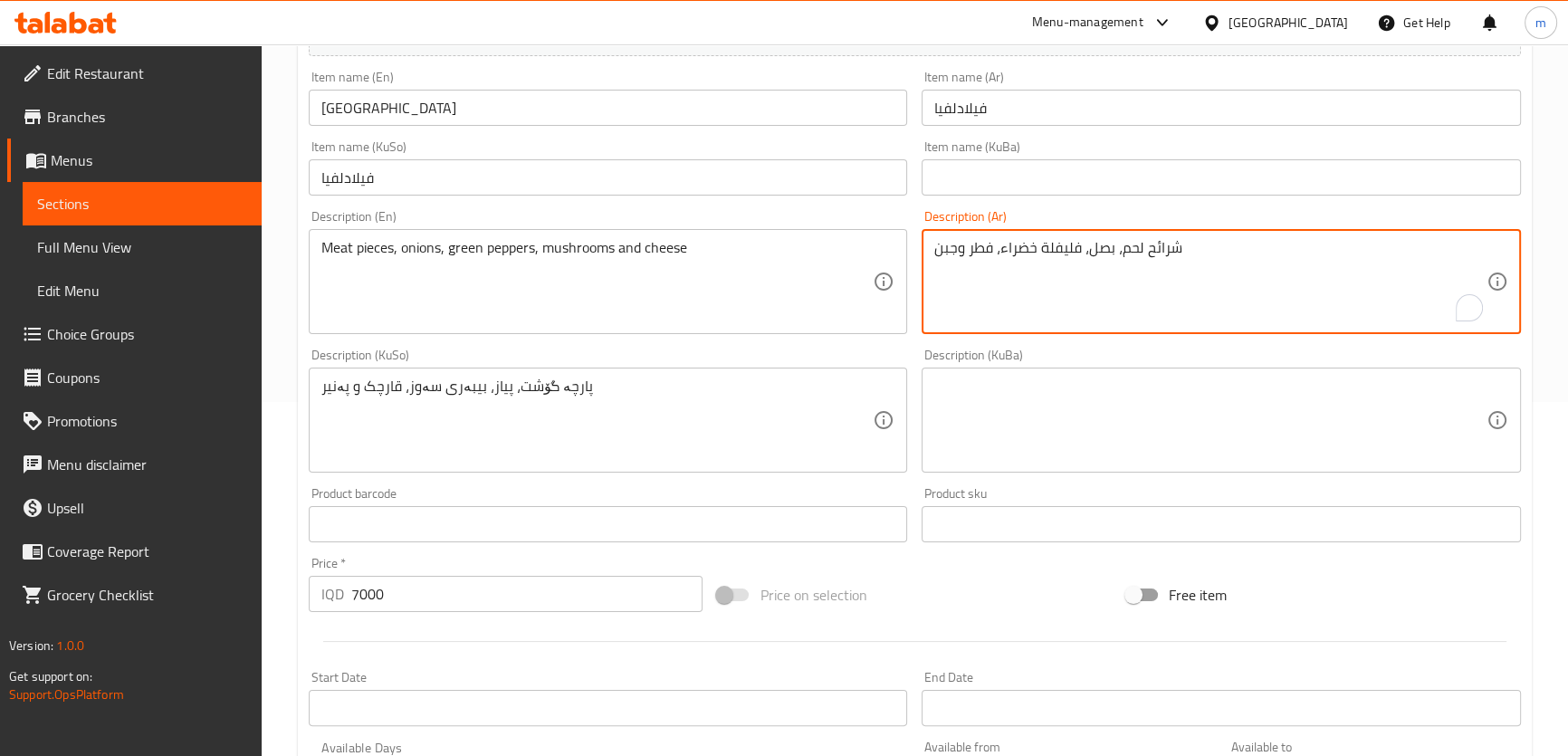
scroll to position [730, 0]
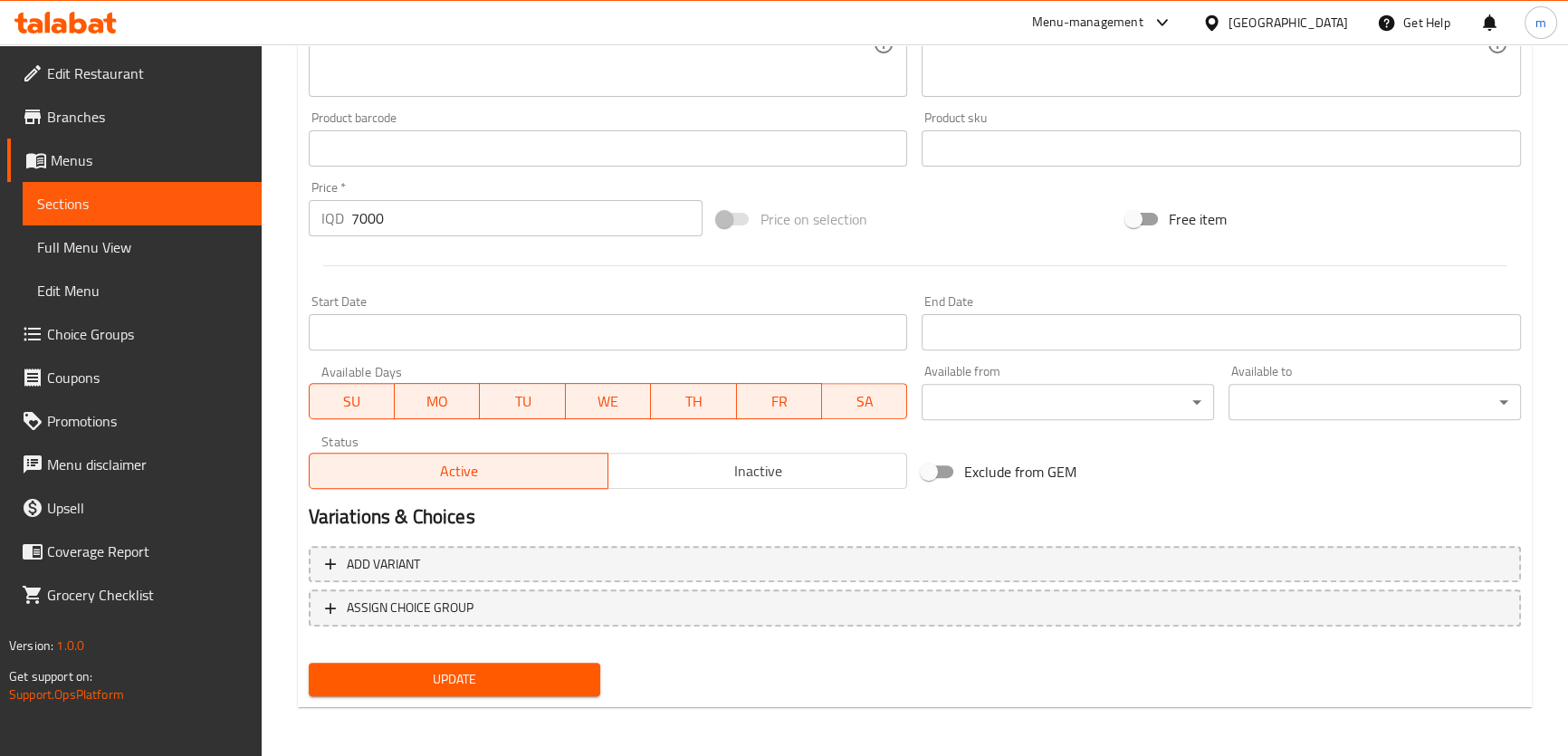
type textarea "شرائح لحم، بصل، فليفلة خضراء، فطر وجبن"
click at [557, 683] on span "Update" at bounding box center [454, 679] width 263 height 23
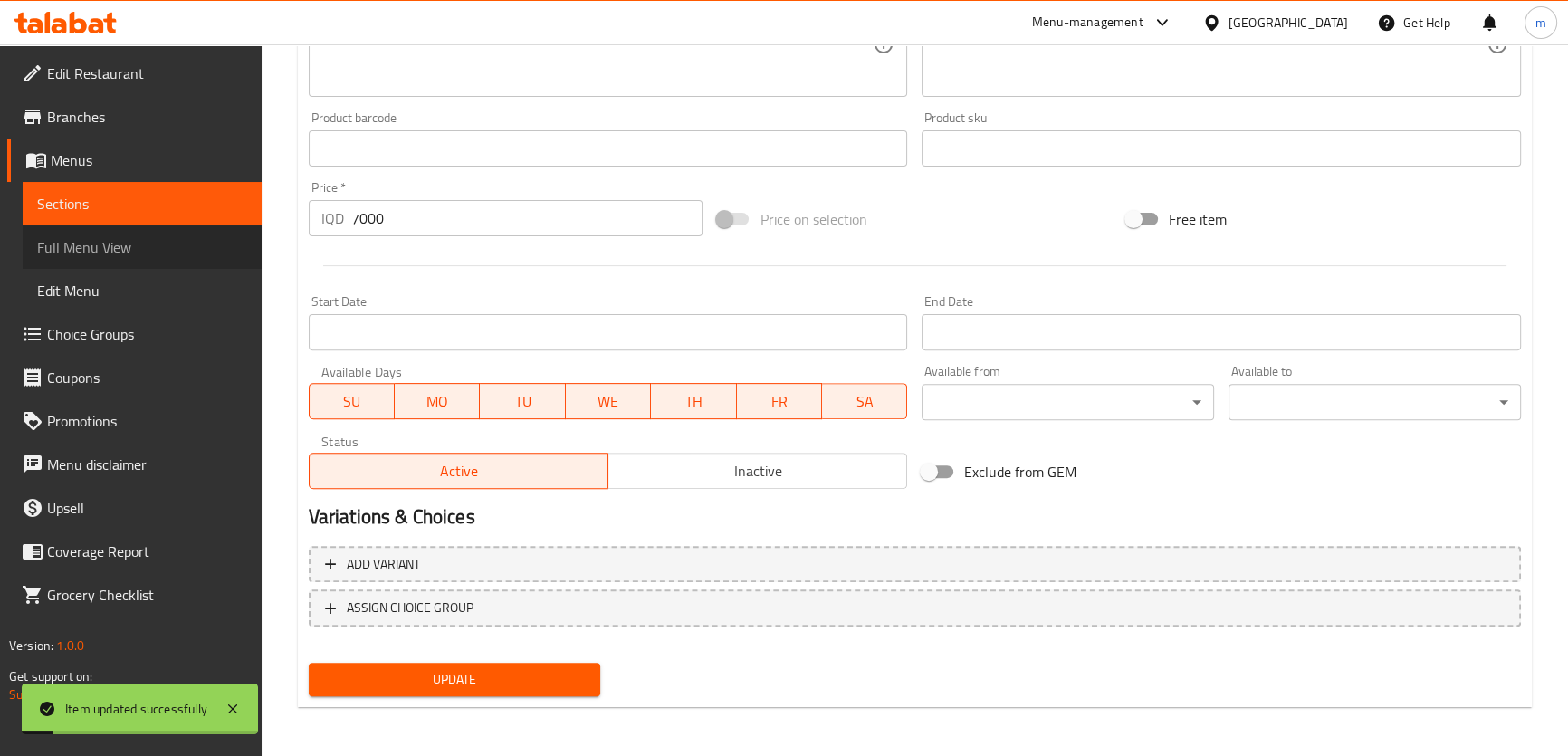
click at [146, 243] on span "Full Menu View" at bounding box center [141, 248] width 210 height 22
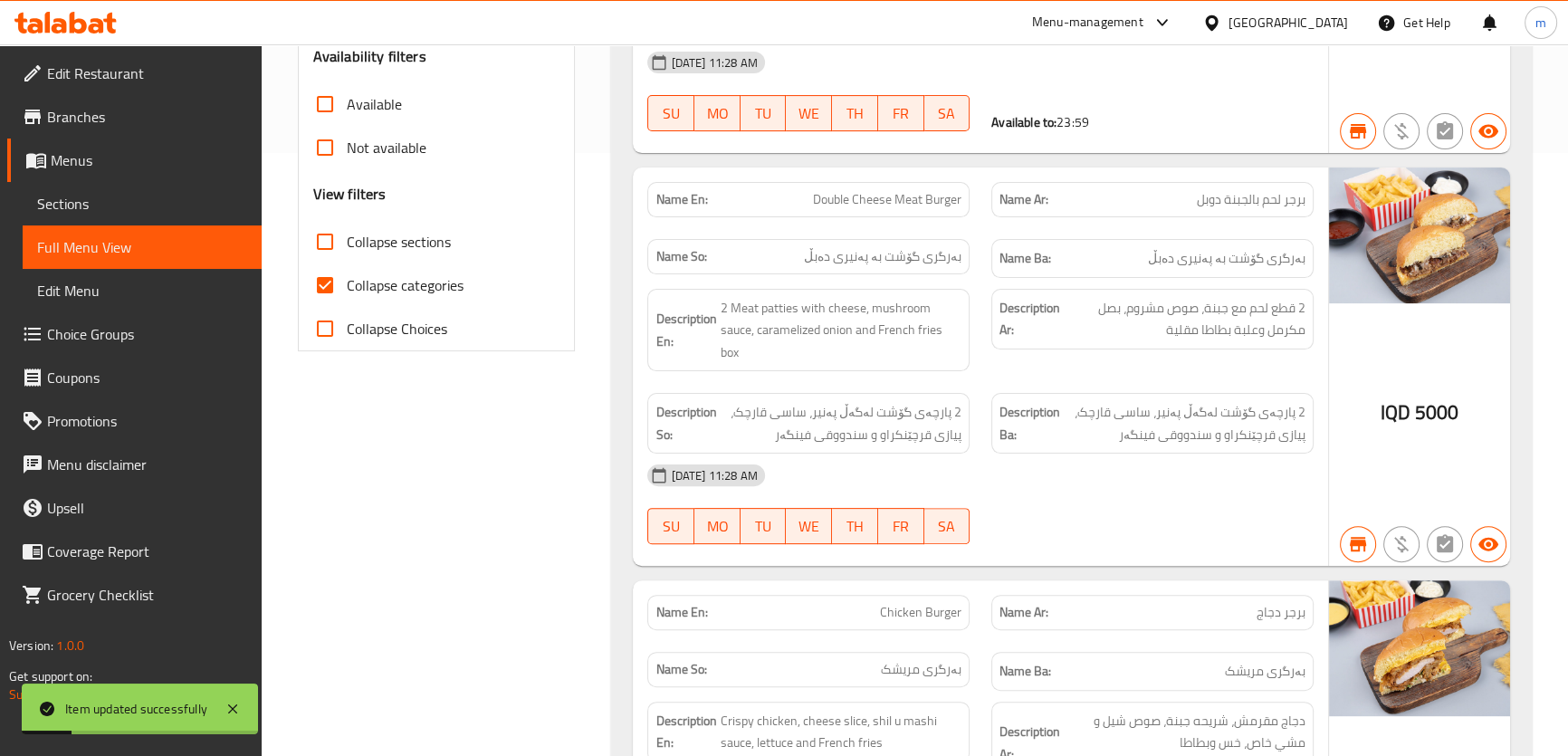
scroll to position [154, 0]
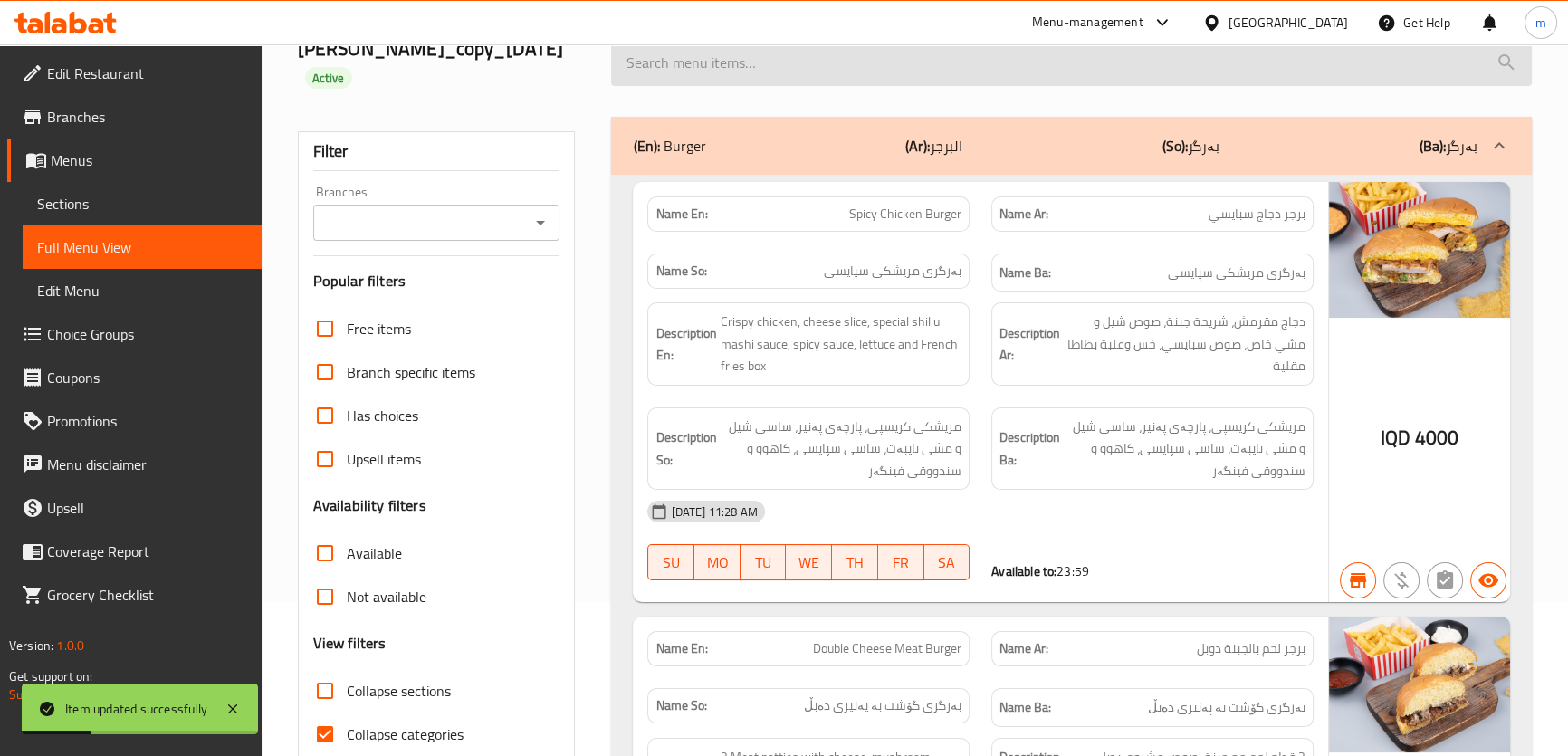
click at [695, 61] on input "search" at bounding box center [1070, 63] width 920 height 46
paste input "[GEOGRAPHIC_DATA]"
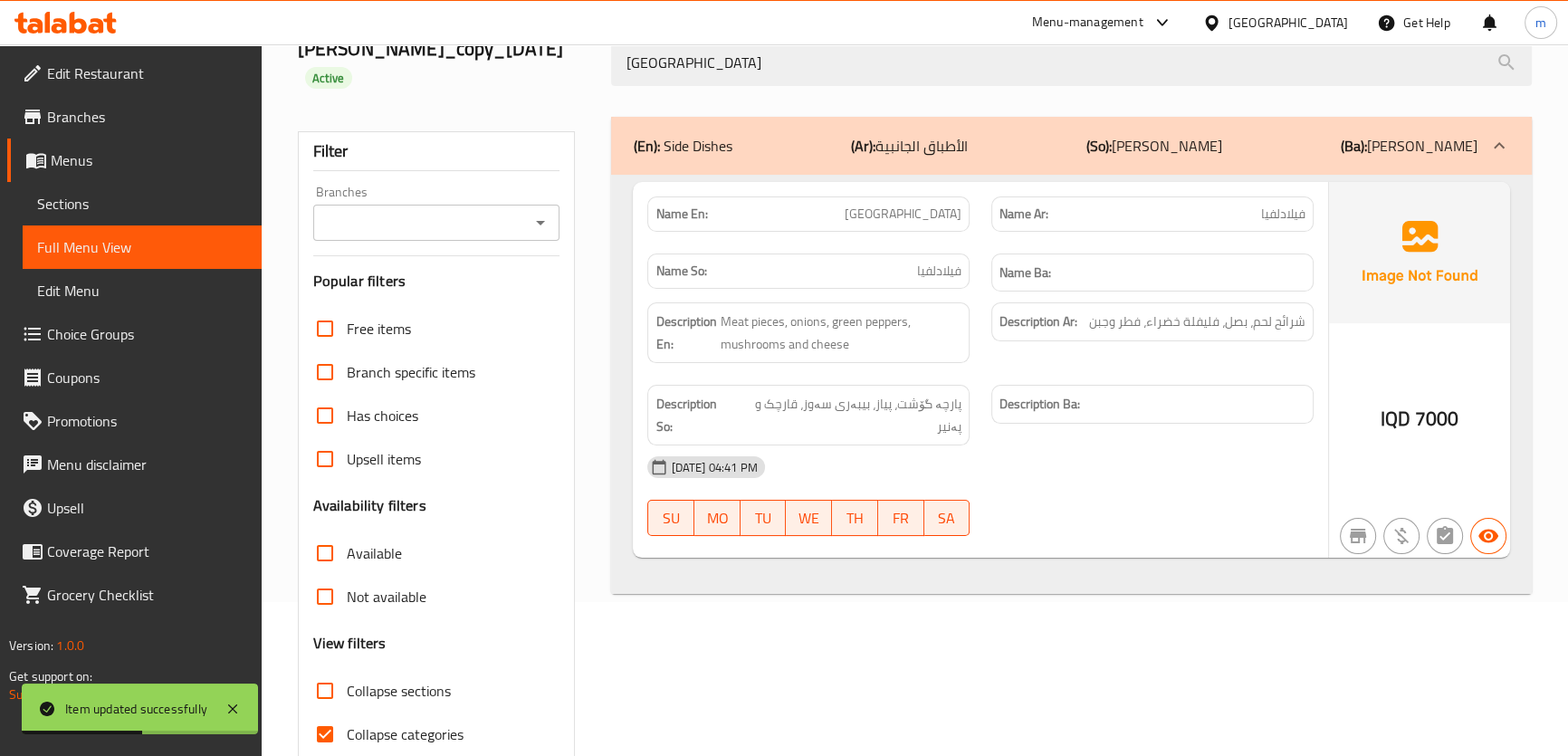
click at [543, 217] on icon "Open" at bounding box center [540, 223] width 22 height 22
type input "[GEOGRAPHIC_DATA]"
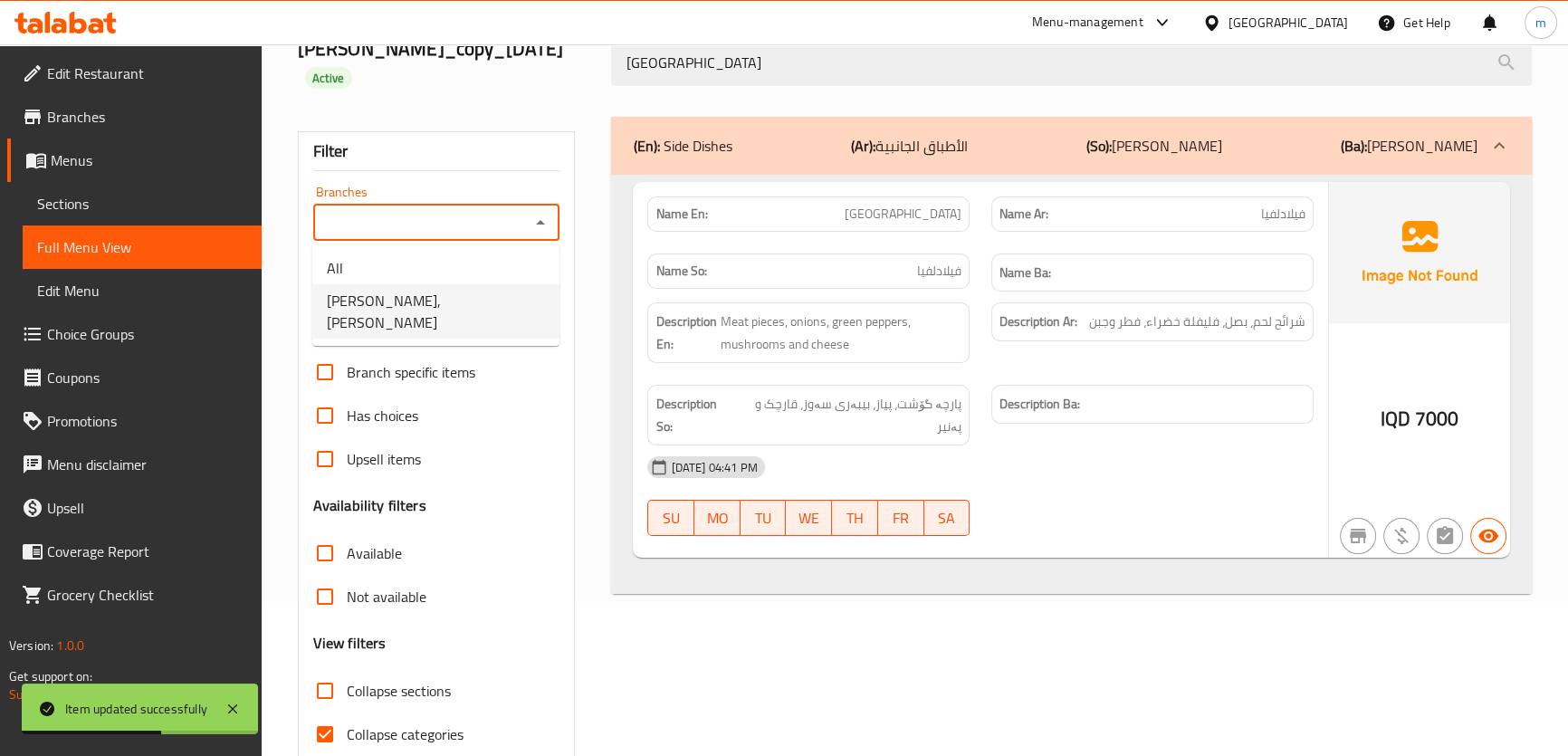
click at [470, 298] on span "[PERSON_NAME], [PERSON_NAME]" at bounding box center [436, 311] width 218 height 44
type input "[PERSON_NAME], [PERSON_NAME]"
click at [598, 237] on div "Filter Branches Sheel W [GEOGRAPHIC_DATA], Al Jazaer Branches Popular filters F…" at bounding box center [444, 458] width 314 height 705
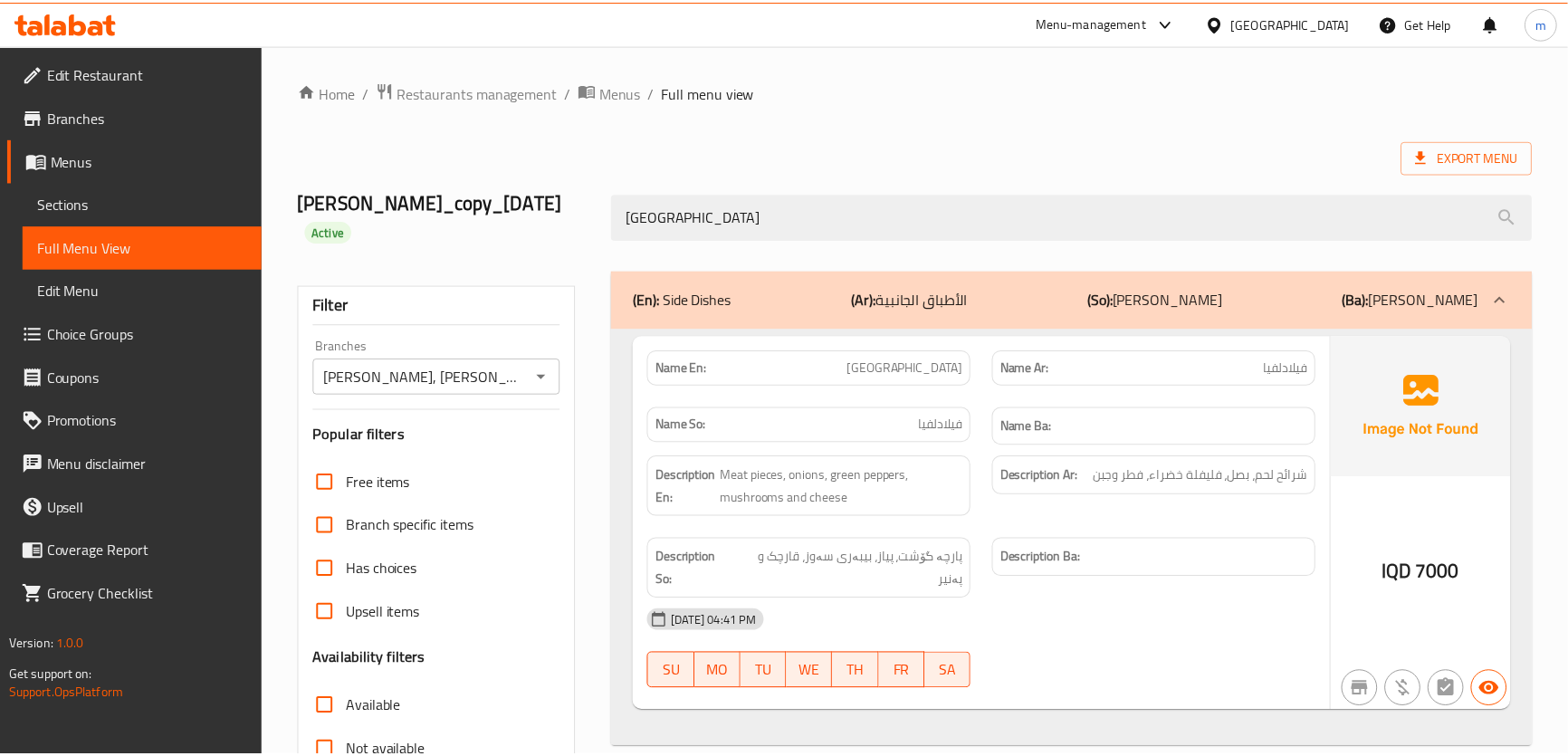
scroll to position [207, 0]
